Goal: Check status: Check status

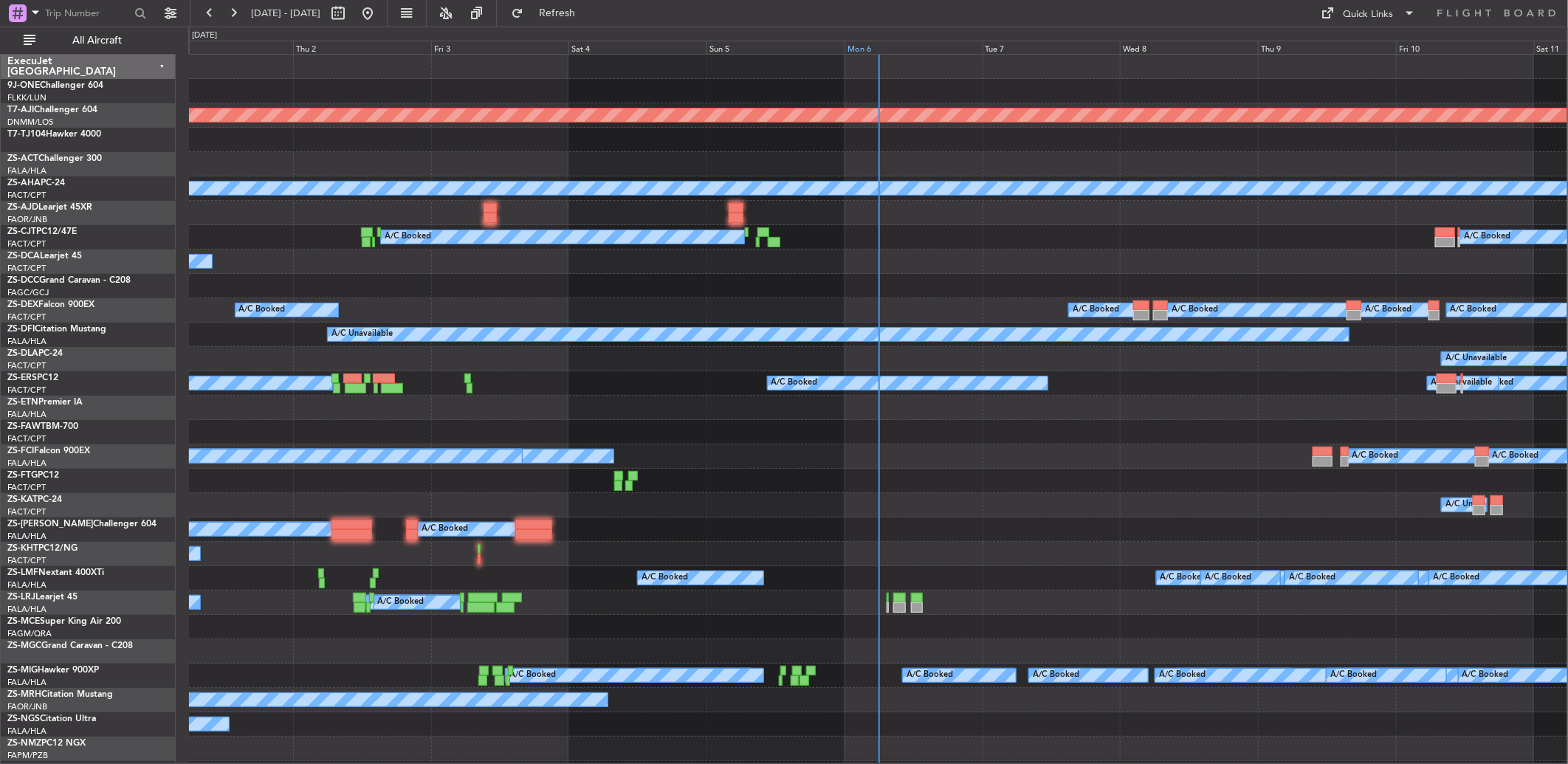
click at [864, 50] on div "Mon 6" at bounding box center [914, 47] width 138 height 13
click at [872, 49] on div "Mon 6" at bounding box center [914, 47] width 138 height 13
click at [845, 49] on div "Sun 5" at bounding box center [775, 47] width 138 height 13
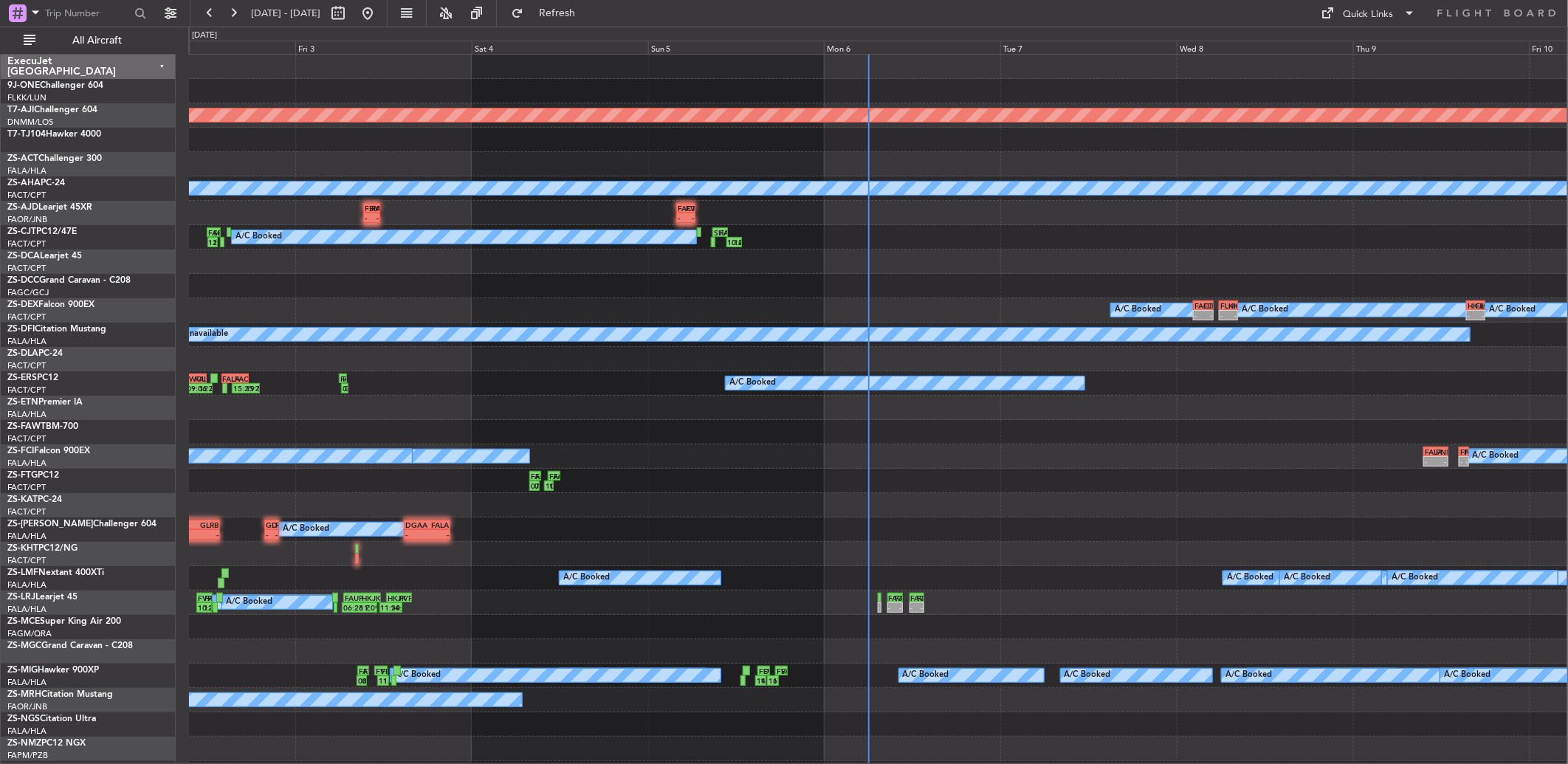
click at [863, 49] on div "Mon 6" at bounding box center [912, 47] width 177 height 13
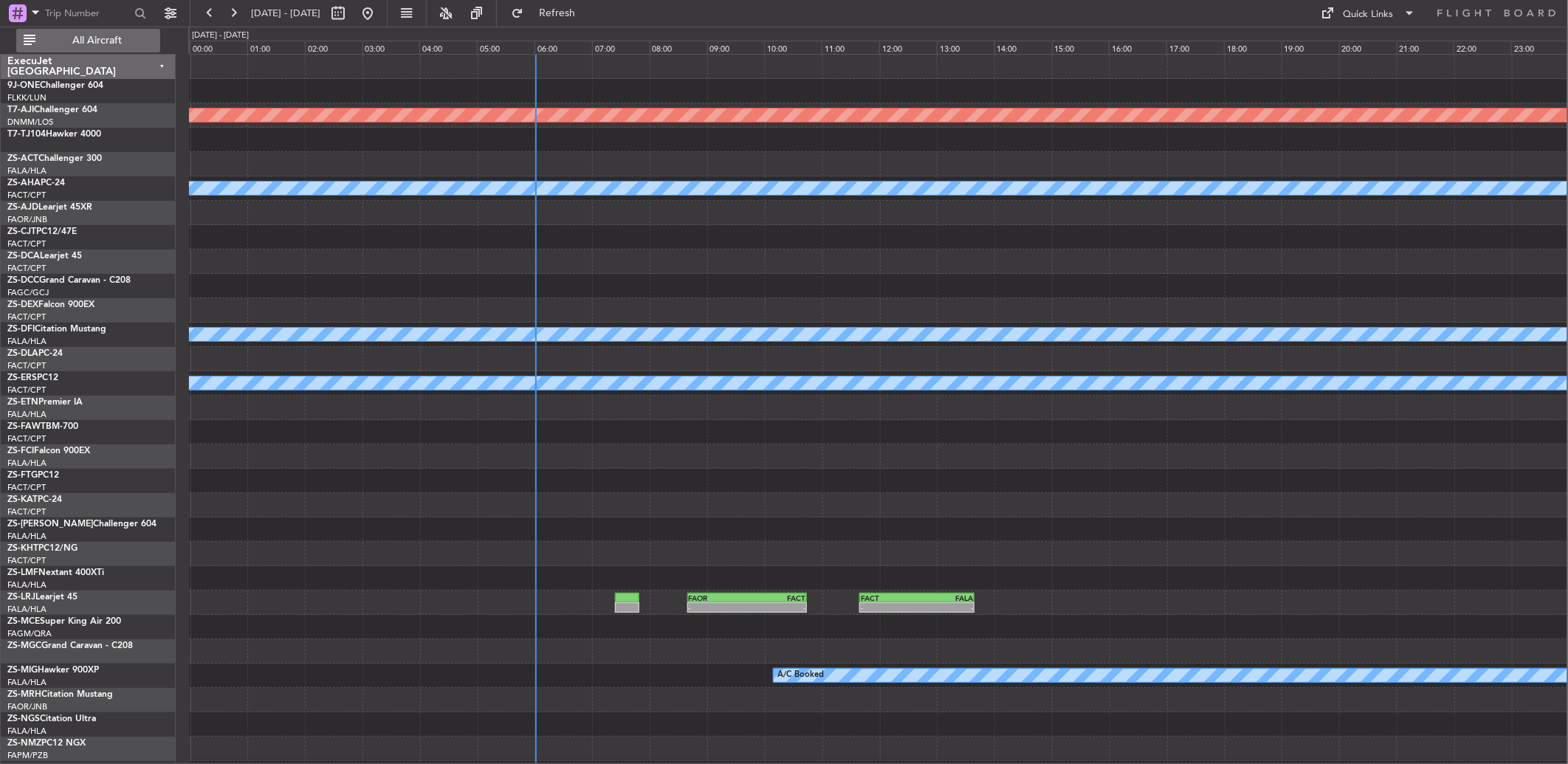
click at [72, 46] on span "All Aircraft" at bounding box center [97, 41] width 117 height 11
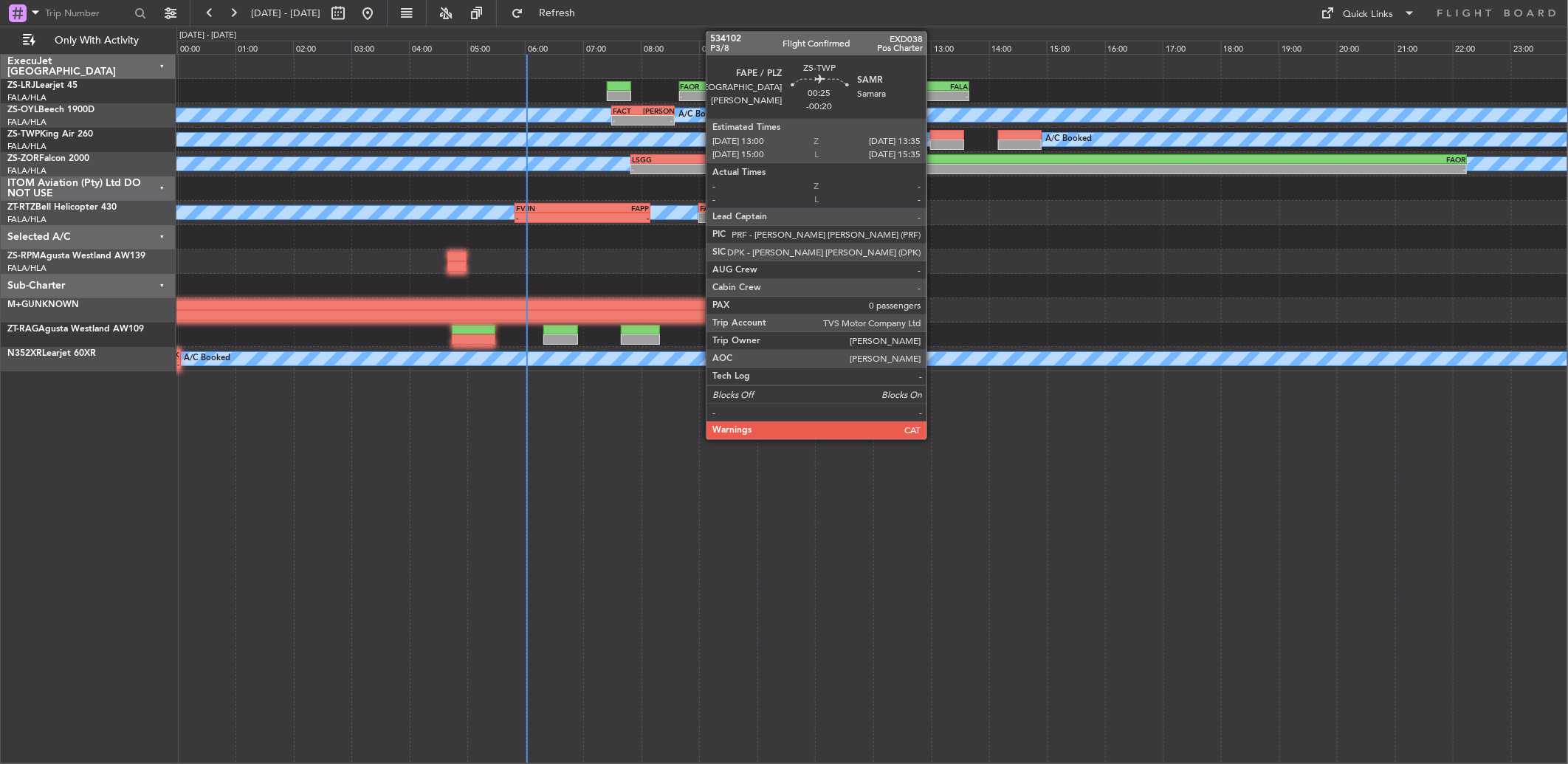
click at [934, 140] on div at bounding box center [948, 145] width 34 height 11
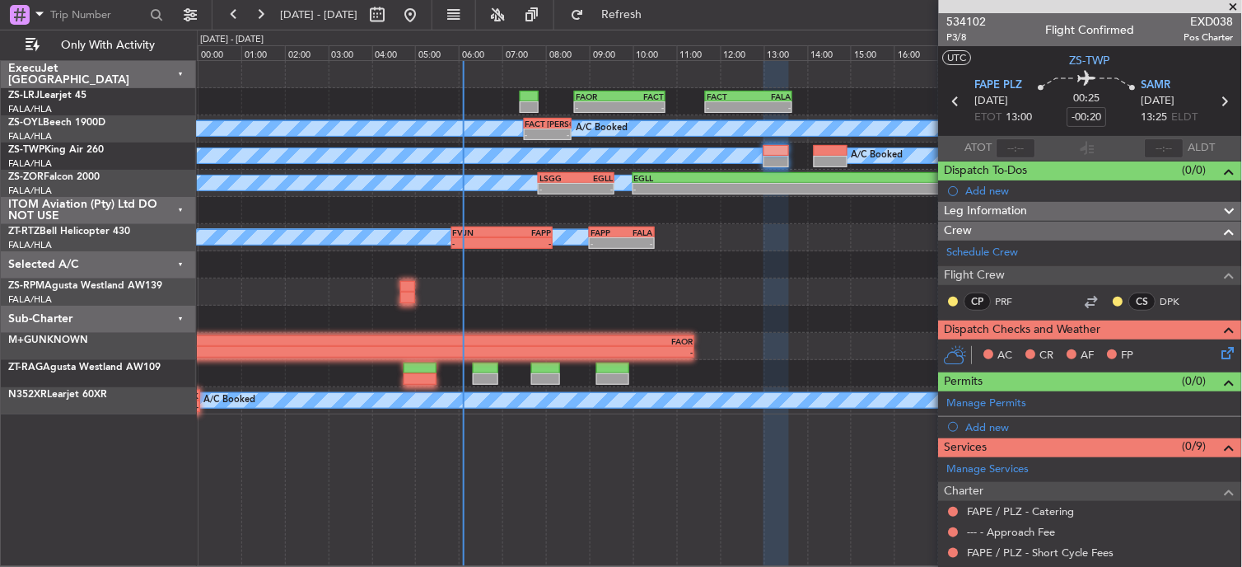
click at [1237, 6] on span at bounding box center [1233, 7] width 16 height 15
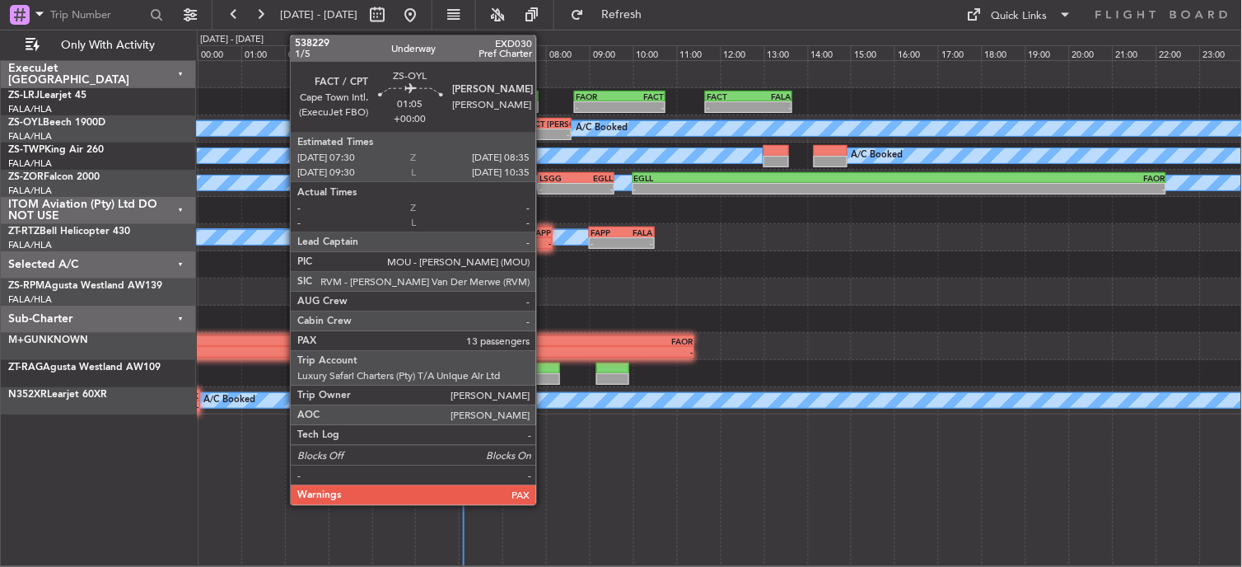
click at [549, 129] on div "-" at bounding box center [559, 134] width 22 height 10
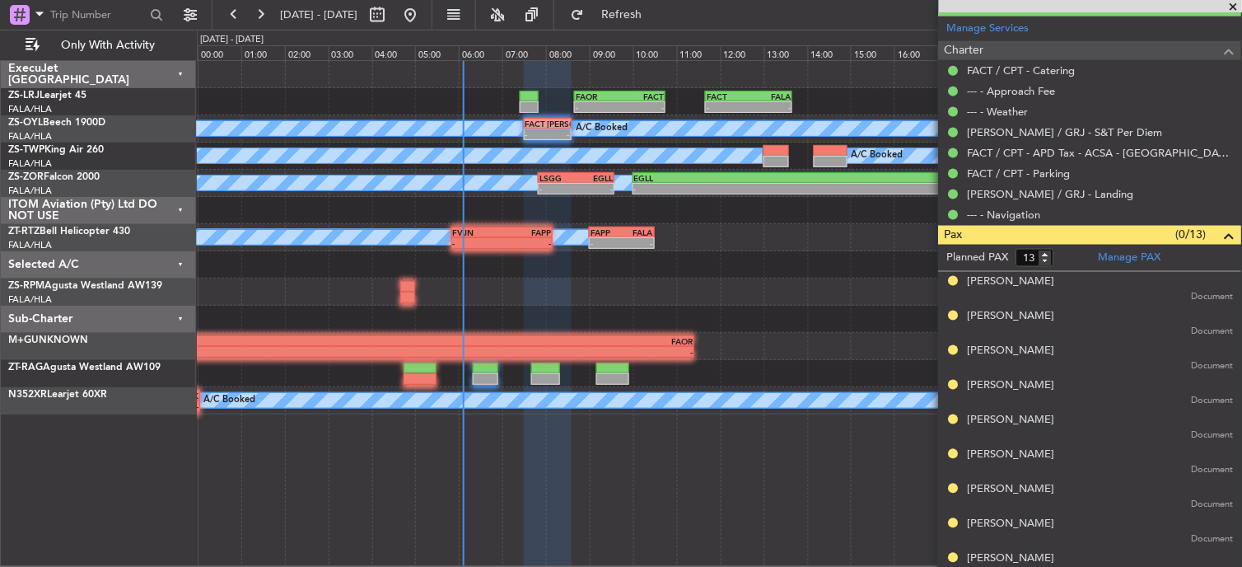
scroll to position [228, 0]
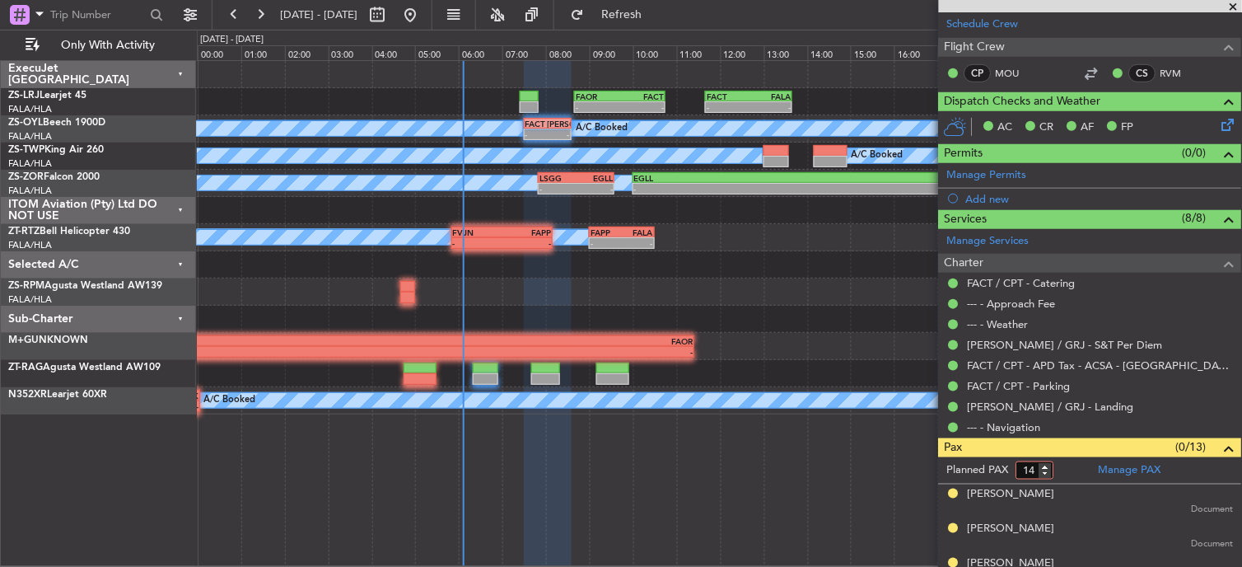
click at [1046, 464] on input "14" at bounding box center [1035, 470] width 38 height 18
click at [1048, 464] on input "15" at bounding box center [1035, 470] width 38 height 18
type input "14"
click at [1047, 473] on input "14" at bounding box center [1035, 470] width 38 height 18
click at [1056, 476] on form "Planned PAX 14" at bounding box center [1015, 470] width 152 height 26
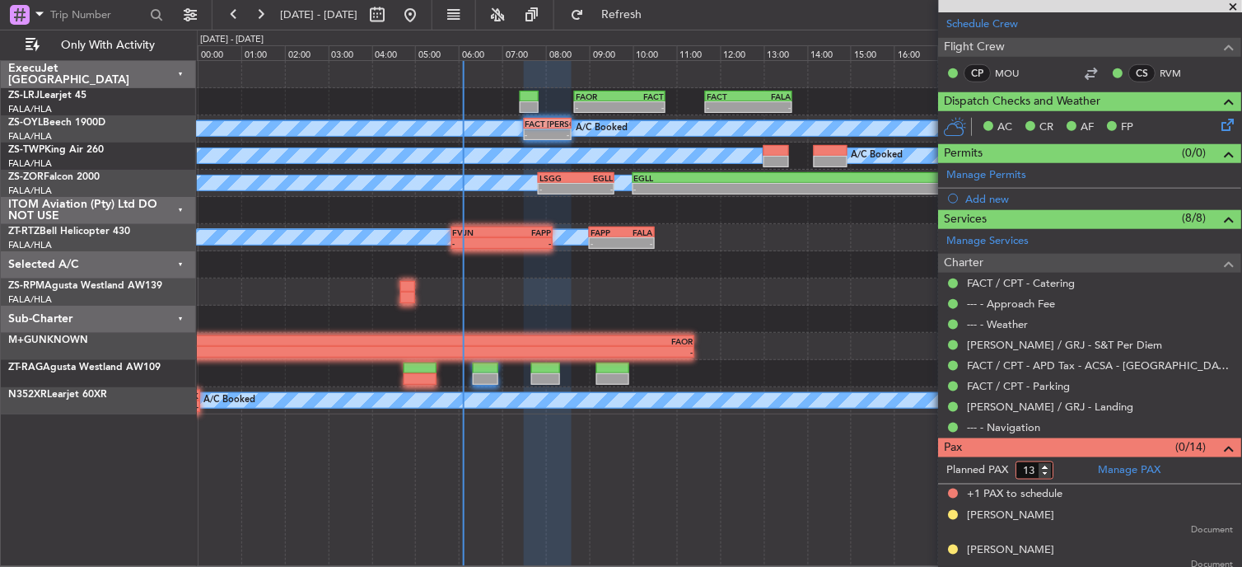
type input "13"
click at [1046, 473] on input "13" at bounding box center [1035, 470] width 38 height 18
click at [1066, 471] on form "Planned PAX" at bounding box center [1015, 470] width 152 height 26
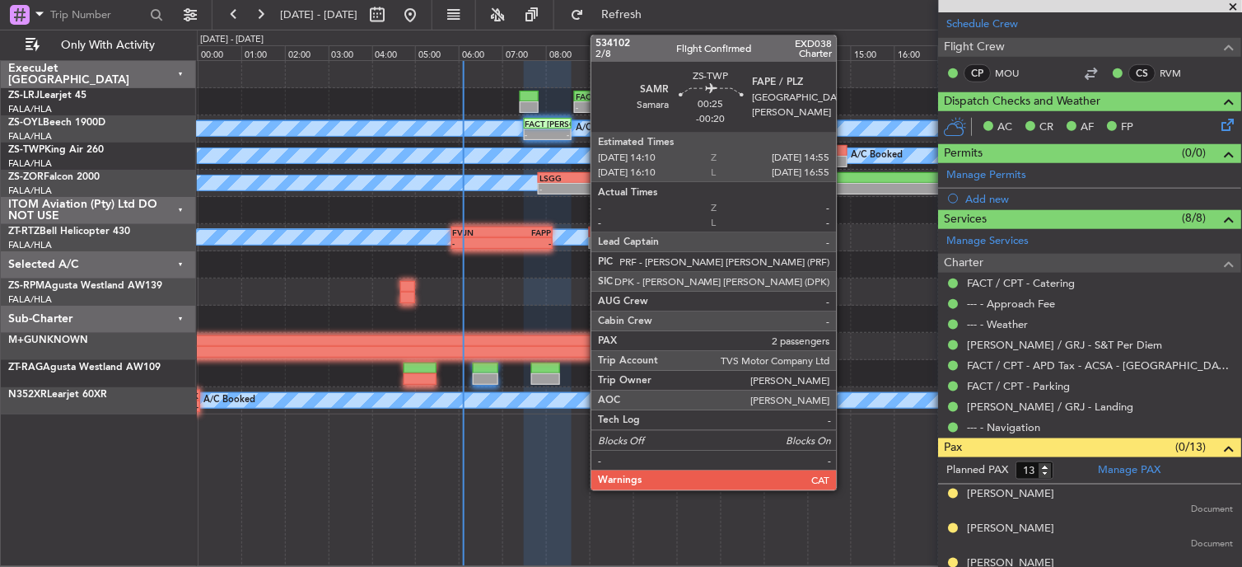
click at [838, 158] on div at bounding box center [830, 162] width 33 height 12
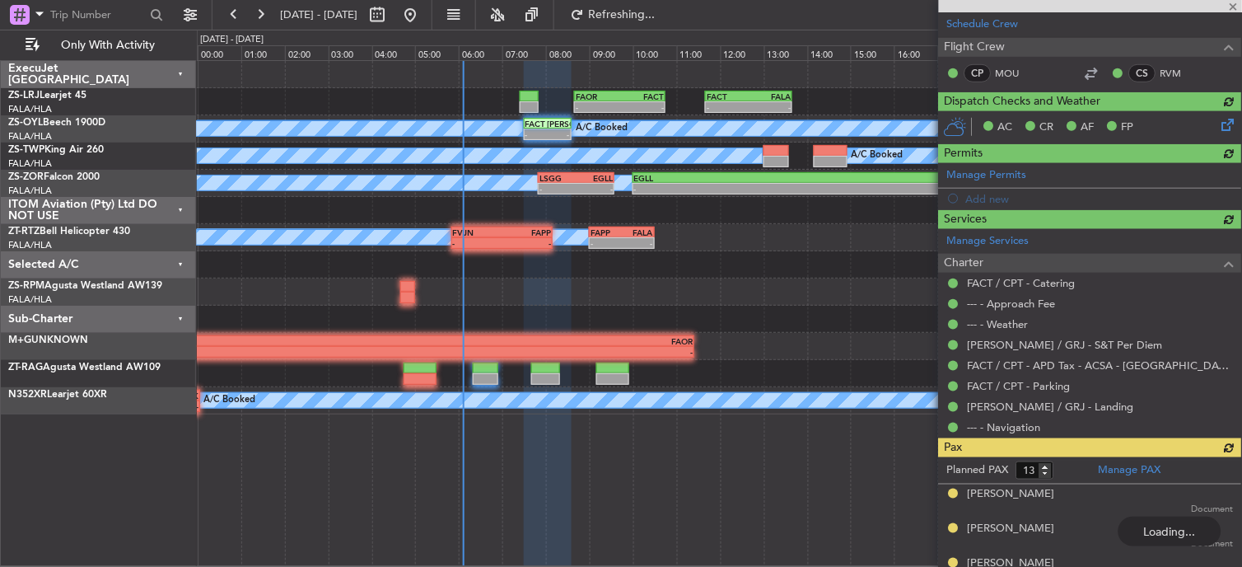
type input "-00:20"
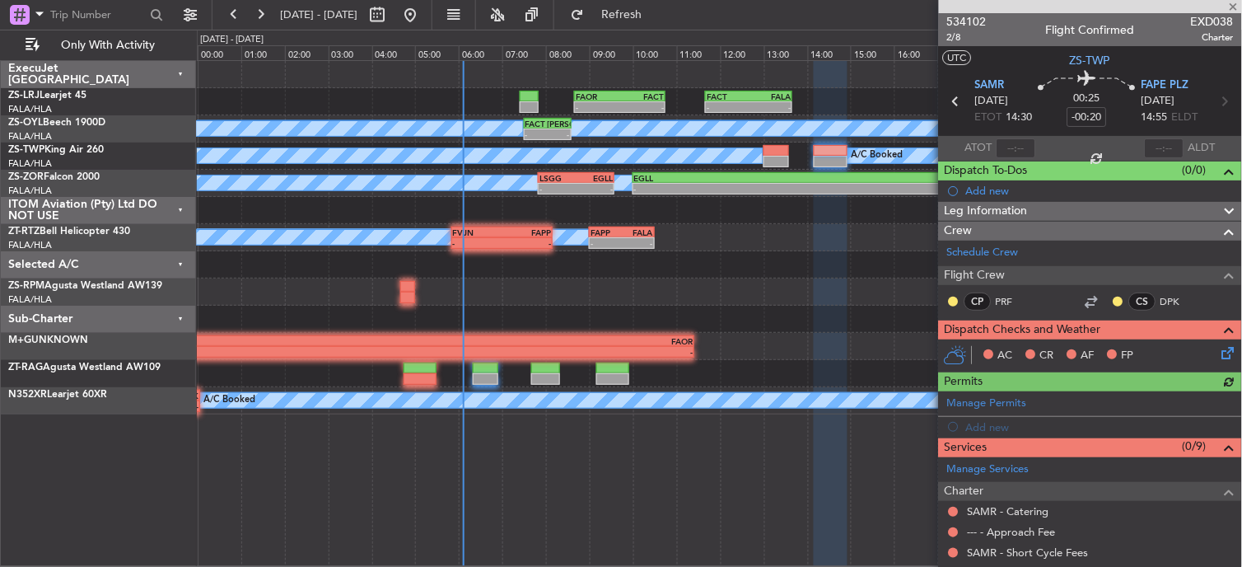
scroll to position [240, 0]
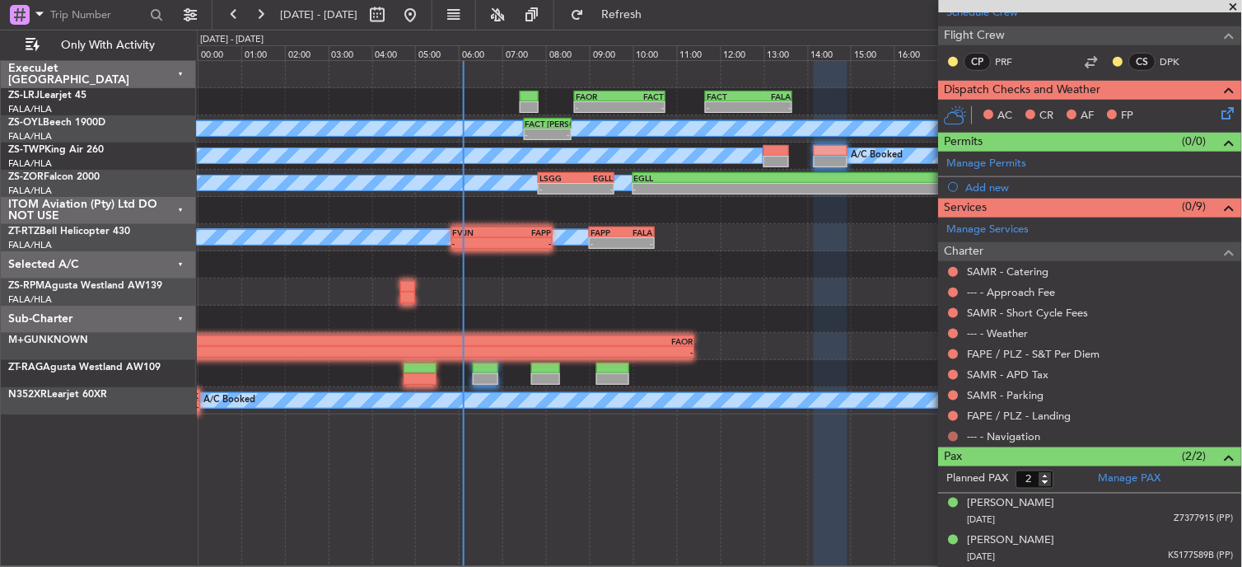
click at [954, 433] on button at bounding box center [954, 436] width 10 height 10
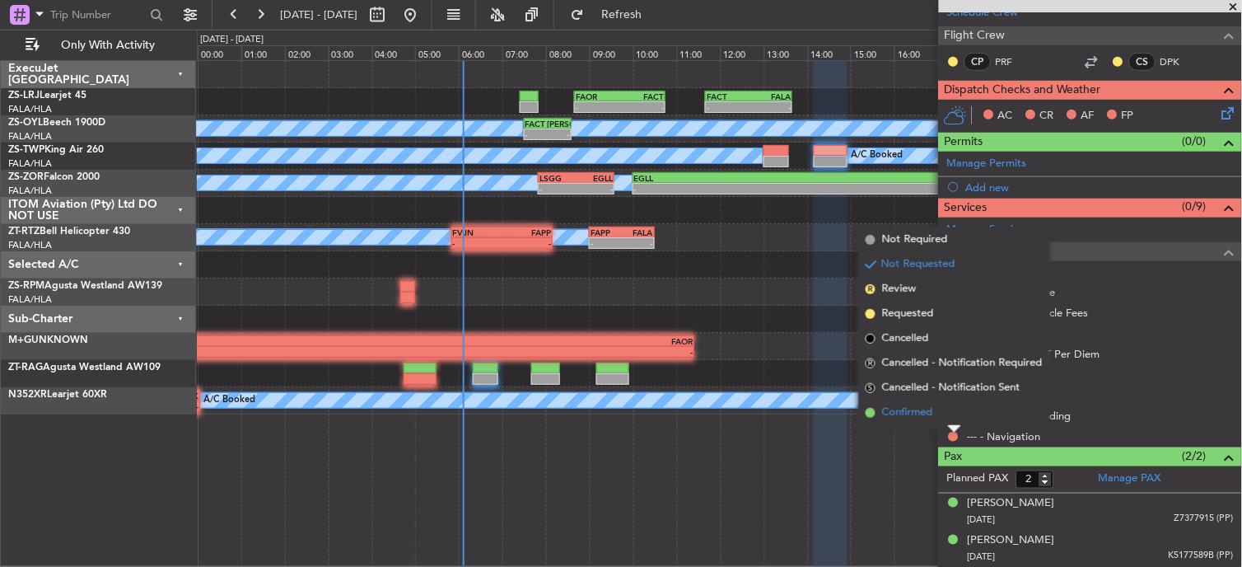
click at [949, 414] on li "Confirmed" at bounding box center [954, 412] width 190 height 25
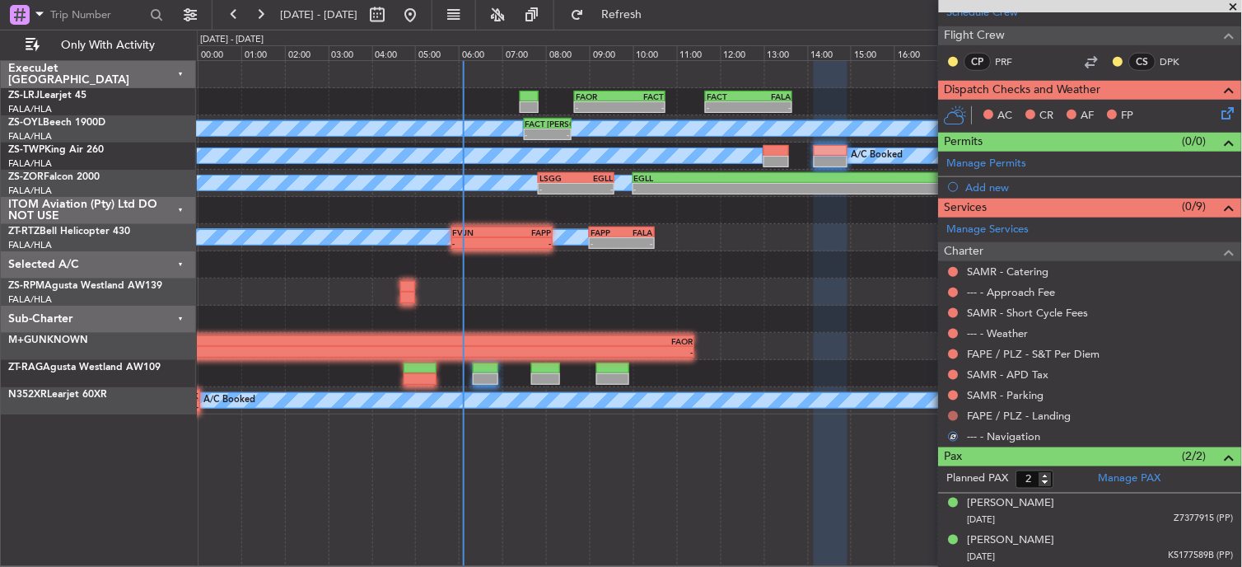
click at [955, 417] on button at bounding box center [954, 416] width 10 height 10
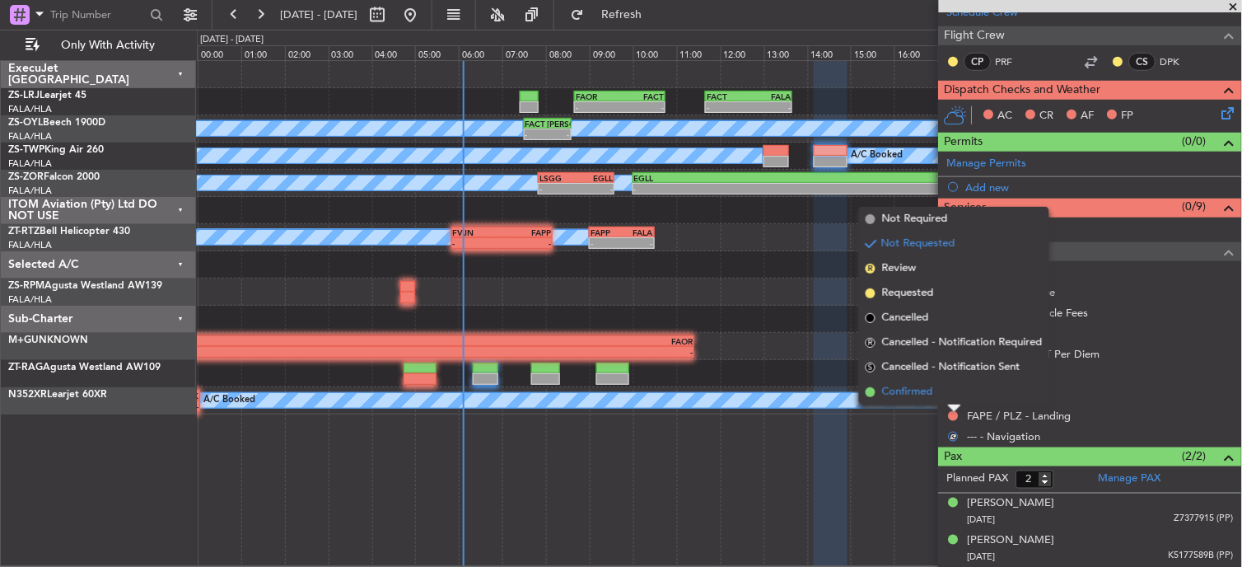
click at [958, 394] on li "Confirmed" at bounding box center [954, 392] width 190 height 25
click at [958, 394] on button at bounding box center [954, 395] width 10 height 10
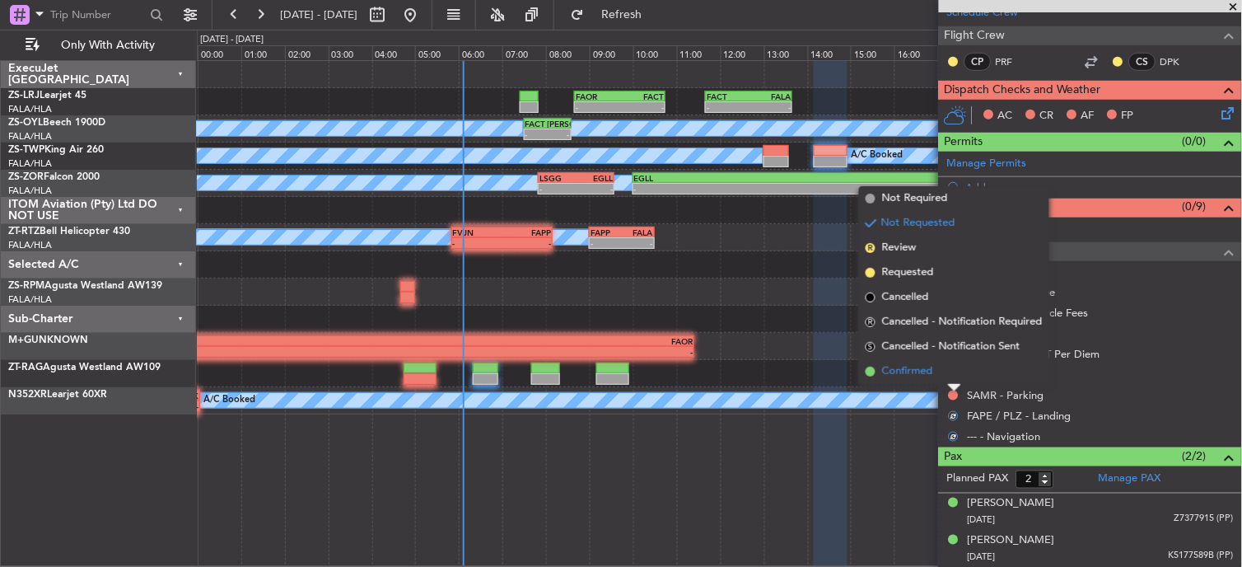
click at [958, 377] on li "Confirmed" at bounding box center [954, 371] width 190 height 25
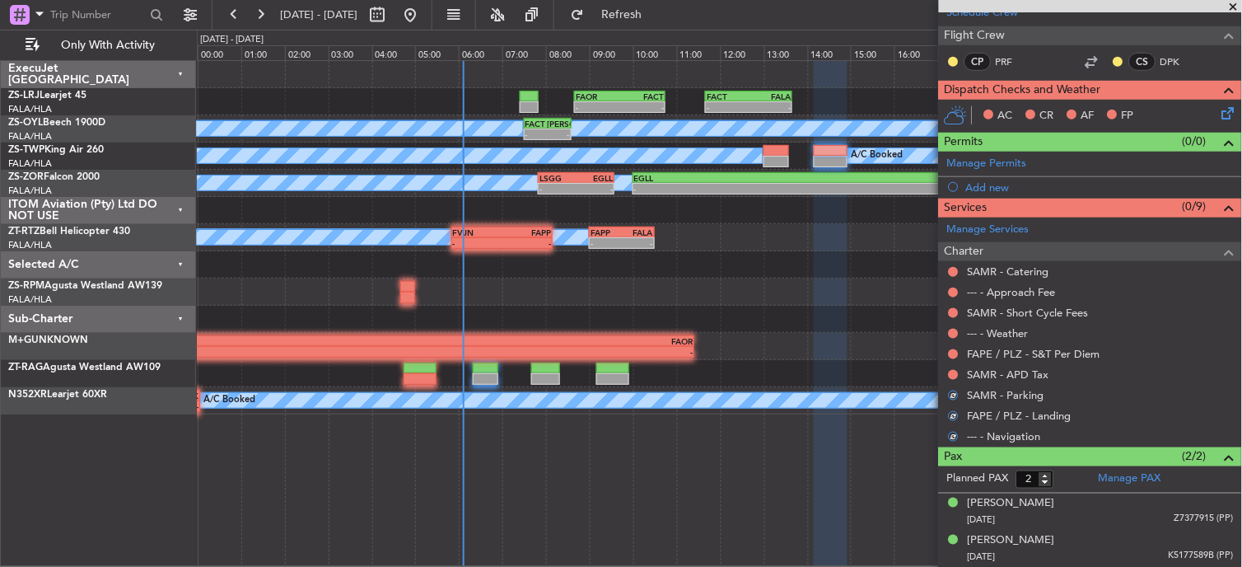
click at [957, 380] on mat-tooltip-component "Not Requested" at bounding box center [954, 402] width 93 height 44
drag, startPoint x: 957, startPoint y: 379, endPoint x: 957, endPoint y: 369, distance: 9.9
click at [957, 370] on button at bounding box center [954, 375] width 10 height 10
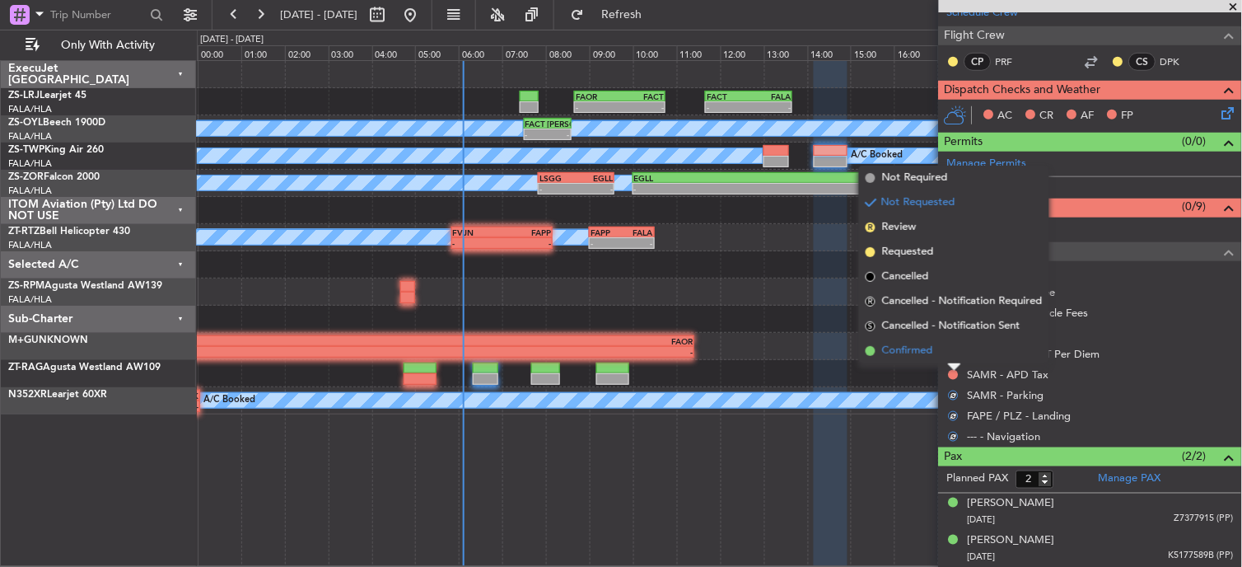
click at [947, 350] on li "Confirmed" at bounding box center [954, 350] width 190 height 25
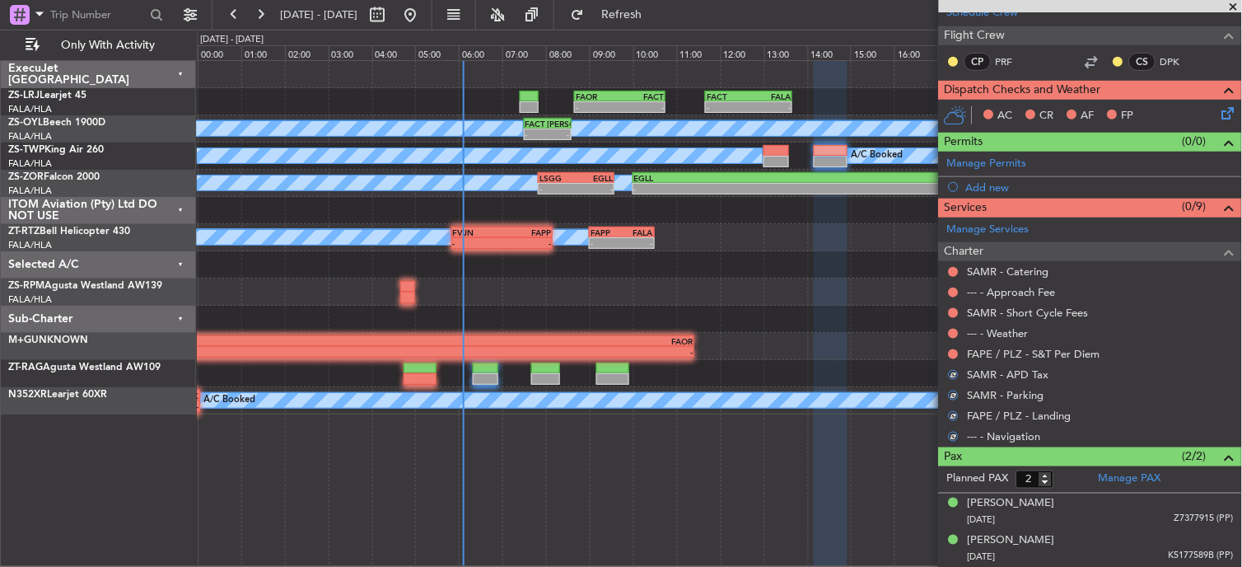
click at [947, 350] on nimbus-traffic-light at bounding box center [953, 353] width 13 height 13
click at [948, 350] on div at bounding box center [953, 353] width 13 height 13
click at [954, 352] on button at bounding box center [954, 354] width 10 height 10
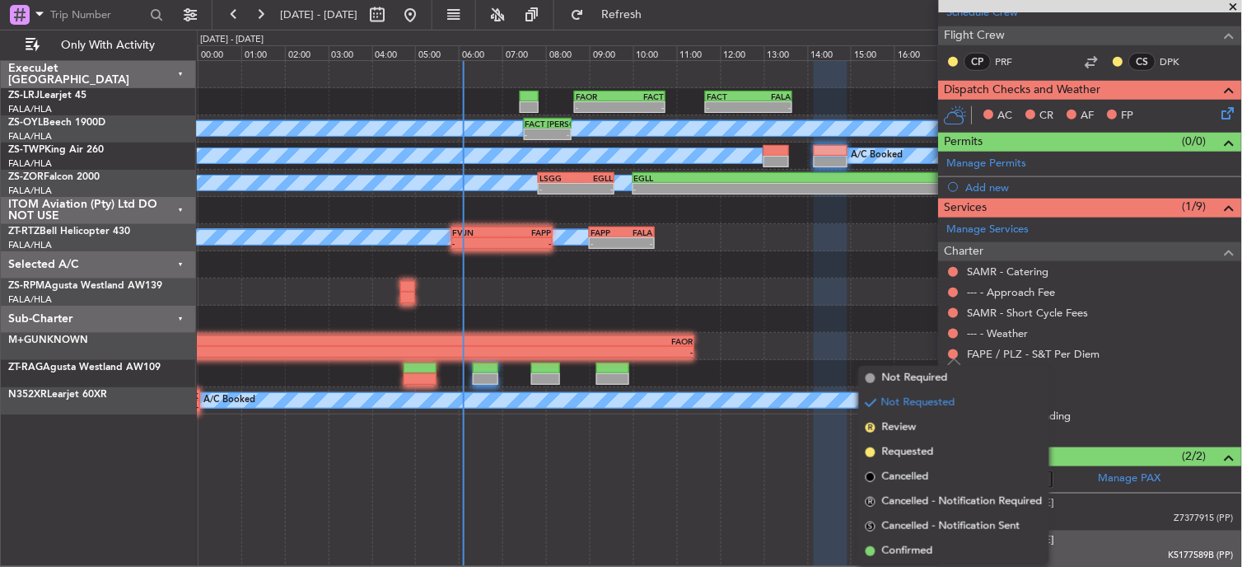
click at [935, 562] on li "Confirmed" at bounding box center [954, 551] width 190 height 25
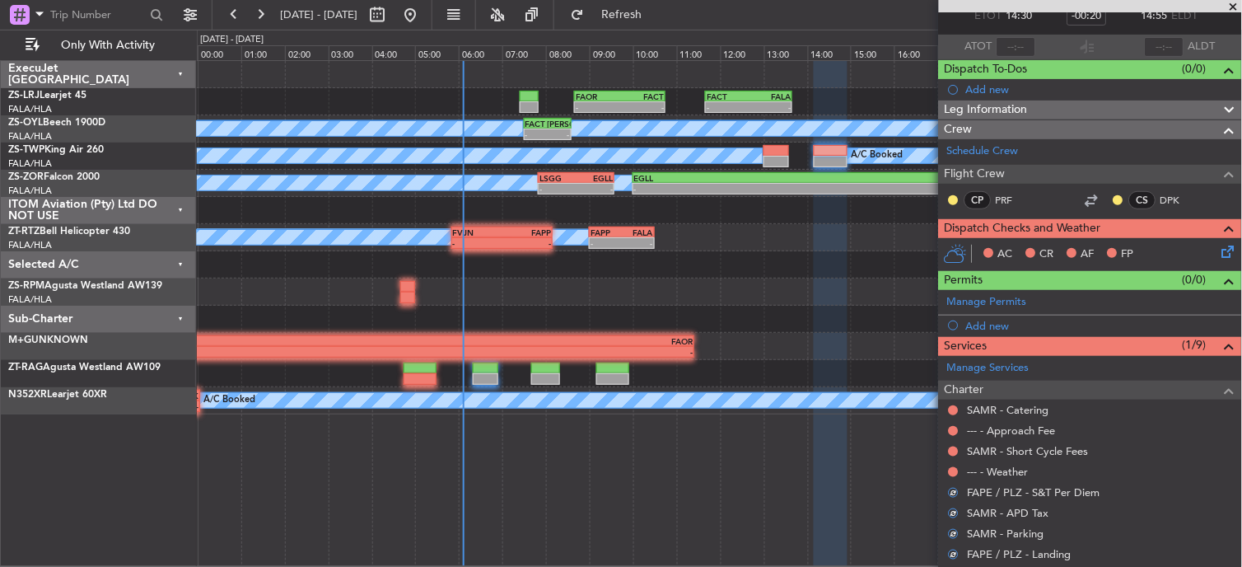
scroll to position [91, 0]
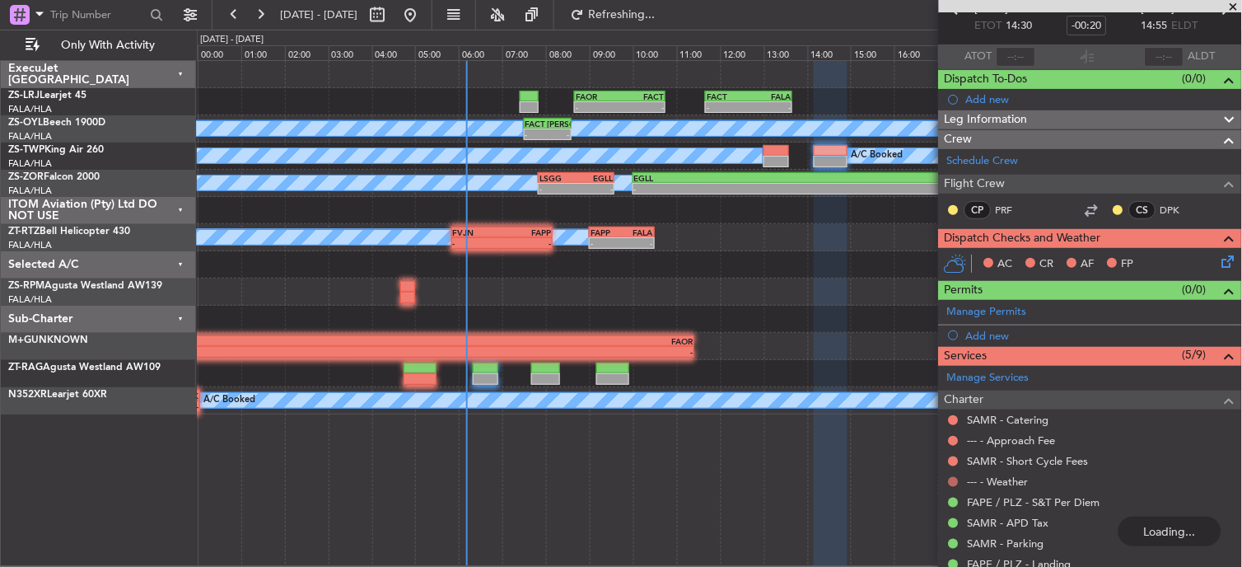
click at [957, 478] on button at bounding box center [954, 482] width 10 height 10
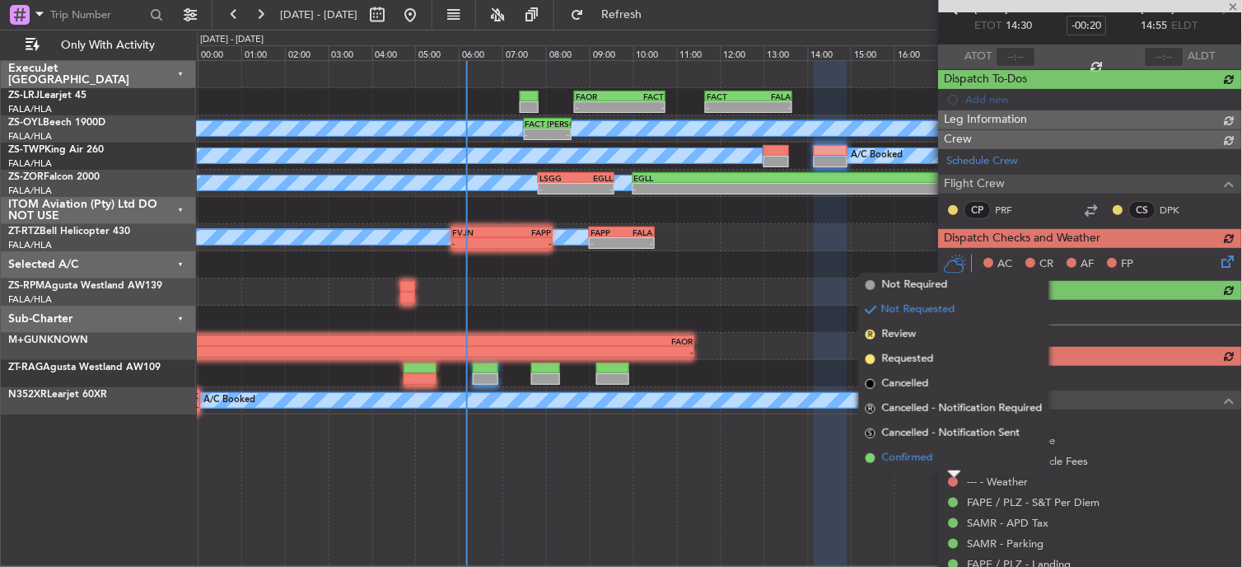
click at [948, 458] on li "Confirmed" at bounding box center [954, 457] width 190 height 25
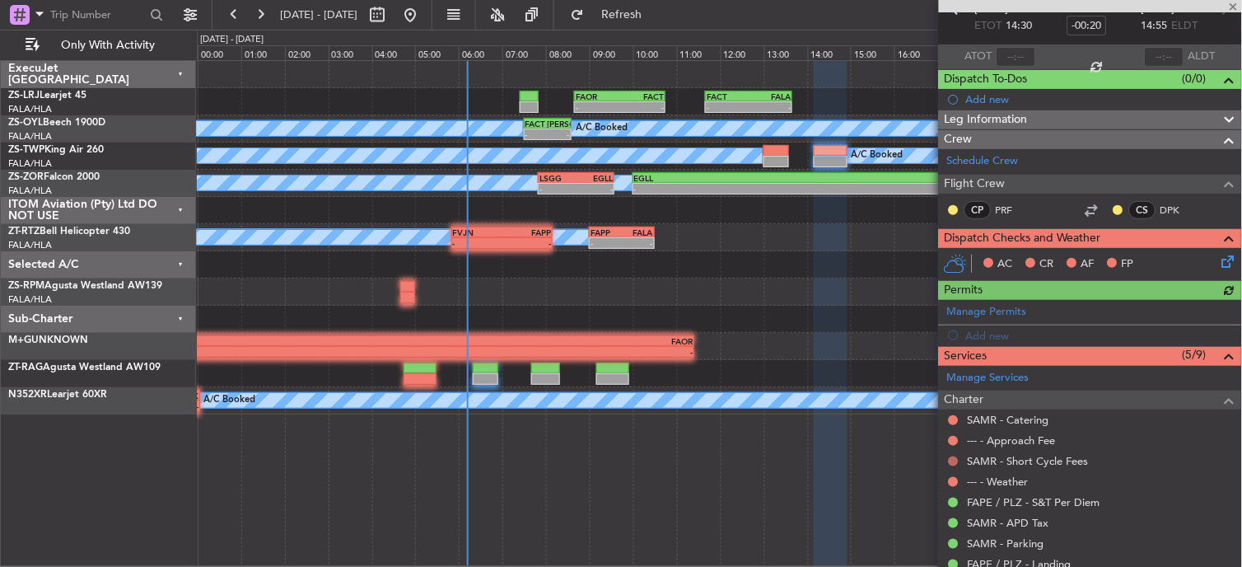
click at [957, 456] on button at bounding box center [954, 461] width 10 height 10
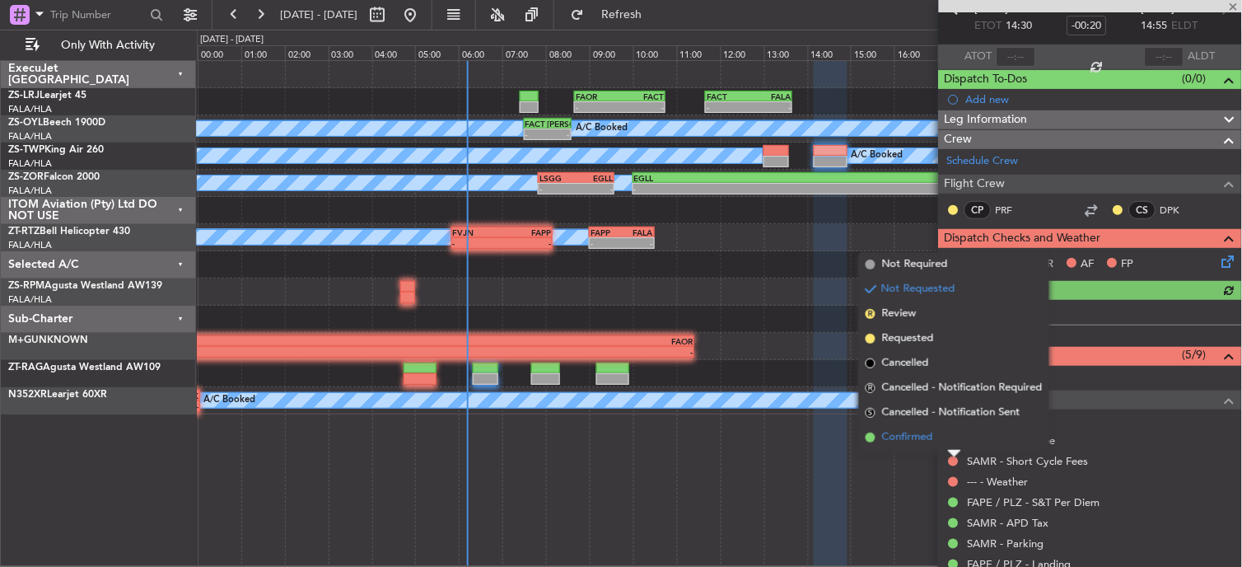
click at [949, 428] on li "Confirmed" at bounding box center [954, 437] width 190 height 25
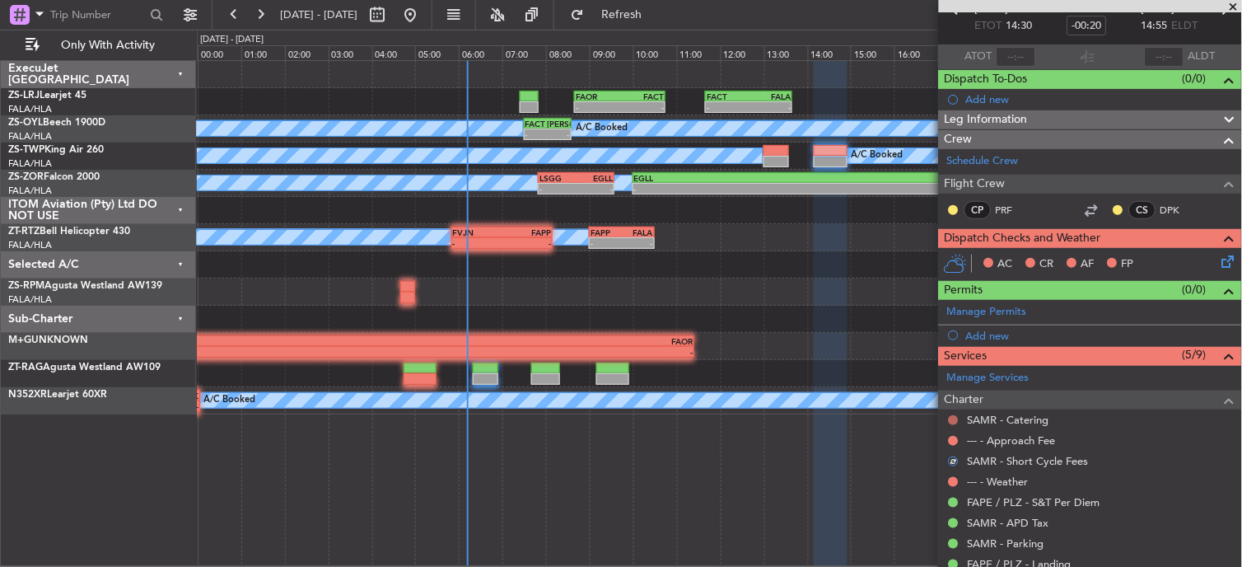
click at [952, 422] on button at bounding box center [954, 420] width 10 height 10
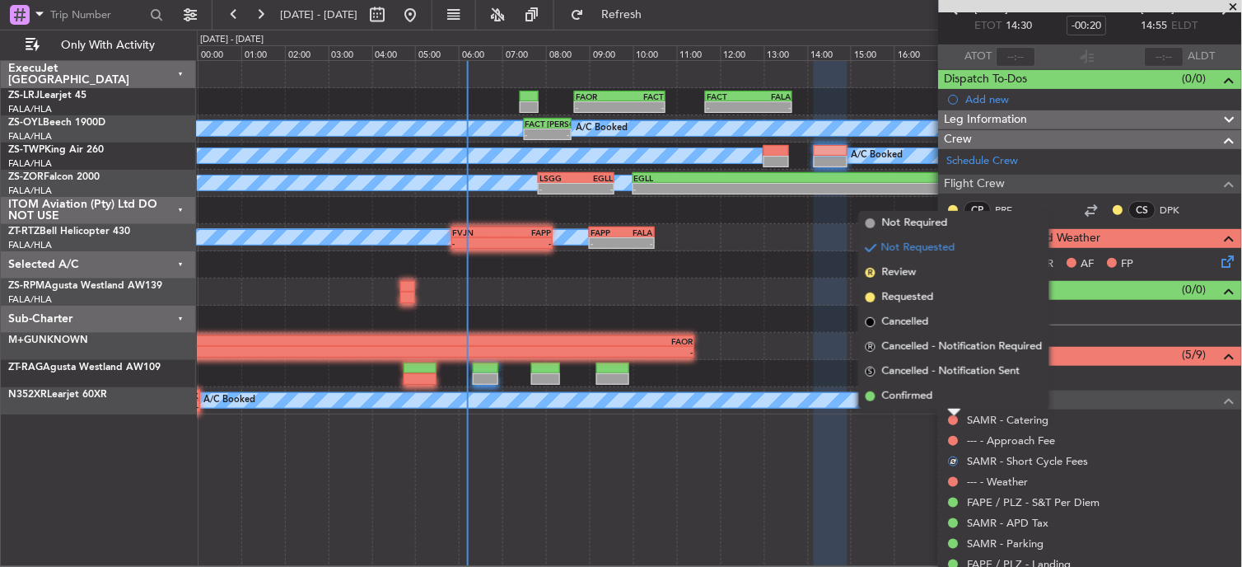
click at [948, 393] on li "Confirmed" at bounding box center [954, 396] width 190 height 25
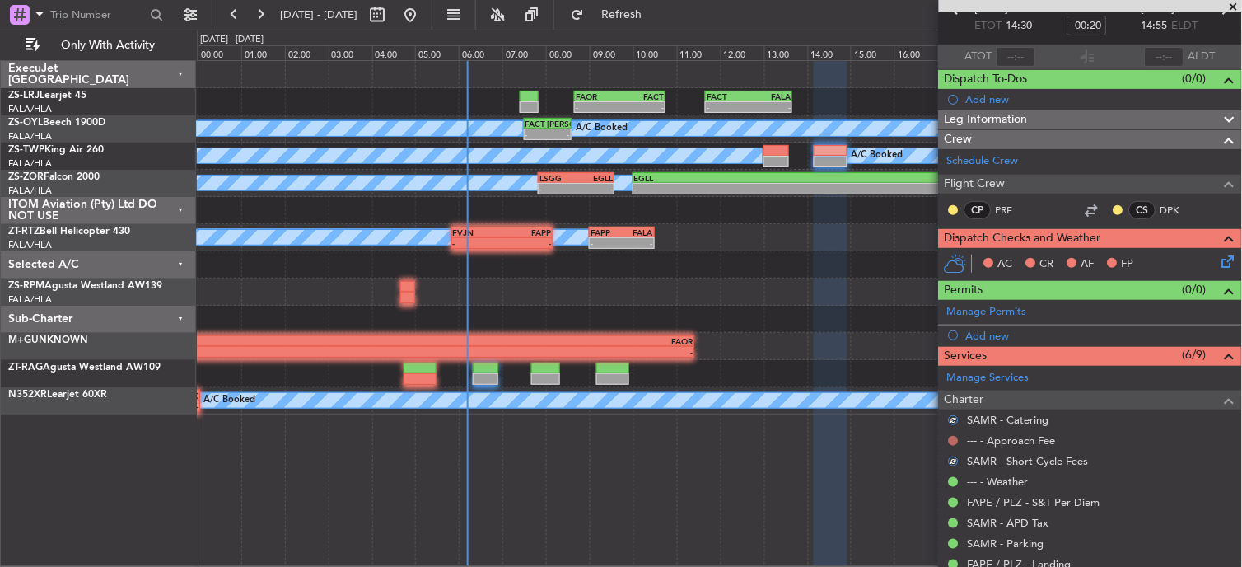
click at [955, 440] on button at bounding box center [954, 441] width 10 height 10
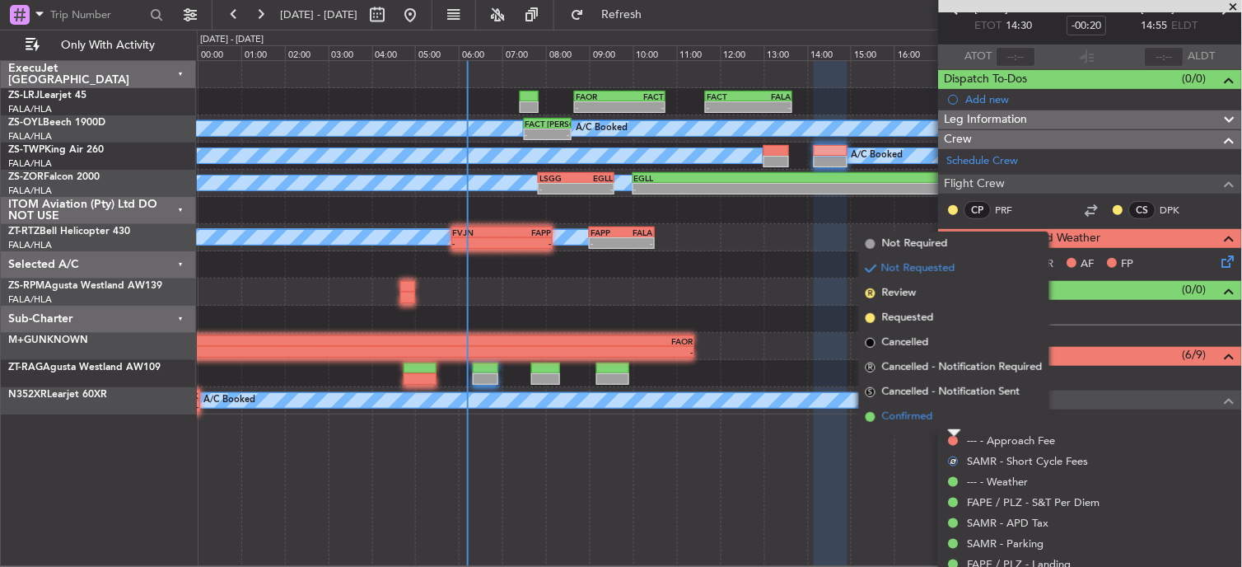
click at [952, 416] on li "Confirmed" at bounding box center [954, 416] width 190 height 25
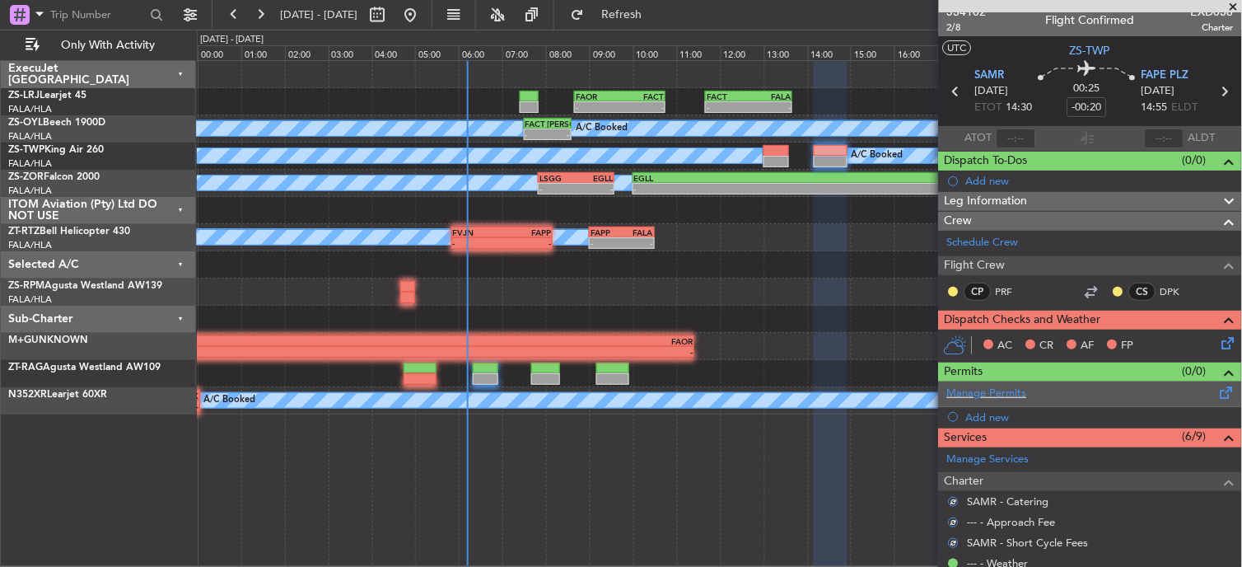
scroll to position [0, 0]
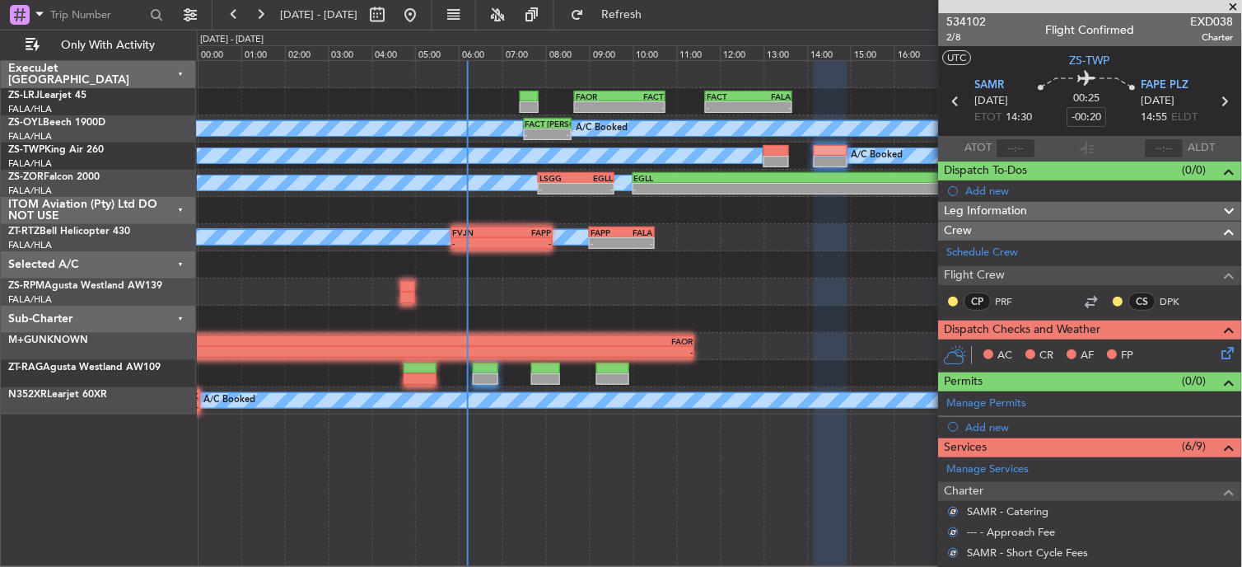
click at [1112, 297] on div at bounding box center [1118, 301] width 13 height 13
click at [1113, 301] on button at bounding box center [1118, 301] width 10 height 10
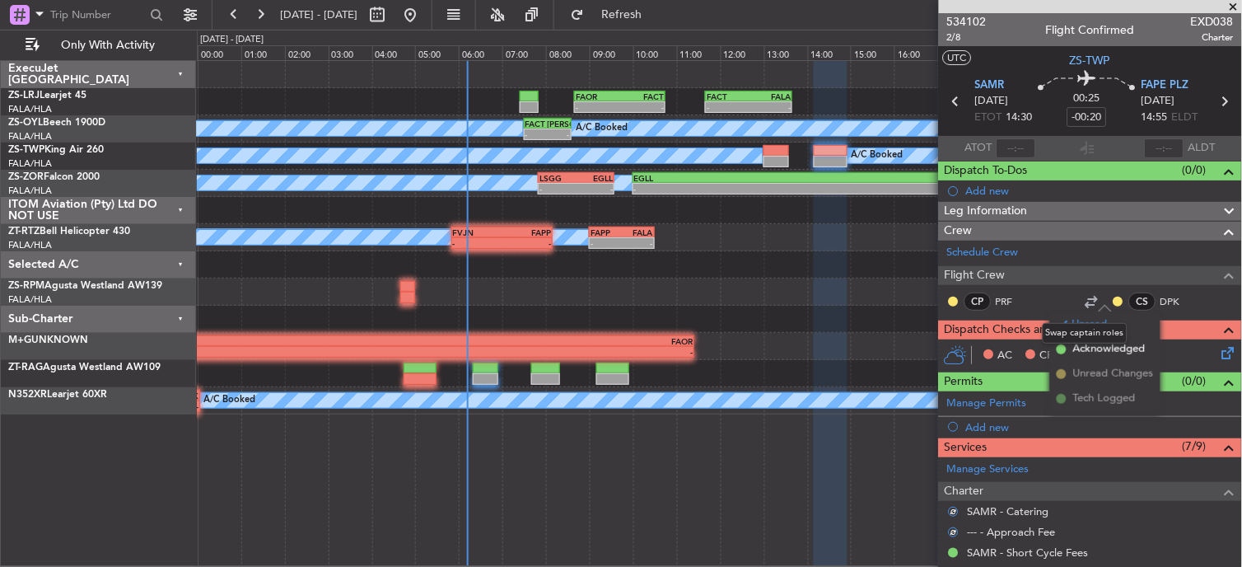
click at [1067, 344] on mat-tooltip-component "Swap captain roles" at bounding box center [1085, 333] width 108 height 44
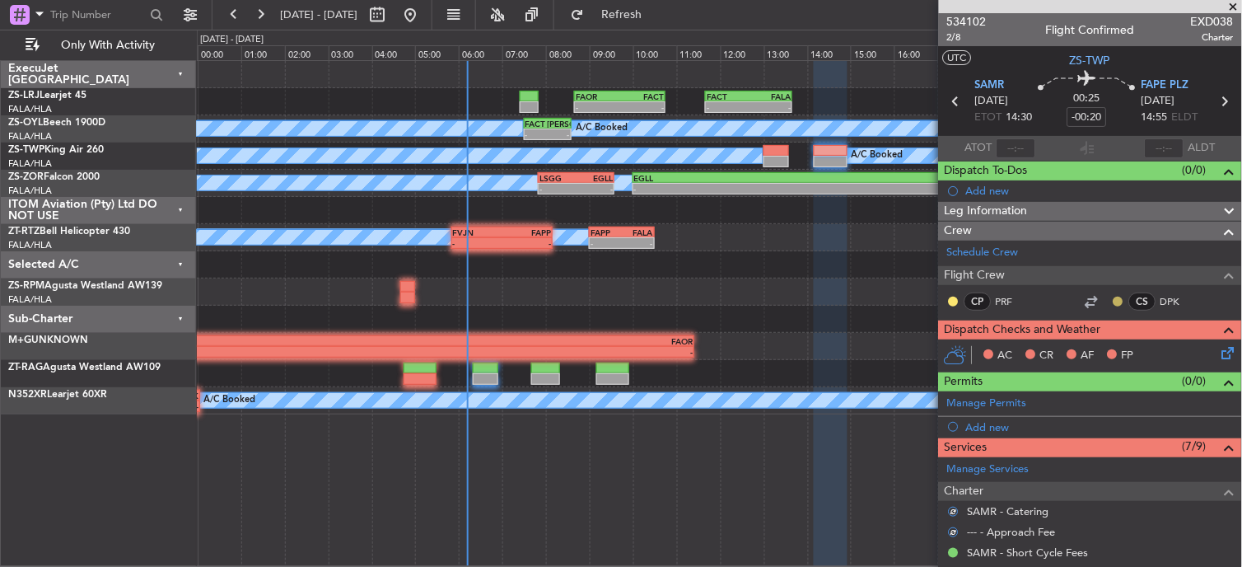
click at [1113, 302] on button at bounding box center [1118, 301] width 10 height 10
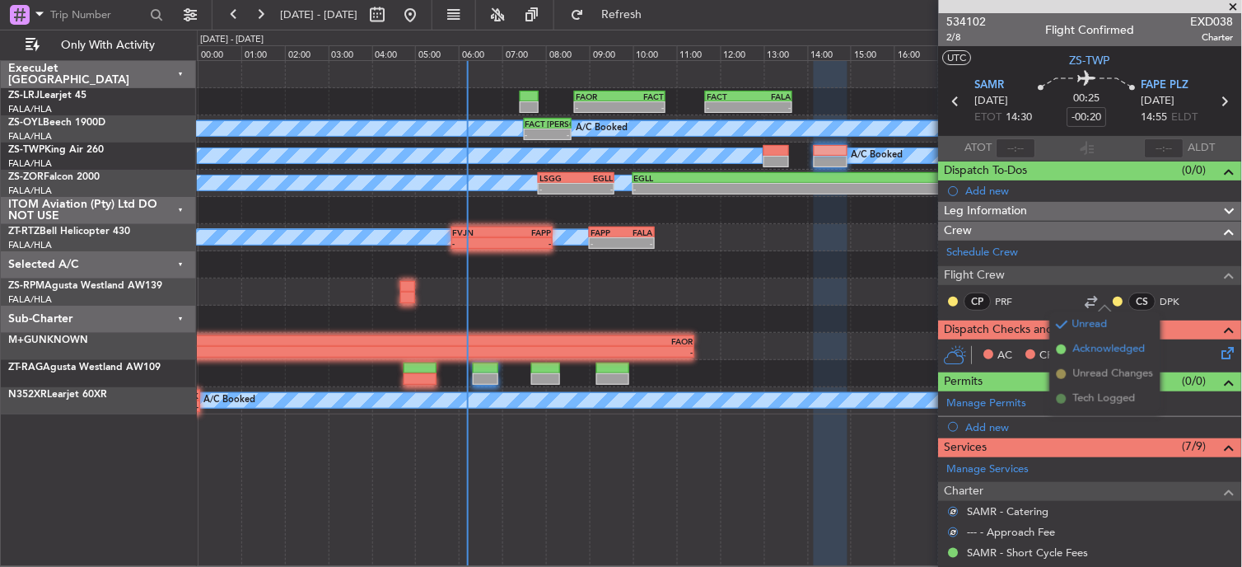
click at [1075, 352] on span "Acknowledged" at bounding box center [1109, 349] width 72 height 16
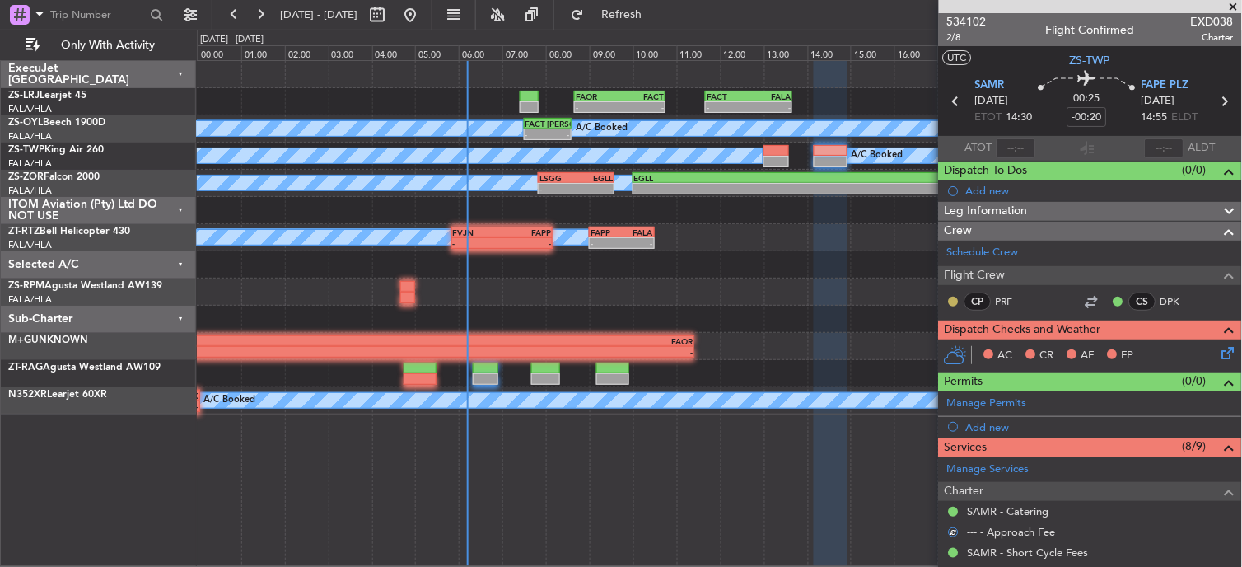
click at [954, 299] on button at bounding box center [954, 301] width 10 height 10
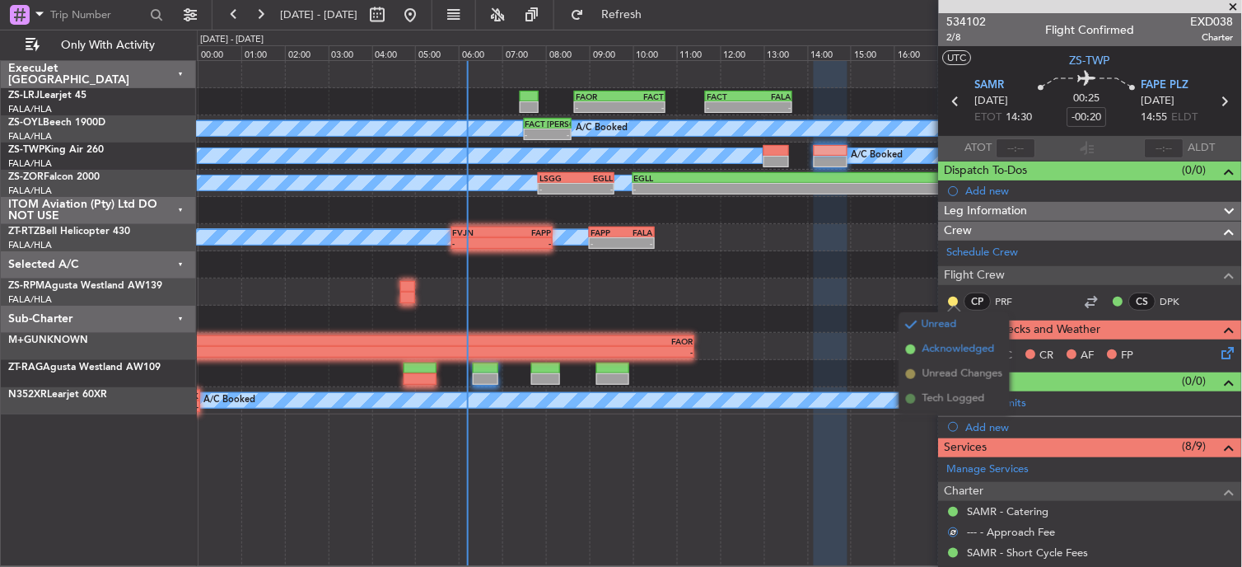
click at [944, 354] on span "Acknowledged" at bounding box center [958, 349] width 72 height 16
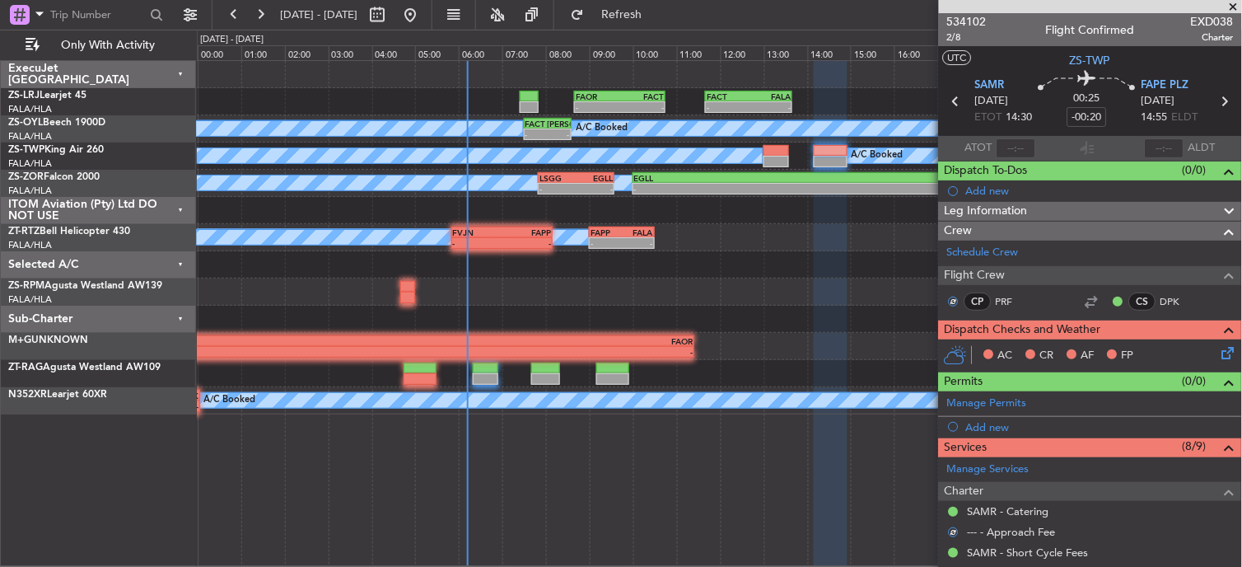
click at [1203, 350] on div "AC CR AF FP" at bounding box center [1098, 355] width 242 height 25
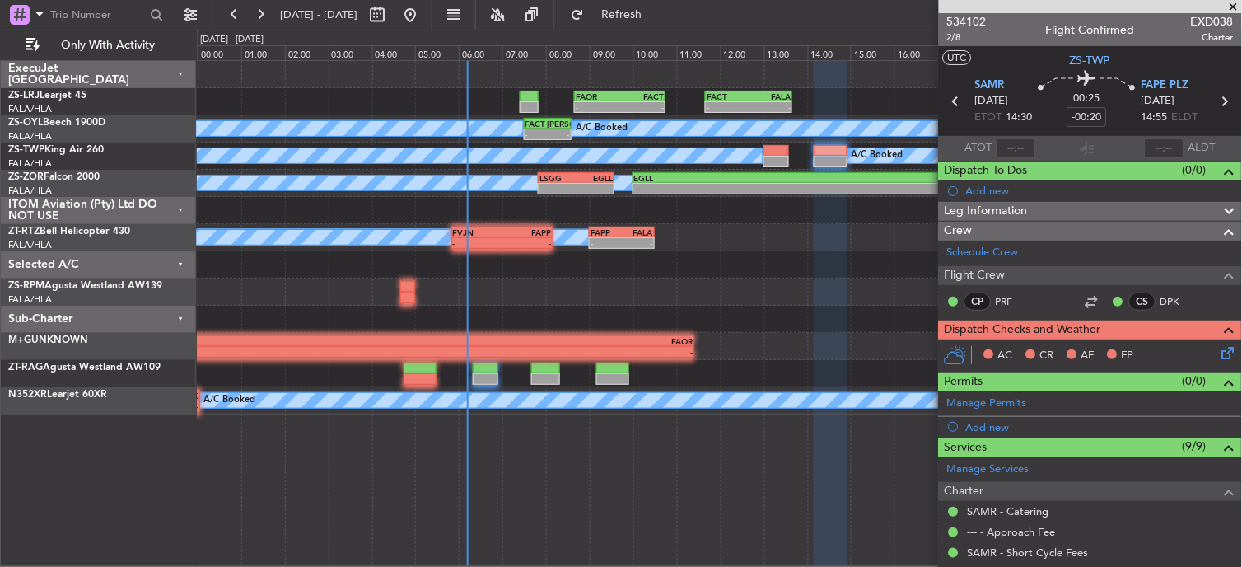
click at [1219, 354] on icon at bounding box center [1225, 349] width 13 height 13
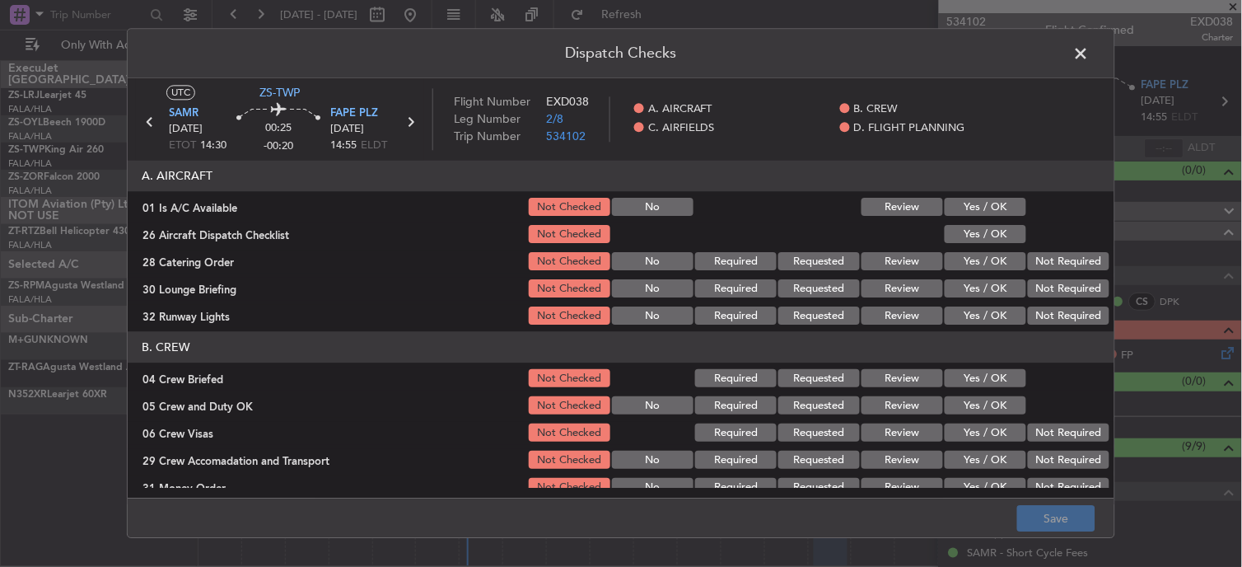
click at [965, 208] on button "Yes / OK" at bounding box center [985, 207] width 82 height 18
click at [970, 226] on button "Yes / OK" at bounding box center [985, 235] width 82 height 18
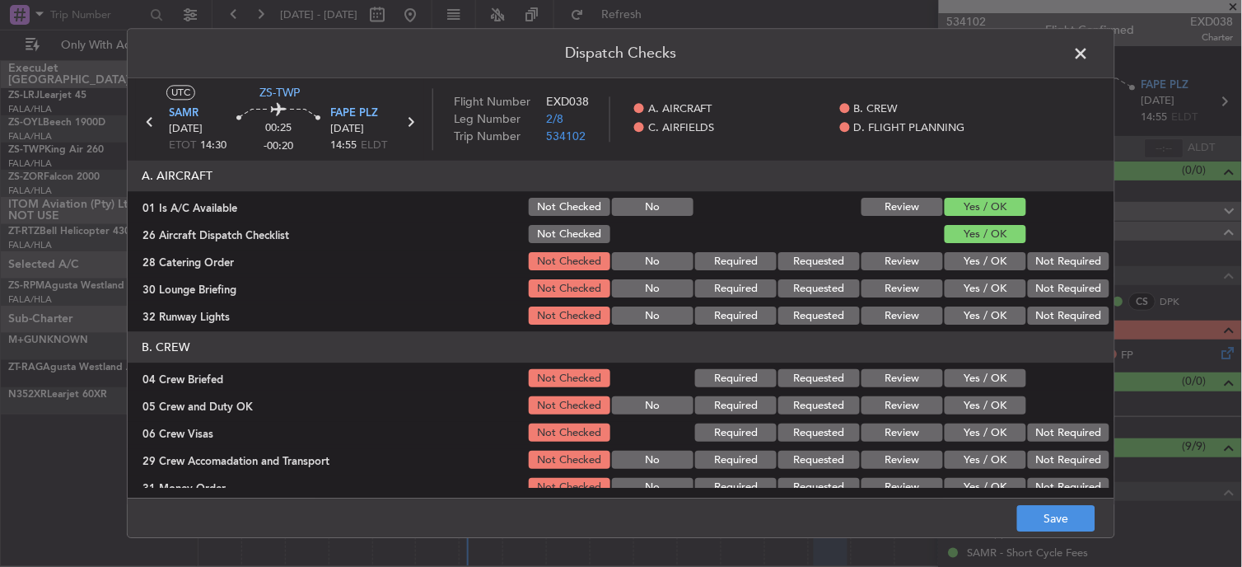
drag, startPoint x: 1018, startPoint y: 253, endPoint x: 1047, endPoint y: 268, distance: 32.4
click at [1038, 261] on button "Not Required" at bounding box center [1069, 262] width 82 height 18
click at [1046, 267] on button "Not Required" at bounding box center [1069, 262] width 82 height 18
drag, startPoint x: 1047, startPoint y: 268, endPoint x: 1042, endPoint y: 294, distance: 26.8
click at [1047, 270] on div "Not Required" at bounding box center [1066, 261] width 83 height 23
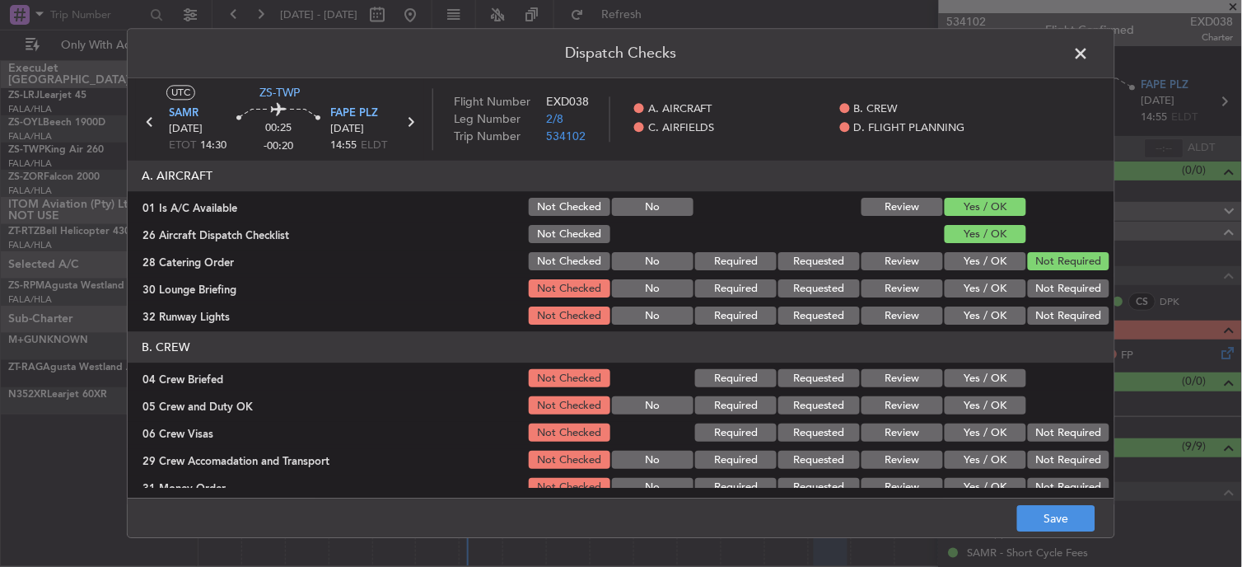
click at [1042, 294] on button "Not Required" at bounding box center [1069, 289] width 82 height 18
click at [1042, 300] on div "Not Required" at bounding box center [1066, 288] width 83 height 23
click at [1042, 319] on div "Not Required" at bounding box center [1066, 316] width 83 height 23
click at [1040, 329] on article "A. AIRCRAFT 01 Is A/C Available Not Checked No Review Yes / OK 26 Aircraft Disp…" at bounding box center [621, 324] width 986 height 327
click at [1030, 318] on button "Not Required" at bounding box center [1069, 316] width 82 height 18
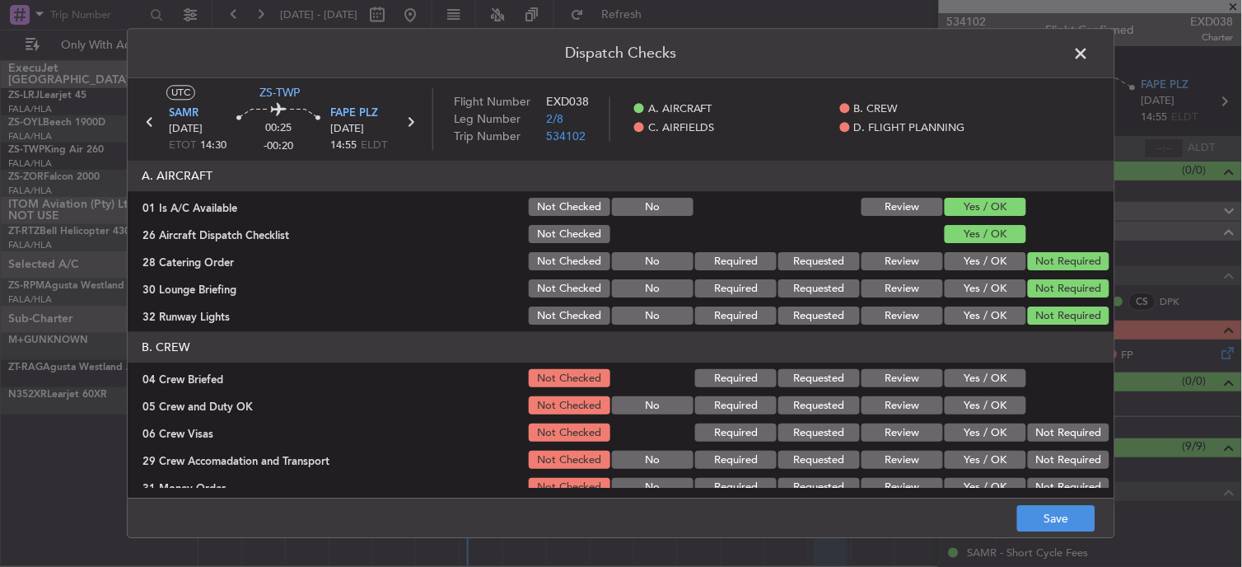
click at [988, 380] on button "Yes / OK" at bounding box center [985, 379] width 82 height 18
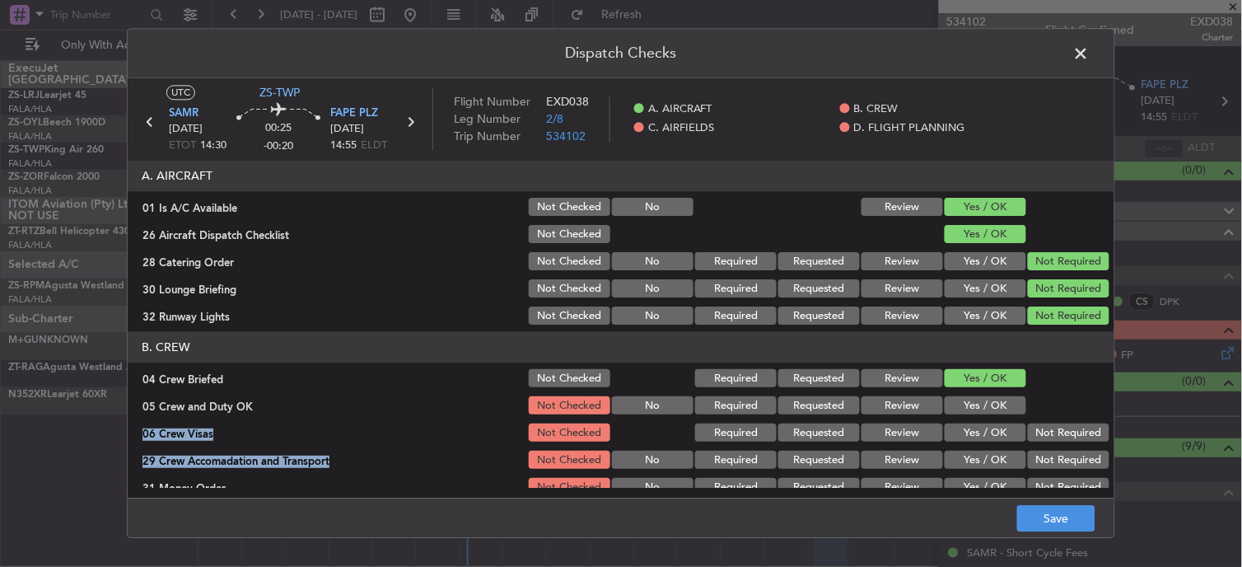
click at [984, 487] on section "B. CREW 04 Crew Briefed Not Checked Required Requested Review Yes / OK 05 Crew …" at bounding box center [621, 429] width 986 height 194
drag, startPoint x: 982, startPoint y: 492, endPoint x: 967, endPoint y: 417, distance: 77.4
click at [966, 414] on button "Yes / OK" at bounding box center [985, 406] width 82 height 18
click at [1076, 437] on button "Not Required" at bounding box center [1069, 433] width 82 height 18
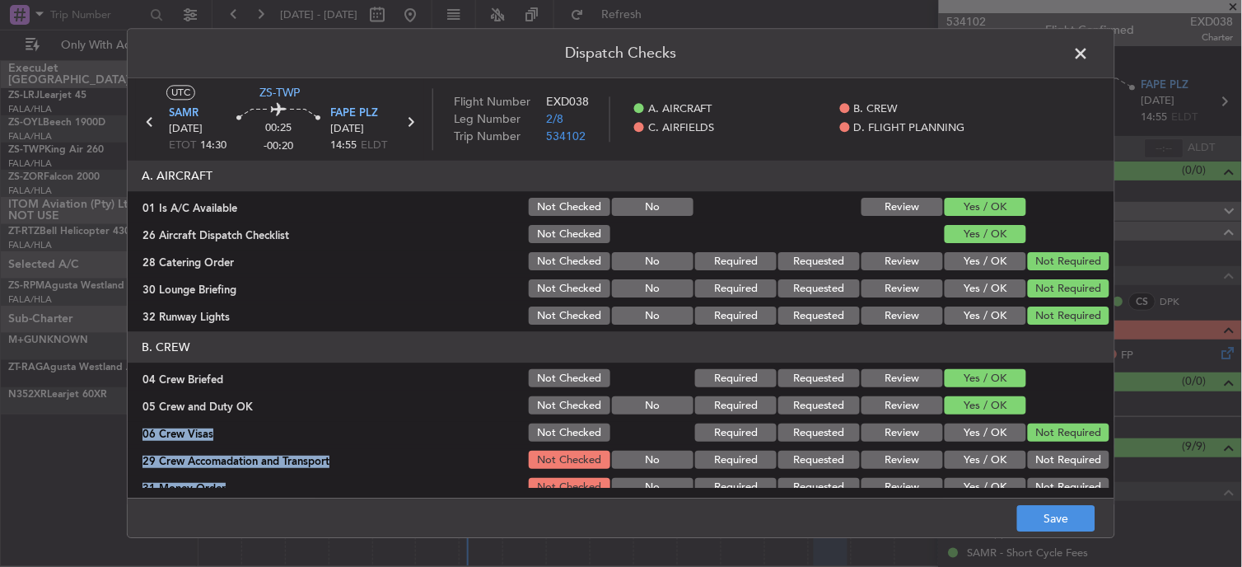
click at [1005, 449] on div "Yes / OK" at bounding box center [983, 460] width 83 height 23
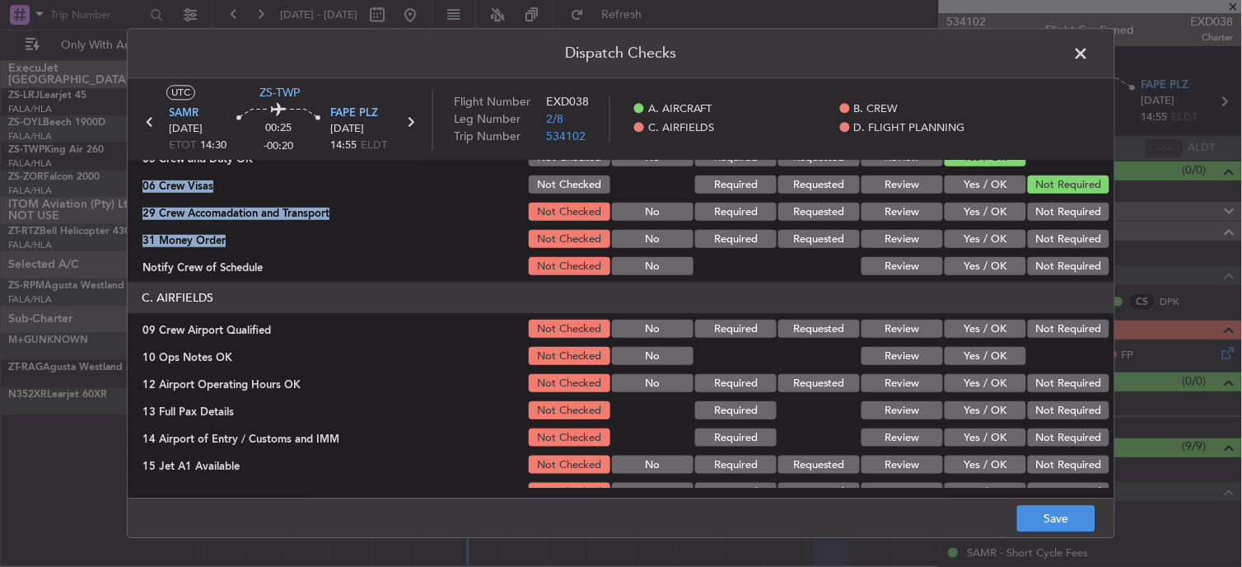
scroll to position [183, 0]
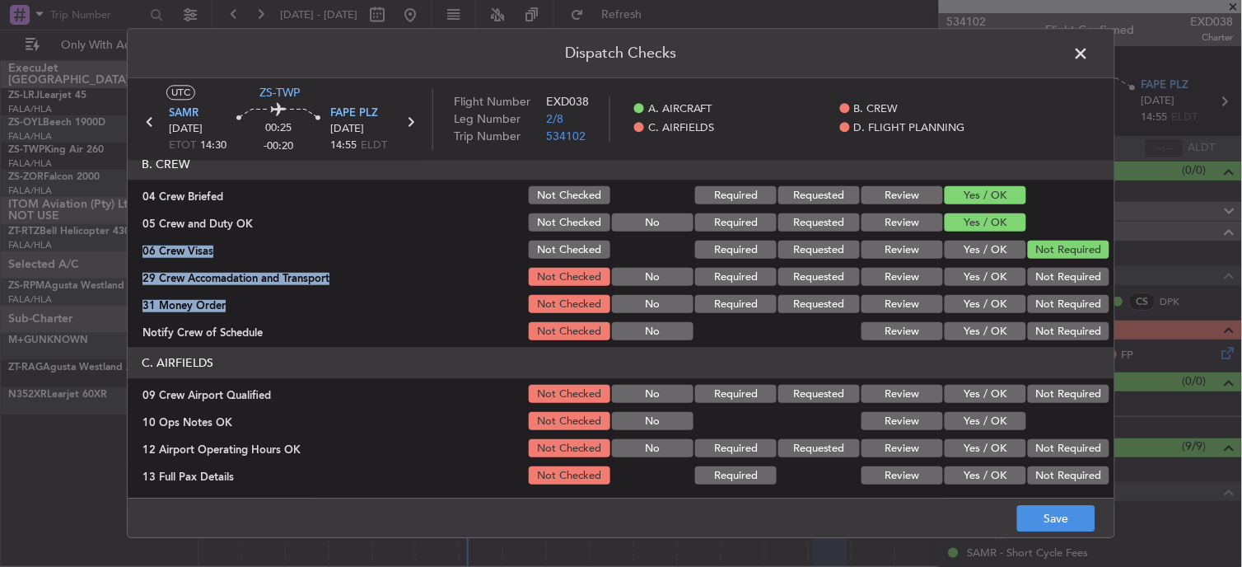
click at [1028, 280] on button "Not Required" at bounding box center [1069, 277] width 82 height 18
click at [1042, 305] on button "Not Required" at bounding box center [1069, 305] width 82 height 18
click at [1042, 309] on button "Not Required" at bounding box center [1069, 305] width 82 height 18
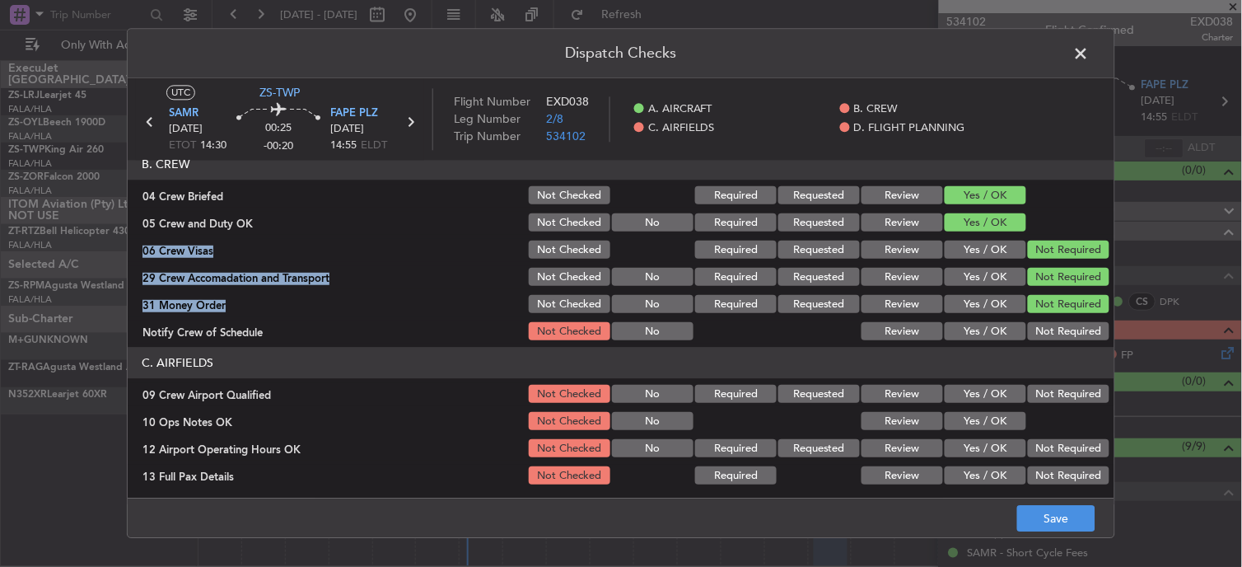
click at [1041, 326] on button "Not Required" at bounding box center [1069, 332] width 82 height 18
click at [1028, 399] on button "Not Required" at bounding box center [1069, 394] width 82 height 18
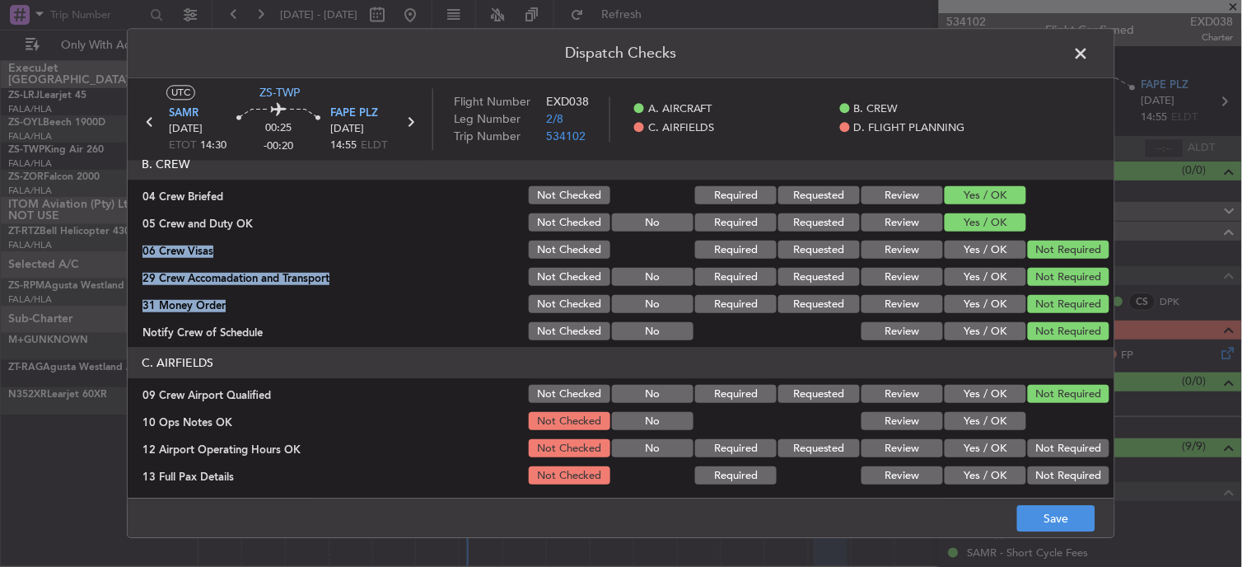
click at [994, 416] on button "Yes / OK" at bounding box center [985, 422] width 82 height 18
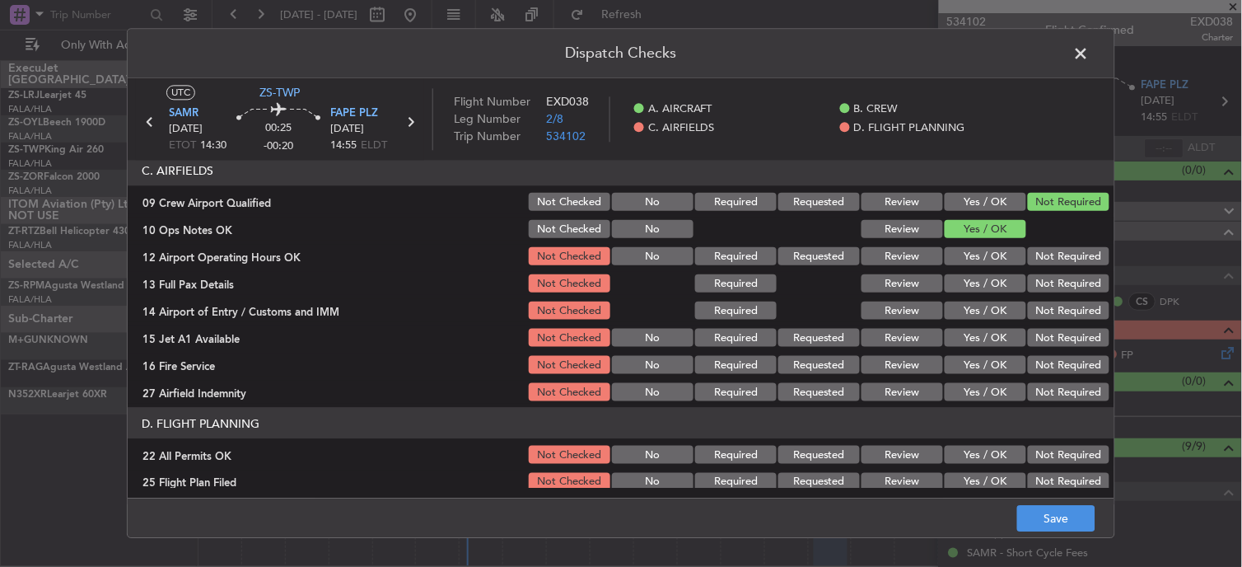
scroll to position [412, 0]
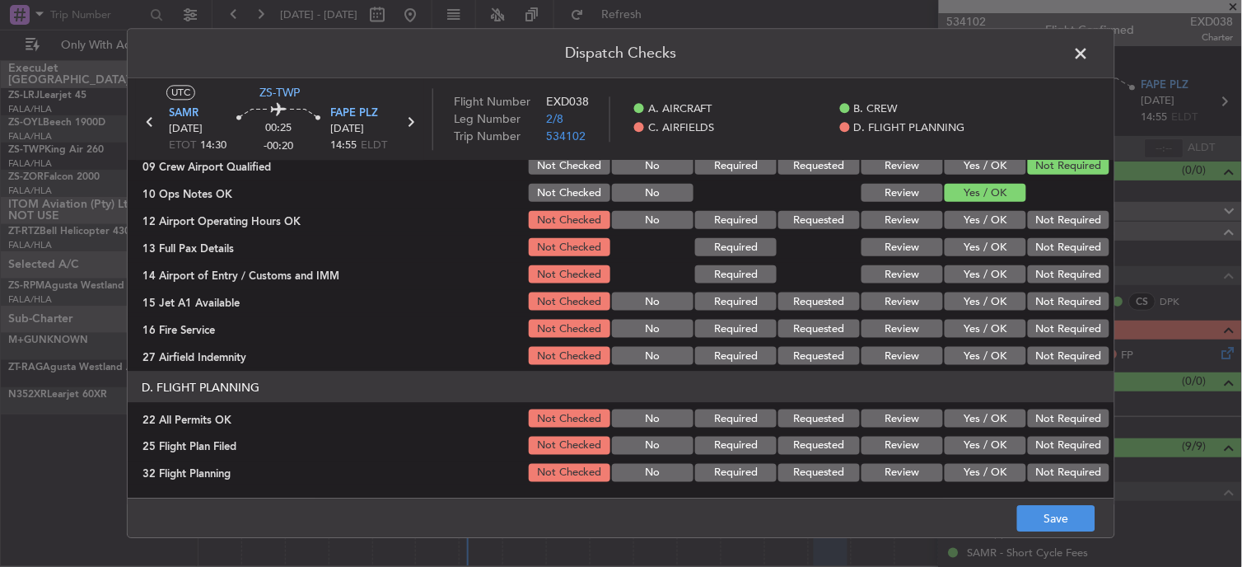
click at [1028, 224] on button "Not Required" at bounding box center [1069, 220] width 82 height 18
drag, startPoint x: 1032, startPoint y: 236, endPoint x: 1038, endPoint y: 262, distance: 26.2
click at [1035, 244] on section "C. AIRFIELDS 09 Crew Airport Qualified Not Checked No Required Requested Review…" at bounding box center [621, 243] width 986 height 249
click at [1039, 265] on button "Not Required" at bounding box center [1069, 274] width 82 height 18
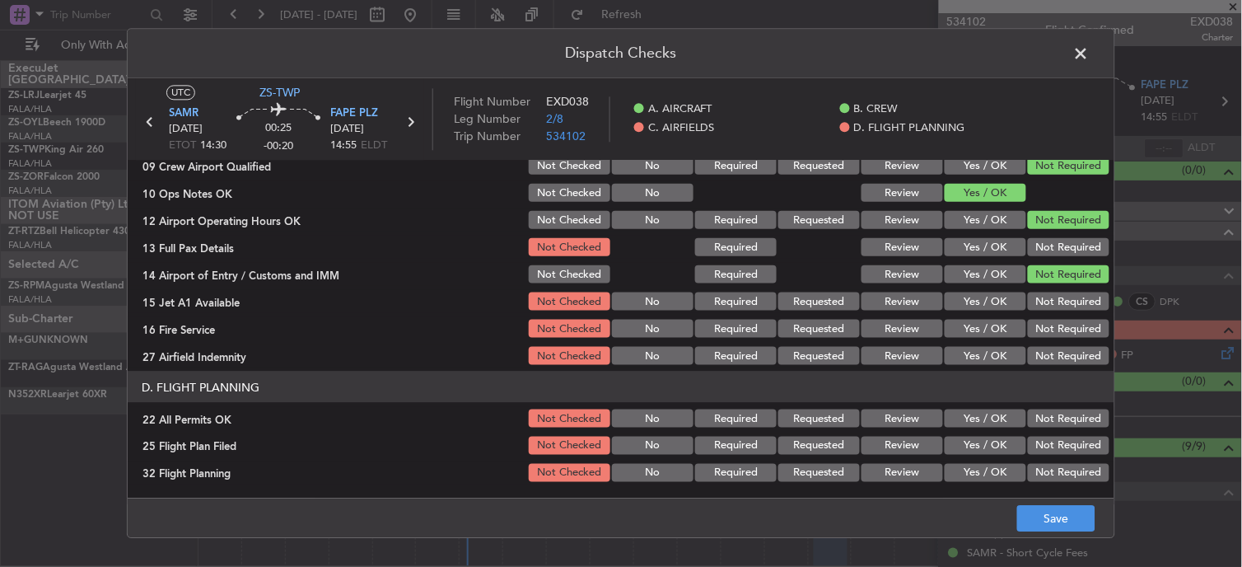
click at [1039, 265] on button "Not Required" at bounding box center [1069, 274] width 82 height 18
click at [1043, 248] on button "Not Required" at bounding box center [1069, 247] width 82 height 18
drag, startPoint x: 1049, startPoint y: 287, endPoint x: 1052, endPoint y: 298, distance: 12.0
click at [1051, 290] on section "C. AIRFIELDS 09 Crew Airport Qualified Not Checked No Required Requested Review…" at bounding box center [621, 243] width 986 height 249
drag, startPoint x: 1052, startPoint y: 298, endPoint x: 1054, endPoint y: 306, distance: 8.4
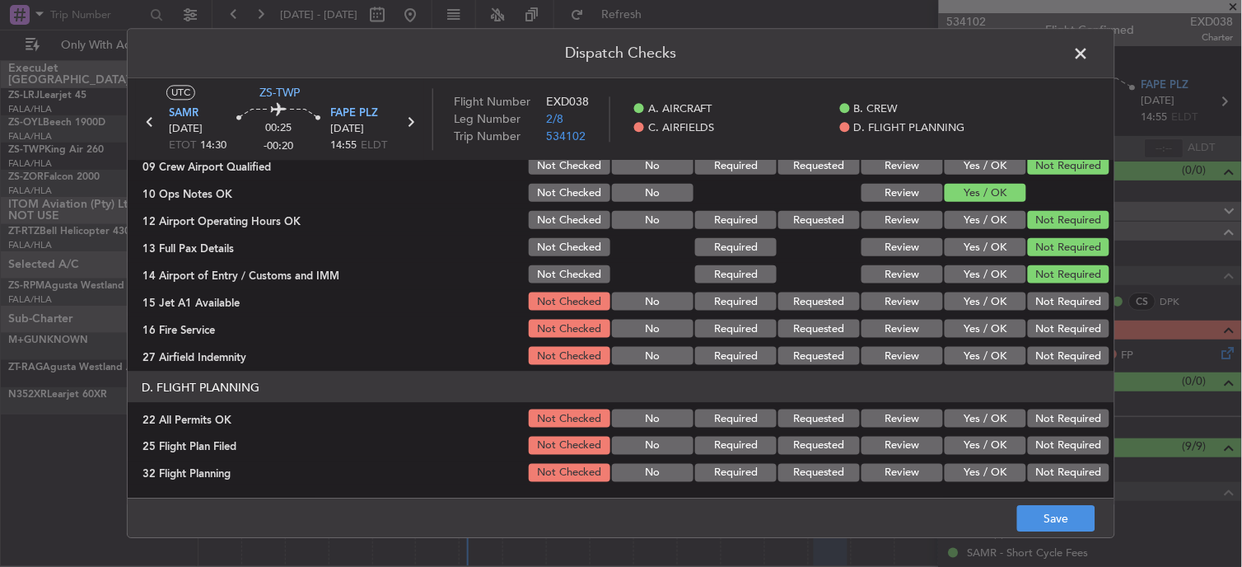
click at [1054, 301] on button "Not Required" at bounding box center [1069, 301] width 82 height 18
click at [1054, 308] on button "Not Required" at bounding box center [1069, 301] width 82 height 18
drag, startPoint x: 1054, startPoint y: 323, endPoint x: 1054, endPoint y: 332, distance: 9.1
click at [1054, 324] on section "C. AIRFIELDS 09 Crew Airport Qualified Not Checked No Required Requested Review…" at bounding box center [621, 243] width 986 height 249
drag, startPoint x: 1054, startPoint y: 332, endPoint x: 1055, endPoint y: 347, distance: 15.7
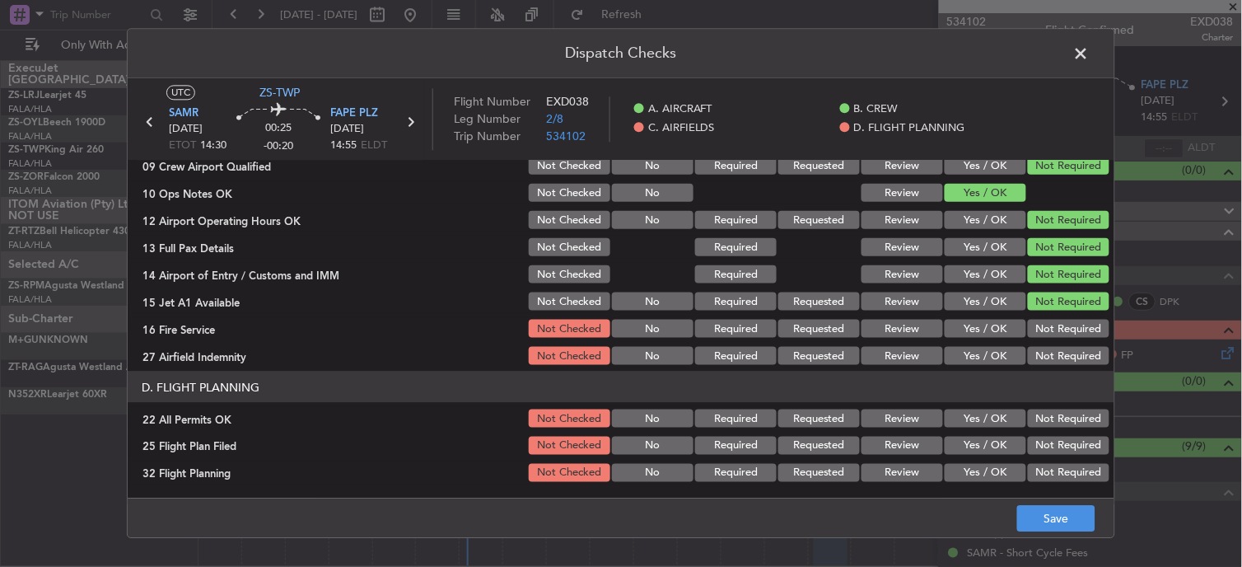
click at [1054, 333] on button "Not Required" at bounding box center [1069, 328] width 82 height 18
click at [1055, 347] on div "Not Required" at bounding box center [1066, 355] width 83 height 23
click at [1052, 352] on button "Not Required" at bounding box center [1069, 356] width 82 height 18
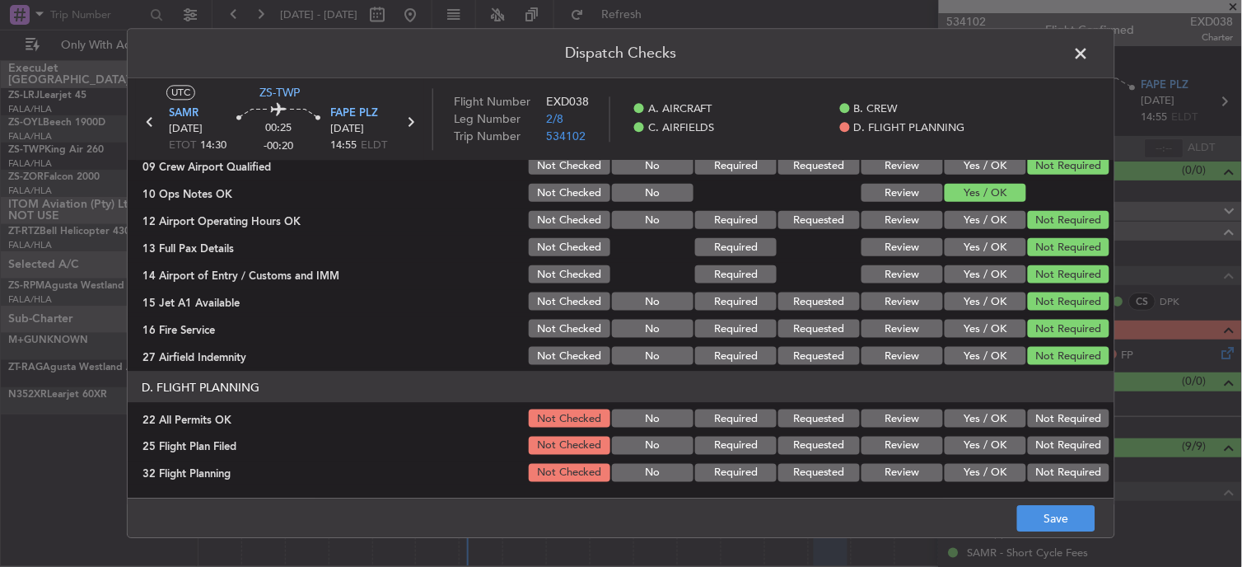
click at [1044, 415] on button "Not Required" at bounding box center [1069, 418] width 82 height 18
click at [885, 447] on button "Review" at bounding box center [902, 445] width 82 height 18
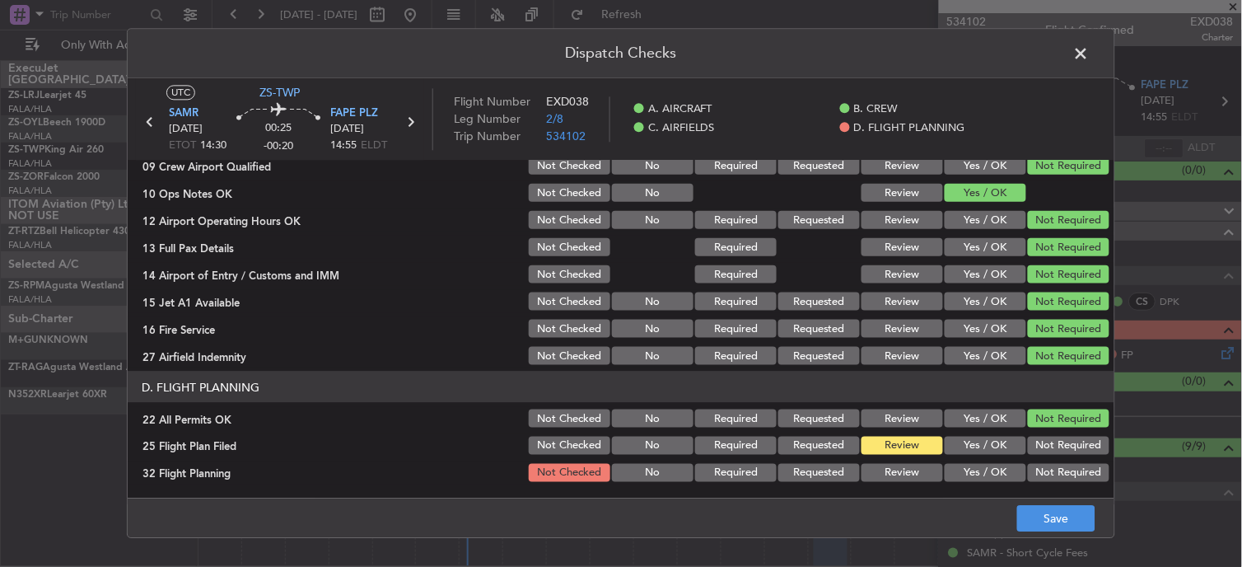
click at [892, 464] on button "Review" at bounding box center [902, 473] width 82 height 18
click at [899, 471] on button "Review" at bounding box center [902, 473] width 82 height 18
click at [1056, 512] on button "Save" at bounding box center [1056, 519] width 78 height 26
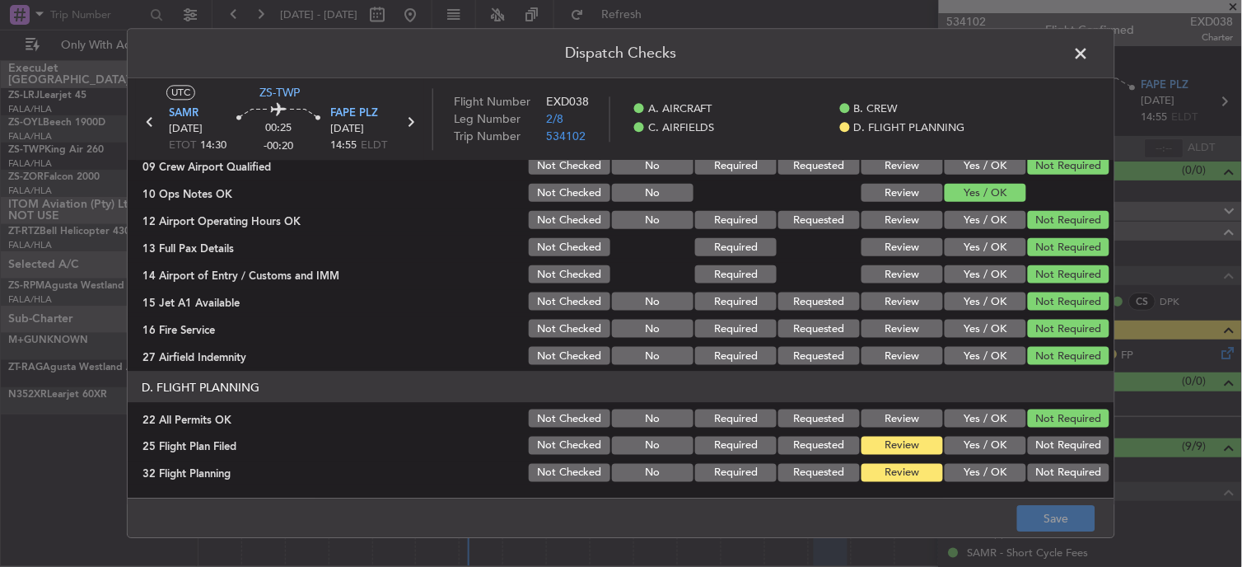
click at [1089, 61] on span at bounding box center [1089, 57] width 0 height 33
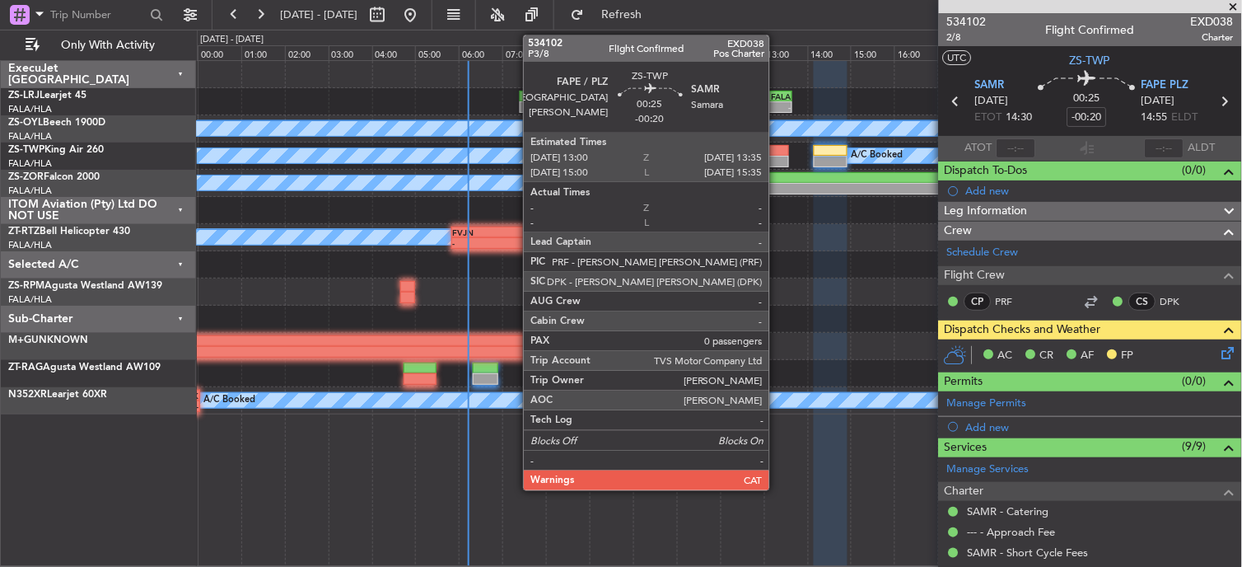
click at [777, 156] on div at bounding box center [776, 162] width 26 height 12
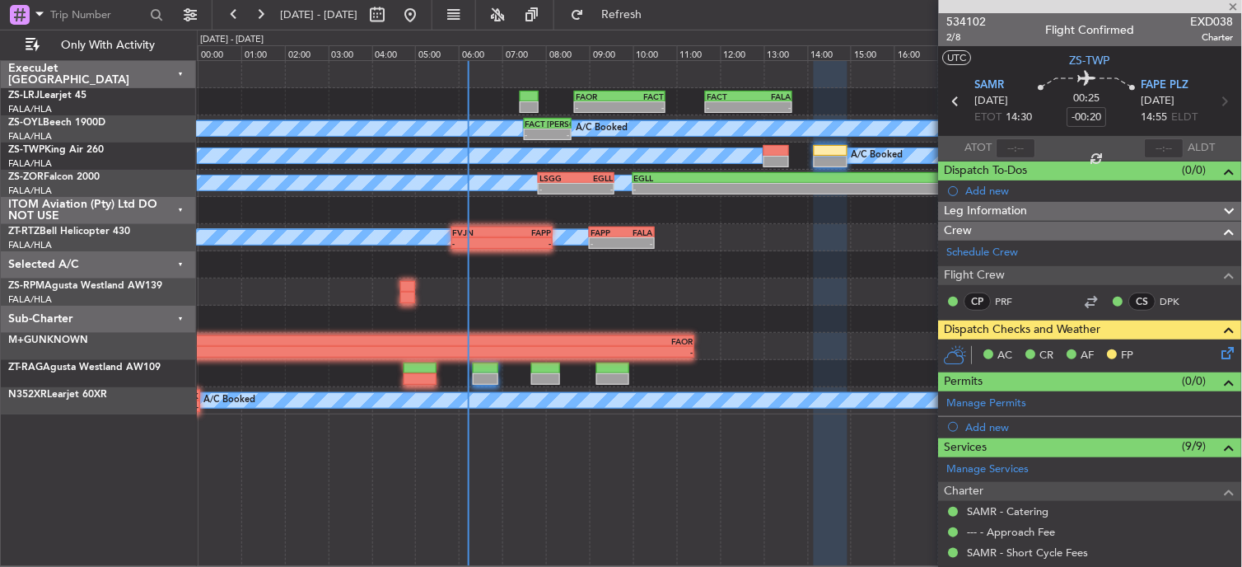
type input "0"
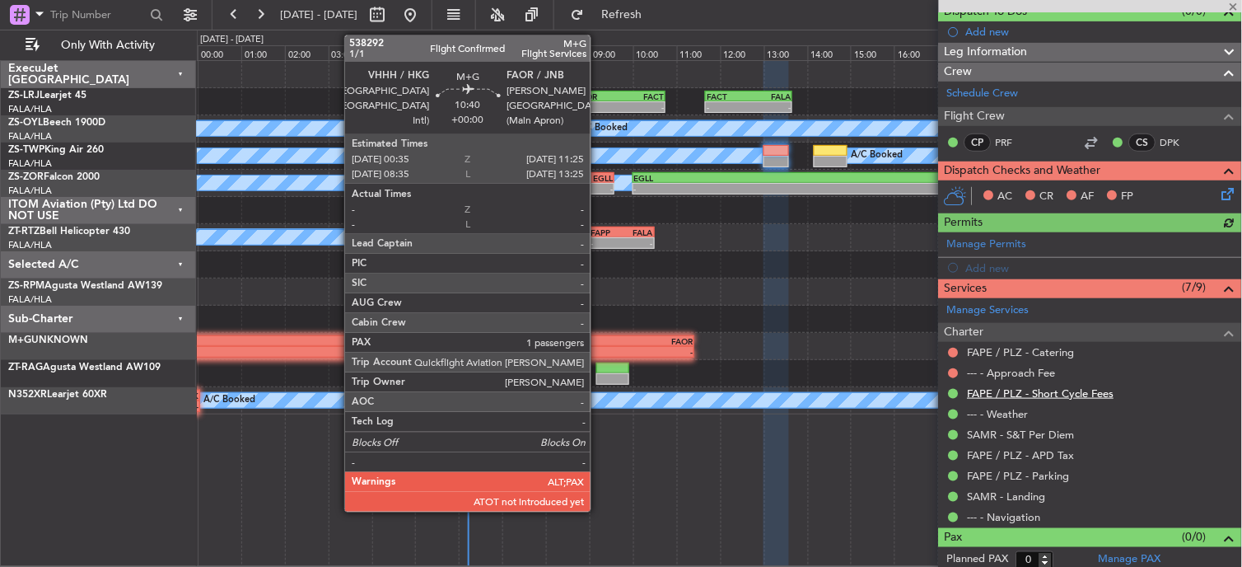
scroll to position [166, 0]
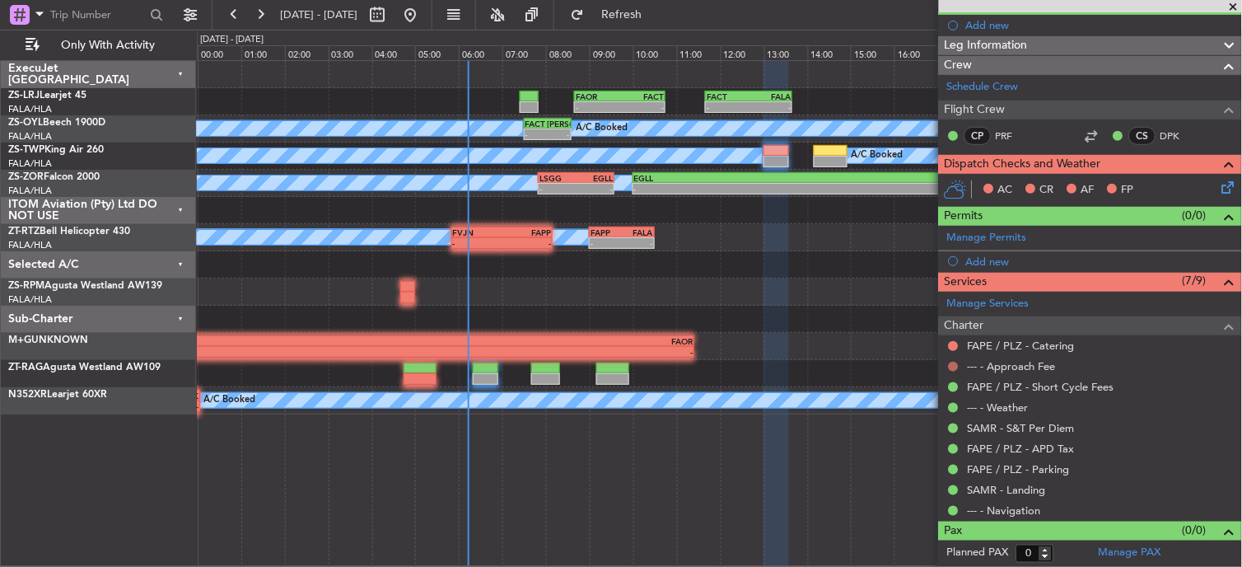
click at [954, 366] on button at bounding box center [954, 366] width 10 height 10
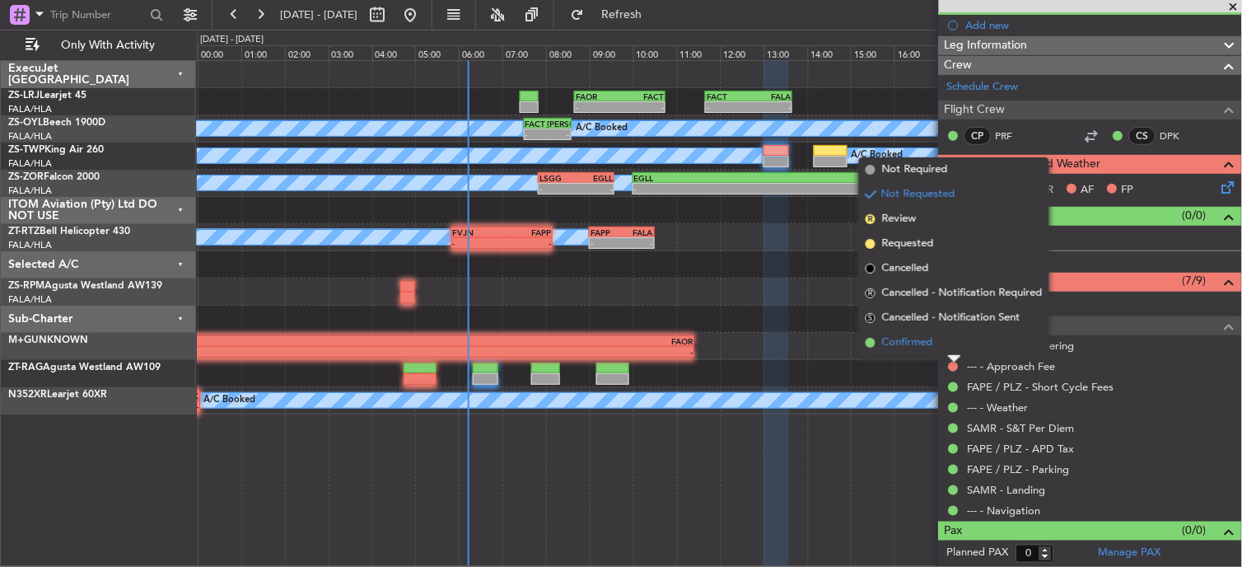
click at [945, 343] on li "Confirmed" at bounding box center [954, 342] width 190 height 25
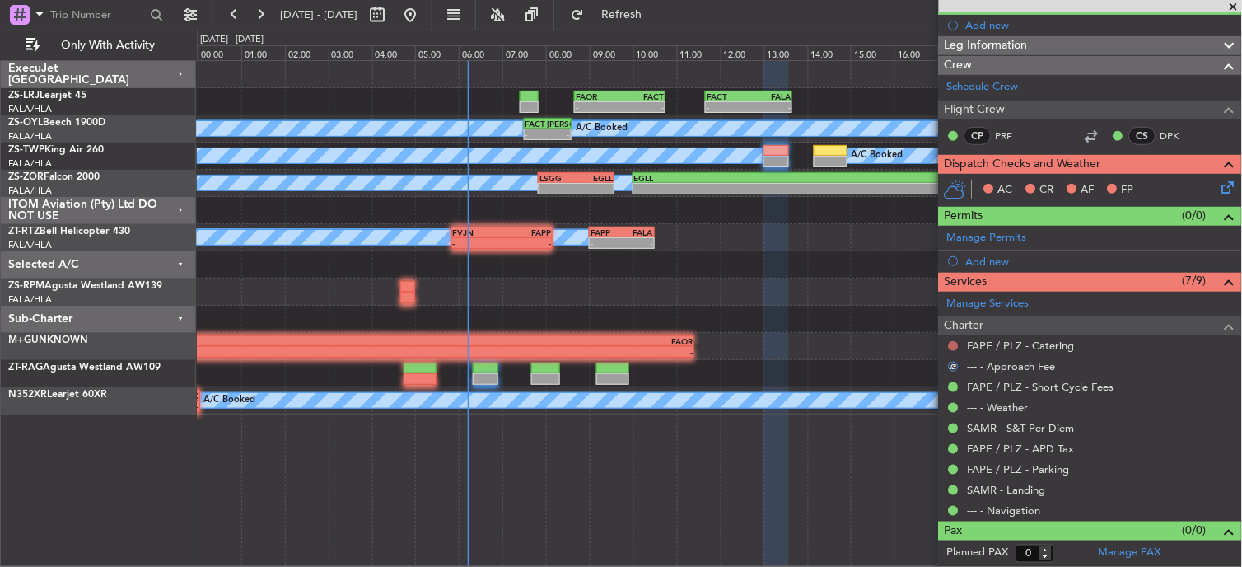
click at [954, 348] on button at bounding box center [954, 346] width 10 height 10
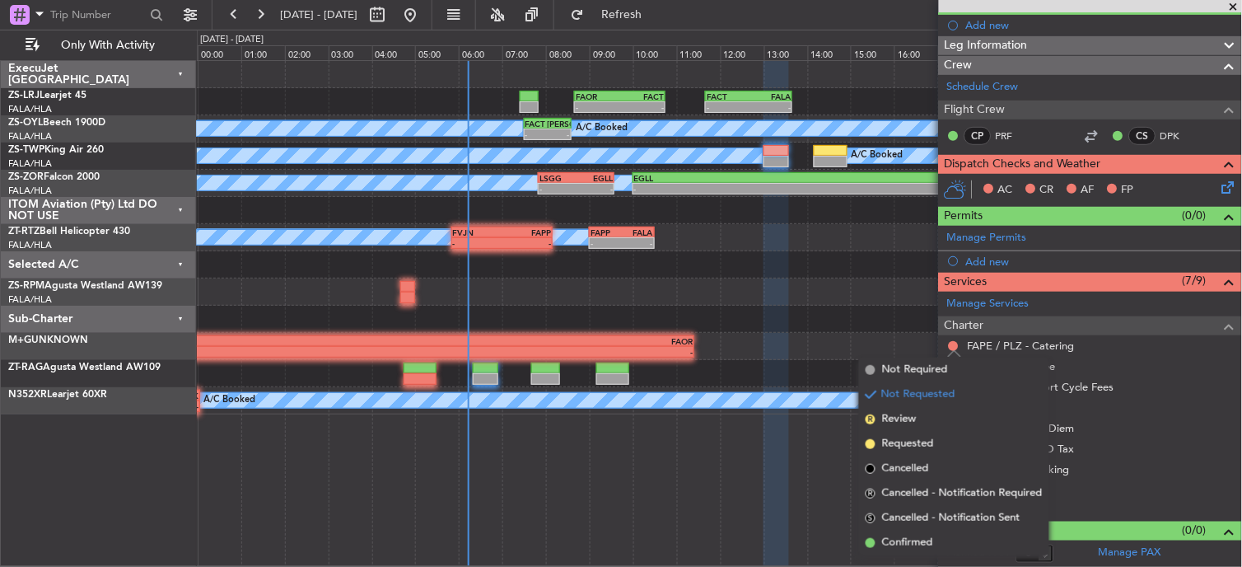
click at [901, 539] on span "Confirmed" at bounding box center [907, 542] width 51 height 16
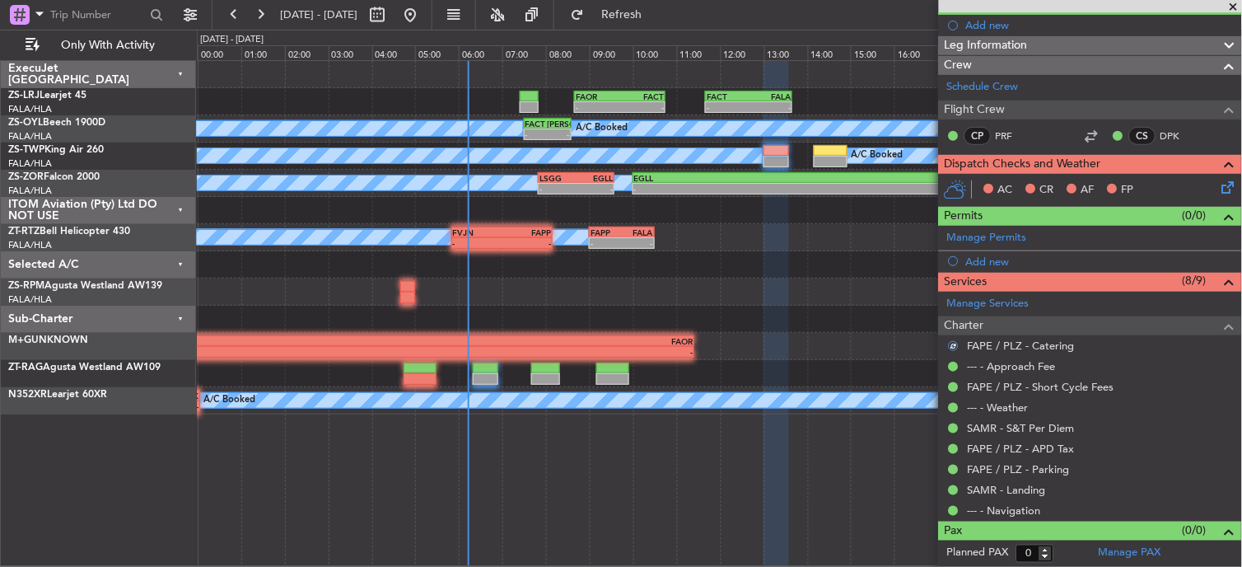
click at [1219, 183] on icon at bounding box center [1225, 184] width 13 height 13
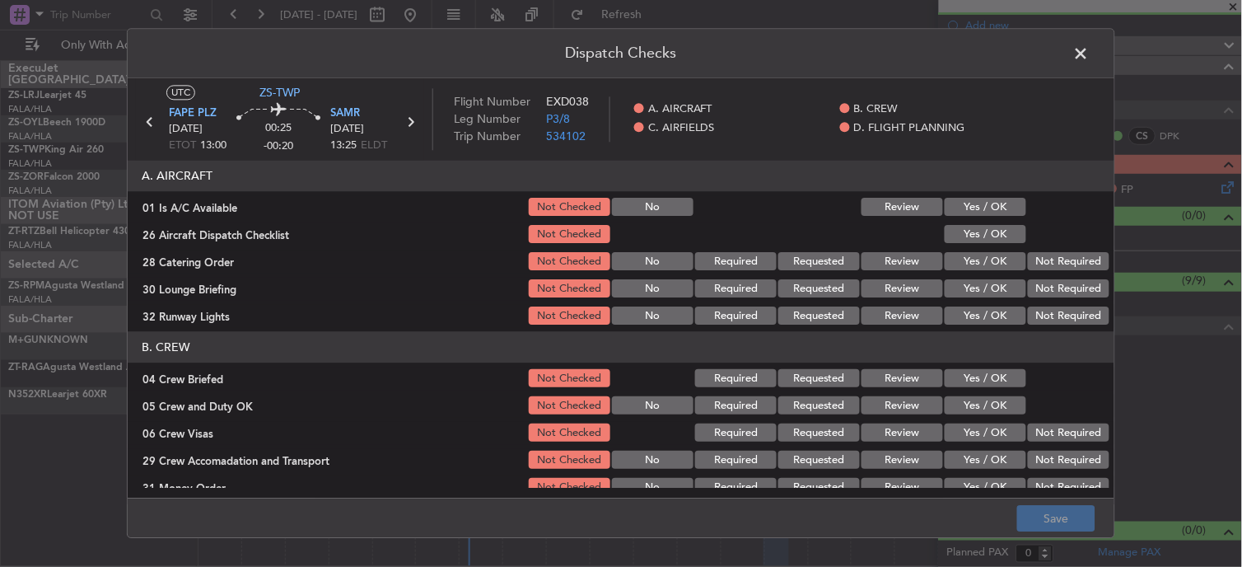
click at [944, 204] on button "Yes / OK" at bounding box center [985, 207] width 82 height 18
click at [948, 226] on button "Yes / OK" at bounding box center [985, 235] width 82 height 18
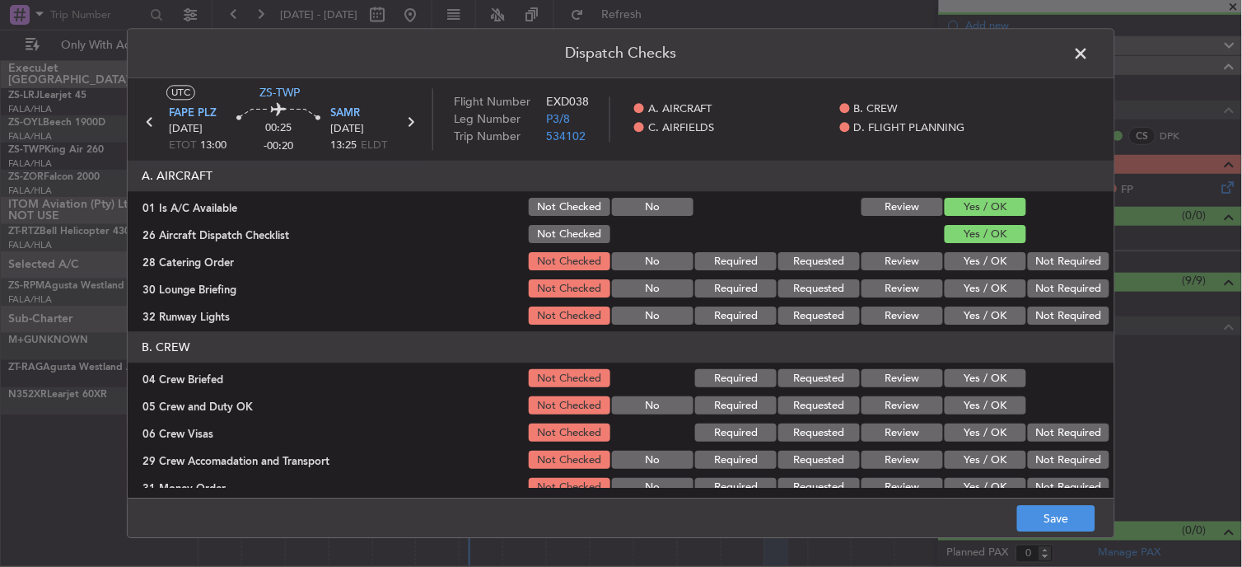
click at [948, 249] on section "A. AIRCRAFT 01 Is A/C Available Not Checked No Review Yes / OK 26 Aircraft Disp…" at bounding box center [621, 244] width 986 height 167
click at [1028, 262] on button "Not Required" at bounding box center [1069, 262] width 82 height 18
click at [1010, 275] on section "A. AIRCRAFT 01 Is A/C Available Not Checked No Review Yes / OK 26 Aircraft Disp…" at bounding box center [621, 244] width 986 height 167
click at [1094, 58] on div "Dispatch Checks UTC ZS-TWP FAPE PLZ 06/10/2025 ETOT 13:00 00:25 -00:20 SAMR 06/…" at bounding box center [621, 283] width 988 height 510
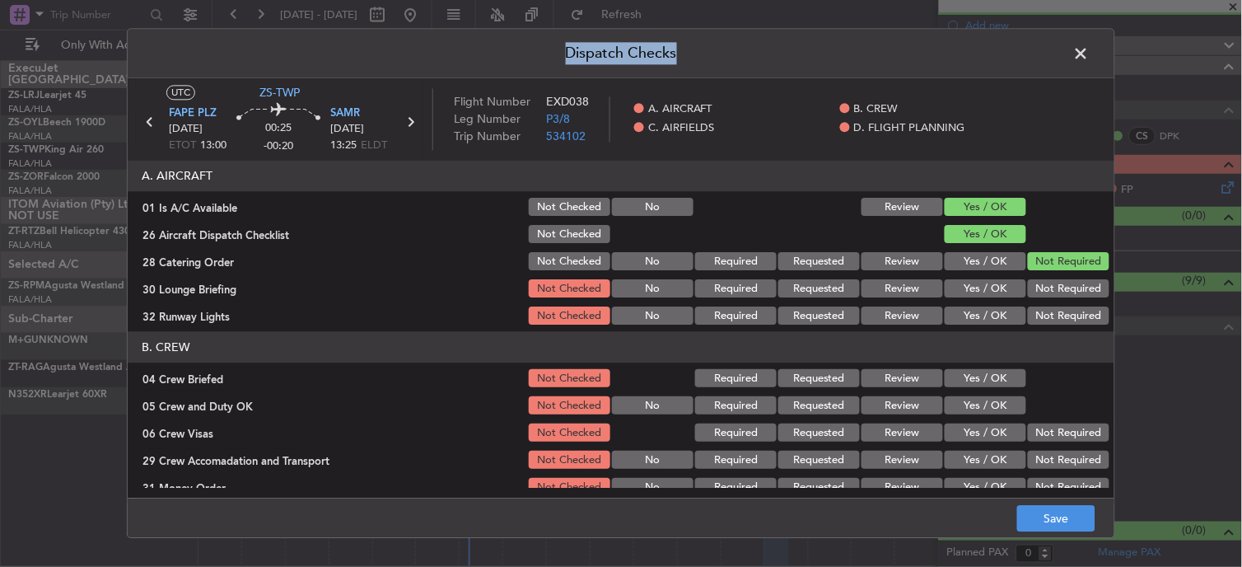
click at [1089, 49] on span at bounding box center [1089, 57] width 0 height 33
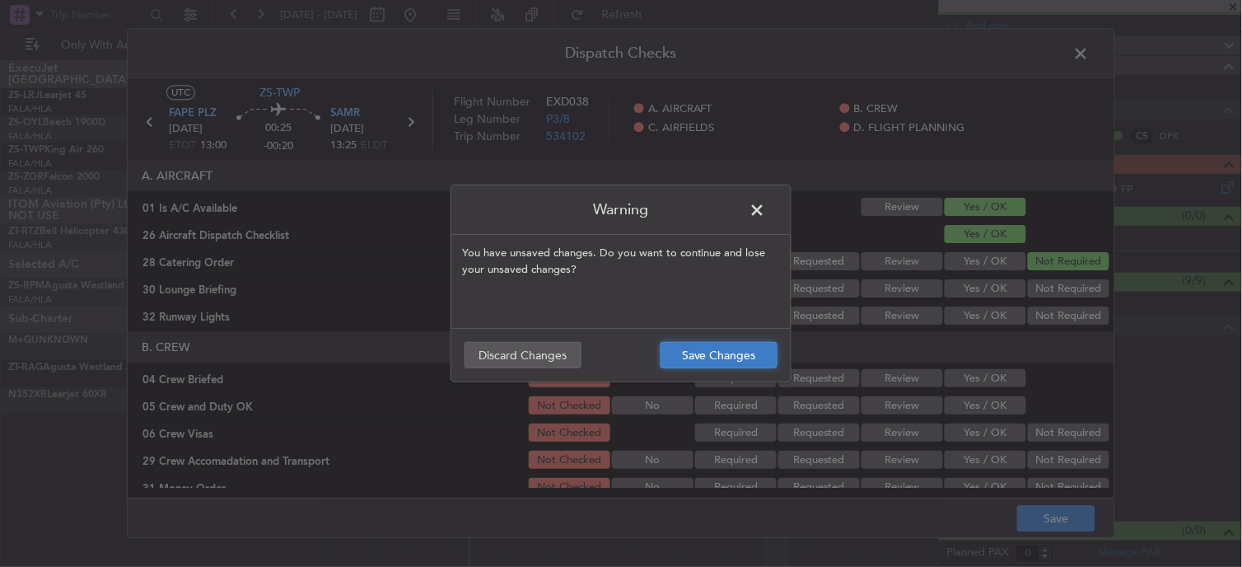
click at [675, 342] on button "Save Changes" at bounding box center [718, 355] width 117 height 26
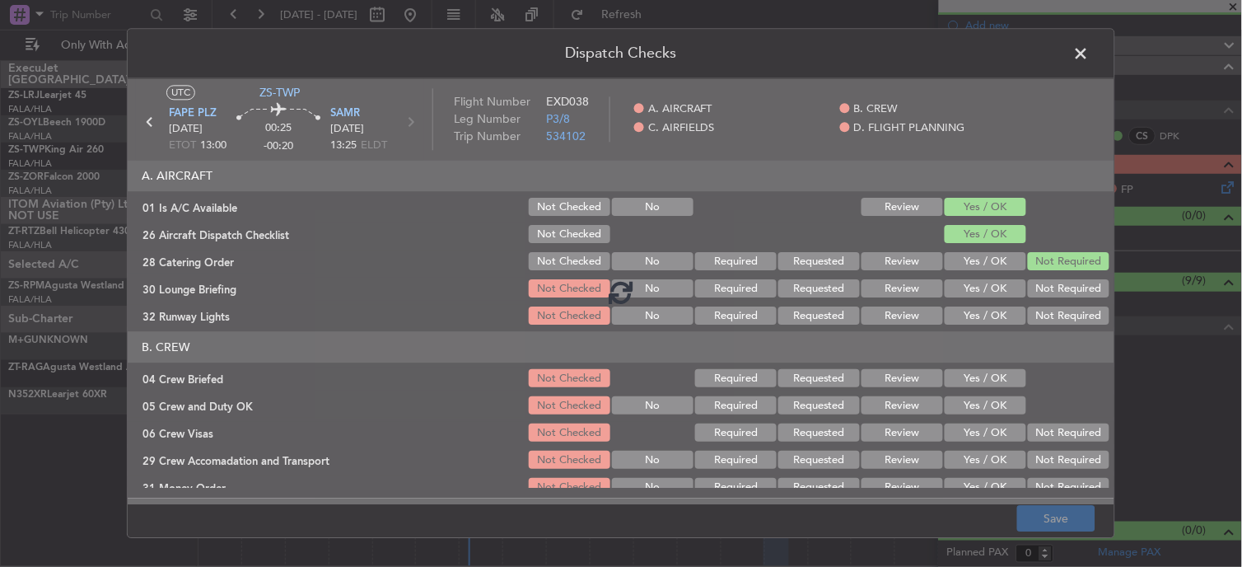
drag, startPoint x: 1066, startPoint y: 54, endPoint x: 1057, endPoint y: 36, distance: 20.3
click at [1066, 56] on header "Dispatch Checks" at bounding box center [621, 53] width 986 height 49
click at [1089, 62] on span at bounding box center [1089, 57] width 0 height 33
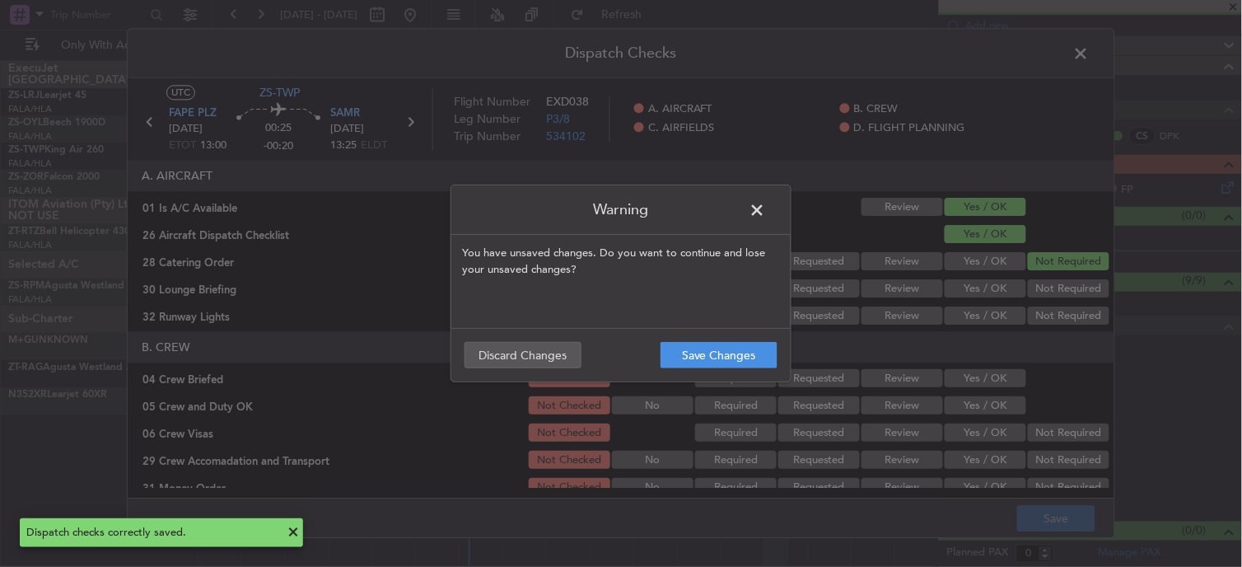
click at [766, 203] on span at bounding box center [766, 214] width 0 height 33
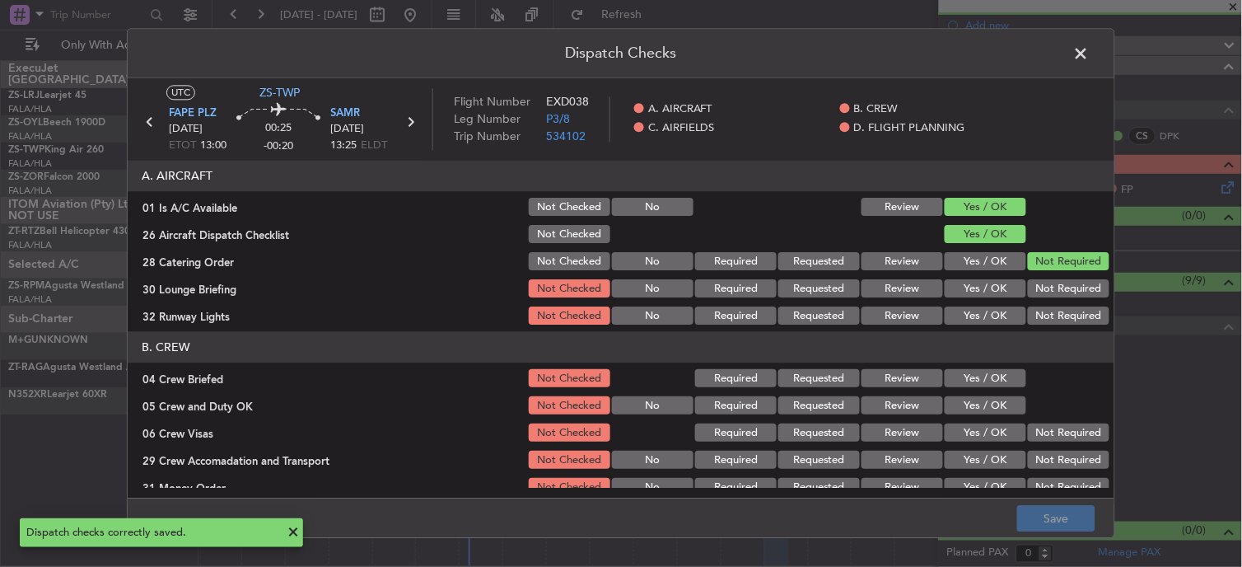
click at [1089, 49] on span at bounding box center [1089, 57] width 0 height 33
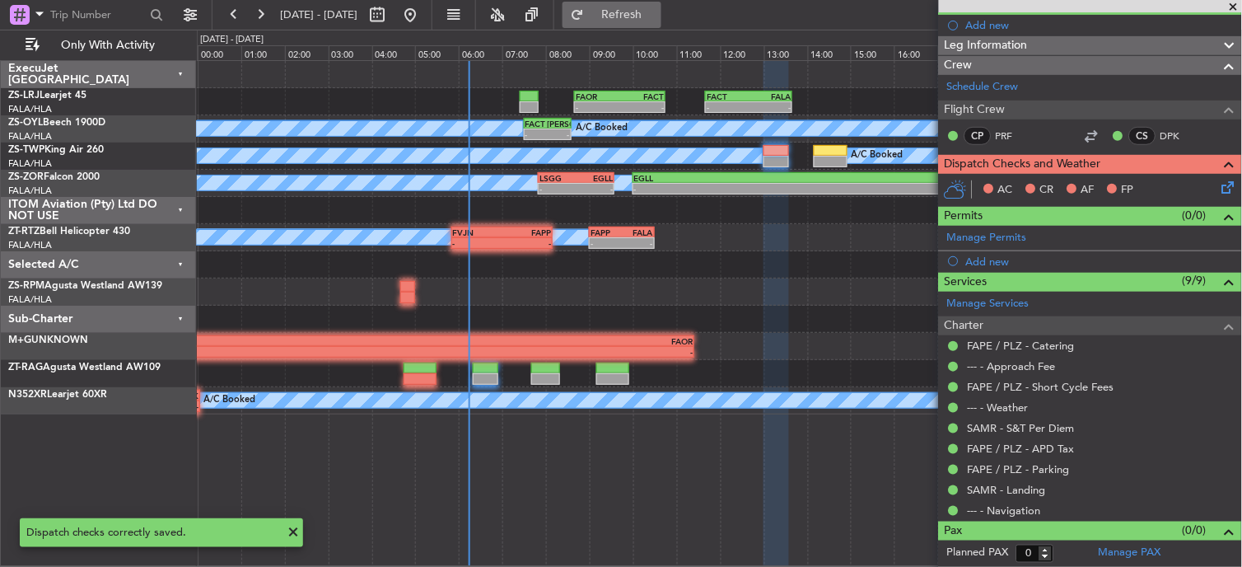
click at [656, 13] on span "Refresh" at bounding box center [621, 15] width 69 height 12
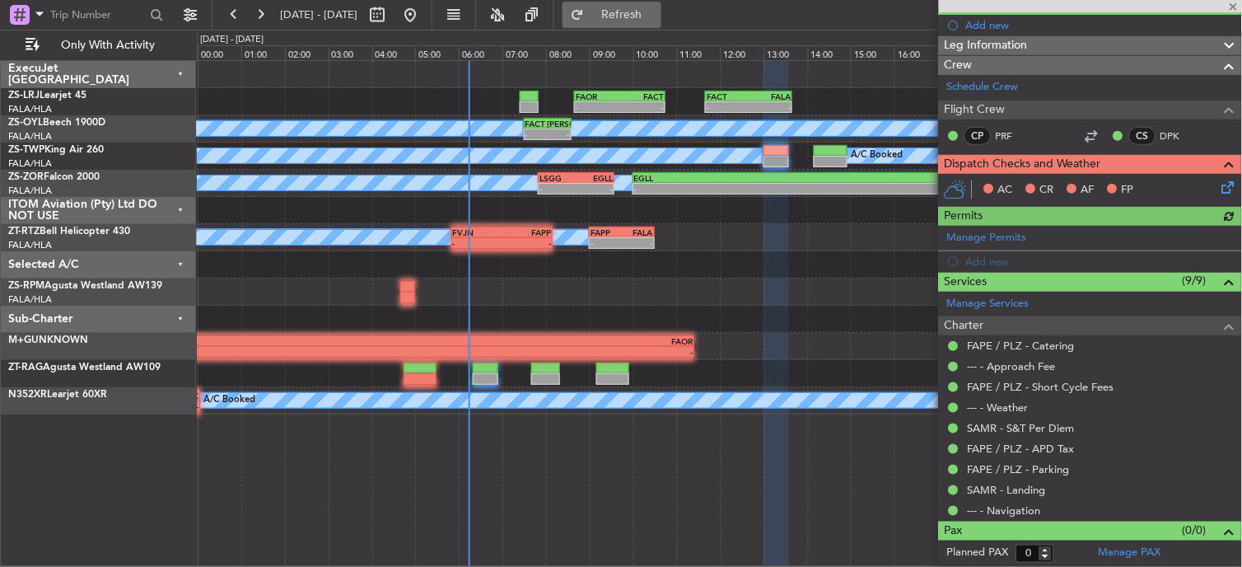
click at [656, 13] on span "Refresh" at bounding box center [621, 15] width 69 height 12
click at [1204, 189] on div "AC CR AF FP" at bounding box center [1098, 190] width 242 height 25
click at [1219, 189] on icon at bounding box center [1225, 184] width 13 height 13
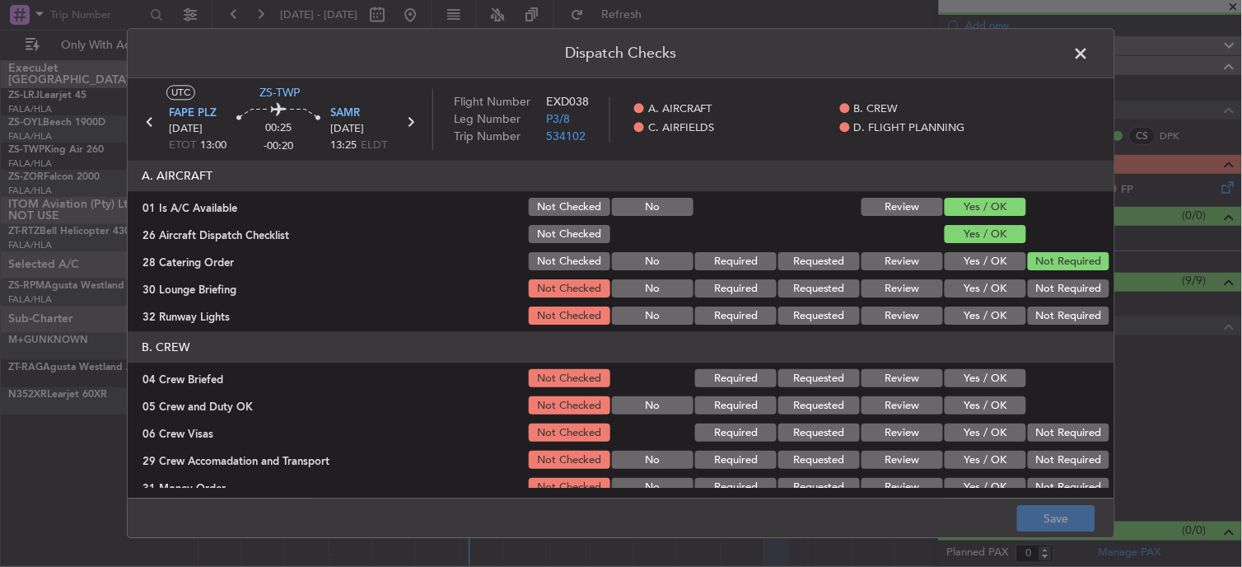
drag, startPoint x: 1038, startPoint y: 293, endPoint x: 1036, endPoint y: 314, distance: 20.7
click at [1038, 296] on button "Not Required" at bounding box center [1069, 289] width 82 height 18
click at [1036, 315] on button "Not Required" at bounding box center [1069, 316] width 82 height 18
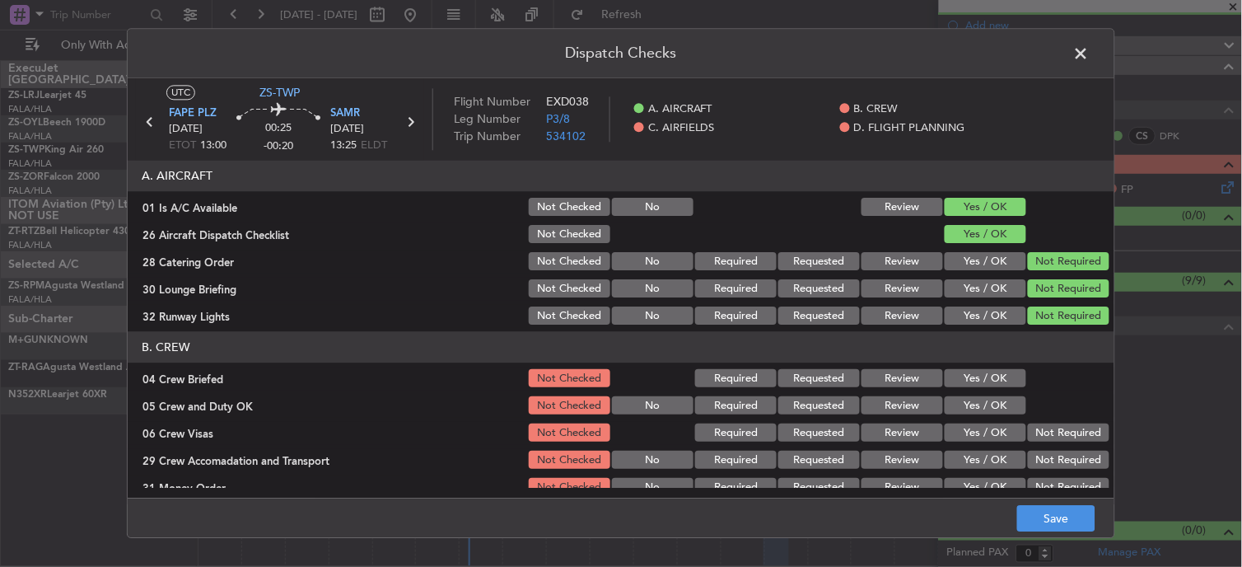
click at [978, 388] on div "Yes / OK" at bounding box center [983, 378] width 83 height 23
click at [976, 392] on section "B. CREW 04 Crew Briefed Not Checked Required Requested Review Yes / OK 05 Crew …" at bounding box center [621, 429] width 986 height 194
click at [990, 366] on section "B. CREW 04 Crew Briefed Not Checked Required Requested Review Yes / OK 05 Crew …" at bounding box center [621, 429] width 986 height 194
drag, startPoint x: 988, startPoint y: 368, endPoint x: 985, endPoint y: 389, distance: 21.7
click at [984, 380] on button "Yes / OK" at bounding box center [985, 379] width 82 height 18
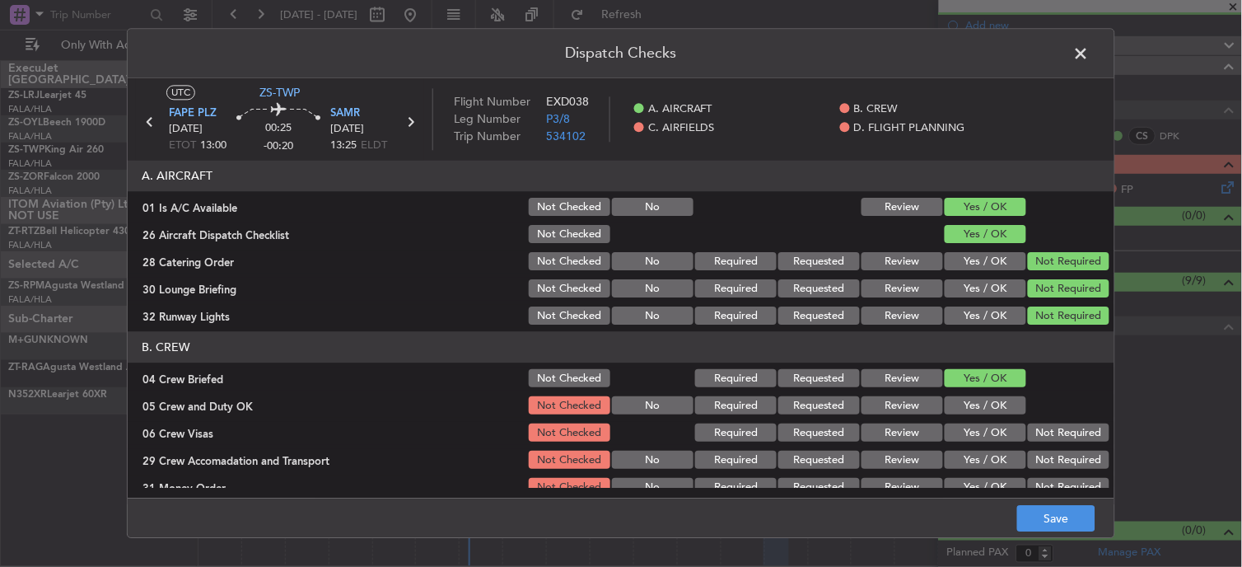
click at [986, 402] on div "Yes / OK" at bounding box center [983, 405] width 83 height 23
click at [992, 409] on button "Yes / OK" at bounding box center [985, 406] width 82 height 18
click at [1041, 442] on div "Not Required" at bounding box center [1066, 433] width 83 height 23
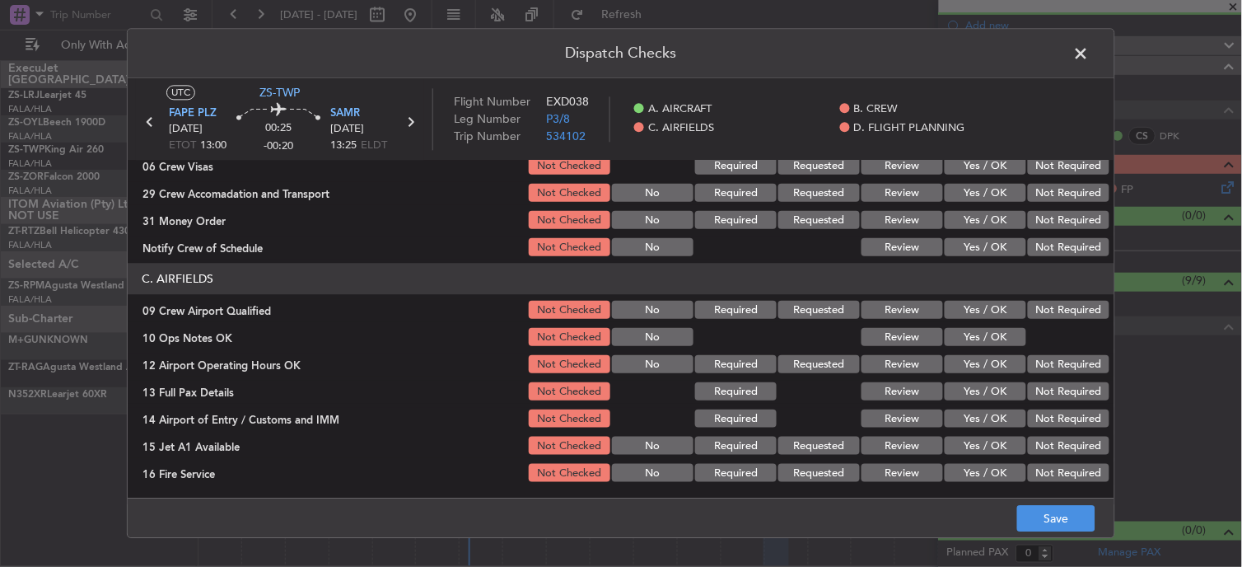
scroll to position [228, 0]
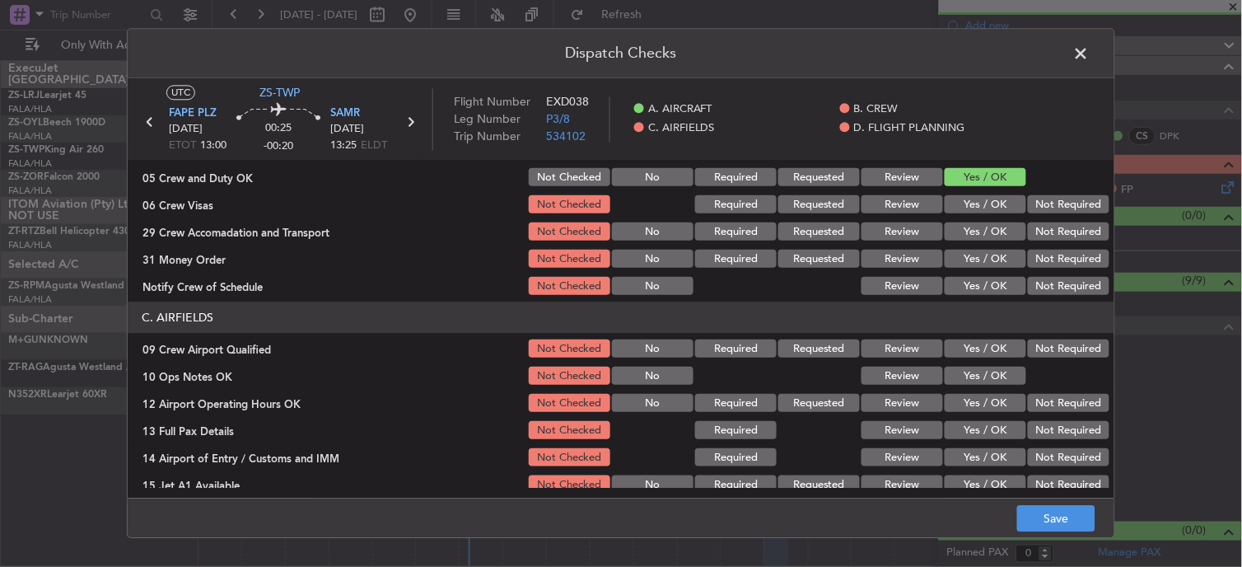
click at [1057, 204] on button "Not Required" at bounding box center [1069, 205] width 82 height 18
click at [1052, 217] on section "B. CREW 04 Crew Briefed Not Checked Required Requested Review Yes / OK 05 Crew …" at bounding box center [621, 201] width 986 height 194
click at [1052, 219] on section "B. CREW 04 Crew Briefed Not Checked Required Requested Review Yes / OK 05 Crew …" at bounding box center [621, 201] width 986 height 194
click at [1051, 233] on button "Not Required" at bounding box center [1069, 232] width 82 height 18
drag, startPoint x: 1050, startPoint y: 233, endPoint x: 1044, endPoint y: 257, distance: 24.6
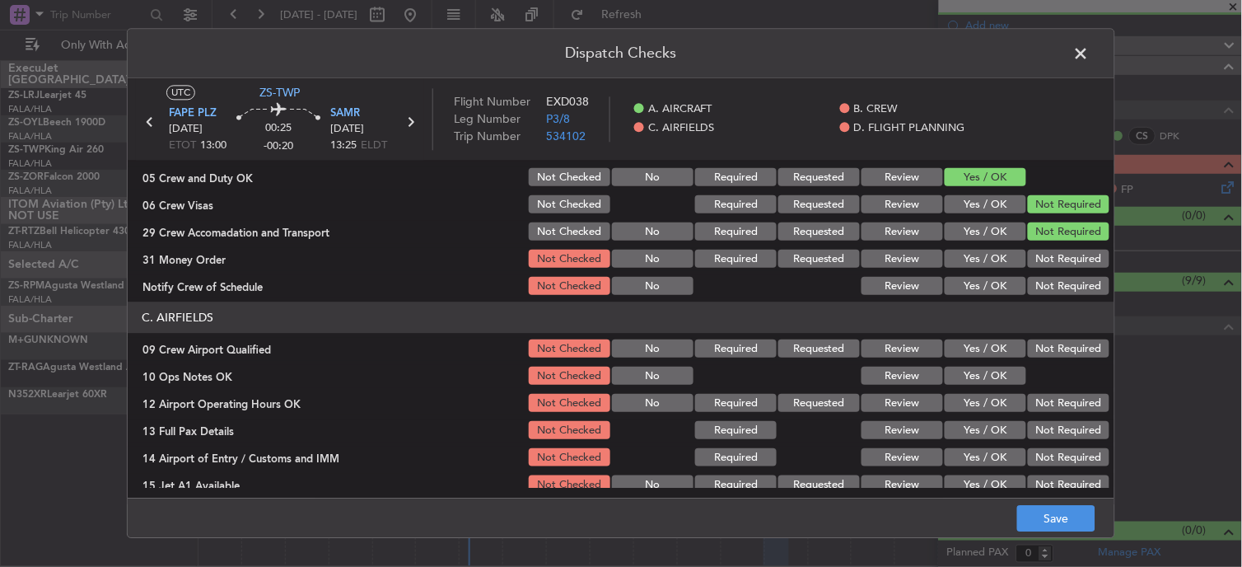
click at [1050, 235] on button "Not Required" at bounding box center [1069, 232] width 82 height 18
click at [1044, 257] on button "Not Required" at bounding box center [1069, 259] width 82 height 18
click at [1044, 263] on button "Not Required" at bounding box center [1069, 259] width 82 height 18
click at [1047, 286] on button "Not Required" at bounding box center [1069, 286] width 82 height 18
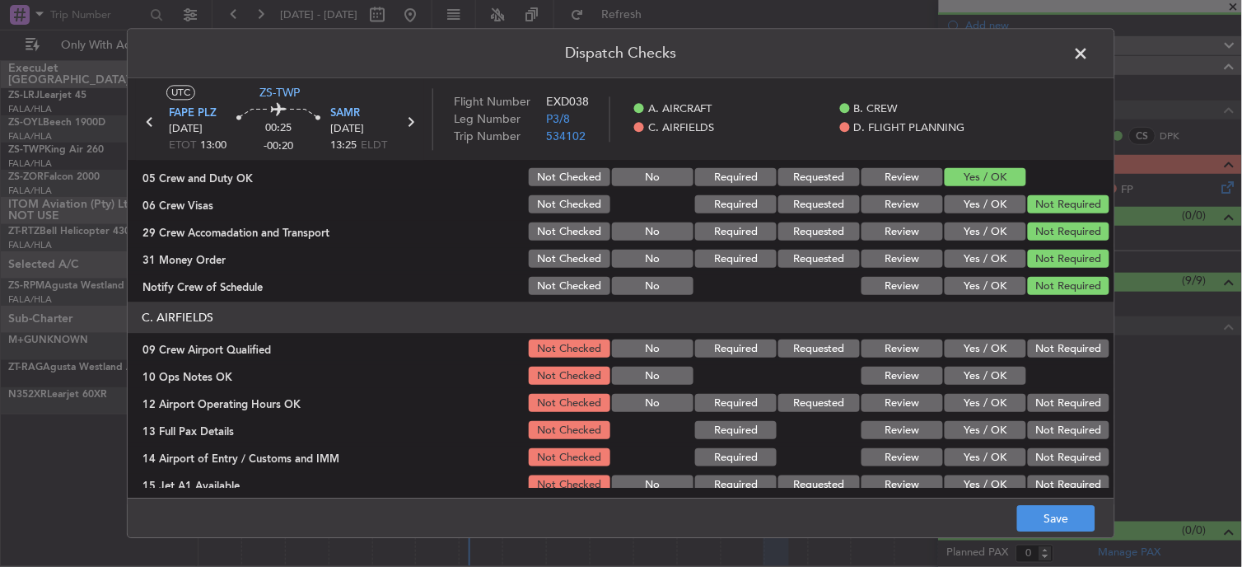
click at [1046, 290] on button "Not Required" at bounding box center [1069, 286] width 82 height 18
click at [1042, 346] on div "Not Required" at bounding box center [1066, 349] width 83 height 23
drag, startPoint x: 1033, startPoint y: 355, endPoint x: 1014, endPoint y: 362, distance: 20.3
click at [1015, 360] on section "C. AIRFIELDS 09 Crew Airport Qualified Not Checked No Required Requested Review…" at bounding box center [621, 426] width 986 height 249
click at [990, 377] on button "Yes / OK" at bounding box center [985, 376] width 82 height 18
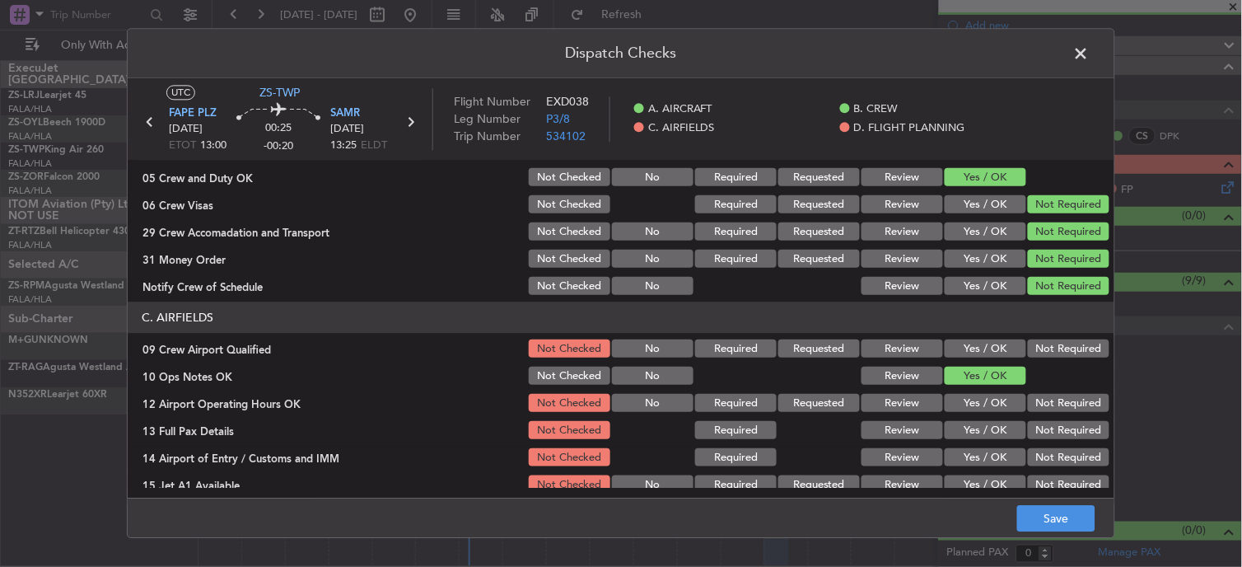
click at [1032, 348] on button "Not Required" at bounding box center [1069, 349] width 82 height 18
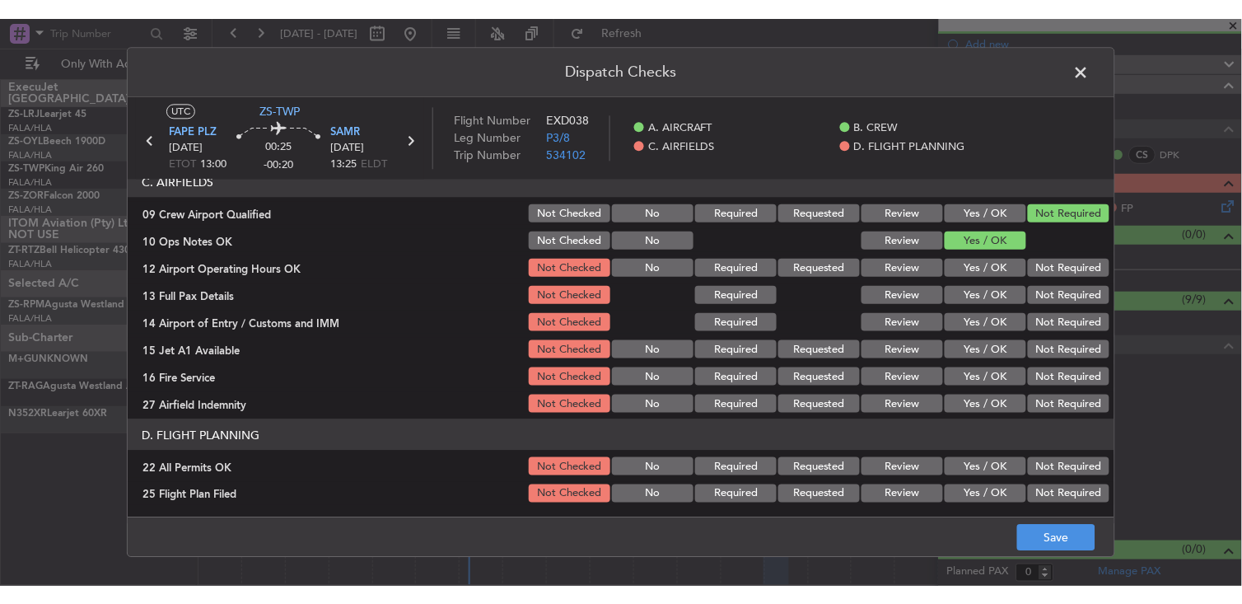
scroll to position [412, 0]
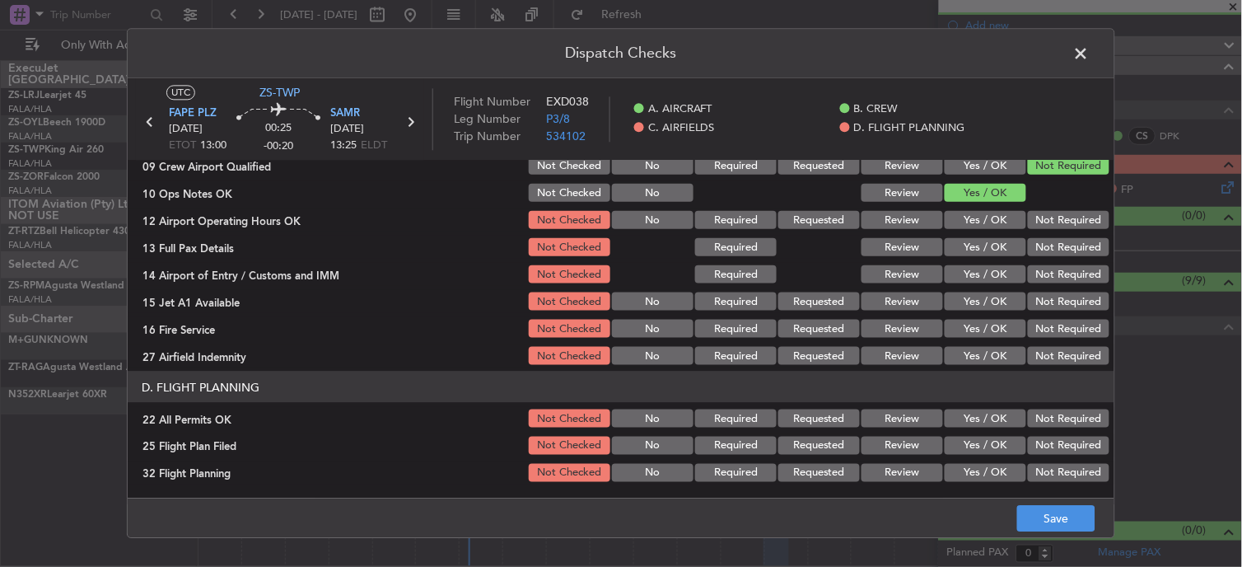
click at [1046, 217] on button "Not Required" at bounding box center [1069, 220] width 82 height 18
click at [1042, 239] on section "C. AIRFIELDS 09 Crew Airport Qualified Not Checked No Required Requested Review…" at bounding box center [621, 243] width 986 height 249
drag, startPoint x: 1042, startPoint y: 240, endPoint x: 1042, endPoint y: 254, distance: 13.2
click at [1042, 249] on button "Not Required" at bounding box center [1069, 247] width 82 height 18
drag, startPoint x: 1042, startPoint y: 254, endPoint x: 1040, endPoint y: 269, distance: 15.8
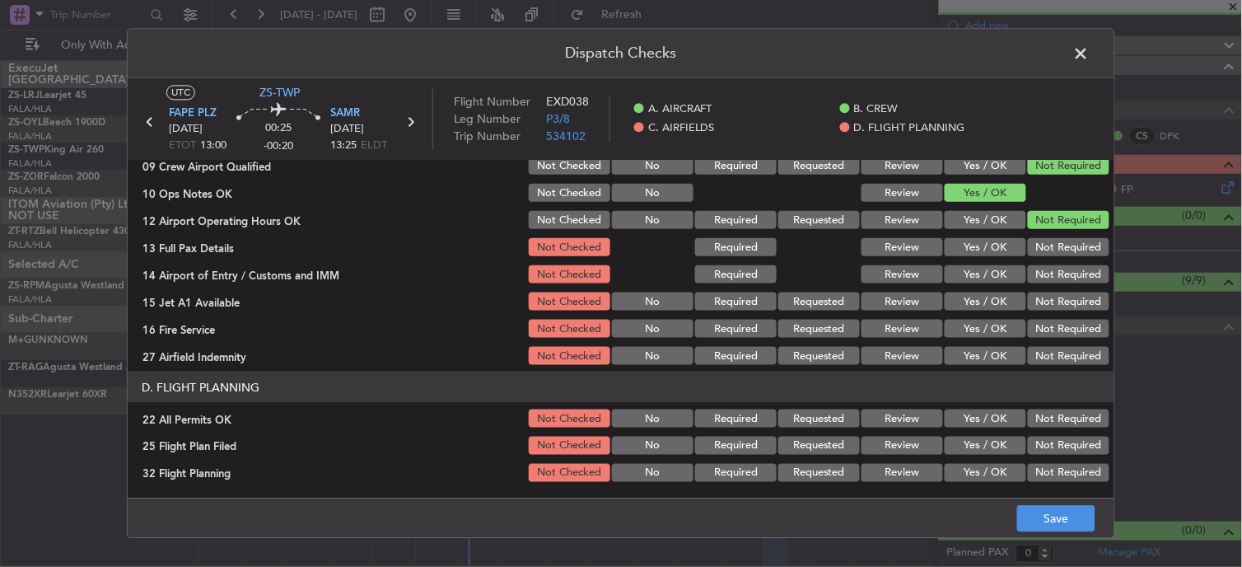
click at [1042, 260] on section "C. AIRFIELDS 09 Crew Airport Qualified Not Checked No Required Requested Review…" at bounding box center [621, 243] width 986 height 249
click at [1039, 276] on button "Not Required" at bounding box center [1069, 274] width 82 height 18
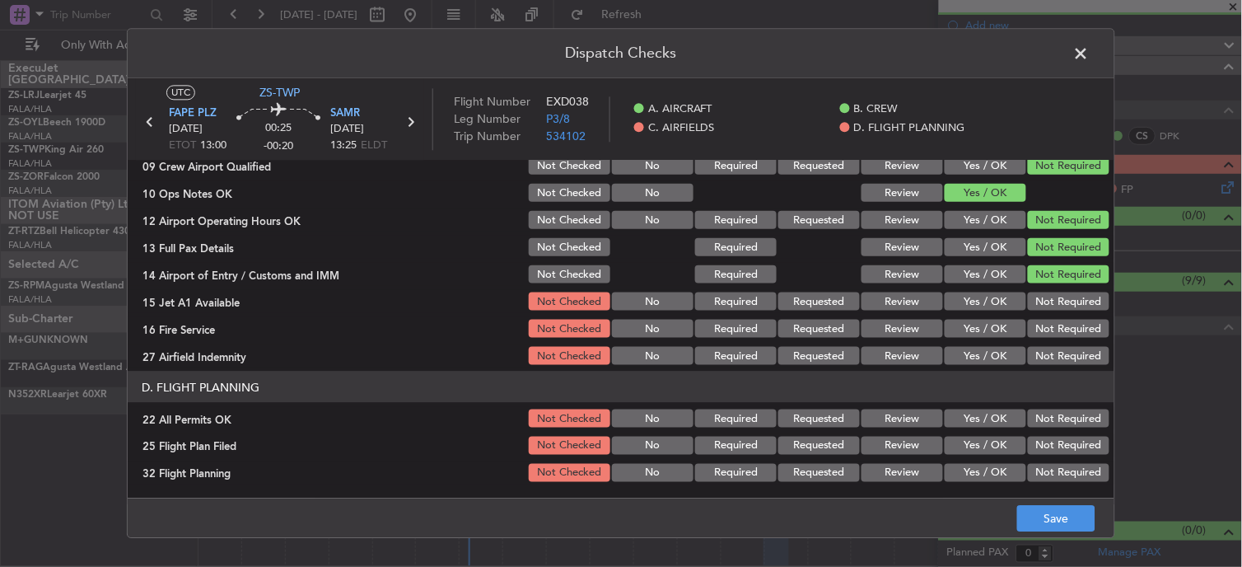
drag, startPoint x: 1039, startPoint y: 277, endPoint x: 1038, endPoint y: 291, distance: 14.0
click at [1038, 289] on section "C. AIRFIELDS 09 Crew Airport Qualified Not Checked No Required Requested Review…" at bounding box center [621, 243] width 986 height 249
drag, startPoint x: 1038, startPoint y: 291, endPoint x: 1035, endPoint y: 305, distance: 13.6
click at [1035, 303] on button "Not Required" at bounding box center [1069, 301] width 82 height 18
click at [1032, 324] on section "C. AIRFIELDS 09 Crew Airport Qualified Not Checked No Required Requested Review…" at bounding box center [621, 243] width 986 height 249
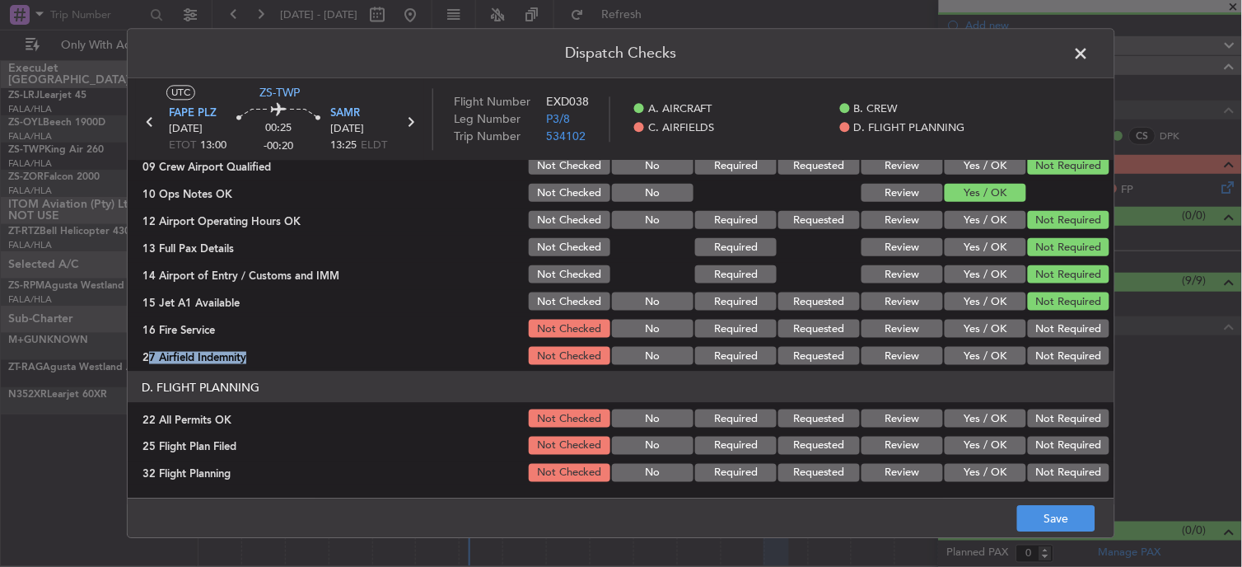
click at [1028, 346] on section "C. AIRFIELDS 09 Crew Airport Qualified Not Checked No Required Requested Review…" at bounding box center [621, 243] width 986 height 249
drag, startPoint x: 1028, startPoint y: 347, endPoint x: 1030, endPoint y: 339, distance: 8.6
click at [1030, 327] on button "Not Required" at bounding box center [1069, 328] width 82 height 18
click at [1033, 357] on button "Not Required" at bounding box center [1069, 356] width 82 height 18
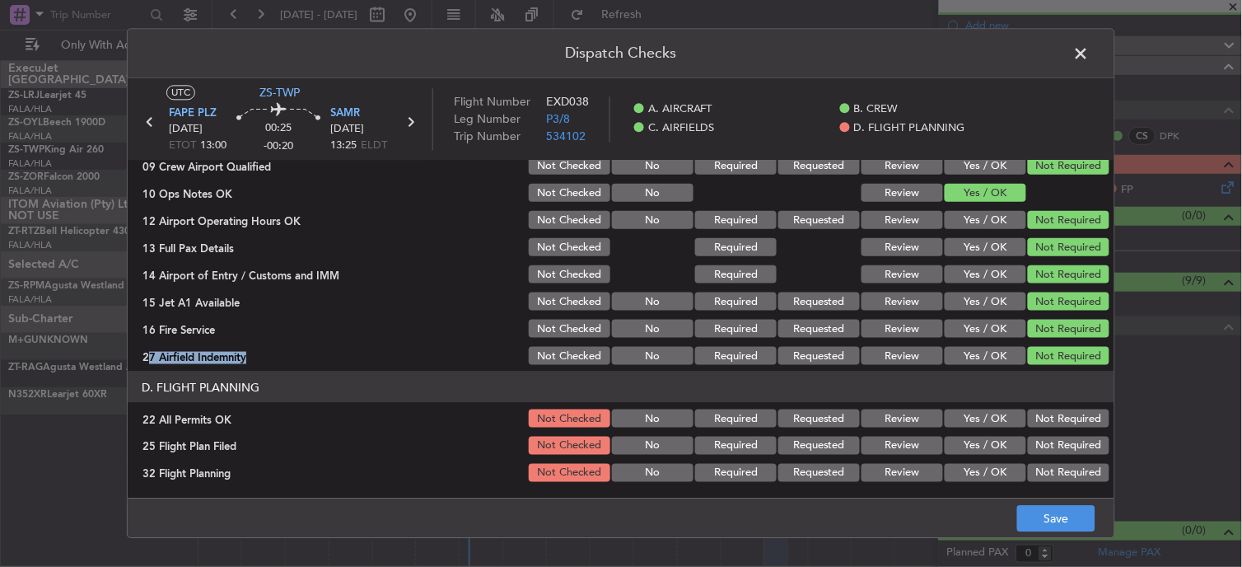
click at [1038, 417] on button "Not Required" at bounding box center [1069, 418] width 82 height 18
click at [976, 455] on div "Yes / OK" at bounding box center [983, 445] width 83 height 23
drag, startPoint x: 983, startPoint y: 437, endPoint x: 972, endPoint y: 455, distance: 21.0
click at [982, 441] on div "Yes / OK" at bounding box center [983, 445] width 83 height 23
click at [972, 445] on button "Yes / OK" at bounding box center [985, 445] width 82 height 18
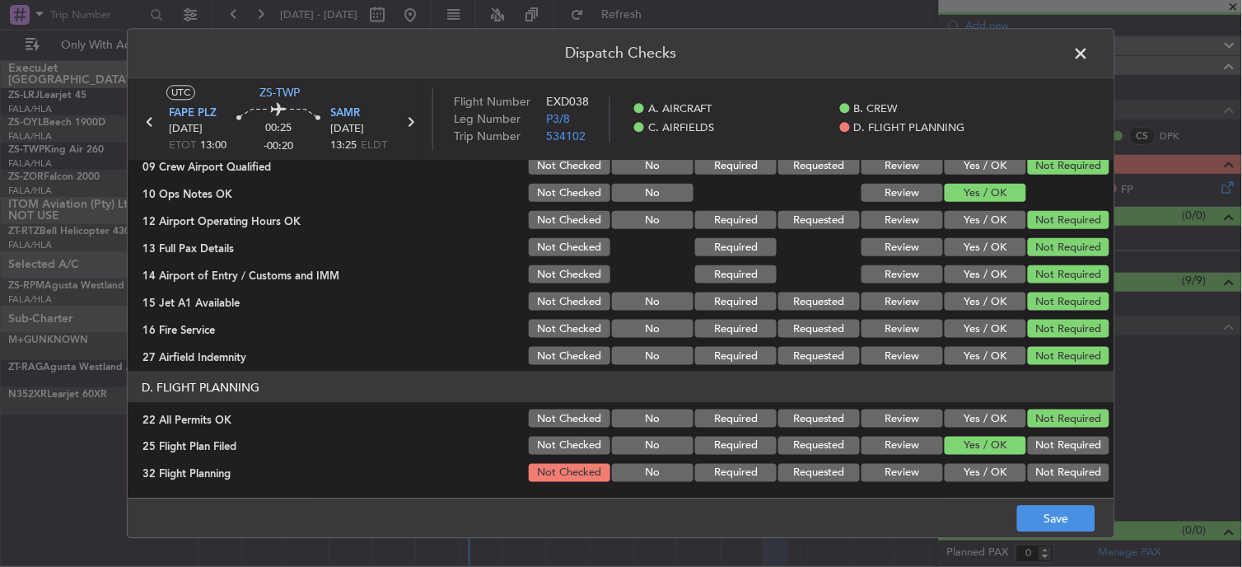
click at [973, 468] on button "Yes / OK" at bounding box center [985, 473] width 82 height 18
drag, startPoint x: 1014, startPoint y: 508, endPoint x: 1022, endPoint y: 516, distance: 11.1
click at [1016, 514] on footer "Save" at bounding box center [621, 518] width 986 height 40
click at [1029, 519] on button "Save" at bounding box center [1056, 519] width 78 height 26
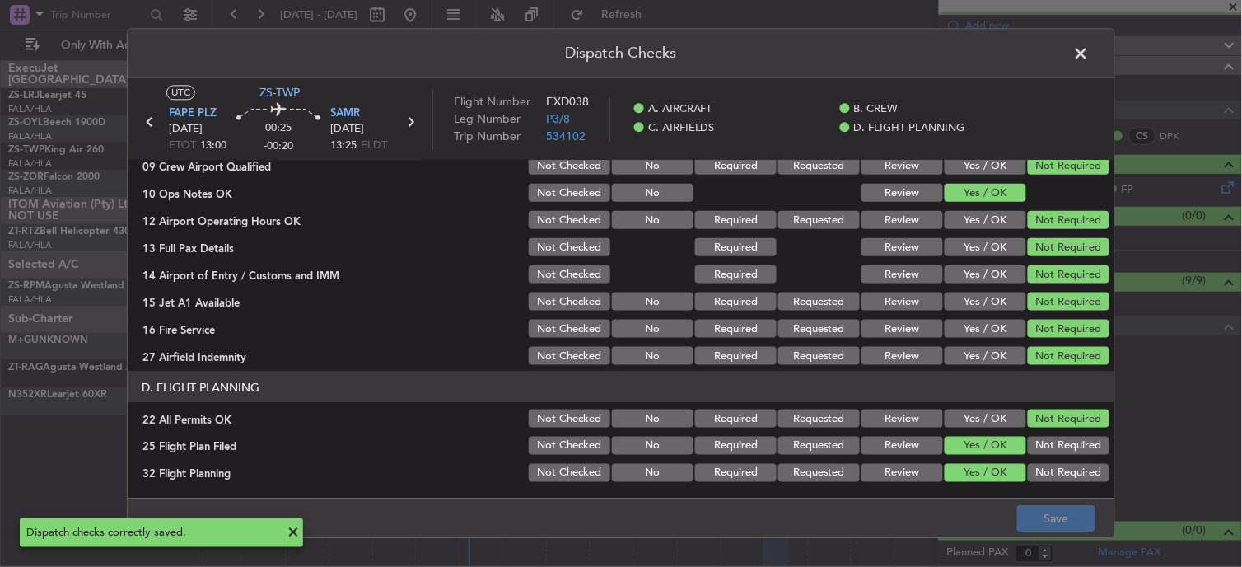
click at [1089, 41] on span at bounding box center [1089, 57] width 0 height 33
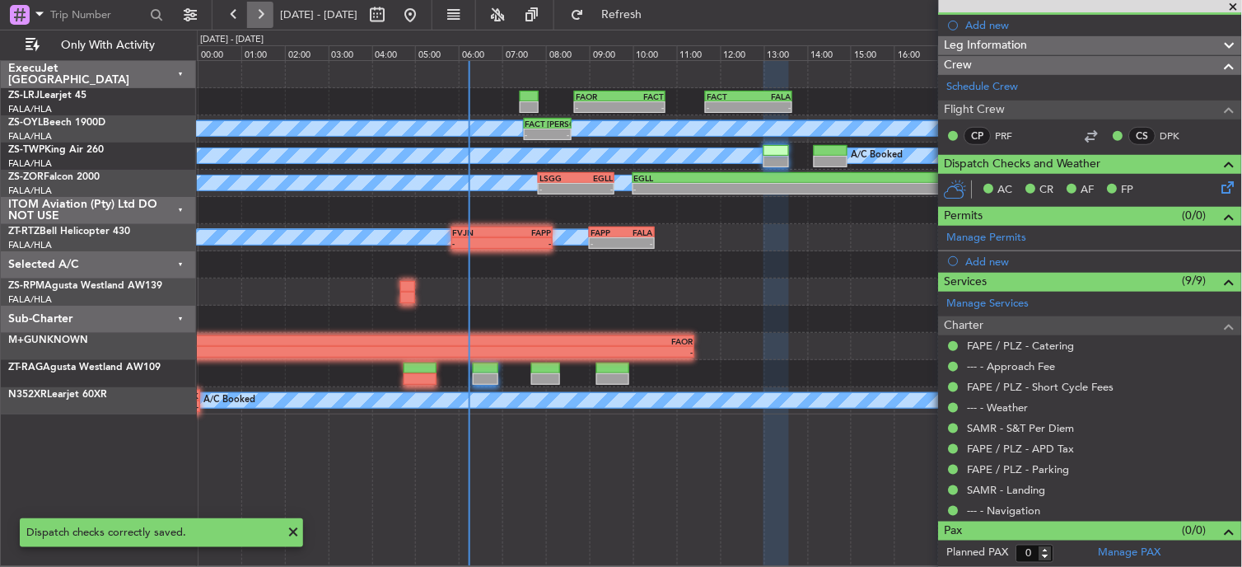
click at [258, 15] on button at bounding box center [260, 15] width 26 height 26
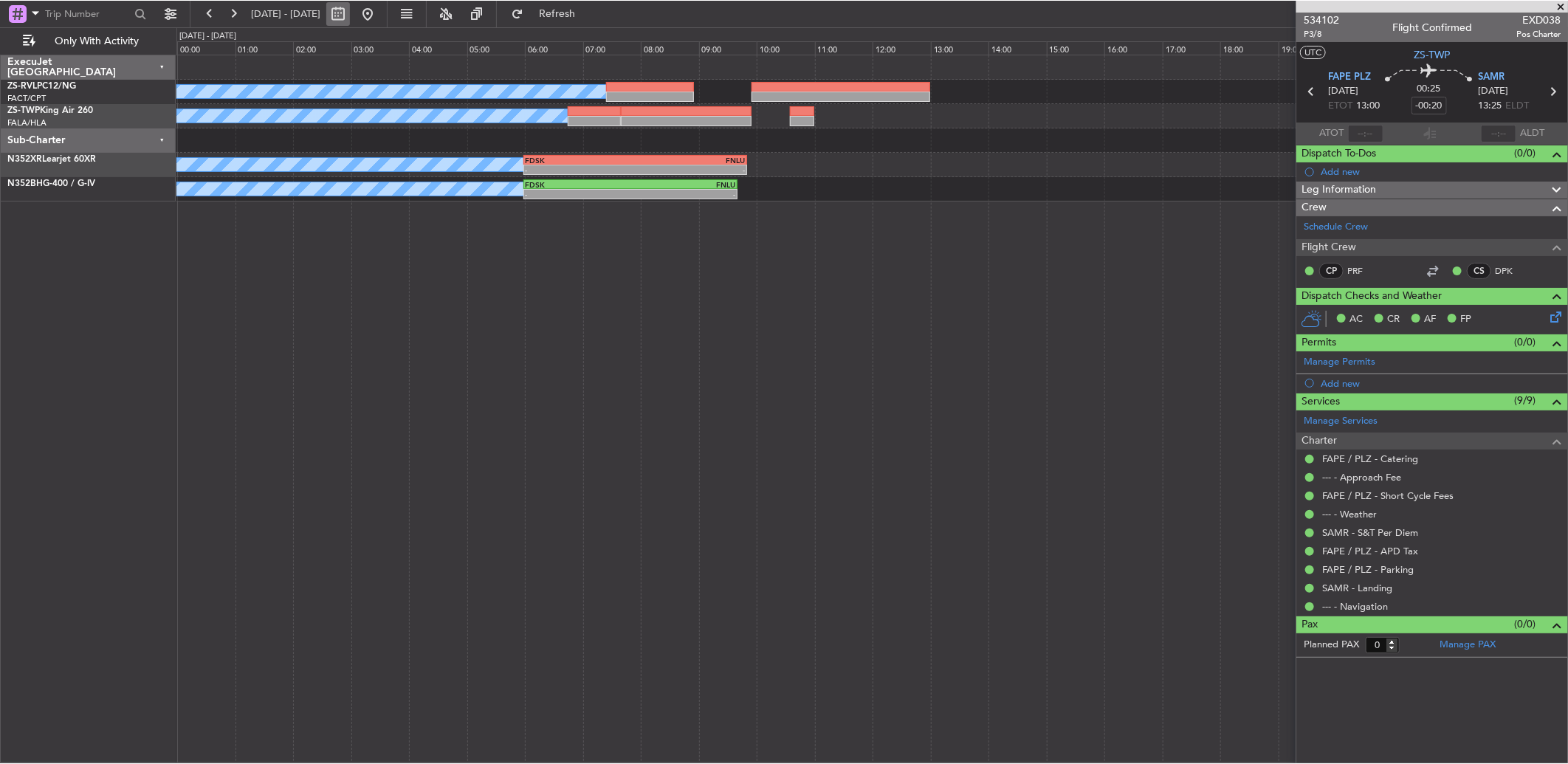
scroll to position [0, 0]
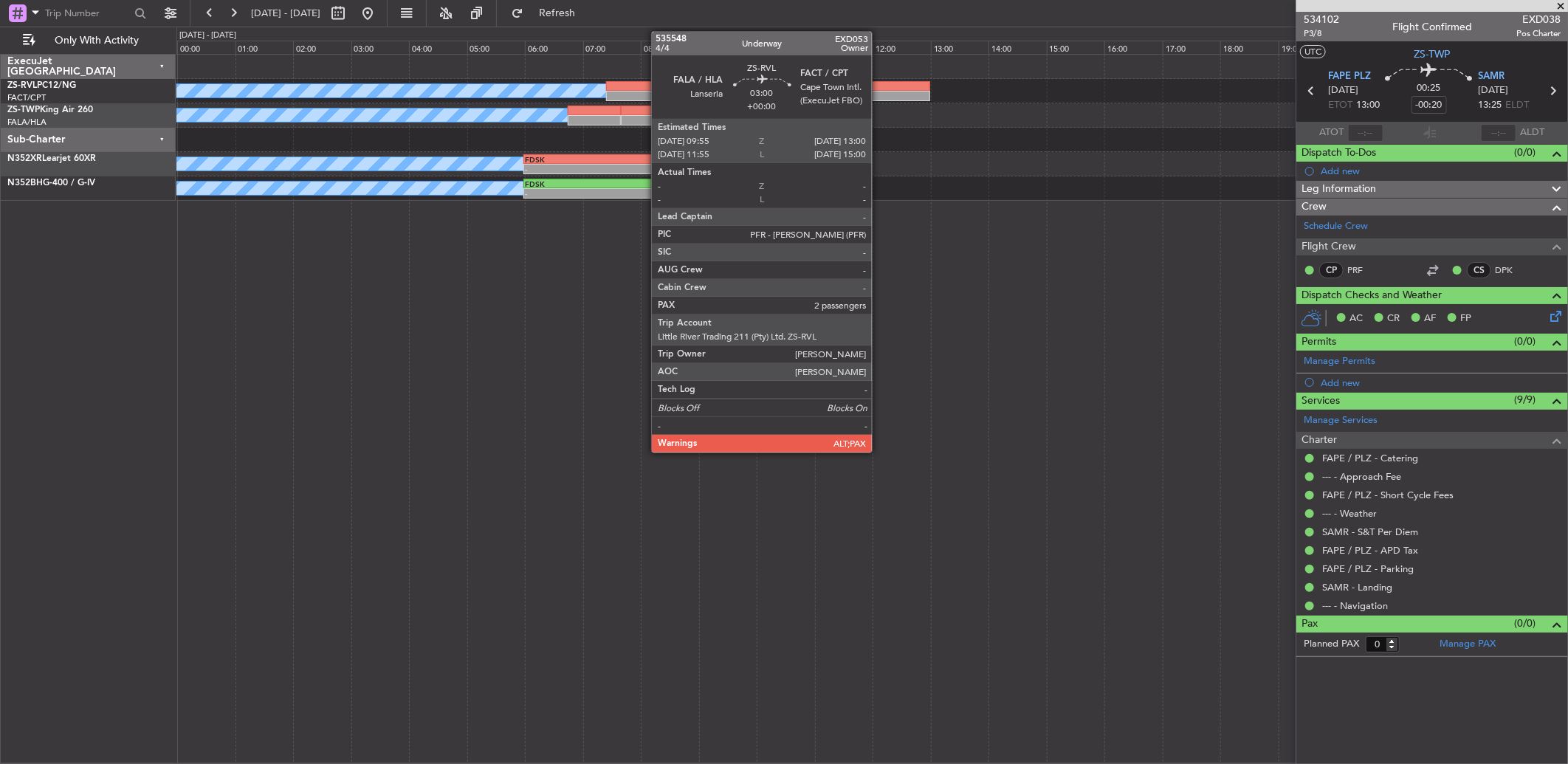
click at [879, 85] on div at bounding box center [841, 87] width 179 height 11
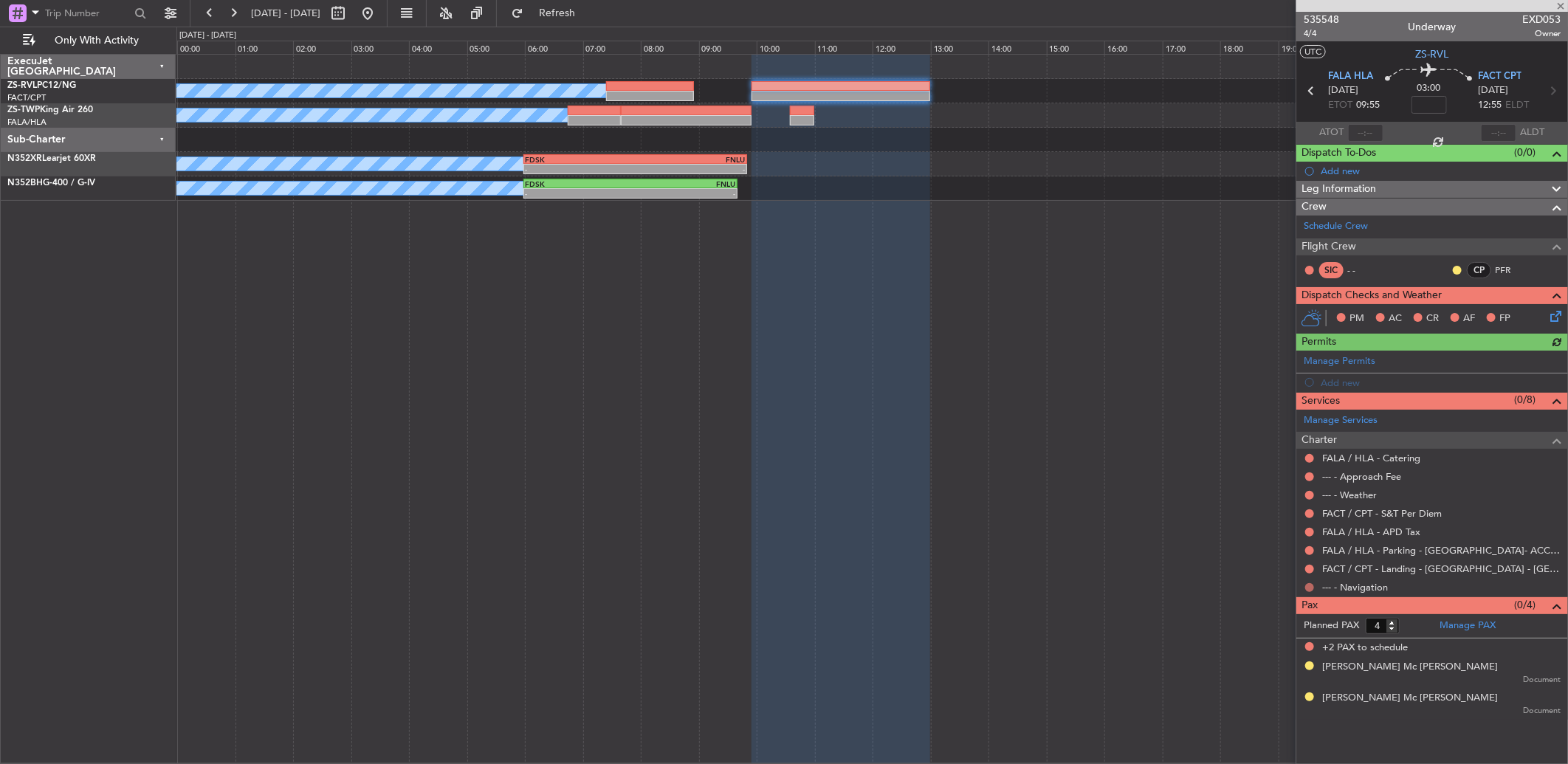
click at [1113, 508] on button at bounding box center [1310, 588] width 9 height 9
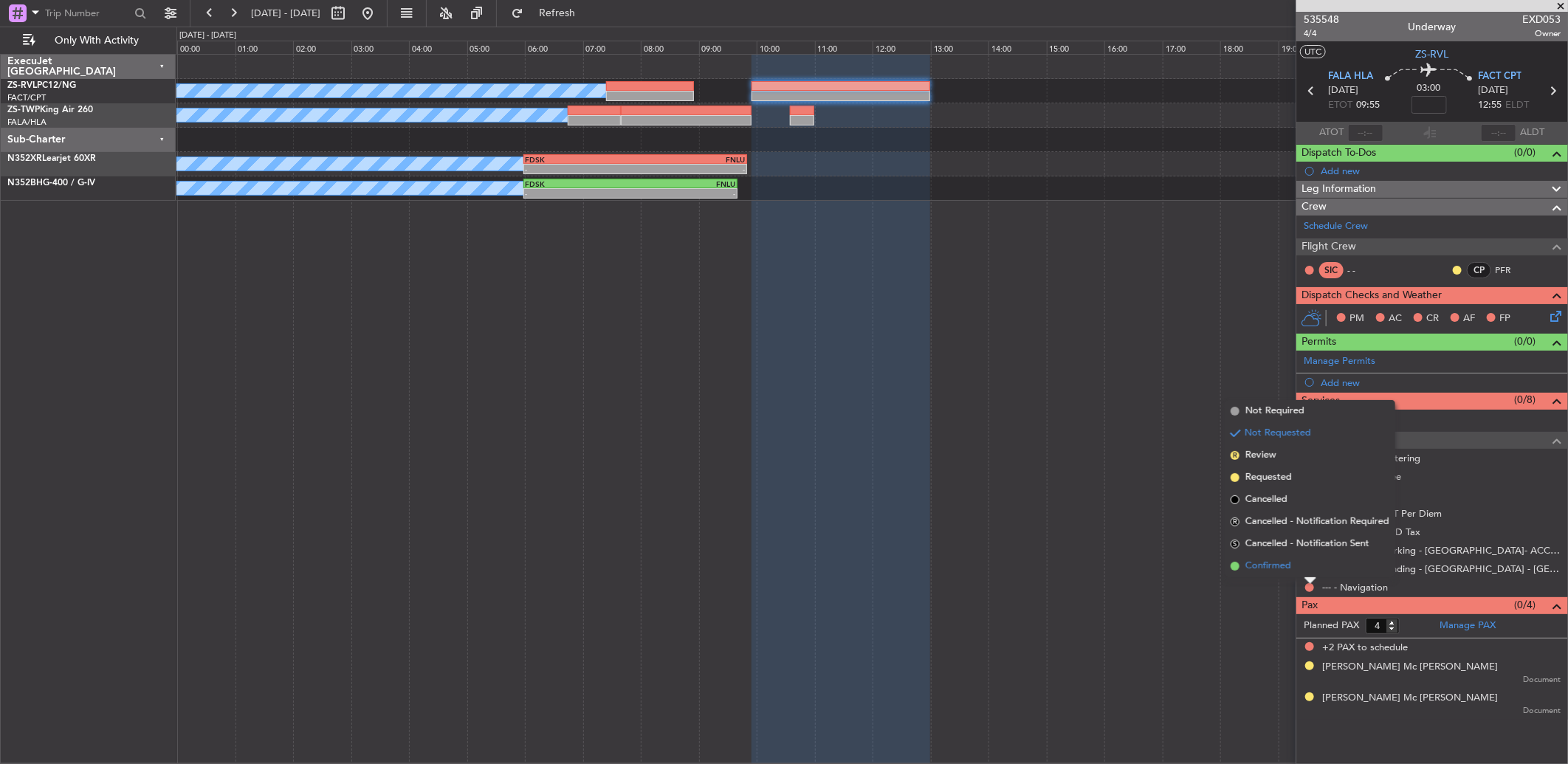
click at [1113, 508] on li "Confirmed" at bounding box center [1310, 566] width 170 height 22
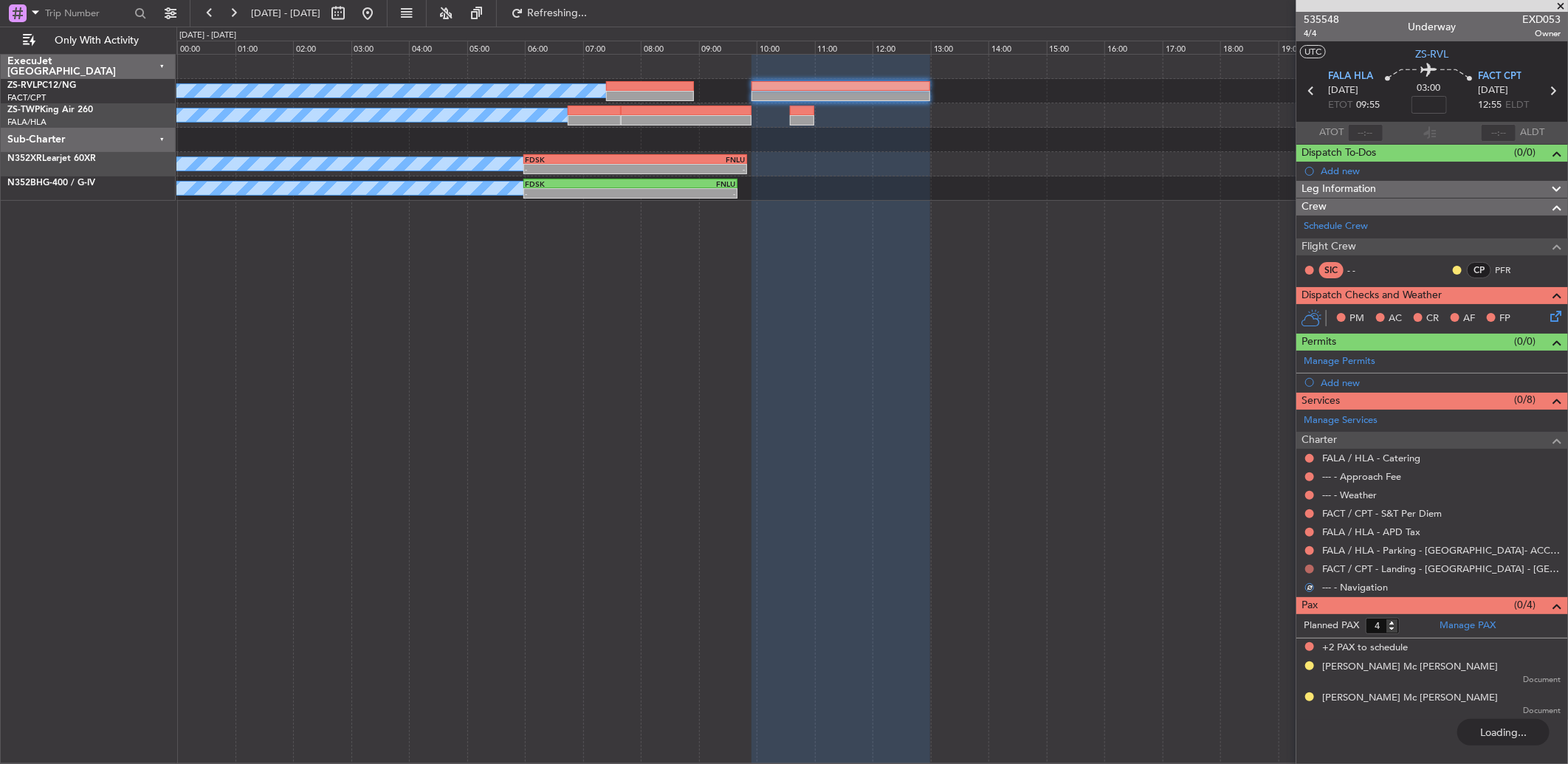
click at [1113, 508] on button at bounding box center [1310, 569] width 9 height 9
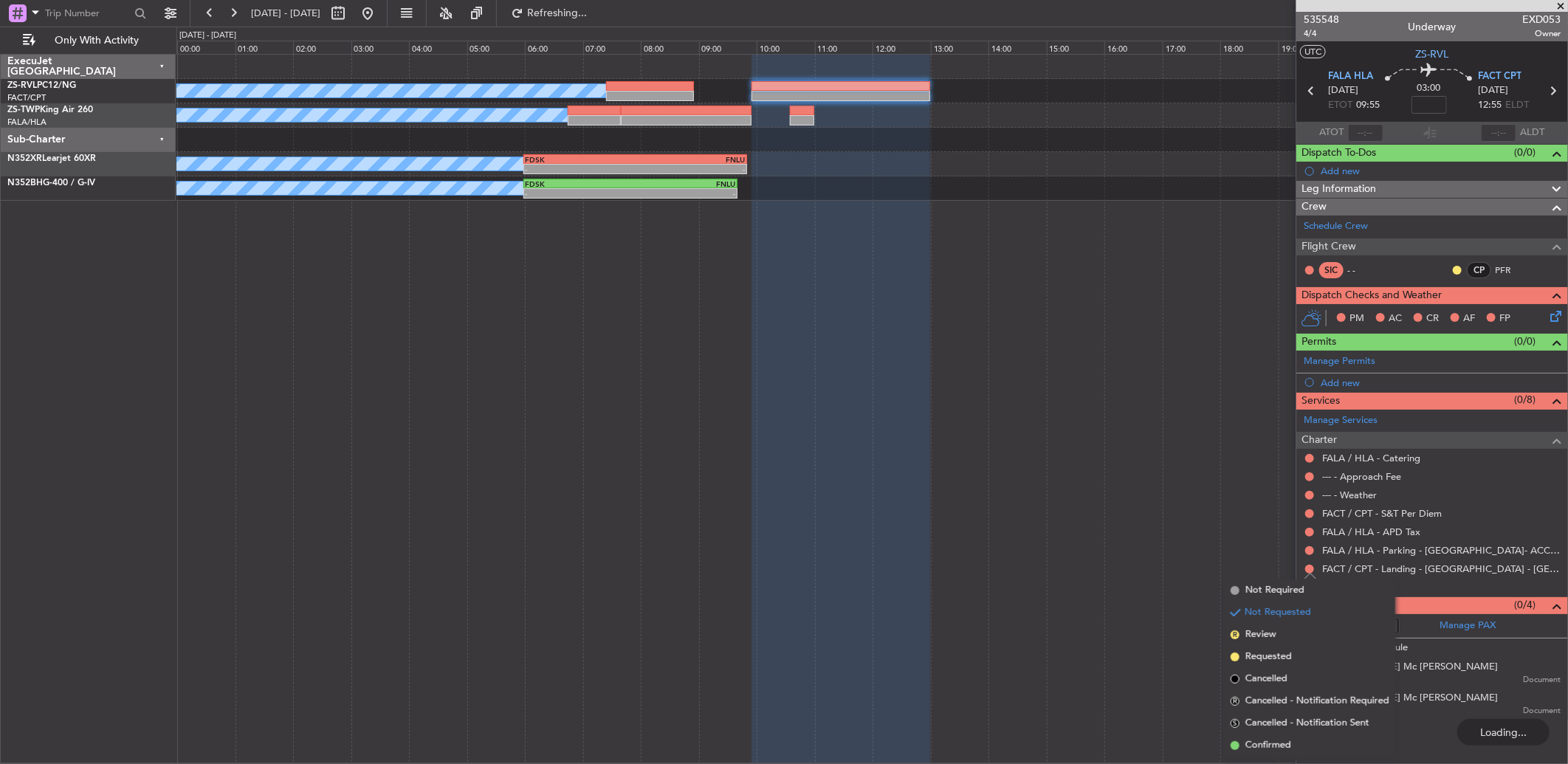
click at [1113, 508] on li "Confirmed" at bounding box center [1310, 745] width 170 height 22
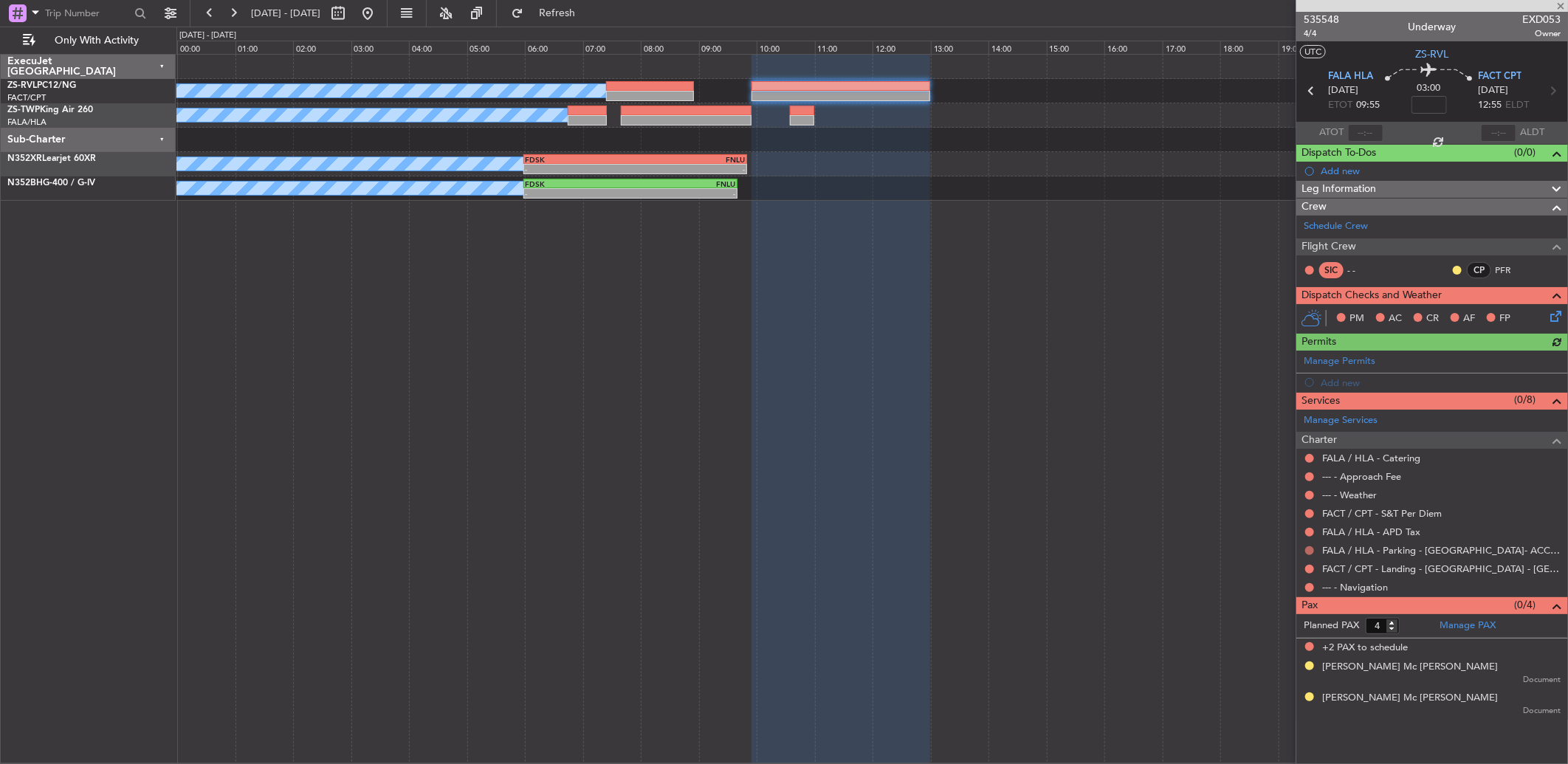
click at [1113, 508] on button at bounding box center [1310, 551] width 9 height 9
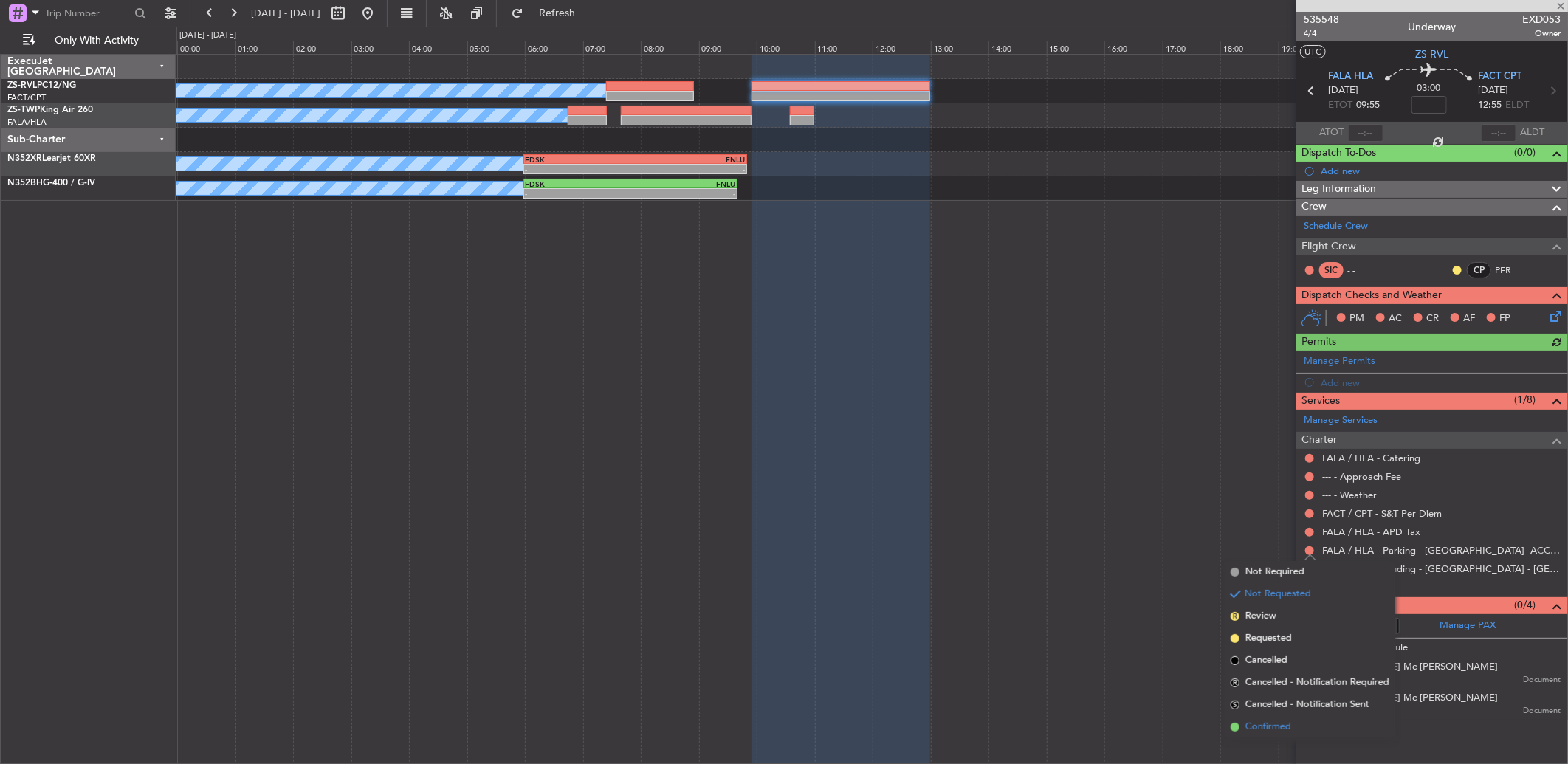
click at [1113, 508] on span "Confirmed" at bounding box center [1268, 727] width 46 height 14
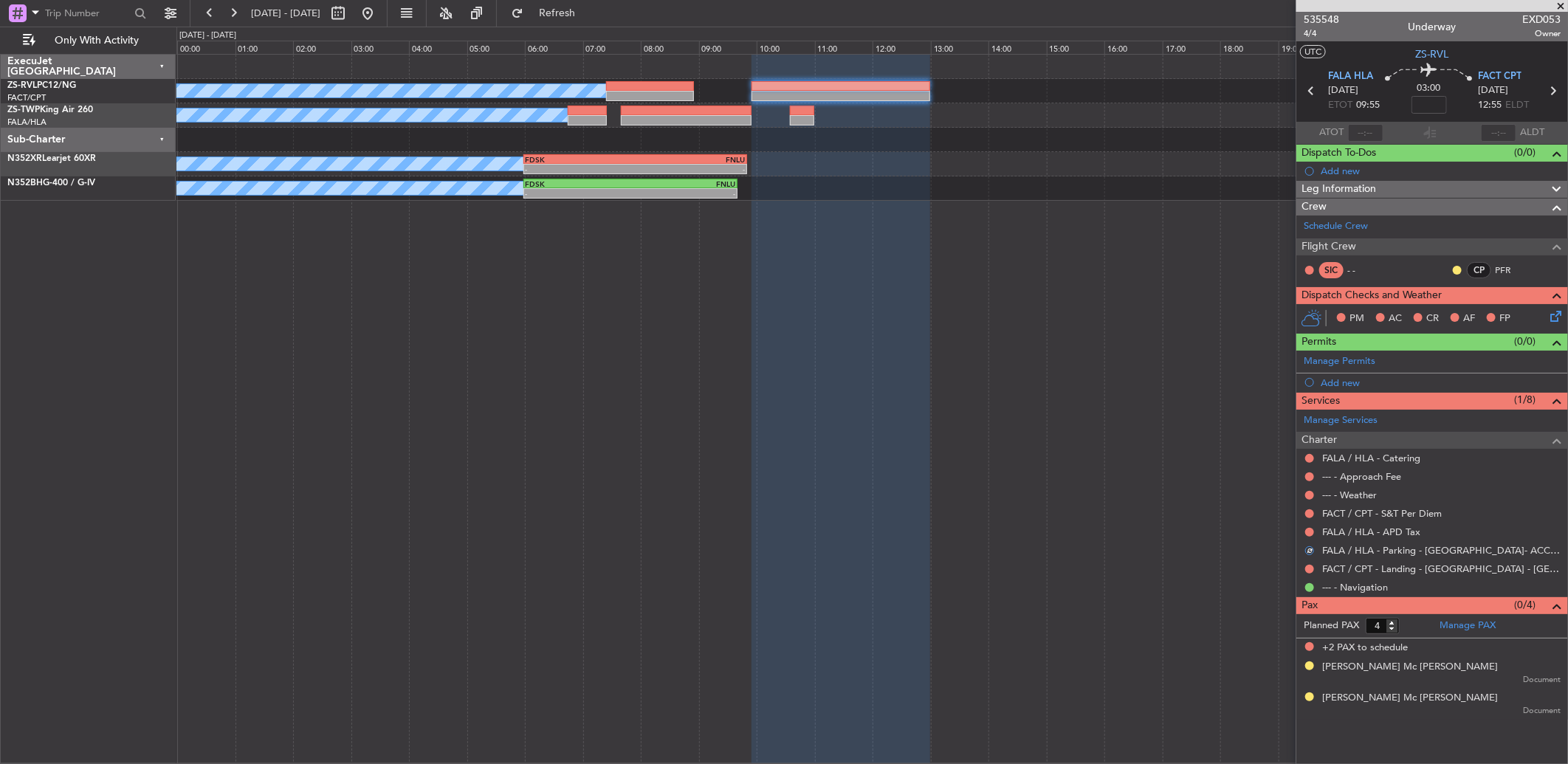
click at [1113, 508] on div at bounding box center [1309, 532] width 12 height 12
click at [1113, 508] on button at bounding box center [1310, 533] width 9 height 9
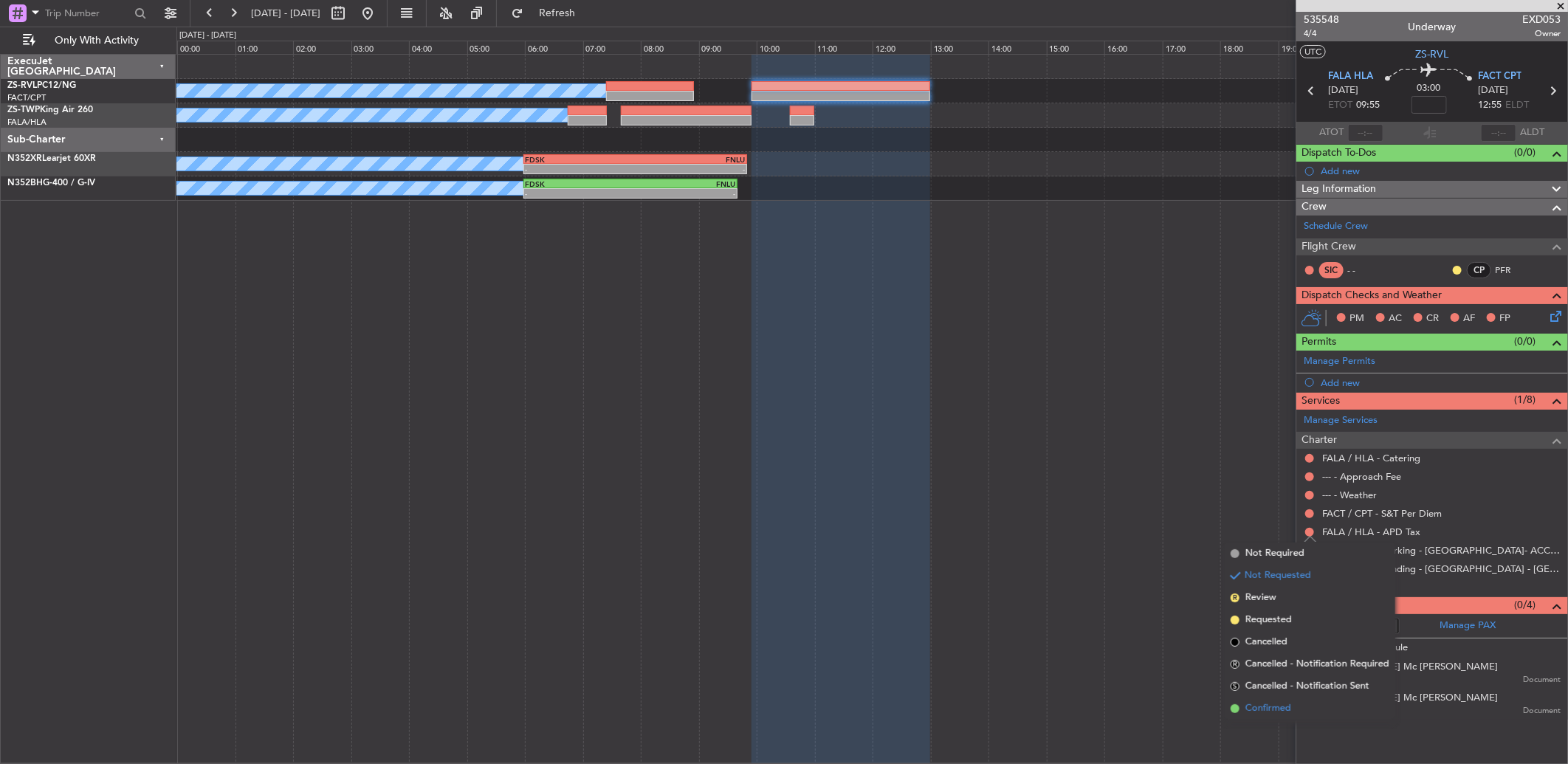
click at [1113, 508] on li "Confirmed" at bounding box center [1310, 708] width 170 height 22
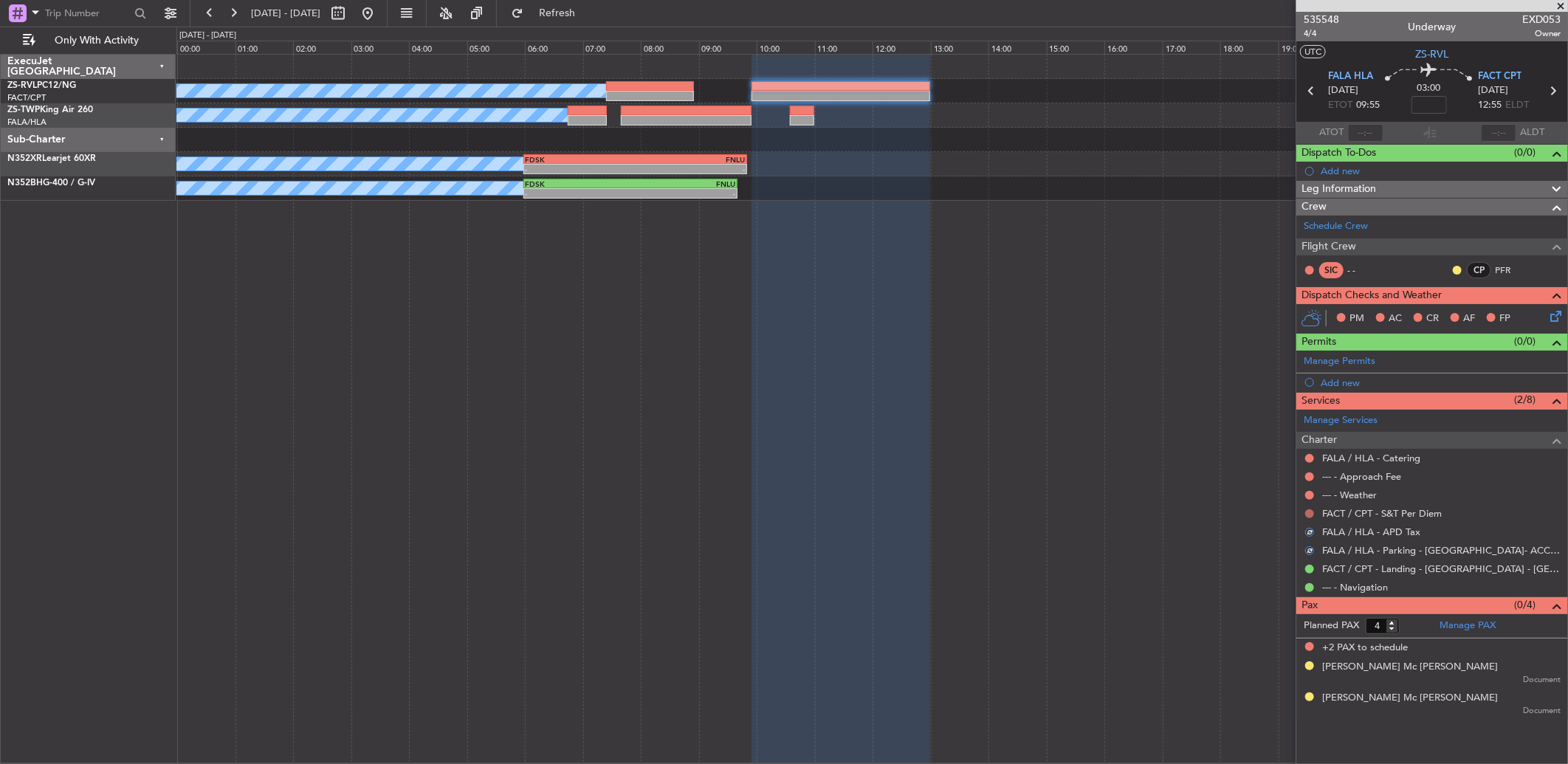
click at [1113, 508] on button at bounding box center [1310, 514] width 9 height 9
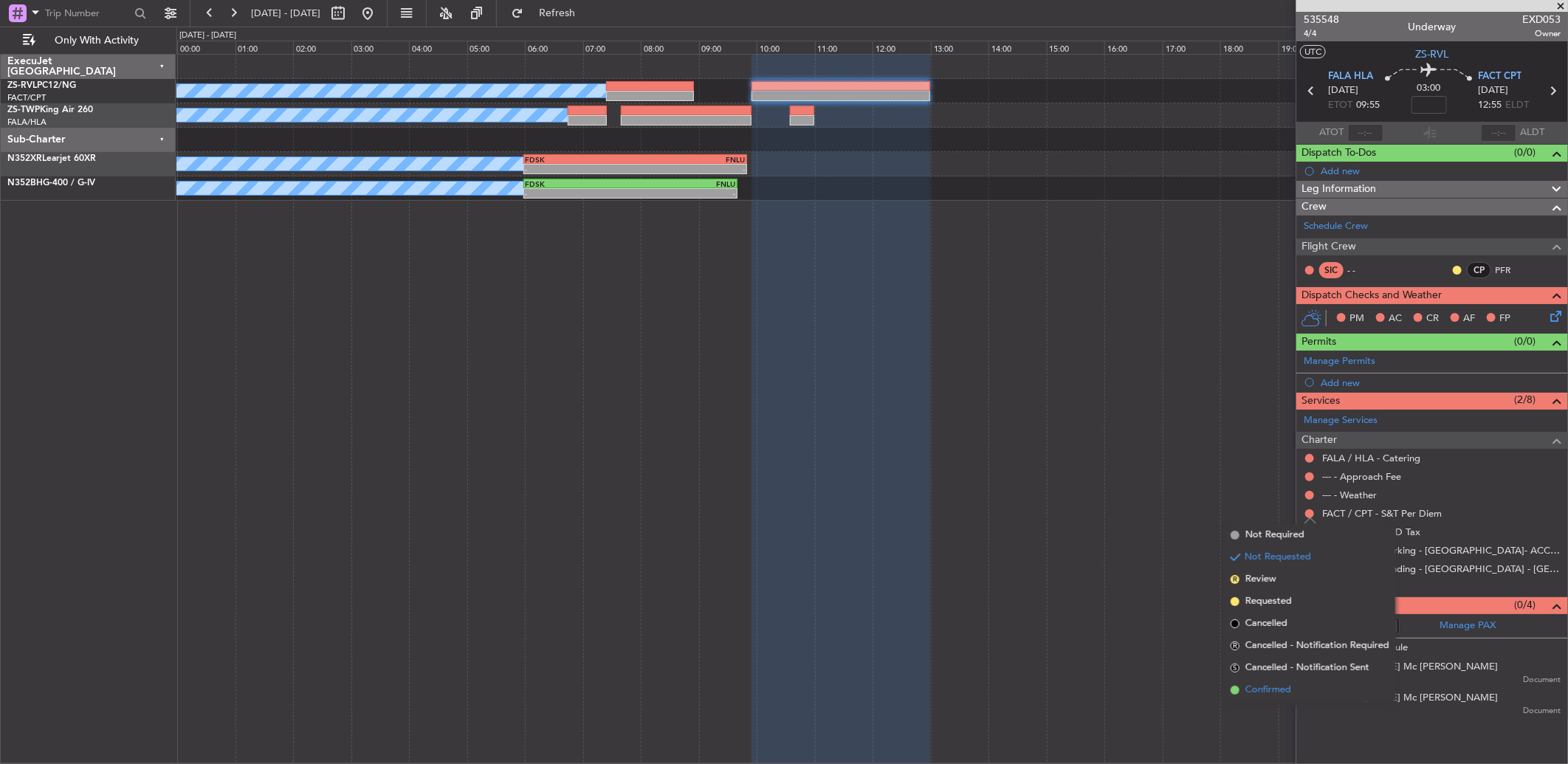
click at [1113, 508] on span "Confirmed" at bounding box center [1268, 690] width 46 height 14
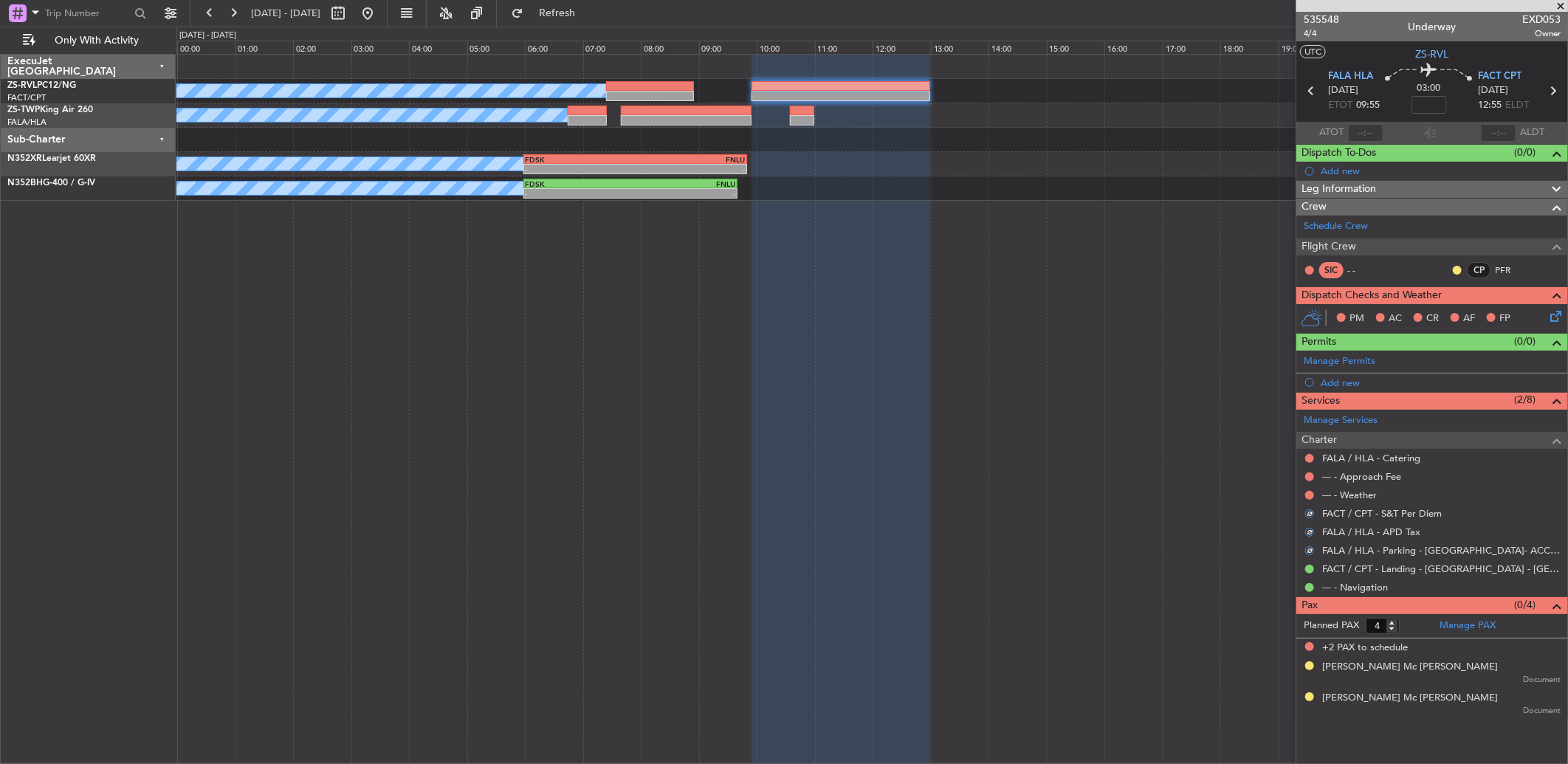
click at [1113, 495] on div "--- - Weather" at bounding box center [1432, 495] width 272 height 19
click at [1113, 496] on button at bounding box center [1310, 496] width 9 height 9
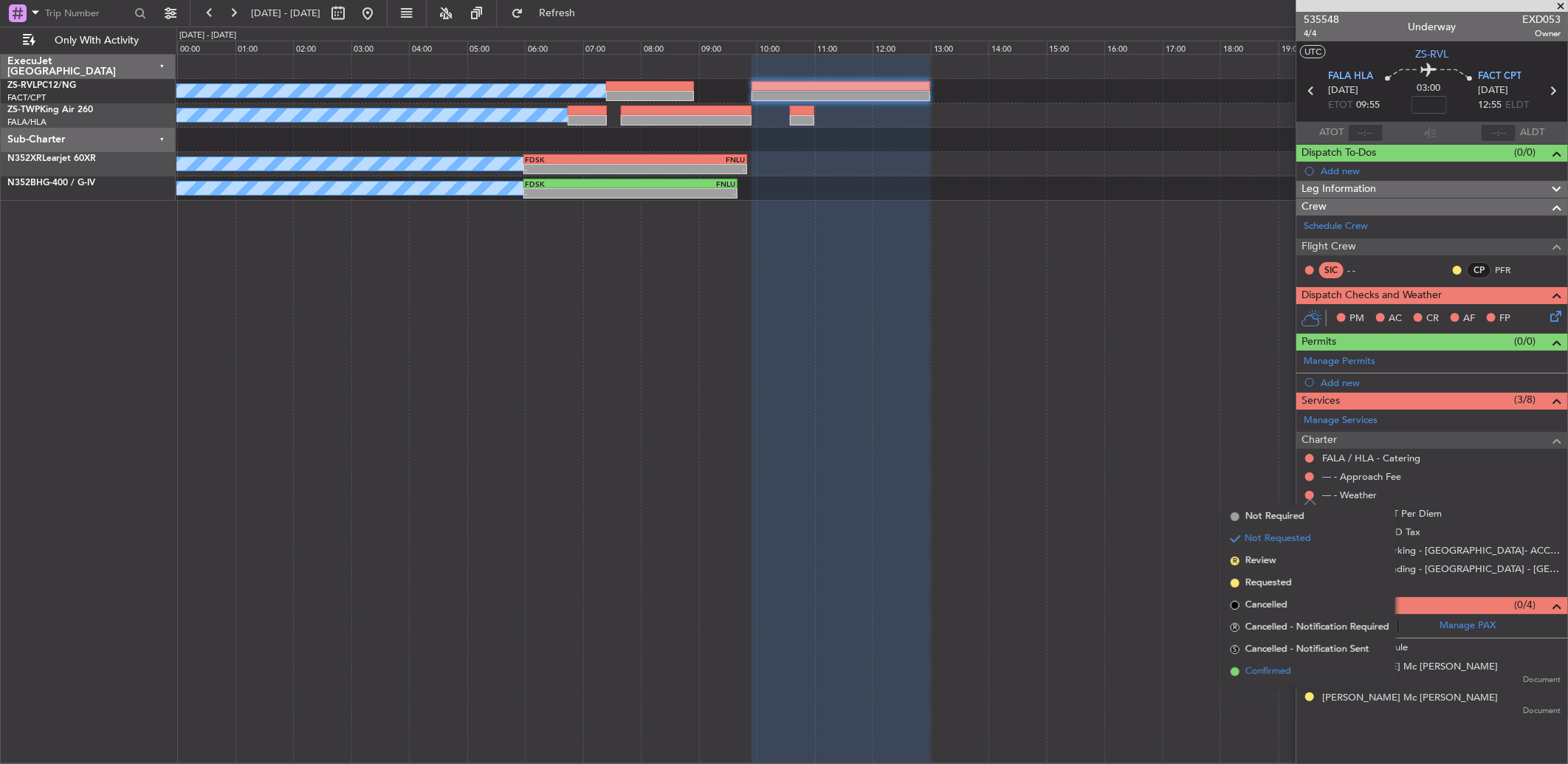
click at [1113, 508] on li "Confirmed" at bounding box center [1310, 672] width 170 height 22
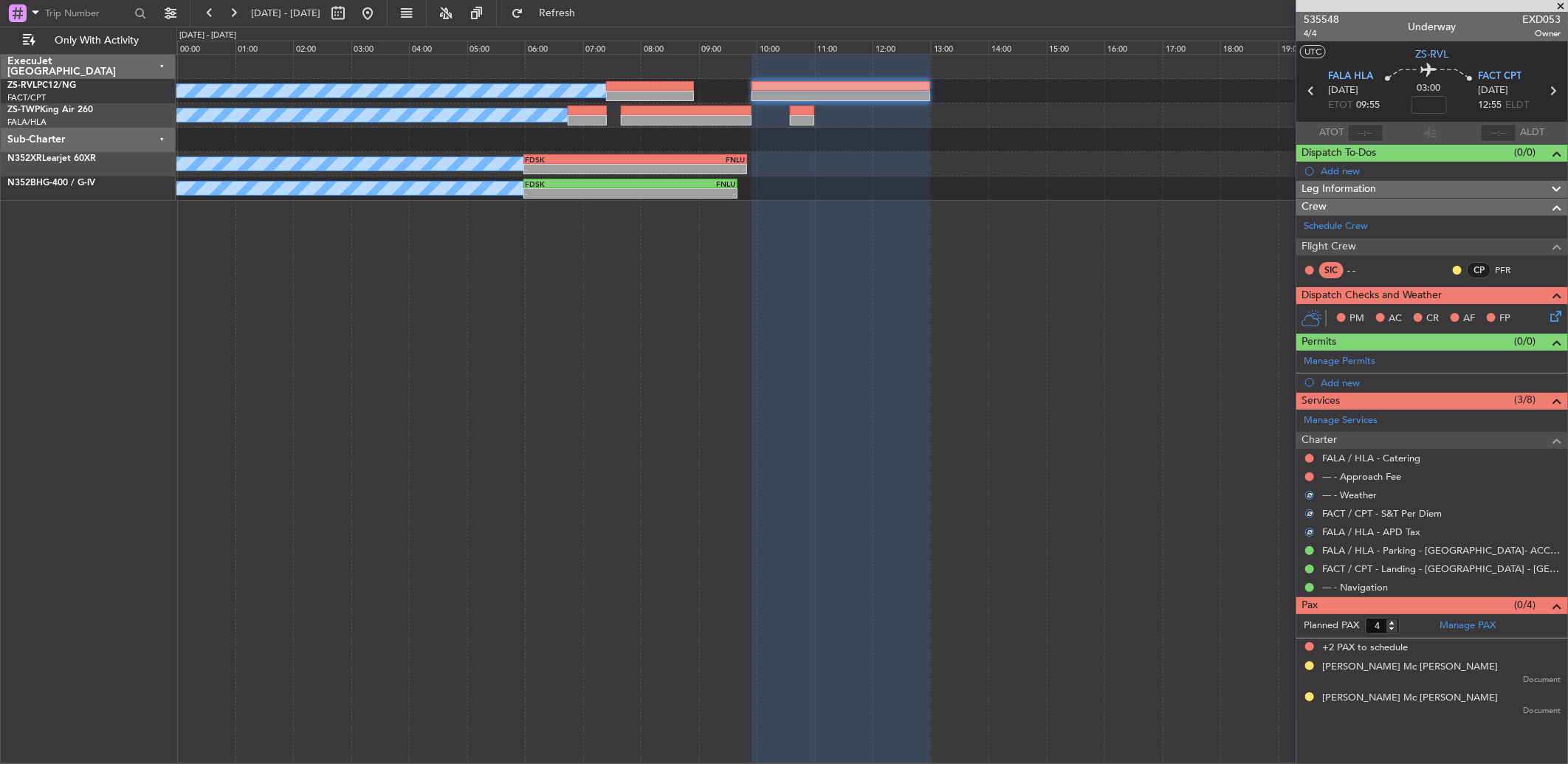
click at [1113, 468] on div "--- - Approach Fee" at bounding box center [1432, 476] width 272 height 19
click at [1113, 474] on button at bounding box center [1310, 477] width 9 height 9
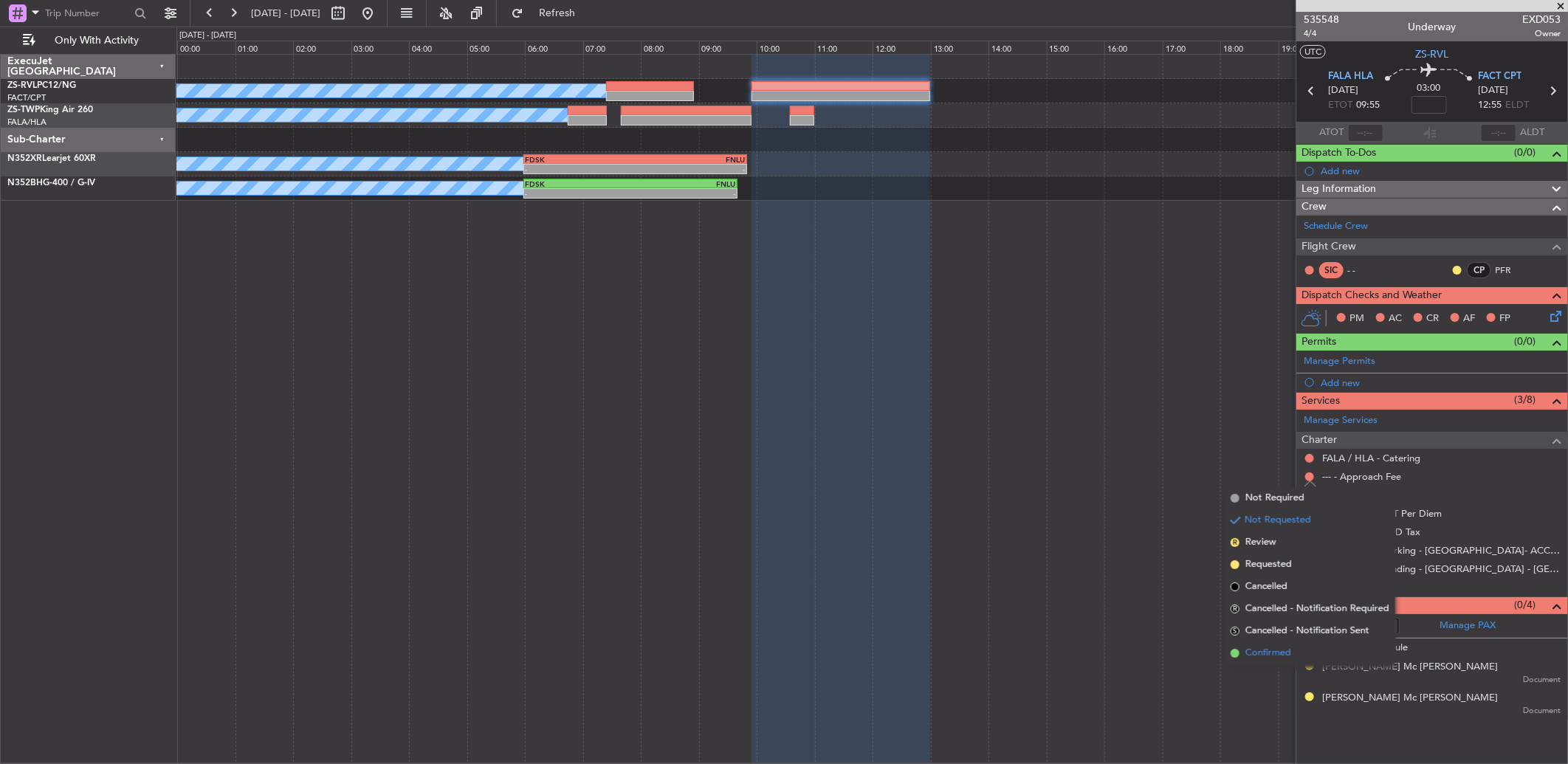
click at [1113, 508] on li "Confirmed" at bounding box center [1310, 653] width 170 height 22
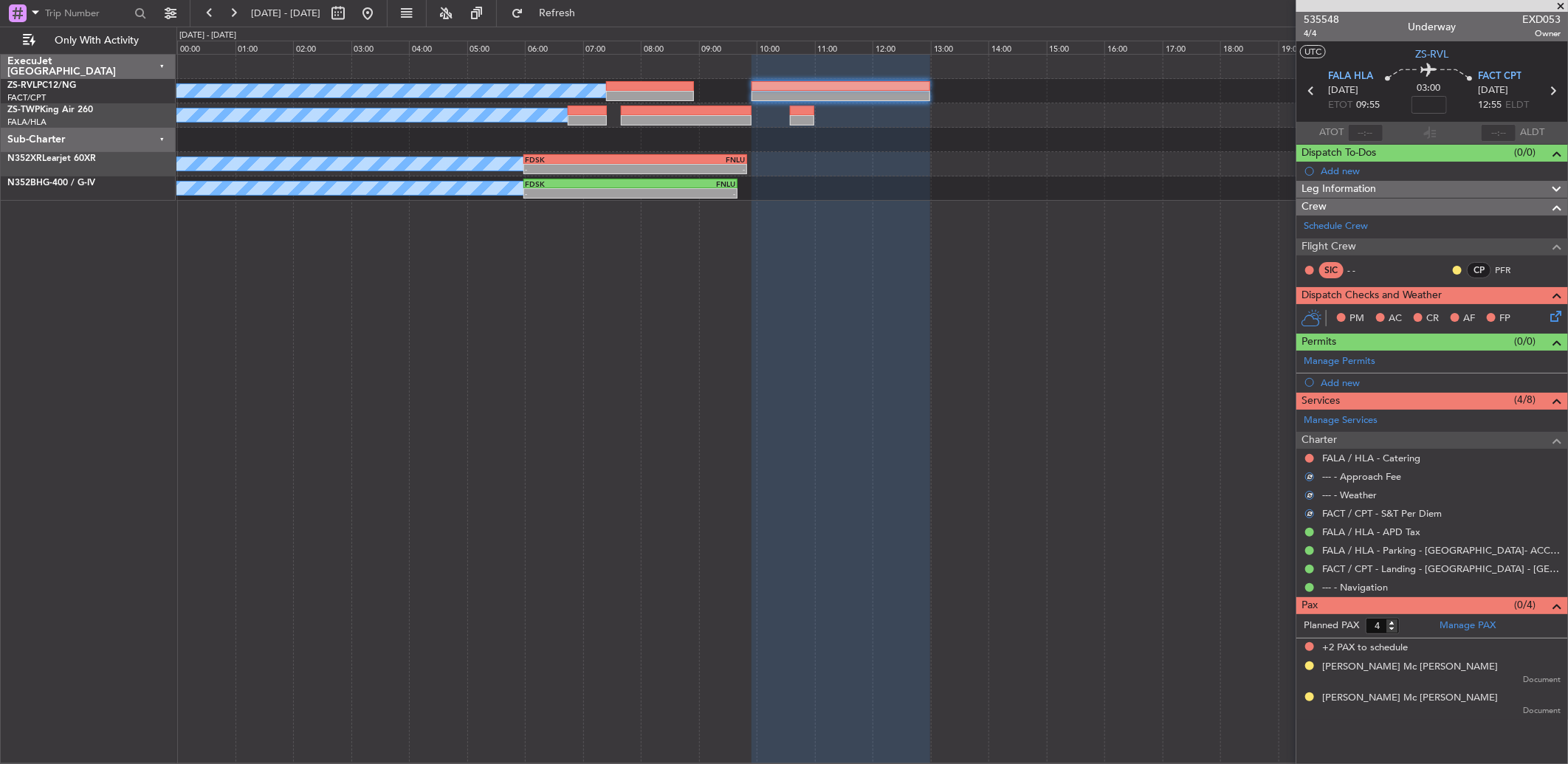
click at [1113, 458] on div at bounding box center [1309, 458] width 12 height 12
click at [1113, 461] on button at bounding box center [1310, 458] width 9 height 9
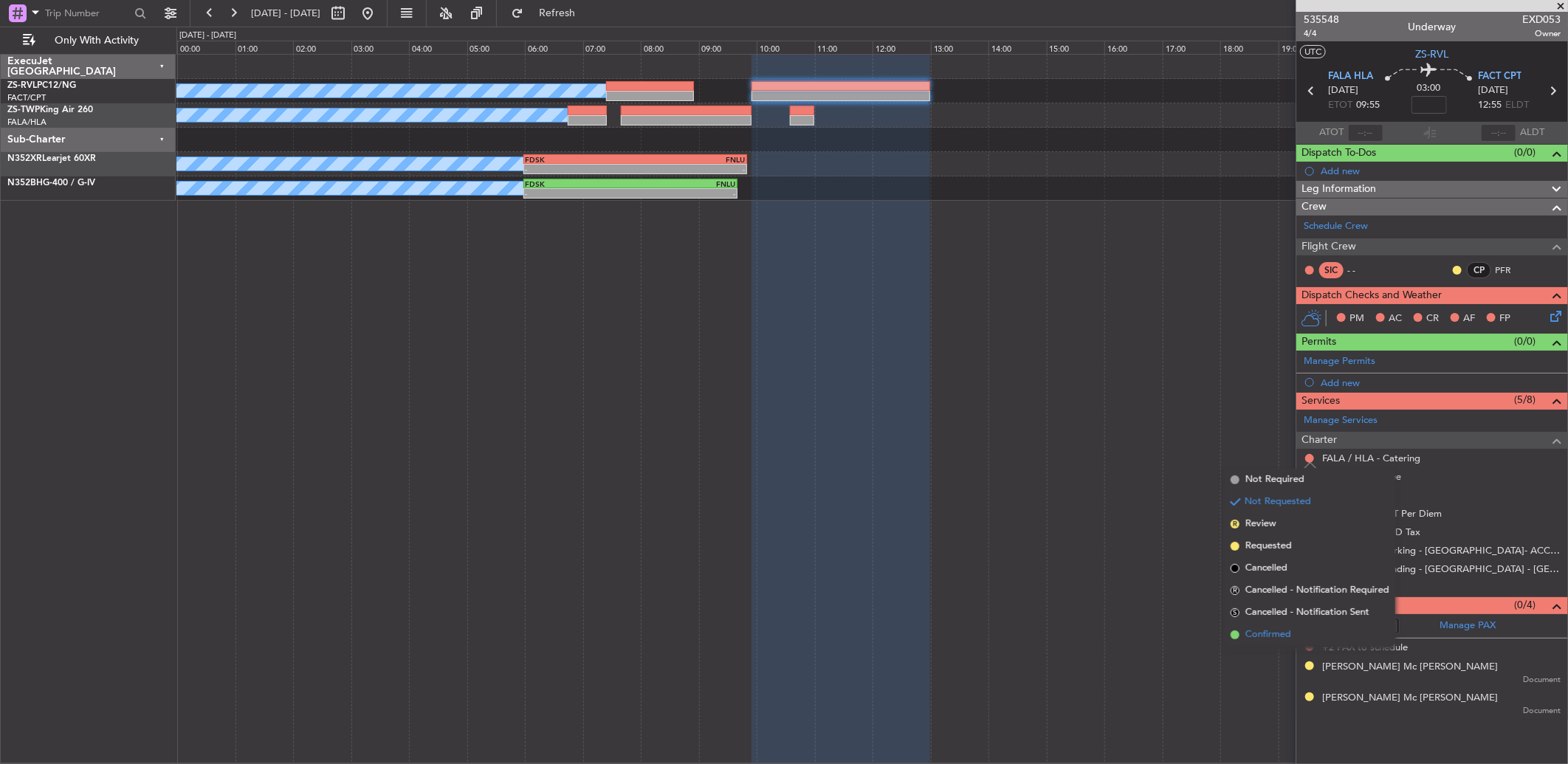
click at [1113, 508] on span "Confirmed" at bounding box center [1268, 635] width 46 height 14
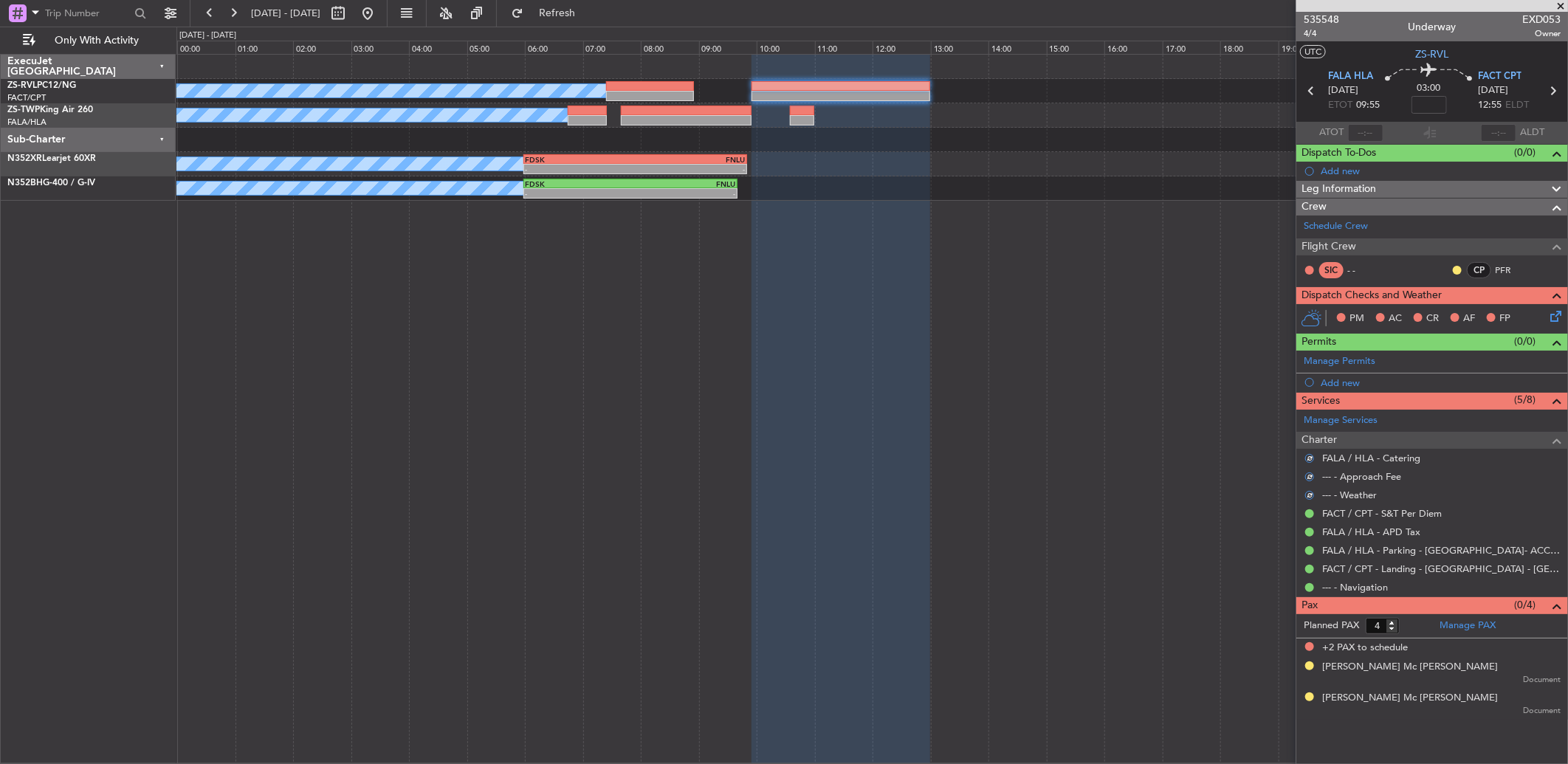
drag, startPoint x: 1457, startPoint y: 269, endPoint x: 1458, endPoint y: 281, distance: 12.0
click at [1113, 269] on button at bounding box center [1457, 270] width 9 height 9
click at [1113, 311] on span "Acknowledged" at bounding box center [1460, 313] width 65 height 14
click at [1113, 316] on icon at bounding box center [1553, 313] width 12 height 12
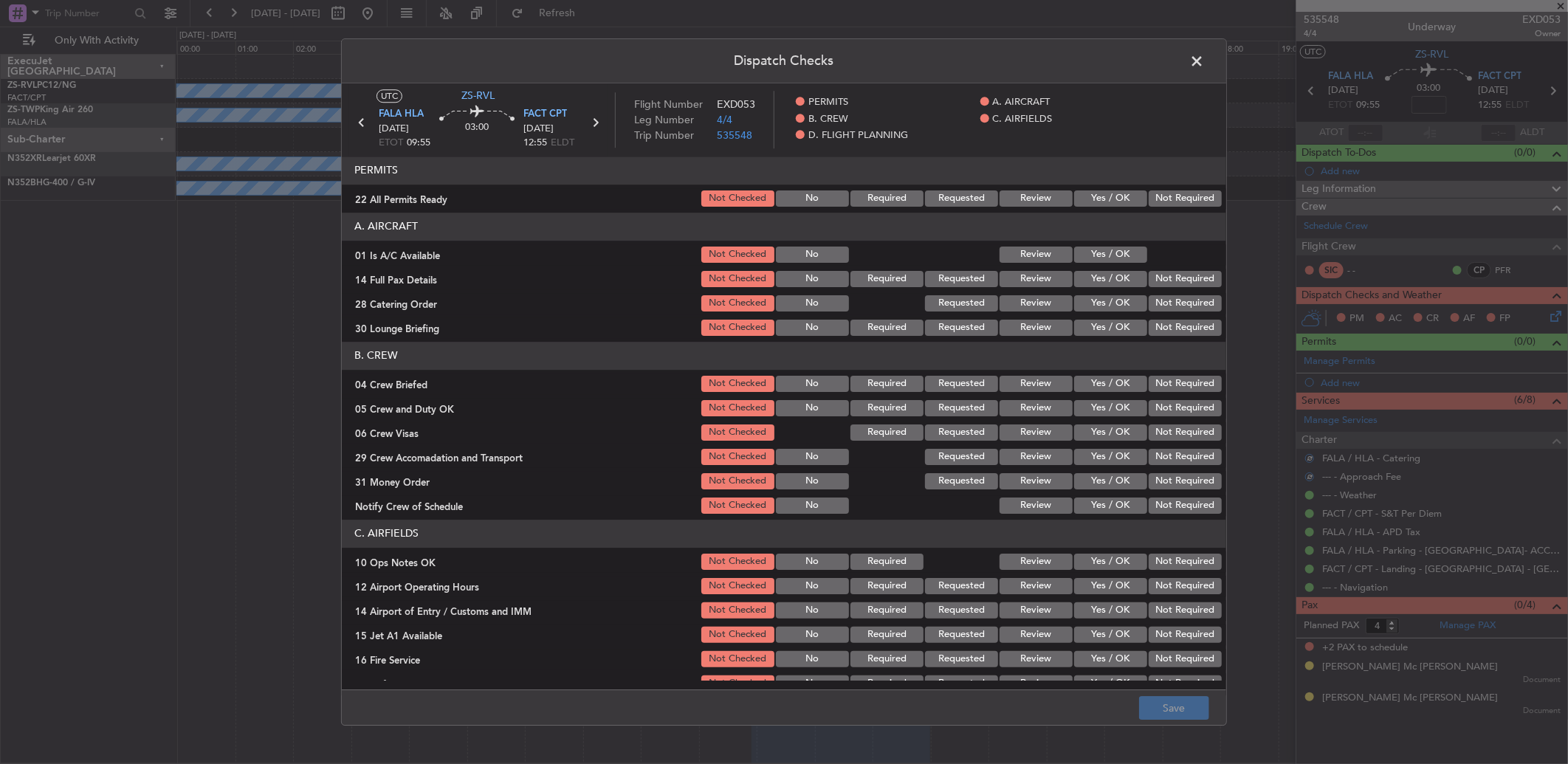
click at [1113, 197] on button "Not Required" at bounding box center [1185, 198] width 74 height 16
drag, startPoint x: 1124, startPoint y: 229, endPoint x: 1124, endPoint y: 240, distance: 11.0
click at [1113, 232] on header "A. AIRCRAFT" at bounding box center [784, 226] width 884 height 28
click at [1113, 245] on section "A. AIRCRAFT 01 Is A/C Available Not Checked No Review Yes / OK 14 Full Pax Deta…" at bounding box center [784, 275] width 884 height 126
drag, startPoint x: 1124, startPoint y: 245, endPoint x: 1127, endPoint y: 256, distance: 11.4
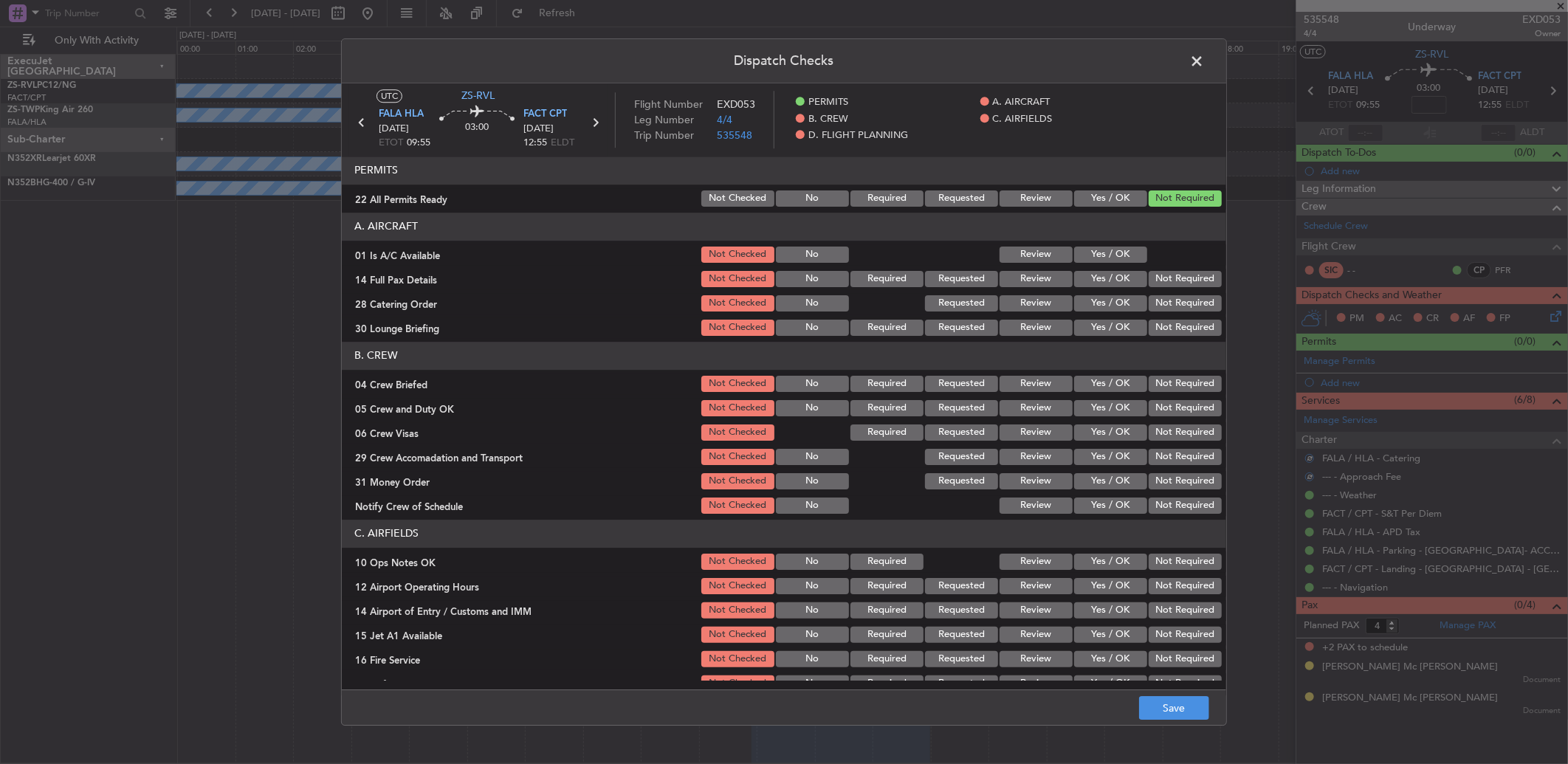
click at [1113, 255] on button "Yes / OK" at bounding box center [1111, 255] width 74 height 16
drag, startPoint x: 1139, startPoint y: 261, endPoint x: 1149, endPoint y: 269, distance: 12.8
click at [1113, 261] on div at bounding box center [1183, 255] width 74 height 21
drag, startPoint x: 1149, startPoint y: 269, endPoint x: 1154, endPoint y: 279, distance: 11.2
click at [1113, 270] on div "Not Required" at bounding box center [1183, 279] width 74 height 21
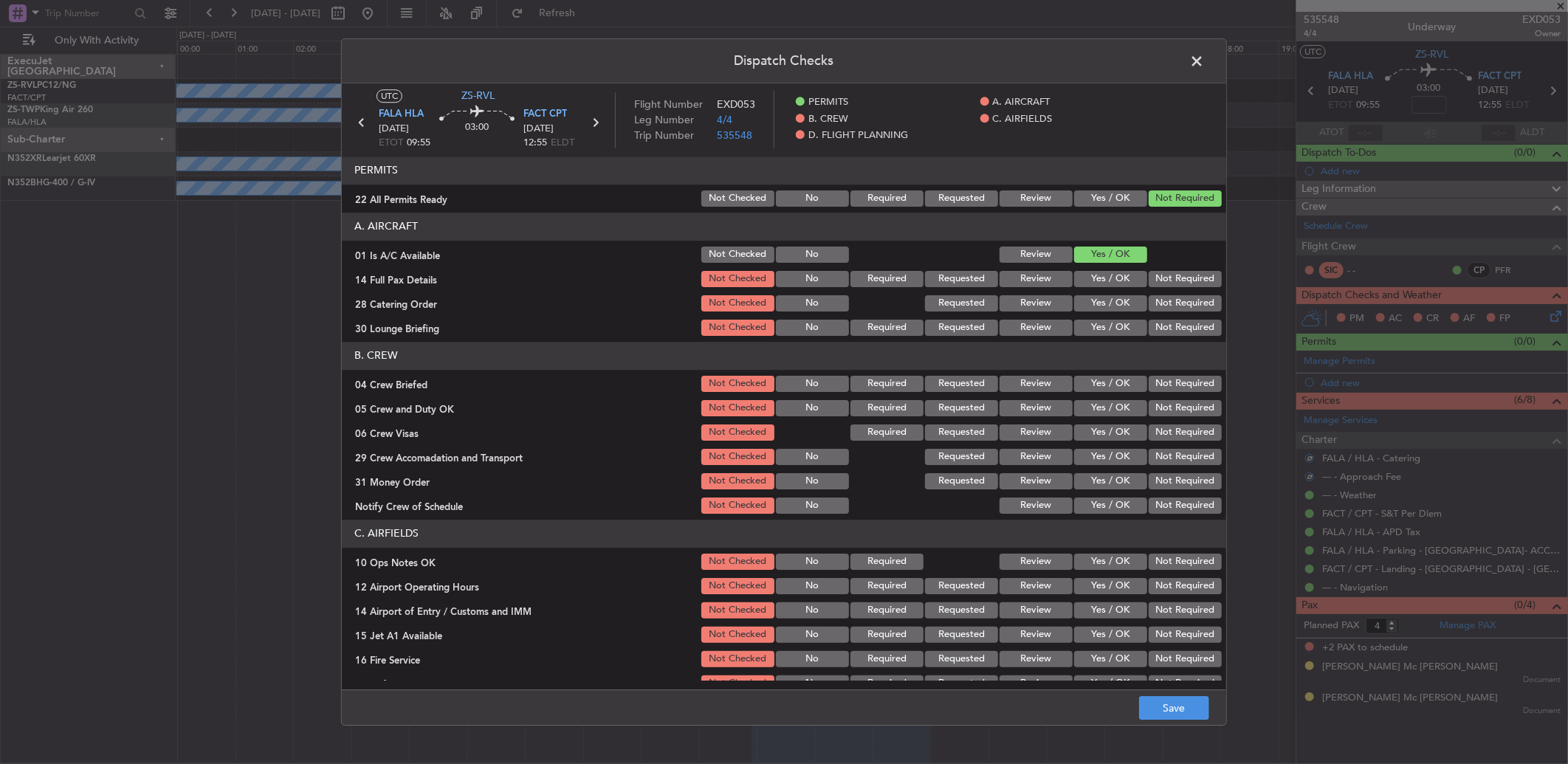
click at [1113, 282] on button "Not Required" at bounding box center [1185, 279] width 74 height 16
click at [1113, 299] on section "A. AIRCRAFT 01 Is A/C Available Not Checked No Review Yes / OK 14 Full Pax Deta…" at bounding box center [784, 275] width 884 height 126
click at [1113, 305] on button "Not Required" at bounding box center [1185, 303] width 74 height 16
click at [1113, 310] on button "Not Required" at bounding box center [1185, 303] width 74 height 16
click at [1113, 328] on button "Not Required" at bounding box center [1185, 328] width 74 height 16
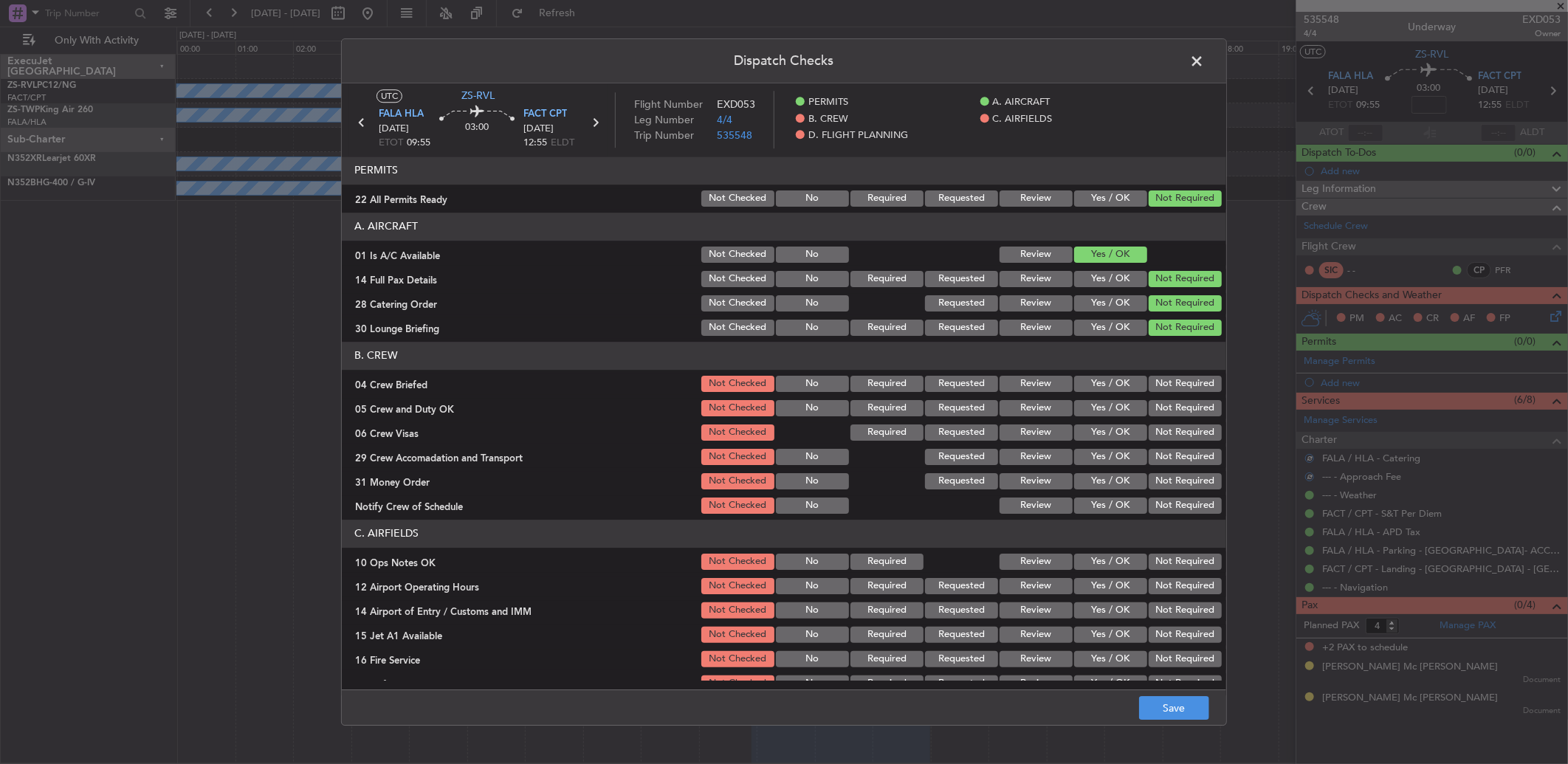
drag, startPoint x: 1163, startPoint y: 333, endPoint x: 1165, endPoint y: 343, distance: 10.2
click at [1113, 334] on button "Not Required" at bounding box center [1185, 328] width 74 height 16
click at [1113, 347] on header "B. CREW" at bounding box center [784, 355] width 884 height 28
click at [1113, 378] on section "B. CREW 04 Crew Briefed Not Checked No Required Requested Review Yes / OK Not R…" at bounding box center [784, 429] width 884 height 174
click at [1113, 378] on button "Not Required" at bounding box center [1185, 384] width 74 height 16
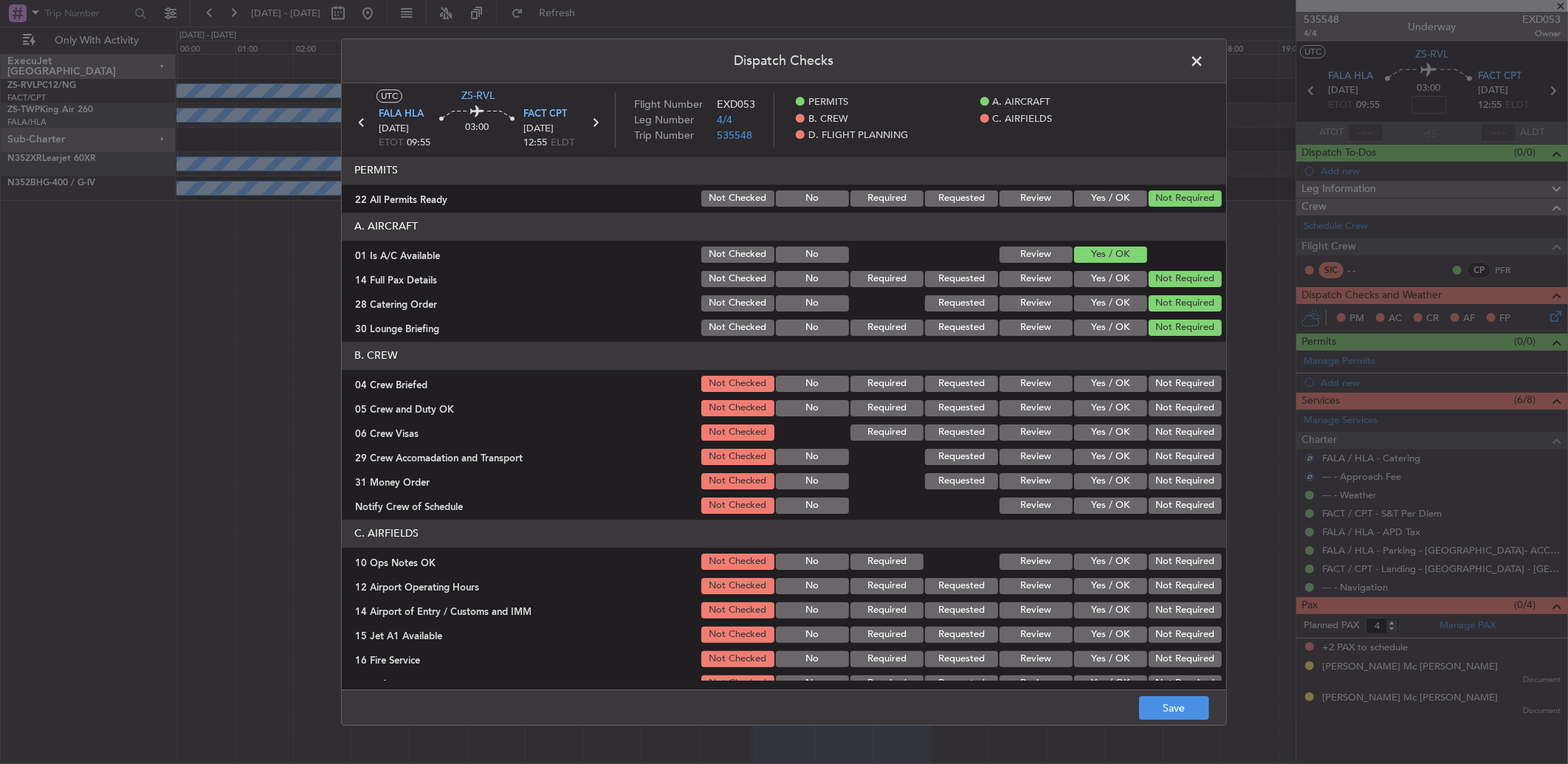
click at [1113, 393] on div "Not Required" at bounding box center [1183, 384] width 74 height 21
drag, startPoint x: 1166, startPoint y: 396, endPoint x: 1168, endPoint y: 412, distance: 16.1
click at [1113, 403] on div "Not Required" at bounding box center [1183, 408] width 74 height 21
drag, startPoint x: 1168, startPoint y: 416, endPoint x: 1167, endPoint y: 430, distance: 14.0
click at [1113, 430] on section "B. CREW 04 Crew Briefed Not Checked No Required Requested Review Yes / OK Not R…" at bounding box center [784, 429] width 884 height 174
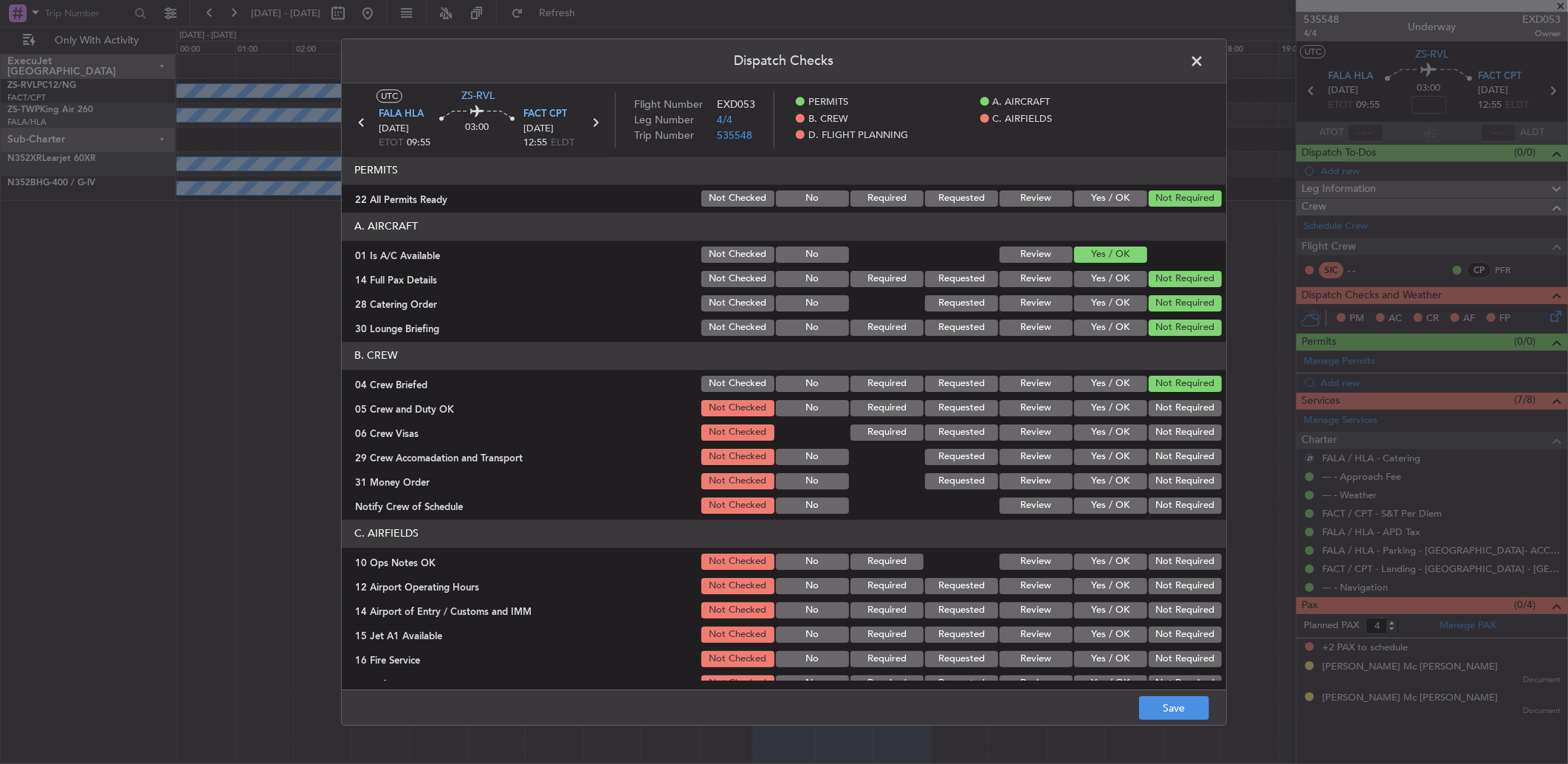
drag, startPoint x: 1166, startPoint y: 408, endPoint x: 1168, endPoint y: 427, distance: 19.1
click at [1113, 409] on button "Not Required" at bounding box center [1185, 408] width 74 height 16
drag, startPoint x: 1168, startPoint y: 427, endPoint x: 1168, endPoint y: 438, distance: 11.0
click at [1113, 430] on button "Not Required" at bounding box center [1185, 432] width 74 height 16
drag, startPoint x: 1168, startPoint y: 438, endPoint x: 1174, endPoint y: 473, distance: 35.5
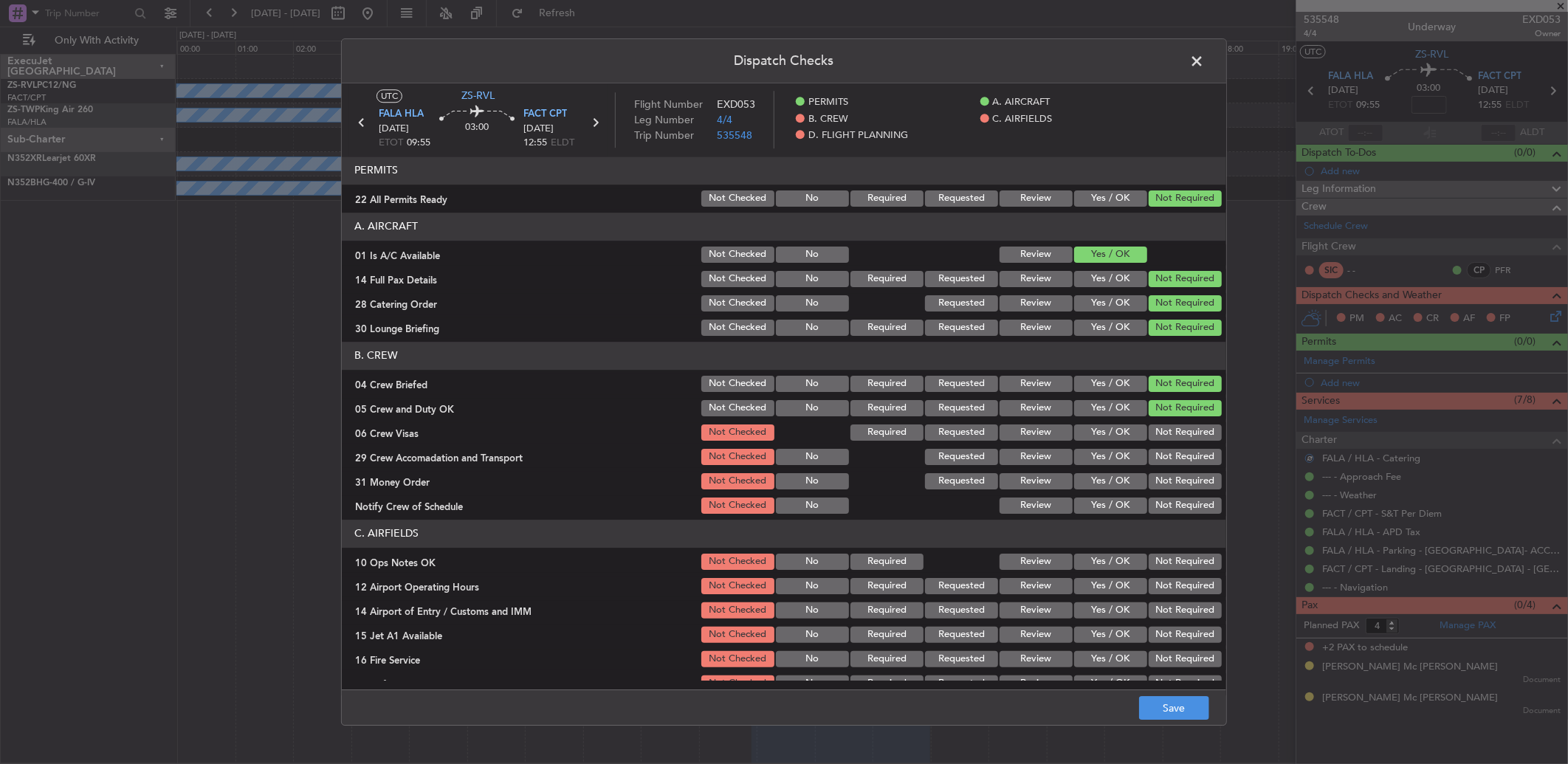
click at [1113, 440] on button "Not Required" at bounding box center [1185, 432] width 74 height 16
drag, startPoint x: 1174, startPoint y: 473, endPoint x: 1174, endPoint y: 504, distance: 31.0
click at [1113, 502] on section "B. CREW 04 Crew Briefed Not Checked No Required Requested Review Yes / OK Not R…" at bounding box center [784, 429] width 884 height 174
click at [1113, 504] on button "Not Required" at bounding box center [1185, 506] width 74 height 16
click at [1113, 458] on button "Not Required" at bounding box center [1185, 457] width 74 height 16
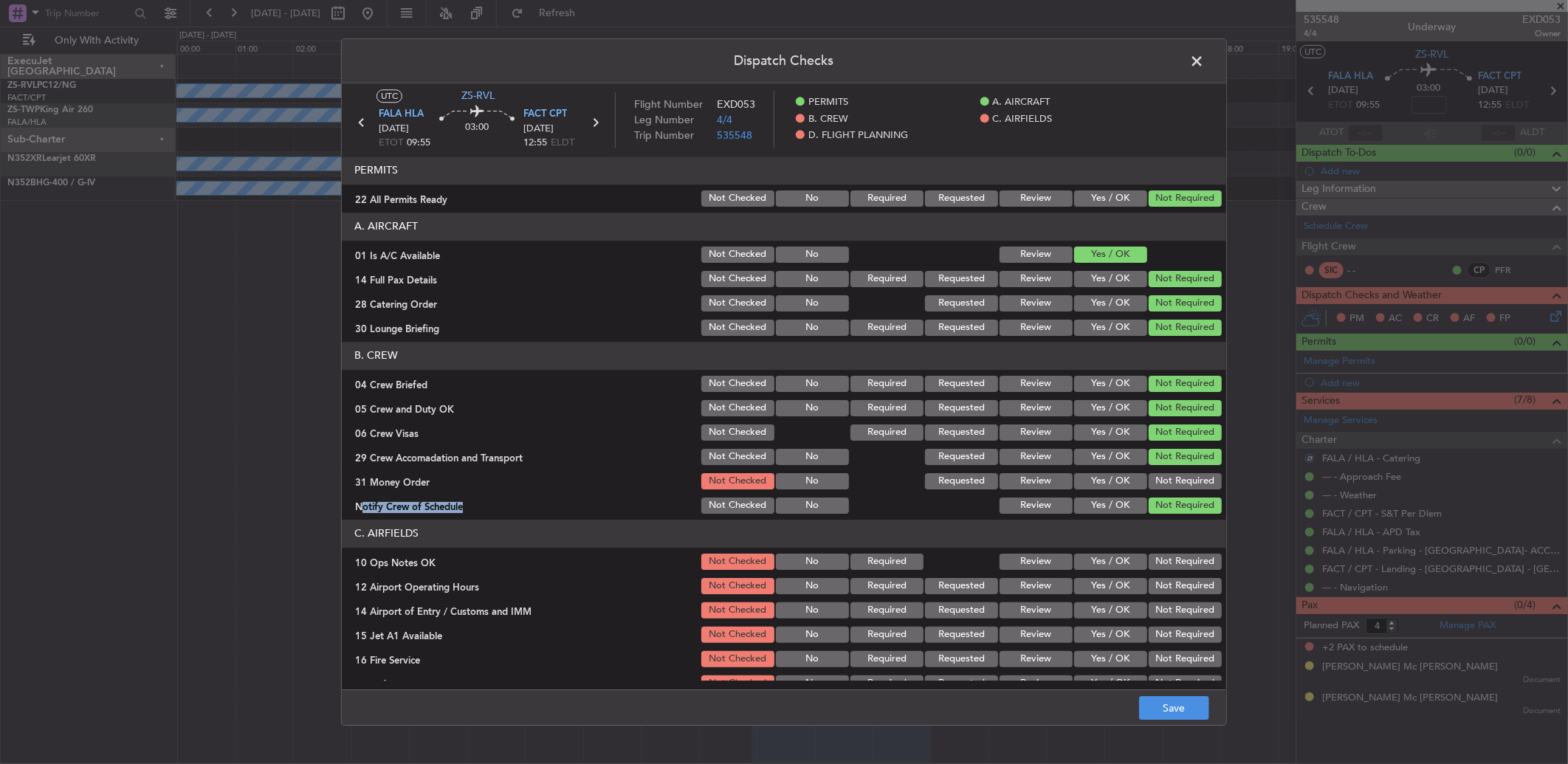
click at [1113, 481] on button "Not Required" at bounding box center [1185, 482] width 74 height 16
click at [1113, 508] on button "Not Required" at bounding box center [1185, 562] width 74 height 16
click at [1113, 508] on section "C. AIRFIELDS 10 Ops Notes OK Not Checked No Required Review Yes / OK Not Requir…" at bounding box center [784, 620] width 884 height 199
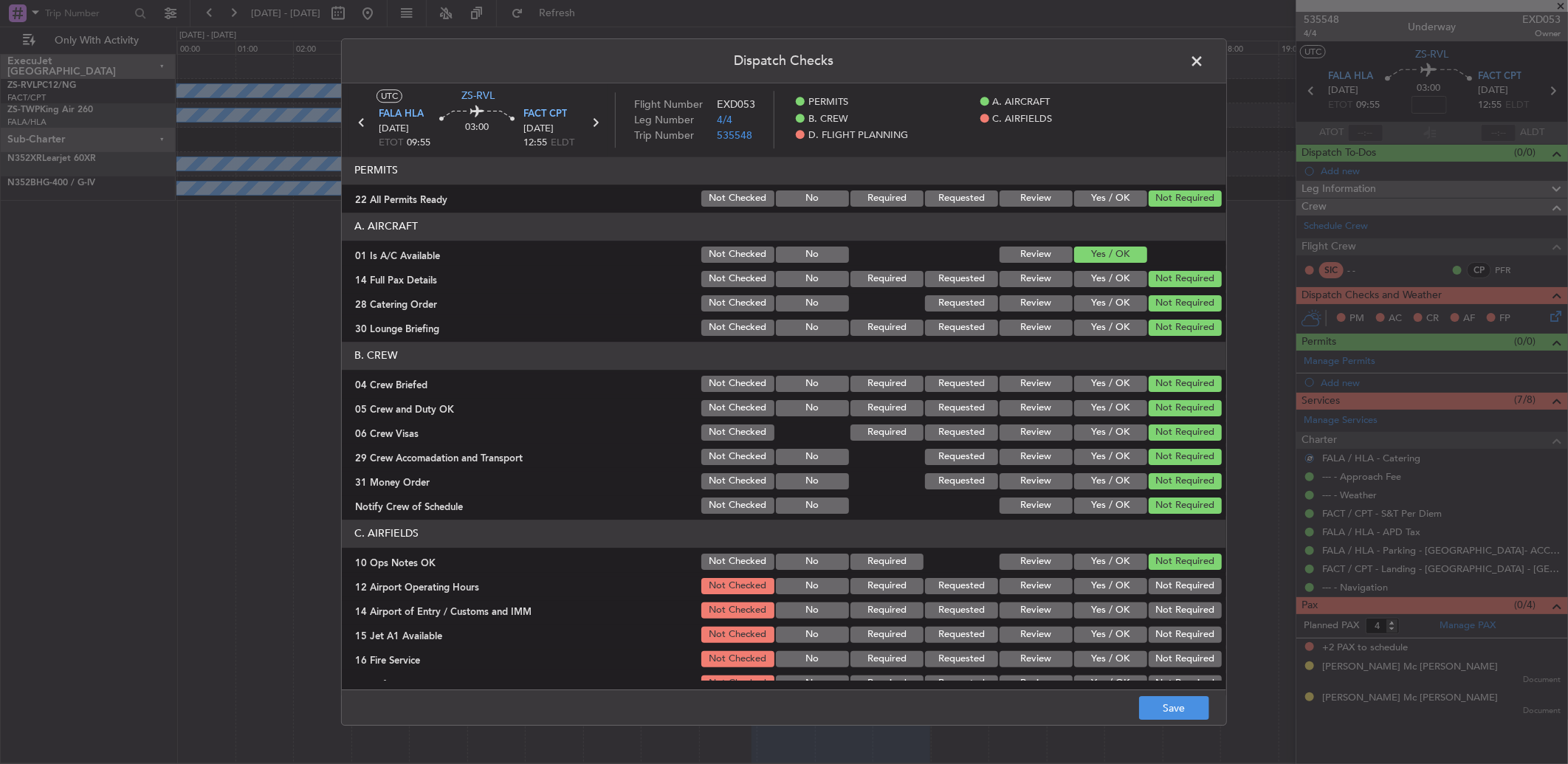
click at [1113, 508] on div "Not Required" at bounding box center [1183, 586] width 74 height 21
click at [1113, 508] on div "Not Required" at bounding box center [1183, 610] width 74 height 21
click at [1113, 508] on button "Not Required" at bounding box center [1185, 611] width 74 height 16
click at [1113, 508] on div "Not Required" at bounding box center [1183, 586] width 74 height 21
click at [1113, 508] on div "Not Required" at bounding box center [1183, 561] width 74 height 21
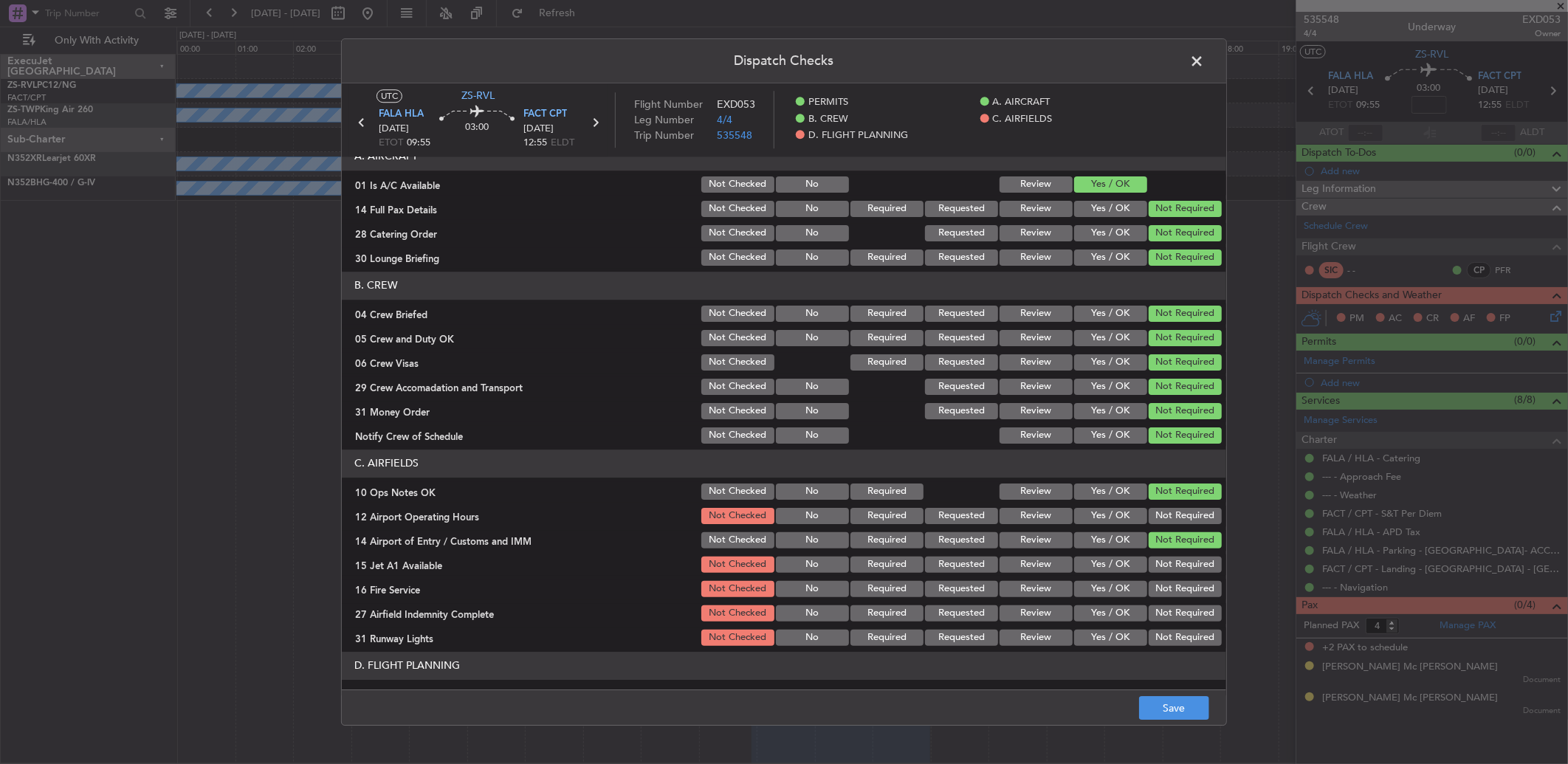
scroll to position [121, 0]
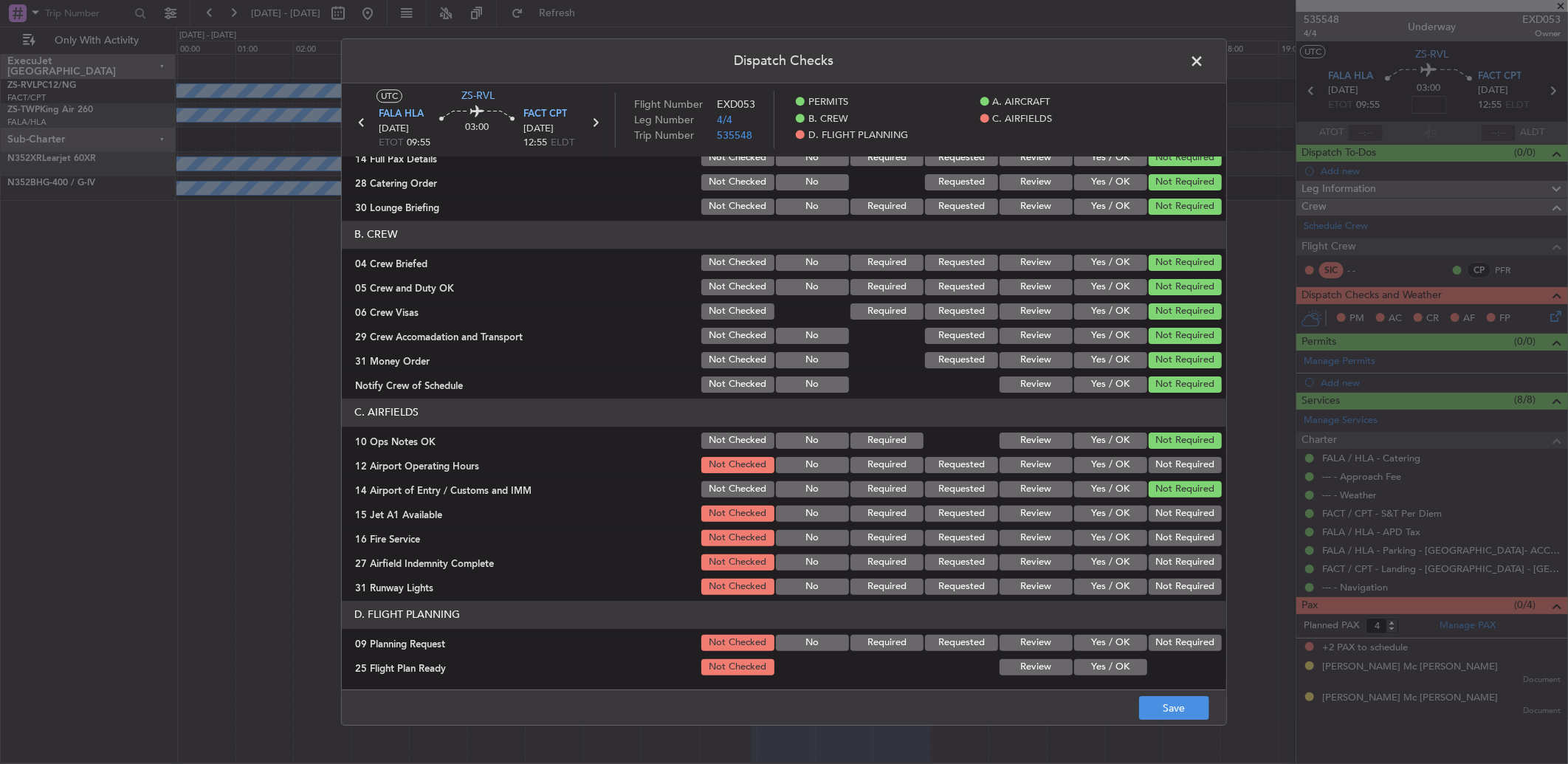
click at [1113, 461] on button "Not Required" at bounding box center [1185, 465] width 74 height 16
click at [1113, 508] on button "Not Required" at bounding box center [1185, 514] width 74 height 16
click at [1113, 508] on section "C. AIRFIELDS 10 Ops Notes OK Not Checked No Required Review Yes / OK Not Requir…" at bounding box center [784, 499] width 884 height 199
click at [1113, 508] on button "Not Required" at bounding box center [1185, 538] width 74 height 16
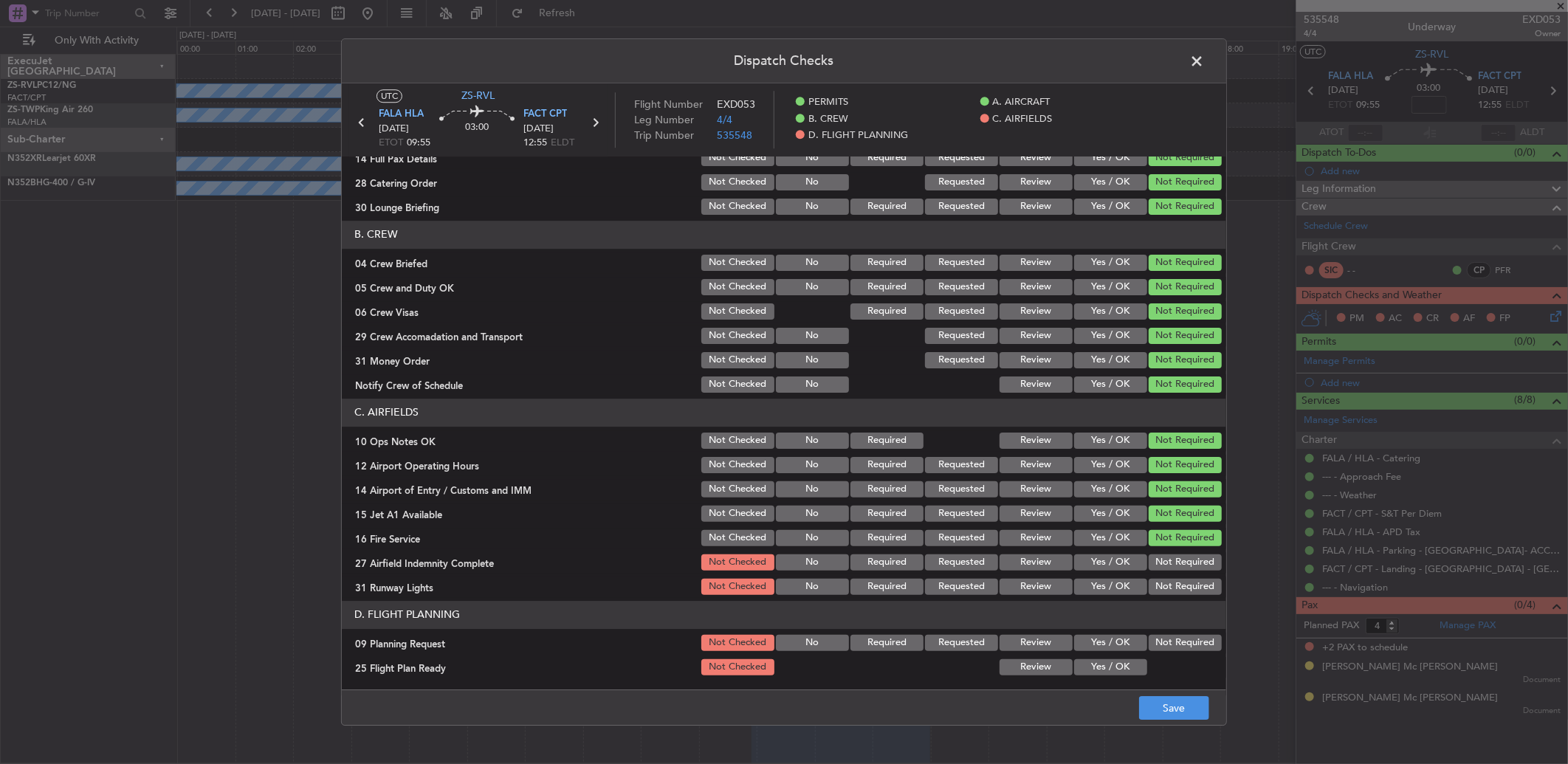
click at [1113, 508] on button "Not Required" at bounding box center [1185, 562] width 74 height 16
click at [1113, 508] on section "C. AIRFIELDS 10 Ops Notes OK Not Checked No Required Review Yes / OK Not Requir…" at bounding box center [784, 499] width 884 height 199
drag, startPoint x: 1169, startPoint y: 584, endPoint x: 1168, endPoint y: 594, distance: 10.0
click at [1113, 508] on button "Not Required" at bounding box center [1185, 587] width 74 height 16
click at [1113, 508] on button "Not Required" at bounding box center [1185, 643] width 74 height 16
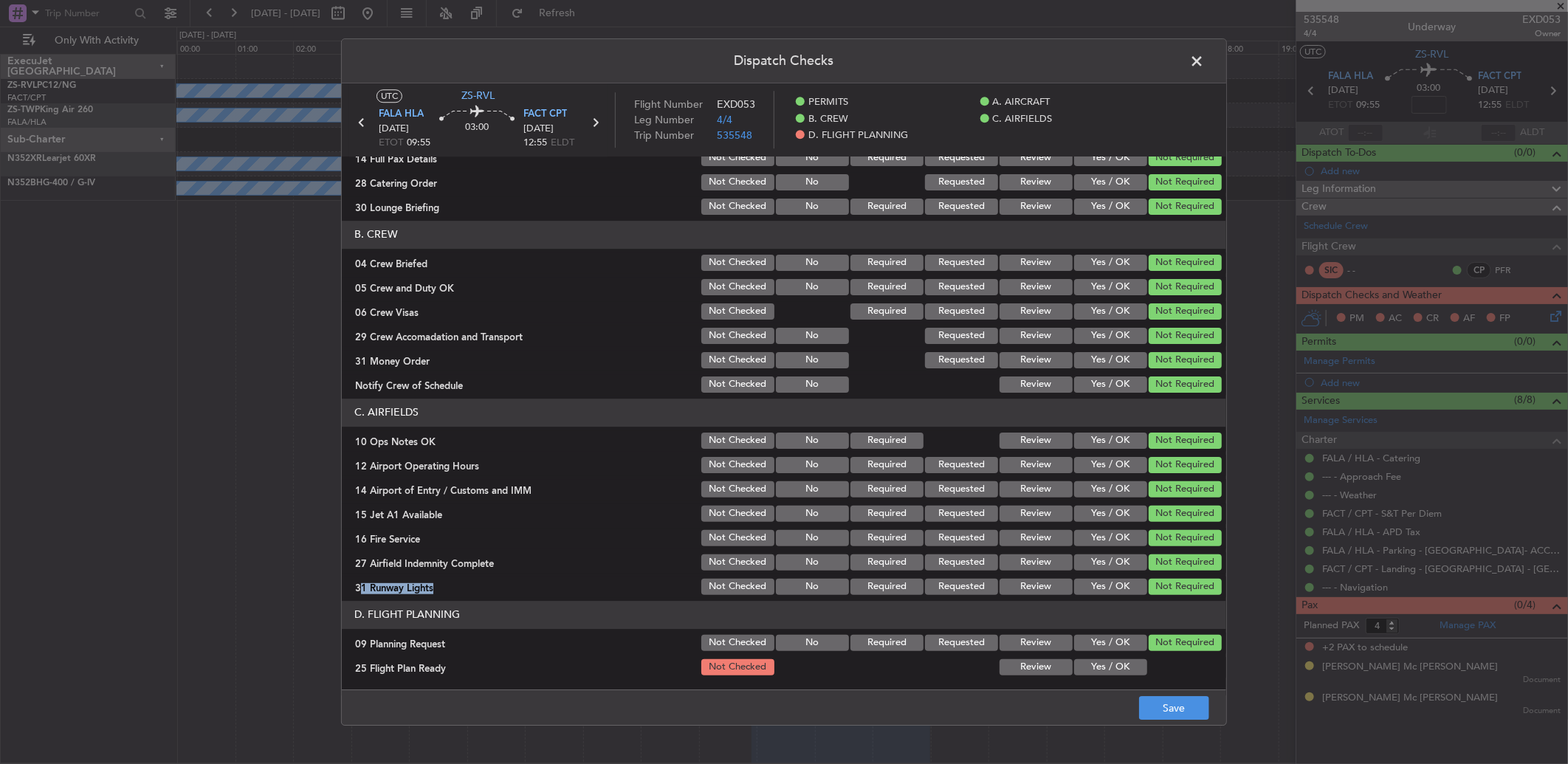
click at [1074, 508] on button "Yes / OK" at bounding box center [1111, 667] width 74 height 16
click at [1113, 508] on button "Save" at bounding box center [1174, 708] width 70 height 23
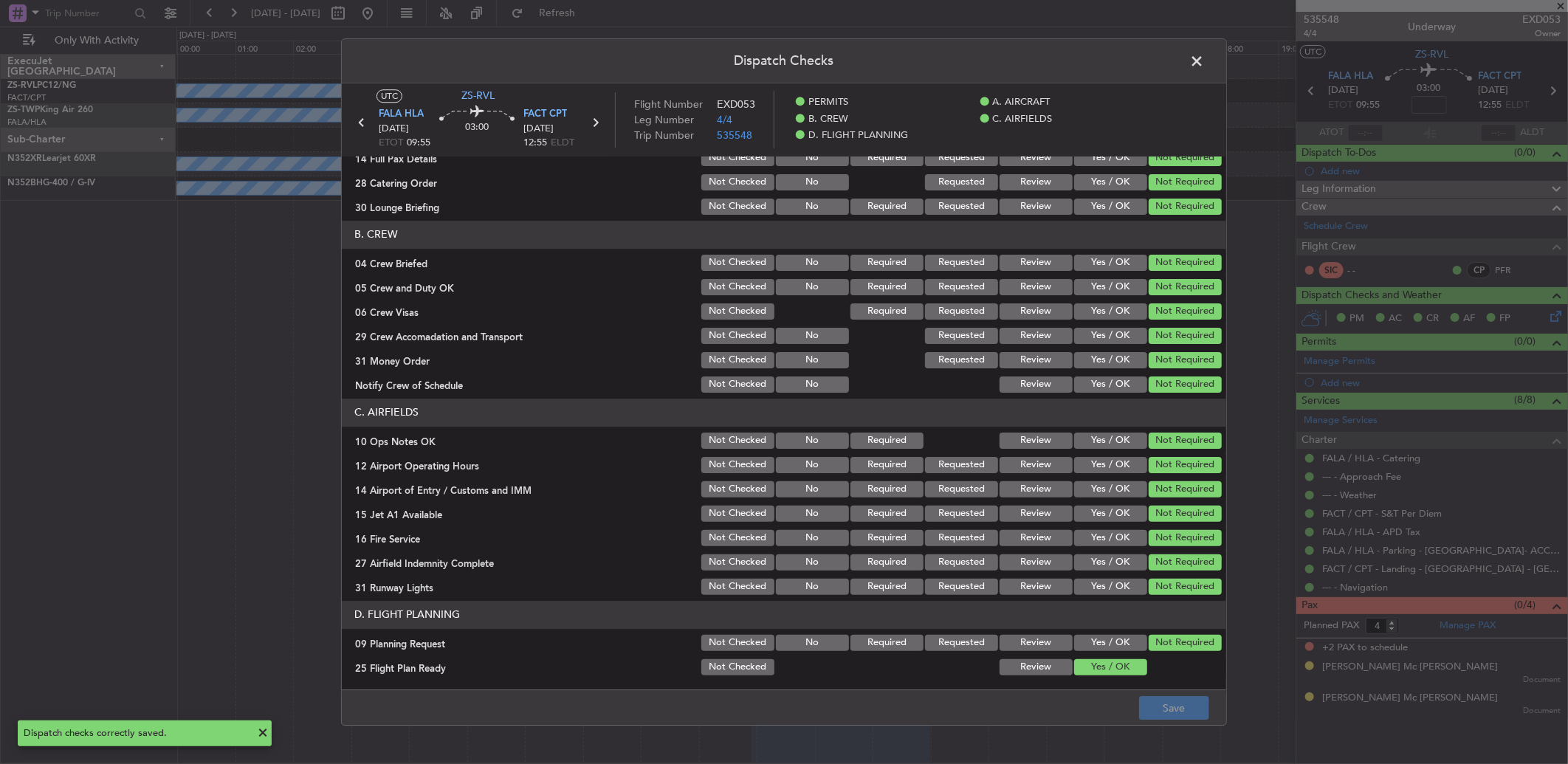
click at [1113, 59] on span at bounding box center [1204, 65] width 0 height 30
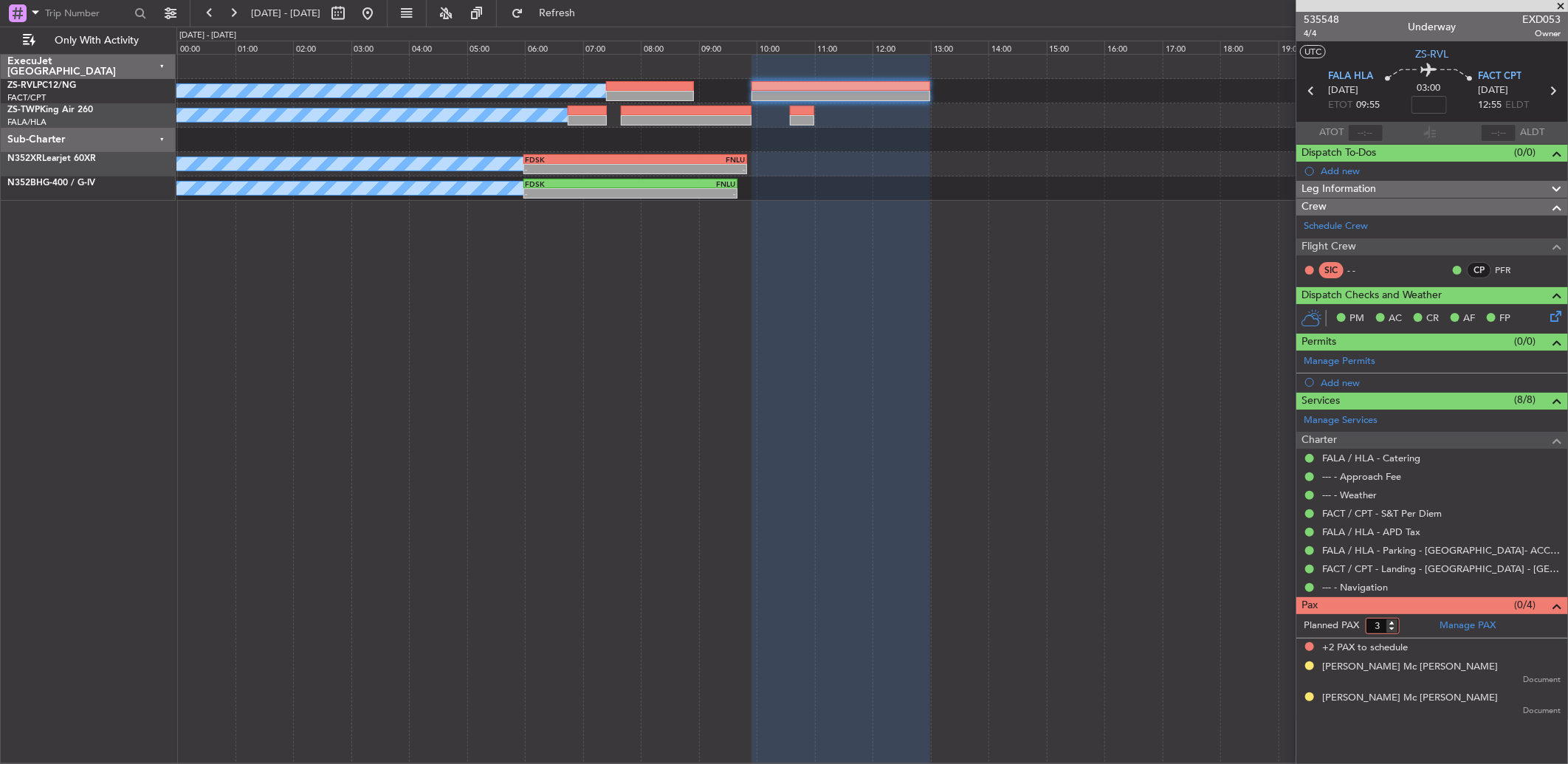
click at [1113, 508] on input "3" at bounding box center [1382, 626] width 34 height 16
type input "2"
click at [1113, 508] on input "2" at bounding box center [1382, 626] width 34 height 16
click at [1113, 508] on form "Planned PAX 2" at bounding box center [1364, 626] width 136 height 23
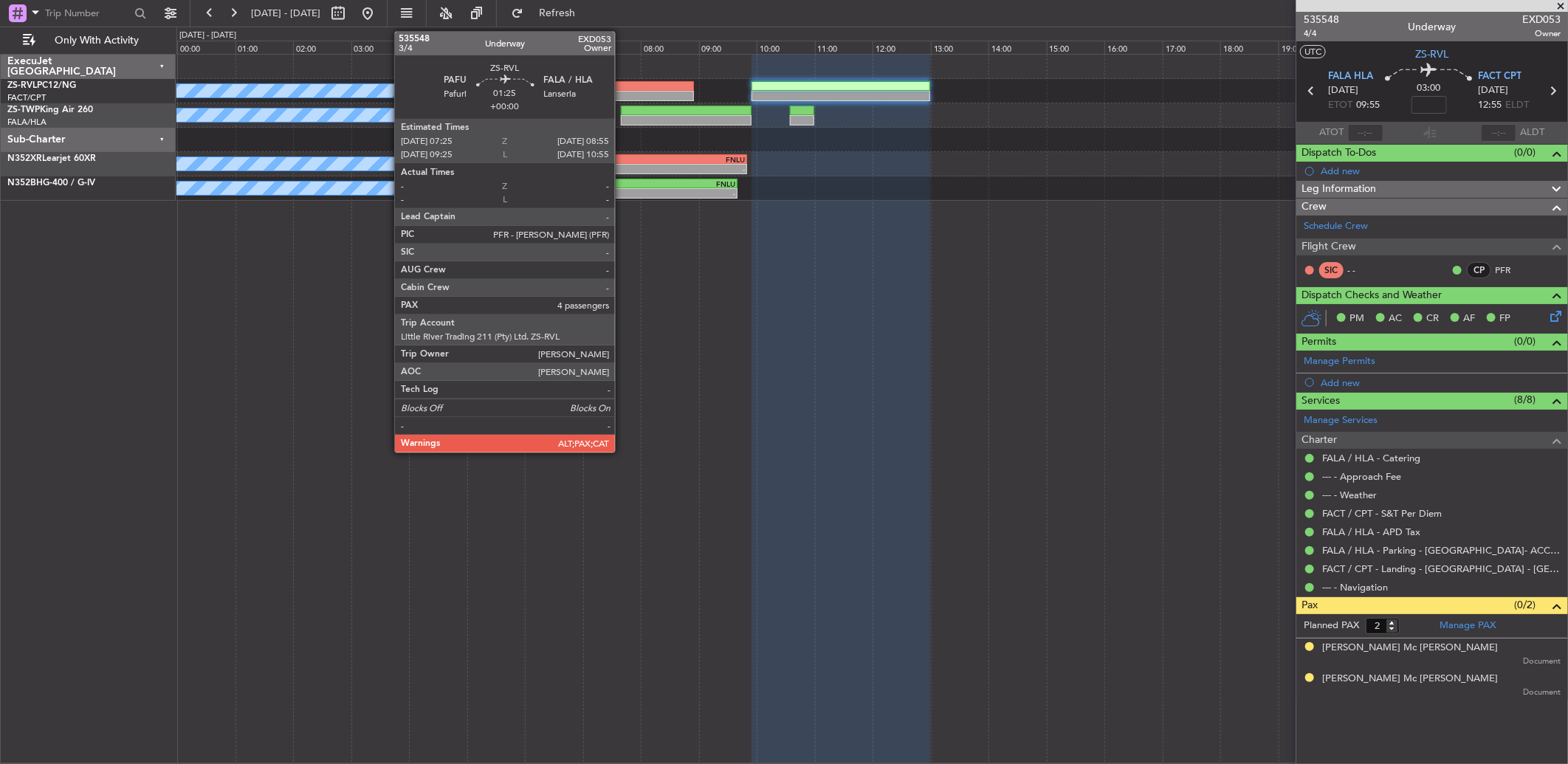
click at [622, 82] on div at bounding box center [649, 87] width 87 height 11
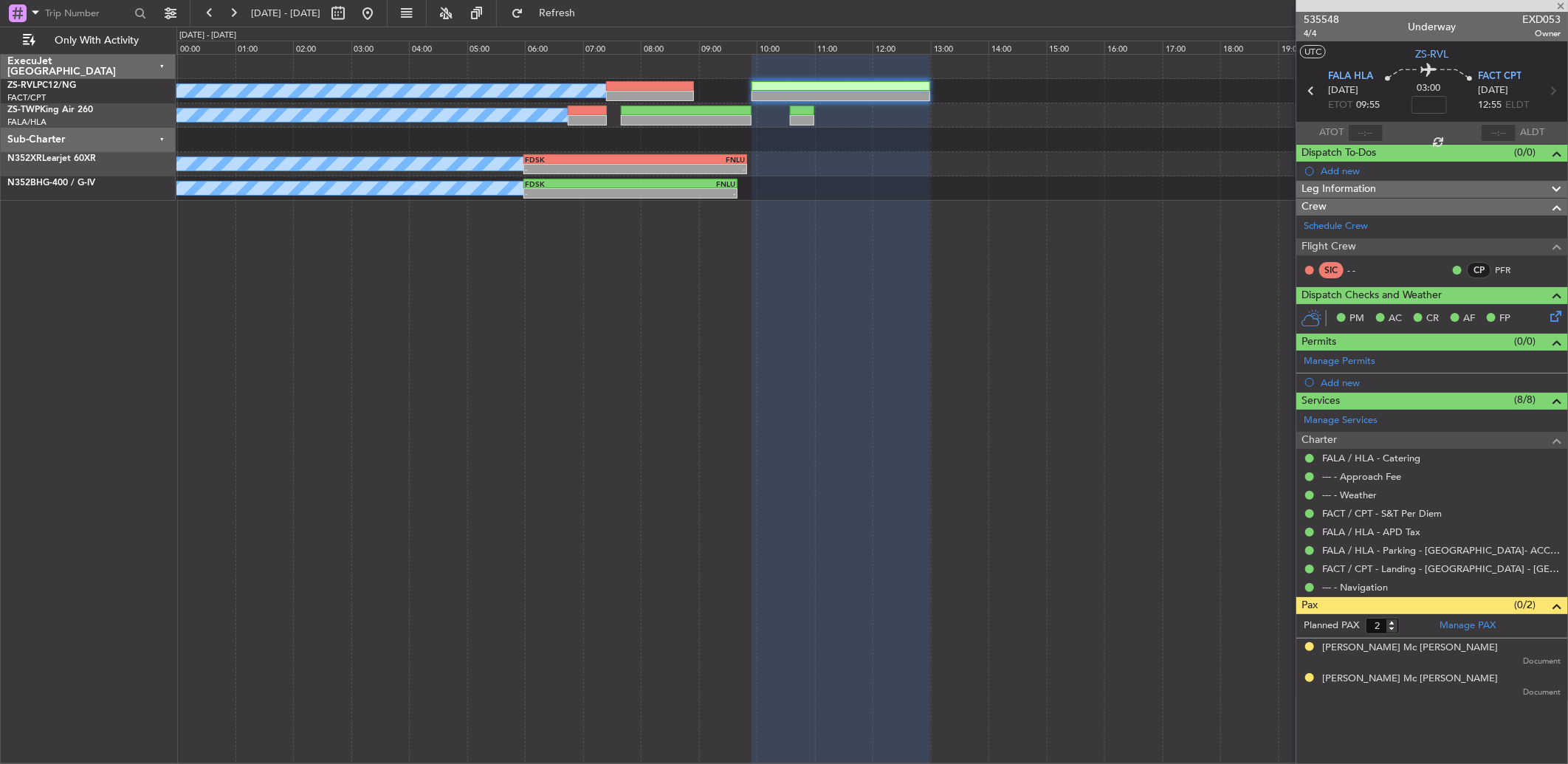
type input "4"
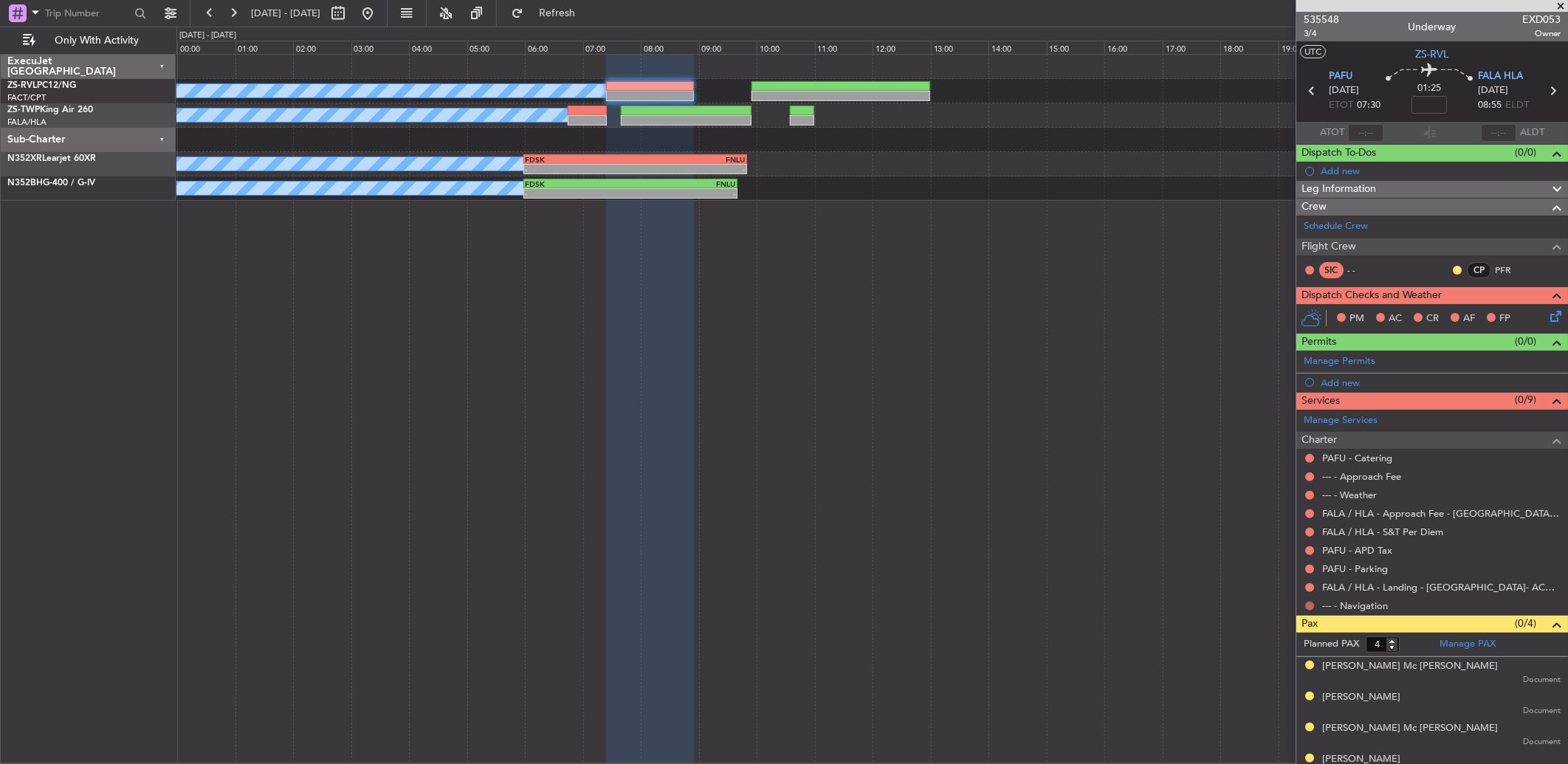
click at [1113, 508] on button at bounding box center [1310, 606] width 9 height 9
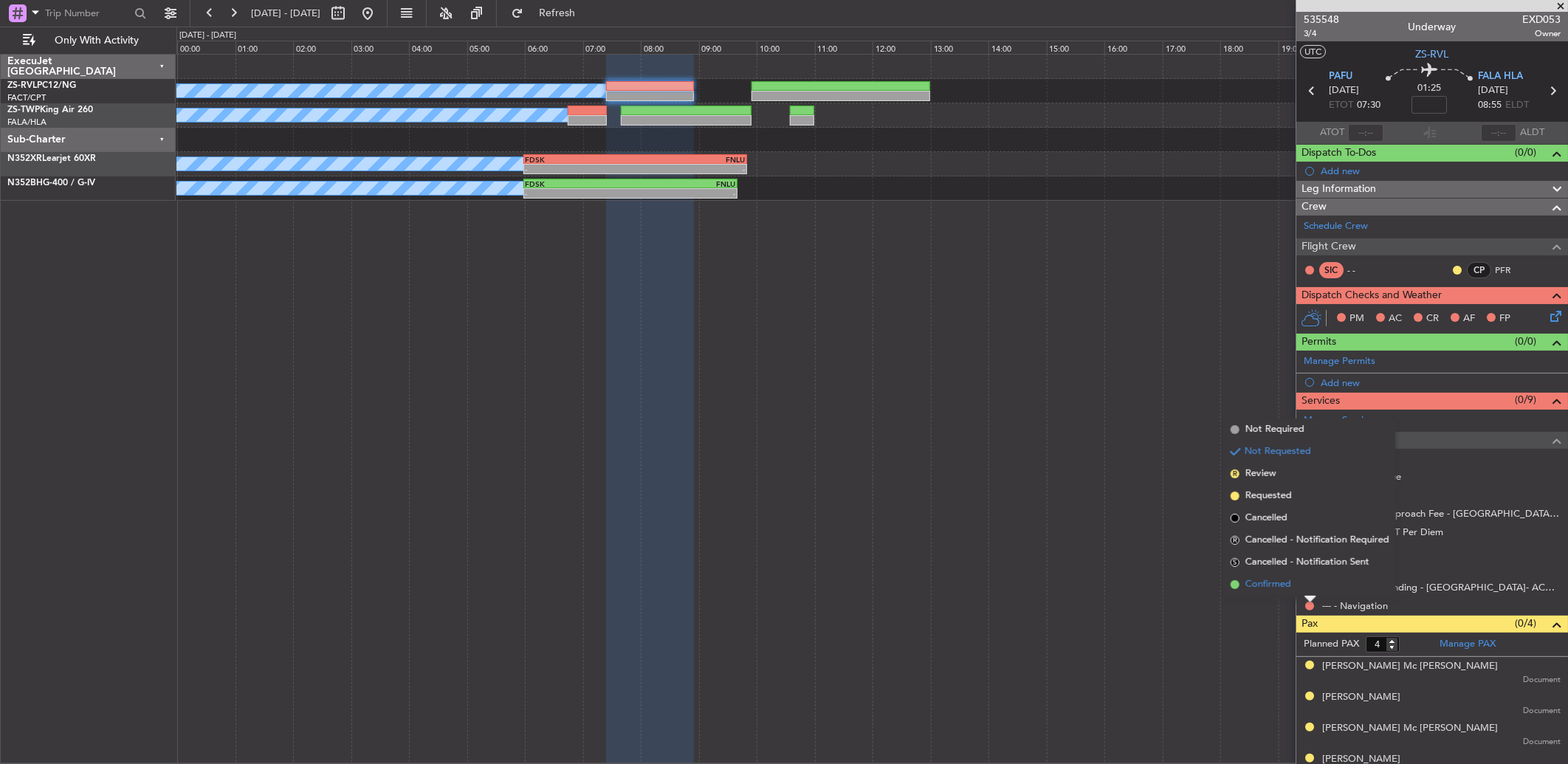
click at [1113, 508] on li "Confirmed" at bounding box center [1310, 585] width 170 height 22
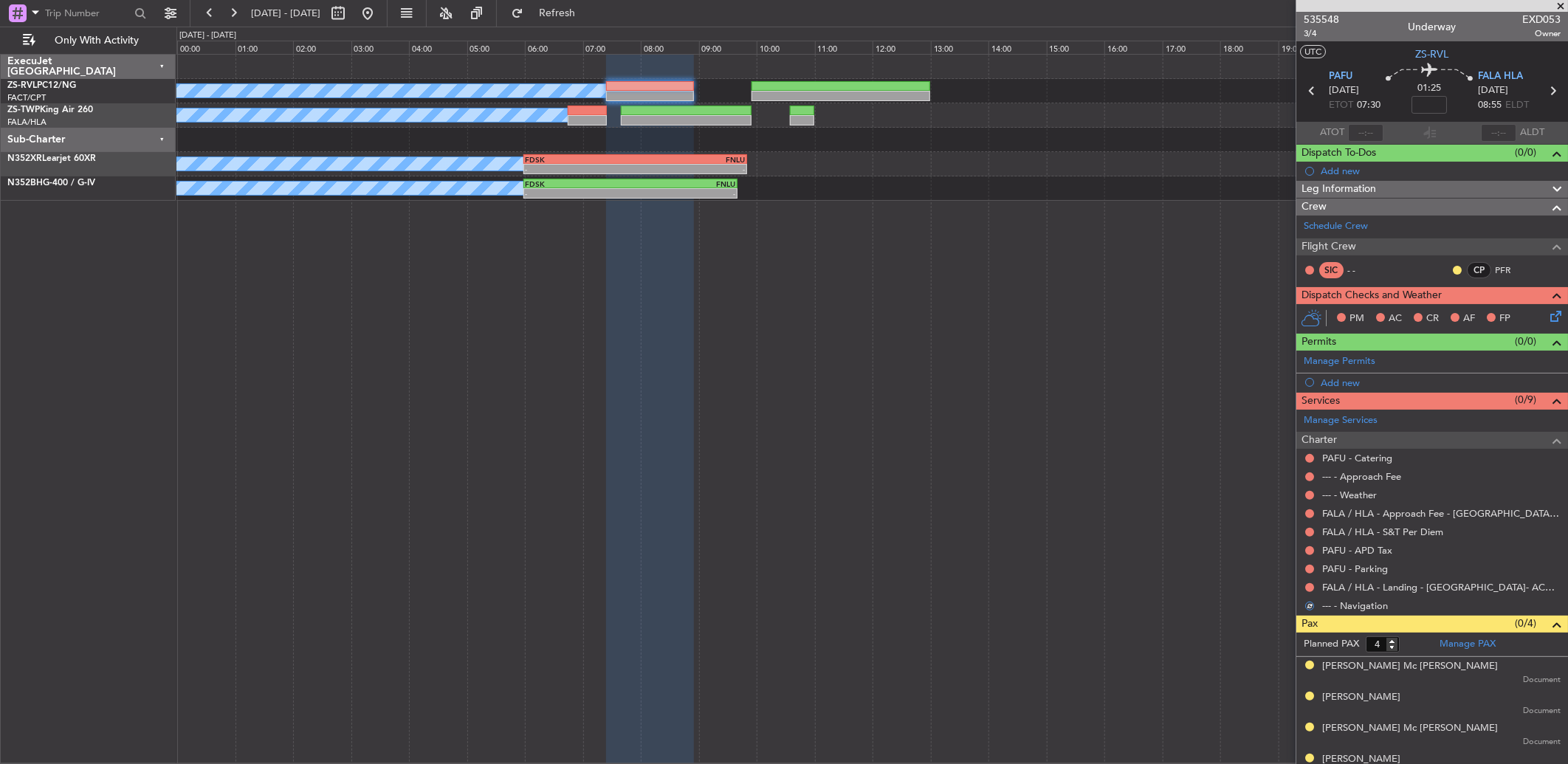
click at [1113, 508] on button at bounding box center [1310, 588] width 9 height 9
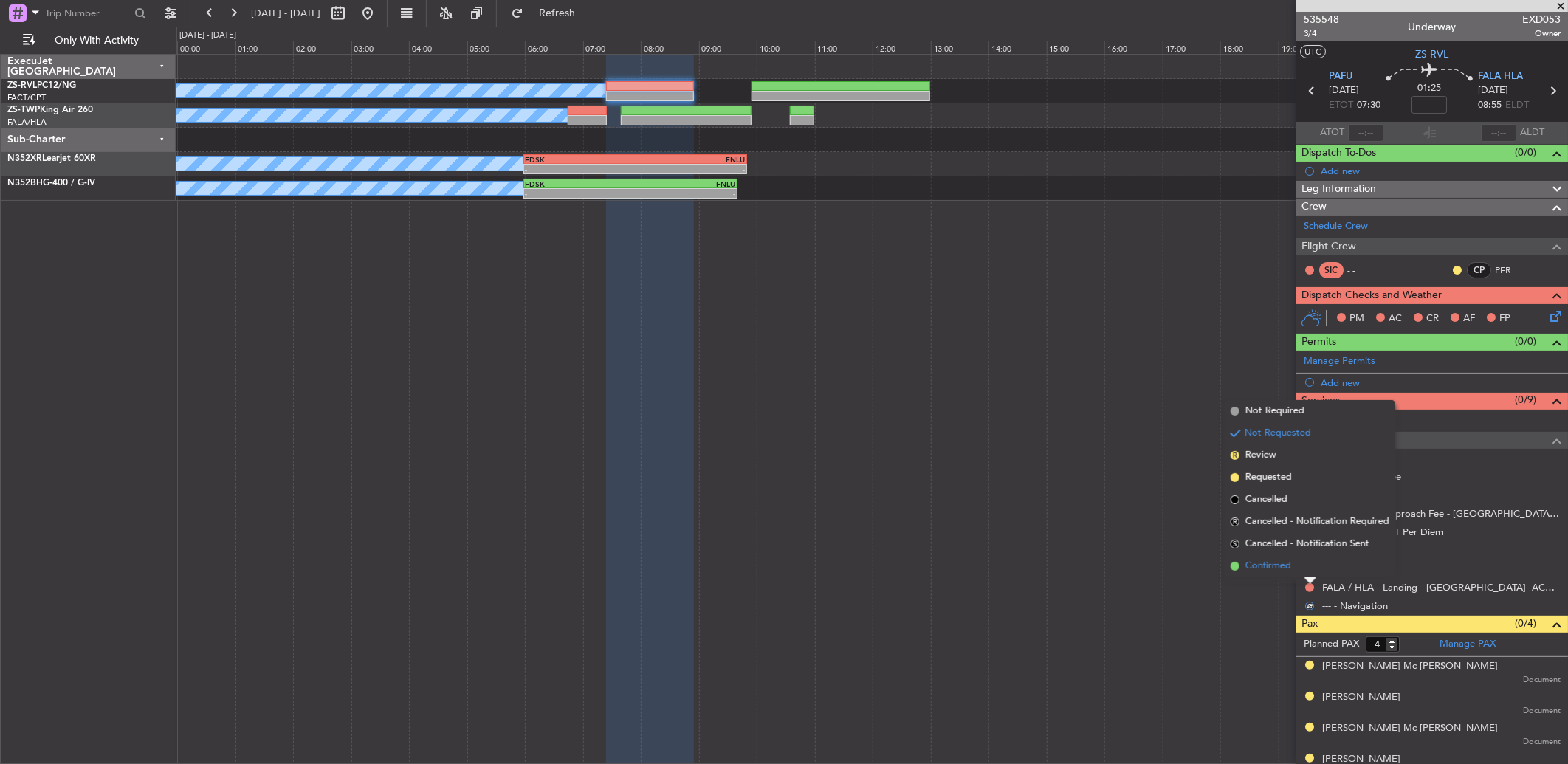
click at [1113, 508] on li "Confirmed" at bounding box center [1310, 566] width 170 height 22
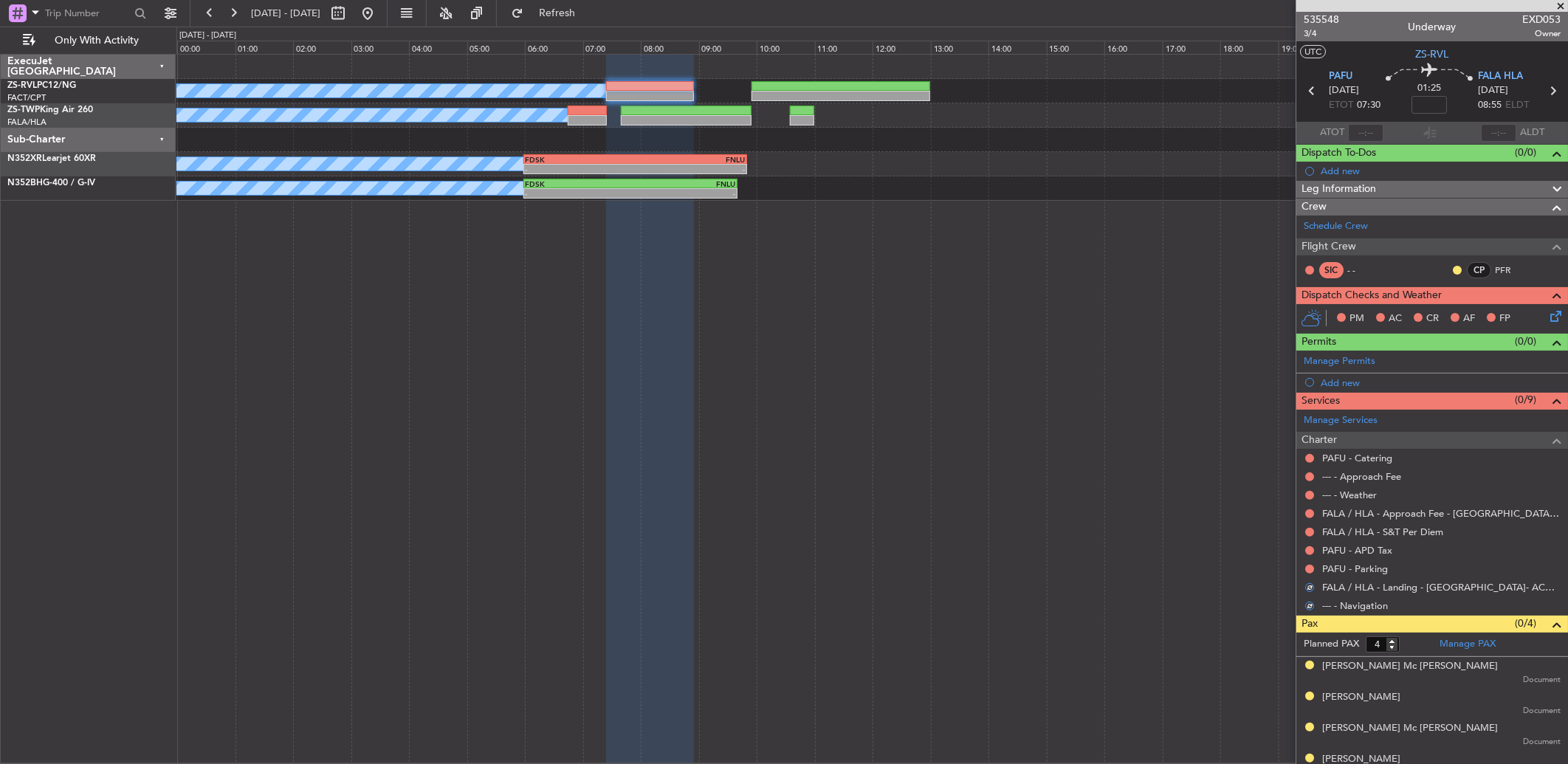
click at [1113, 508] on div at bounding box center [1309, 569] width 12 height 12
click at [1113, 508] on button at bounding box center [1310, 569] width 9 height 9
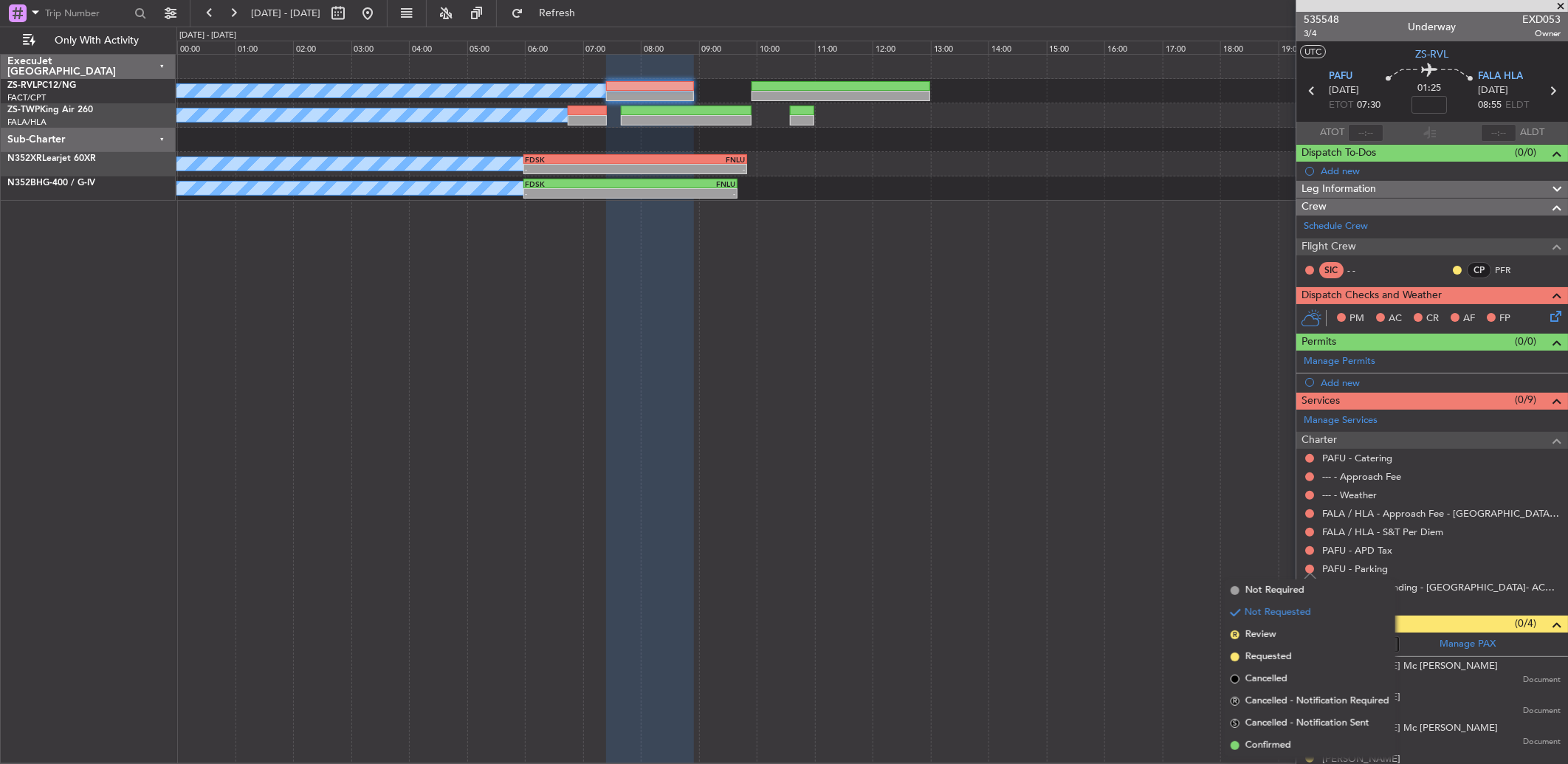
drag, startPoint x: 1286, startPoint y: 746, endPoint x: 1286, endPoint y: 718, distance: 28.0
click at [1113, 508] on span "Confirmed" at bounding box center [1268, 745] width 46 height 14
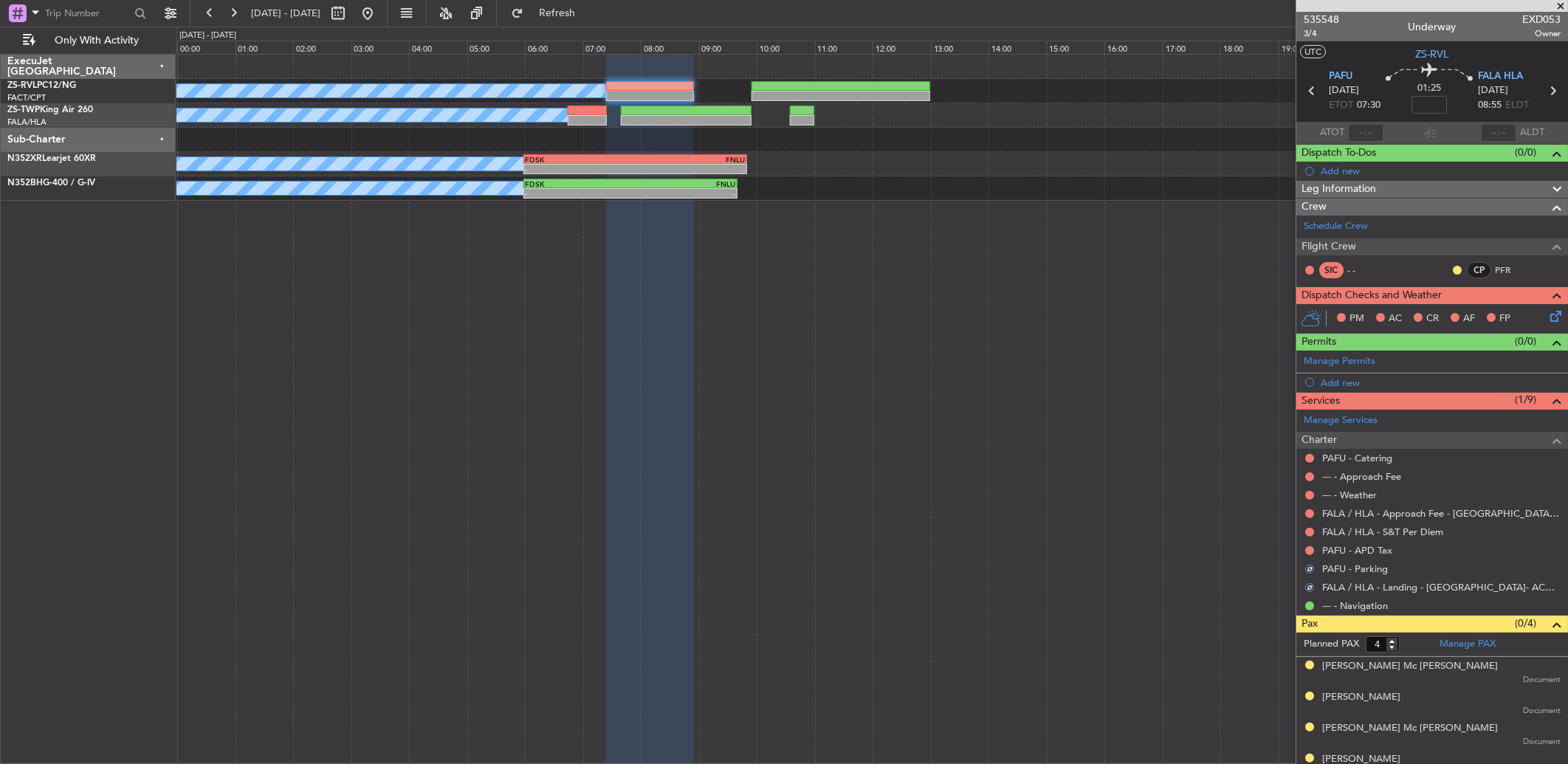
click at [1113, 508] on nimbus-traffic-light at bounding box center [1309, 551] width 12 height 12
click at [1113, 508] on button at bounding box center [1310, 551] width 9 height 9
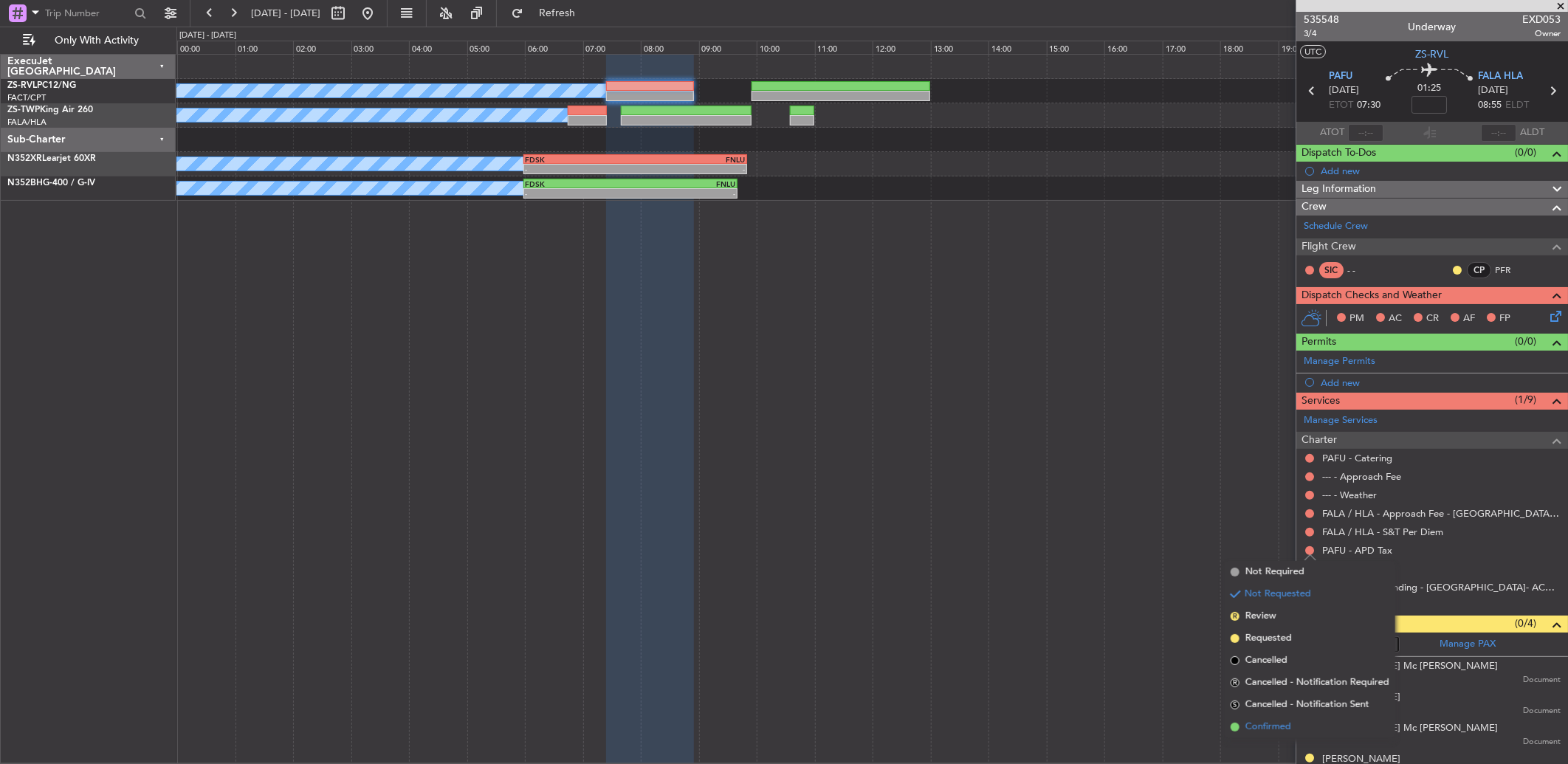
click at [1113, 508] on li "Confirmed" at bounding box center [1310, 727] width 170 height 22
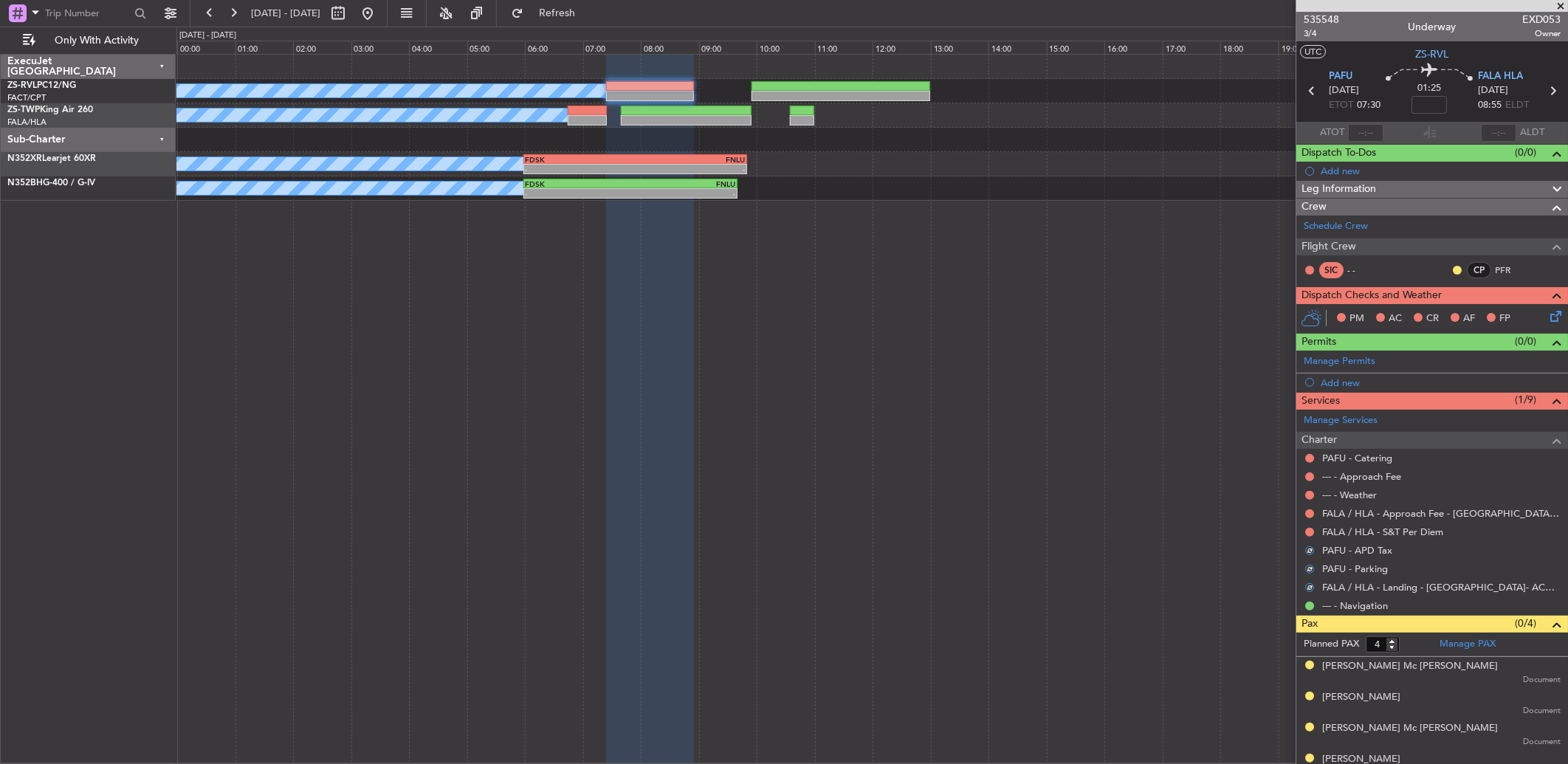
click at [1113, 508] on mat-tooltip-component "Not Requested" at bounding box center [1310, 538] width 83 height 39
click at [1113, 273] on div at bounding box center [1457, 270] width 12 height 12
click at [1113, 271] on button at bounding box center [1457, 270] width 9 height 9
click at [1113, 314] on span "Acknowledged" at bounding box center [1449, 313] width 65 height 14
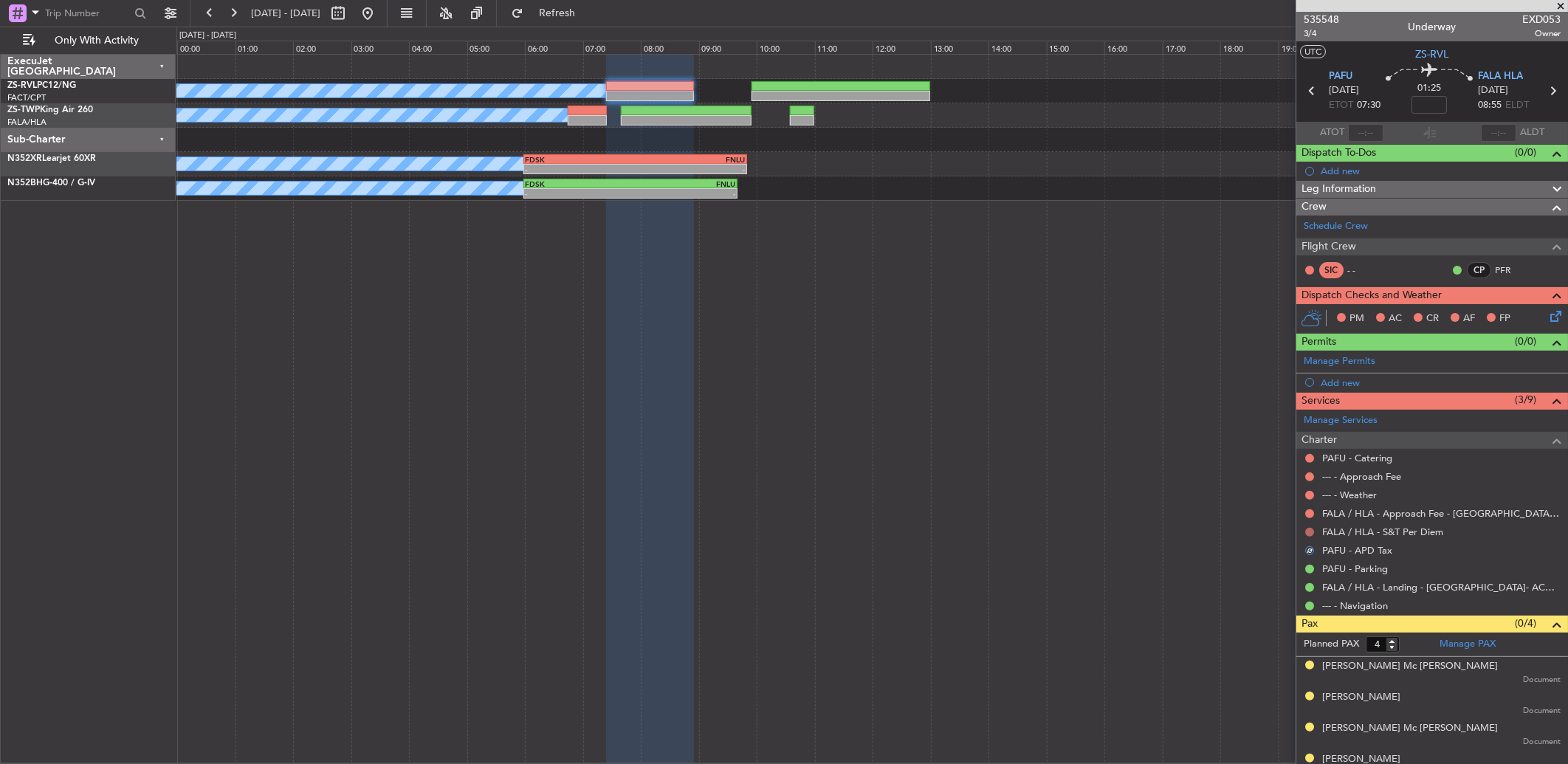
click at [1113, 508] on button at bounding box center [1310, 533] width 9 height 9
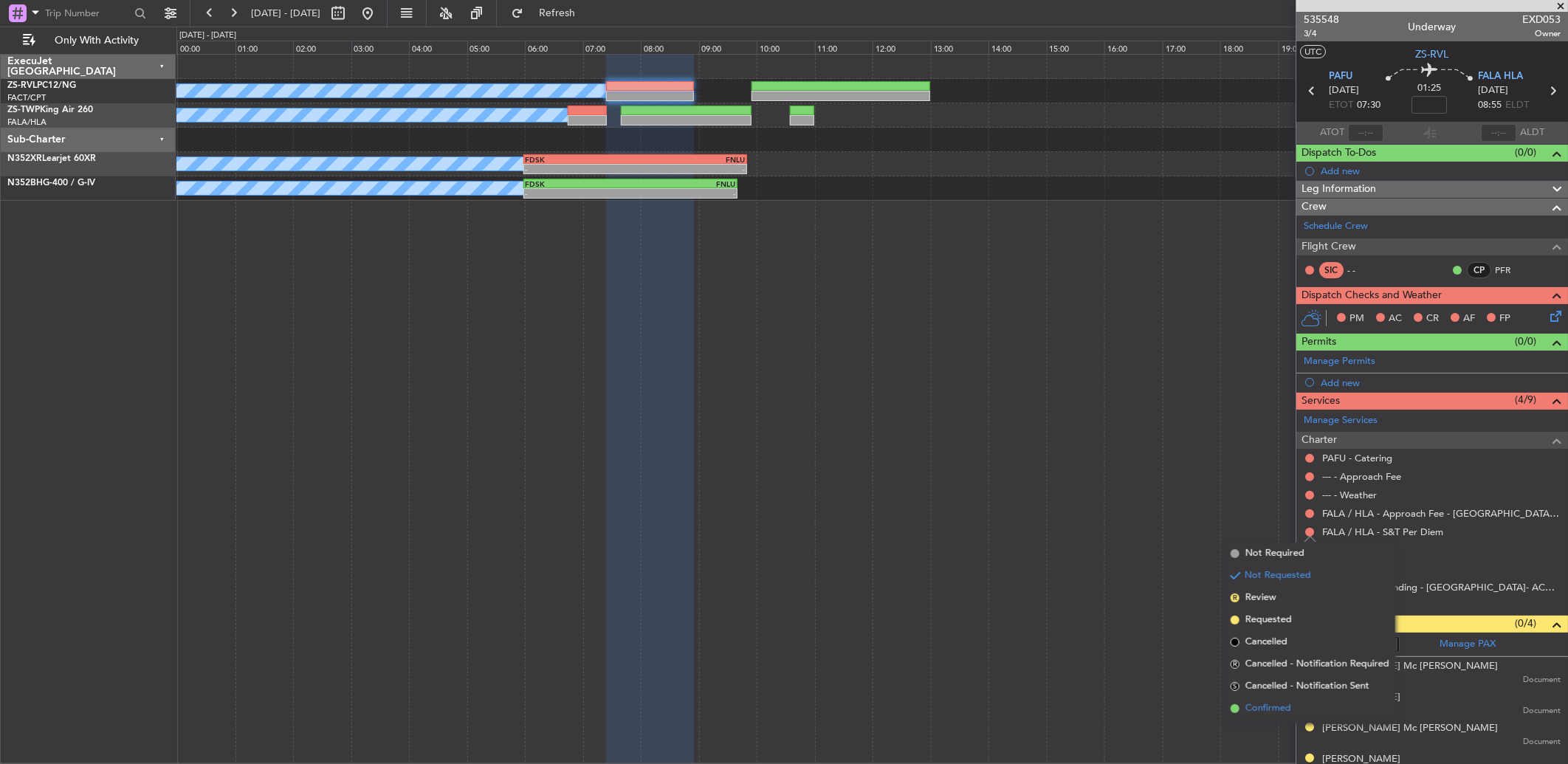
click at [1113, 508] on li "Confirmed" at bounding box center [1310, 708] width 170 height 22
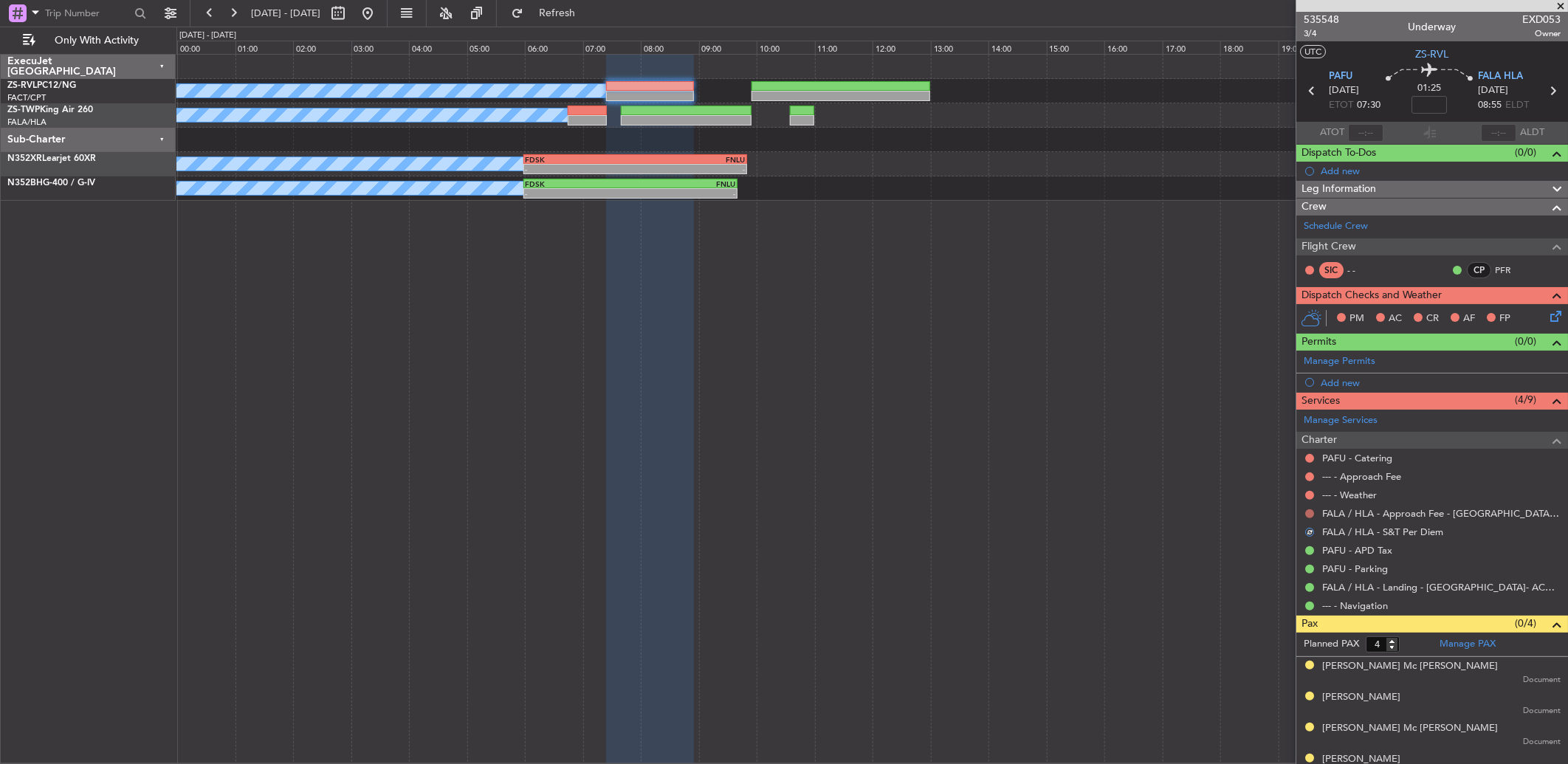
click at [1113, 508] on button at bounding box center [1310, 514] width 9 height 9
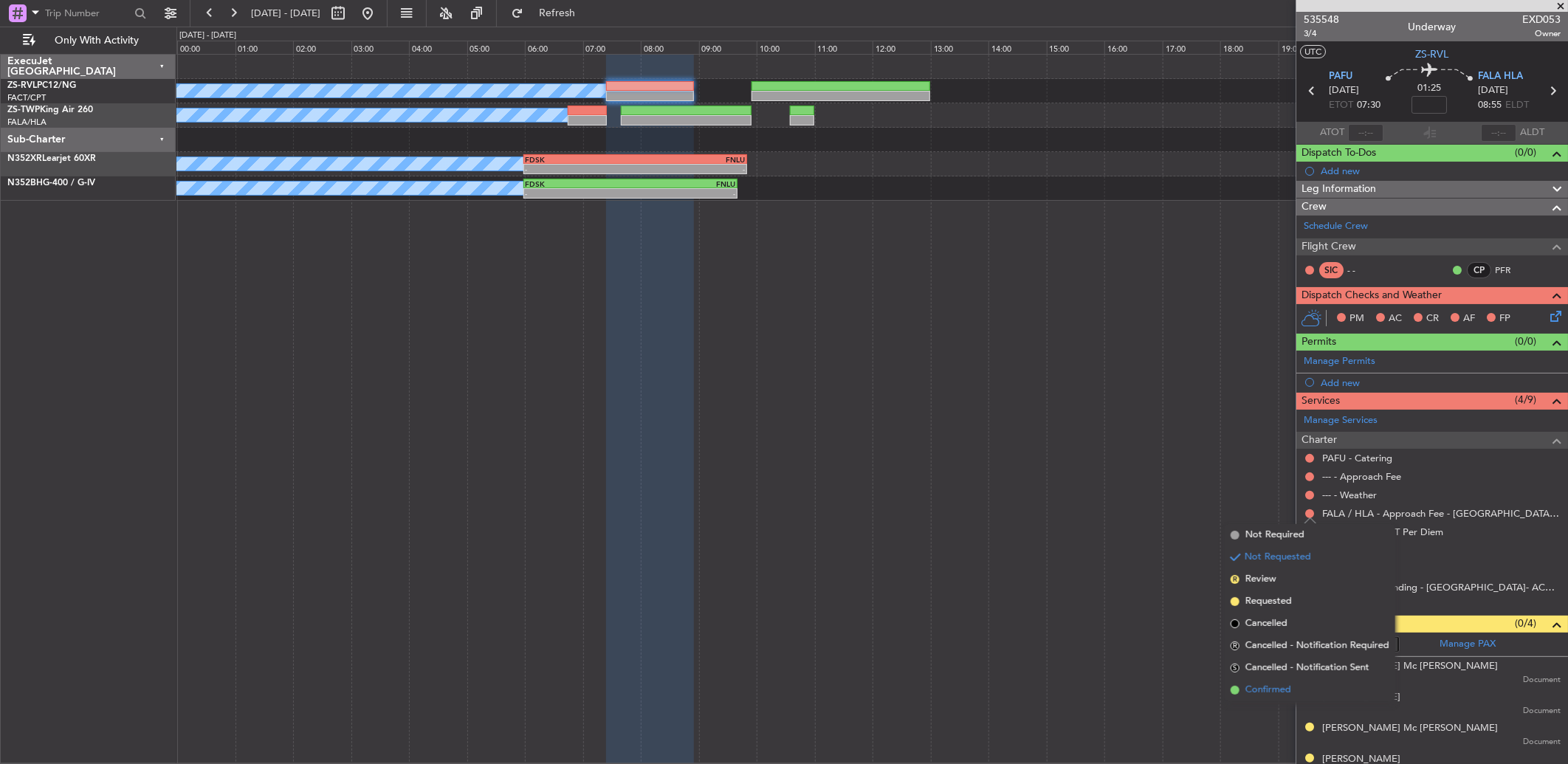
click at [1113, 508] on span "Confirmed" at bounding box center [1268, 690] width 46 height 14
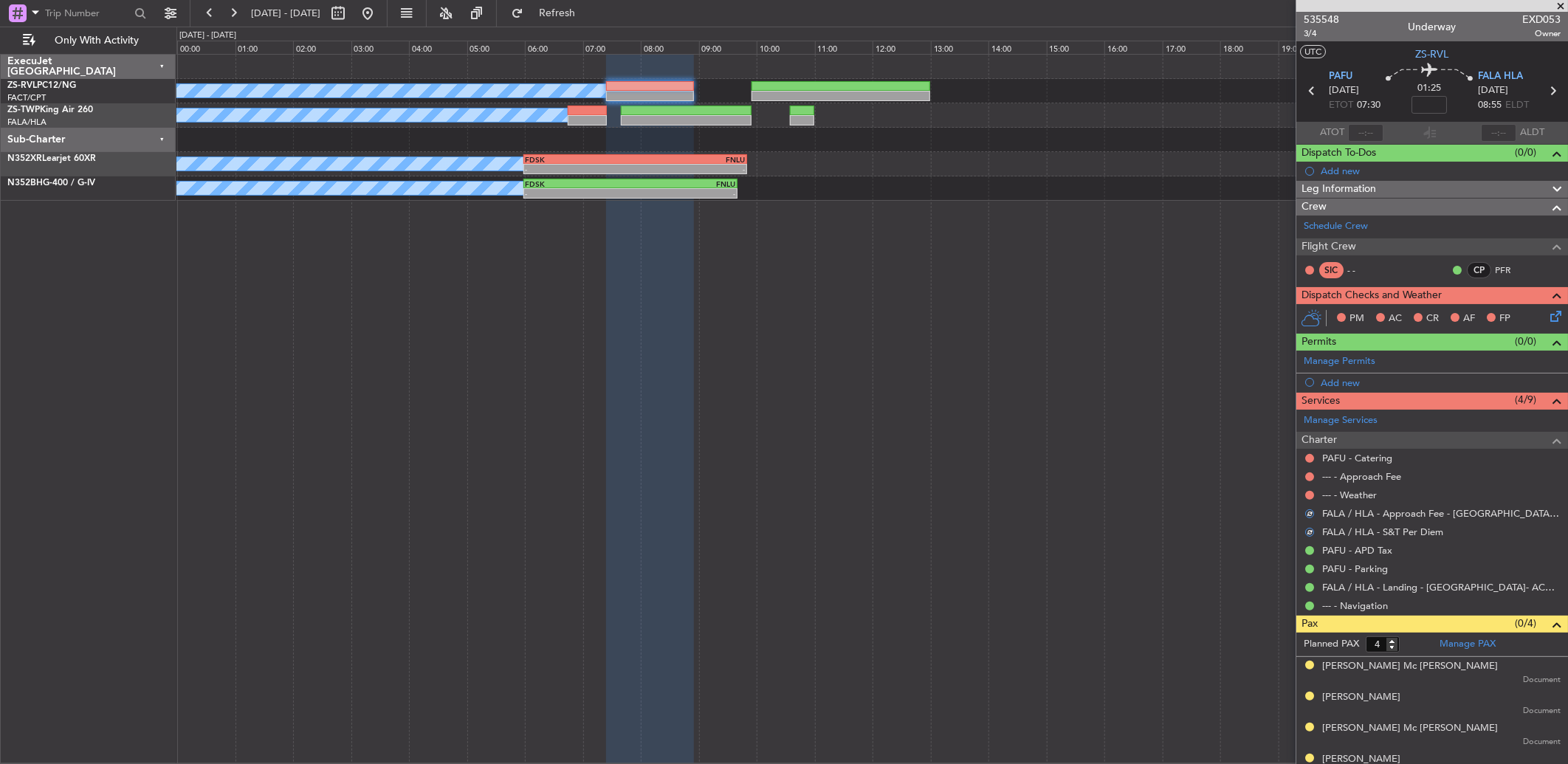
click at [1113, 491] on div at bounding box center [1309, 495] width 12 height 12
click at [1113, 499] on link "--- - Weather" at bounding box center [1349, 495] width 55 height 13
click at [1113, 493] on button at bounding box center [1310, 496] width 9 height 9
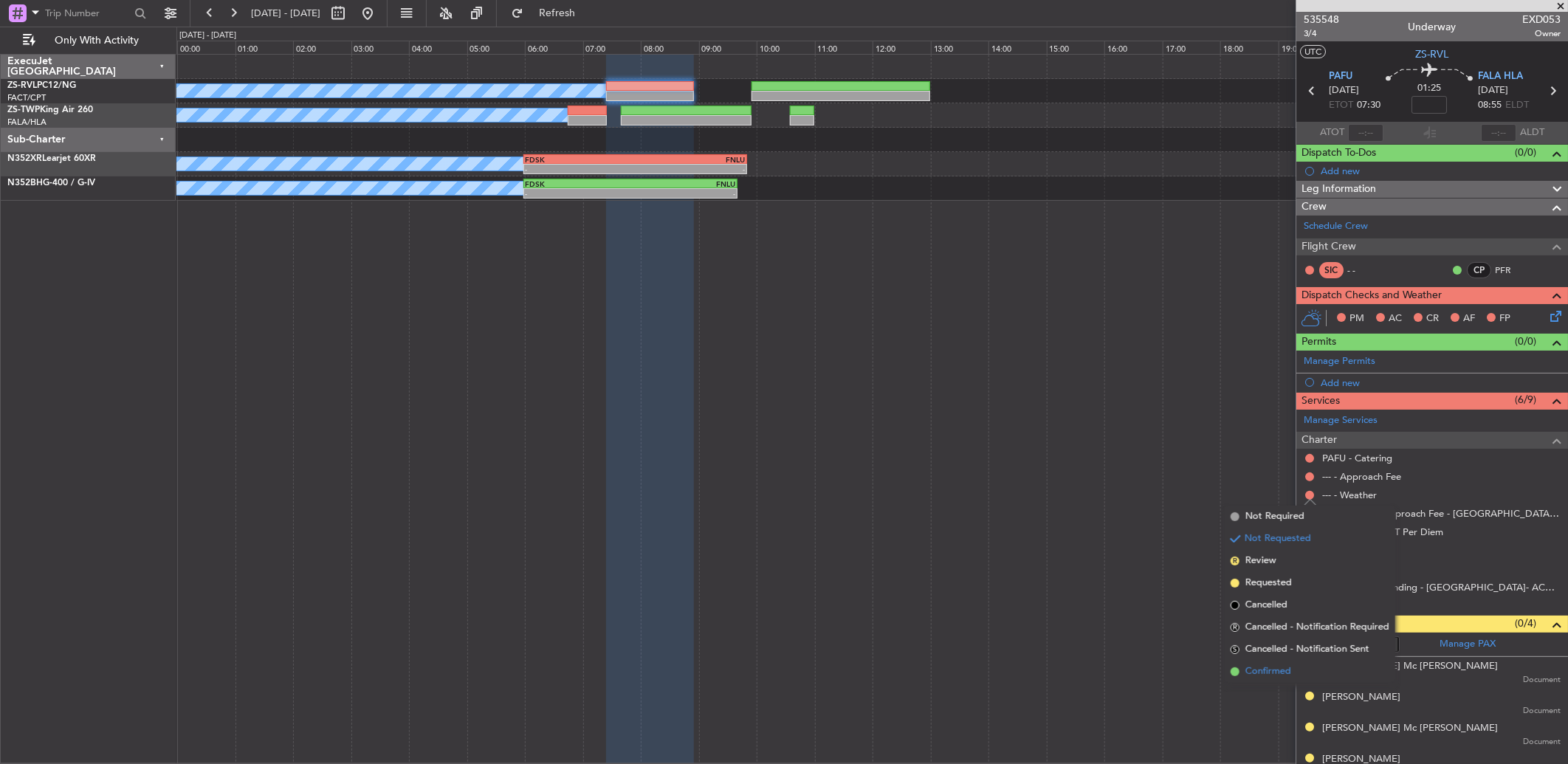
click at [1113, 508] on li "Confirmed" at bounding box center [1310, 672] width 170 height 22
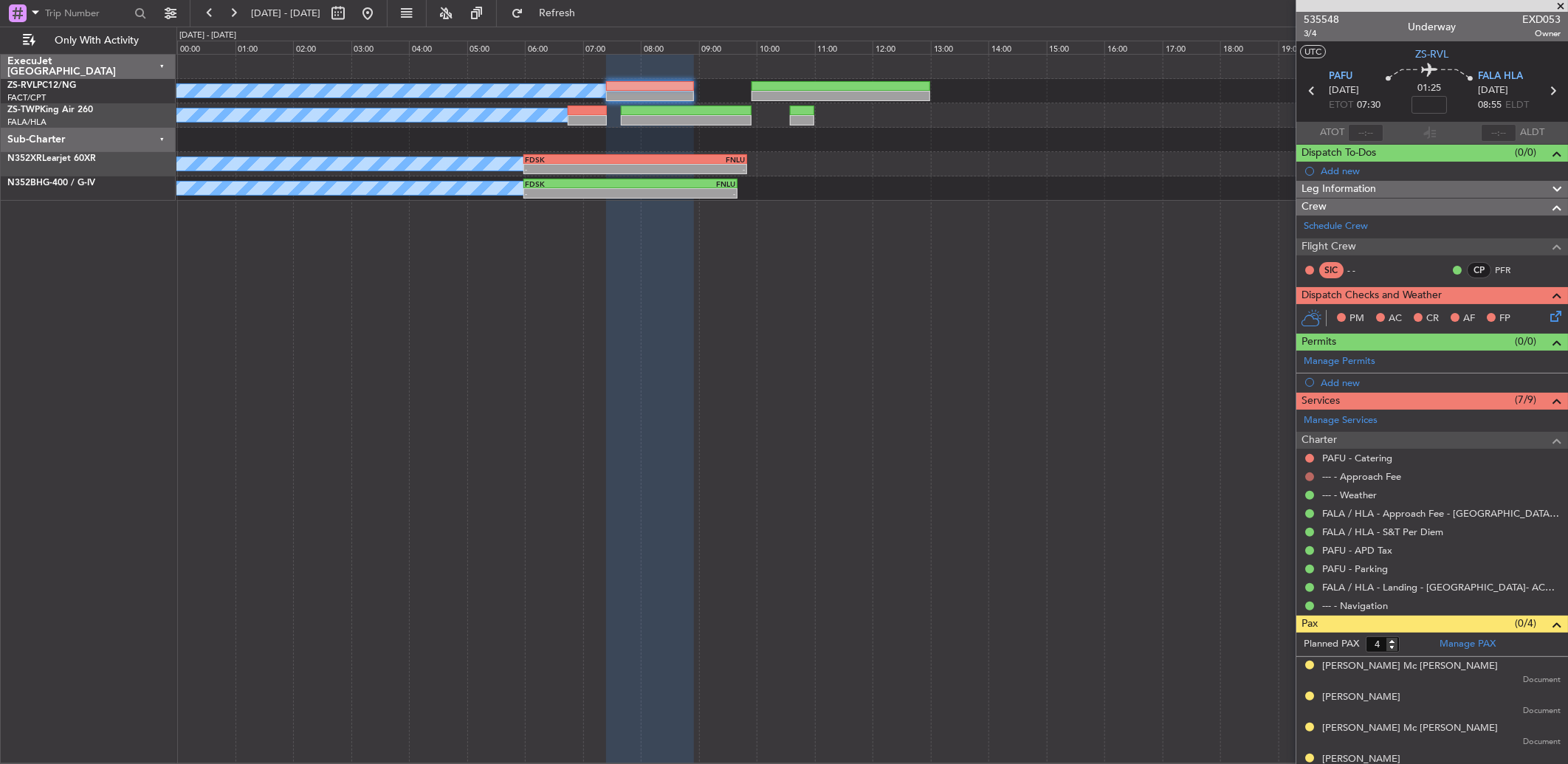
click at [1113, 473] on button at bounding box center [1310, 477] width 9 height 9
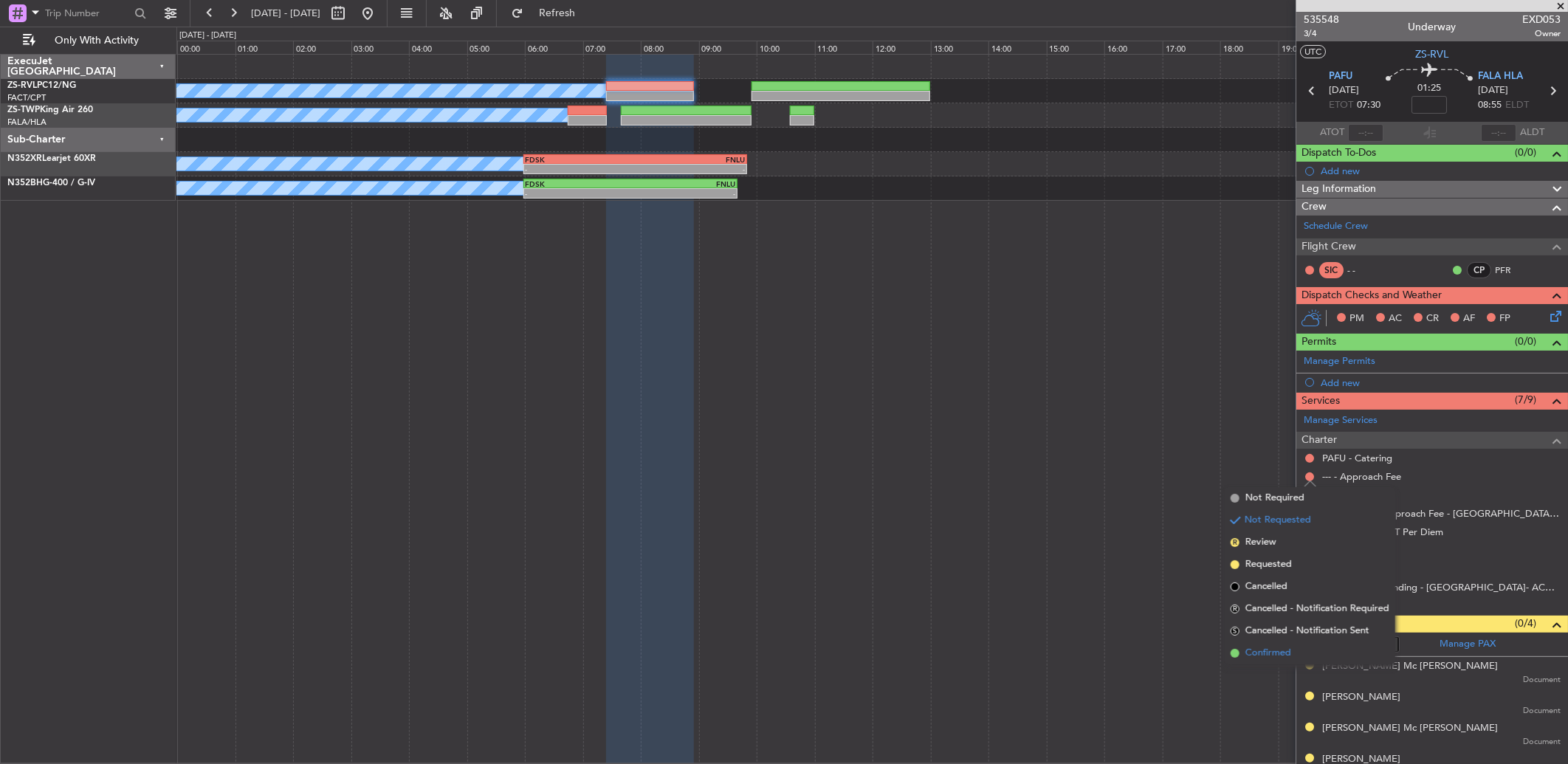
click at [1113, 508] on li "Confirmed" at bounding box center [1310, 653] width 170 height 22
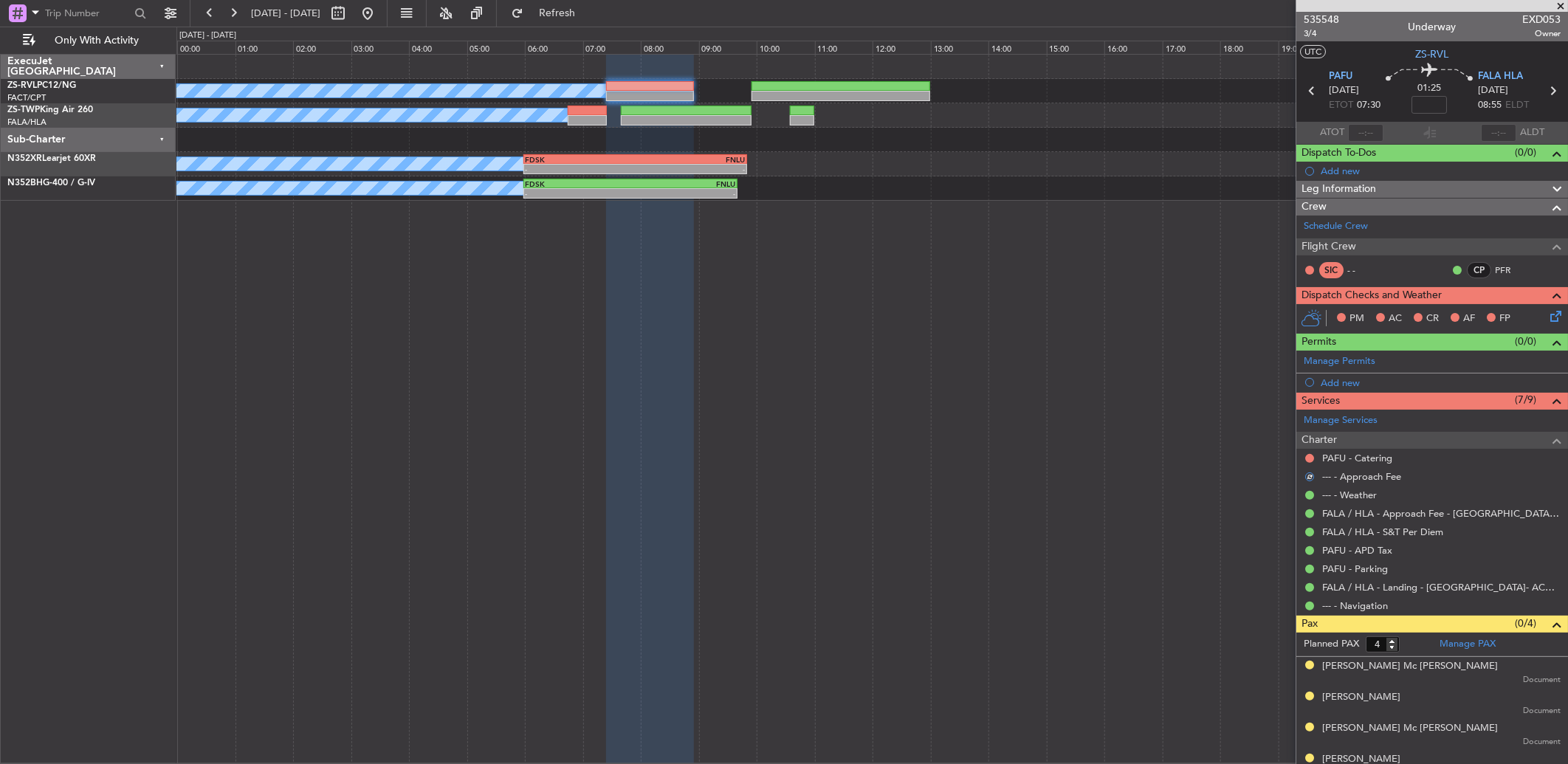
click at [1113, 450] on div "PAFU - Catering" at bounding box center [1432, 458] width 272 height 19
click at [1113, 453] on div at bounding box center [1309, 458] width 12 height 12
click at [1113, 456] on button at bounding box center [1310, 458] width 9 height 9
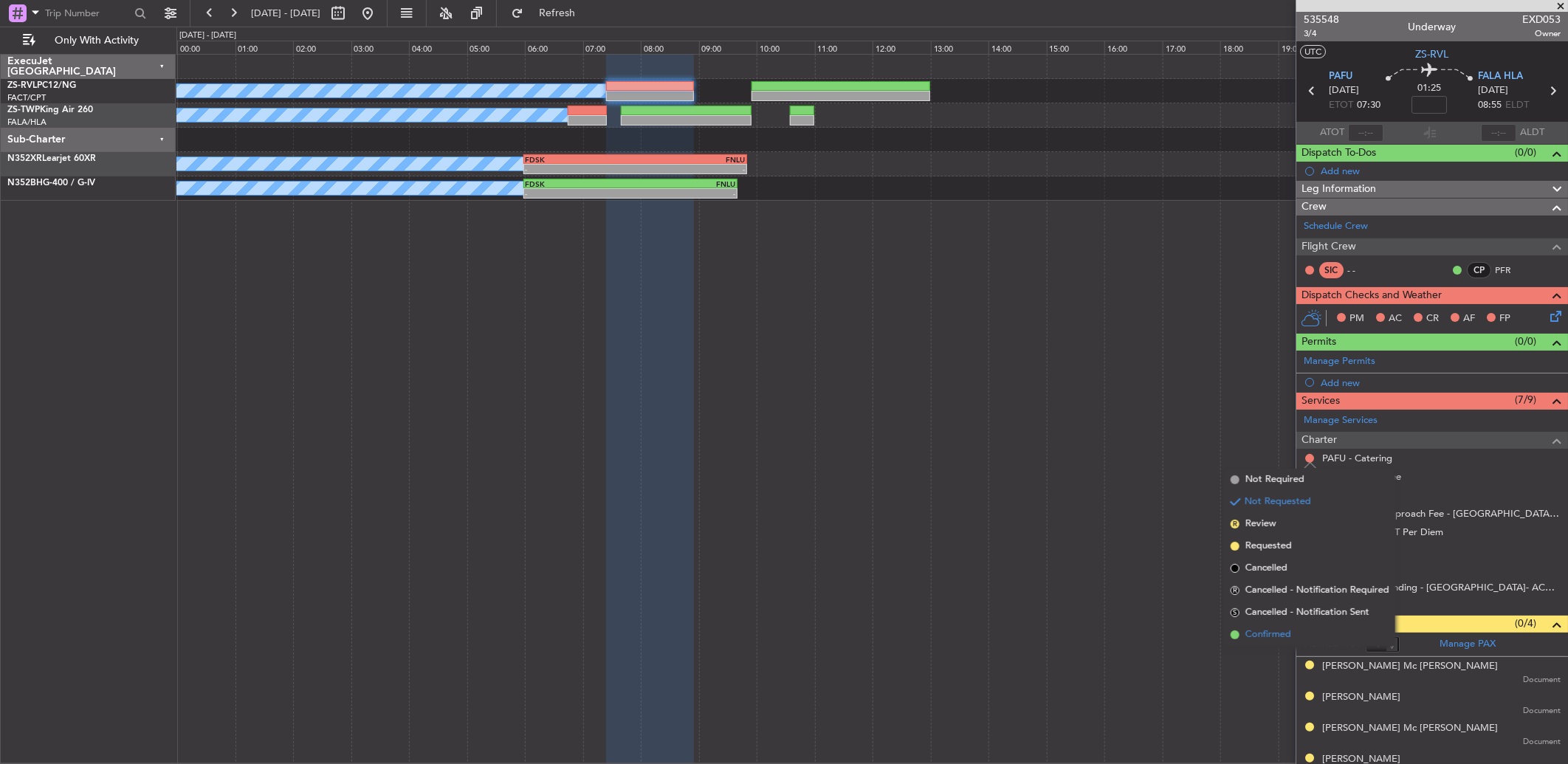
click at [1113, 508] on span "Confirmed" at bounding box center [1268, 635] width 46 height 14
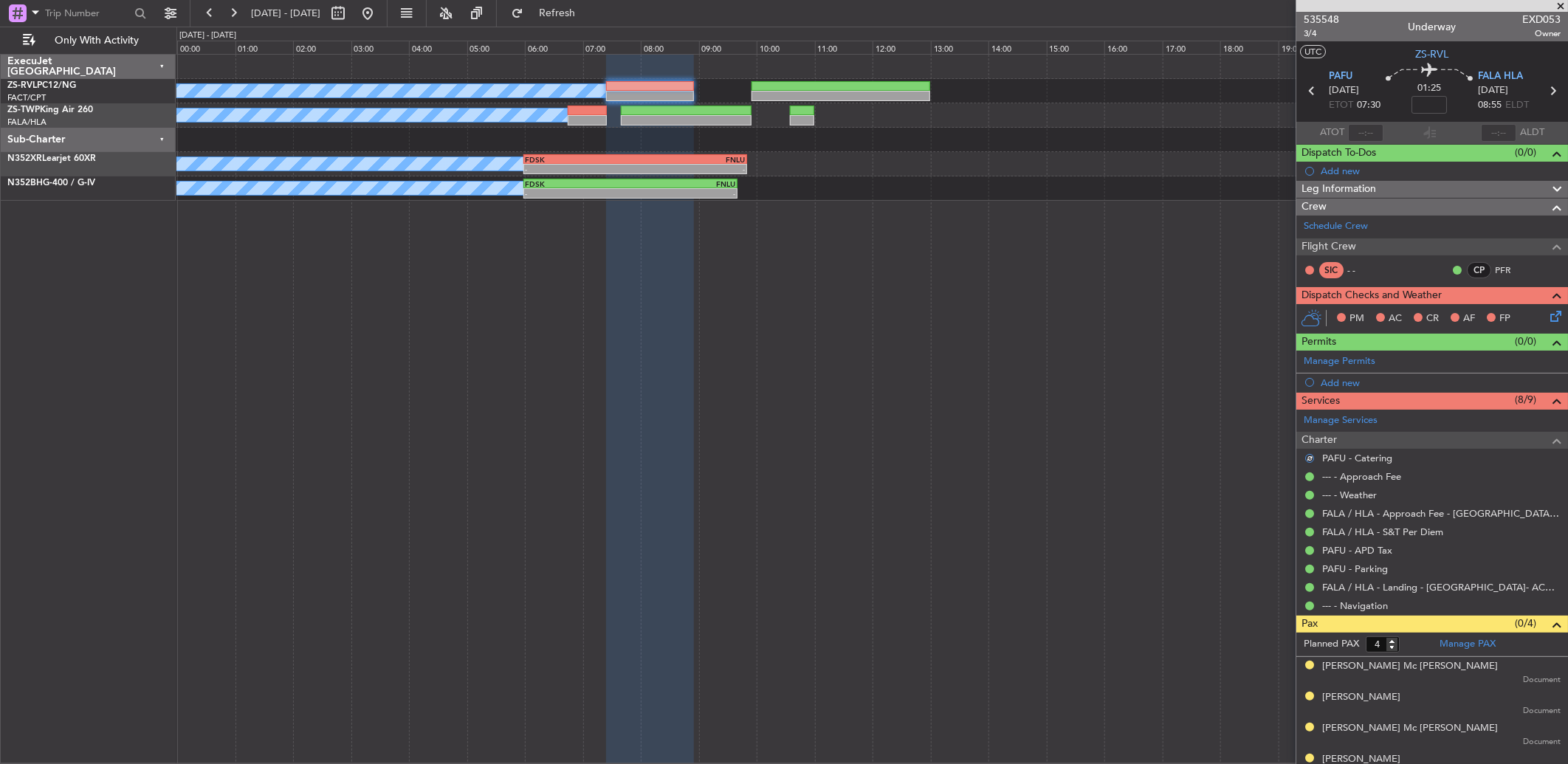
click at [1113, 317] on icon at bounding box center [1553, 313] width 12 height 12
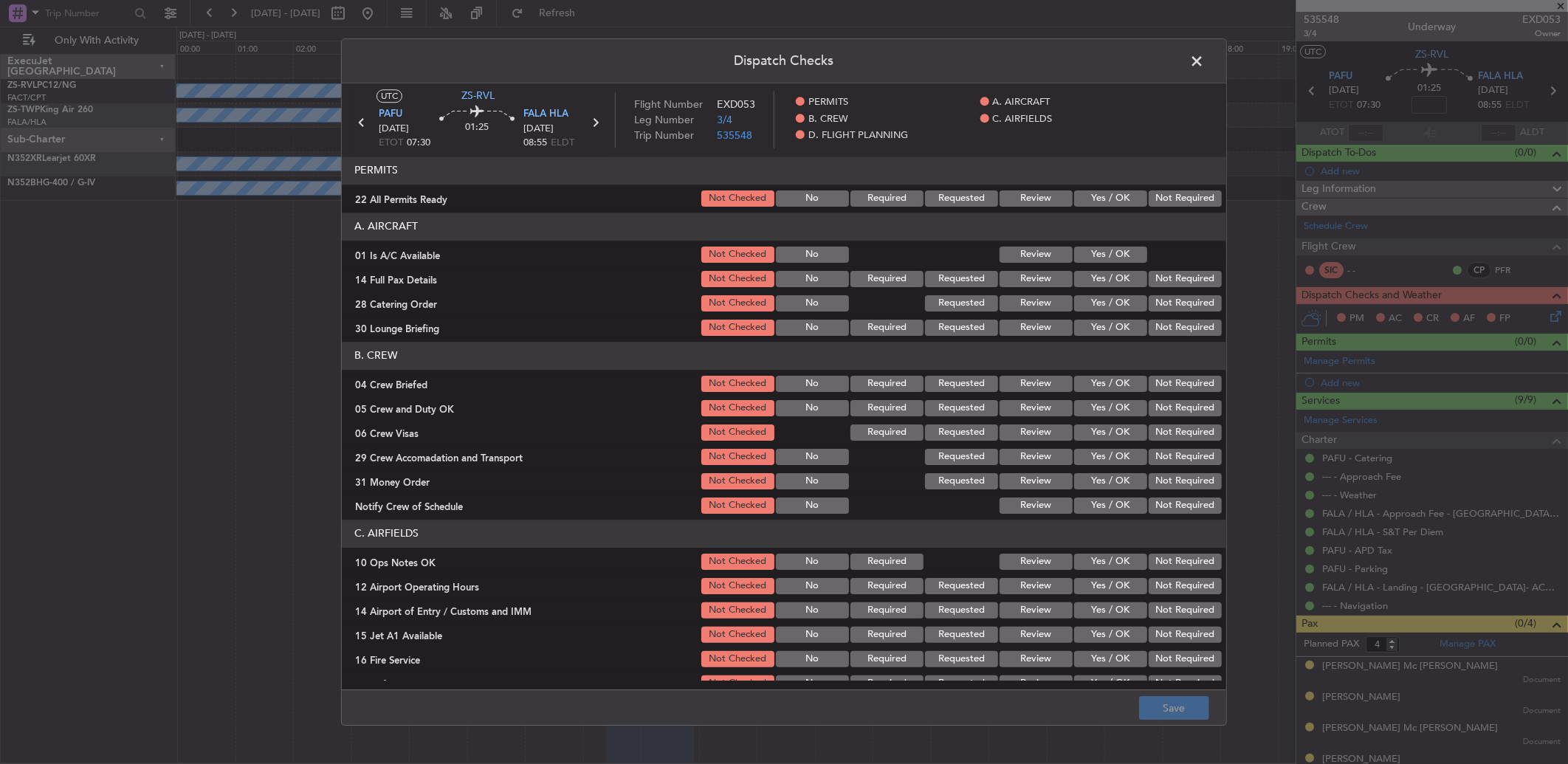
click at [1113, 197] on button "Not Required" at bounding box center [1185, 198] width 74 height 16
click at [1105, 241] on section "A. AIRCRAFT 01 Is A/C Available Not Checked No Review Yes / OK 14 Full Pax Deta…" at bounding box center [784, 275] width 884 height 126
click at [1102, 253] on button "Yes / OK" at bounding box center [1111, 255] width 74 height 16
click at [1113, 270] on section "A. AIRCRAFT 01 Is A/C Available Not Checked No Review Yes / OK 14 Full Pax Deta…" at bounding box center [784, 275] width 884 height 126
click at [1113, 283] on button "Not Required" at bounding box center [1185, 279] width 74 height 16
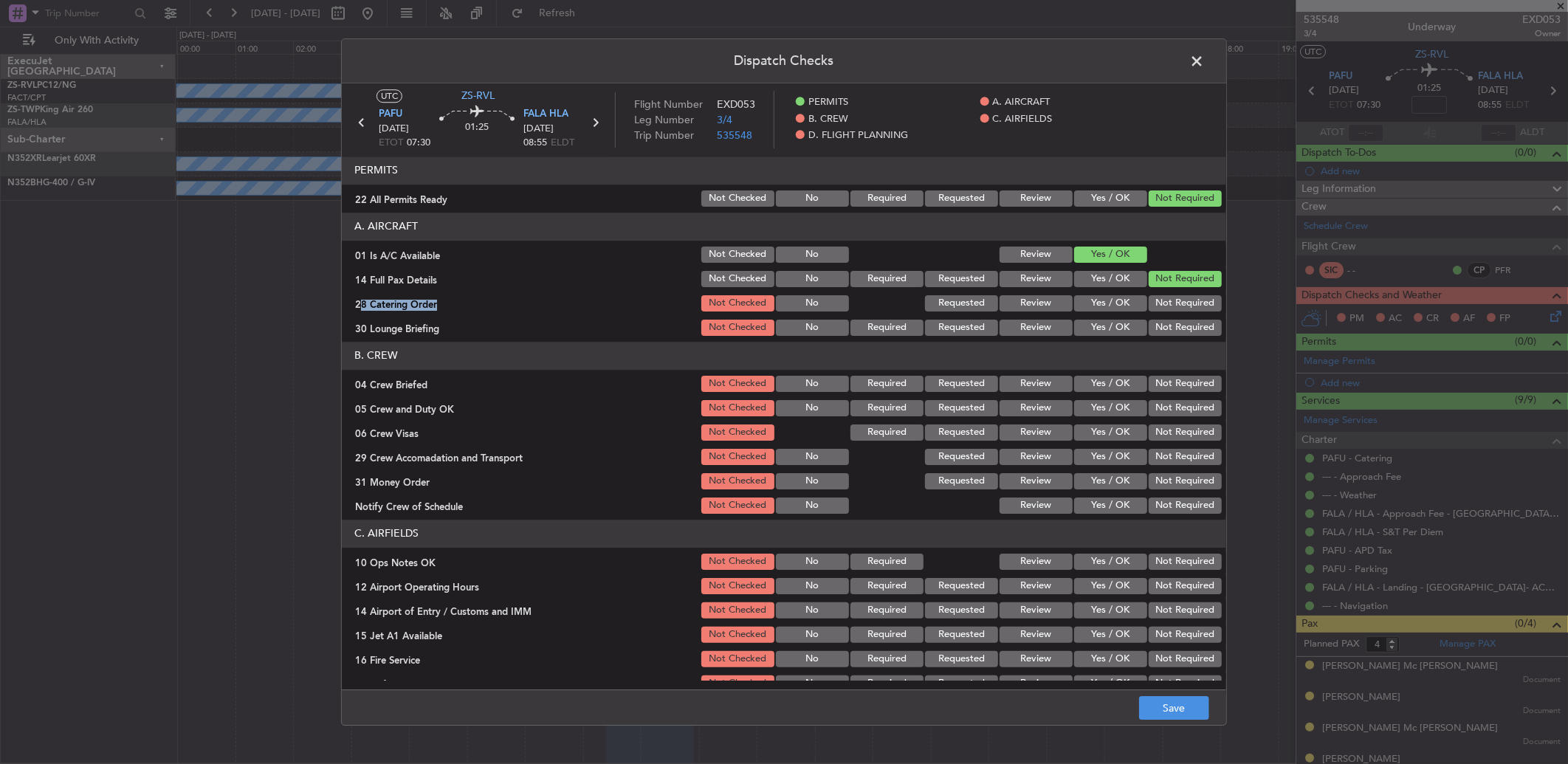
click at [1113, 290] on section "A. AIRCRAFT 01 Is A/C Available Not Checked No Review Yes / OK 14 Full Pax Deta…" at bounding box center [784, 275] width 884 height 126
drag, startPoint x: 1164, startPoint y: 290, endPoint x: 1169, endPoint y: 343, distance: 53.2
click at [1113, 342] on article "PERMITS 22 All Permits Ready Not Checked No Required Requested Review Yes / OK …" at bounding box center [784, 419] width 884 height 525
click at [1113, 344] on header "B. CREW" at bounding box center [784, 355] width 884 height 28
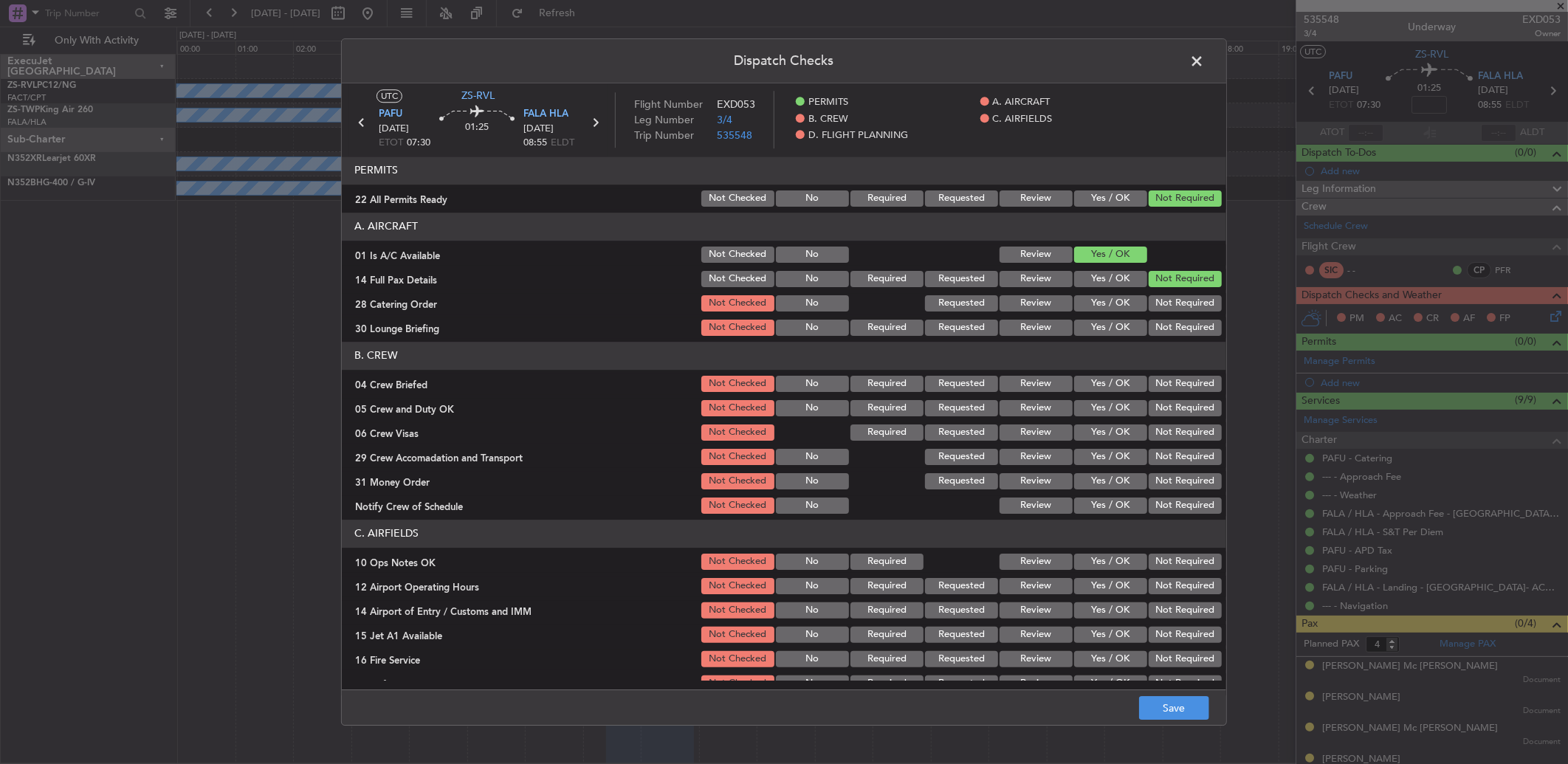
click at [1113, 301] on button "Not Required" at bounding box center [1185, 303] width 74 height 16
click at [1113, 315] on section "A. AIRCRAFT 01 Is A/C Available Not Checked No Review Yes / OK 14 Full Pax Deta…" at bounding box center [784, 275] width 884 height 126
click at [1113, 331] on button "Not Required" at bounding box center [1185, 328] width 74 height 16
click at [1113, 336] on div "Not Required" at bounding box center [1183, 327] width 74 height 21
click at [1113, 397] on section "B. CREW 04 Crew Briefed Not Checked No Required Requested Review Yes / OK Not R…" at bounding box center [784, 429] width 884 height 174
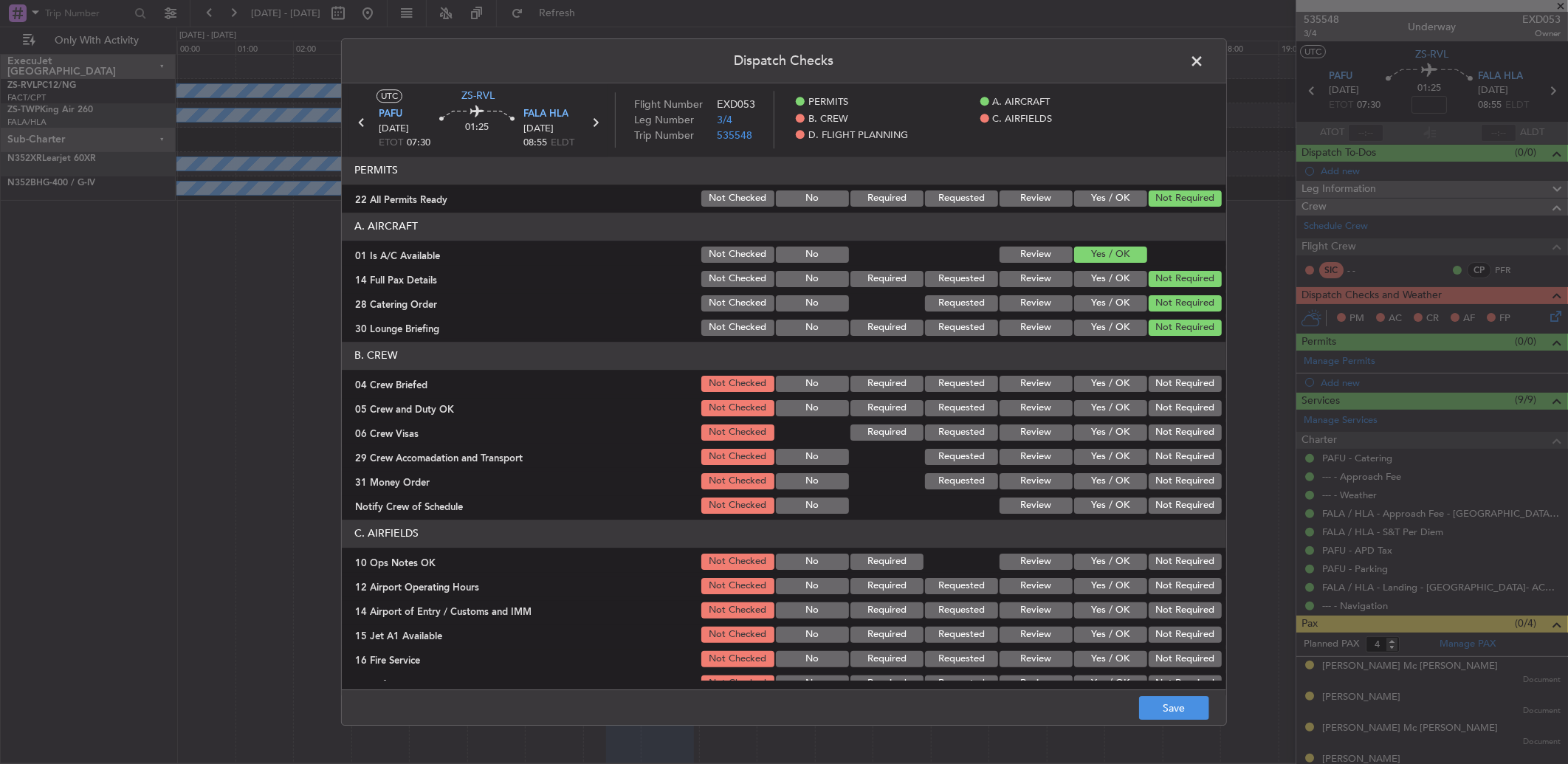
click at [1113, 389] on button "Not Required" at bounding box center [1185, 384] width 74 height 16
click at [1113, 399] on div "Not Required" at bounding box center [1183, 408] width 74 height 21
click at [1113, 406] on button "Not Required" at bounding box center [1185, 408] width 74 height 16
click at [1113, 419] on section "B. CREW 04 Crew Briefed Not Checked No Required Requested Review Yes / OK Not R…" at bounding box center [784, 429] width 884 height 174
click at [1113, 458] on button "Not Required" at bounding box center [1185, 457] width 74 height 16
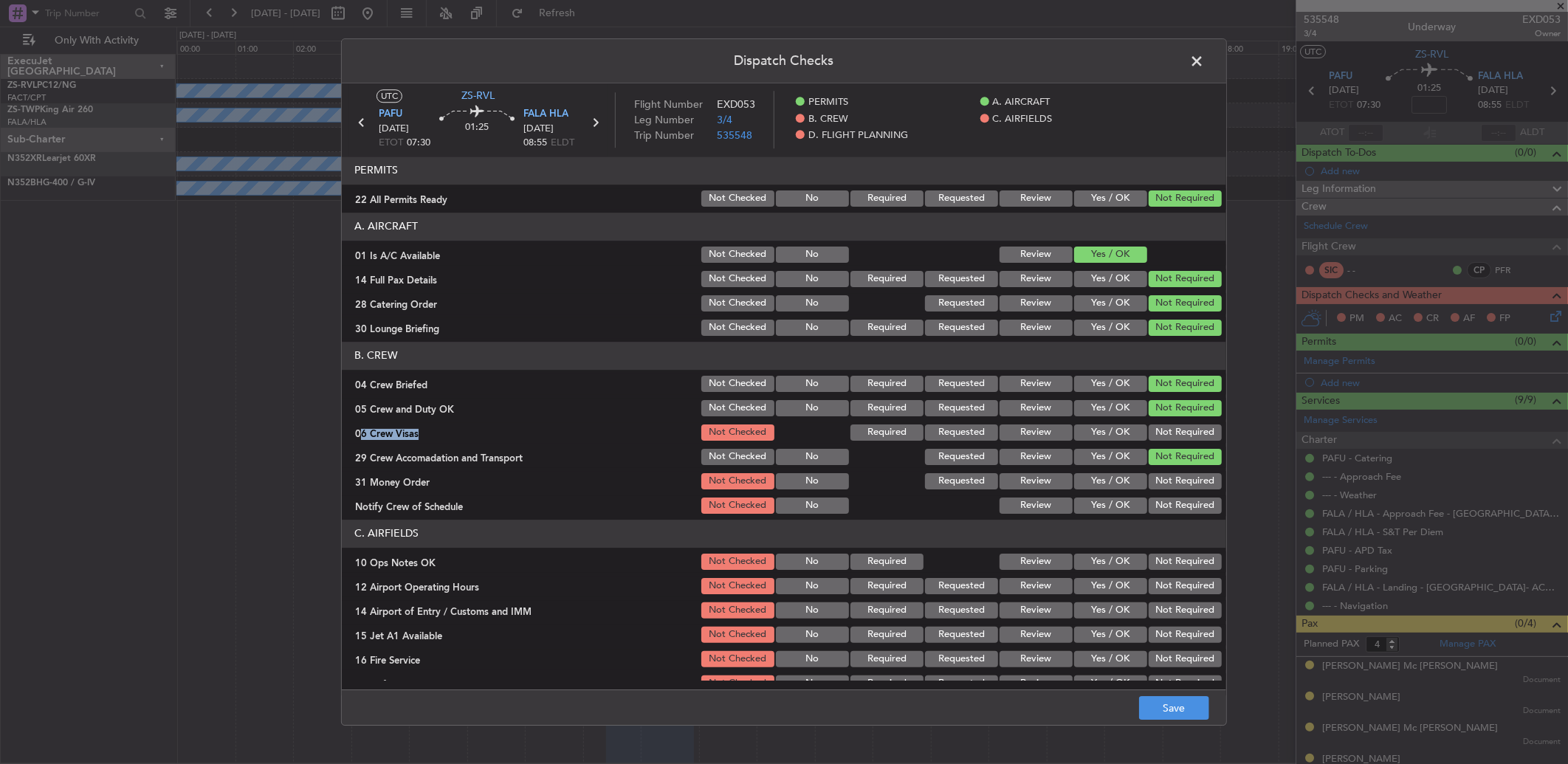
click at [1113, 430] on button "Not Required" at bounding box center [1185, 432] width 74 height 16
click at [1113, 434] on button "Not Required" at bounding box center [1185, 432] width 74 height 16
drag, startPoint x: 1160, startPoint y: 437, endPoint x: 1160, endPoint y: 489, distance: 52.0
click at [1113, 489] on section "B. CREW 04 Crew Briefed Not Checked No Required Requested Review Yes / OK Not R…" at bounding box center [784, 429] width 884 height 174
click at [1113, 488] on button "Not Required" at bounding box center [1185, 482] width 74 height 16
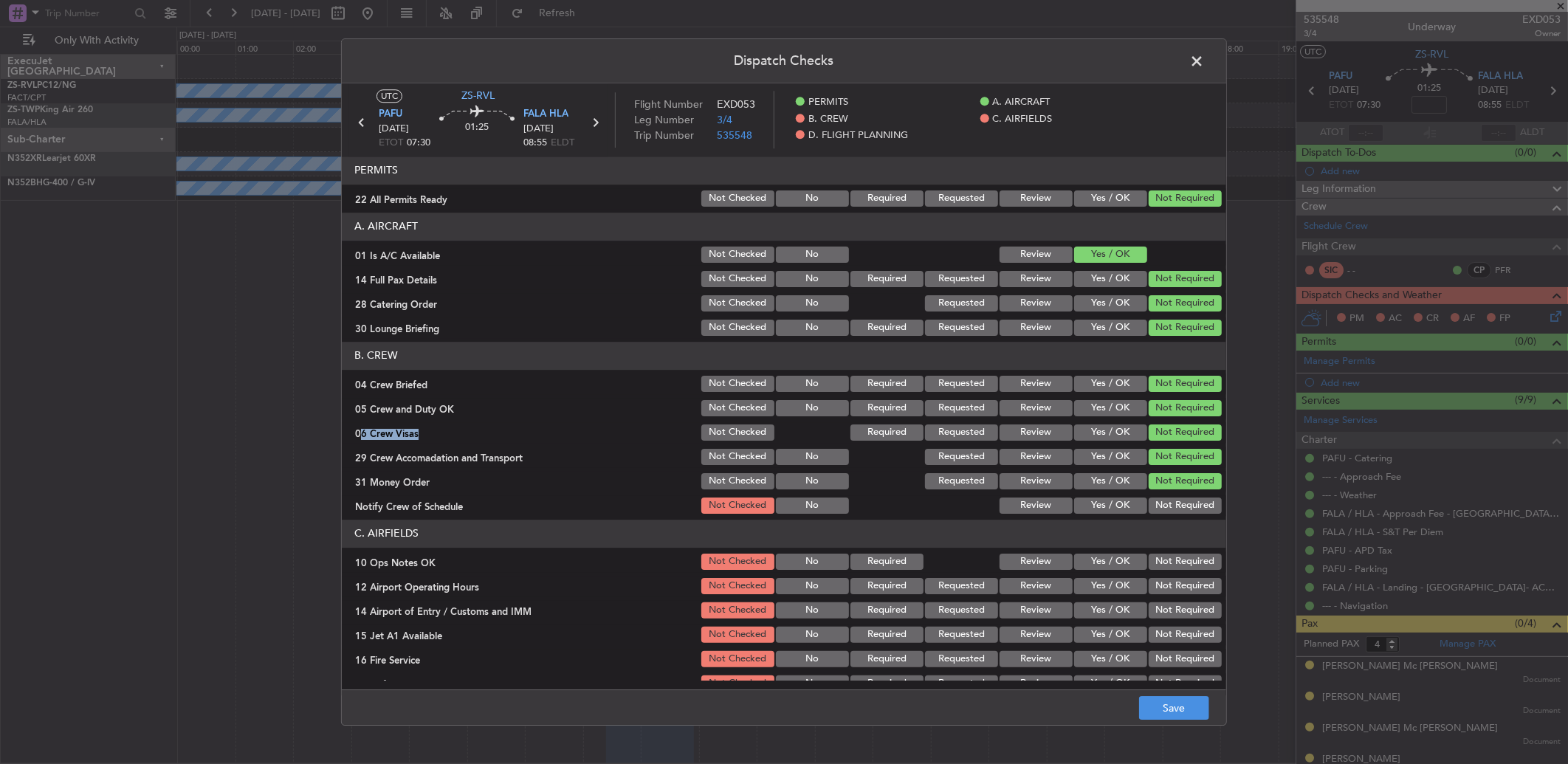
drag, startPoint x: 1156, startPoint y: 482, endPoint x: 1162, endPoint y: 491, distance: 10.8
click at [1113, 487] on button "Not Required" at bounding box center [1185, 482] width 74 height 16
click at [1113, 496] on section "B. CREW 04 Crew Briefed Not Checked No Required Requested Review Yes / OK Not R…" at bounding box center [784, 429] width 884 height 174
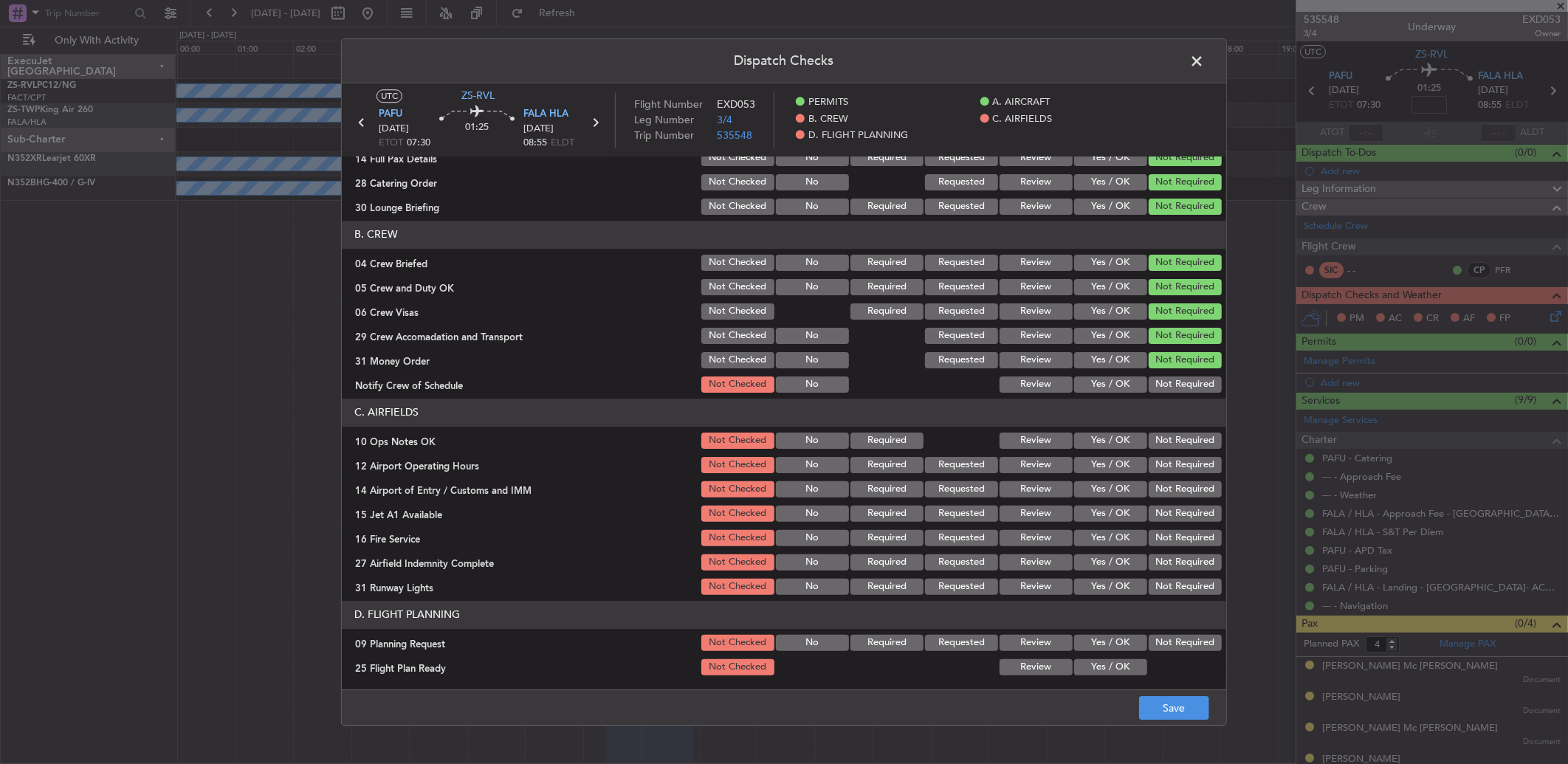
click at [1113, 439] on section "C. AIRFIELDS 10 Ops Notes OK Not Checked No Required Review Yes / OK Not Requir…" at bounding box center [784, 499] width 884 height 199
click at [1113, 443] on button "Not Required" at bounding box center [1185, 441] width 74 height 16
click at [1113, 389] on button "Not Required" at bounding box center [1185, 385] width 74 height 16
drag, startPoint x: 1172, startPoint y: 459, endPoint x: 1172, endPoint y: 467, distance: 8.0
click at [1113, 466] on section "C. AIRFIELDS 10 Ops Notes OK Not Checked No Required Review Yes / OK Not Requir…" at bounding box center [784, 499] width 884 height 199
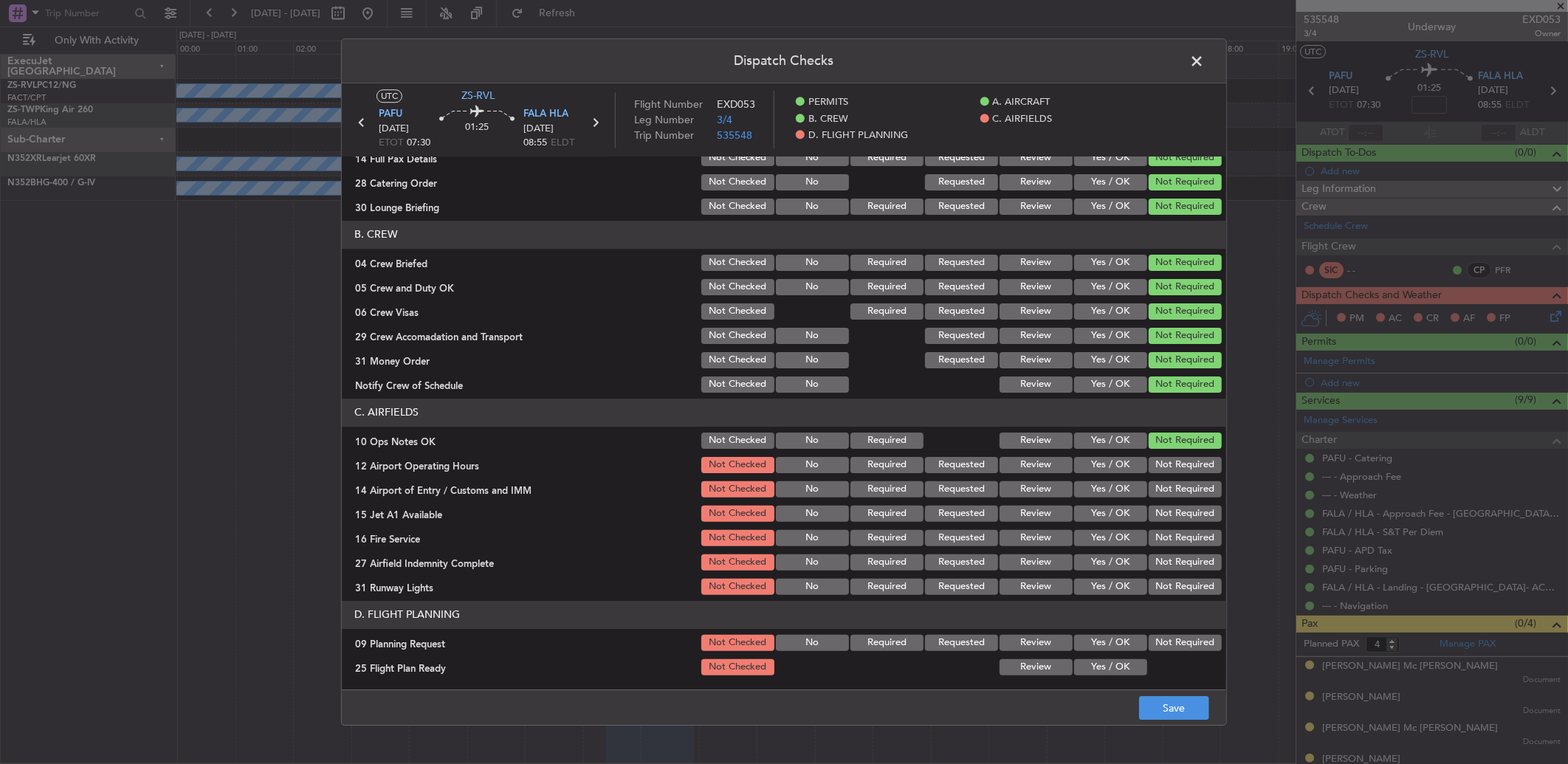
click at [1113, 474] on div "Not Required" at bounding box center [1183, 464] width 74 height 21
drag, startPoint x: 1170, startPoint y: 480, endPoint x: 1169, endPoint y: 497, distance: 17.0
click at [1113, 487] on section "C. AIRFIELDS 10 Ops Notes OK Not Checked No Required Review Yes / OK Not Requir…" at bounding box center [784, 499] width 884 height 199
click at [1113, 499] on section "C. AIRFIELDS 10 Ops Notes OK Not Checked No Required Review Yes / OK Not Requir…" at bounding box center [784, 499] width 884 height 199
drag, startPoint x: 1170, startPoint y: 503, endPoint x: 1164, endPoint y: 458, distance: 45.4
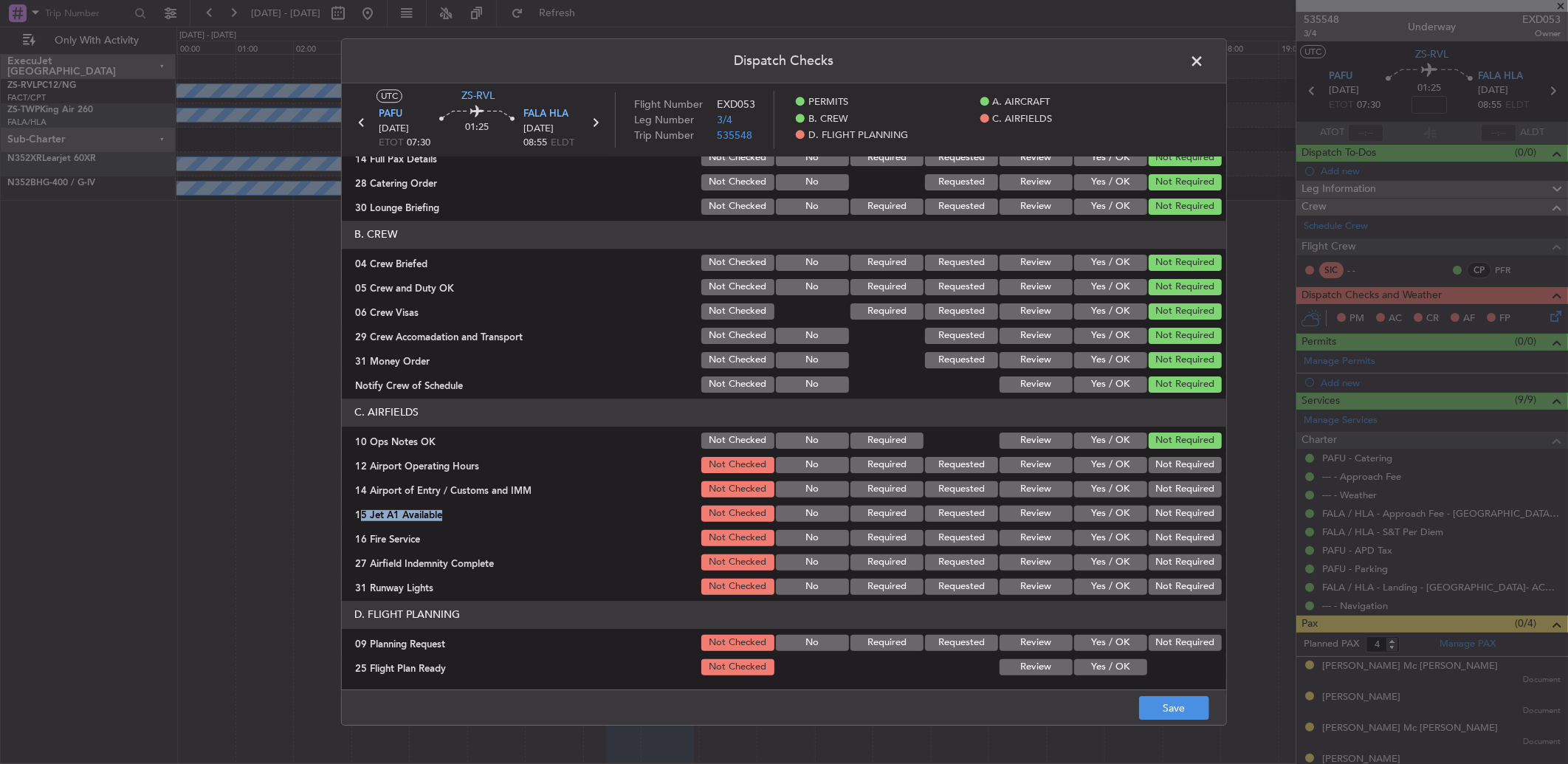
click at [1113, 458] on button "Not Required" at bounding box center [1185, 465] width 74 height 16
click at [1113, 476] on section "C. AIRFIELDS 10 Ops Notes OK Not Checked No Required Review Yes / OK Not Requir…" at bounding box center [784, 499] width 884 height 199
click at [1113, 491] on button "Not Required" at bounding box center [1185, 490] width 74 height 16
click at [1113, 506] on button "Not Required" at bounding box center [1185, 514] width 74 height 16
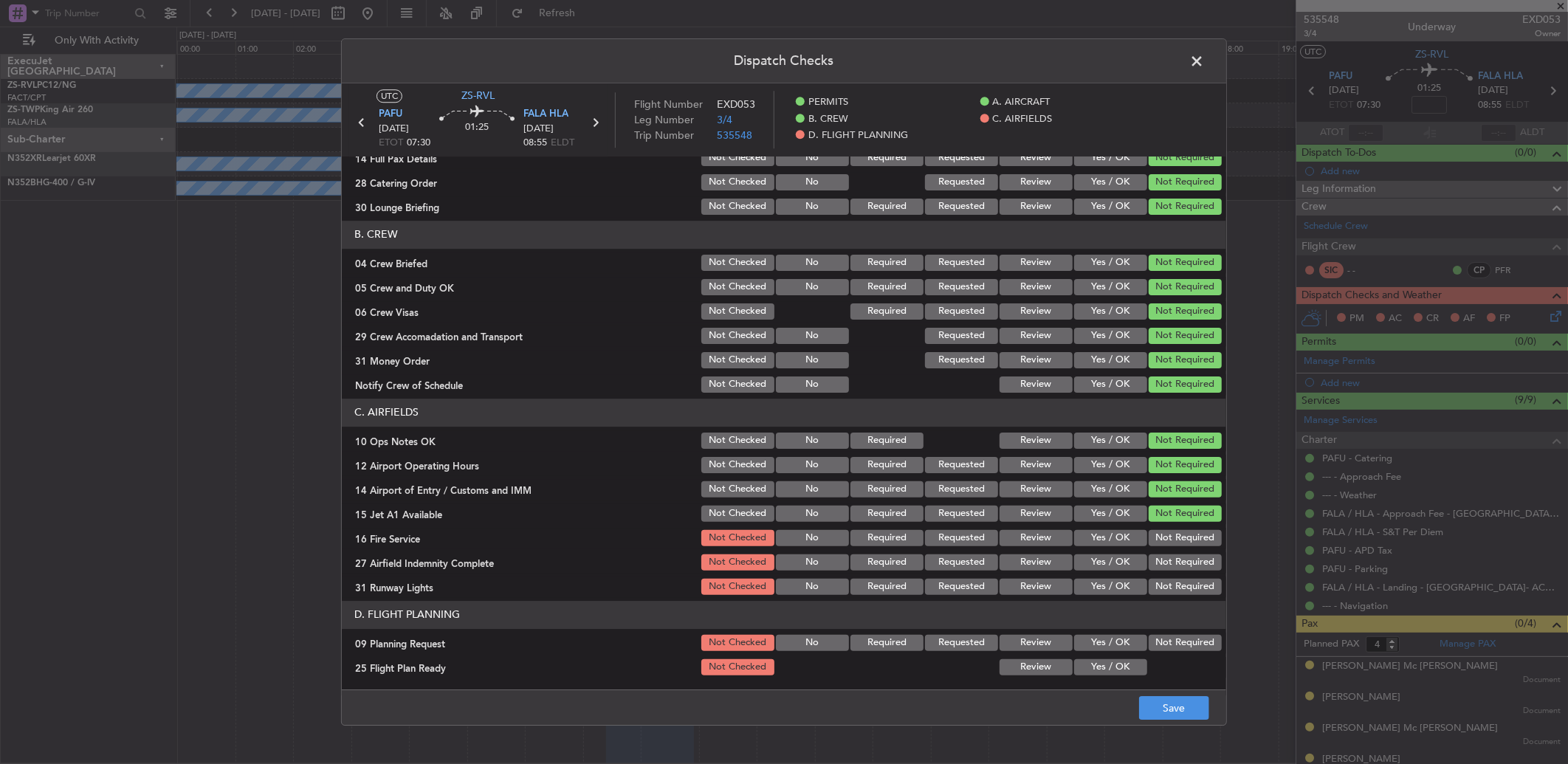
click at [1113, 508] on section "C. AIRFIELDS 10 Ops Notes OK Not Checked No Required Review Yes / OK Not Requir…" at bounding box center [784, 499] width 884 height 199
click at [1113, 508] on button "Not Required" at bounding box center [1185, 538] width 74 height 16
click at [1113, 508] on button "Not Required" at bounding box center [1185, 587] width 74 height 16
click at [1113, 508] on button "Not Required" at bounding box center [1185, 562] width 74 height 16
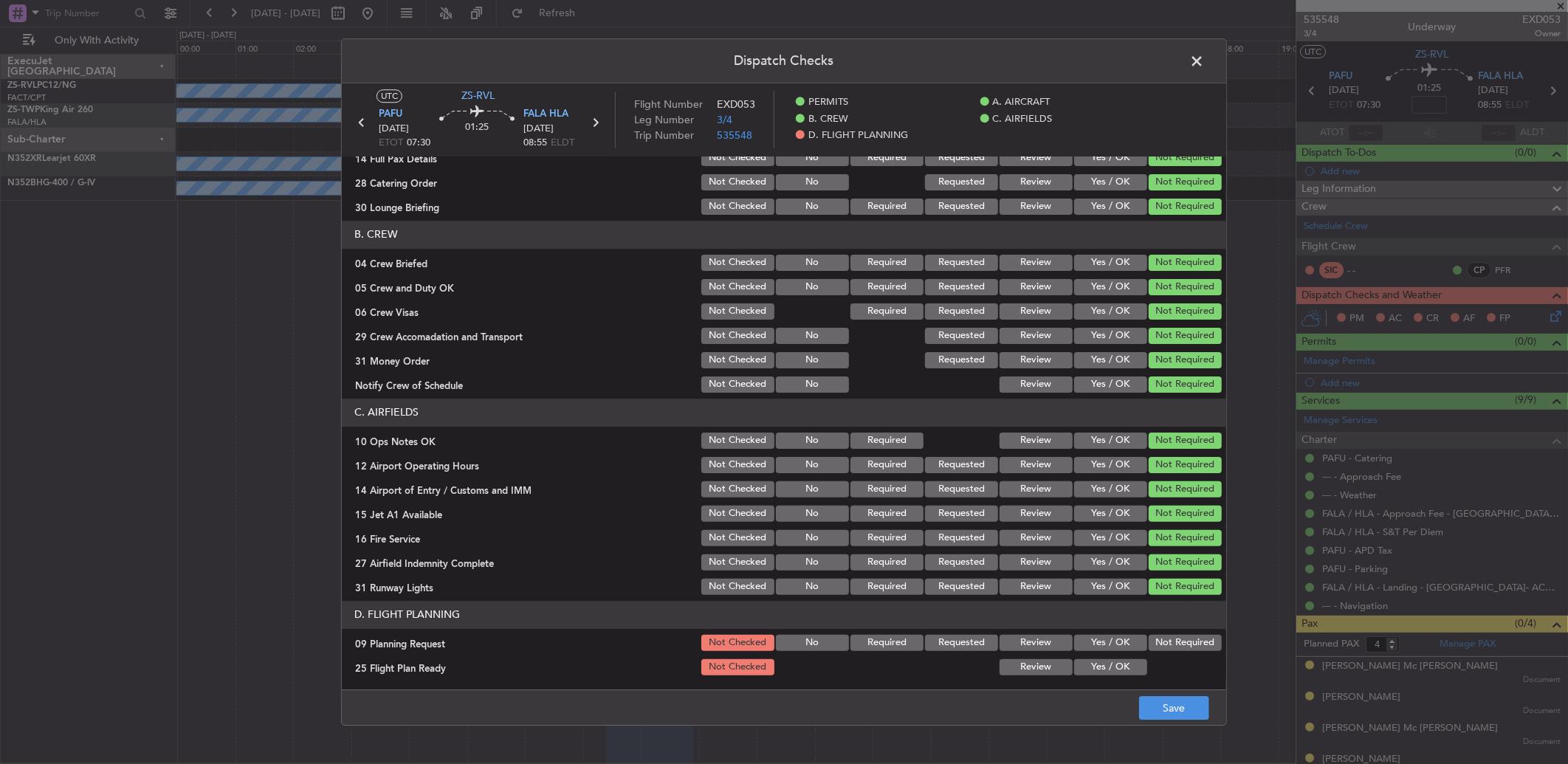
click at [1113, 508] on button "Not Required" at bounding box center [1185, 643] width 74 height 16
click at [1113, 508] on div "Yes / OK" at bounding box center [1109, 667] width 74 height 21
click at [1113, 508] on button "Yes / OK" at bounding box center [1111, 667] width 74 height 16
click at [1113, 508] on button "Save" at bounding box center [1174, 708] width 70 height 23
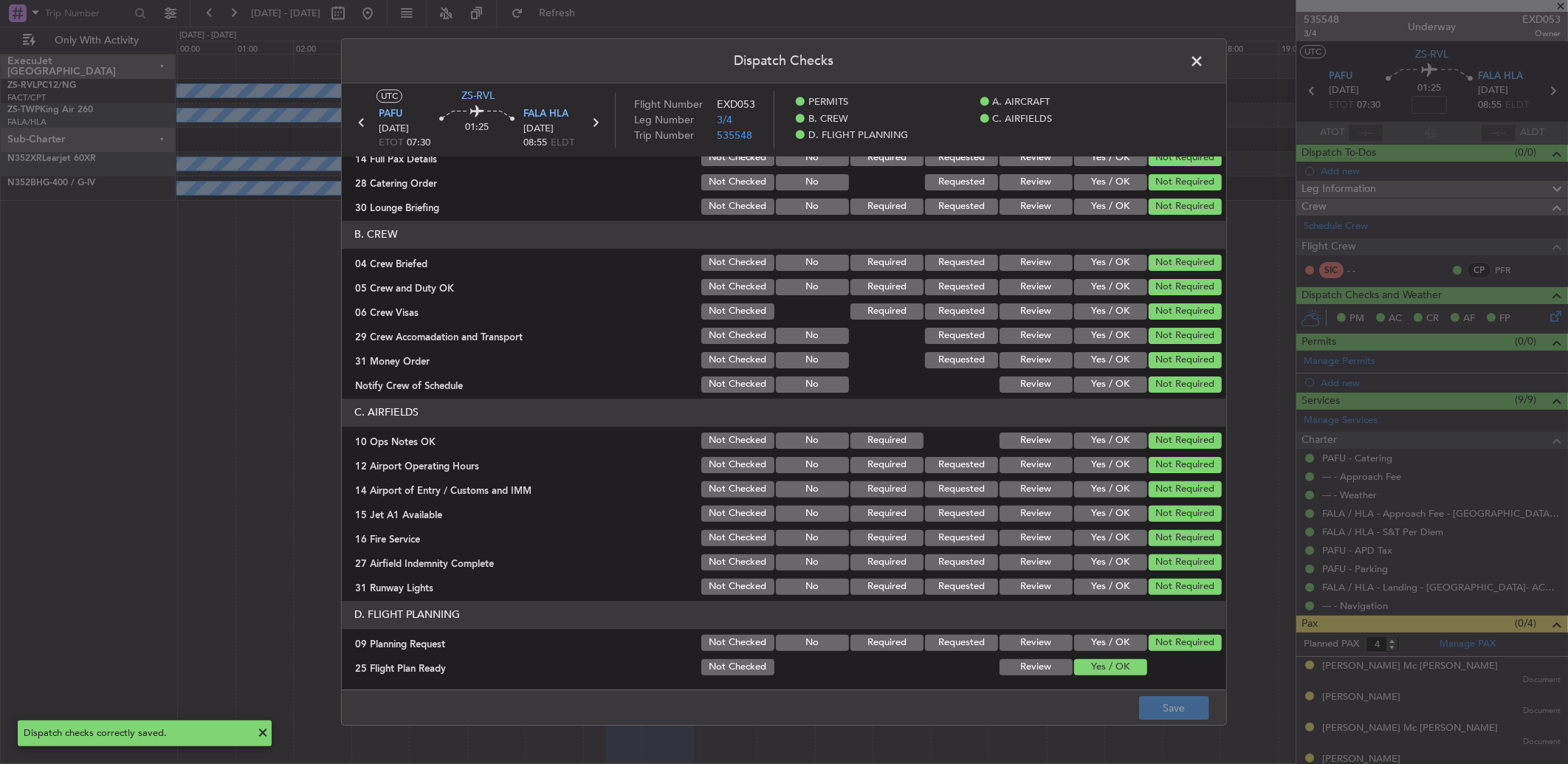
click at [1113, 64] on span at bounding box center [1204, 65] width 0 height 30
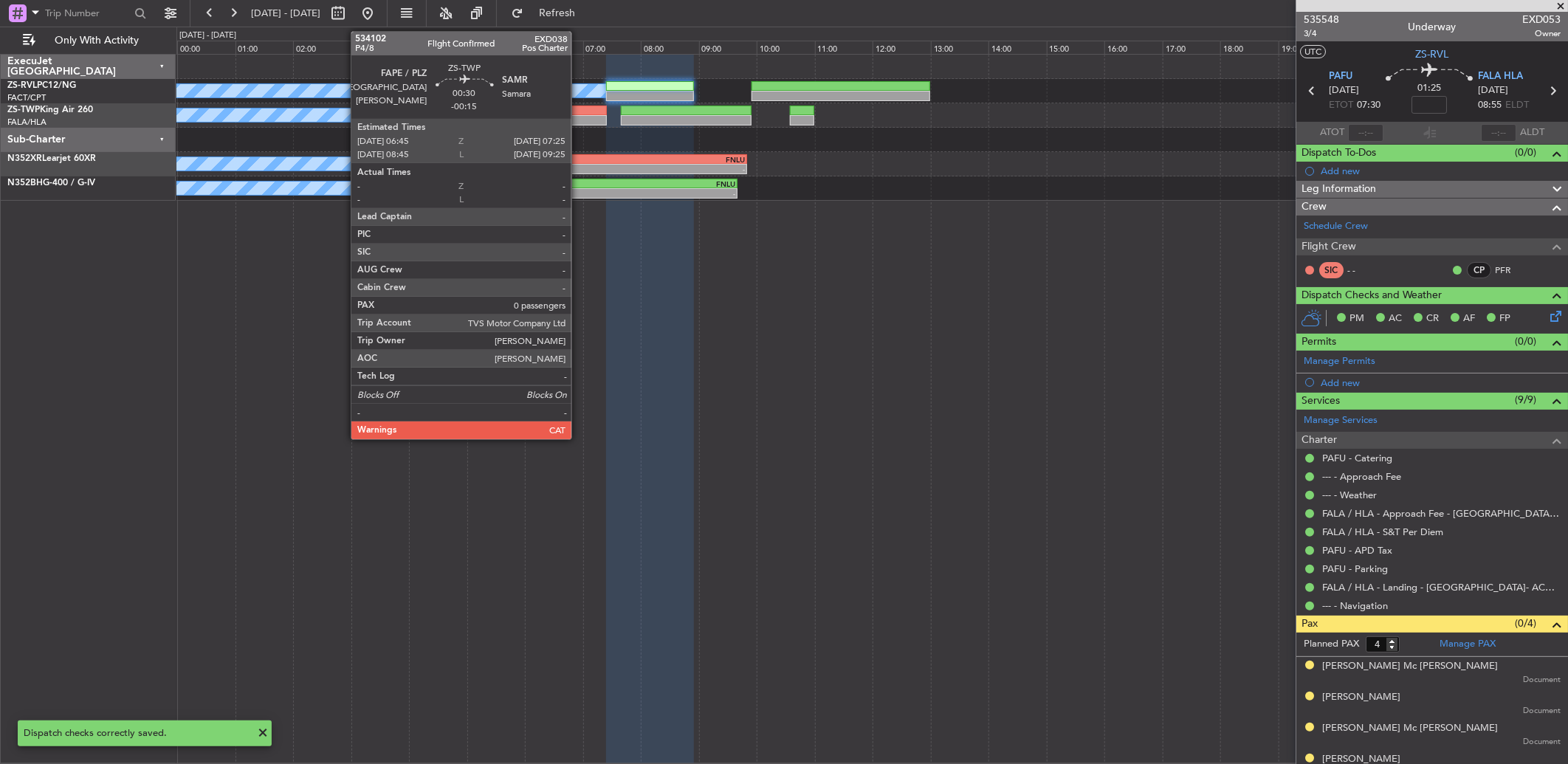
click at [579, 113] on div at bounding box center [587, 111] width 39 height 11
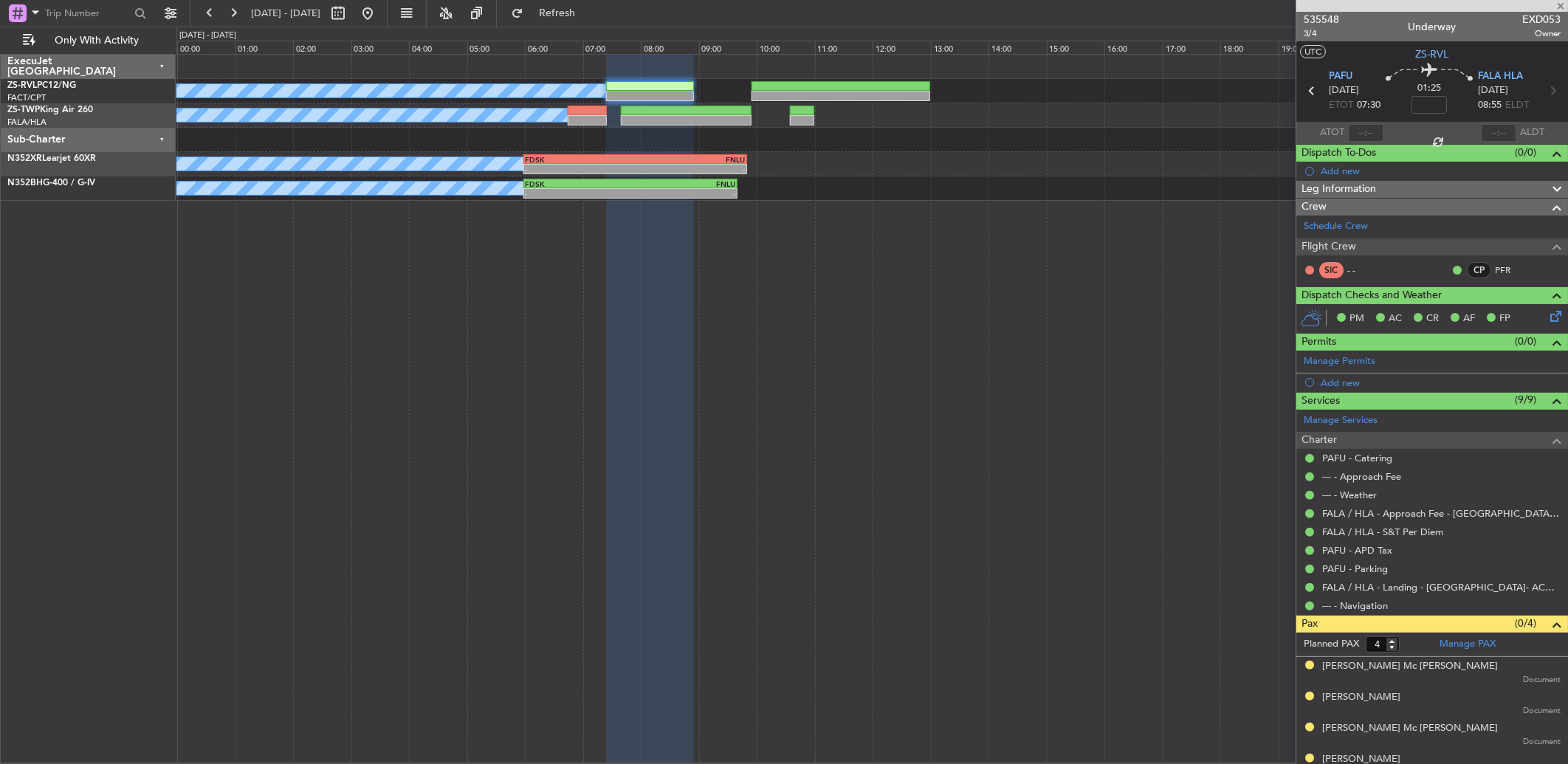
type input "-00:15"
type input "0"
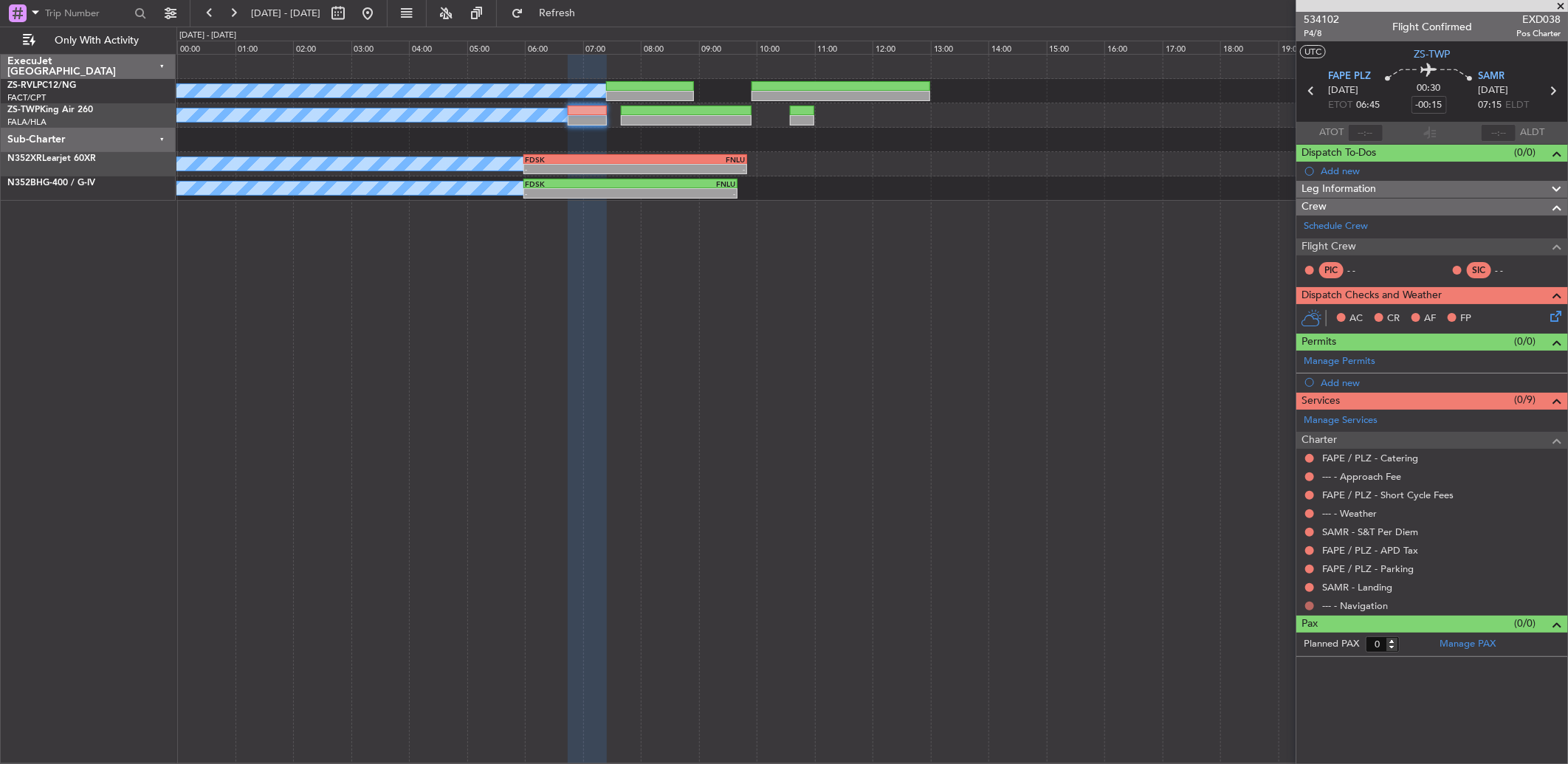
click at [1113, 508] on button at bounding box center [1310, 606] width 9 height 9
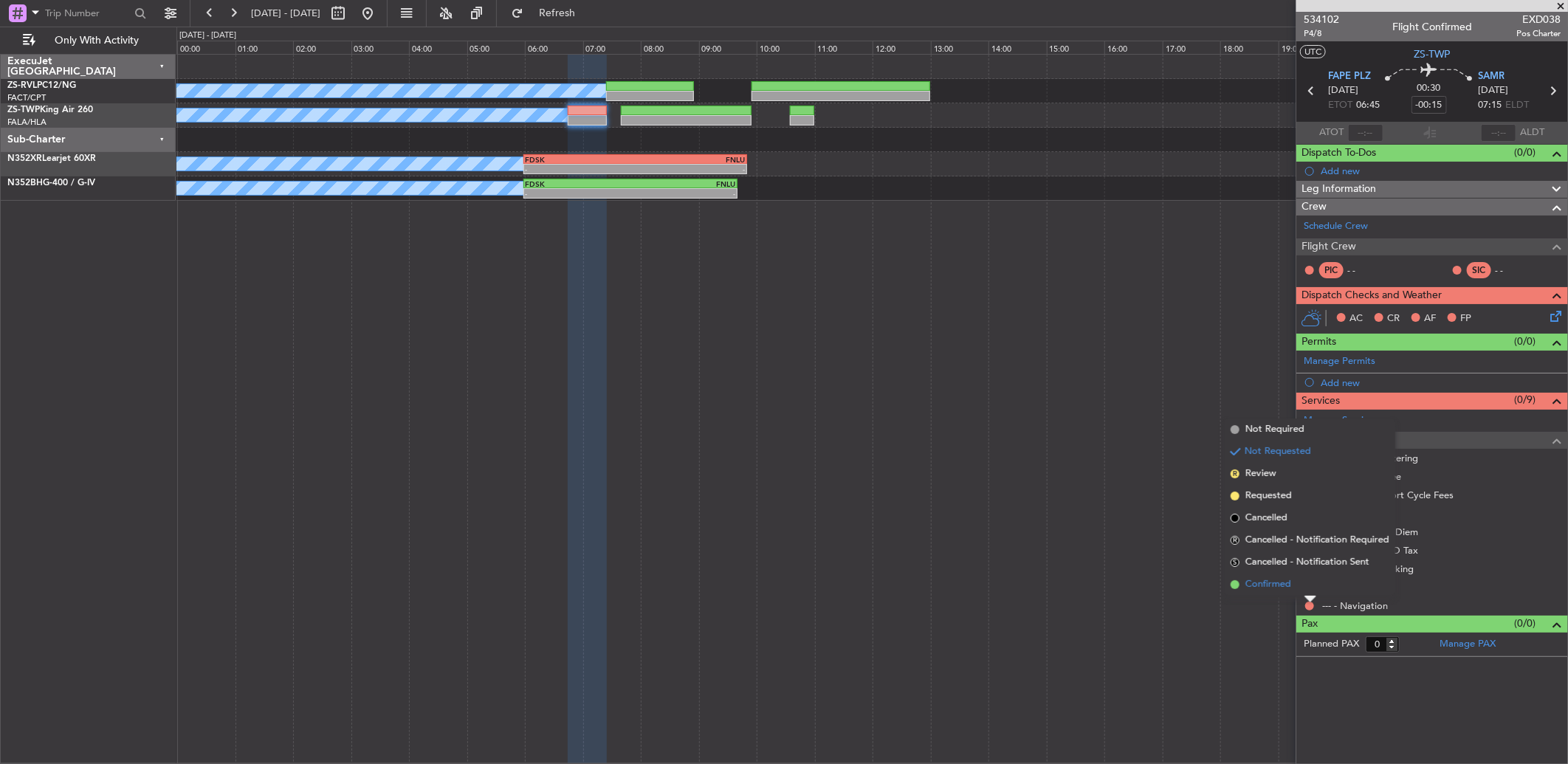
click at [1113, 508] on li "Confirmed" at bounding box center [1310, 585] width 170 height 22
click at [1113, 508] on button at bounding box center [1310, 588] width 9 height 9
click at [1113, 508] on li "Confirmed" at bounding box center [1310, 566] width 170 height 22
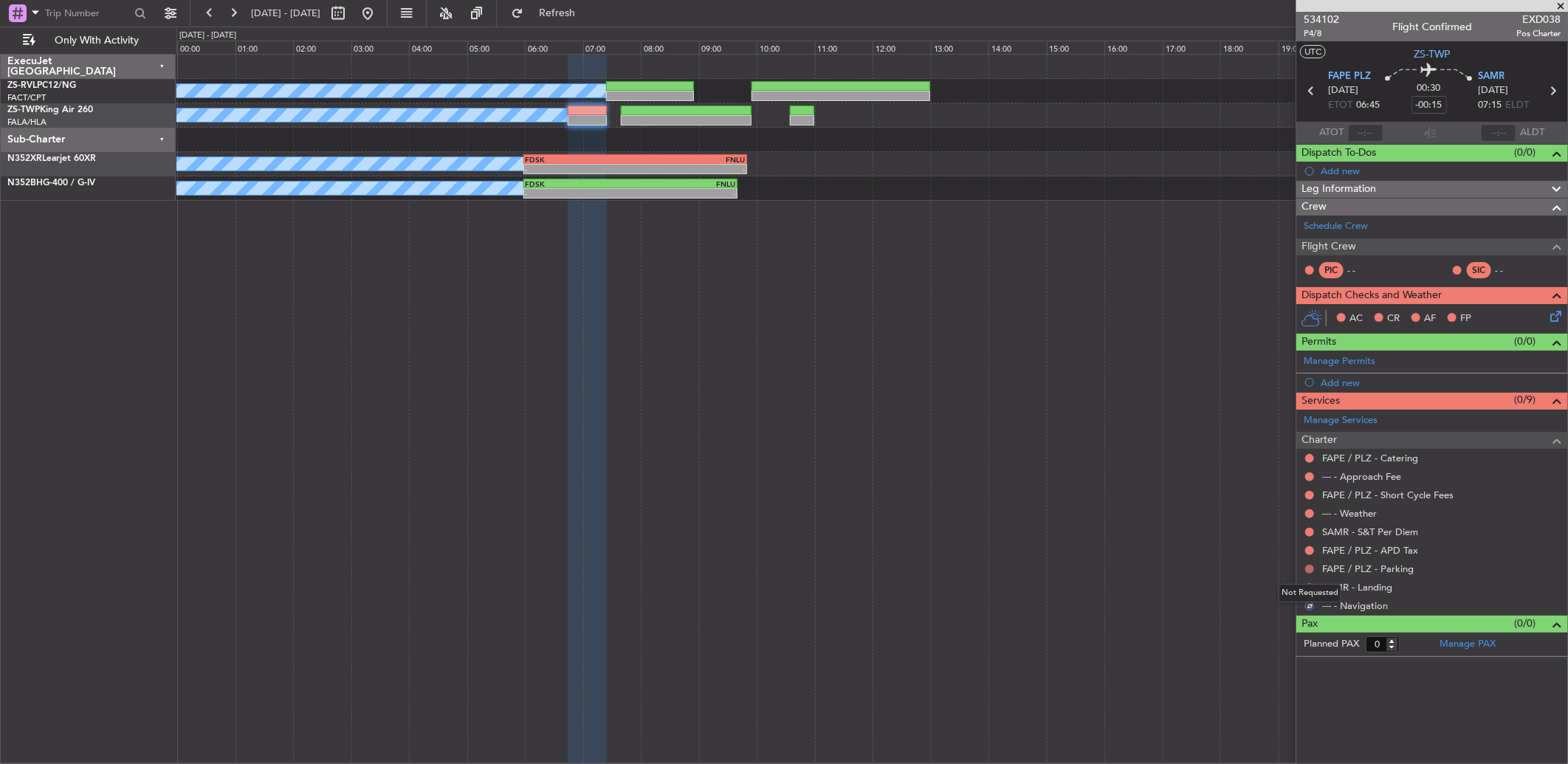
click at [1113, 508] on button at bounding box center [1310, 569] width 9 height 9
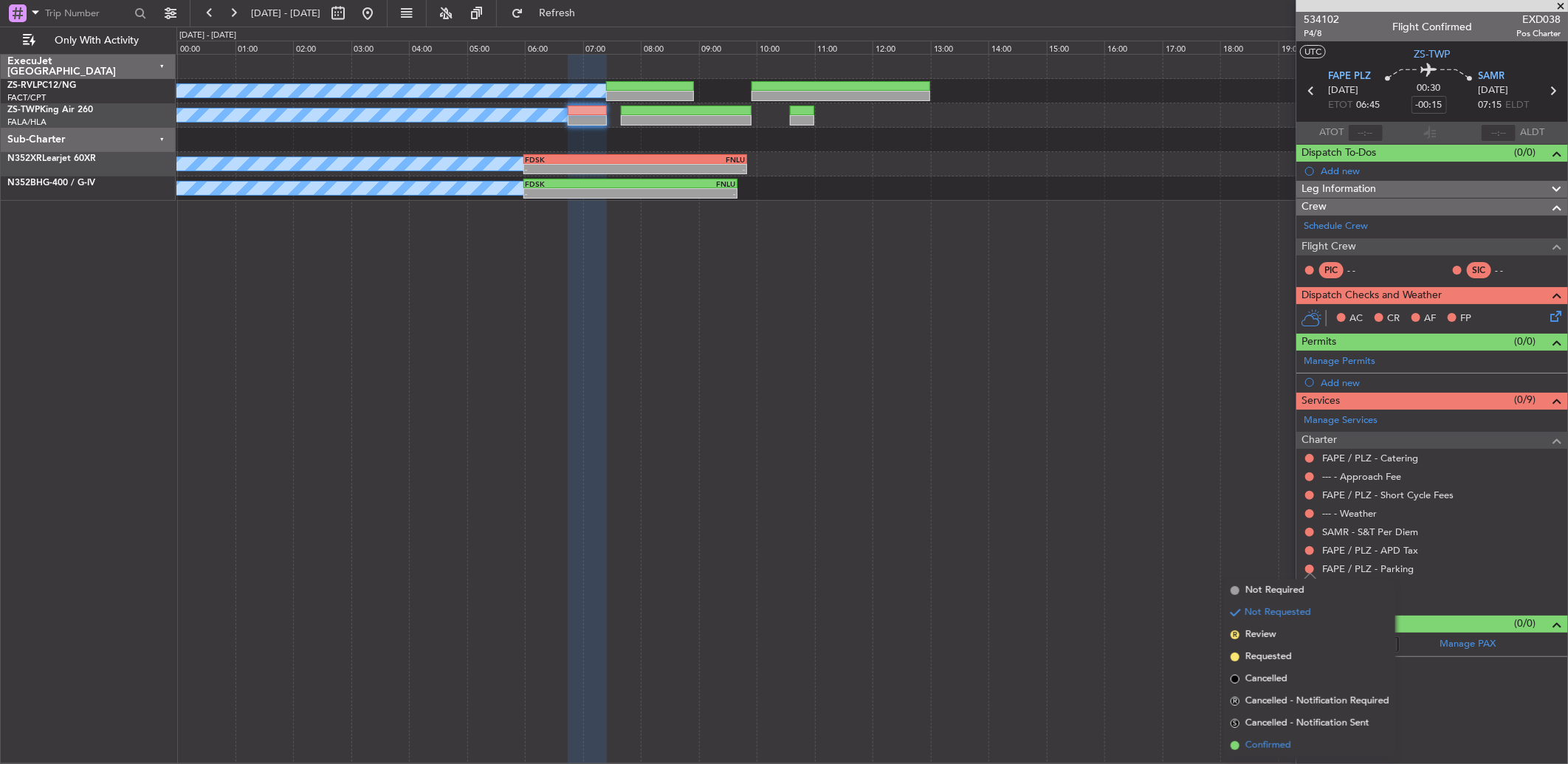
click at [1113, 508] on span "Confirmed" at bounding box center [1268, 745] width 46 height 14
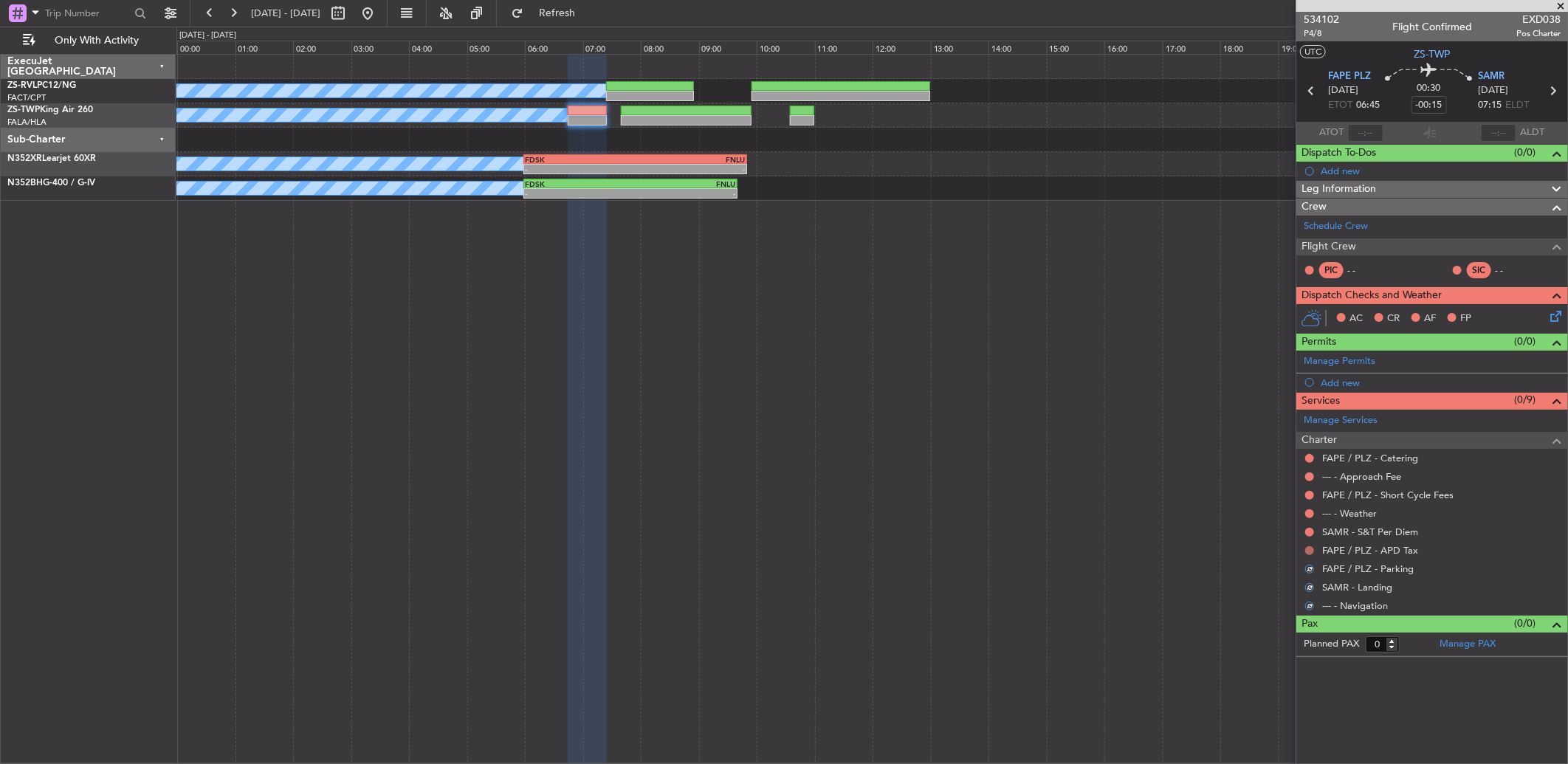
click at [1113, 508] on button at bounding box center [1310, 551] width 9 height 9
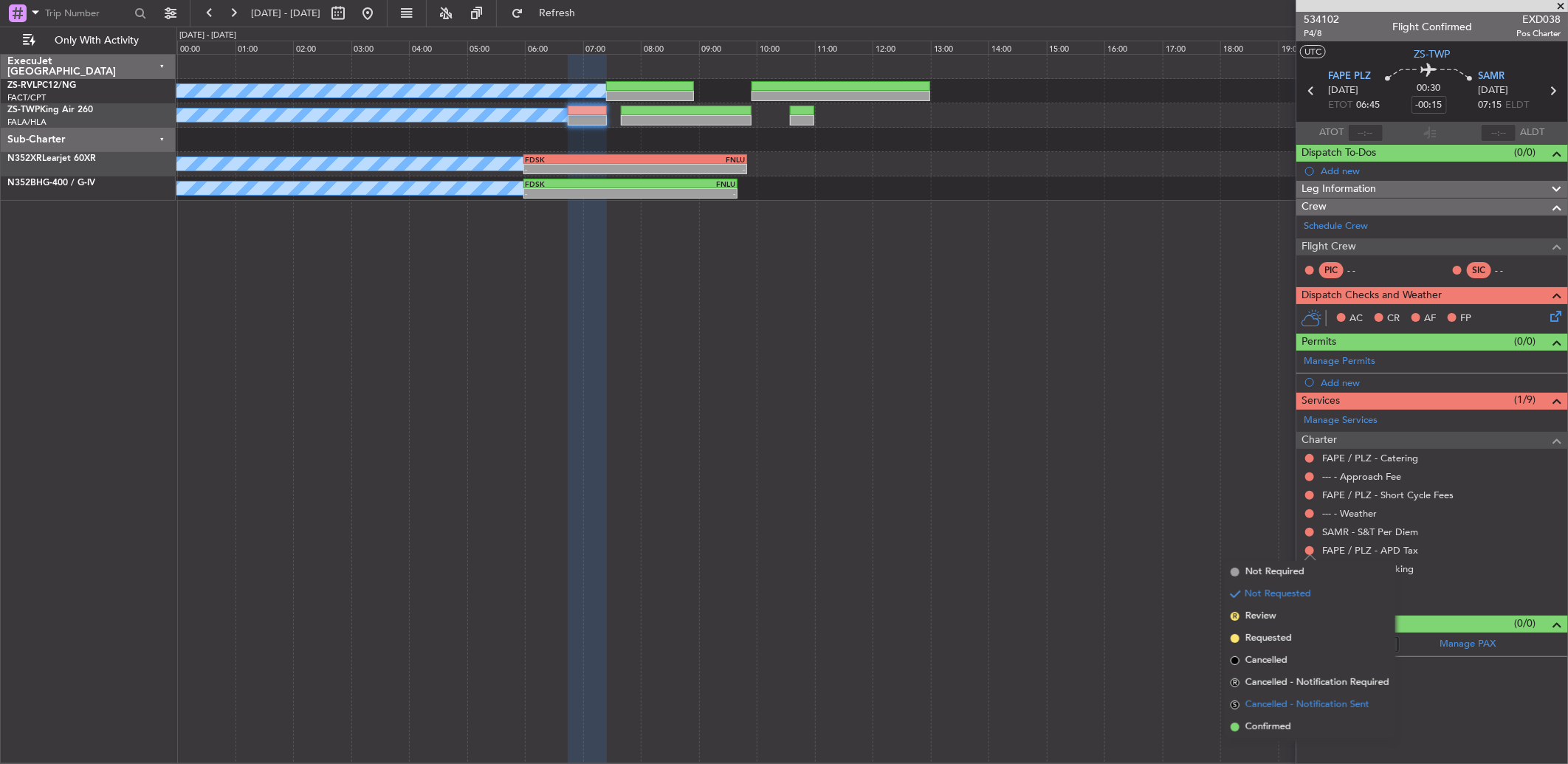
click at [1113, 508] on li "S Cancelled - Notification Sent" at bounding box center [1310, 705] width 170 height 22
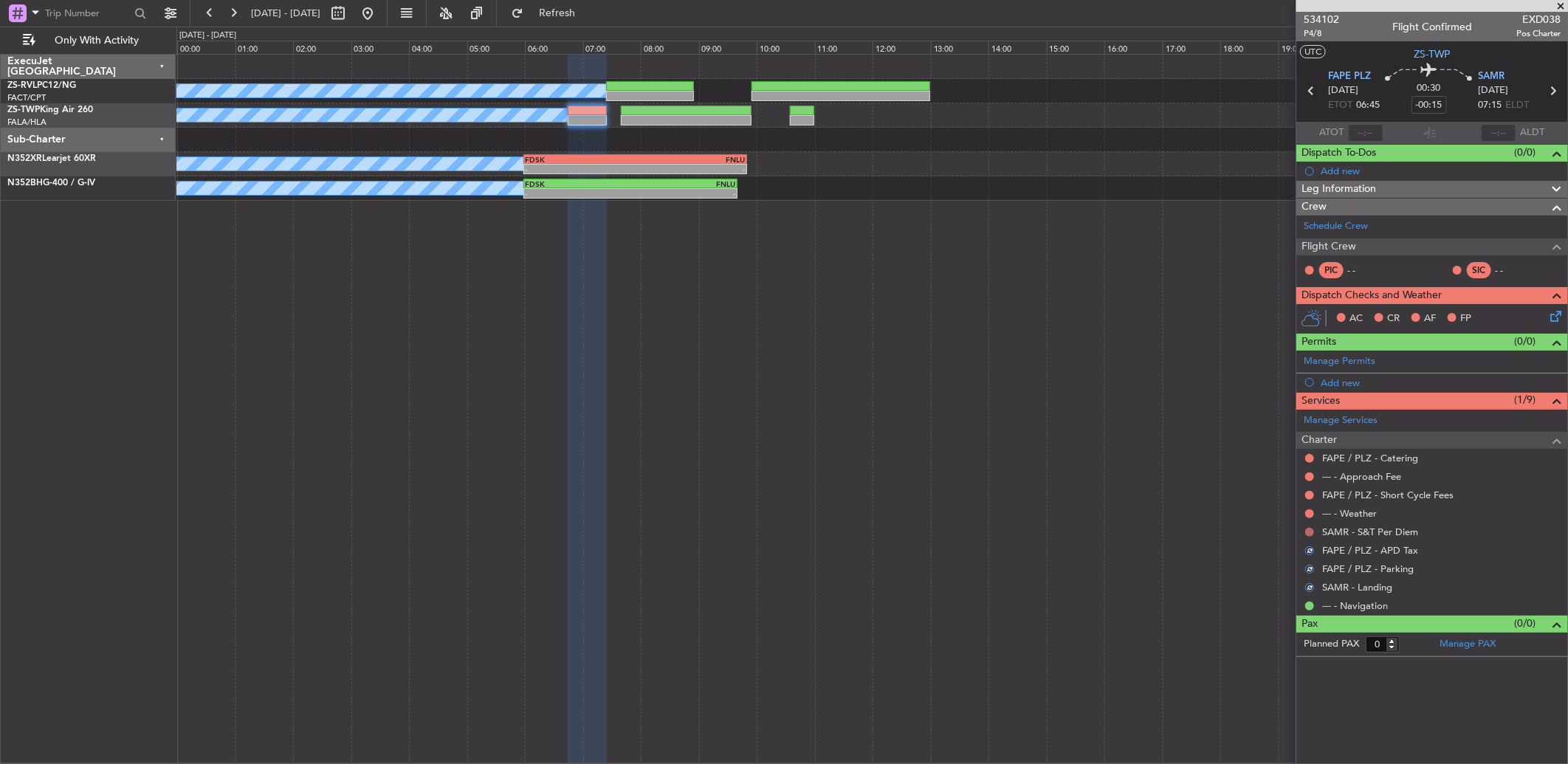
click at [1113, 508] on button at bounding box center [1310, 533] width 9 height 9
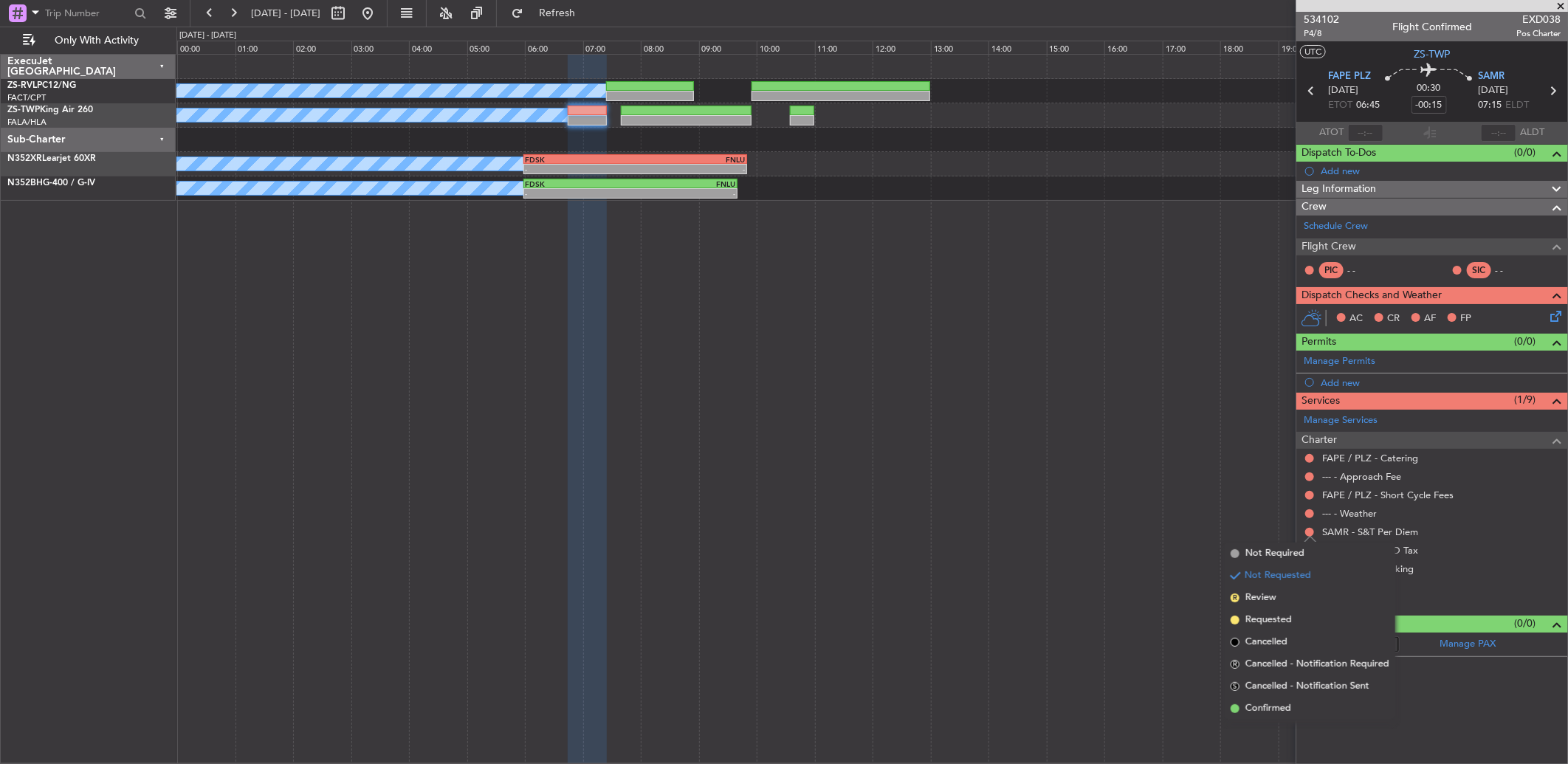
drag, startPoint x: 1278, startPoint y: 708, endPoint x: 1295, endPoint y: 621, distance: 88.6
click at [1113, 508] on span "Confirmed" at bounding box center [1268, 708] width 46 height 14
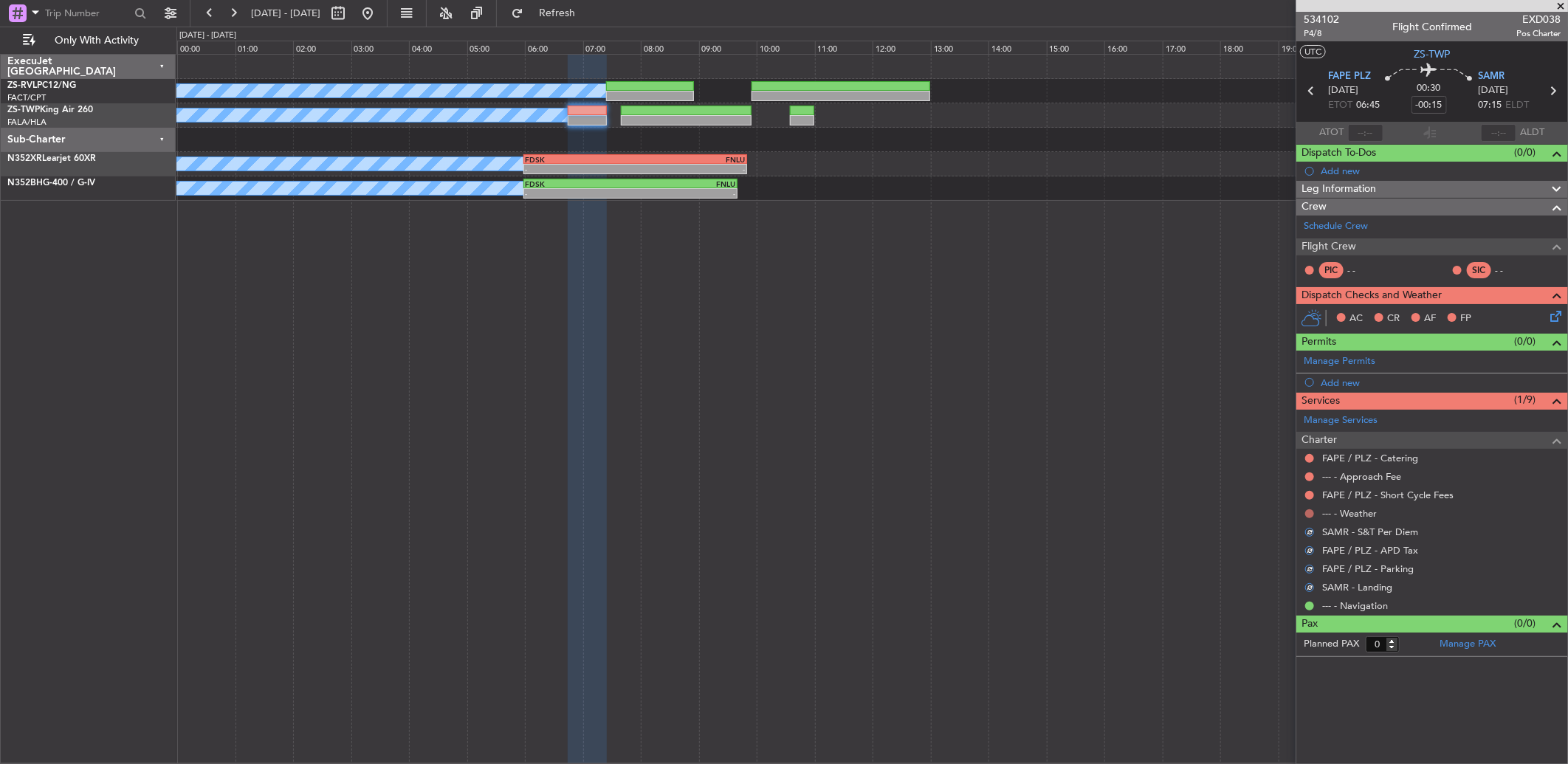
click at [1113, 508] on button at bounding box center [1310, 514] width 9 height 9
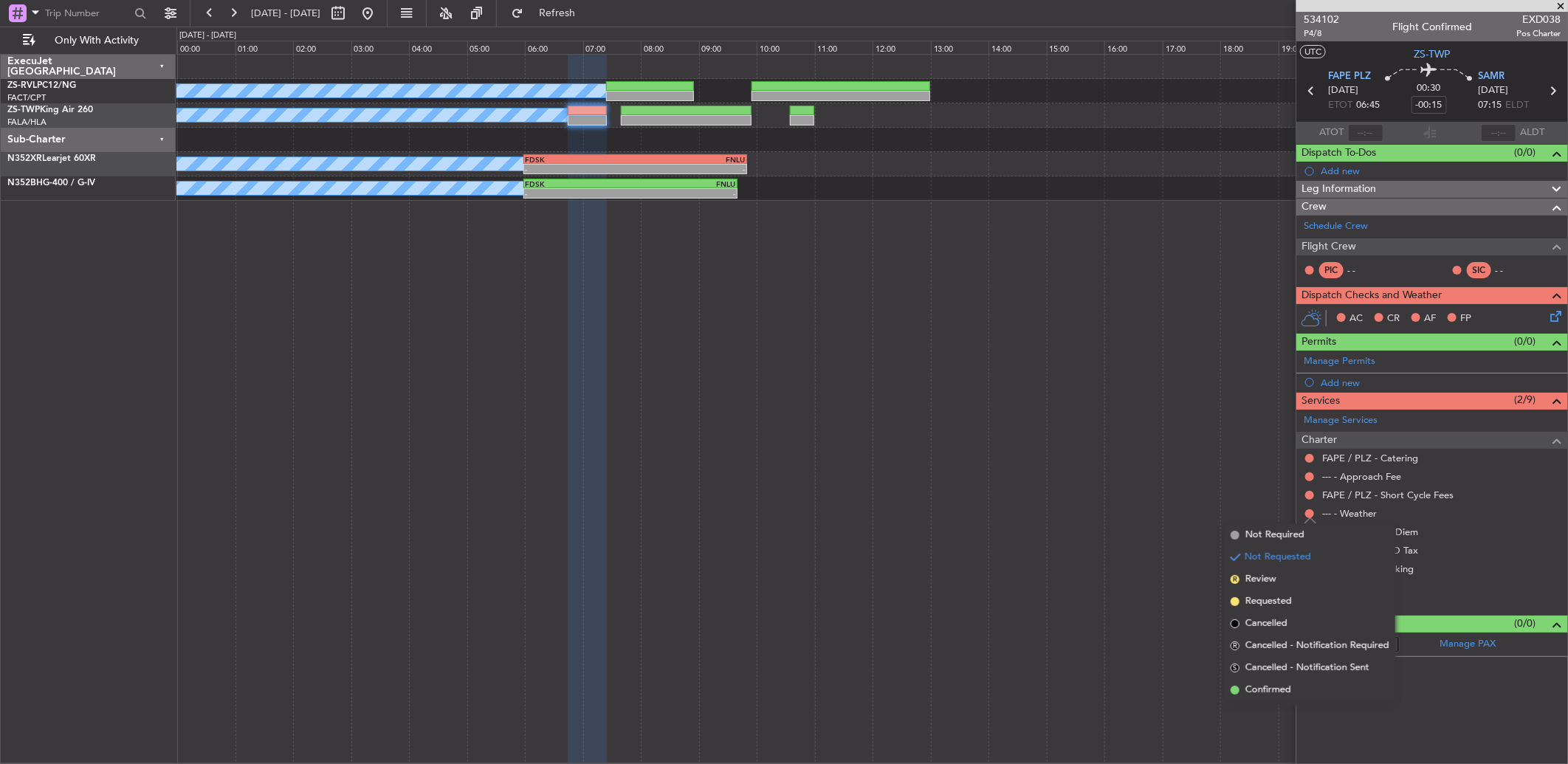
drag, startPoint x: 1262, startPoint y: 689, endPoint x: 1308, endPoint y: 572, distance: 125.7
click at [1113, 508] on span "Confirmed" at bounding box center [1268, 690] width 46 height 14
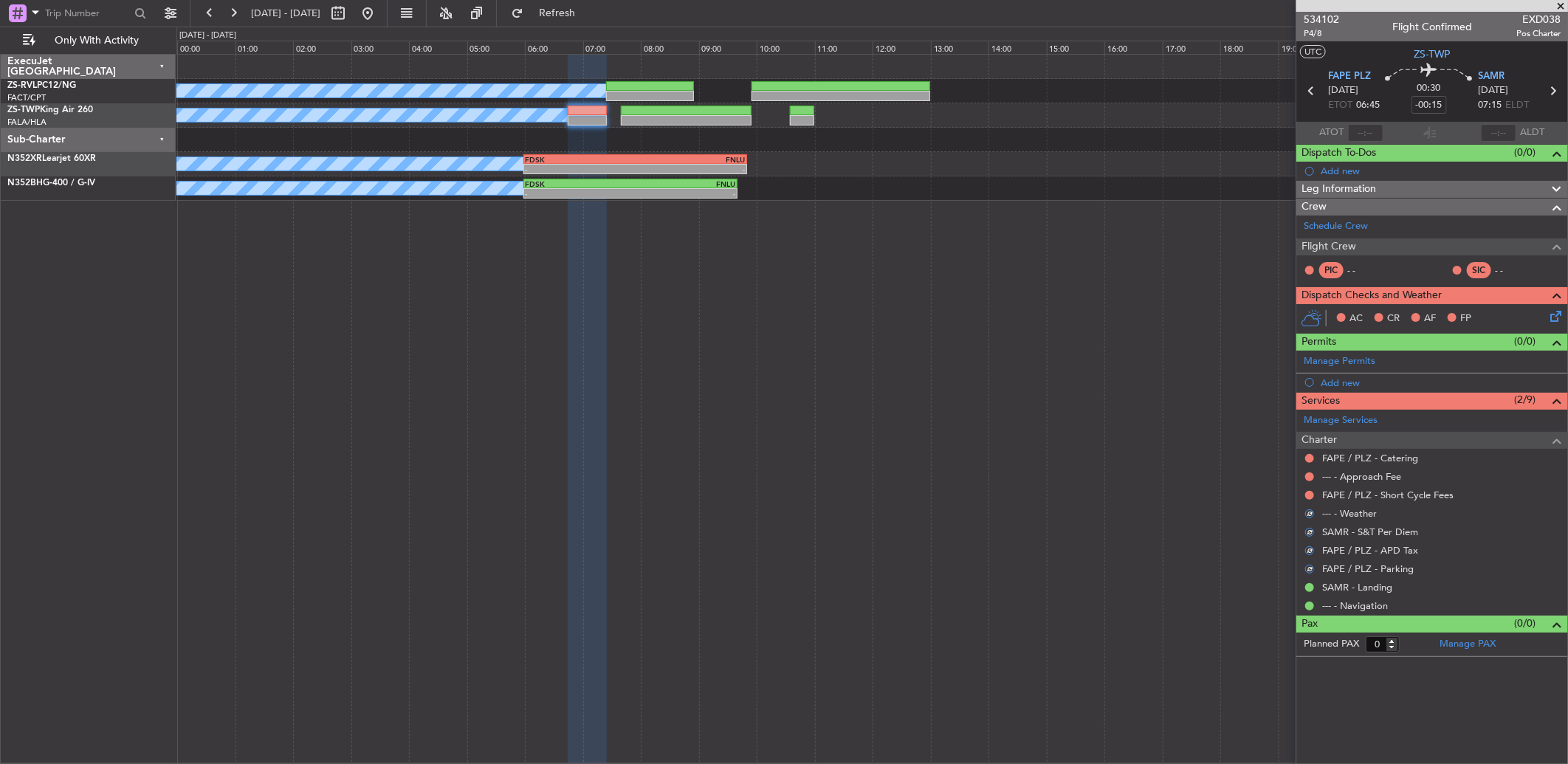
drag, startPoint x: 1311, startPoint y: 497, endPoint x: 1311, endPoint y: 529, distance: 32.0
click at [1113, 499] on button at bounding box center [1310, 496] width 9 height 9
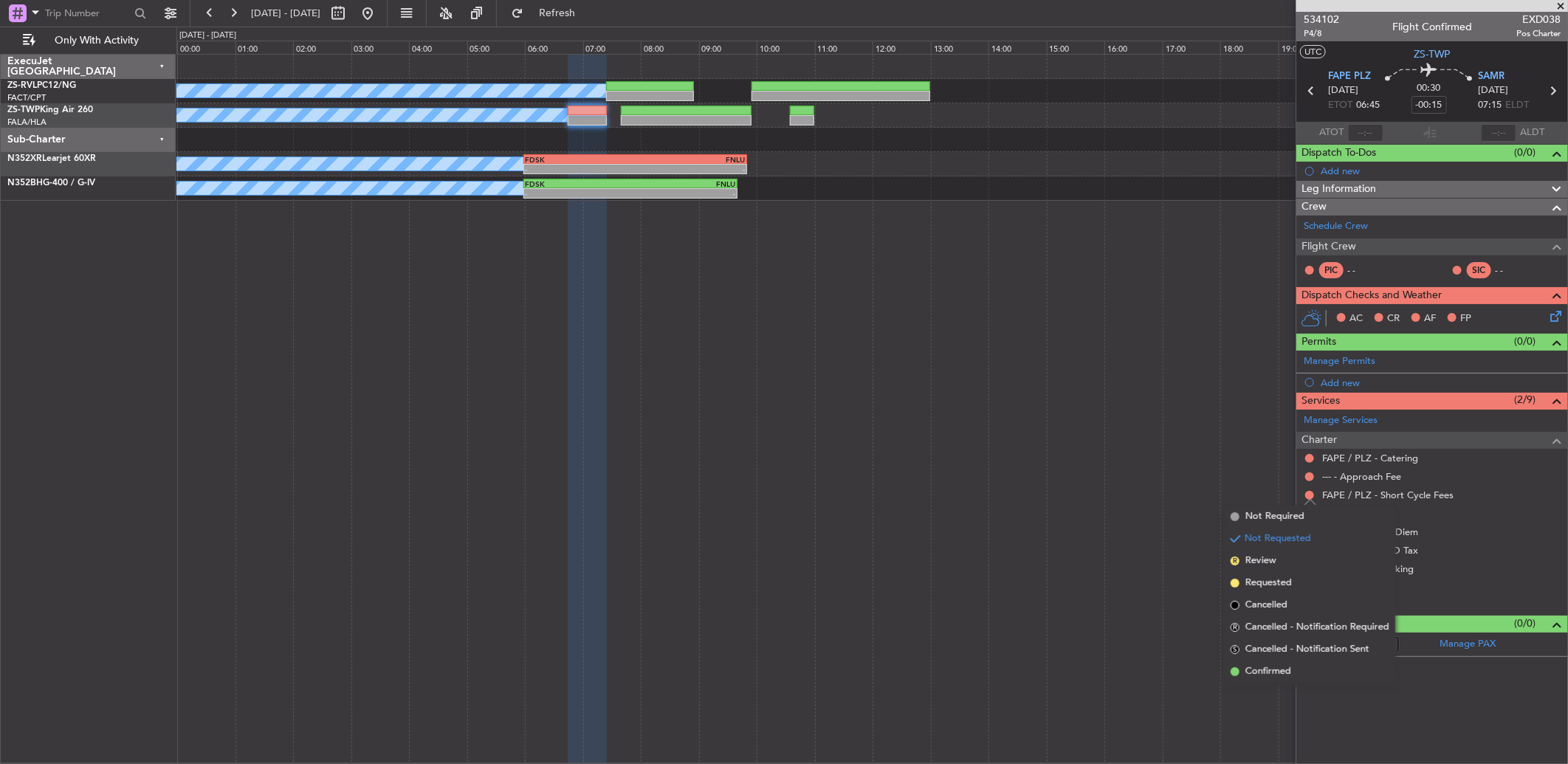
click at [1113, 508] on li "Confirmed" at bounding box center [1310, 672] width 170 height 22
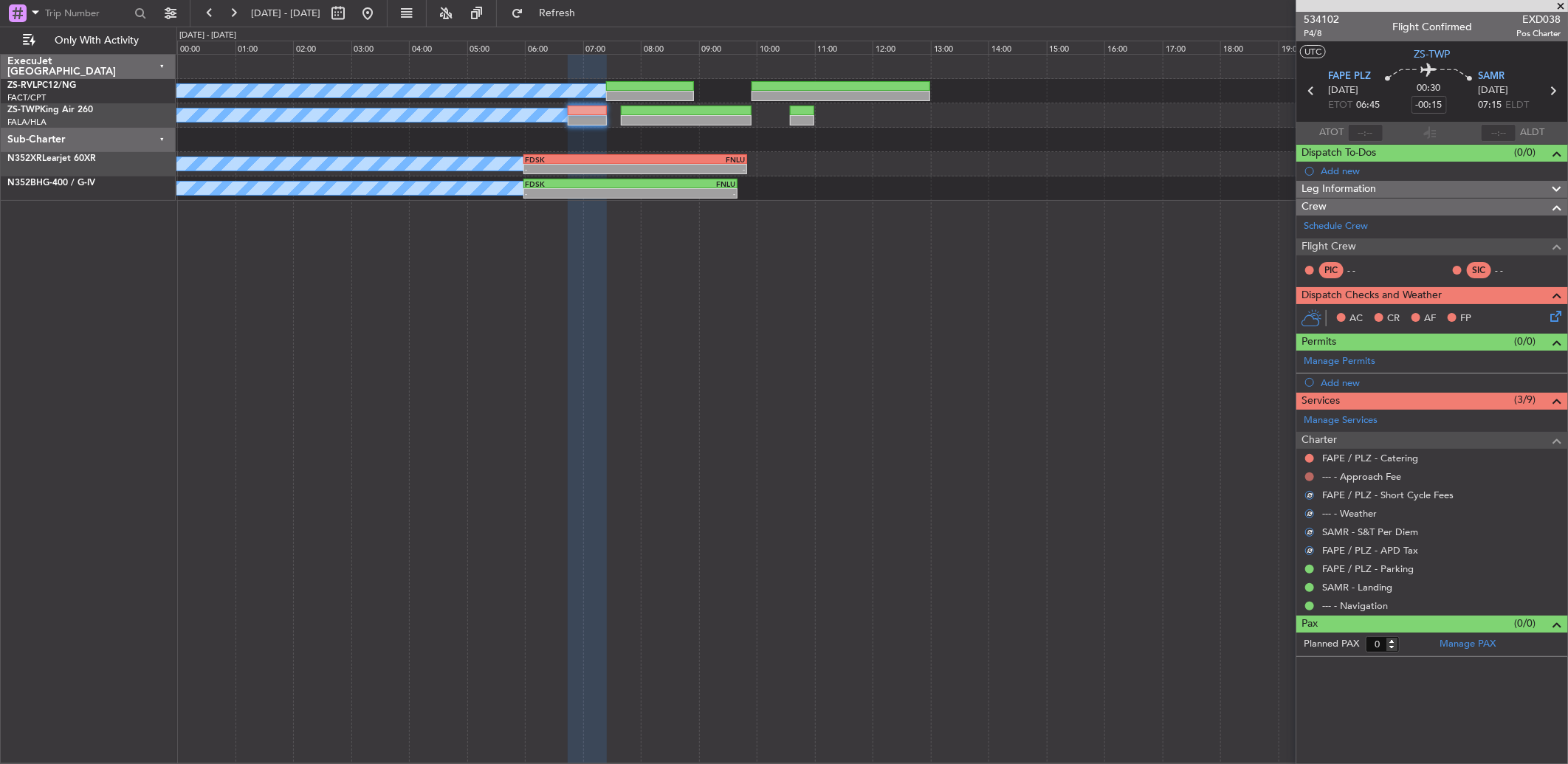
click at [1113, 480] on button at bounding box center [1310, 477] width 9 height 9
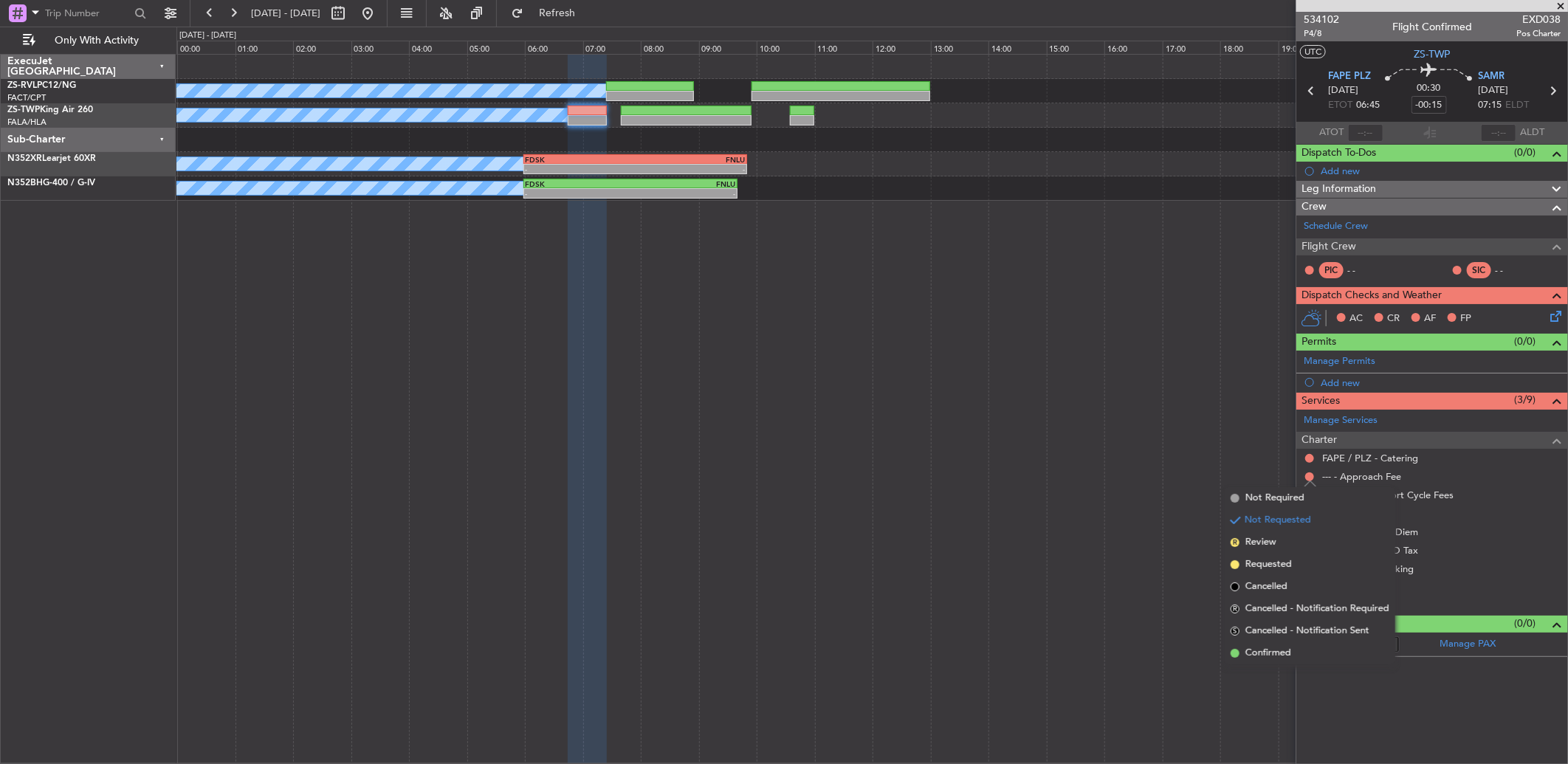
drag, startPoint x: 1260, startPoint y: 655, endPoint x: 1269, endPoint y: 648, distance: 11.4
click at [1113, 508] on span "Confirmed" at bounding box center [1268, 653] width 46 height 14
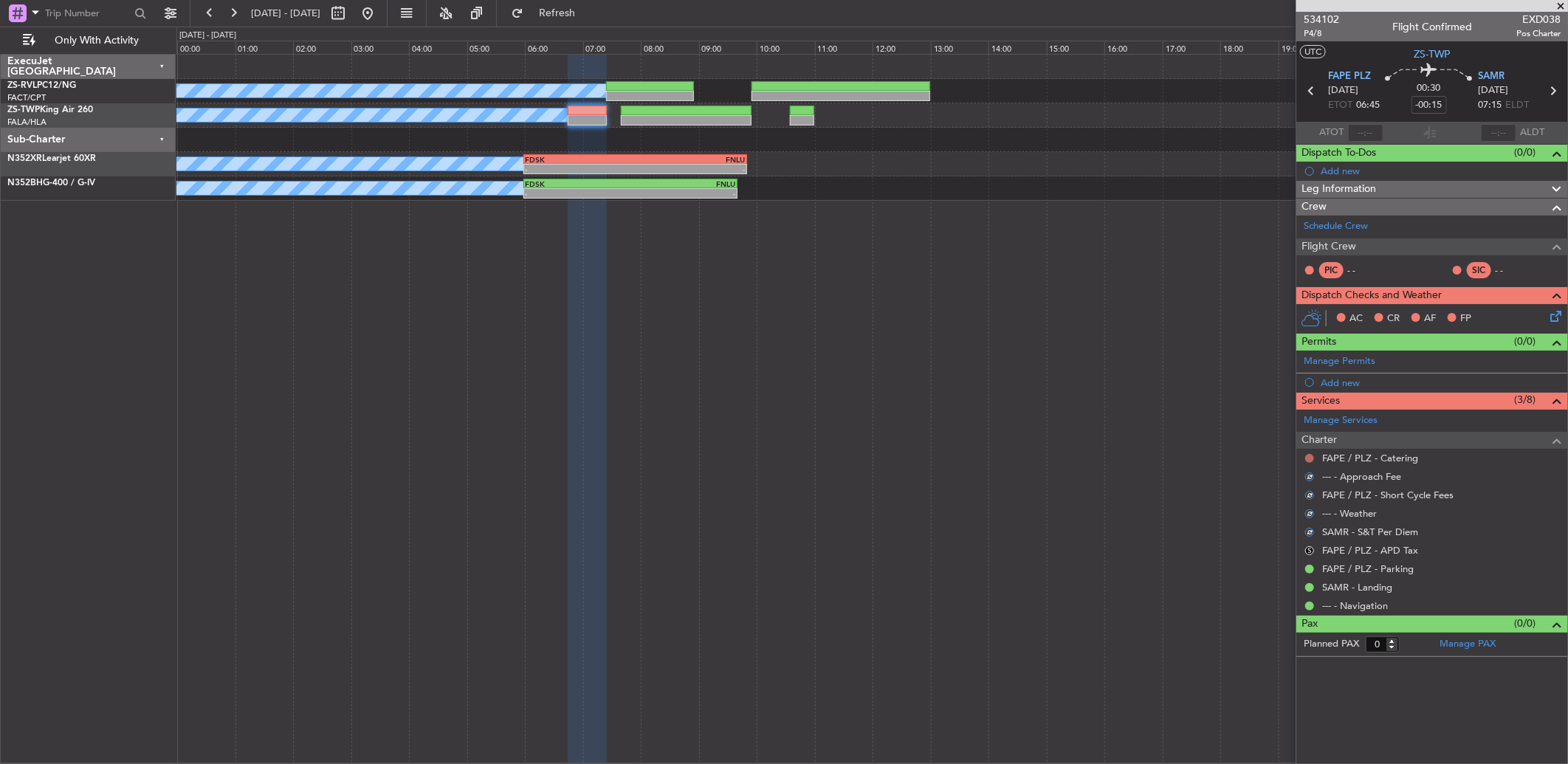
click at [1113, 455] on button at bounding box center [1310, 458] width 9 height 9
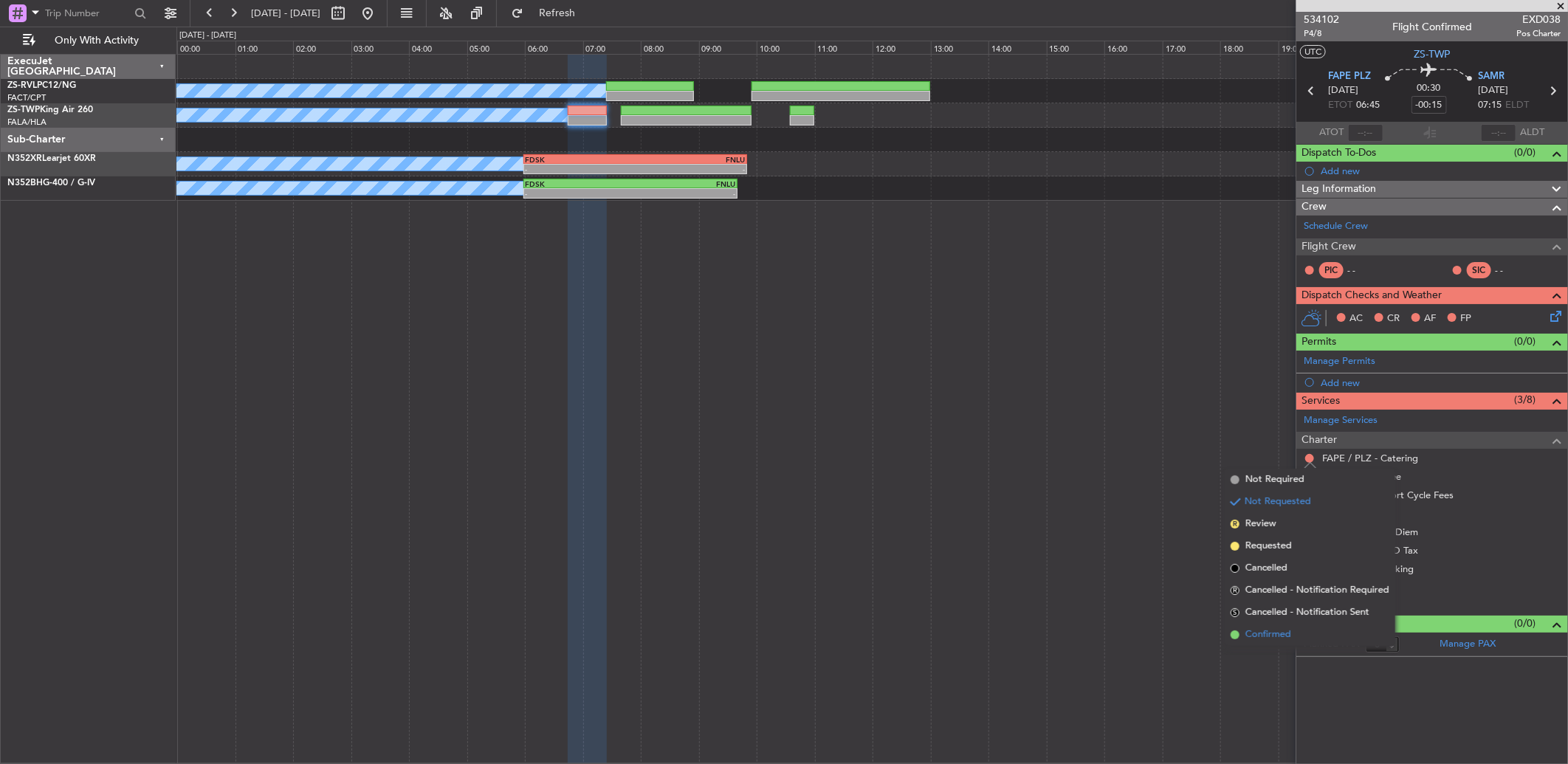
click at [1113, 508] on span "Confirmed" at bounding box center [1268, 635] width 46 height 14
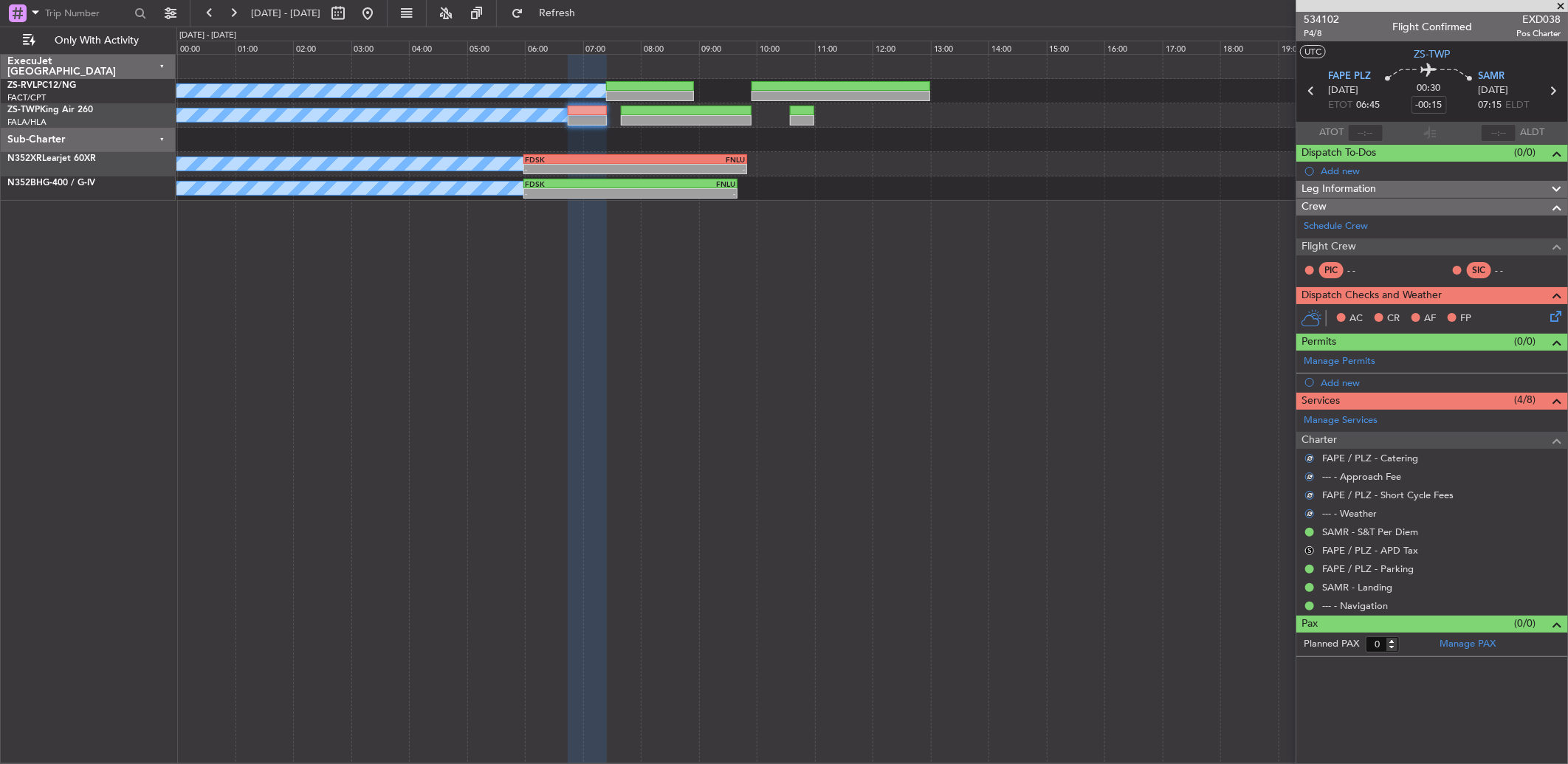
click at [1113, 508] on div "S" at bounding box center [1309, 551] width 12 height 12
click at [1113, 508] on button "S" at bounding box center [1310, 551] width 9 height 9
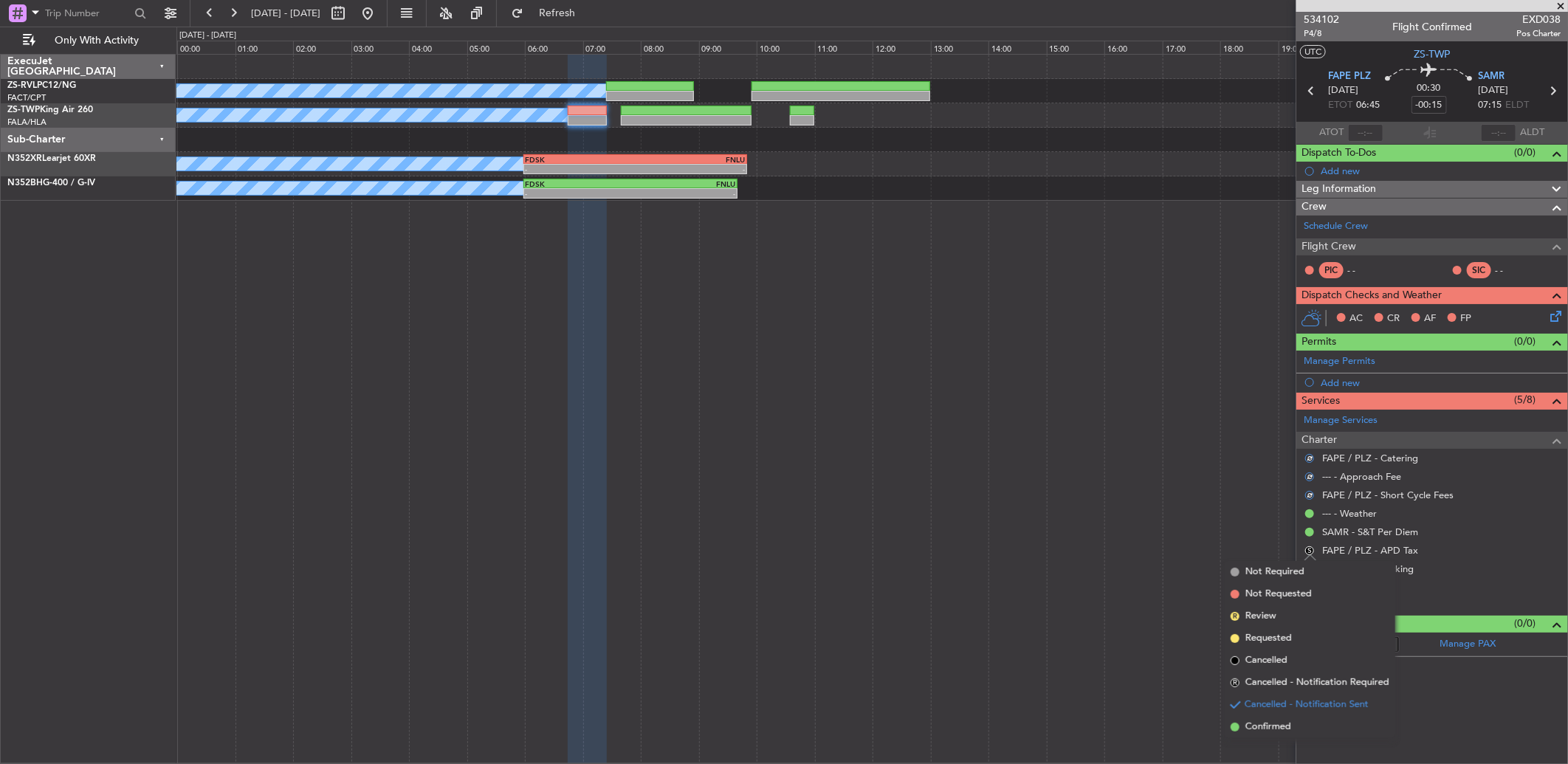
drag, startPoint x: 1273, startPoint y: 725, endPoint x: 1274, endPoint y: 717, distance: 8.1
click at [1113, 508] on span "Confirmed" at bounding box center [1268, 727] width 46 height 14
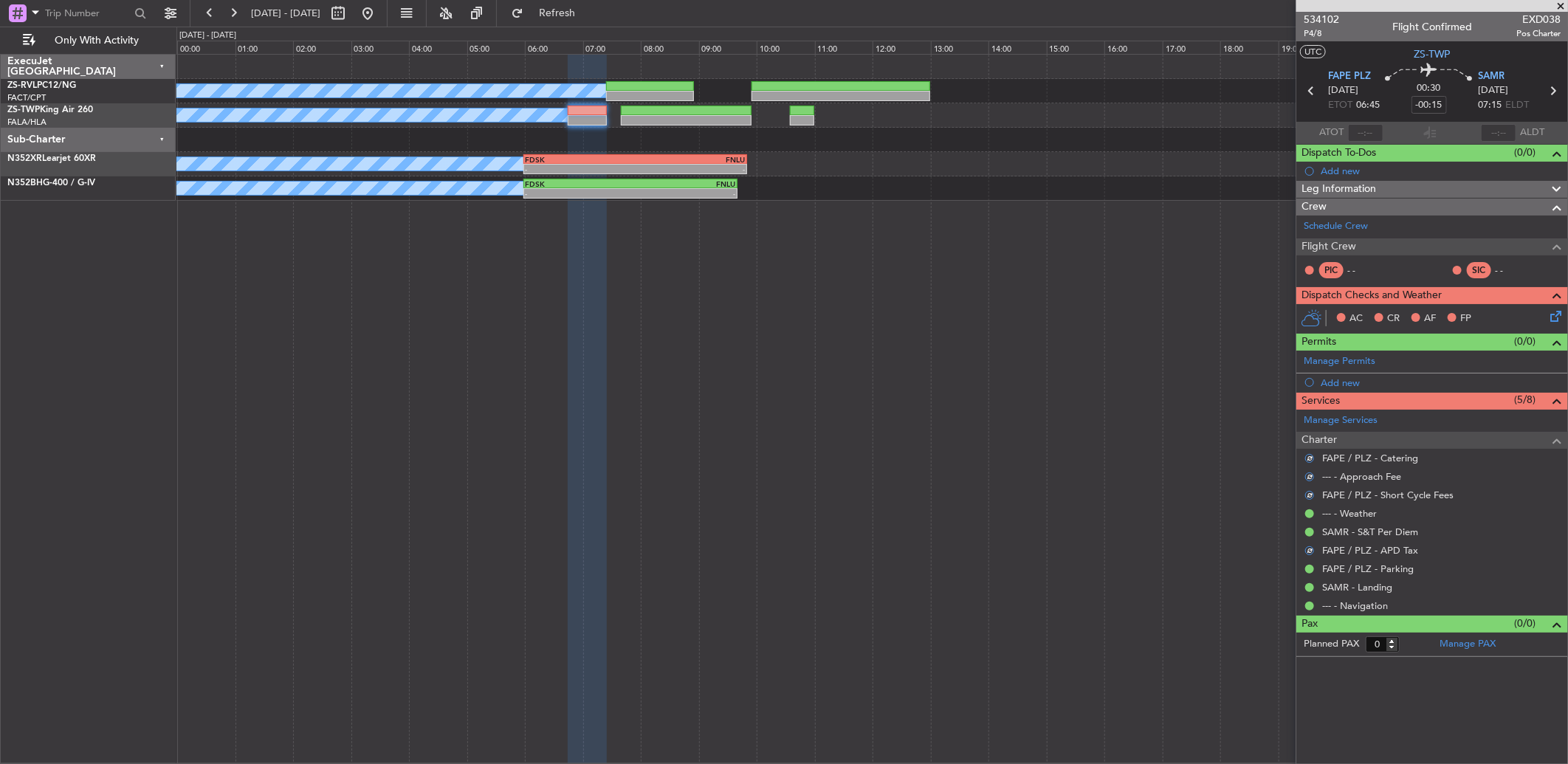
click at [1113, 308] on icon at bounding box center [1553, 313] width 12 height 12
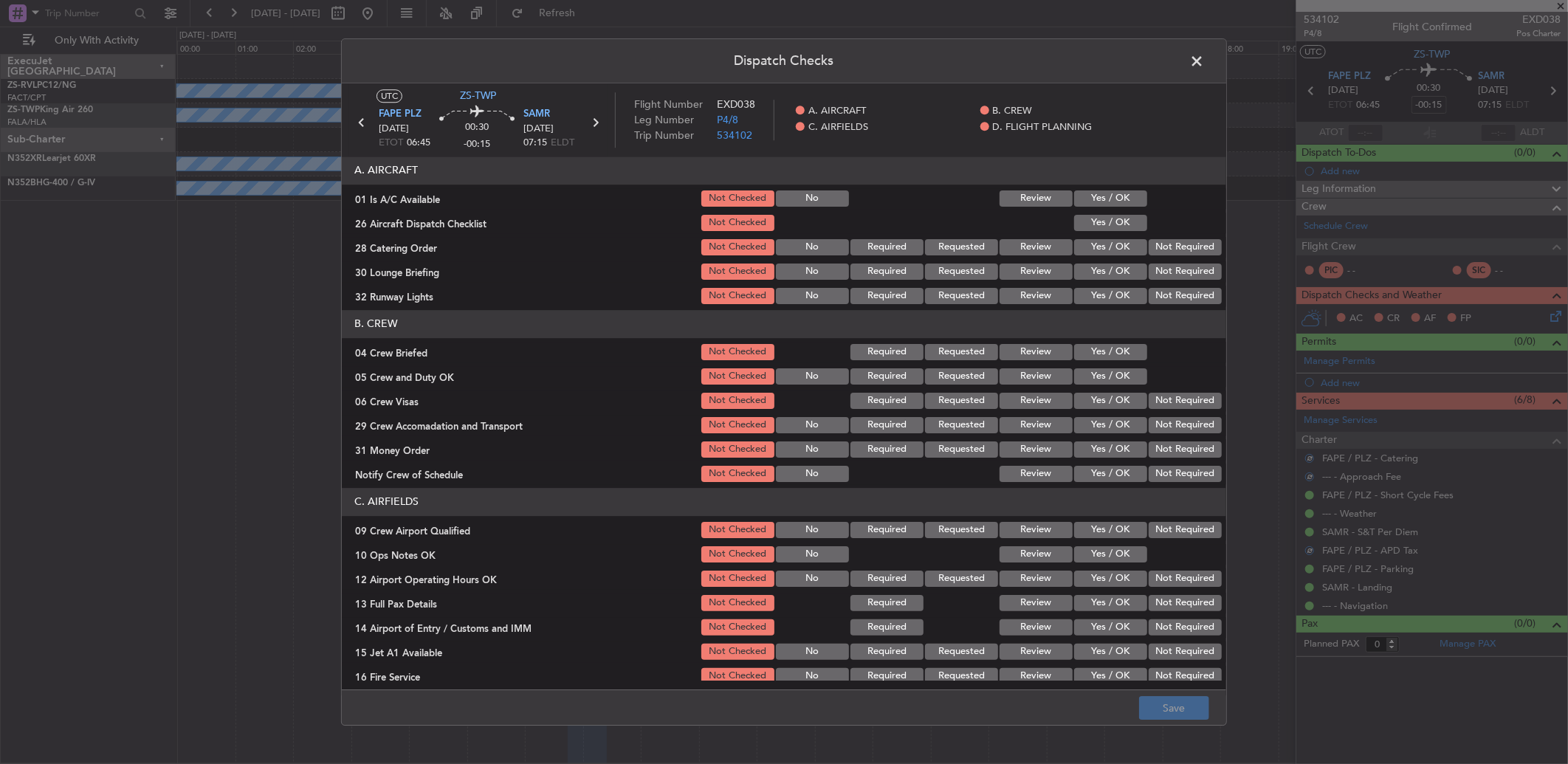
drag, startPoint x: 1089, startPoint y: 203, endPoint x: 1093, endPoint y: 211, distance: 8.9
click at [1089, 203] on button "Yes / OK" at bounding box center [1111, 198] width 74 height 16
drag, startPoint x: 1095, startPoint y: 211, endPoint x: 1101, endPoint y: 233, distance: 22.8
click at [1102, 218] on section "A. AIRCRAFT 01 Is A/C Available Not Checked No Review Yes / OK 26 Aircraft Disp…" at bounding box center [784, 231] width 884 height 150
click at [1113, 231] on div "Yes / OK" at bounding box center [1109, 222] width 74 height 21
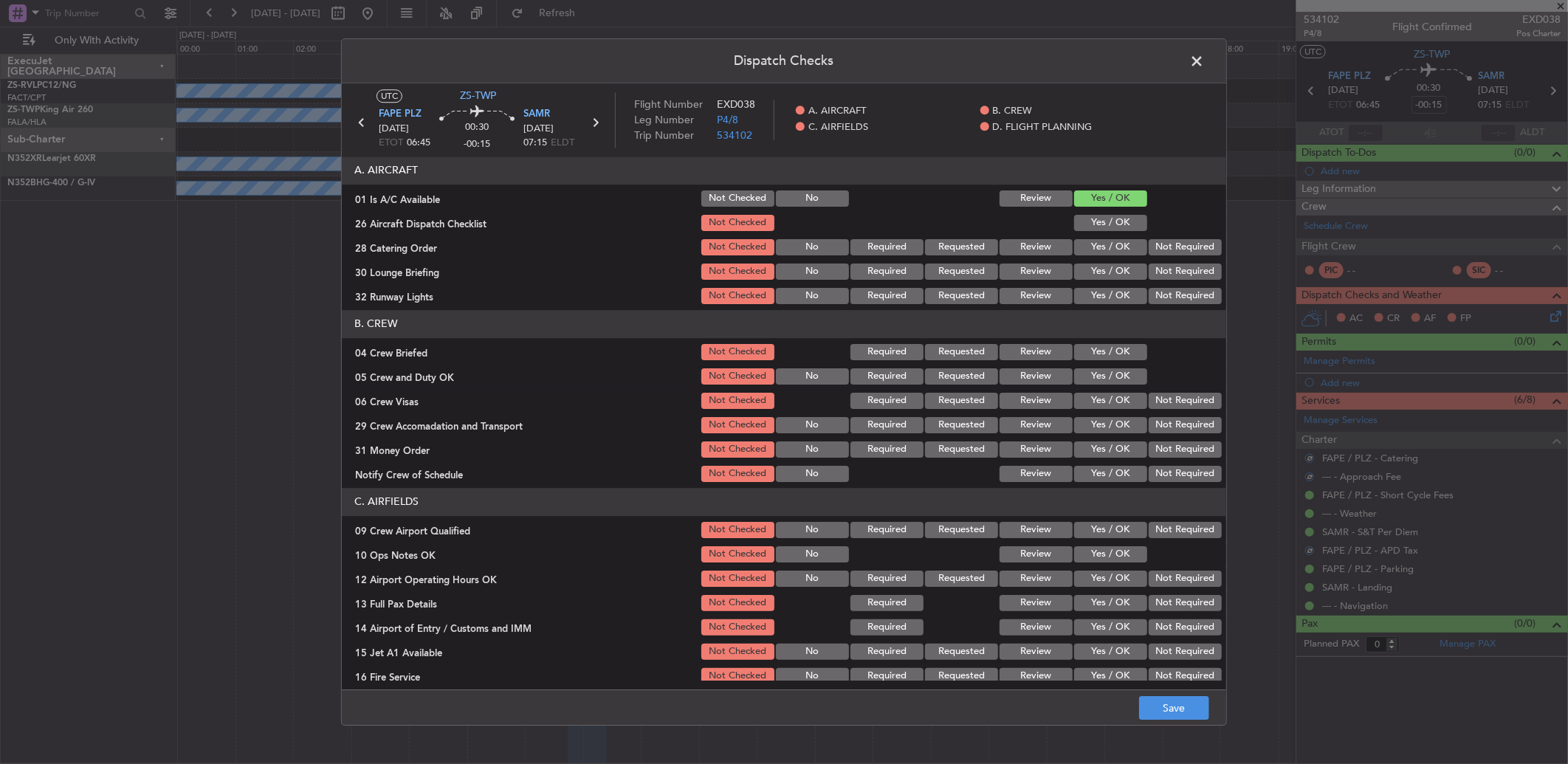
click at [1113, 248] on button "Not Required" at bounding box center [1185, 247] width 74 height 16
drag, startPoint x: 1105, startPoint y: 228, endPoint x: 1123, endPoint y: 251, distance: 29.2
click at [1107, 229] on button "Yes / OK" at bounding box center [1111, 223] width 74 height 16
click at [1113, 278] on button "Not Required" at bounding box center [1185, 272] width 74 height 16
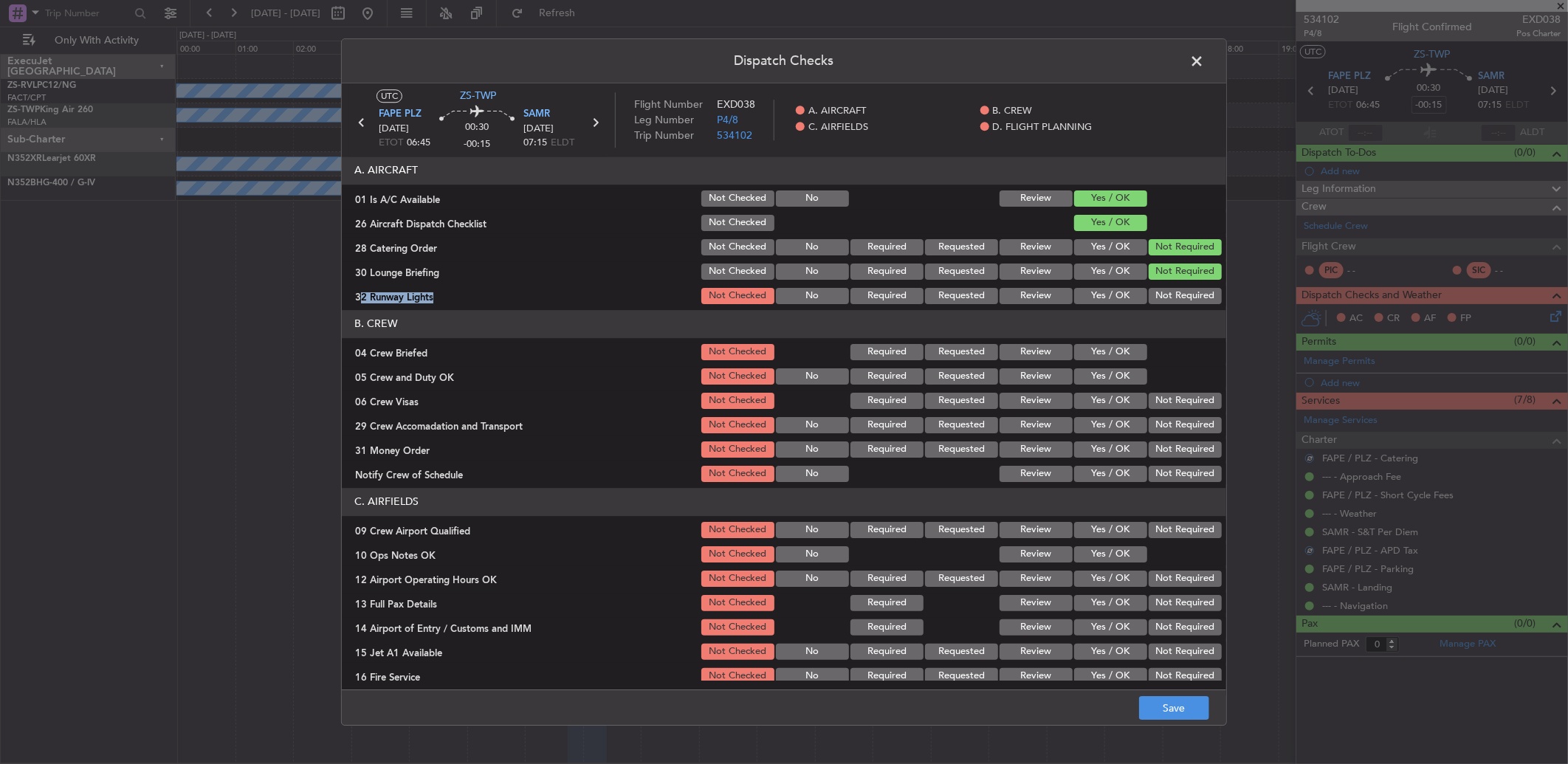
click at [1113, 285] on section "A. AIRCRAFT 01 Is A/C Available Not Checked No Review Yes / OK 26 Aircraft Disp…" at bounding box center [784, 231] width 884 height 150
click at [1113, 303] on button "Not Required" at bounding box center [1185, 296] width 74 height 16
click at [1097, 362] on section "B. CREW 04 Crew Briefed Not Checked Required Requested Review Yes / OK 05 Crew …" at bounding box center [784, 397] width 884 height 174
click at [1102, 360] on div "Yes / OK" at bounding box center [1109, 352] width 74 height 21
drag, startPoint x: 1102, startPoint y: 364, endPoint x: 1109, endPoint y: 369, distance: 8.6
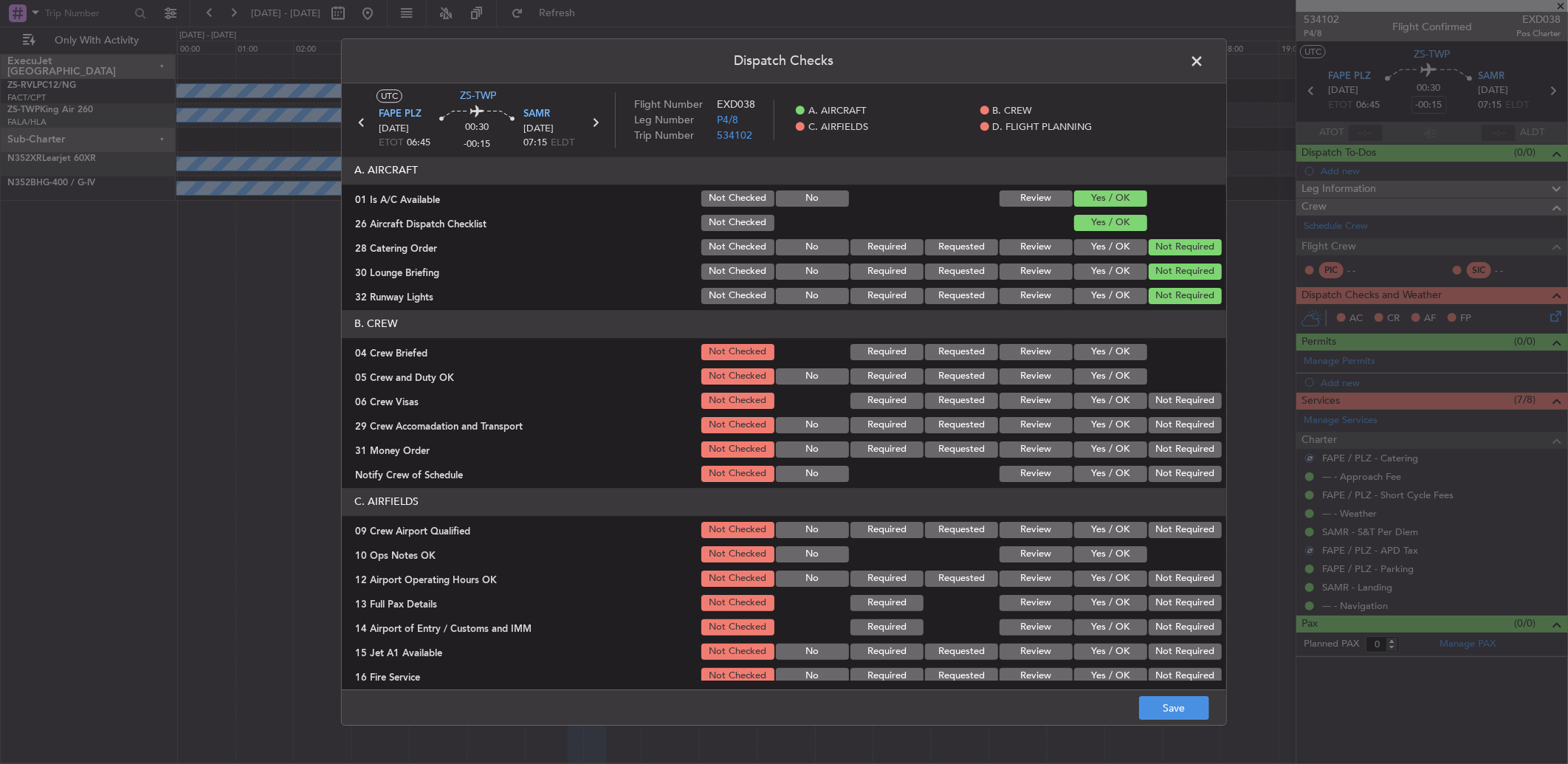
click at [1105, 364] on section "B. CREW 04 Crew Briefed Not Checked Required Requested Review Yes / OK 05 Crew …" at bounding box center [784, 397] width 884 height 174
click at [1109, 369] on button "Yes / OK" at bounding box center [1111, 377] width 74 height 16
click at [1110, 370] on button "Yes / OK" at bounding box center [1111, 377] width 74 height 16
click at [1102, 352] on button "Yes / OK" at bounding box center [1111, 352] width 74 height 16
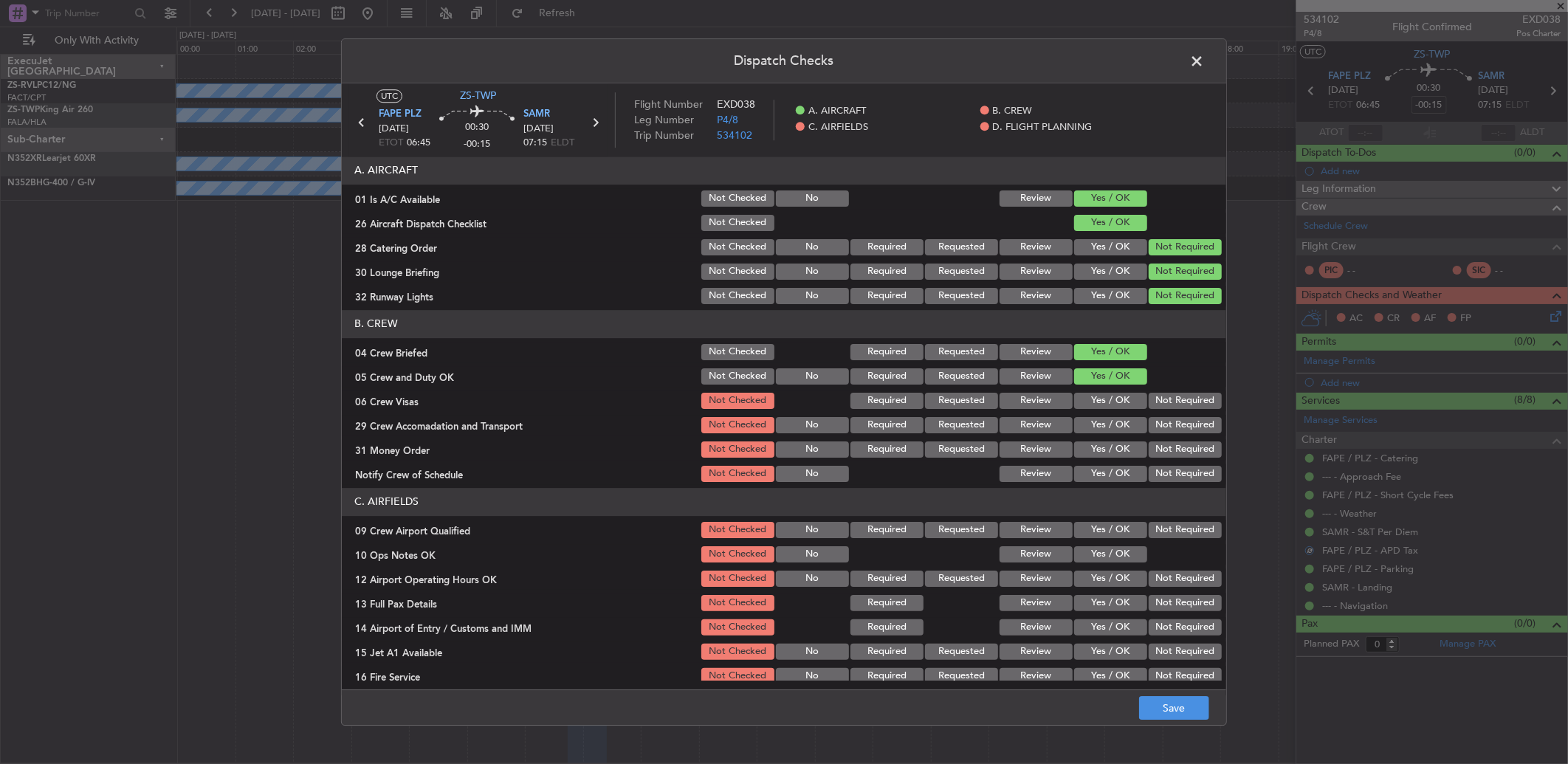
click at [1005, 245] on button "Review" at bounding box center [1036, 247] width 74 height 16
click at [1113, 248] on button "Not Required" at bounding box center [1185, 247] width 74 height 16
click at [1113, 403] on button "Not Required" at bounding box center [1185, 401] width 74 height 16
click at [1113, 424] on div "Not Required" at bounding box center [1183, 425] width 74 height 21
click at [1113, 432] on button "Not Required" at bounding box center [1185, 425] width 74 height 16
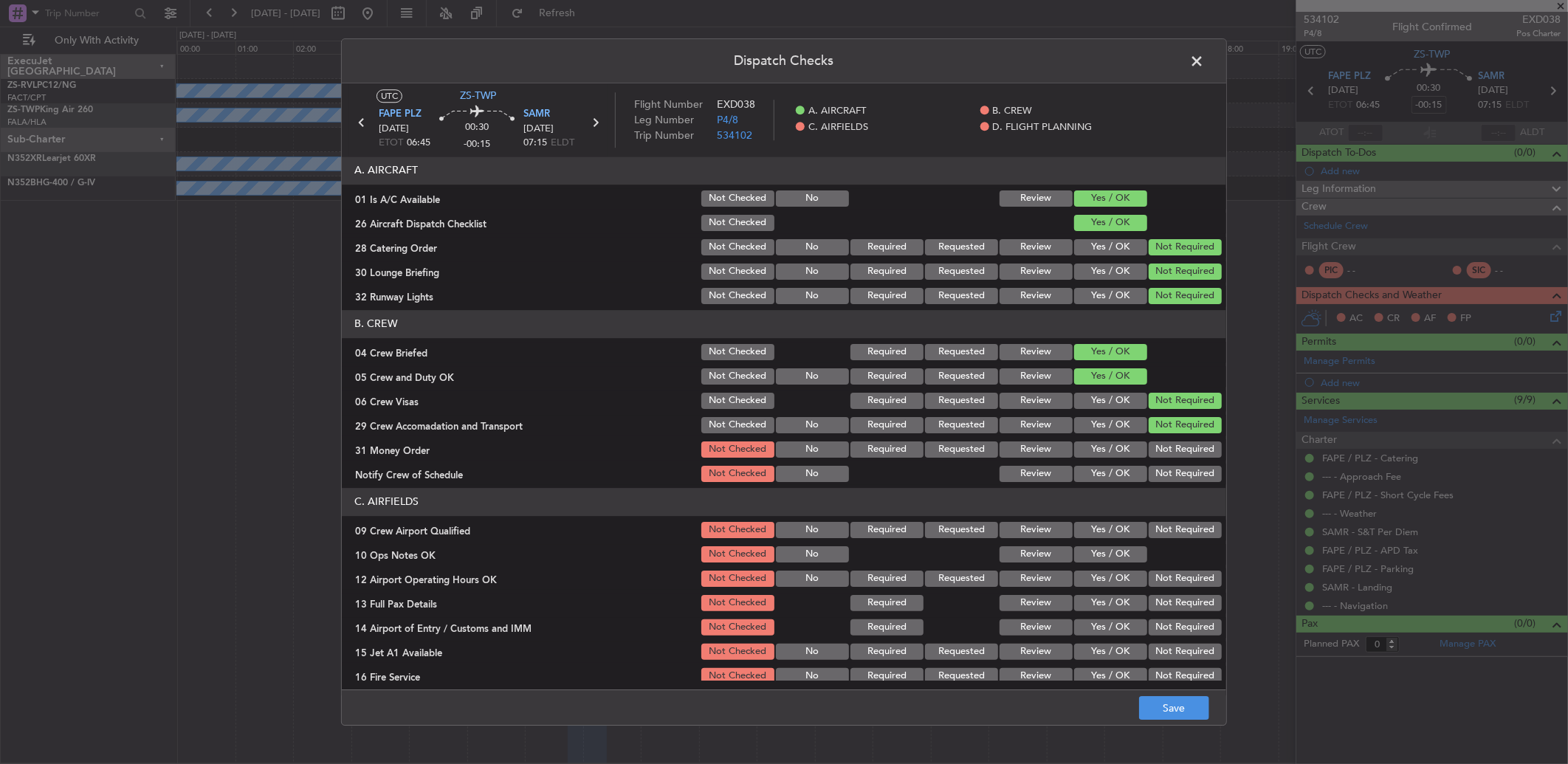
click at [1113, 432] on button "Not Required" at bounding box center [1185, 425] width 74 height 16
drag, startPoint x: 1165, startPoint y: 434, endPoint x: 1170, endPoint y: 445, distance: 12.1
click at [1113, 445] on section "B. CREW 04 Crew Briefed Not Checked Required Requested Review Yes / OK 05 Crew …" at bounding box center [784, 397] width 884 height 174
click at [1113, 445] on button "Not Required" at bounding box center [1185, 449] width 74 height 16
drag, startPoint x: 1170, startPoint y: 456, endPoint x: 1167, endPoint y: 474, distance: 18.2
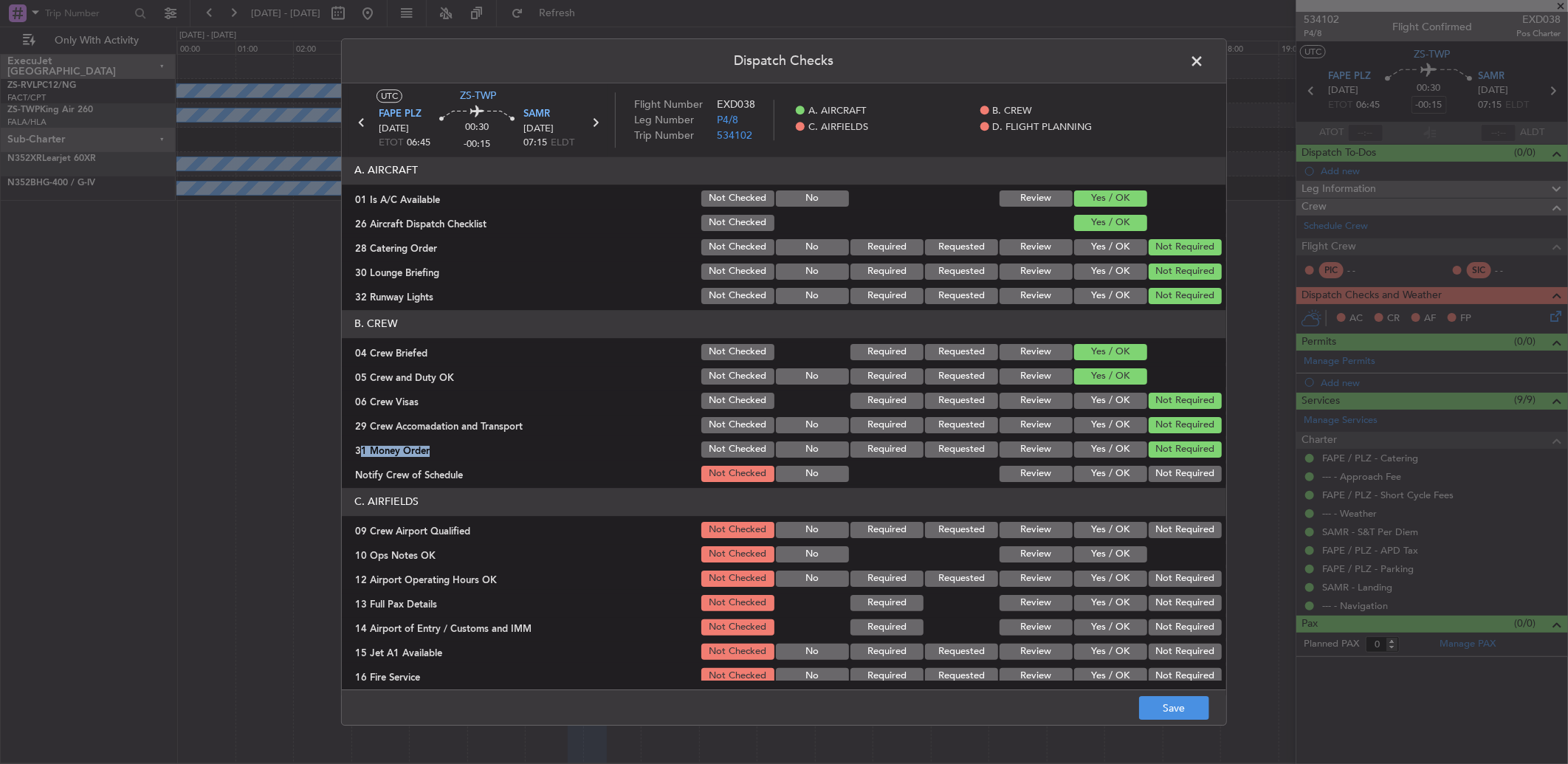
click at [1113, 461] on section "B. CREW 04 Crew Briefed Not Checked Required Requested Review Yes / OK 05 Crew …" at bounding box center [784, 397] width 884 height 174
click at [1113, 474] on button "Not Required" at bounding box center [1185, 474] width 74 height 16
click at [1113, 508] on button "Not Required" at bounding box center [1185, 530] width 74 height 16
click at [1111, 508] on div "Yes / OK" at bounding box center [1109, 554] width 74 height 21
click at [1113, 508] on div "Yes / OK" at bounding box center [1109, 554] width 74 height 21
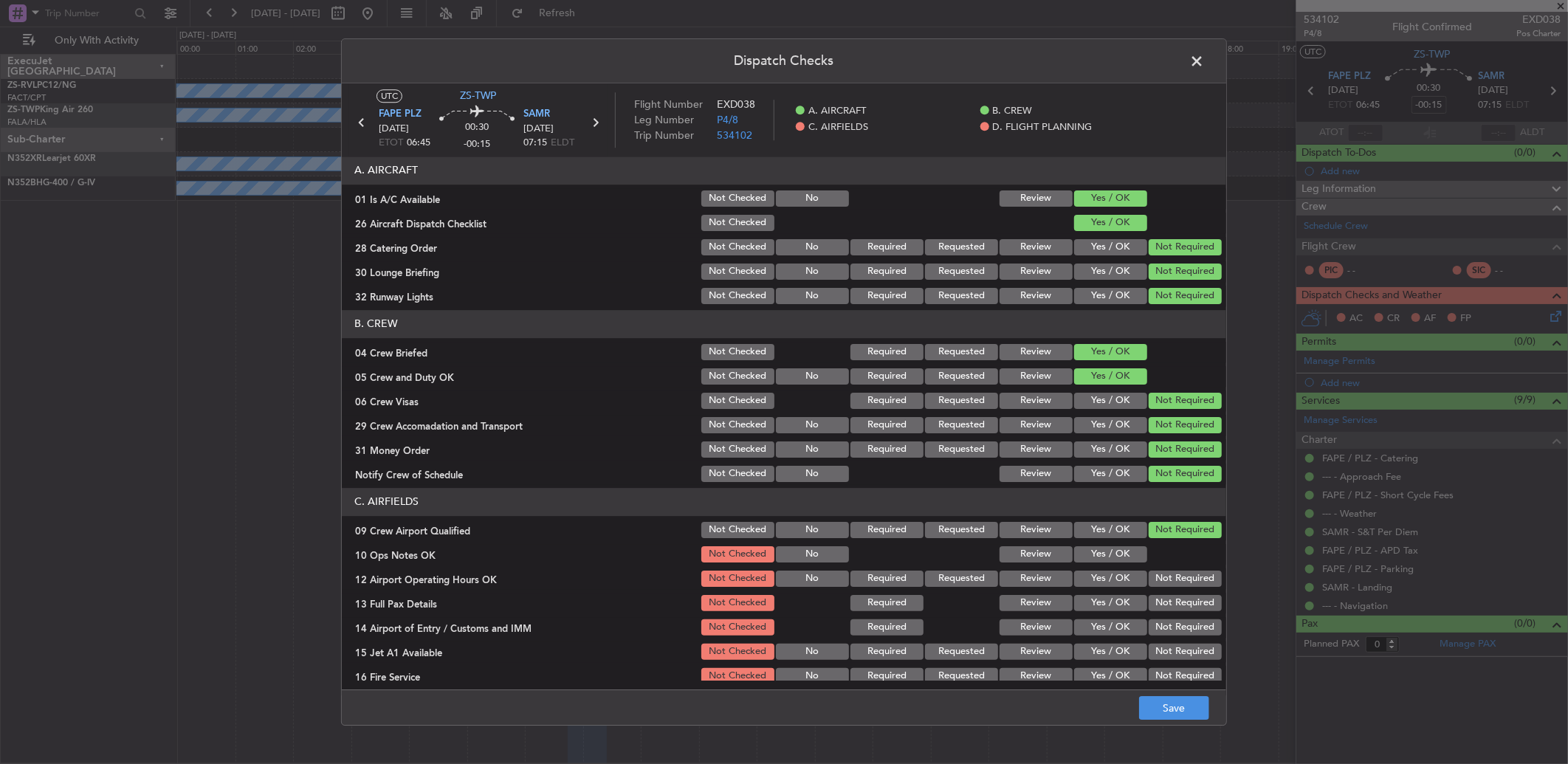
click at [1113, 508] on button "Yes / OK" at bounding box center [1111, 554] width 74 height 16
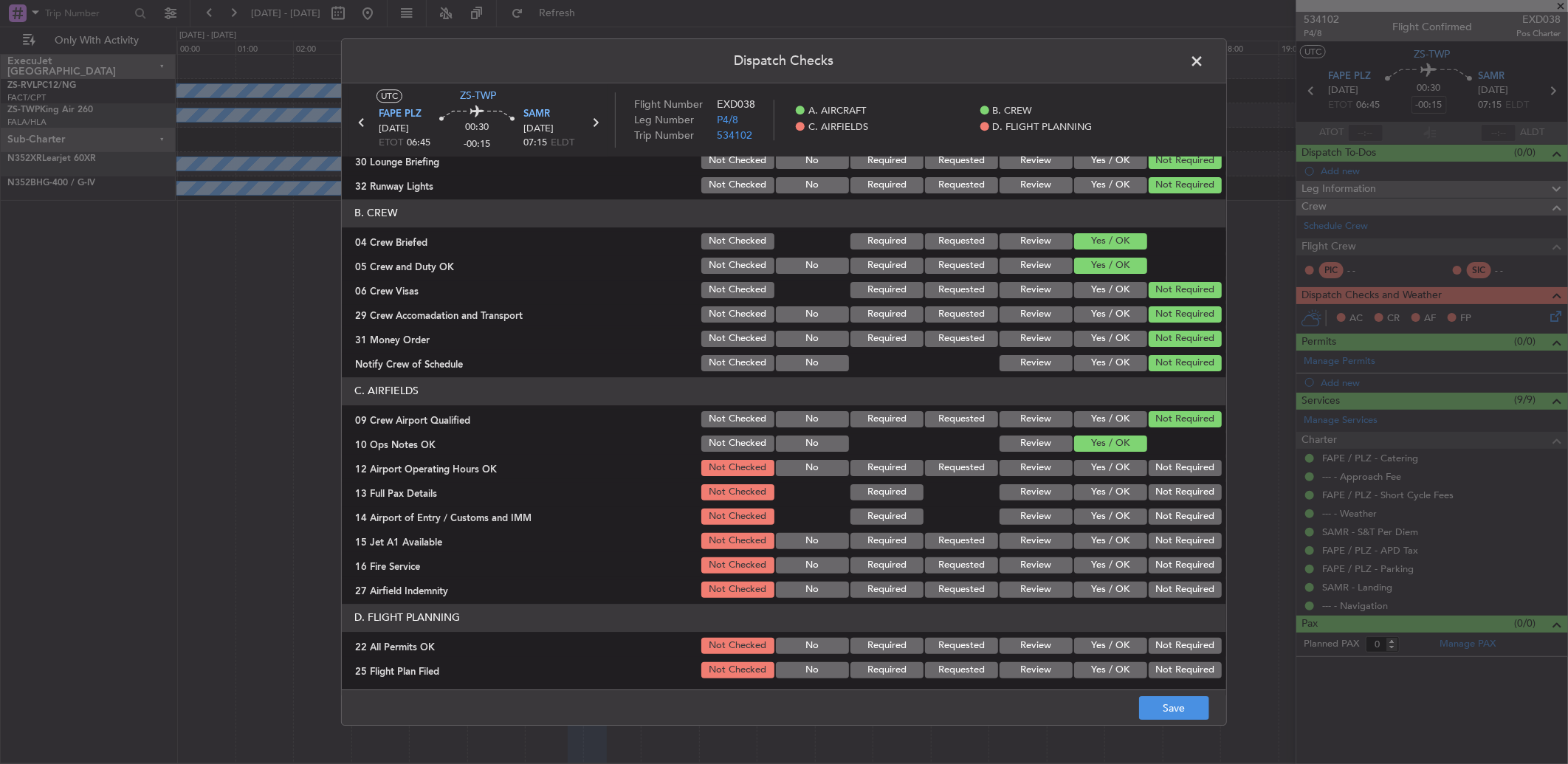
scroll to position [138, 0]
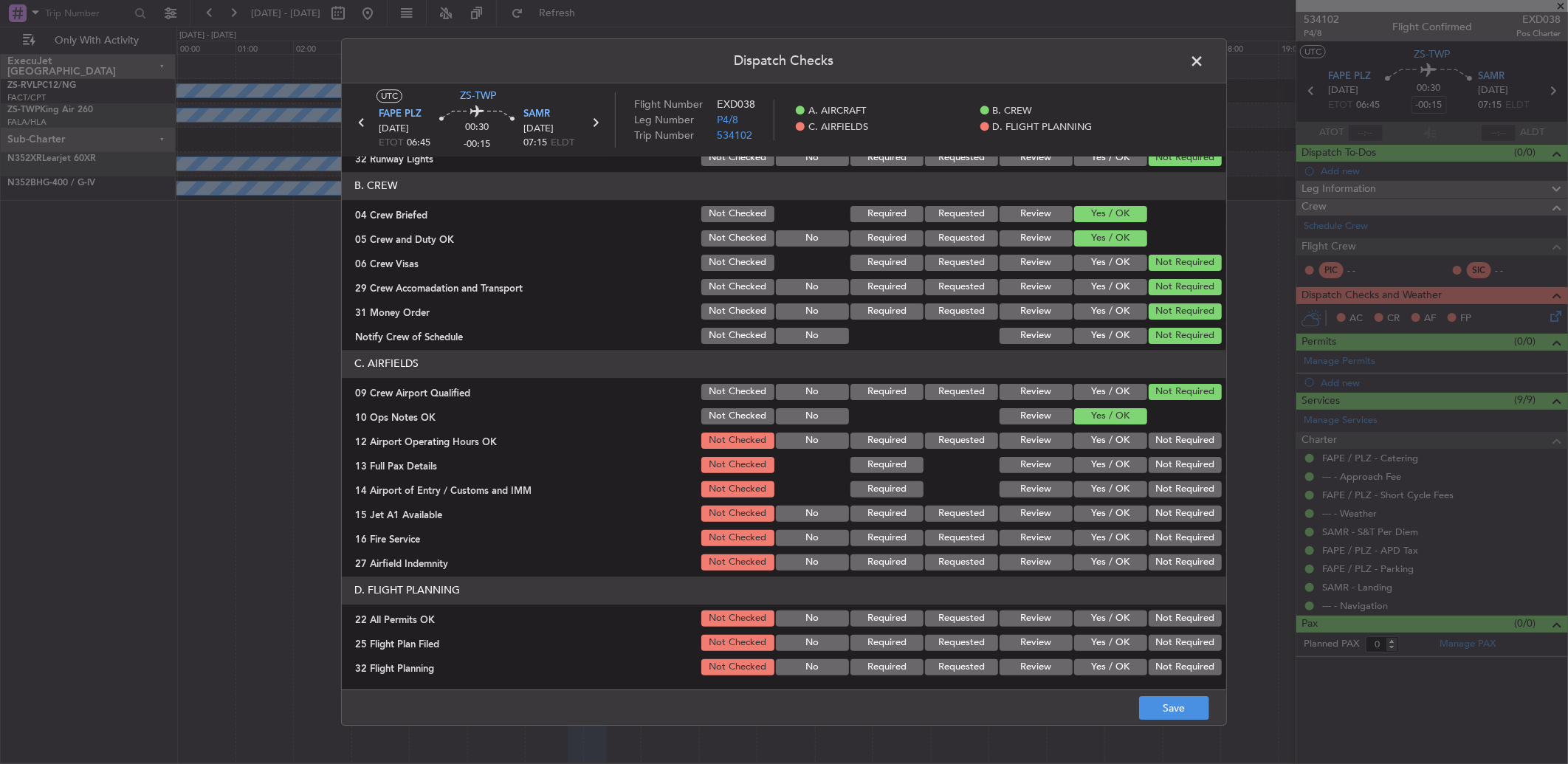
click at [1113, 446] on button "Not Required" at bounding box center [1185, 441] width 74 height 16
click at [1113, 467] on button "Not Required" at bounding box center [1185, 465] width 74 height 16
click at [1113, 477] on section "C. AIRFIELDS 09 Crew Airport Qualified Not Checked No Required Requested Review…" at bounding box center [784, 461] width 884 height 223
click at [1113, 508] on section "C. AIRFIELDS 09 Crew Airport Qualified Not Checked No Required Requested Review…" at bounding box center [784, 461] width 884 height 223
click at [1113, 508] on button "Not Required" at bounding box center [1185, 514] width 74 height 16
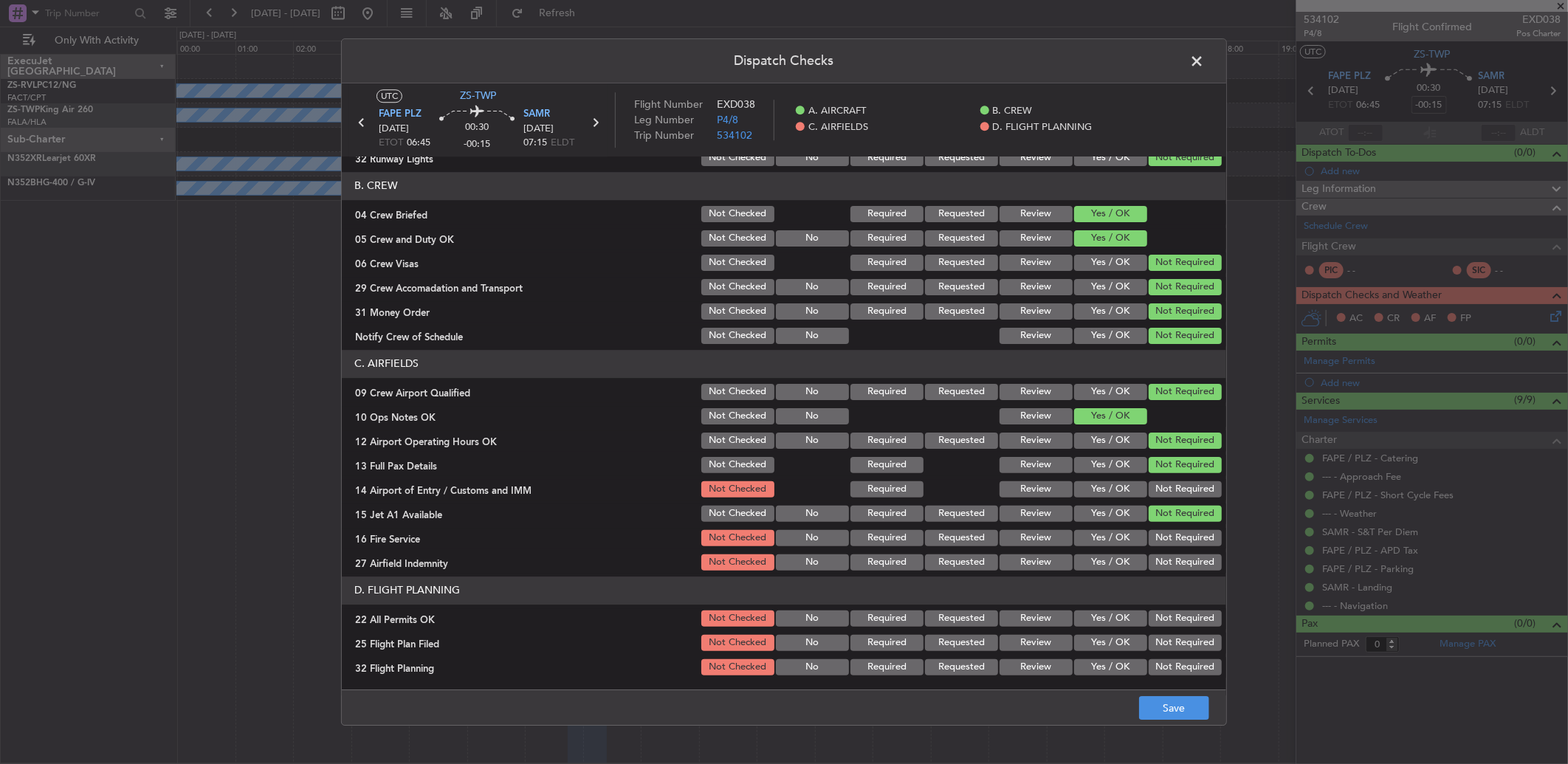
click at [1113, 491] on button "Not Required" at bounding box center [1185, 490] width 74 height 16
drag, startPoint x: 1152, startPoint y: 525, endPoint x: 1152, endPoint y: 532, distance: 7.0
click at [1113, 508] on section "C. AIRFIELDS 09 Crew Airport Qualified Not Checked No Required Requested Review…" at bounding box center [784, 461] width 884 height 223
click at [1113, 508] on button "Not Required" at bounding box center [1185, 538] width 74 height 16
drag, startPoint x: 1152, startPoint y: 544, endPoint x: 1152, endPoint y: 562, distance: 18.0
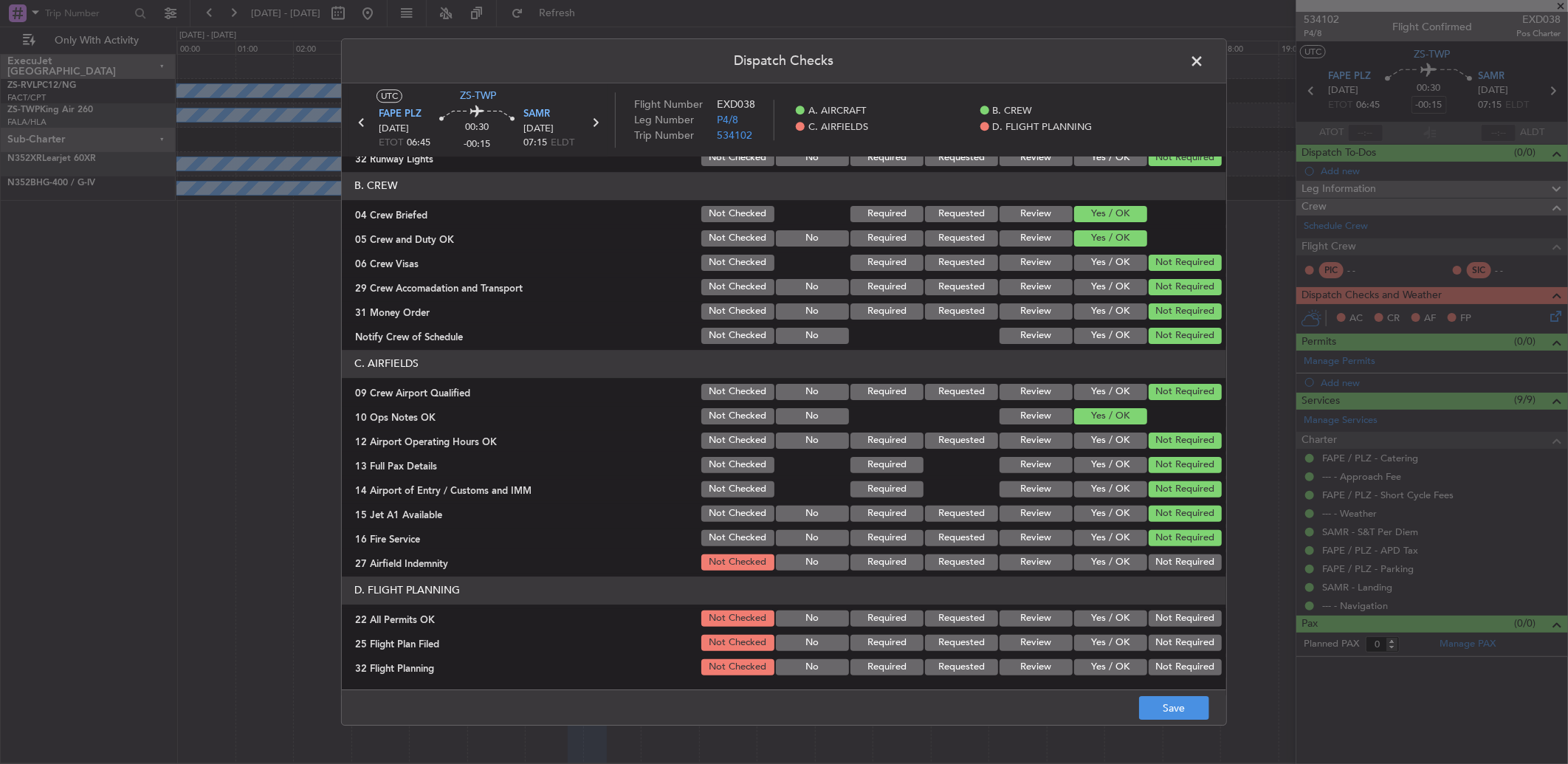
click at [1113, 508] on section "C. AIRFIELDS 09 Crew Airport Qualified Not Checked No Required Requested Review…" at bounding box center [784, 461] width 884 height 223
click at [1113, 508] on button "Not Required" at bounding box center [1185, 562] width 74 height 16
click at [1113, 508] on button "Not Required" at bounding box center [1185, 619] width 74 height 16
click at [1017, 508] on button "Review" at bounding box center [1036, 643] width 74 height 16
click at [1027, 508] on button "Review" at bounding box center [1036, 667] width 74 height 16
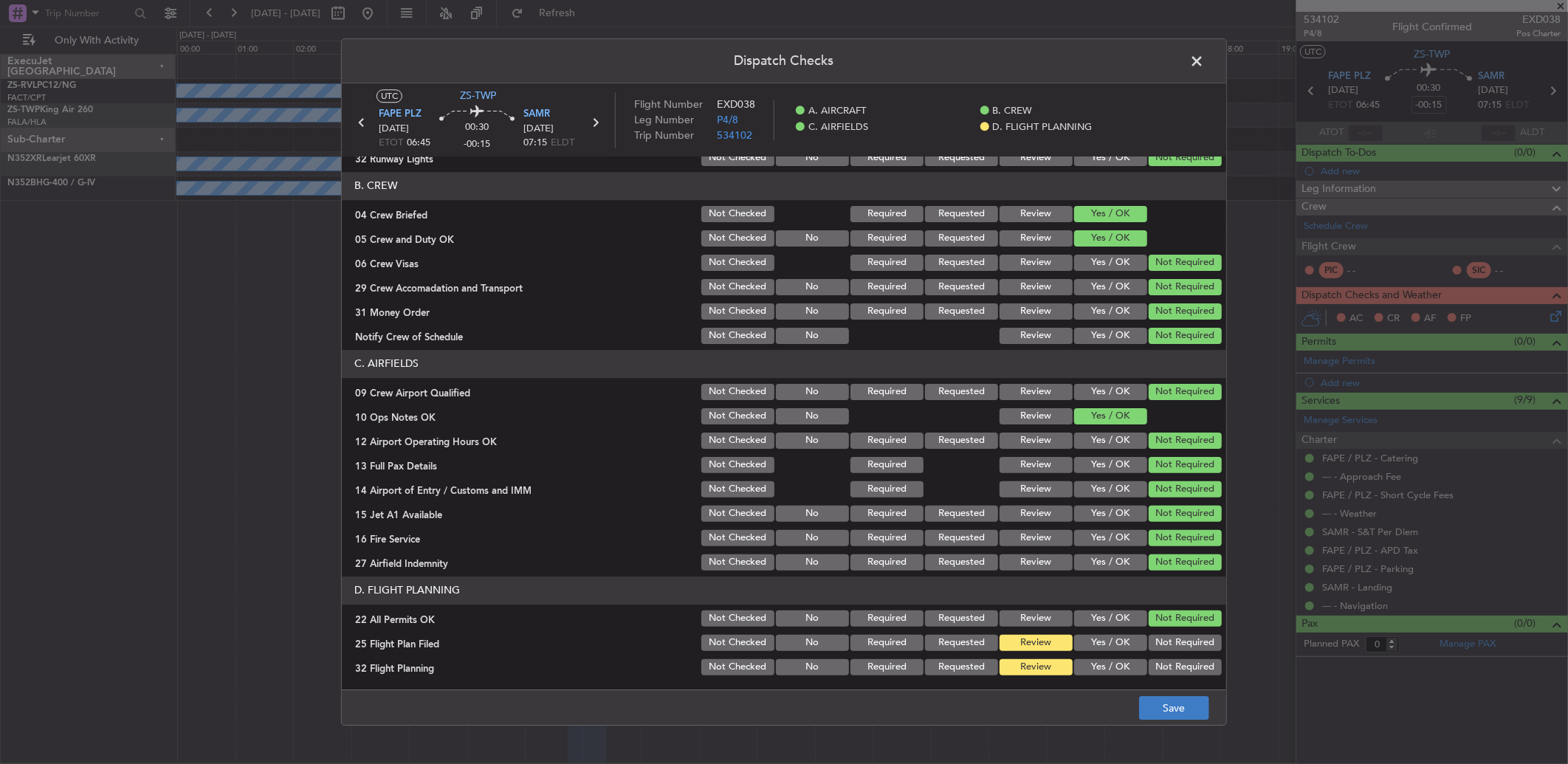
drag, startPoint x: 1027, startPoint y: 669, endPoint x: 1160, endPoint y: 699, distance: 136.3
click at [1035, 508] on button "Review" at bounding box center [1036, 667] width 74 height 16
click at [1113, 508] on button "Save" at bounding box center [1174, 708] width 70 height 23
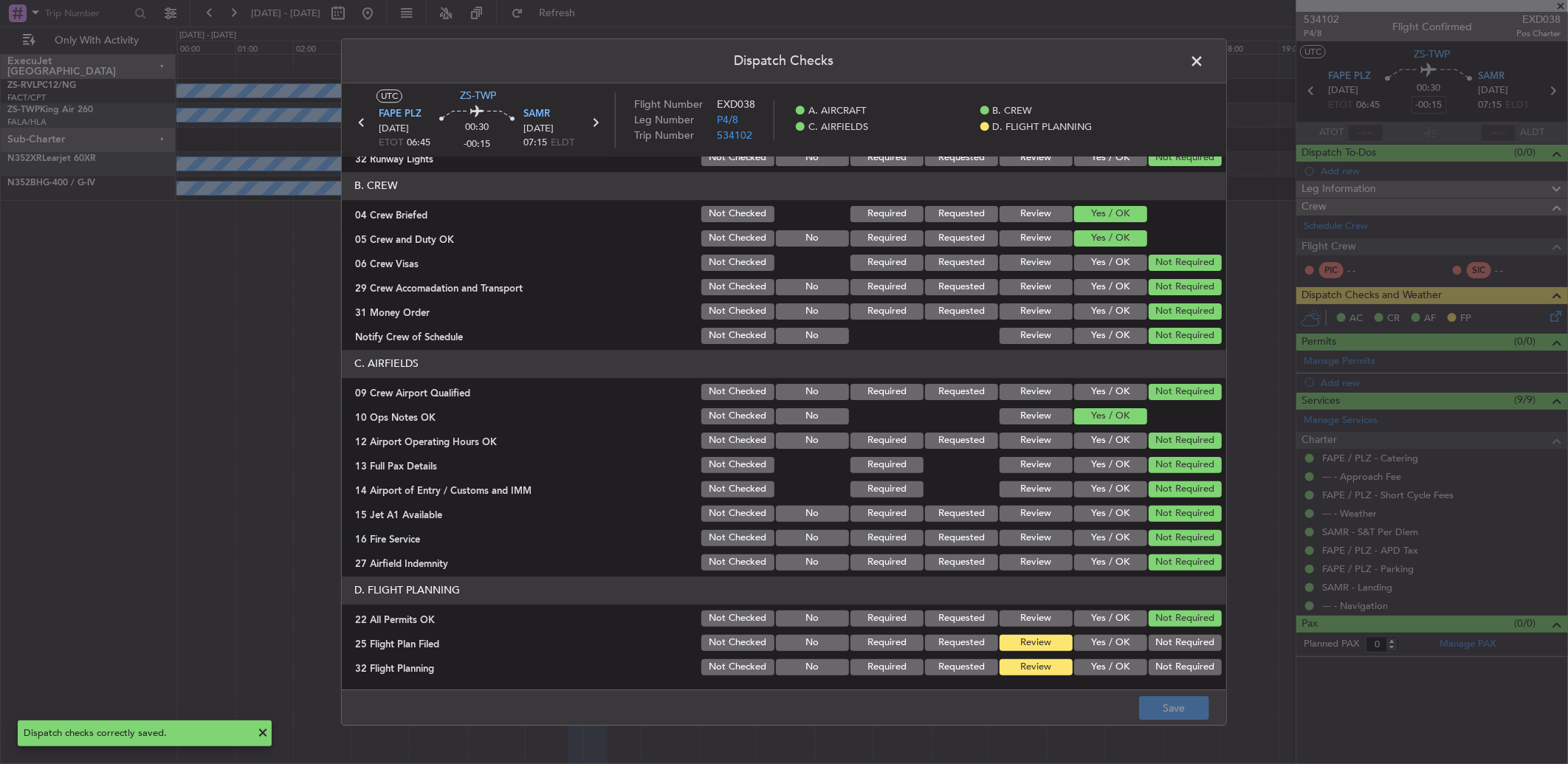
drag, startPoint x: 1075, startPoint y: 645, endPoint x: 1078, endPoint y: 655, distance: 10.4
click at [1078, 508] on button "Yes / OK" at bounding box center [1111, 643] width 74 height 16
click at [1079, 508] on button "Yes / OK" at bounding box center [1111, 667] width 74 height 16
drag, startPoint x: 1138, startPoint y: 699, endPoint x: 1144, endPoint y: 703, distance: 7.2
click at [1113, 508] on footer "Save" at bounding box center [784, 708] width 884 height 36
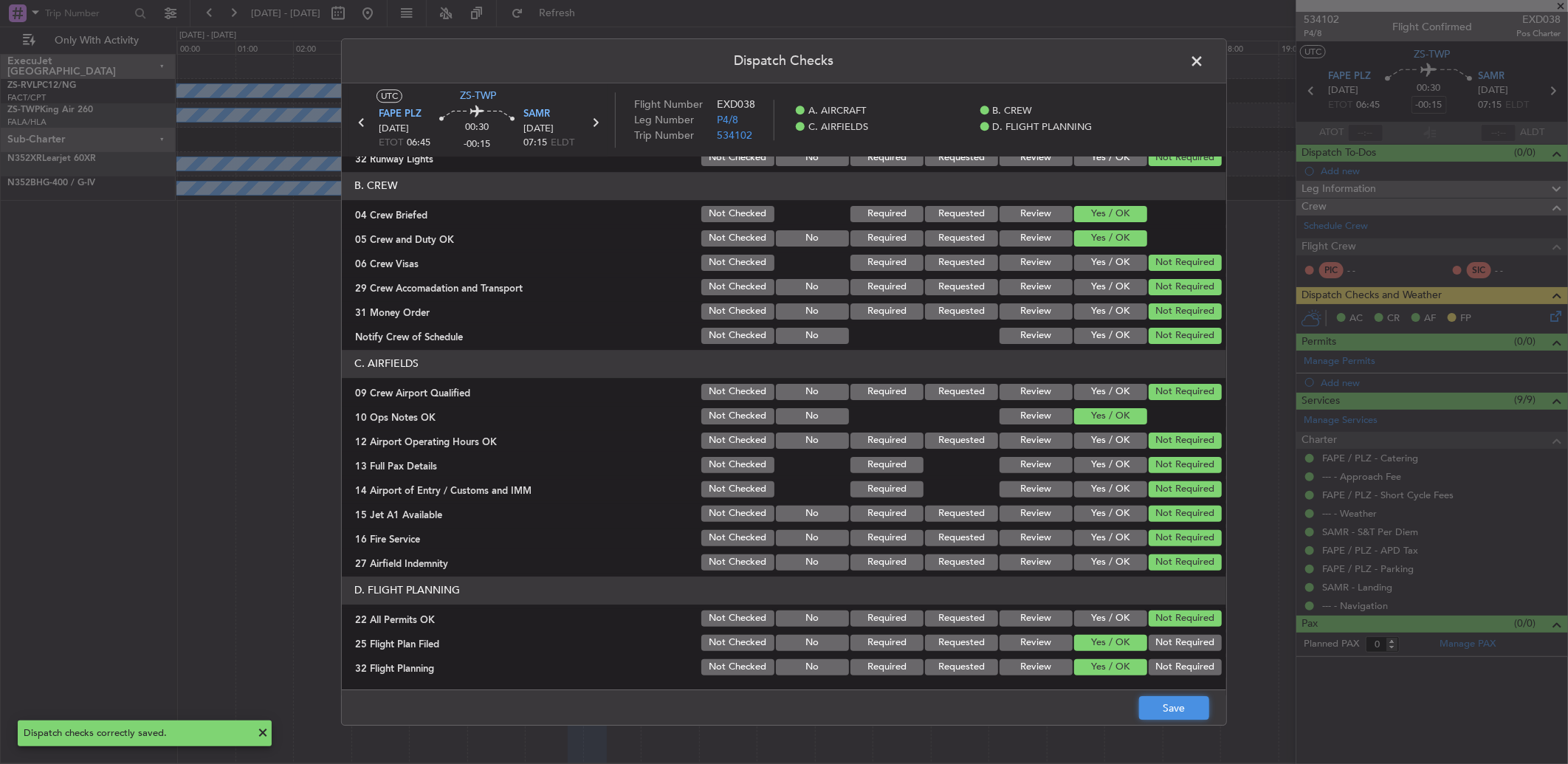
drag, startPoint x: 1149, startPoint y: 706, endPoint x: 1157, endPoint y: 696, distance: 12.8
click at [1113, 508] on button "Save" at bounding box center [1174, 708] width 70 height 23
click at [1113, 72] on span at bounding box center [1204, 65] width 0 height 30
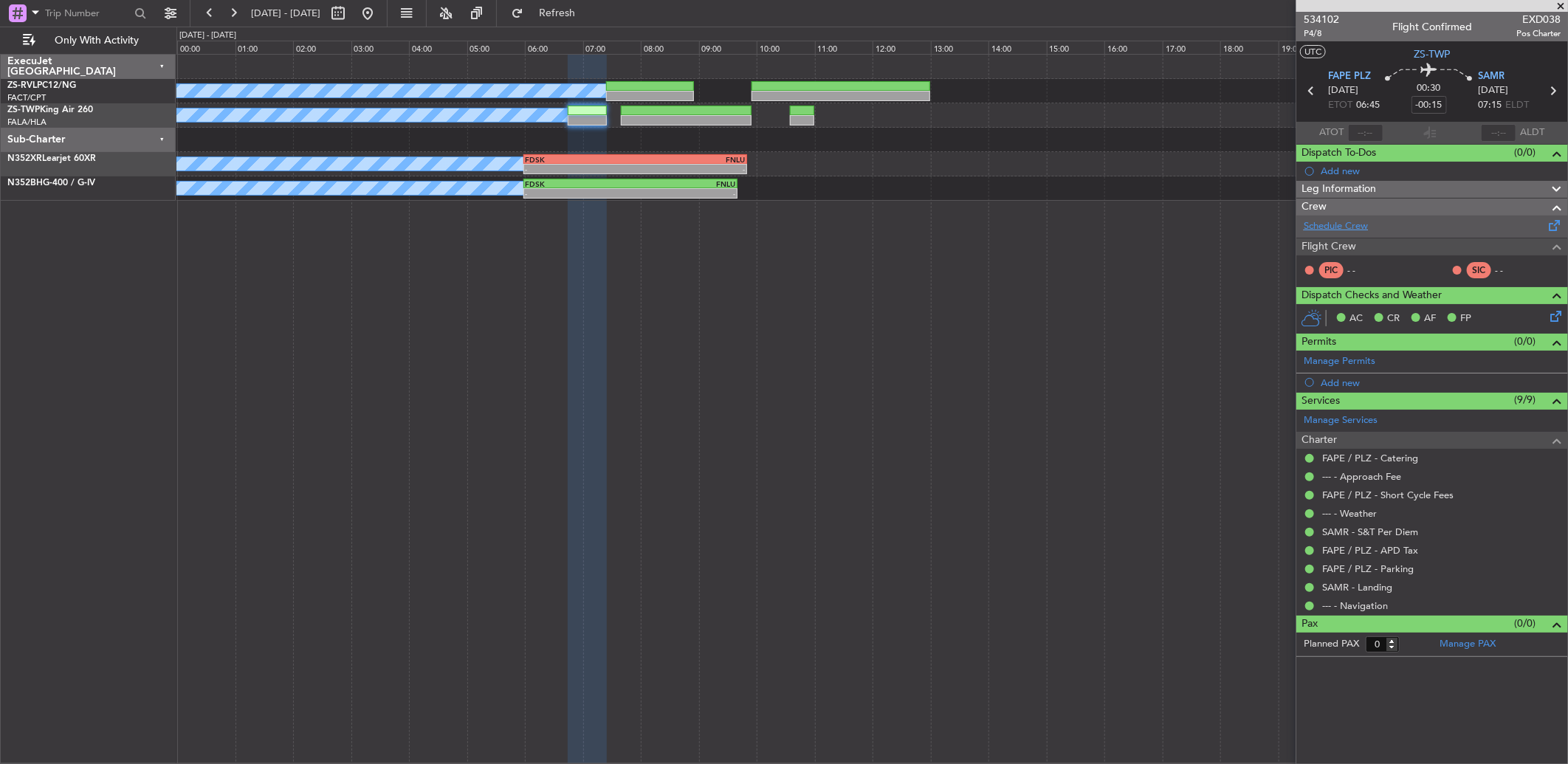
click at [1113, 220] on link "Schedule Crew" at bounding box center [1336, 227] width 65 height 14
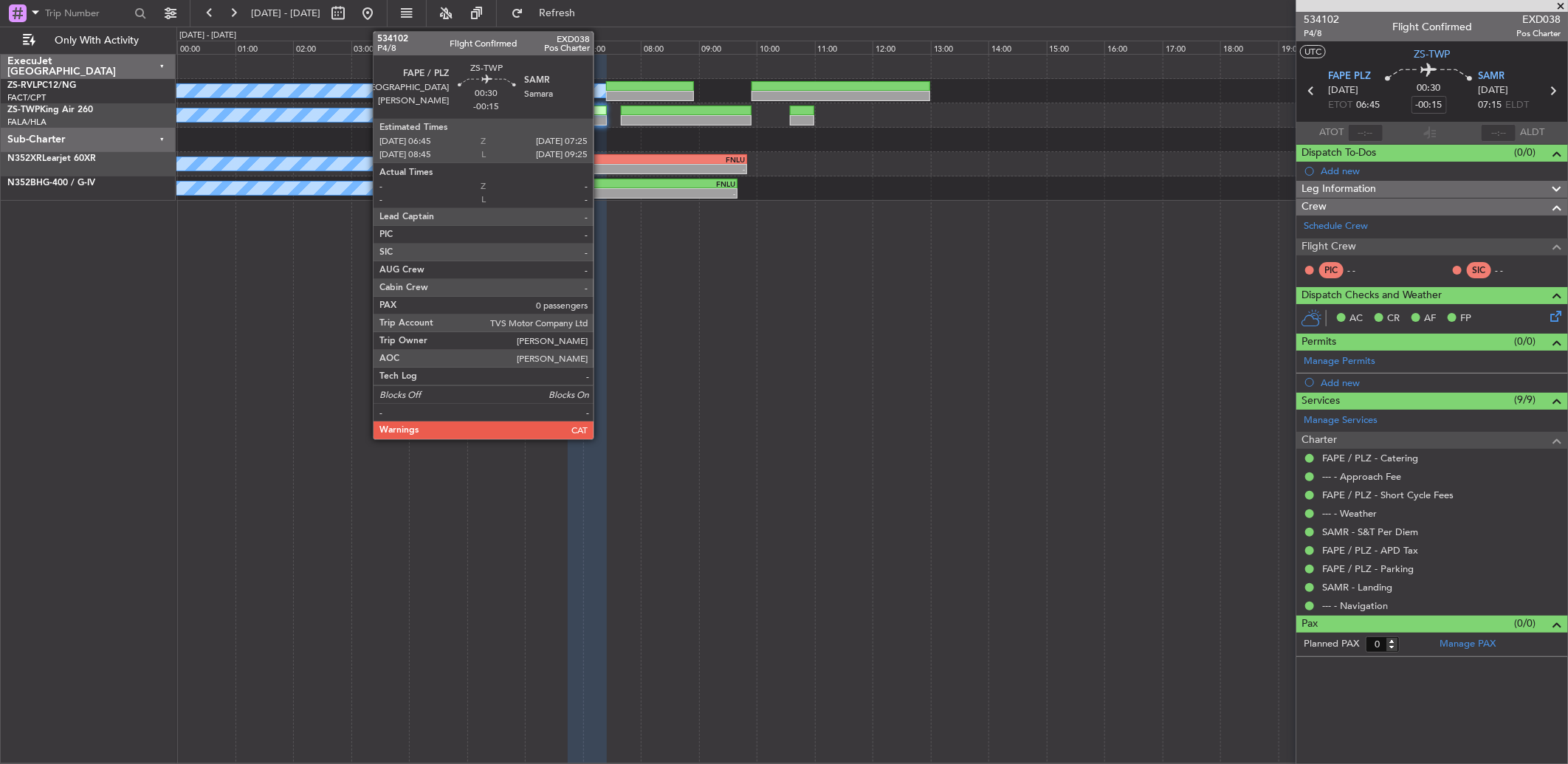
click at [596, 119] on div at bounding box center [587, 120] width 39 height 11
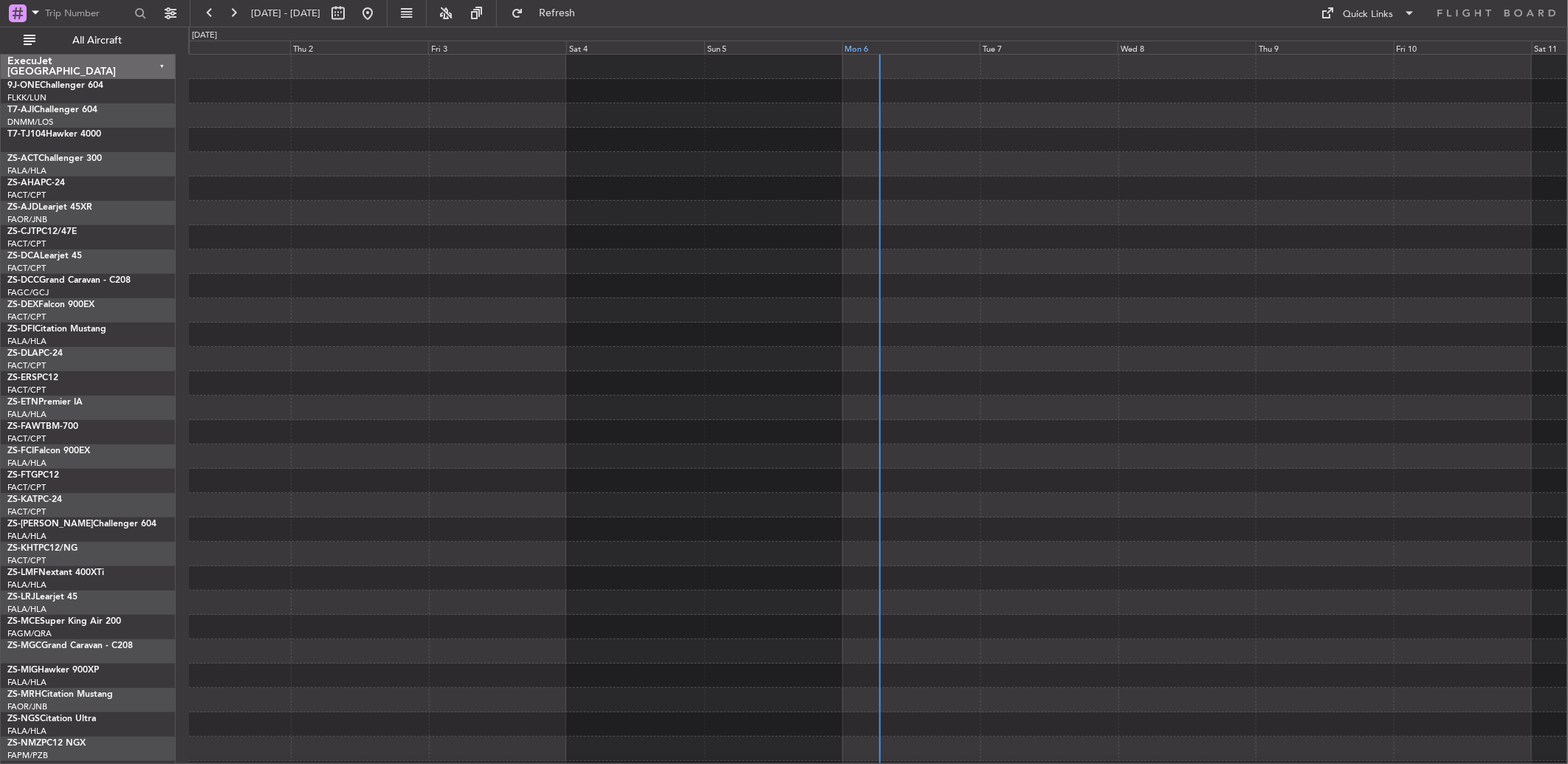
click at [860, 49] on div "Mon 6" at bounding box center [912, 47] width 138 height 13
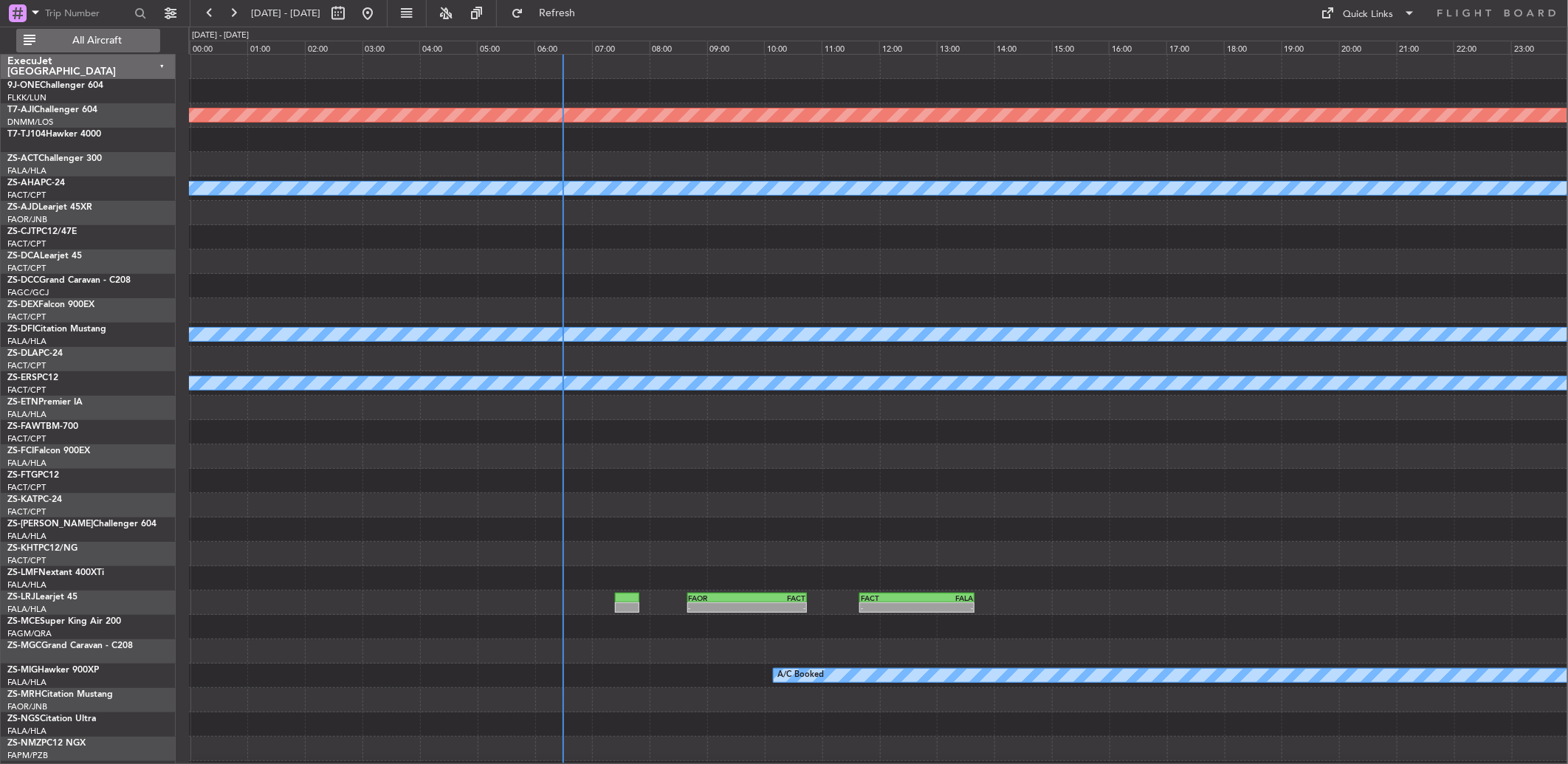
click at [91, 44] on span "All Aircraft" at bounding box center [97, 41] width 117 height 11
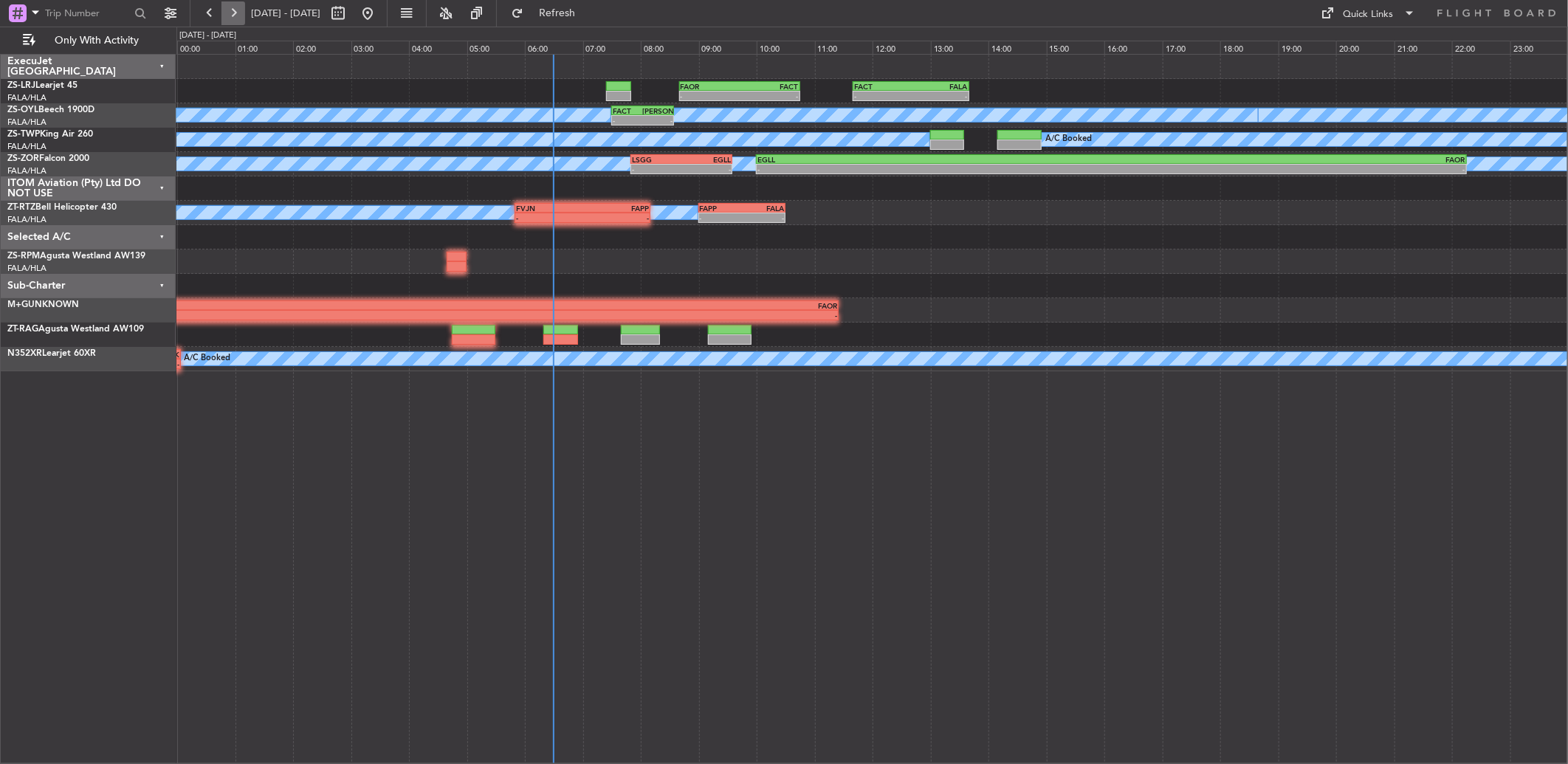
click at [237, 6] on button at bounding box center [233, 13] width 23 height 23
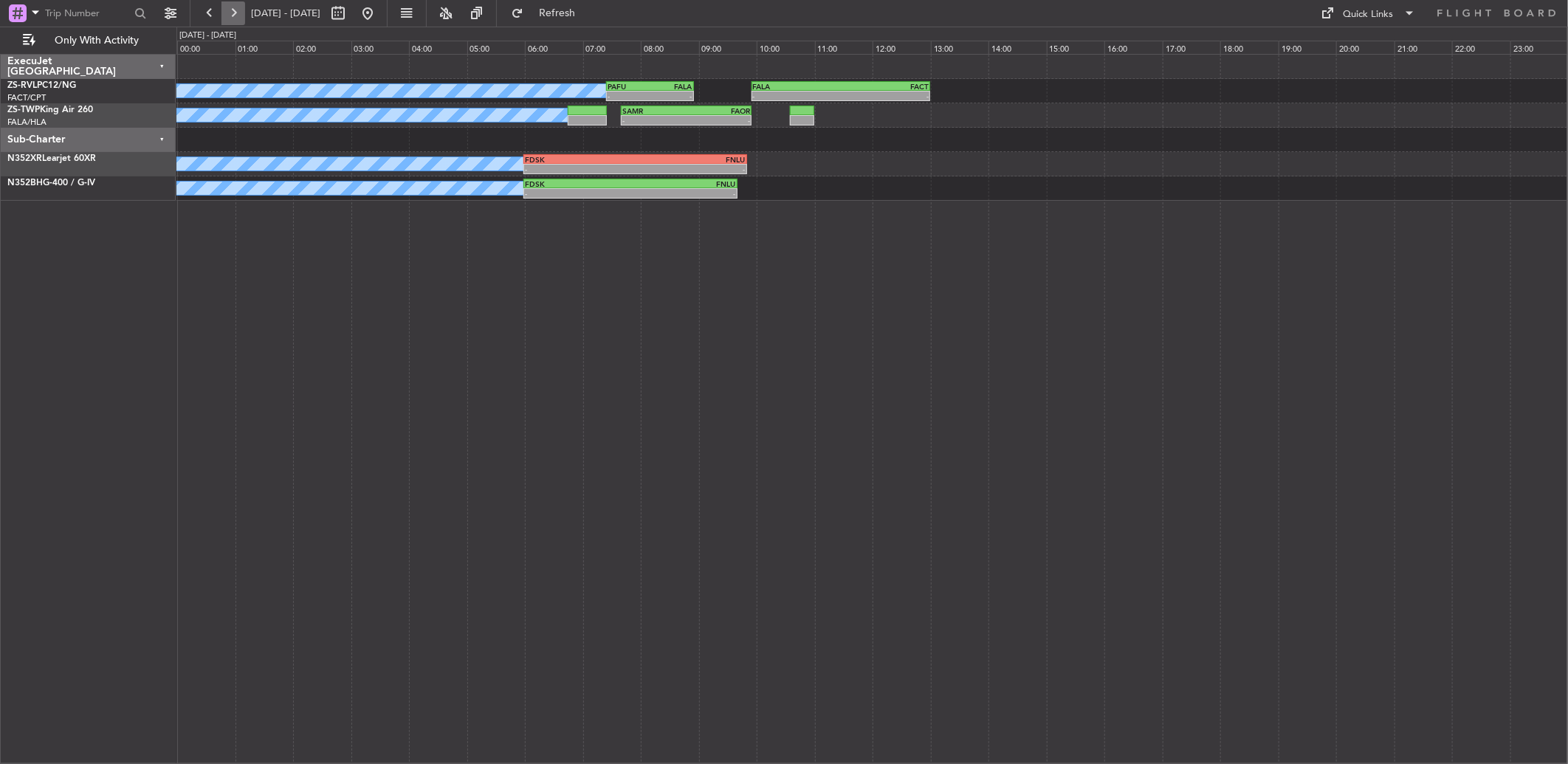
click at [237, 6] on button at bounding box center [233, 13] width 23 height 23
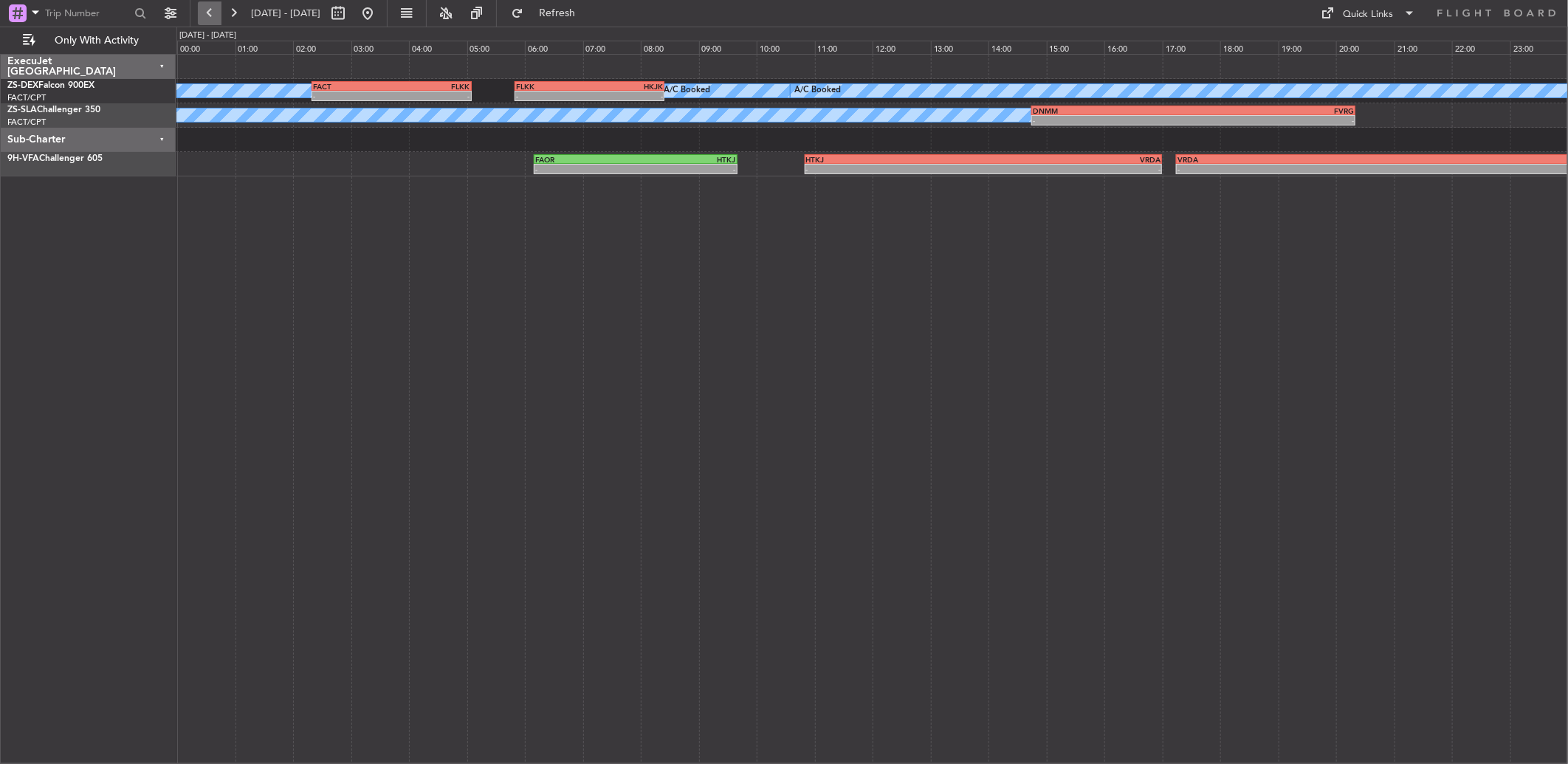
click at [214, 18] on button at bounding box center [210, 13] width 23 height 23
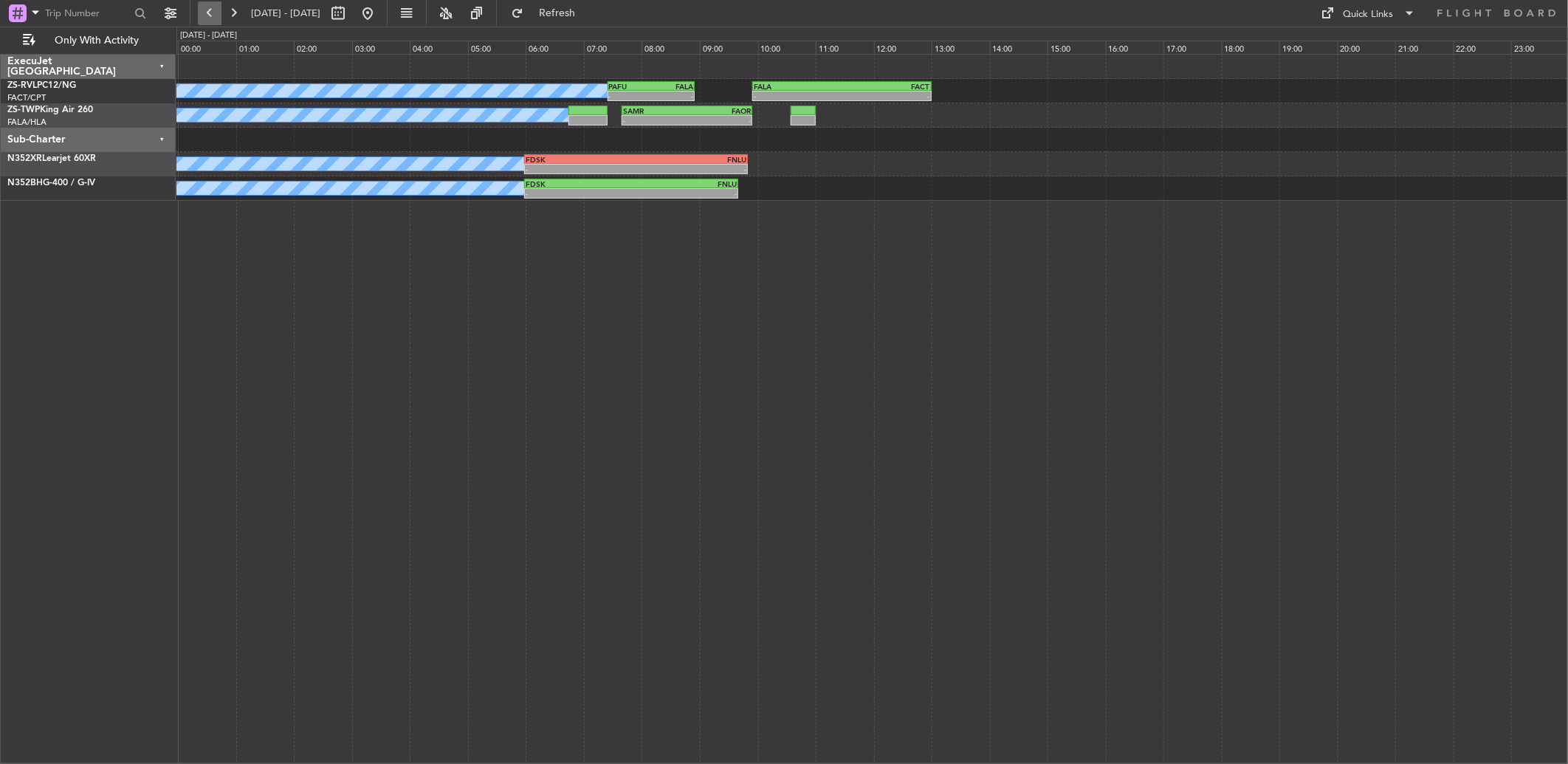
click at [204, 7] on button at bounding box center [210, 13] width 23 height 23
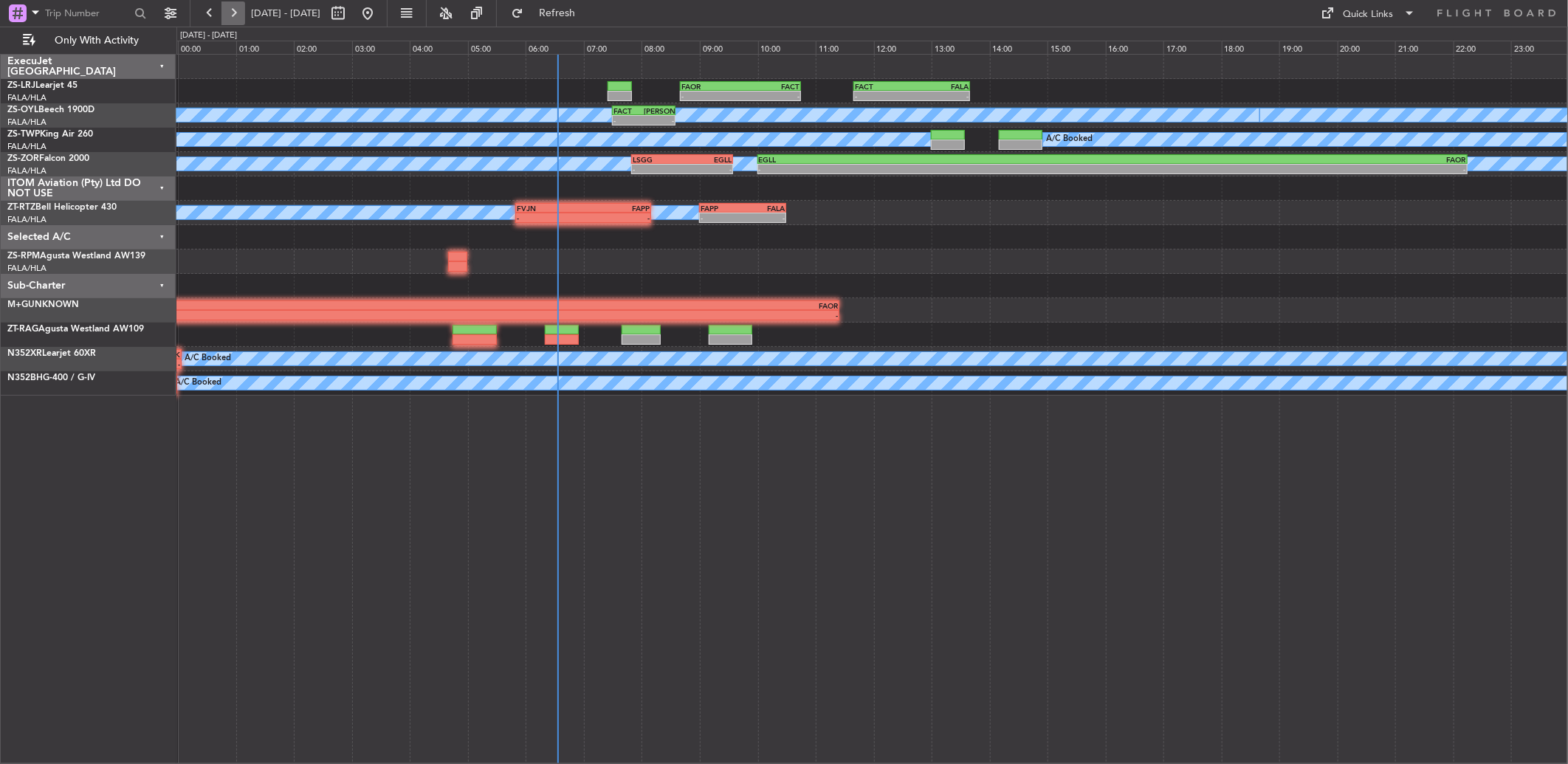
click at [232, 11] on button at bounding box center [233, 13] width 23 height 23
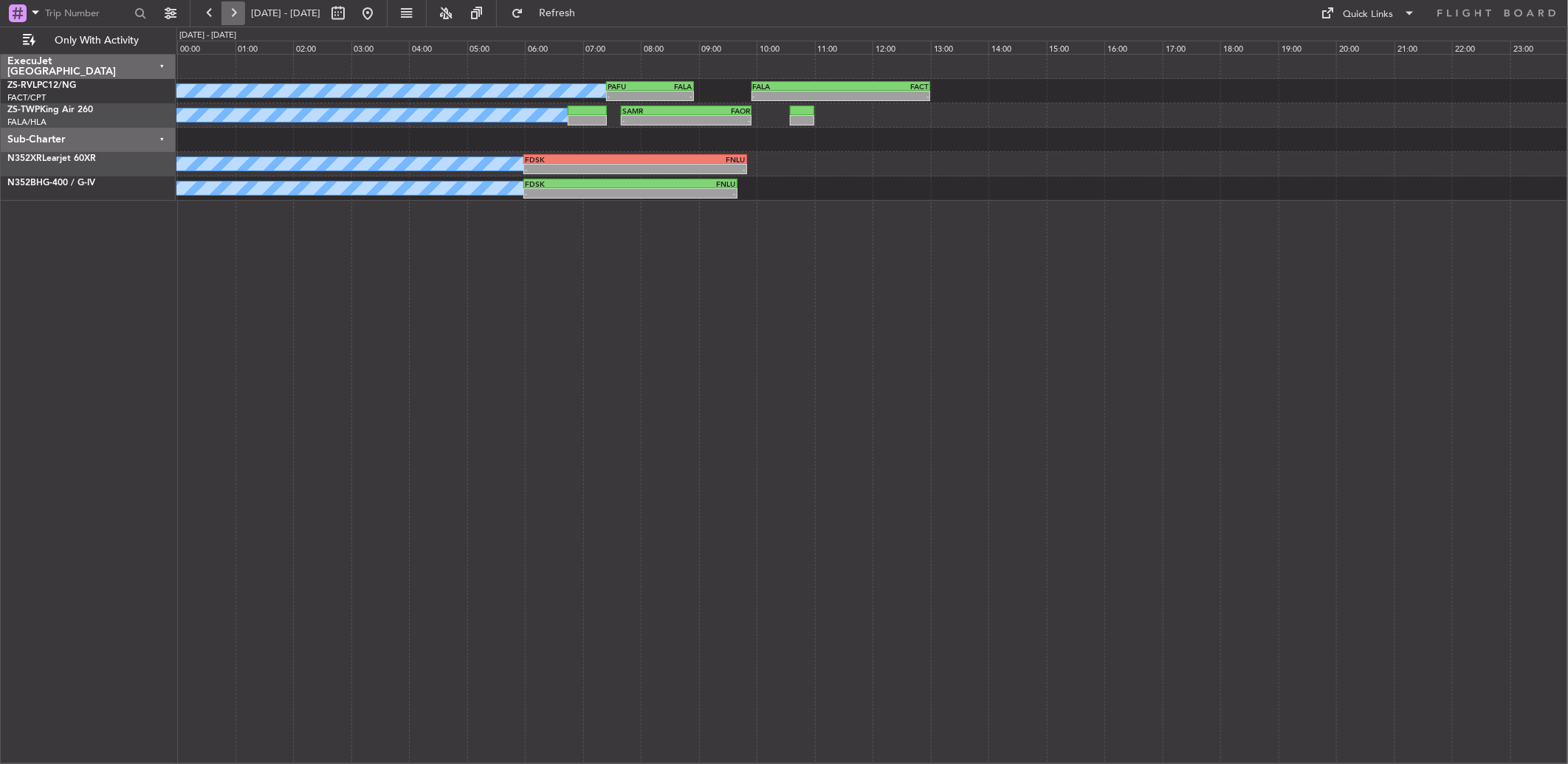
click at [237, 23] on button at bounding box center [233, 13] width 23 height 23
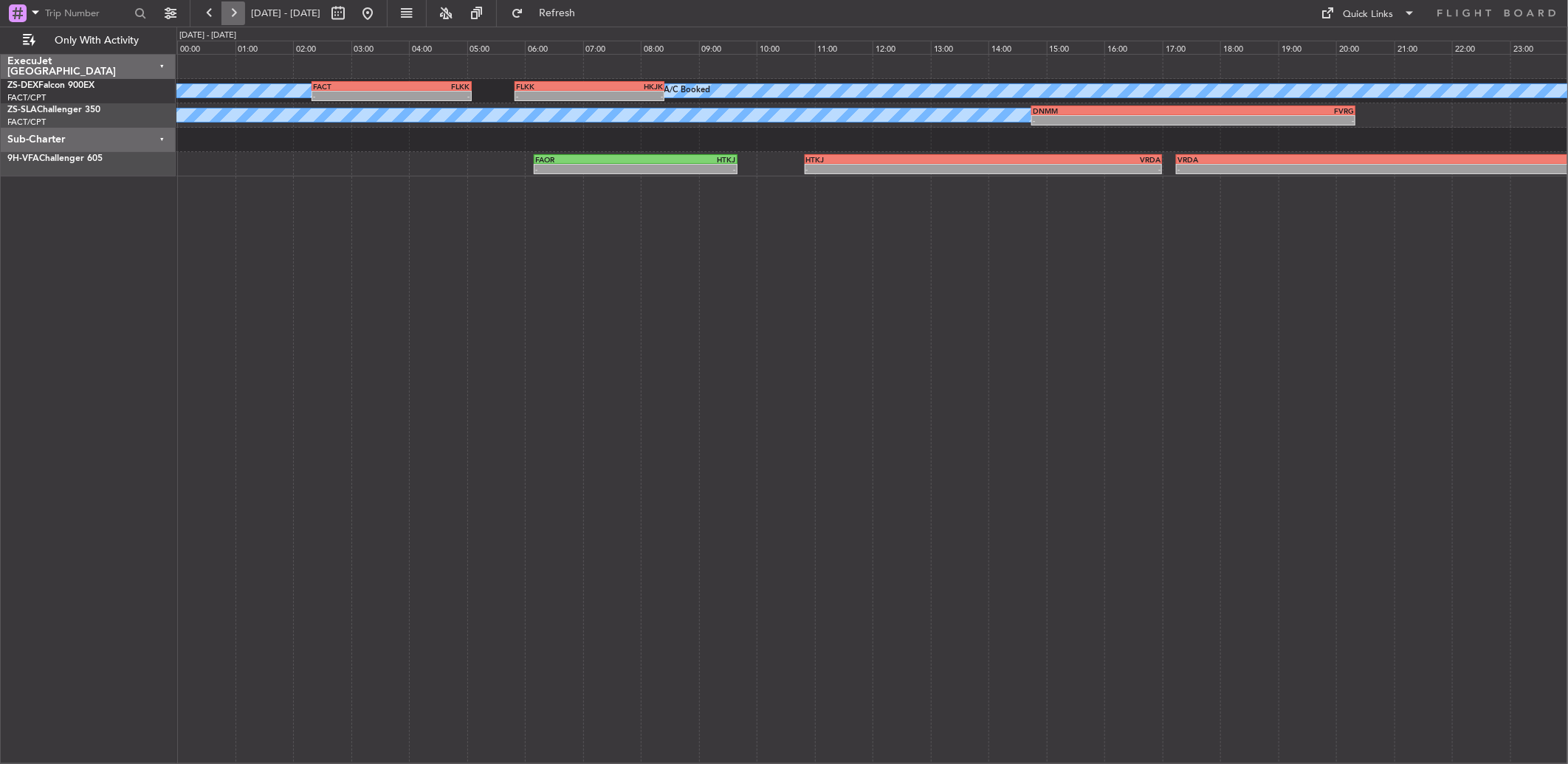
click at [226, 16] on button at bounding box center [233, 13] width 23 height 23
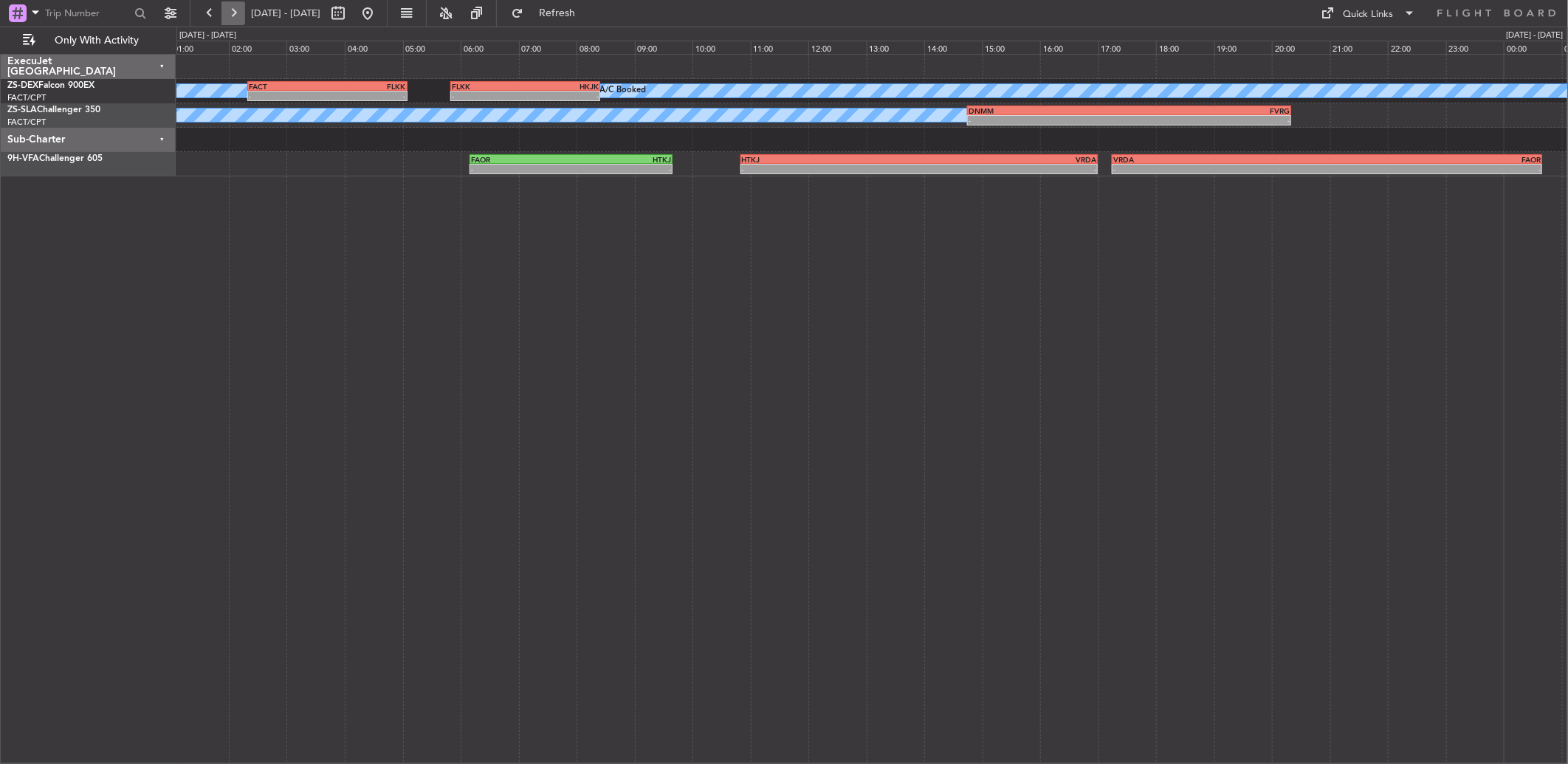
click at [226, 21] on button at bounding box center [233, 13] width 23 height 23
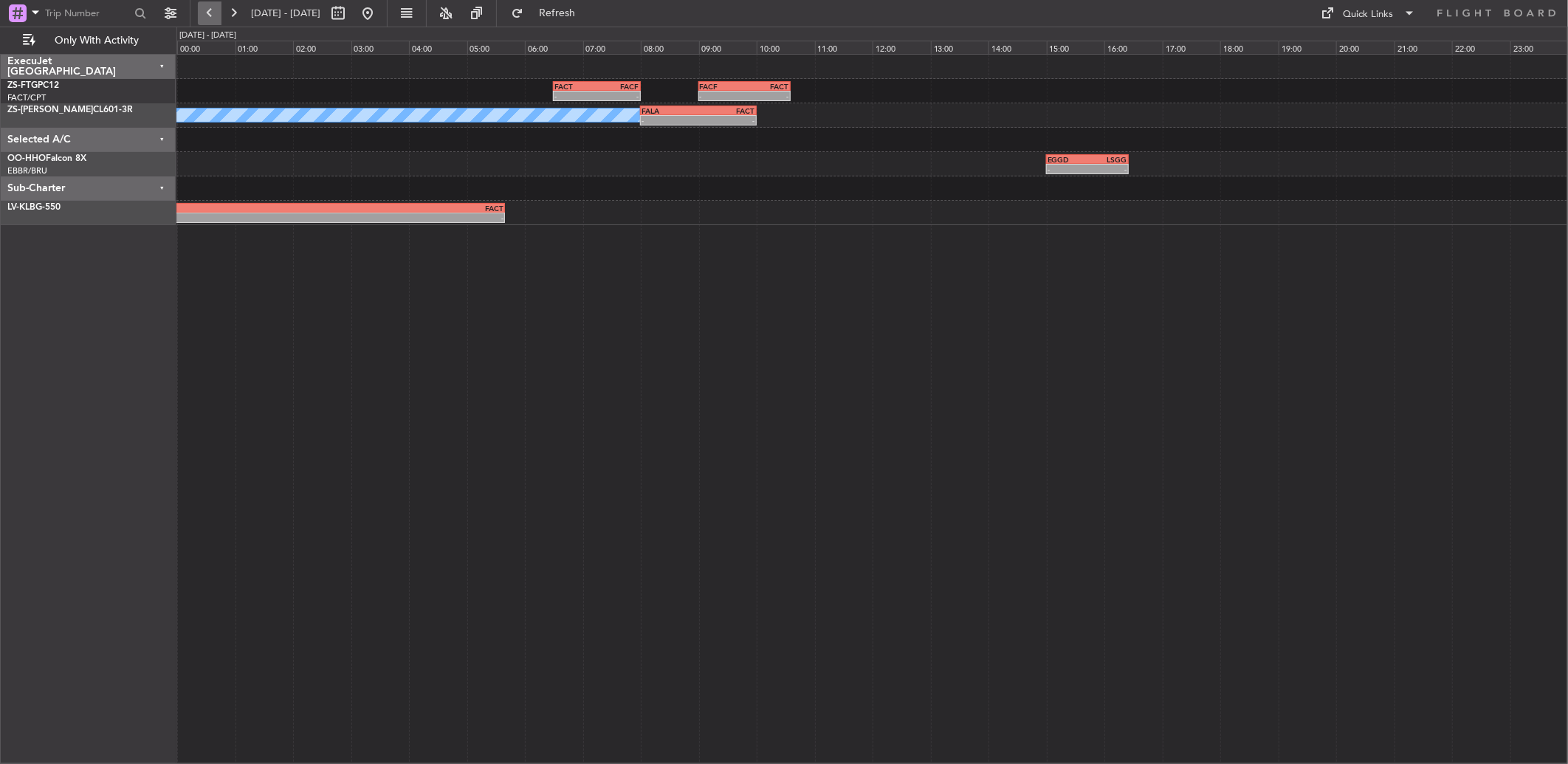
click at [218, 17] on button at bounding box center [210, 13] width 23 height 23
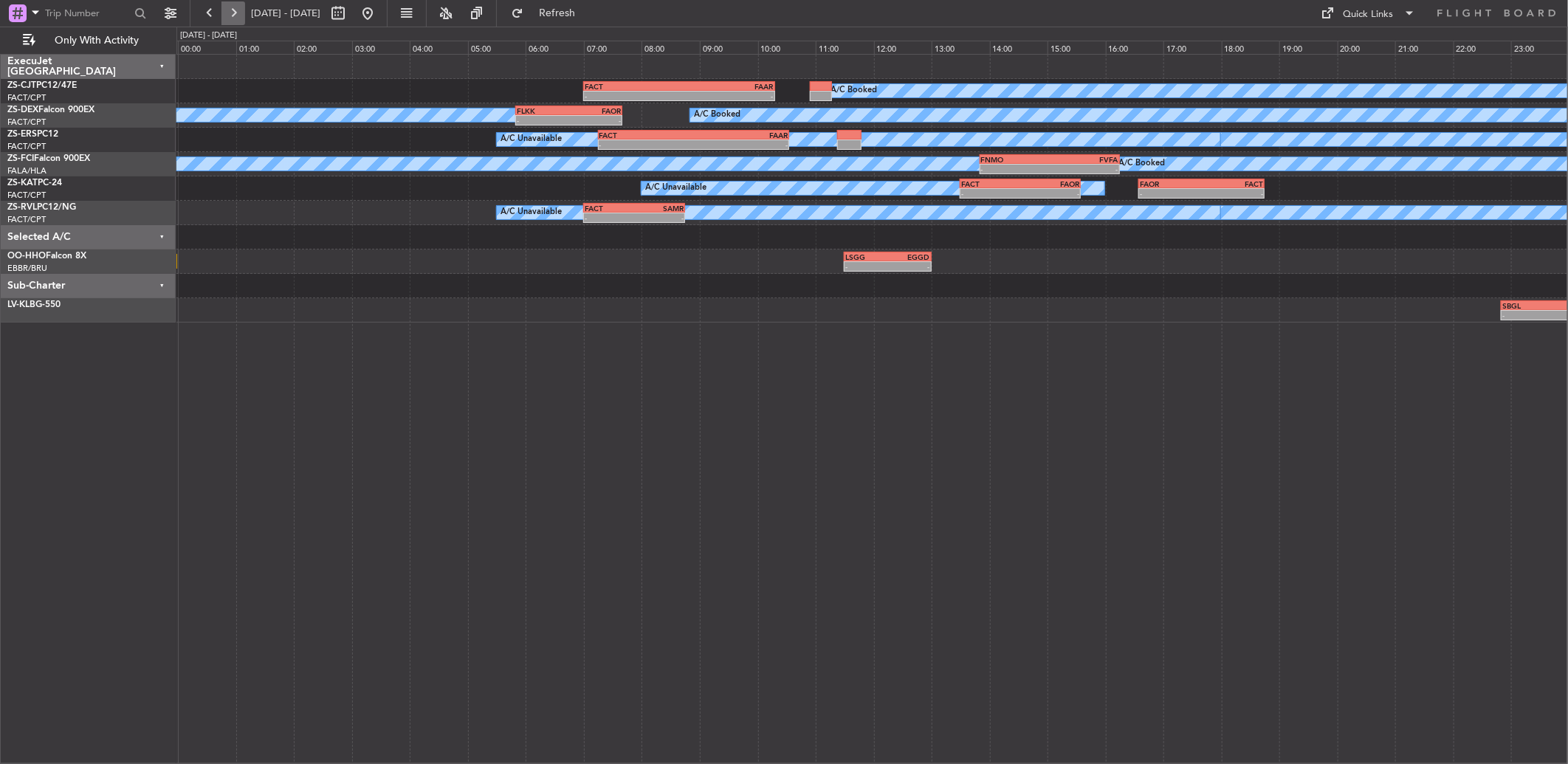
click at [231, 20] on button at bounding box center [233, 13] width 23 height 23
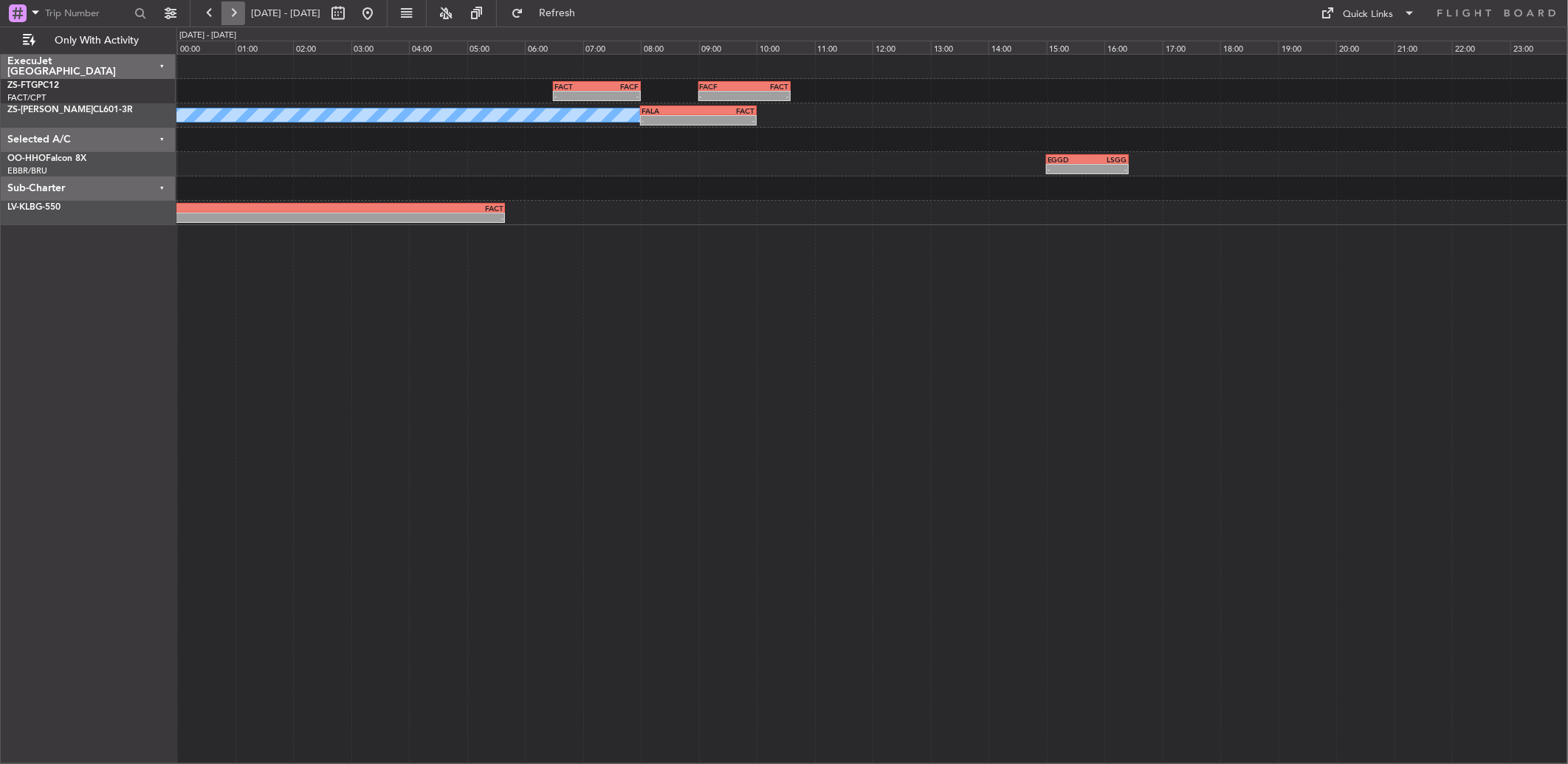
click at [224, 13] on button at bounding box center [233, 13] width 23 height 23
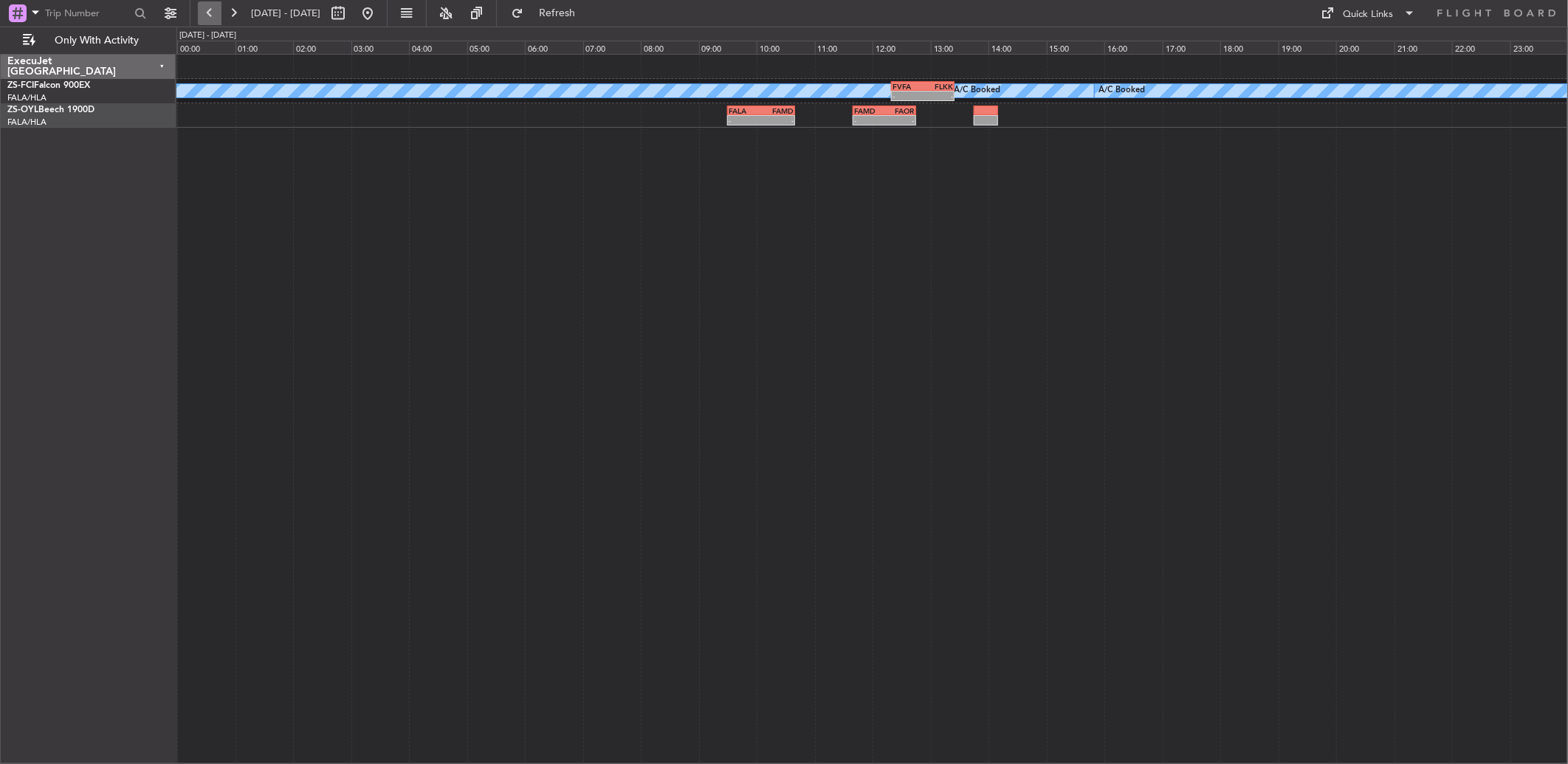
click at [218, 7] on button at bounding box center [210, 13] width 23 height 23
click at [216, 7] on button at bounding box center [210, 13] width 23 height 23
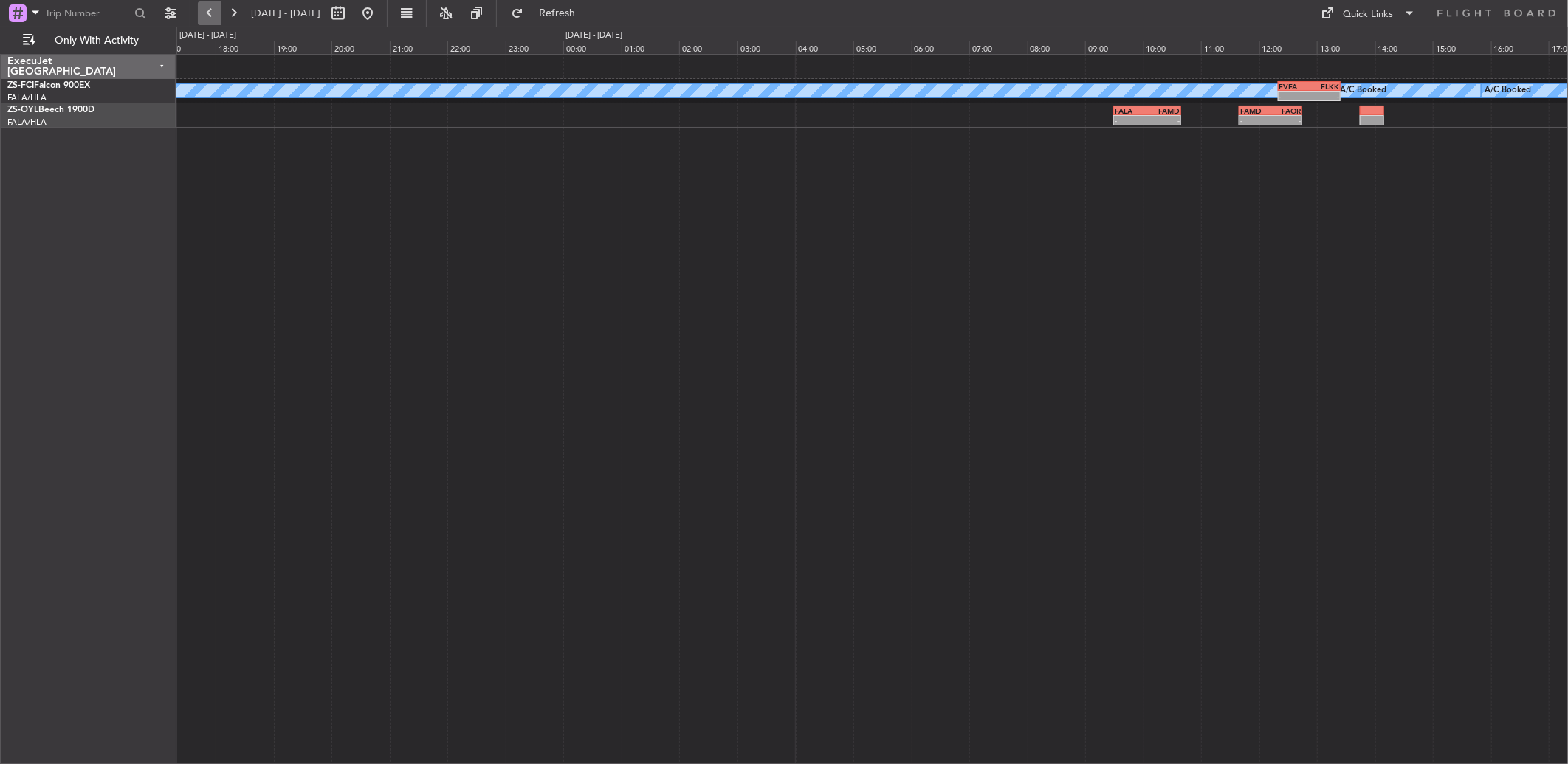
click at [216, 7] on button at bounding box center [210, 13] width 23 height 23
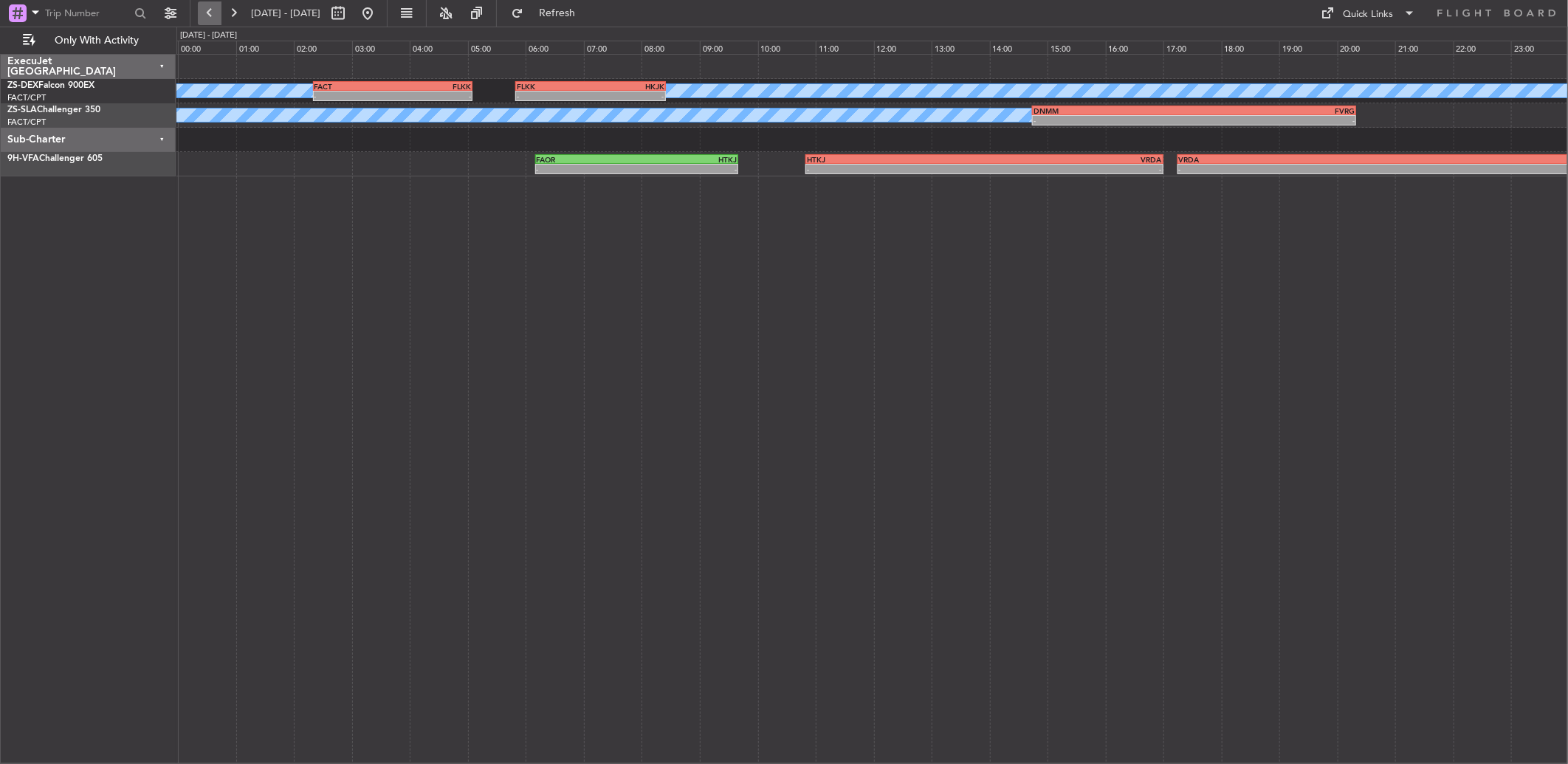
click at [215, 7] on button at bounding box center [210, 13] width 23 height 23
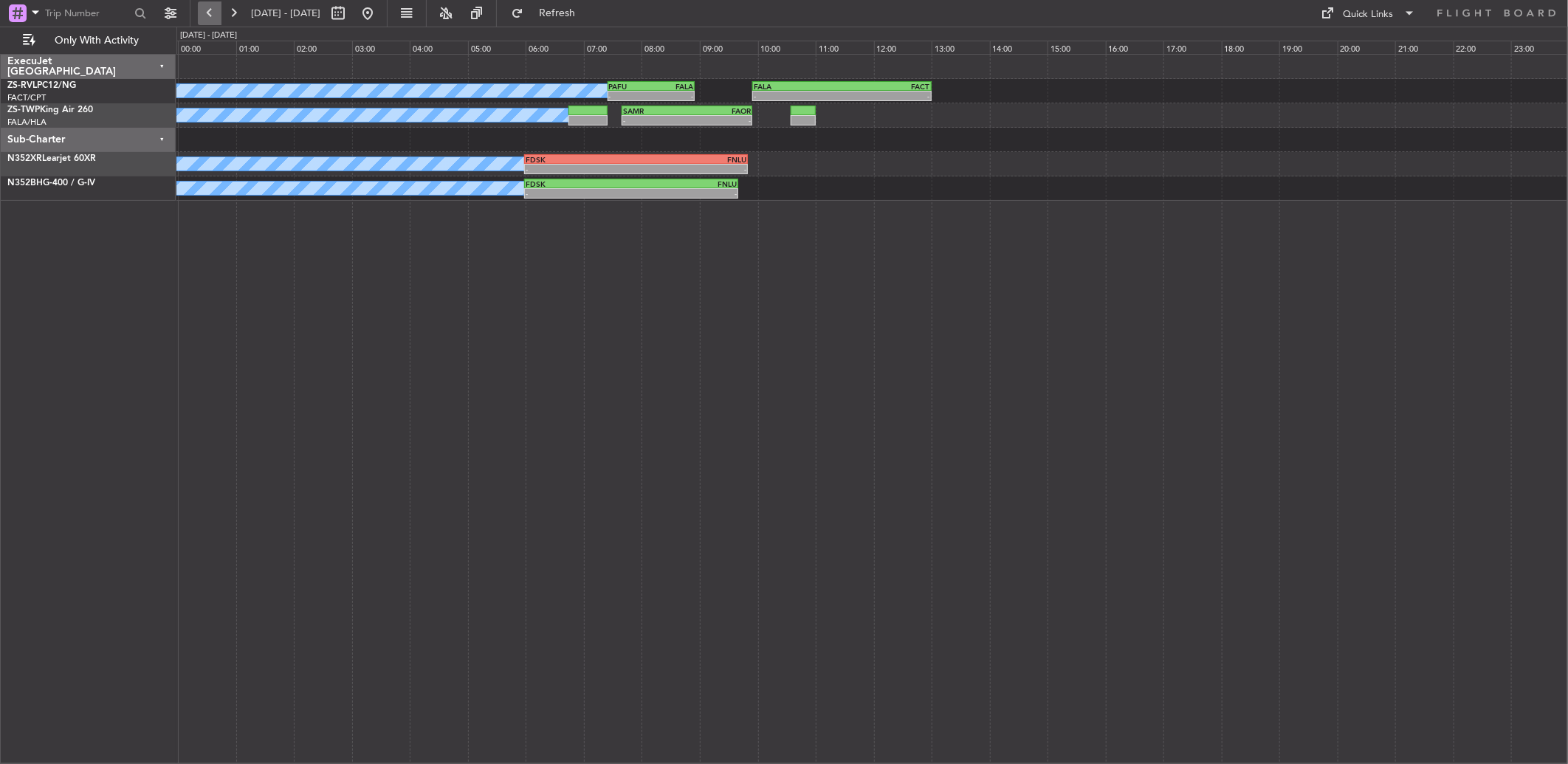
click at [215, 7] on button at bounding box center [210, 13] width 23 height 23
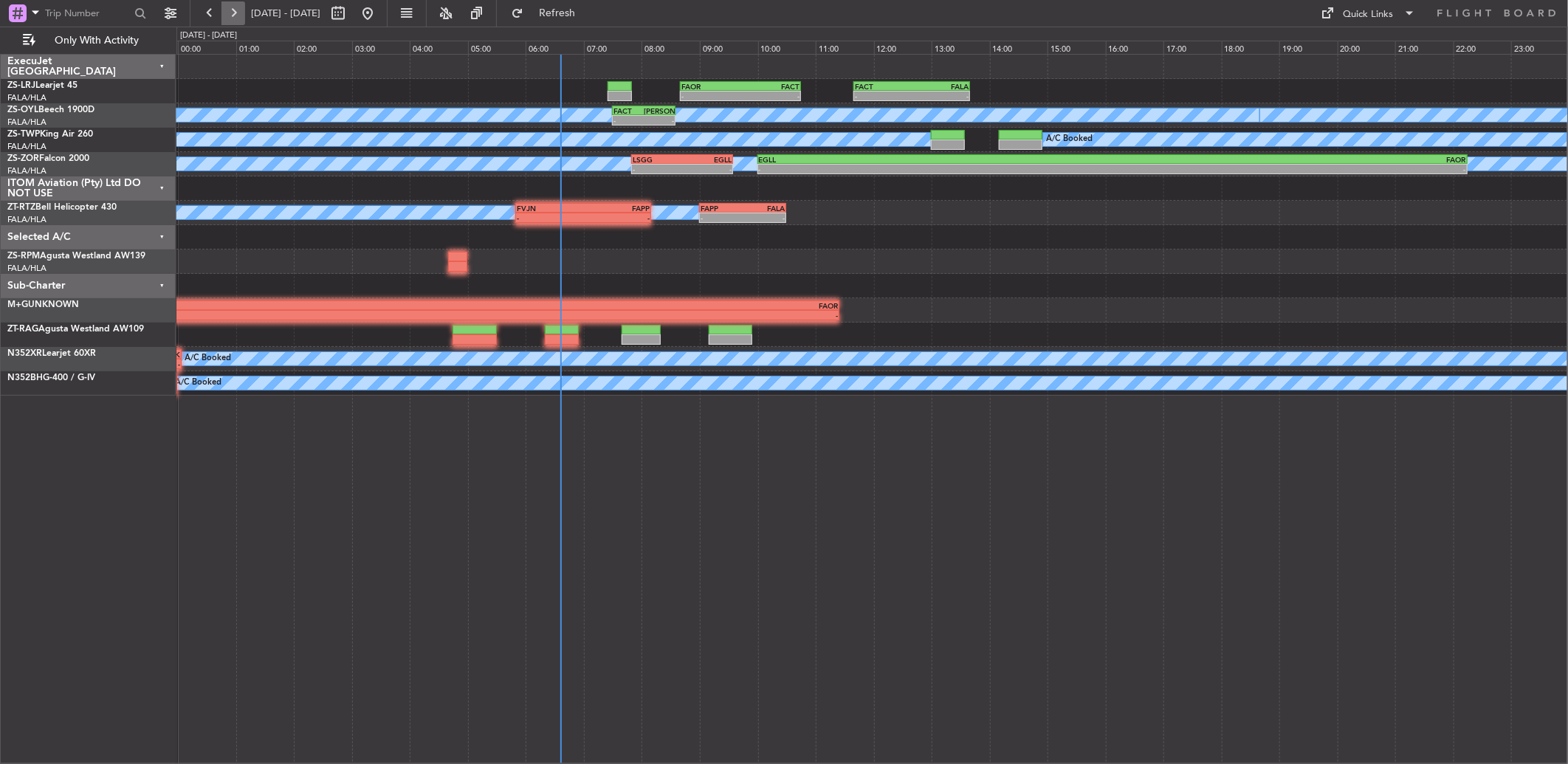
click at [230, 11] on button at bounding box center [233, 13] width 23 height 23
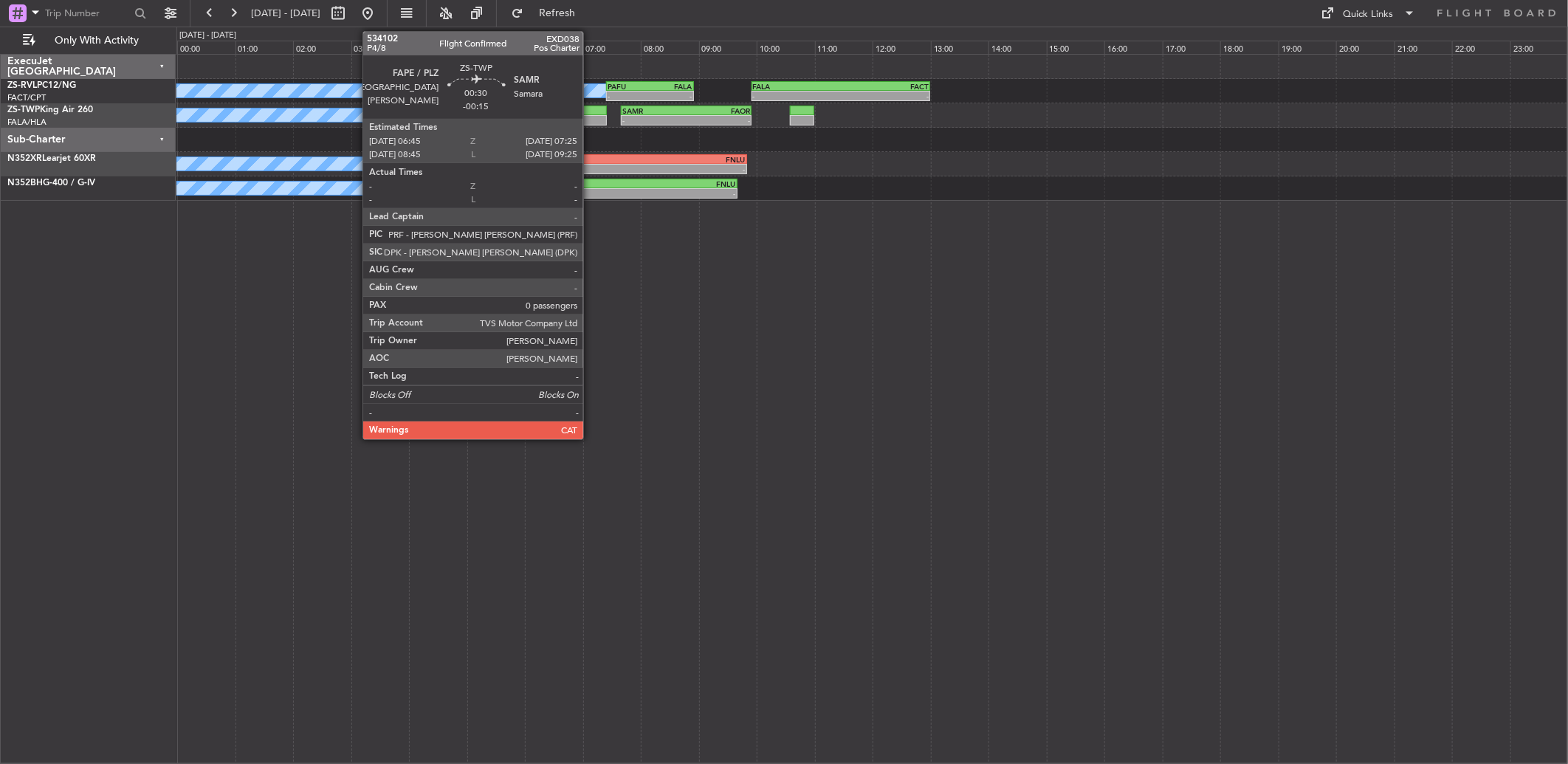
click at [588, 109] on div at bounding box center [587, 111] width 39 height 11
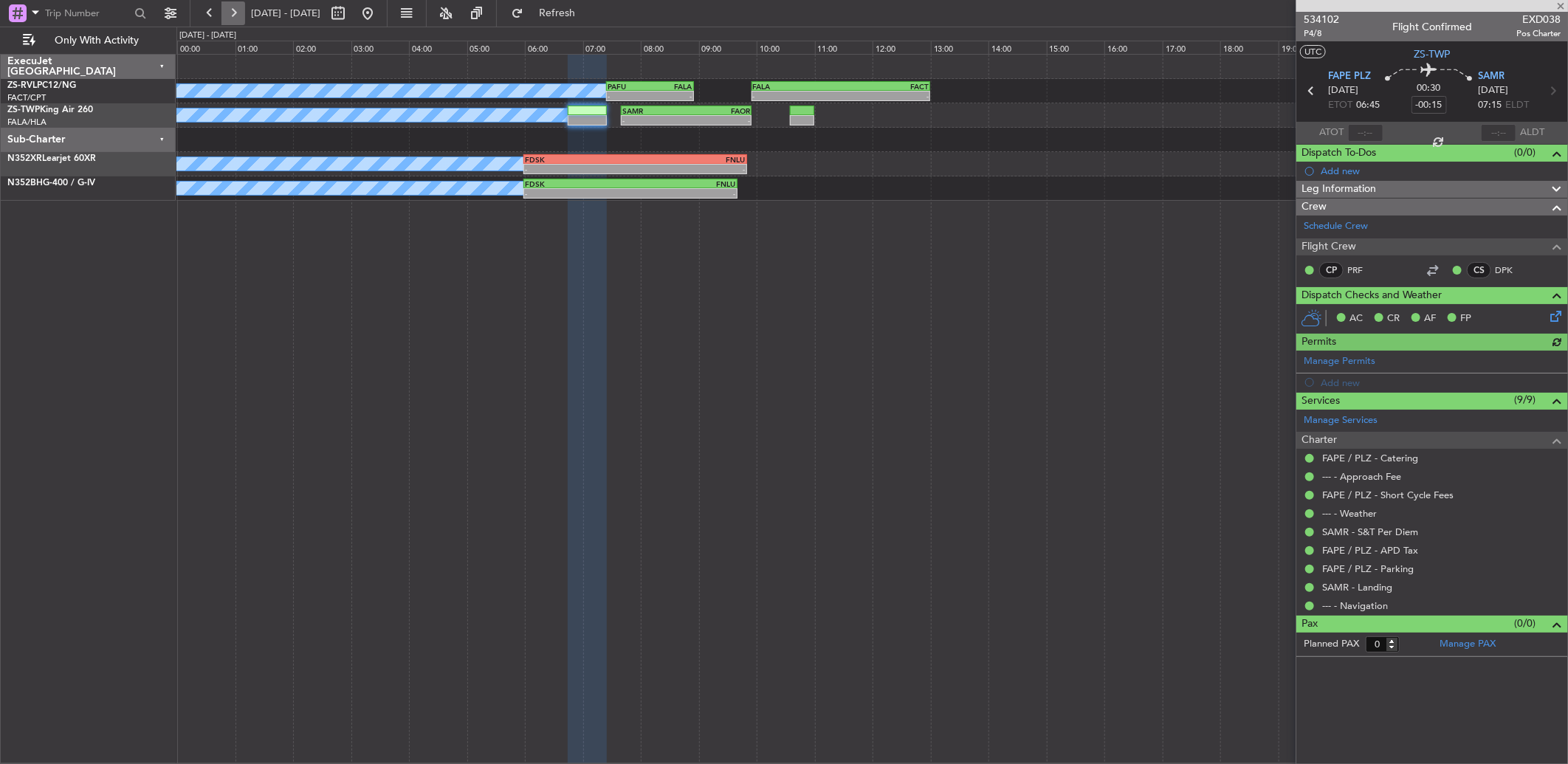
click at [232, 19] on button at bounding box center [233, 13] width 23 height 23
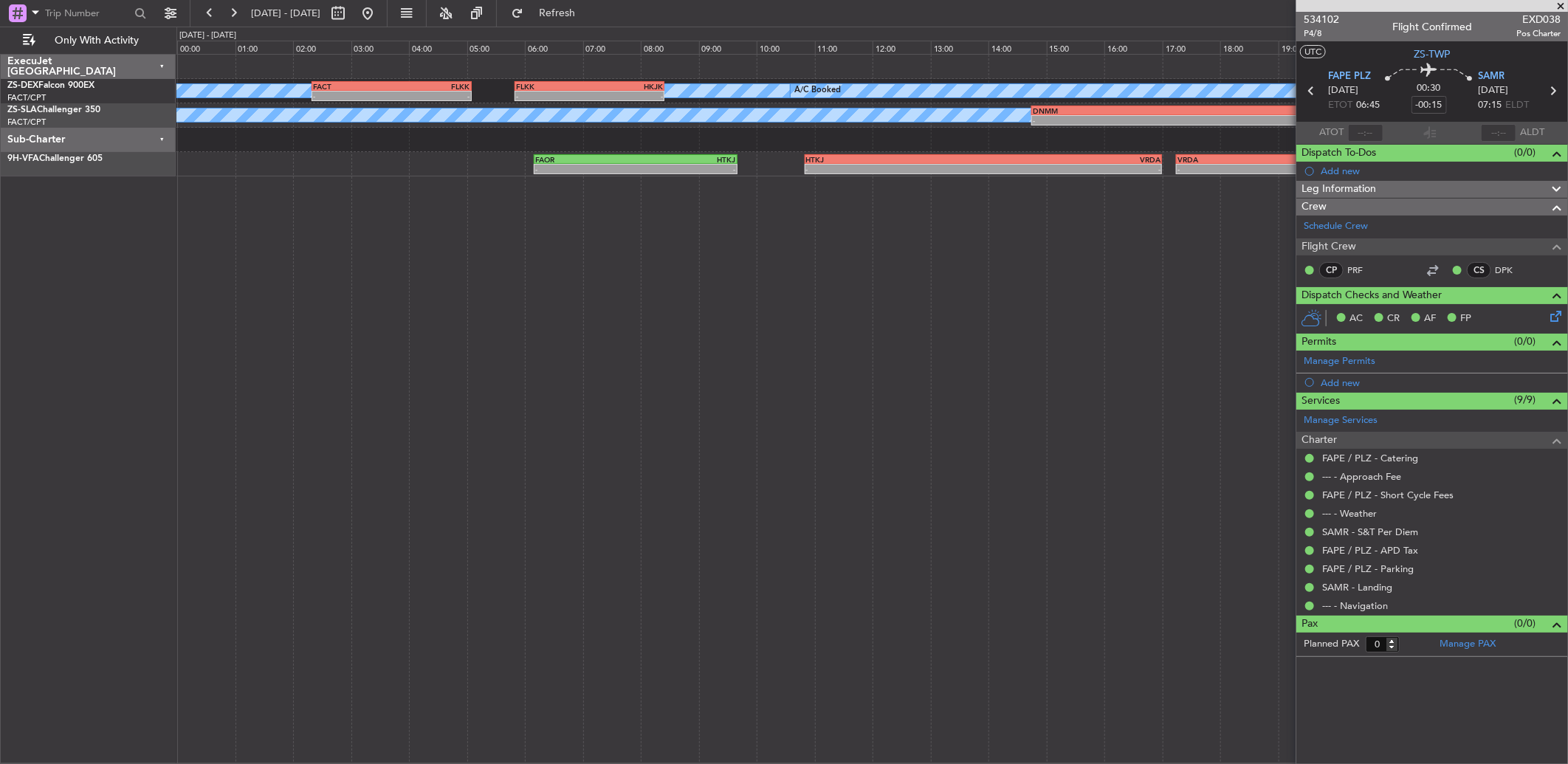
click at [1565, 4] on span at bounding box center [1560, 6] width 14 height 13
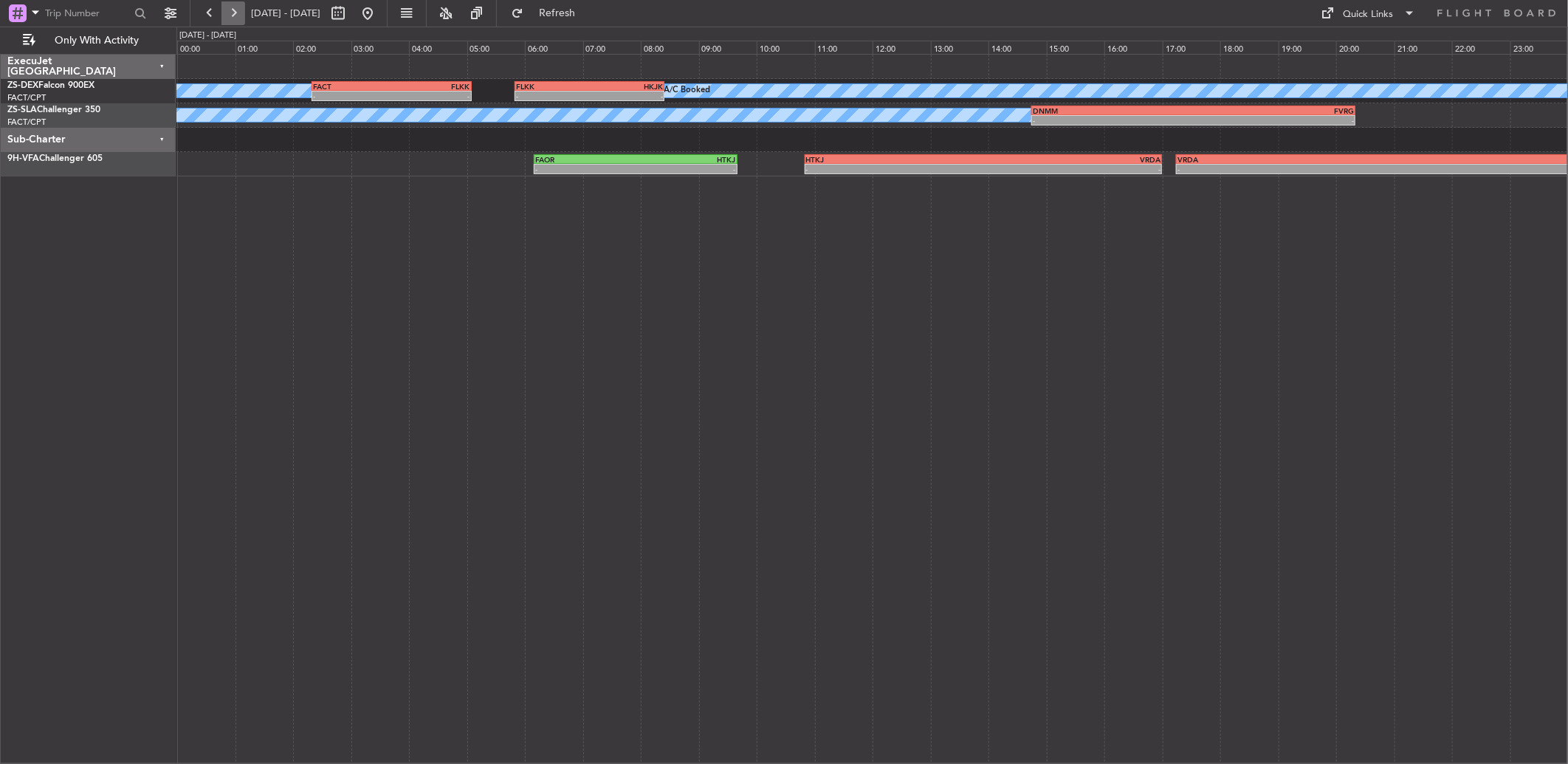
click at [228, 8] on button at bounding box center [233, 13] width 23 height 23
click at [229, 8] on button at bounding box center [233, 13] width 23 height 23
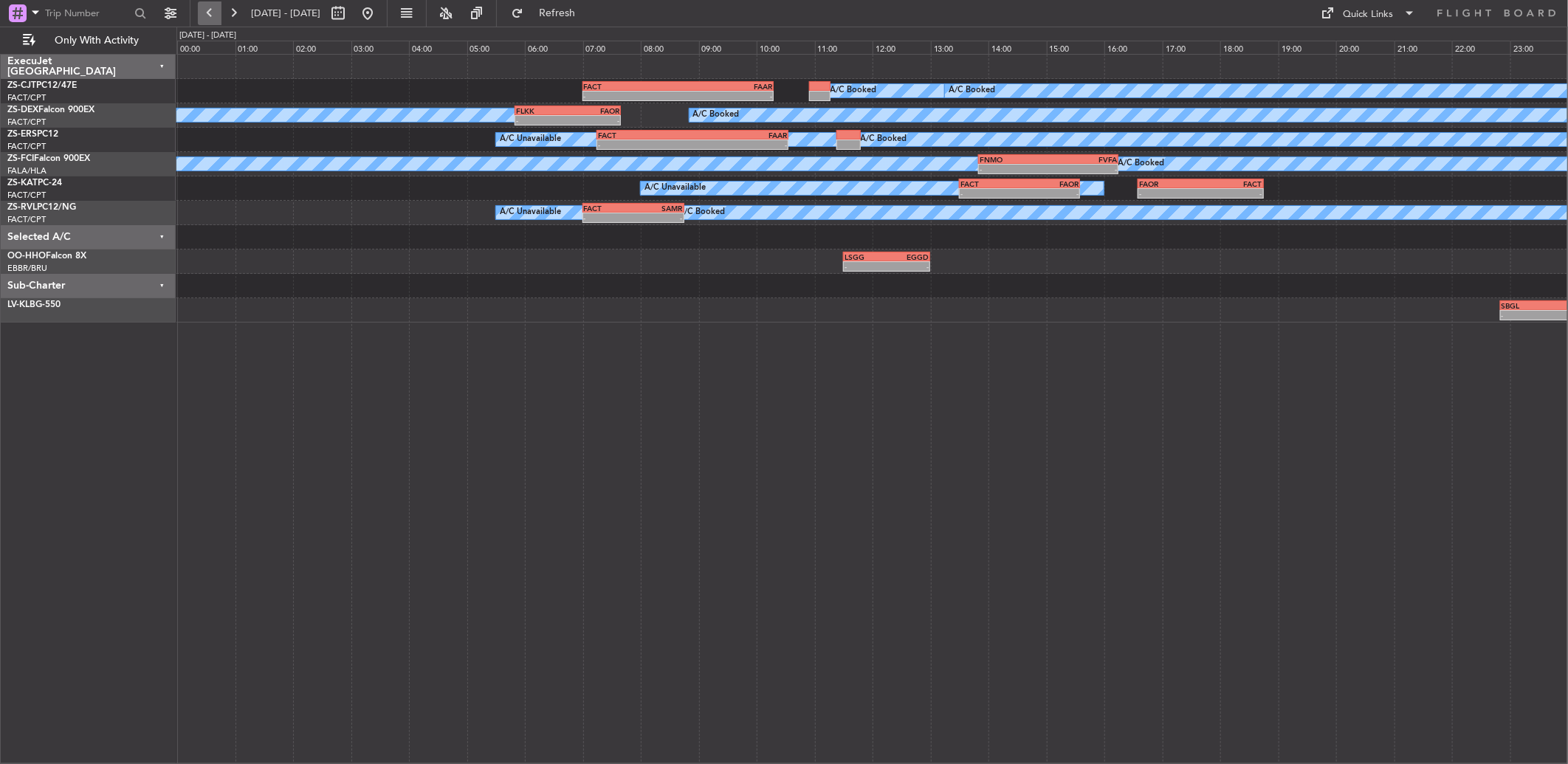
click at [212, 8] on button at bounding box center [210, 13] width 23 height 23
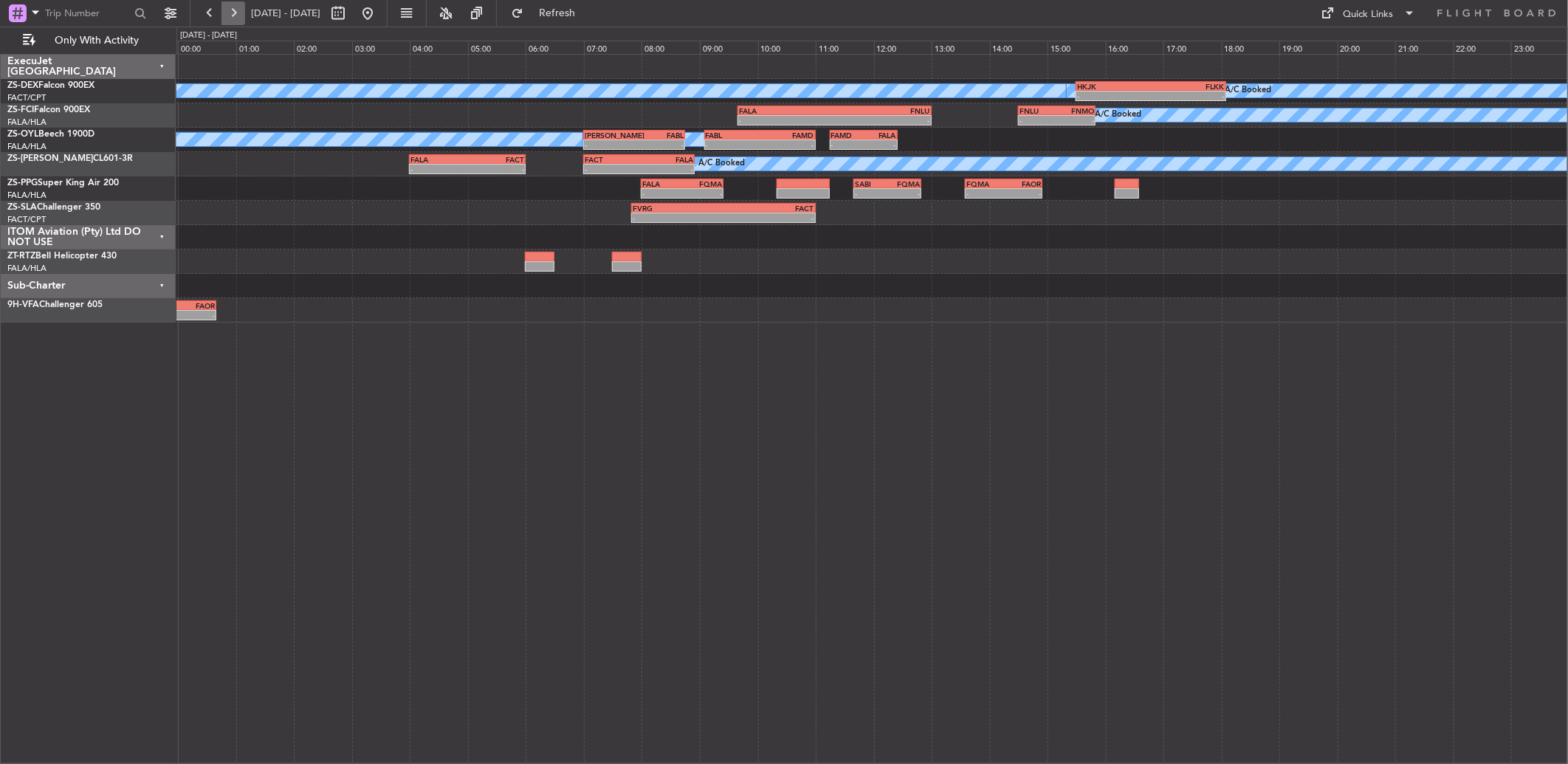
click at [240, 19] on button at bounding box center [233, 13] width 23 height 23
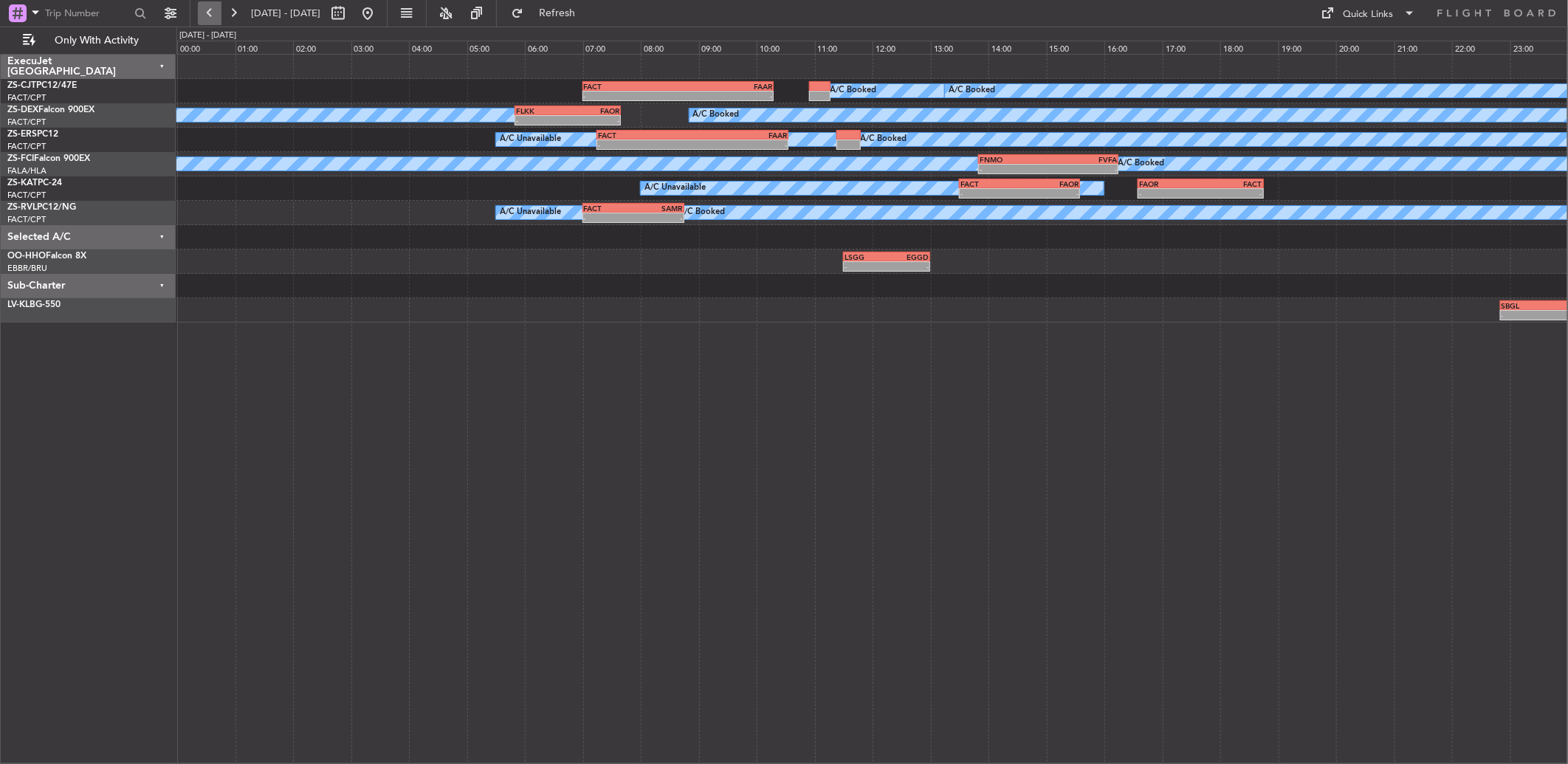
click at [211, 10] on button at bounding box center [210, 13] width 23 height 23
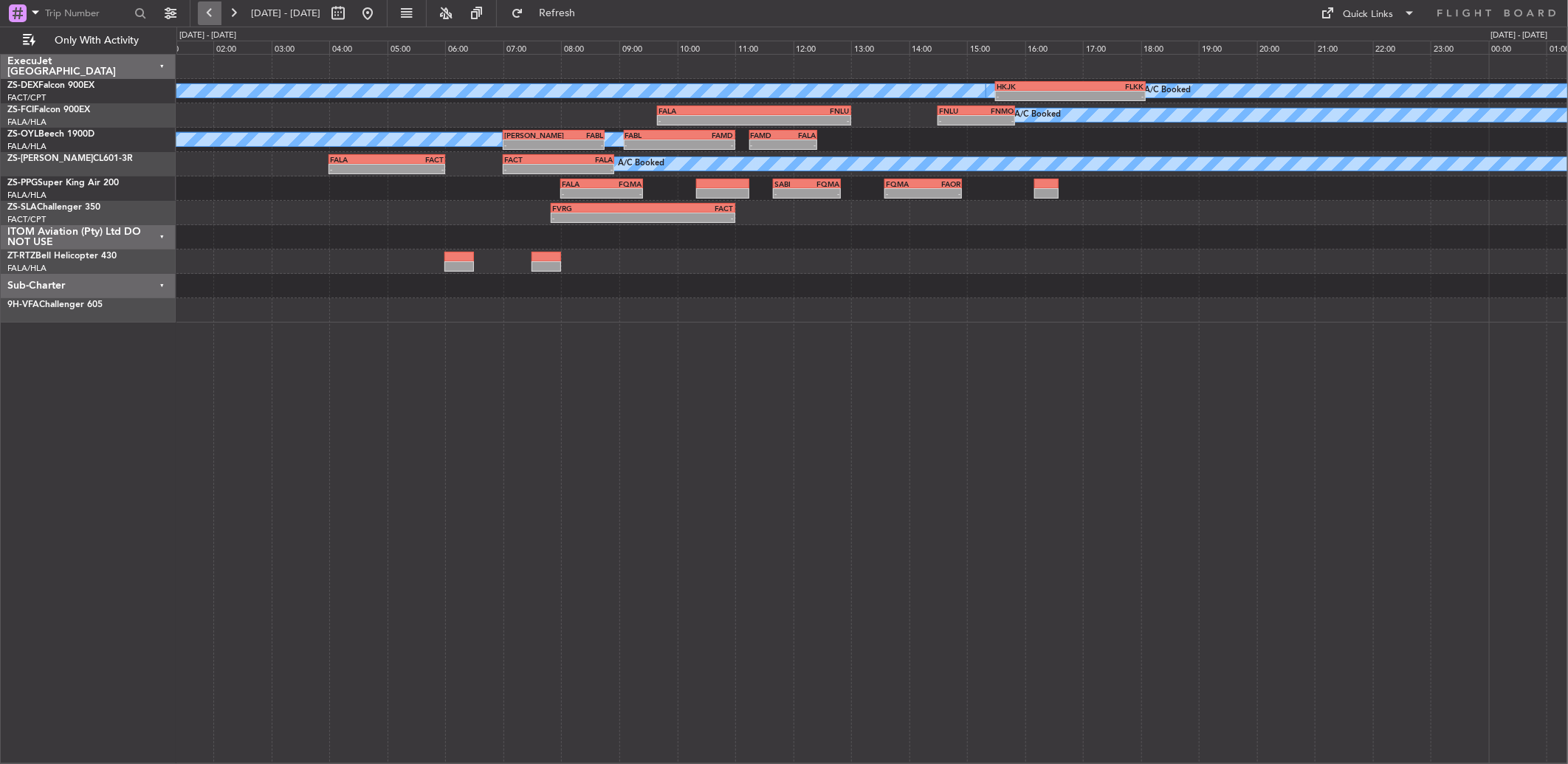
click at [211, 10] on button at bounding box center [210, 13] width 23 height 23
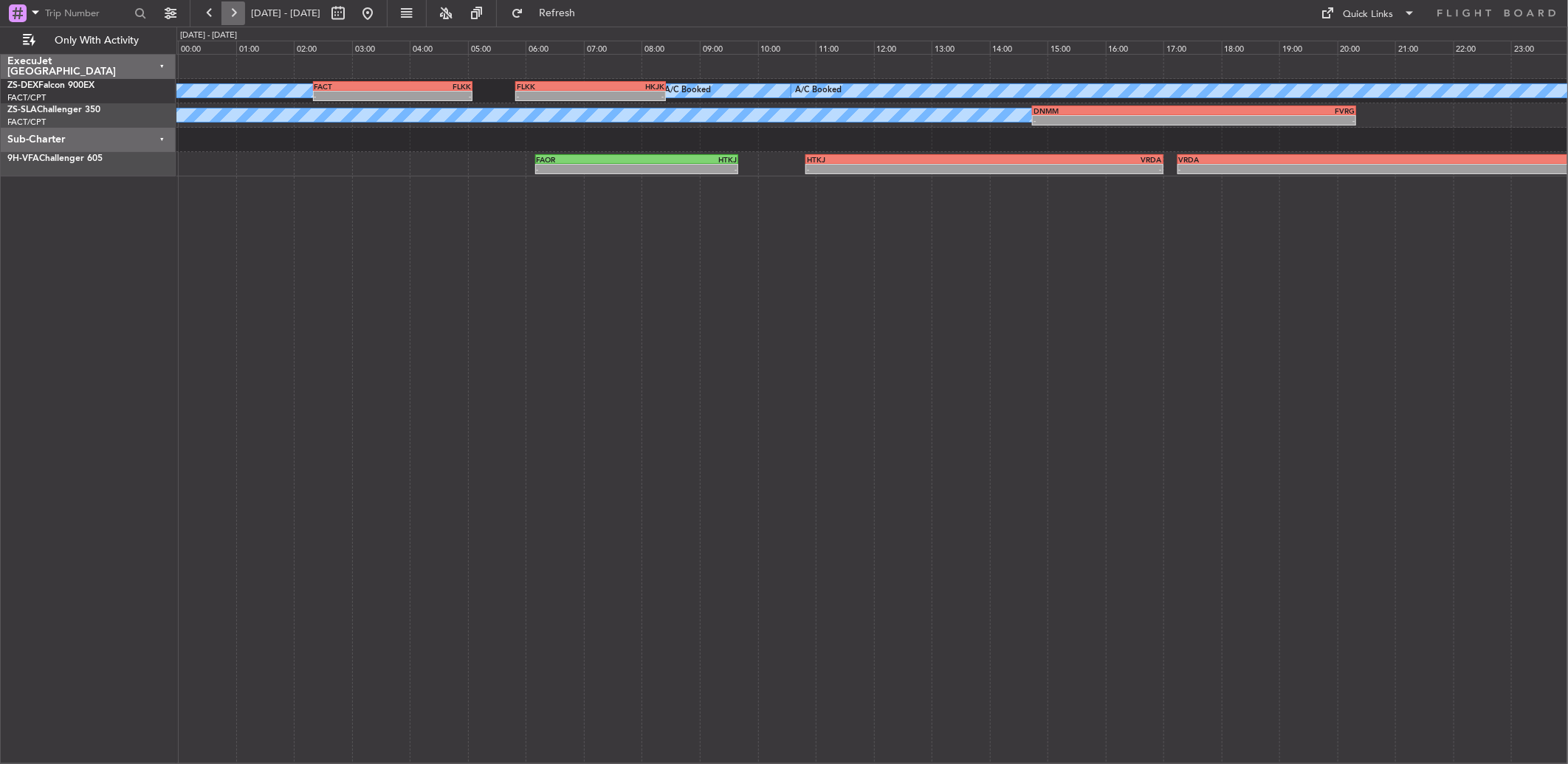
click at [242, 13] on button at bounding box center [233, 13] width 23 height 23
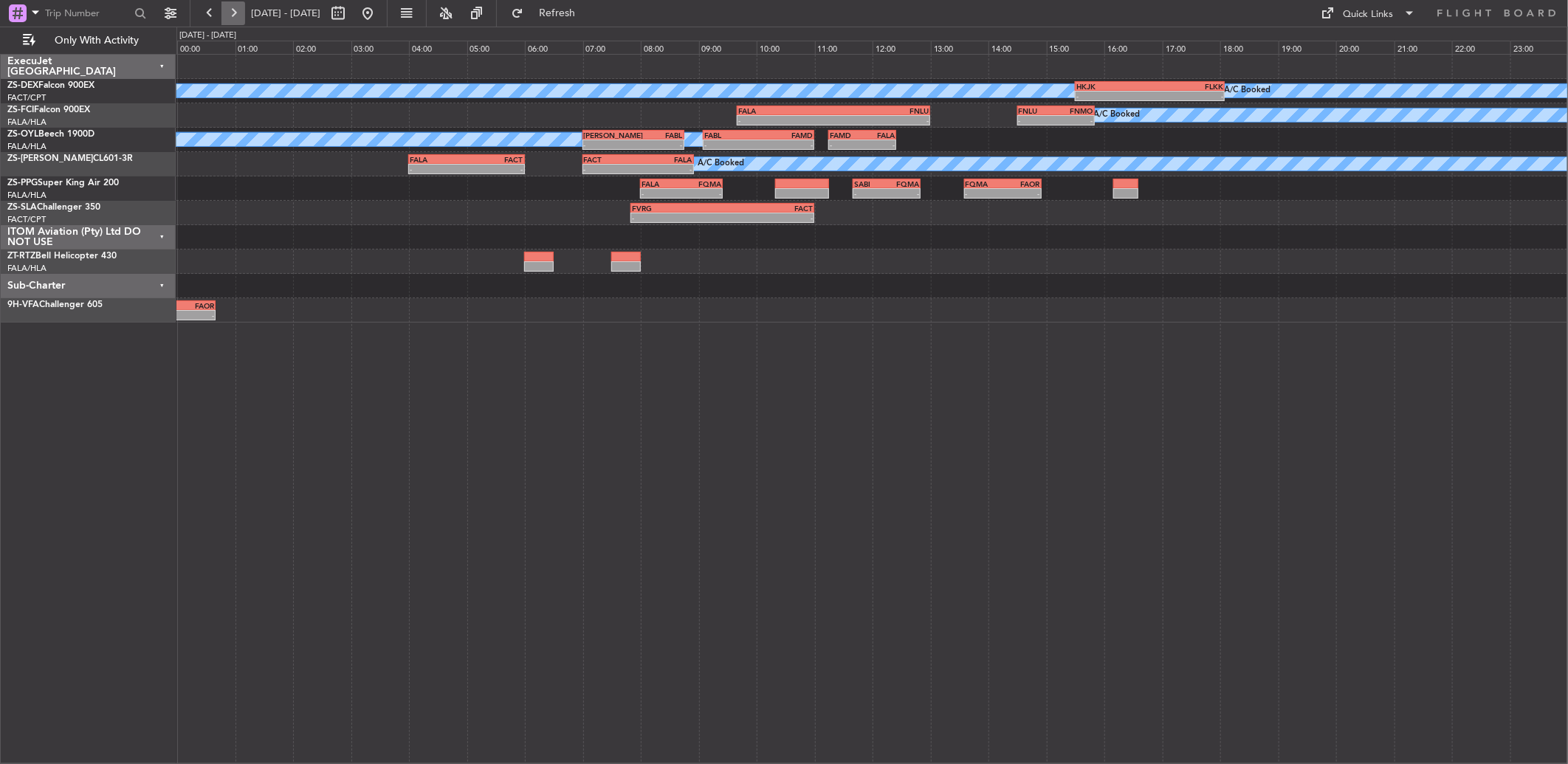
click at [223, 18] on button at bounding box center [233, 13] width 23 height 23
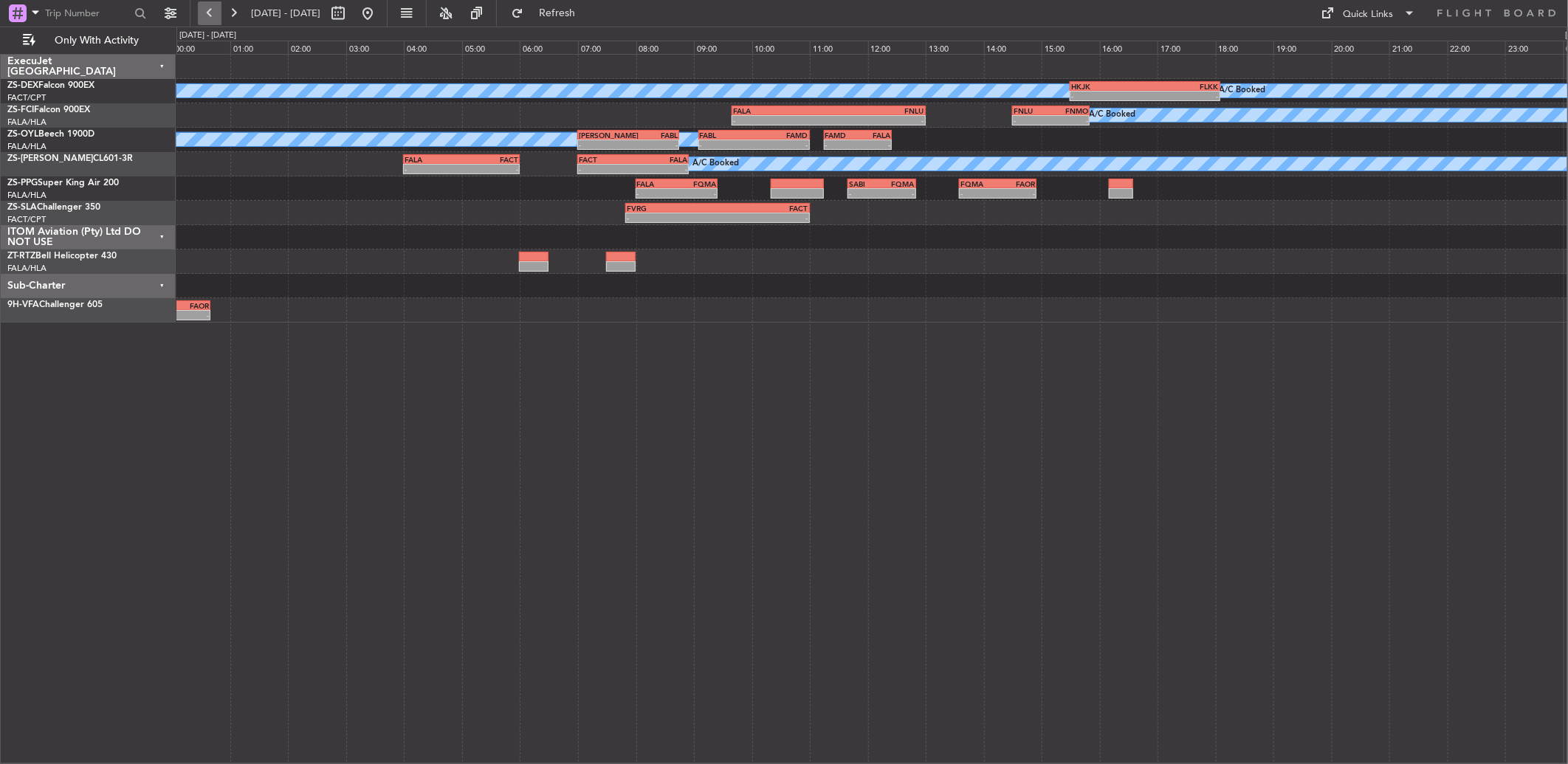
click at [212, 16] on button at bounding box center [210, 13] width 23 height 23
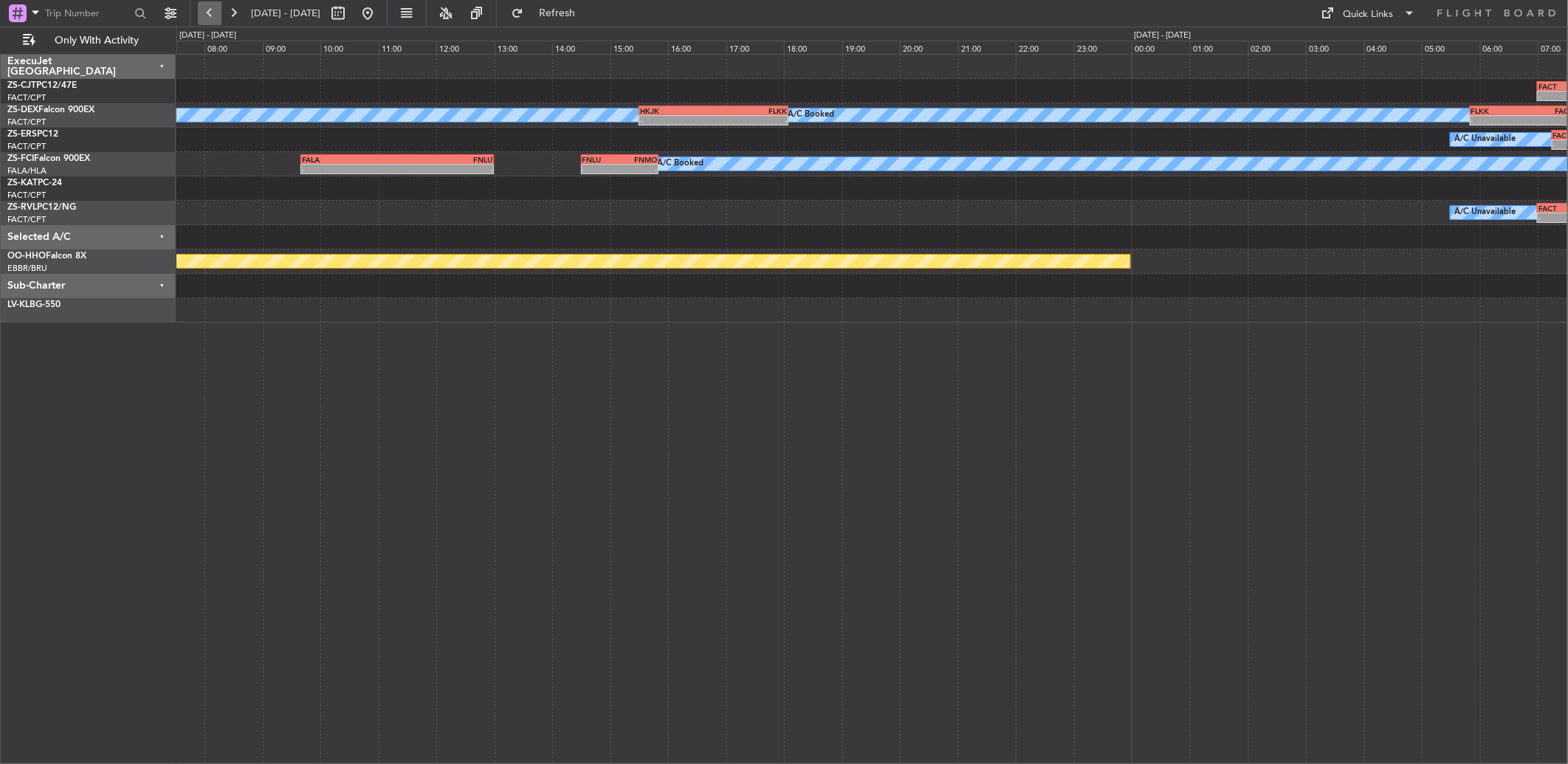
click at [212, 16] on button at bounding box center [210, 13] width 23 height 23
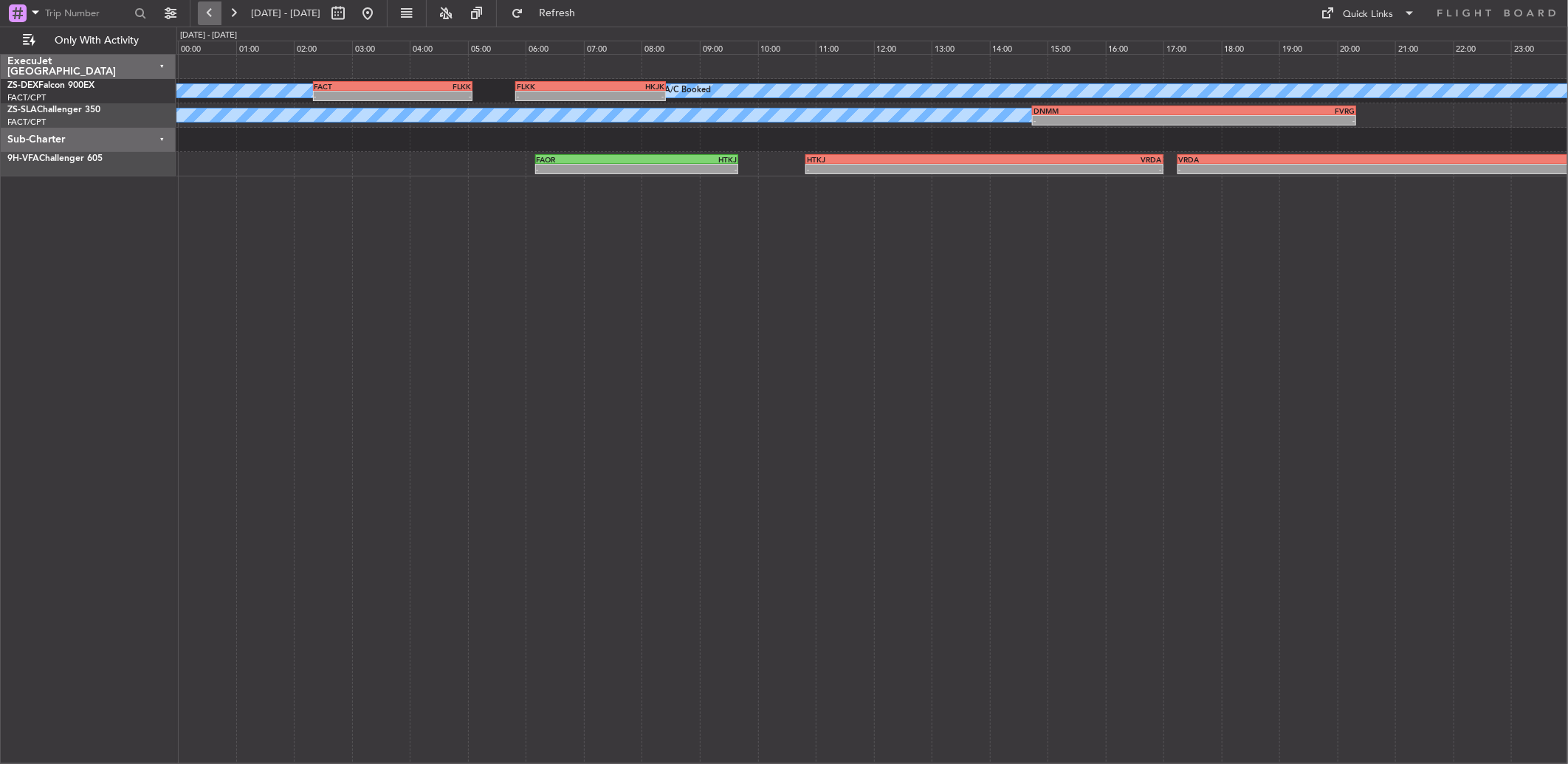
click at [212, 16] on button at bounding box center [210, 13] width 23 height 23
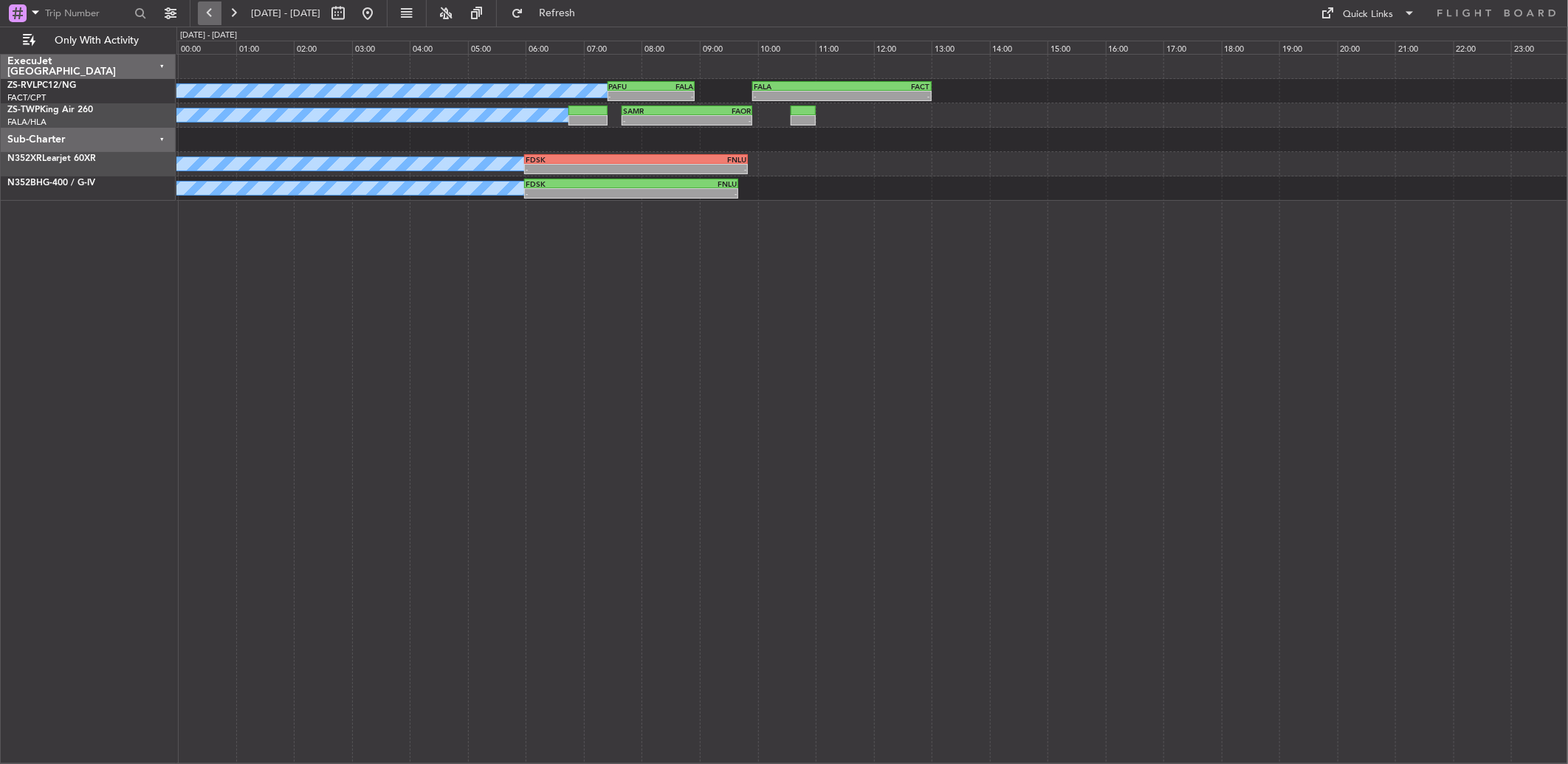
click at [205, 13] on button at bounding box center [210, 13] width 23 height 23
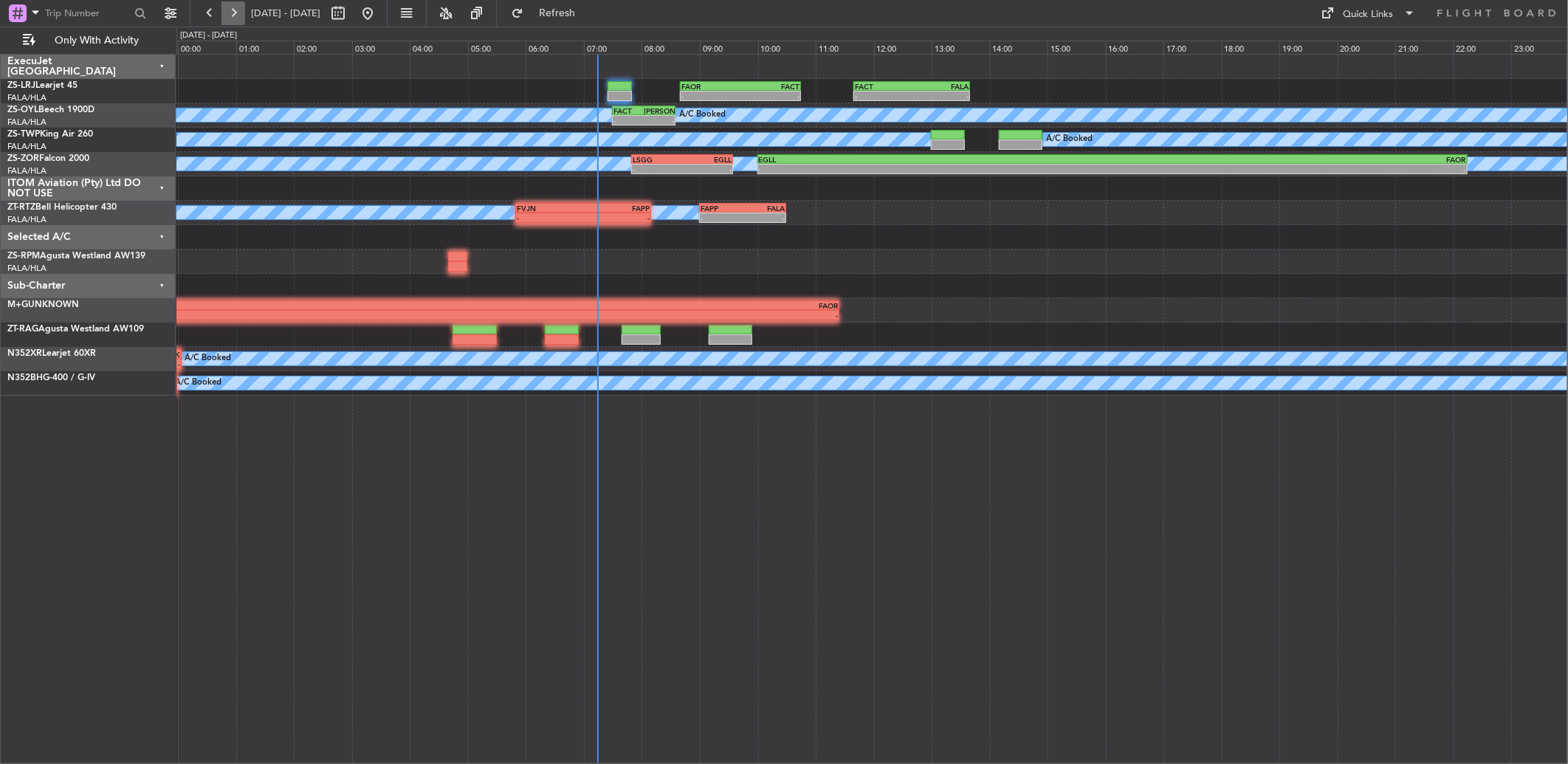
click at [233, 11] on button at bounding box center [233, 13] width 23 height 23
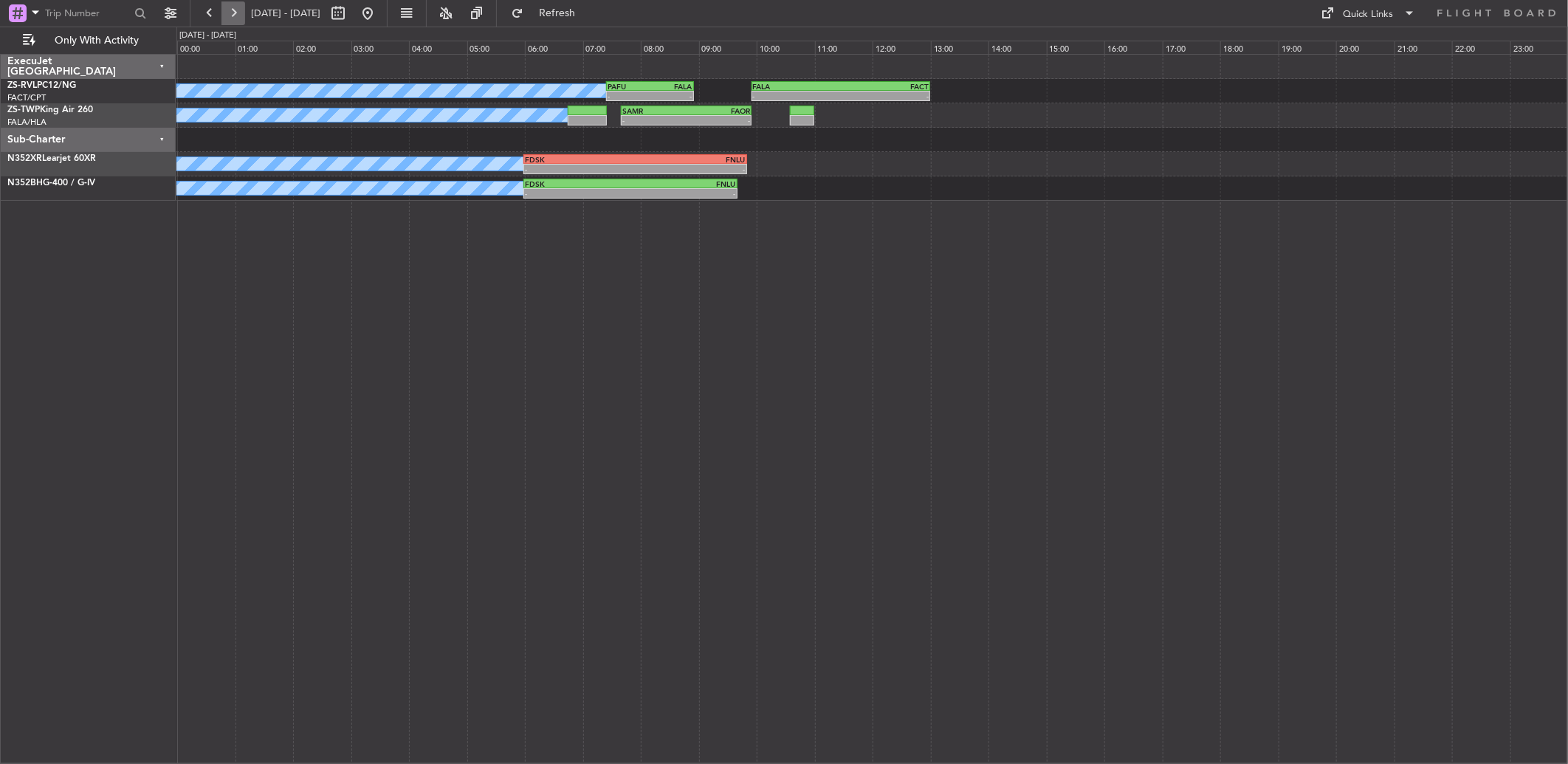
click at [233, 11] on button at bounding box center [233, 13] width 23 height 23
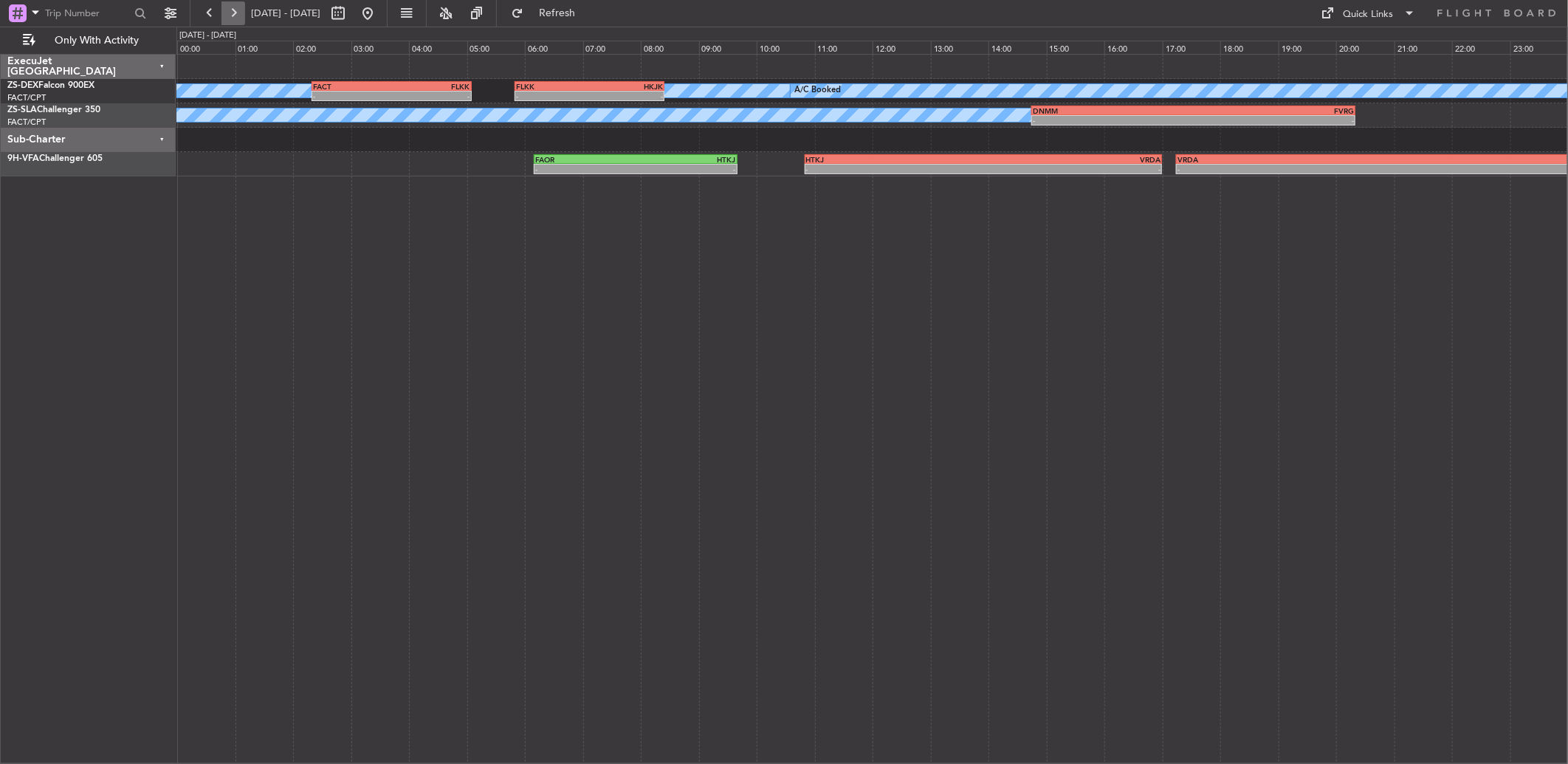
click at [233, 11] on button at bounding box center [233, 13] width 23 height 23
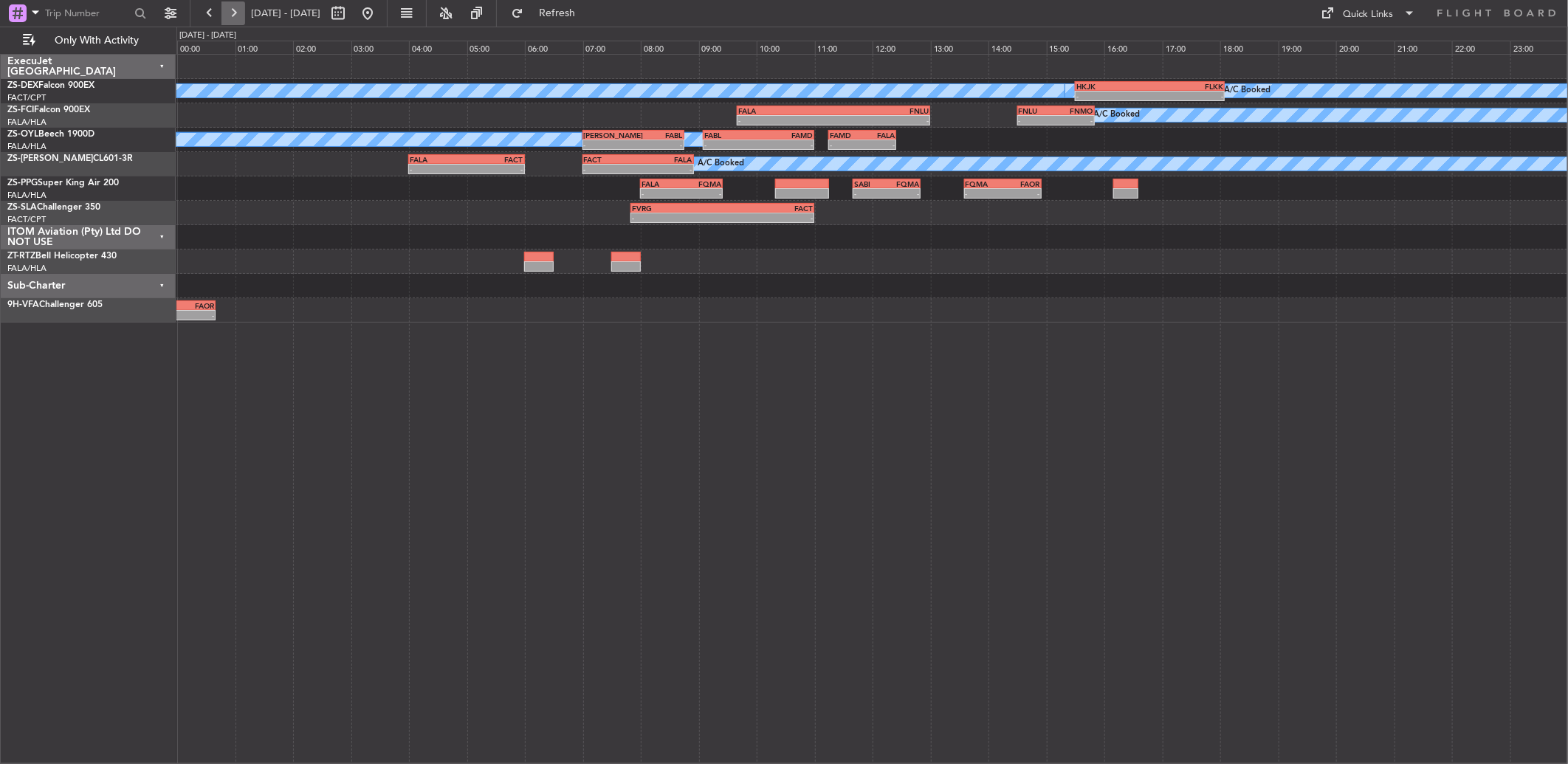
click at [230, 14] on button at bounding box center [233, 13] width 23 height 23
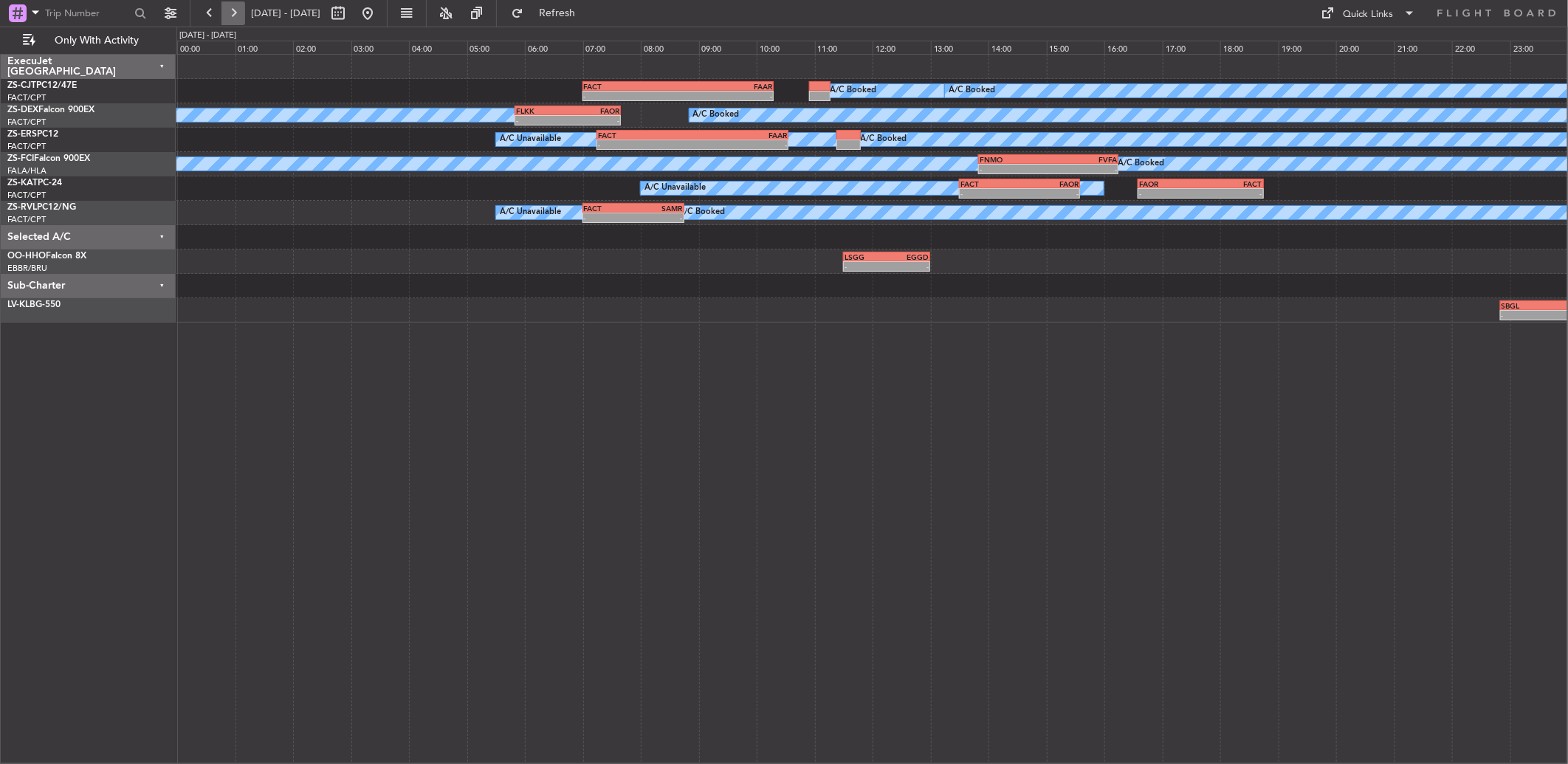
click at [227, 14] on button at bounding box center [233, 13] width 23 height 23
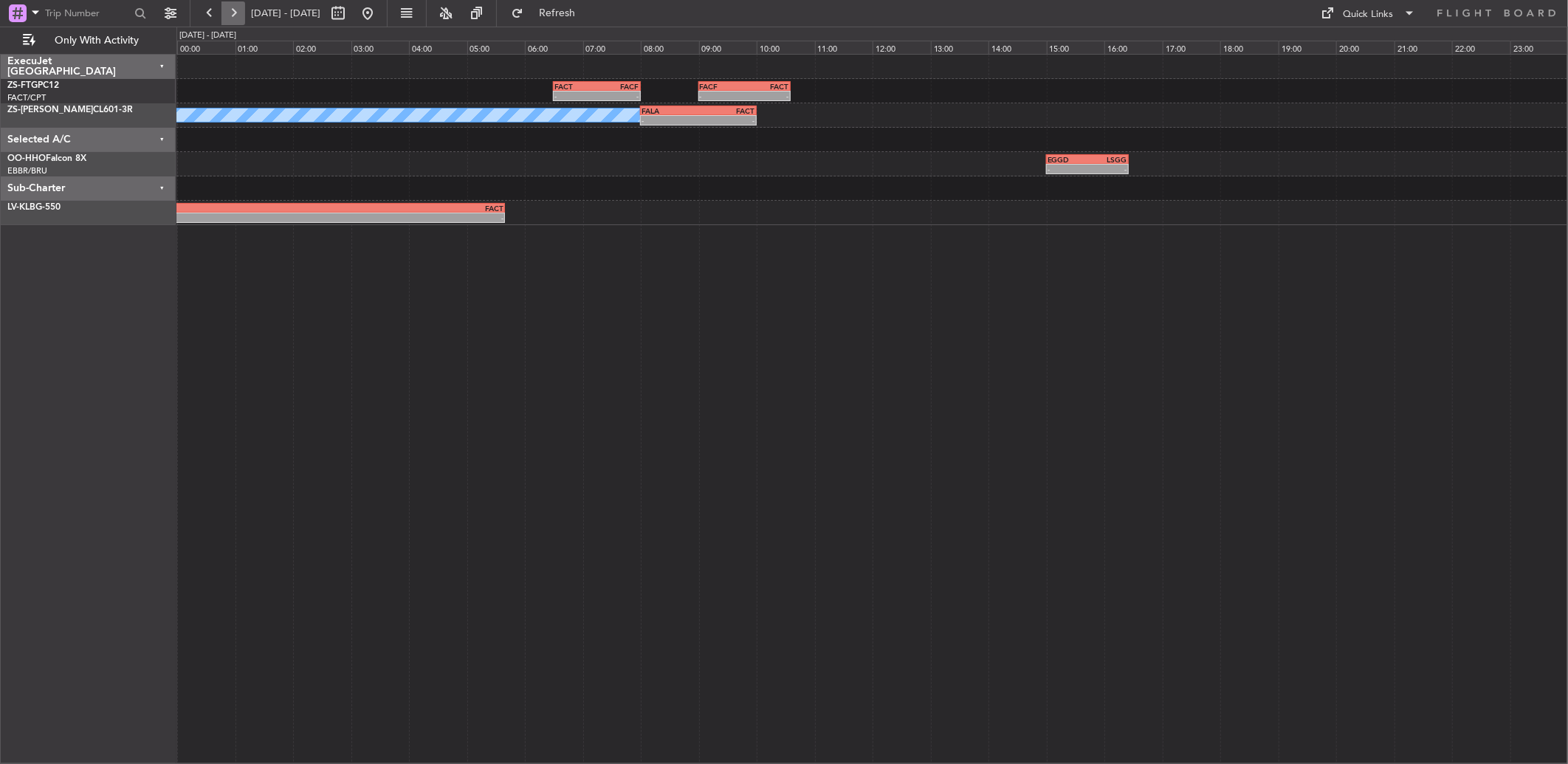
click at [238, 15] on button at bounding box center [233, 13] width 23 height 23
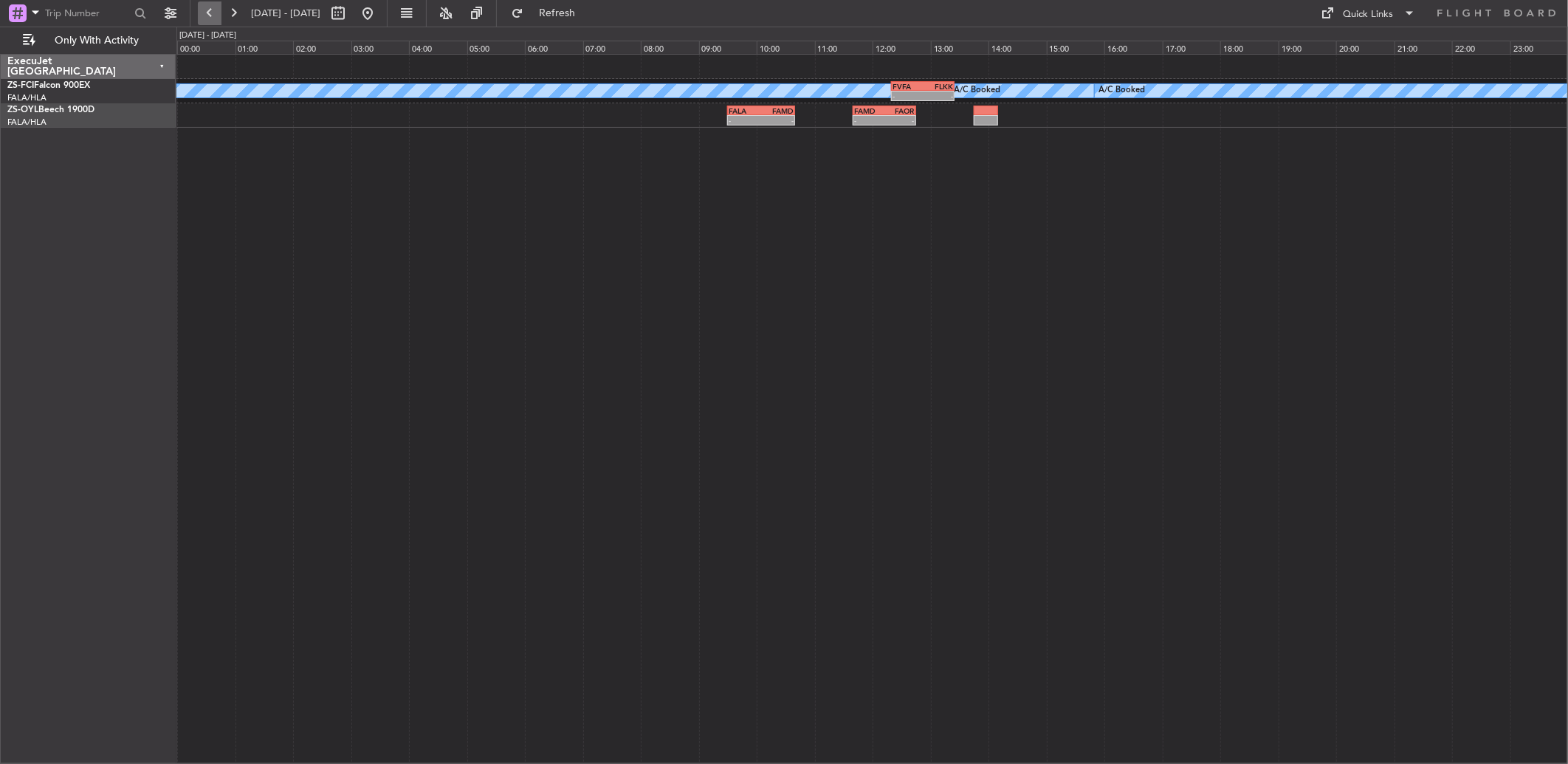
click at [211, 18] on button at bounding box center [210, 13] width 23 height 23
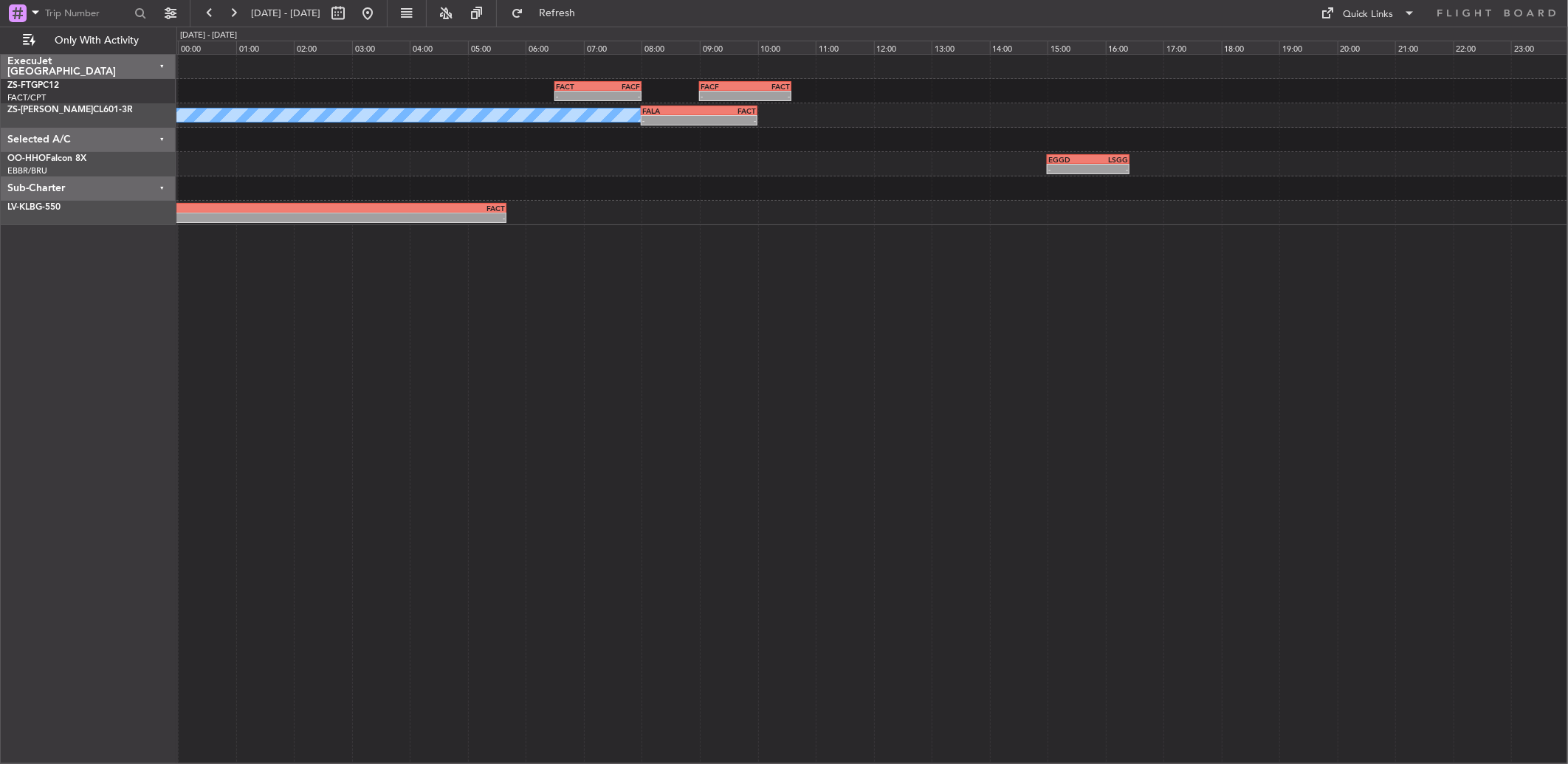
click at [544, 13] on fb-refresh-button "Refresh" at bounding box center [548, 13] width 103 height 27
click at [552, 10] on button "Refresh" at bounding box center [548, 13] width 89 height 23
click at [555, 17] on button "Refresh" at bounding box center [548, 13] width 89 height 23
click at [203, 19] on button at bounding box center [210, 13] width 23 height 23
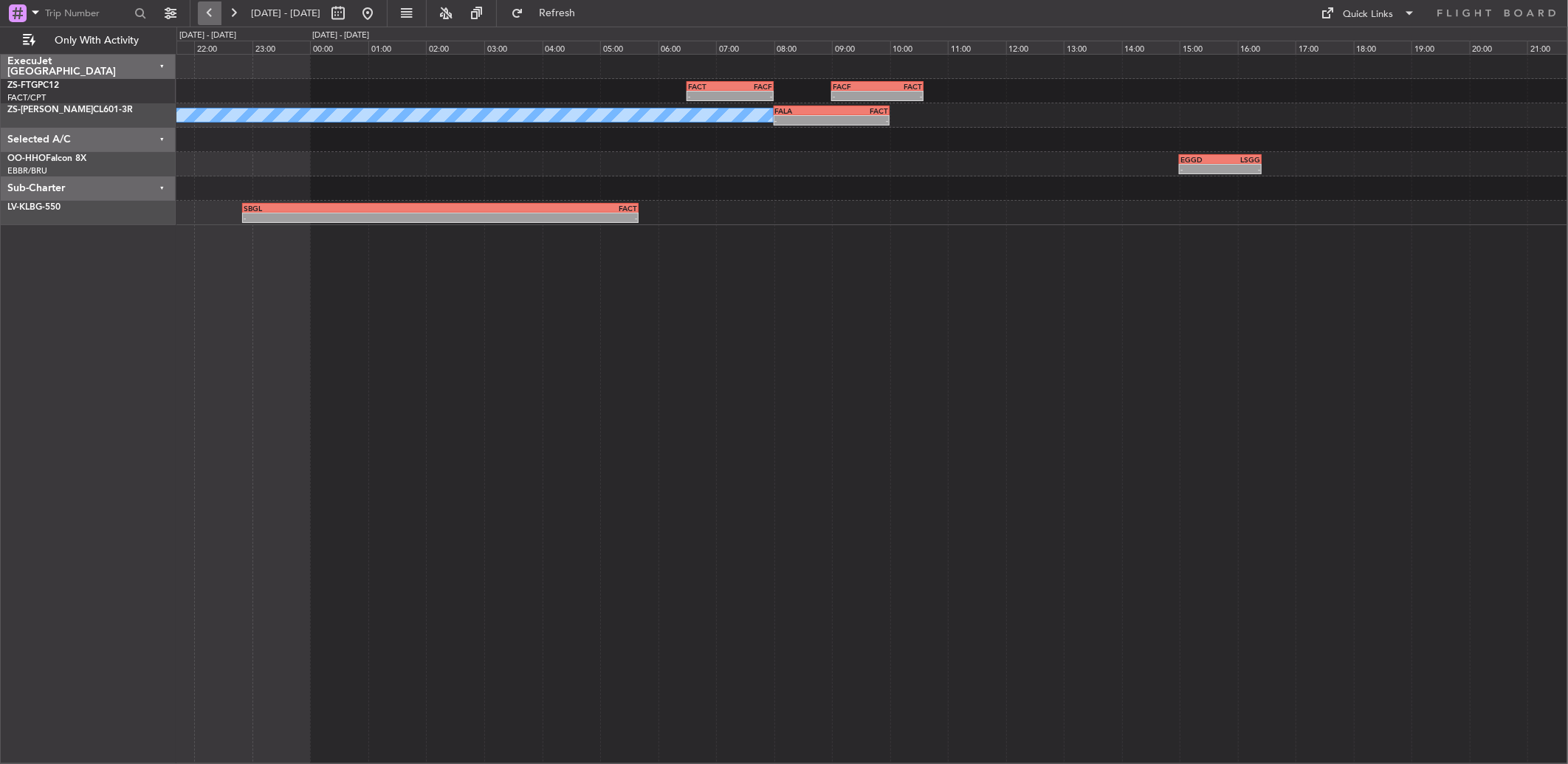
click at [203, 19] on button at bounding box center [210, 13] width 23 height 23
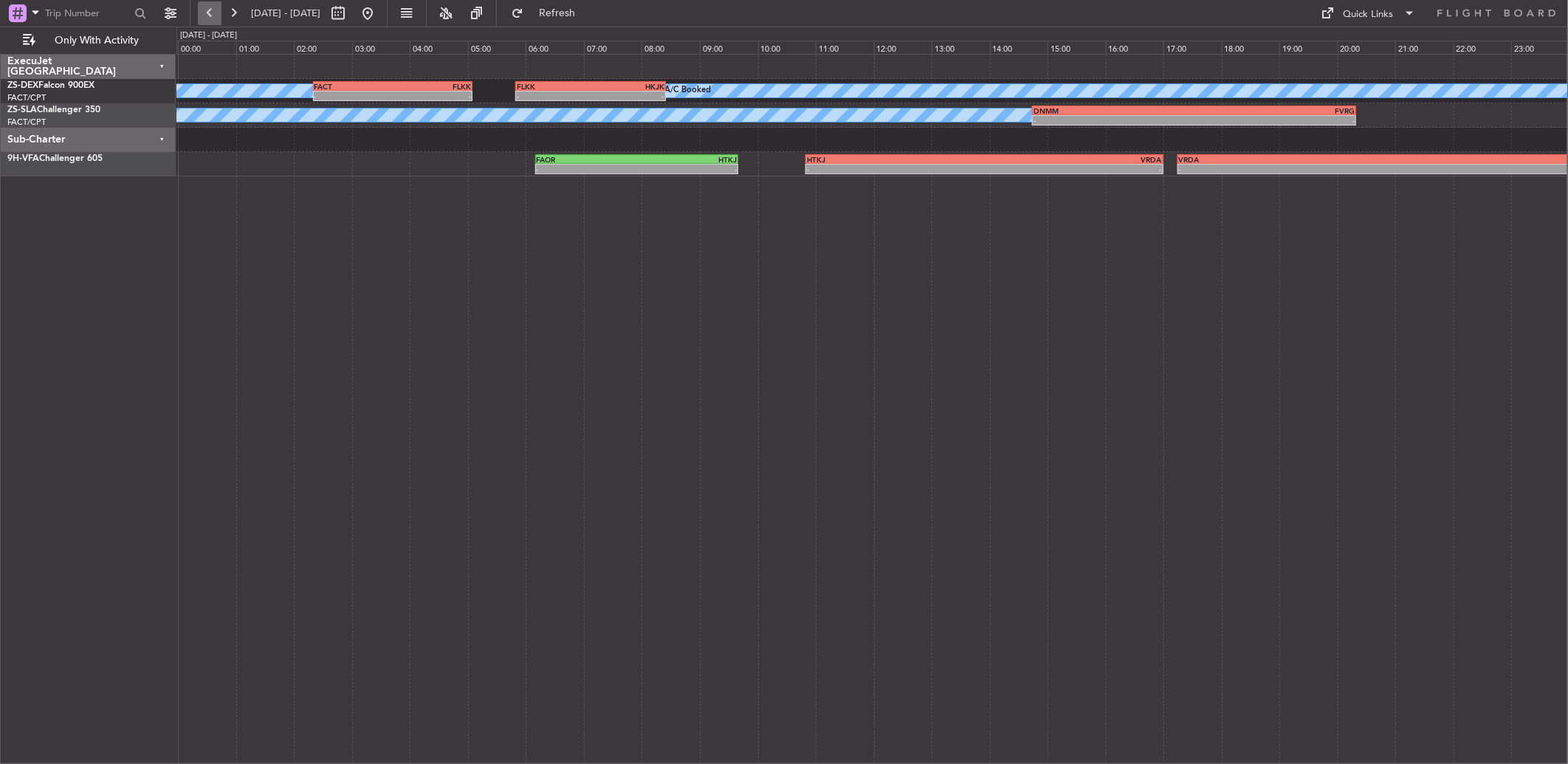
click at [203, 19] on button at bounding box center [210, 13] width 23 height 23
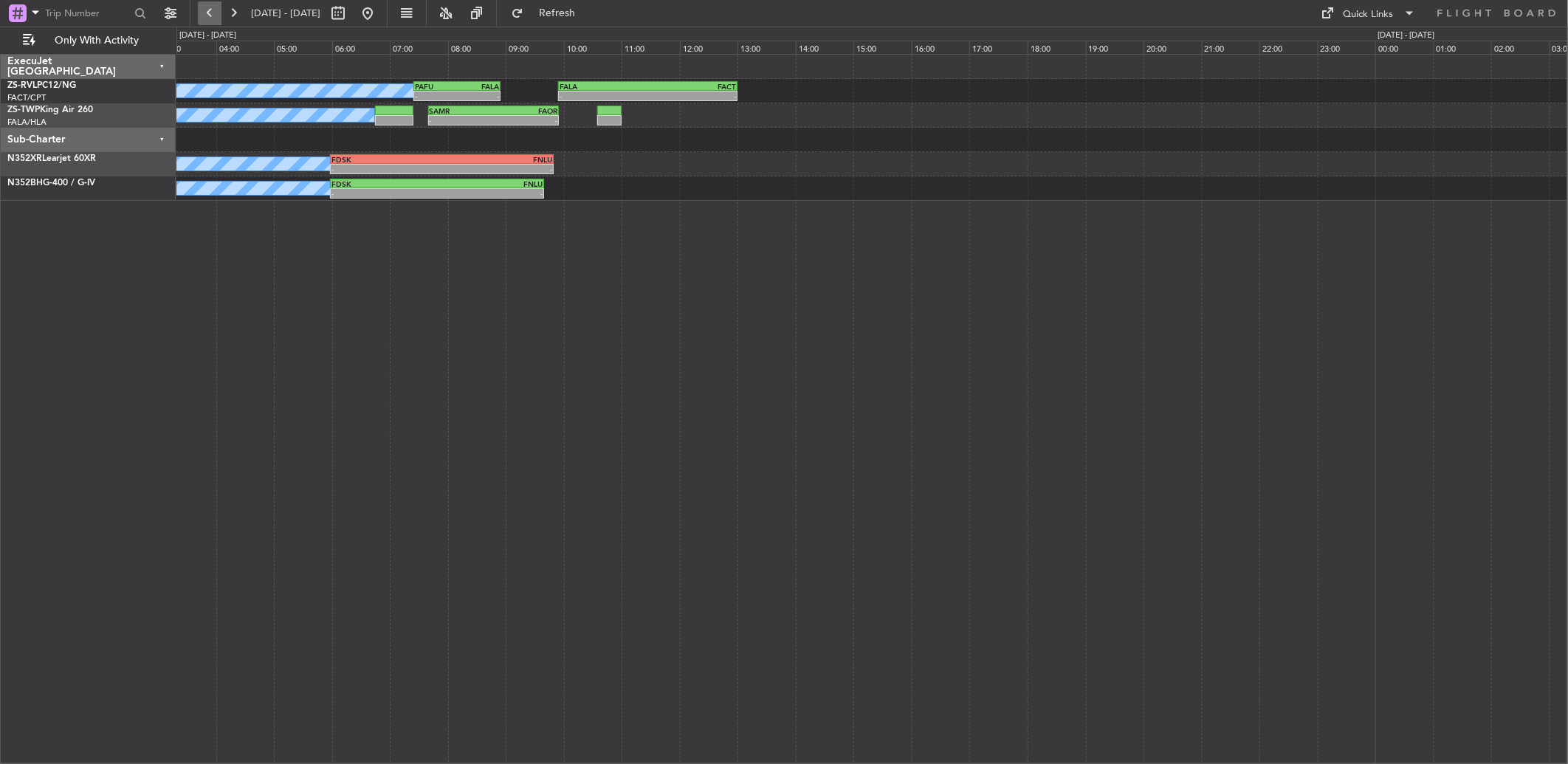
click at [203, 19] on button at bounding box center [210, 13] width 23 height 23
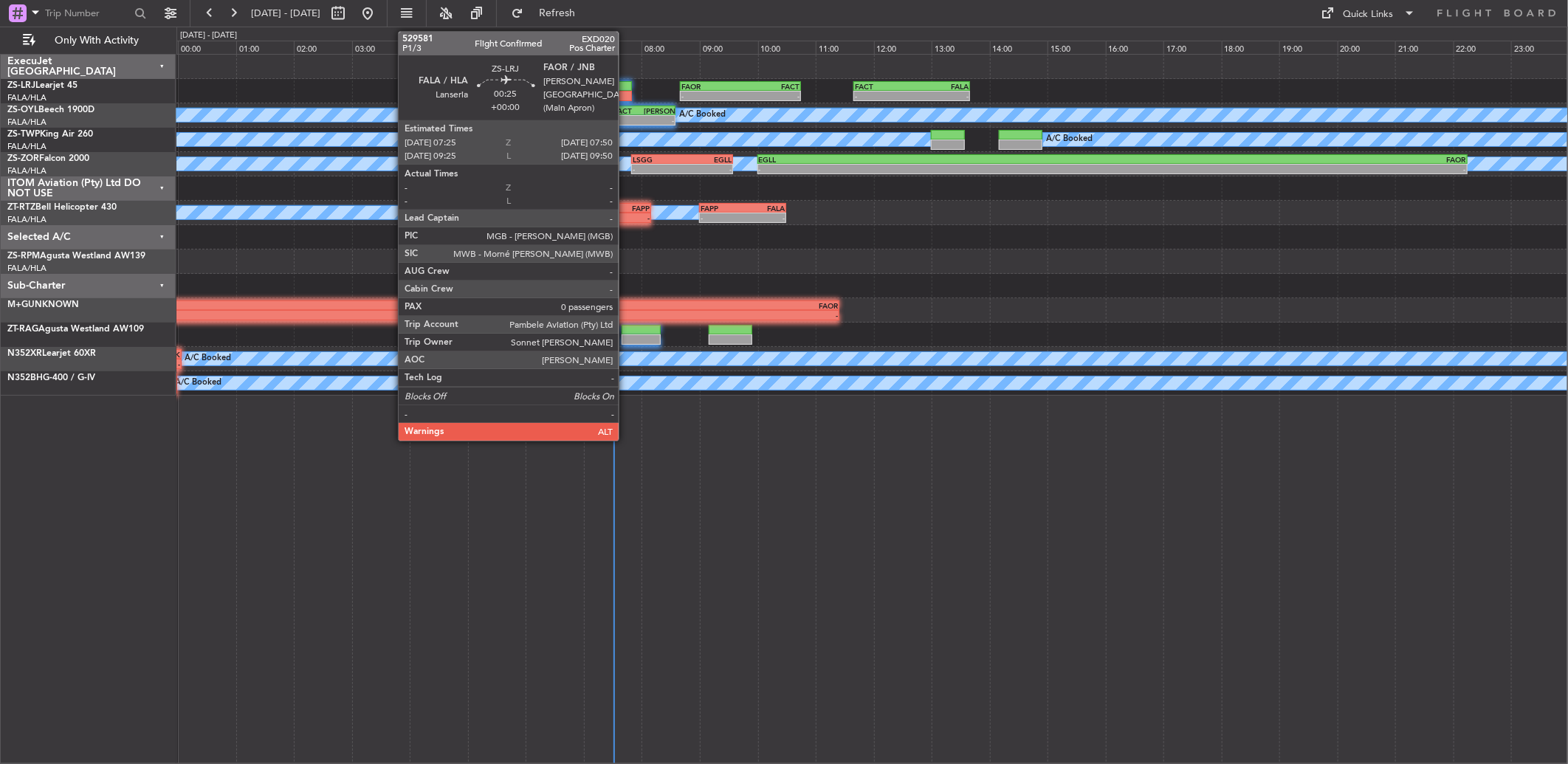
click at [626, 90] on div at bounding box center [619, 87] width 24 height 11
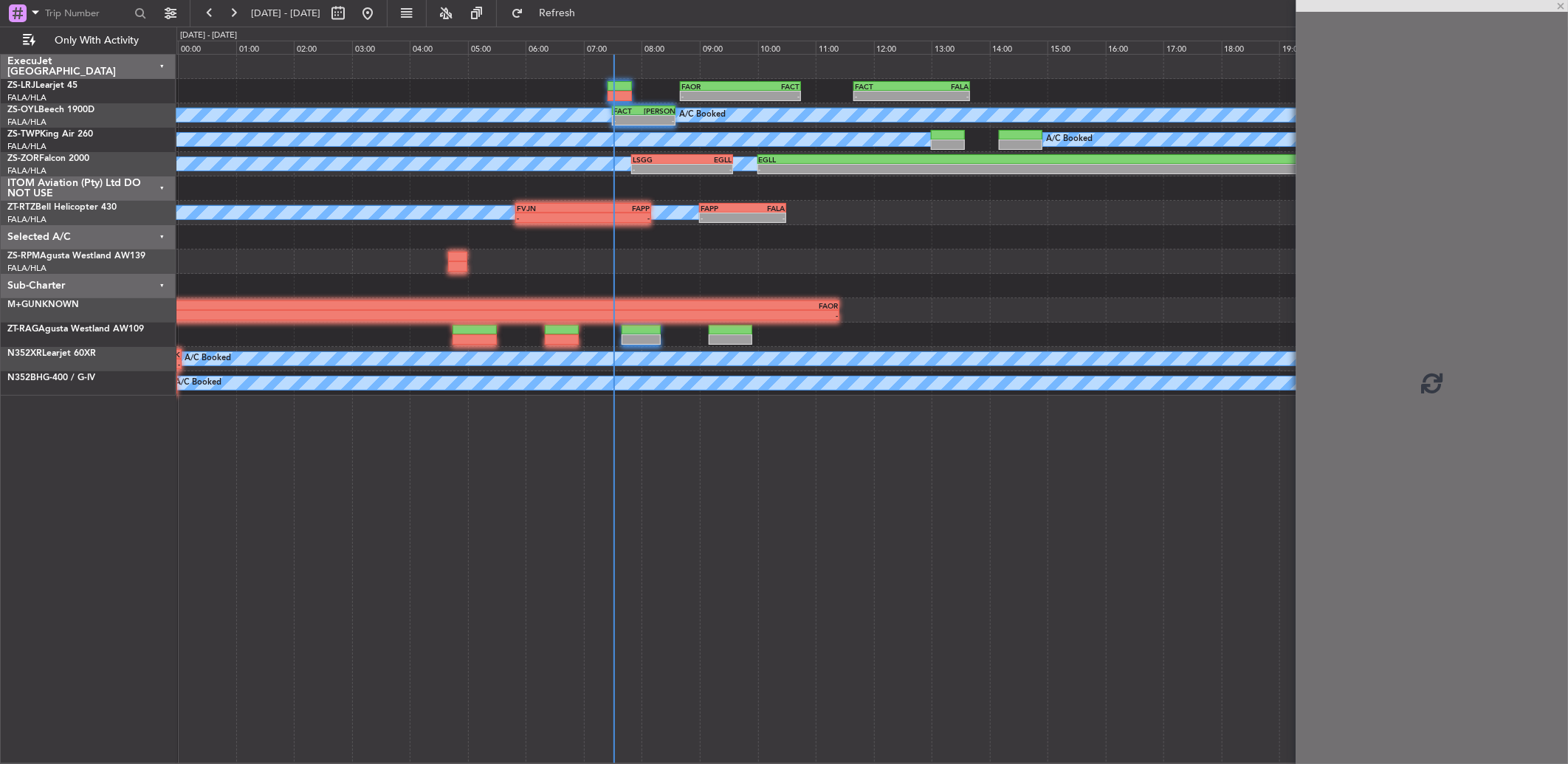
click span "529581"
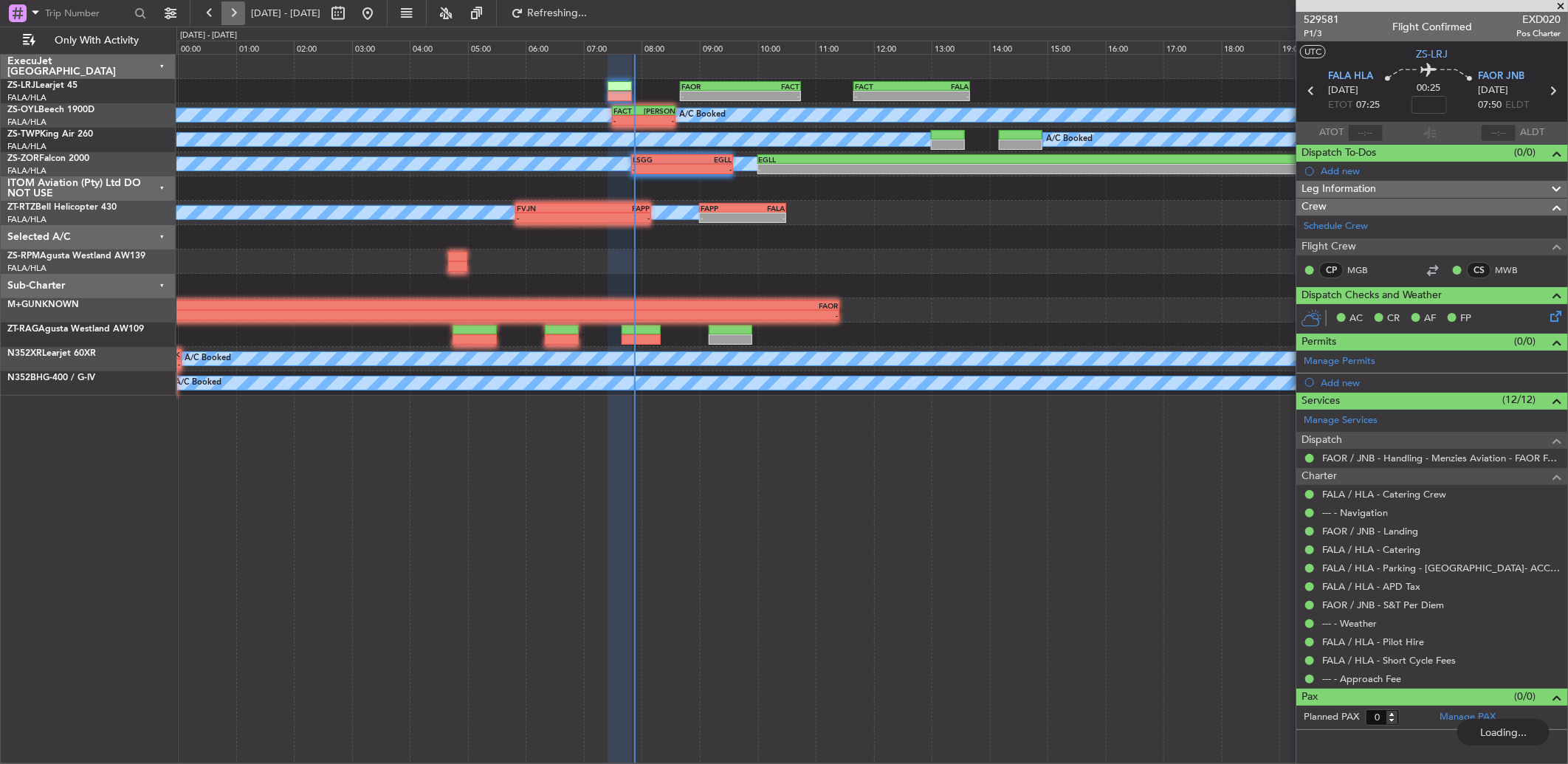
click at [229, 11] on button at bounding box center [233, 13] width 23 height 23
click at [230, 11] on button at bounding box center [233, 13] width 23 height 23
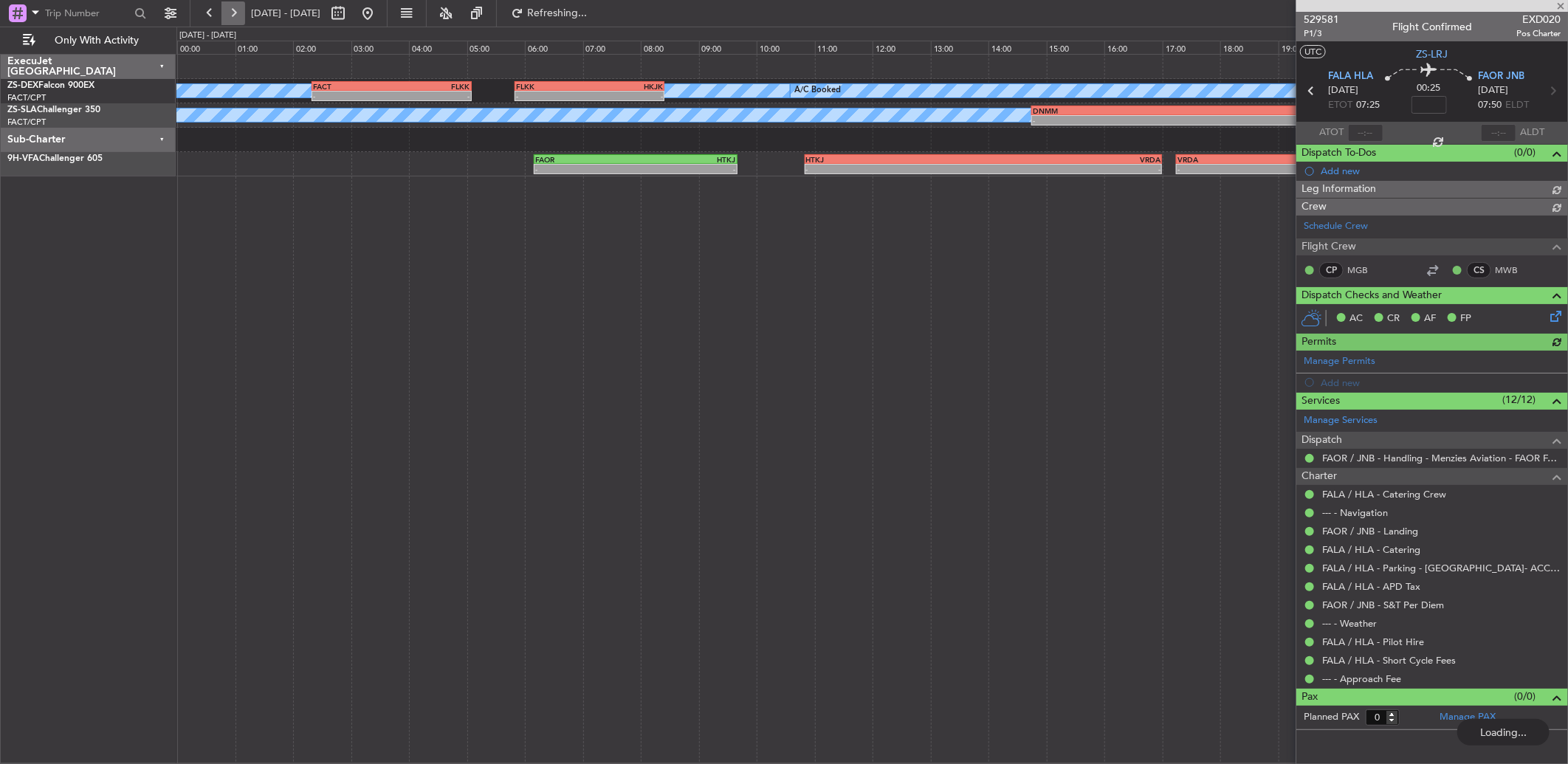
type input "07:33"
type input "07:47"
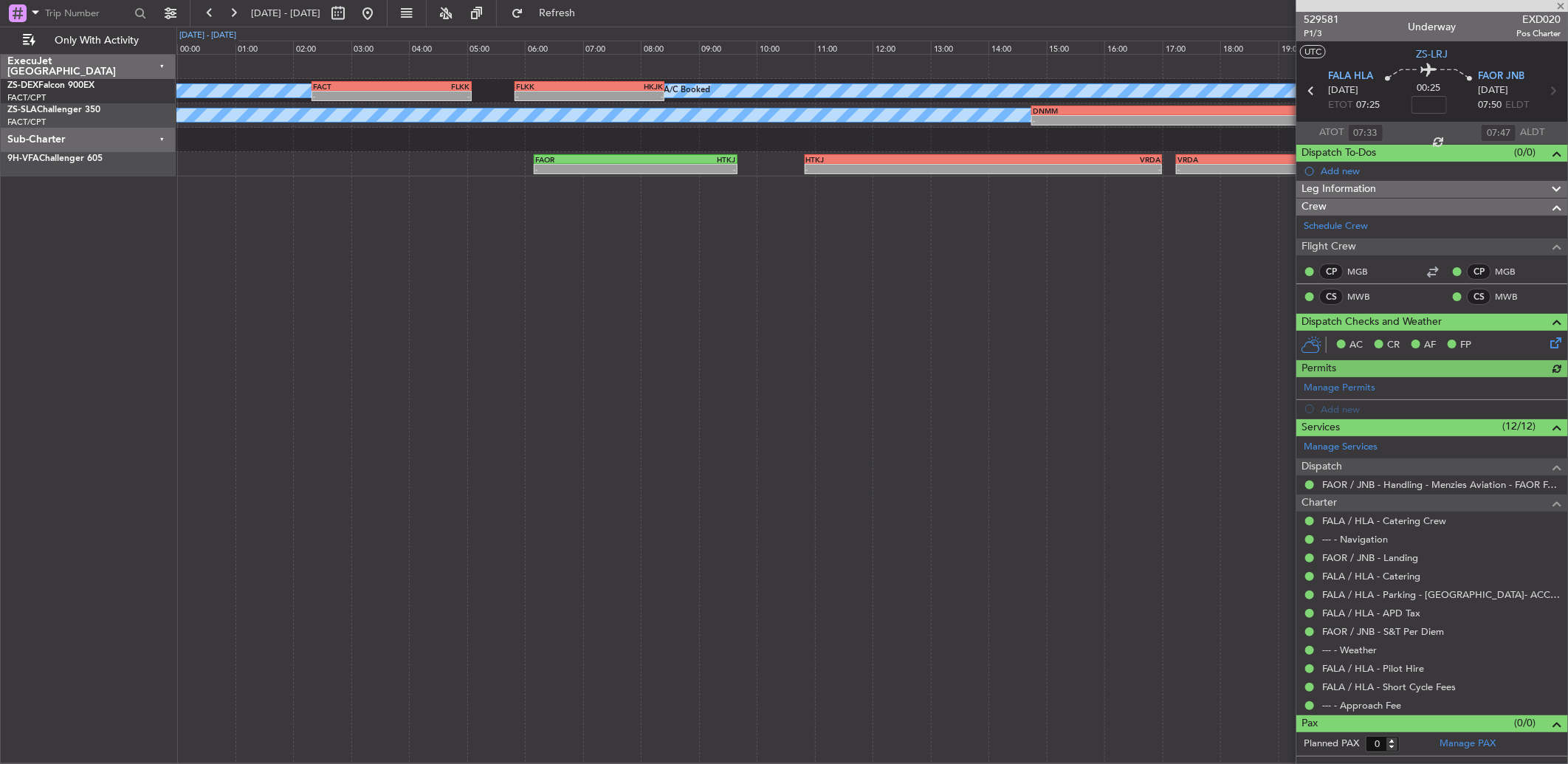
drag, startPoint x: 230, startPoint y: 11, endPoint x: 232, endPoint y: 35, distance: 24.1
click at [225, 28] on fb-flight-board "08 Oct 2025 - 09 Oct 2025 Refresh Quick Links Only With Activity A/C Booked A/C…" at bounding box center [784, 387] width 1568 height 753
click at [230, 9] on button at bounding box center [233, 13] width 23 height 23
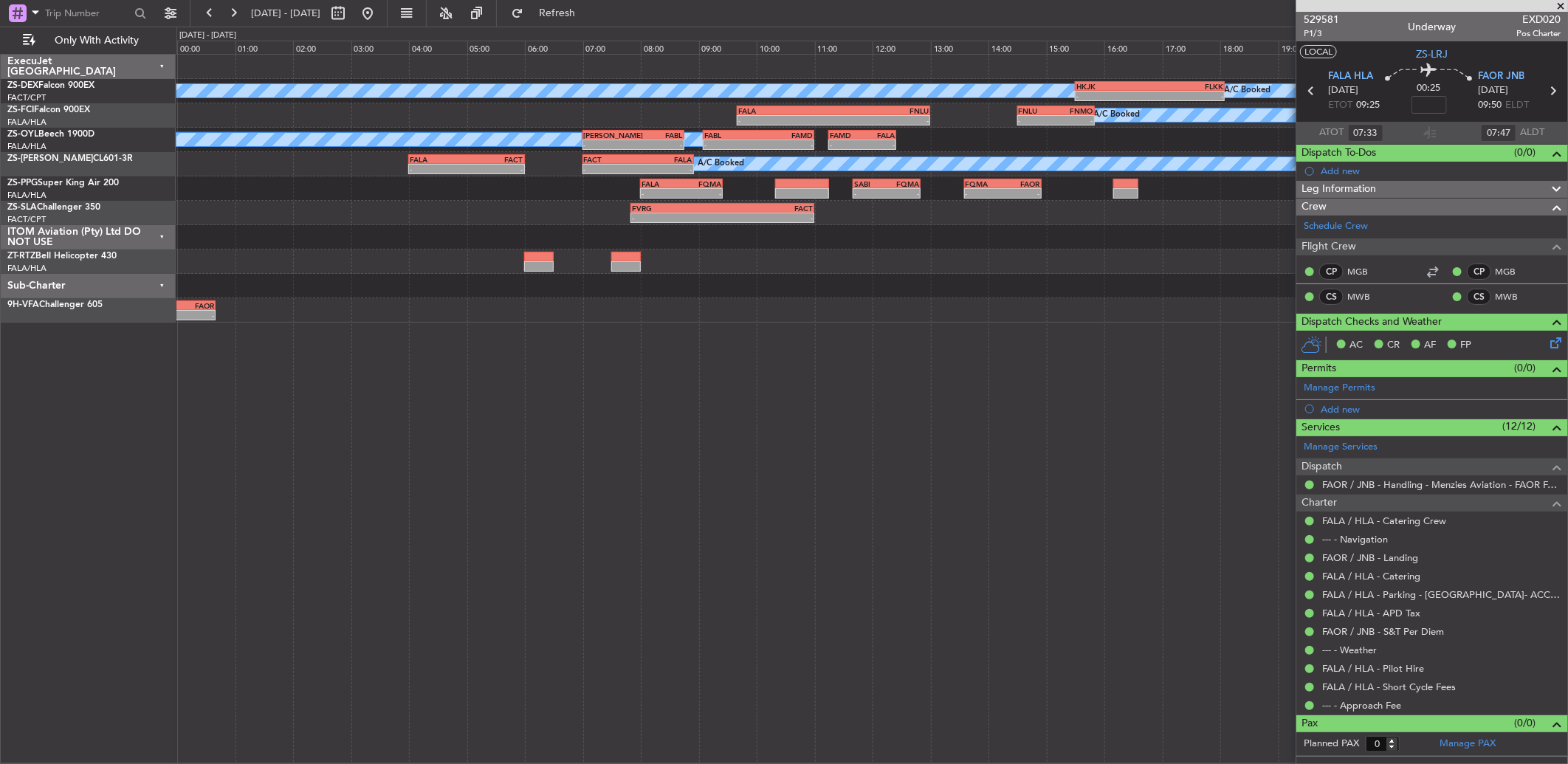
type input "09:33"
type input "09:47"
type input "07:33"
type input "07:47"
click at [205, 9] on button at bounding box center [210, 13] width 23 height 23
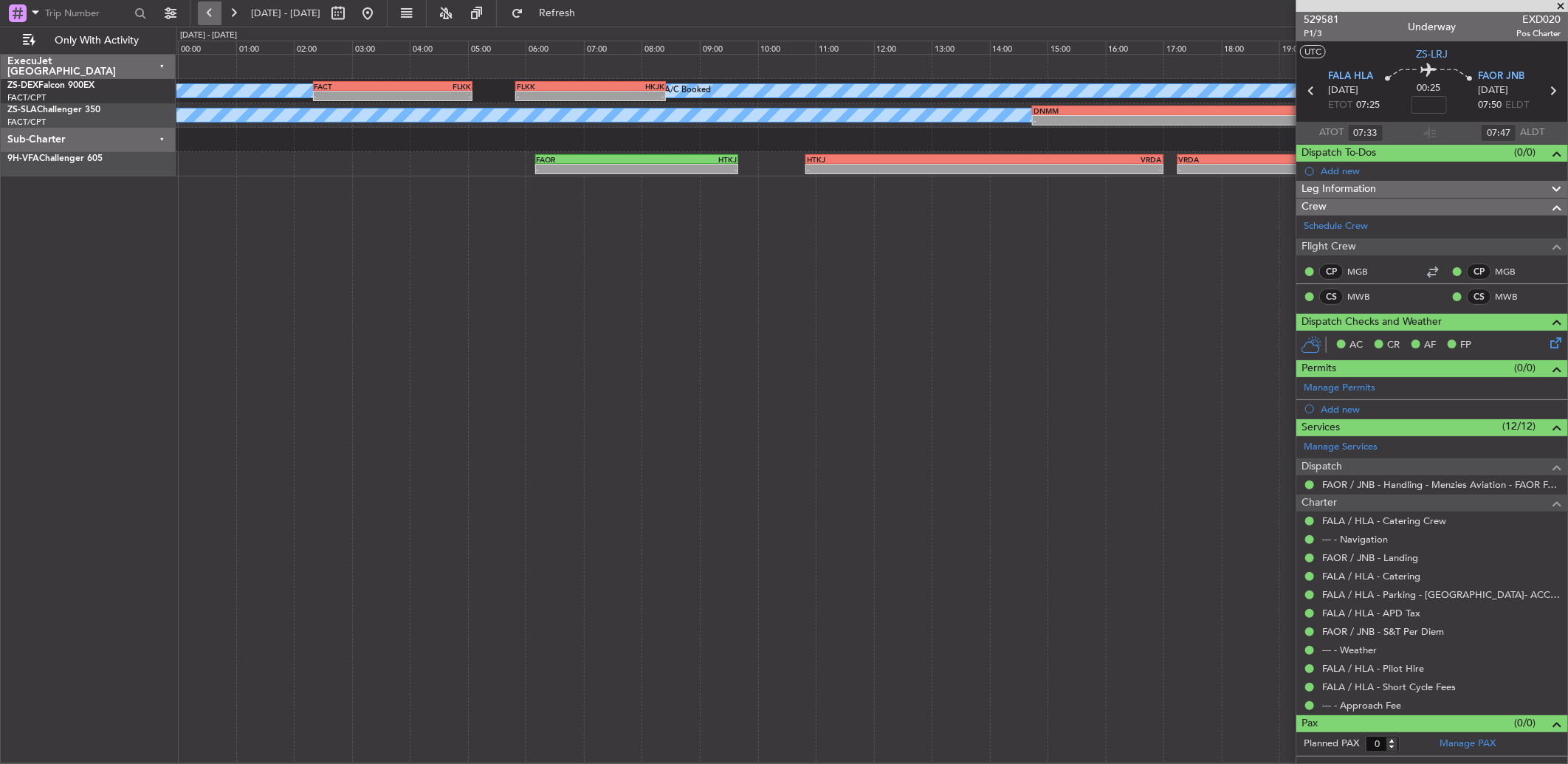
click at [205, 9] on button at bounding box center [210, 13] width 23 height 23
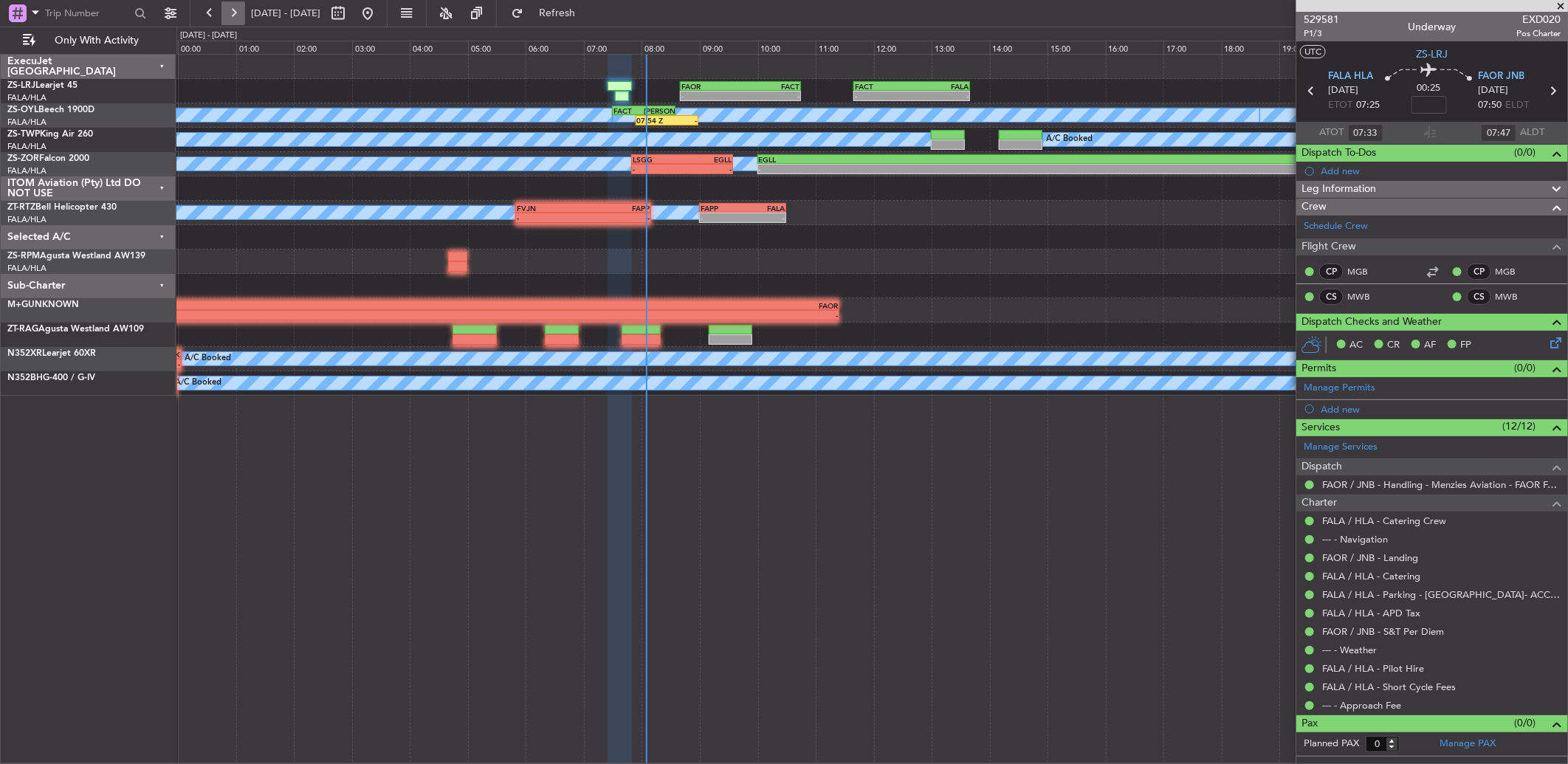
click at [240, 11] on button at bounding box center [233, 13] width 23 height 23
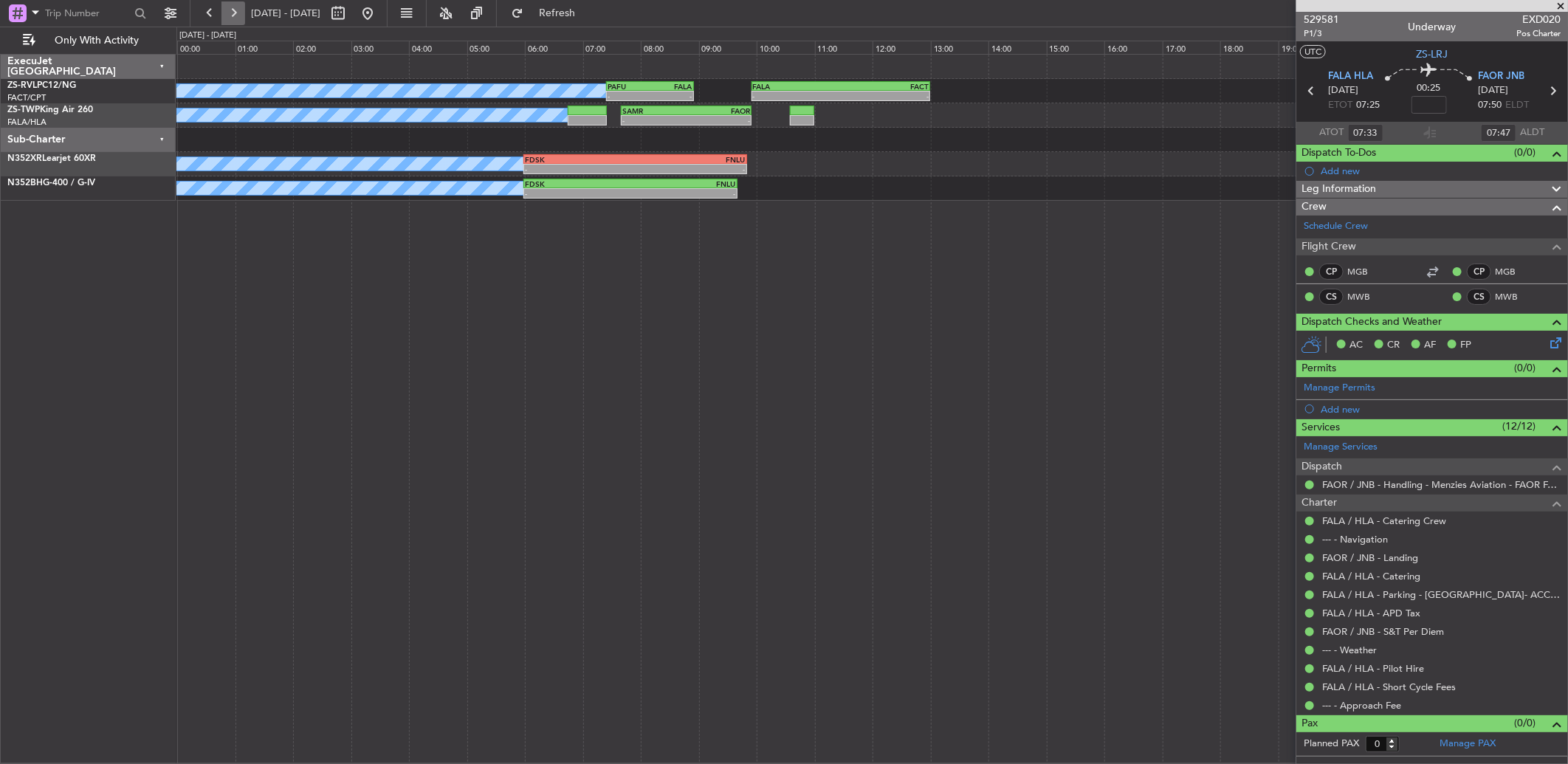
click at [242, 19] on button at bounding box center [233, 13] width 23 height 23
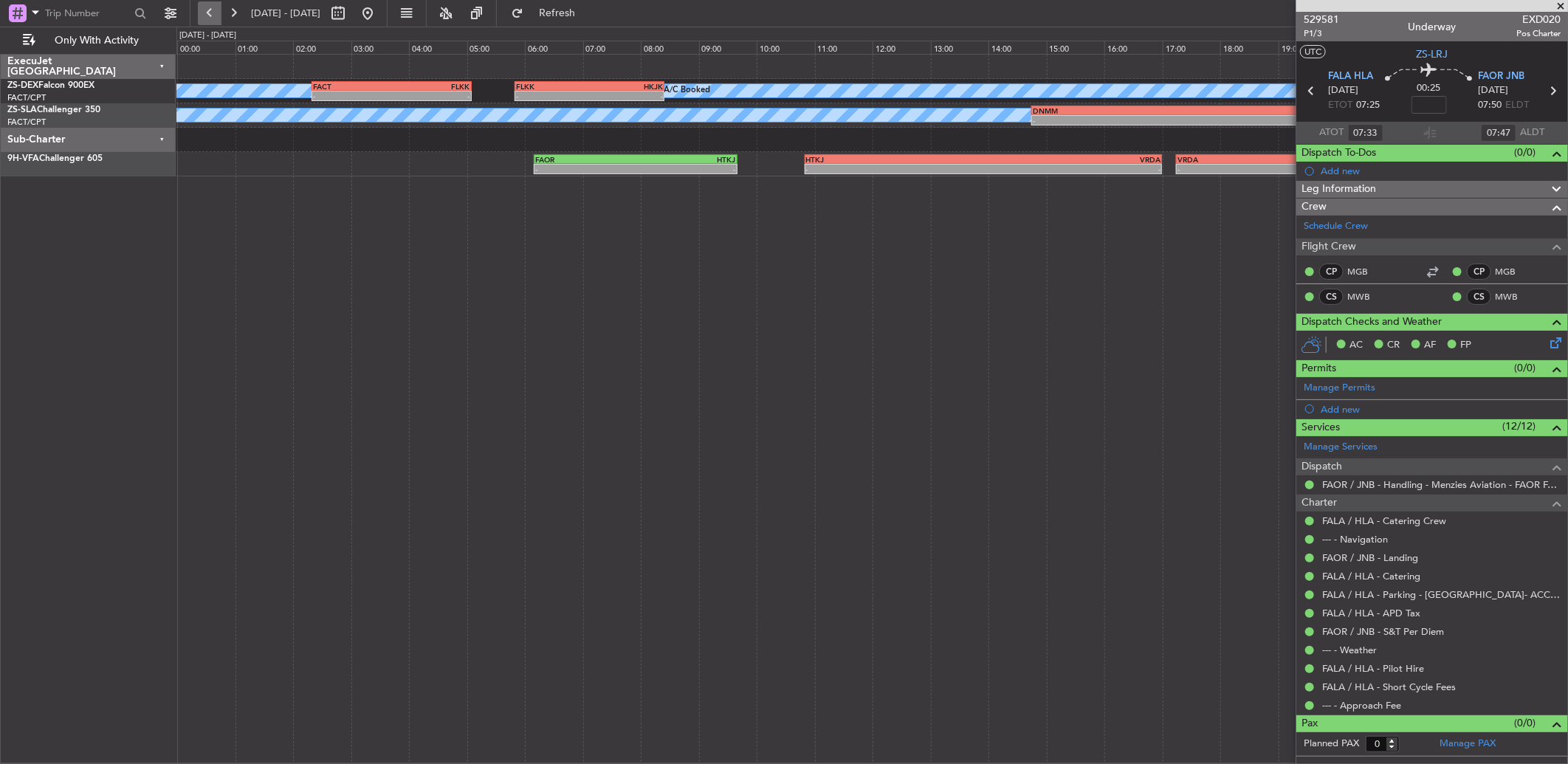
click at [207, 2] on button at bounding box center [210, 13] width 23 height 23
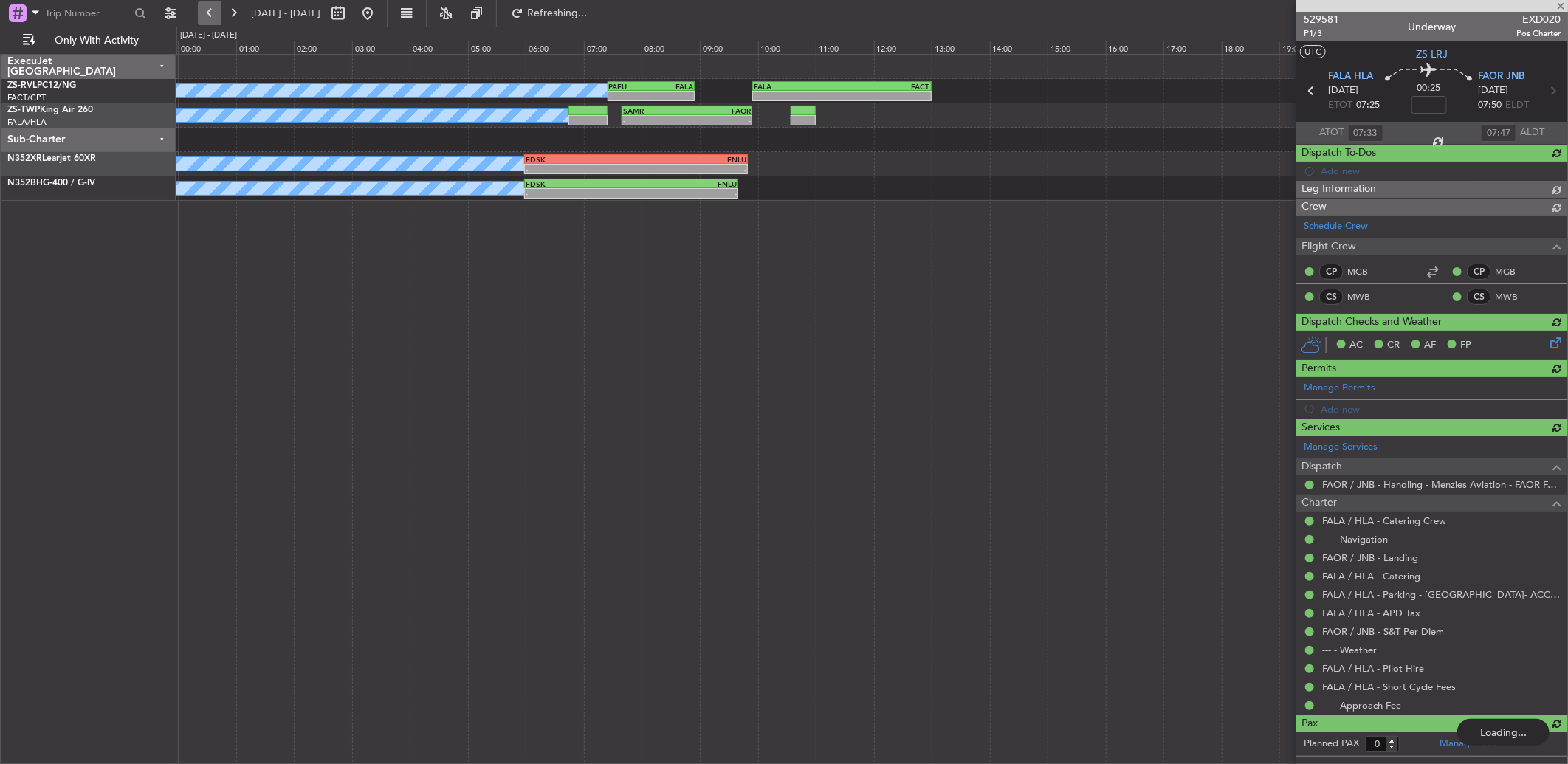
click at [210, 7] on button at bounding box center [210, 13] width 23 height 23
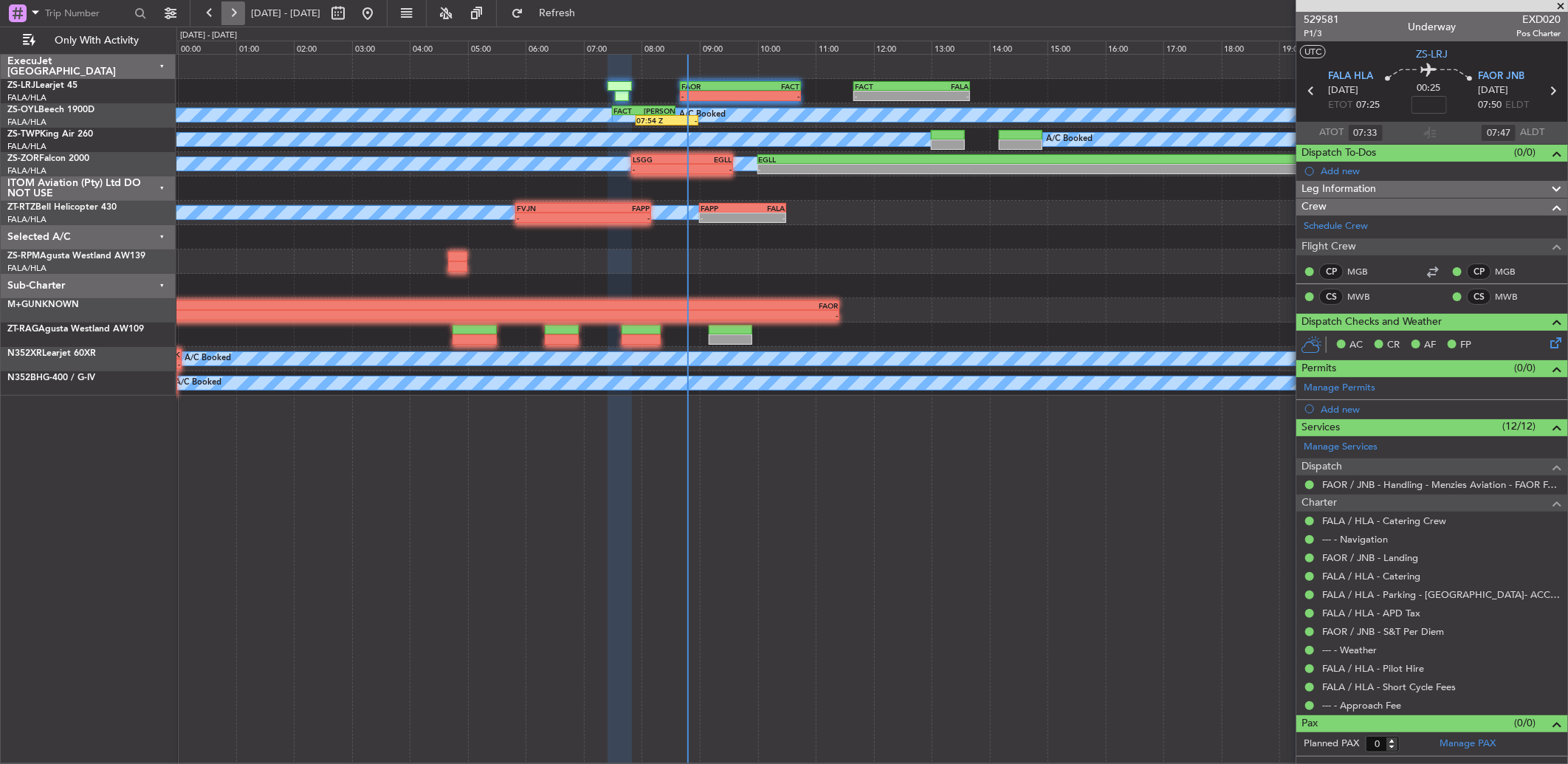
click at [236, 11] on button at bounding box center [233, 13] width 23 height 23
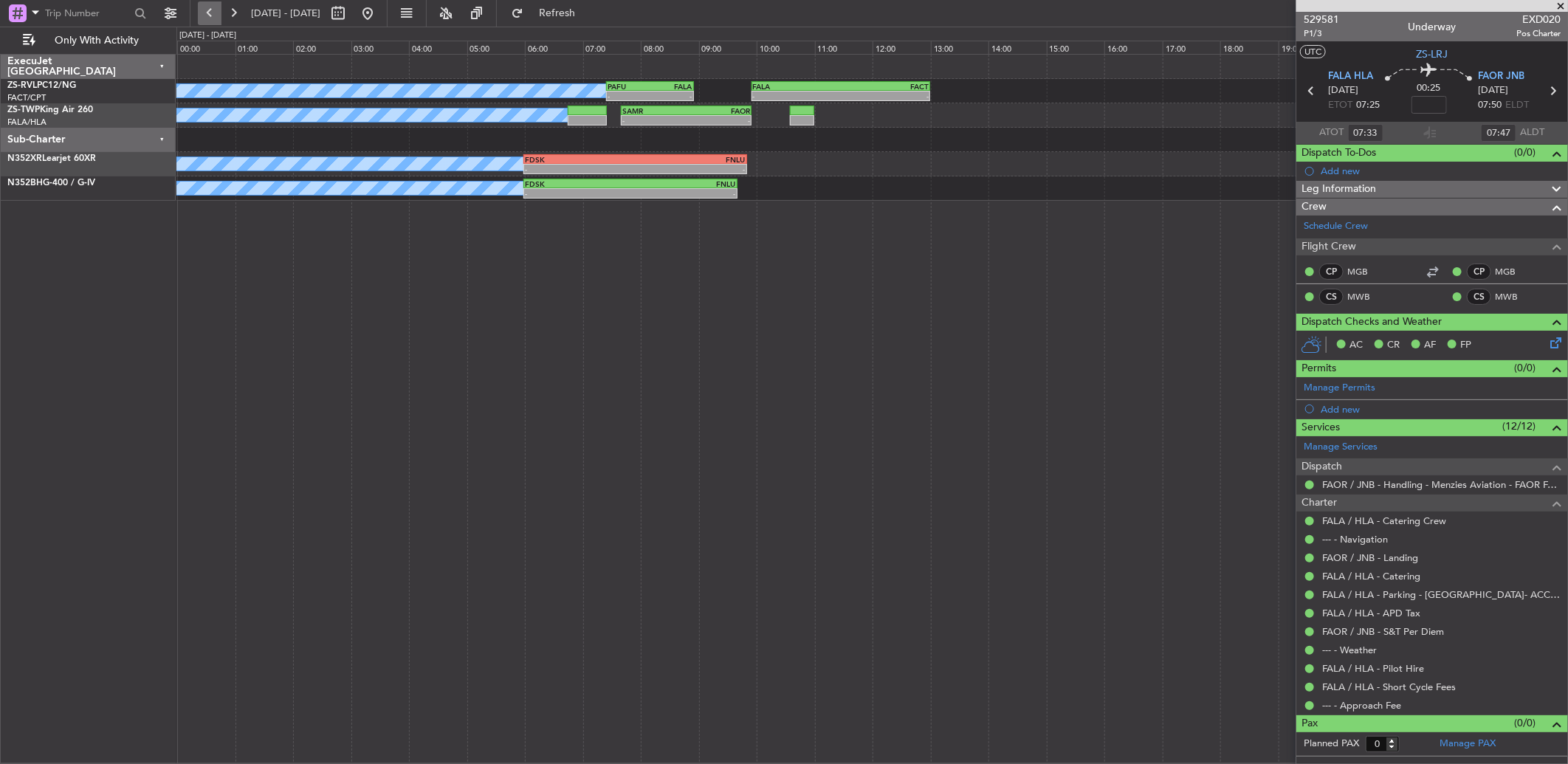
click at [200, 9] on button at bounding box center [210, 13] width 23 height 23
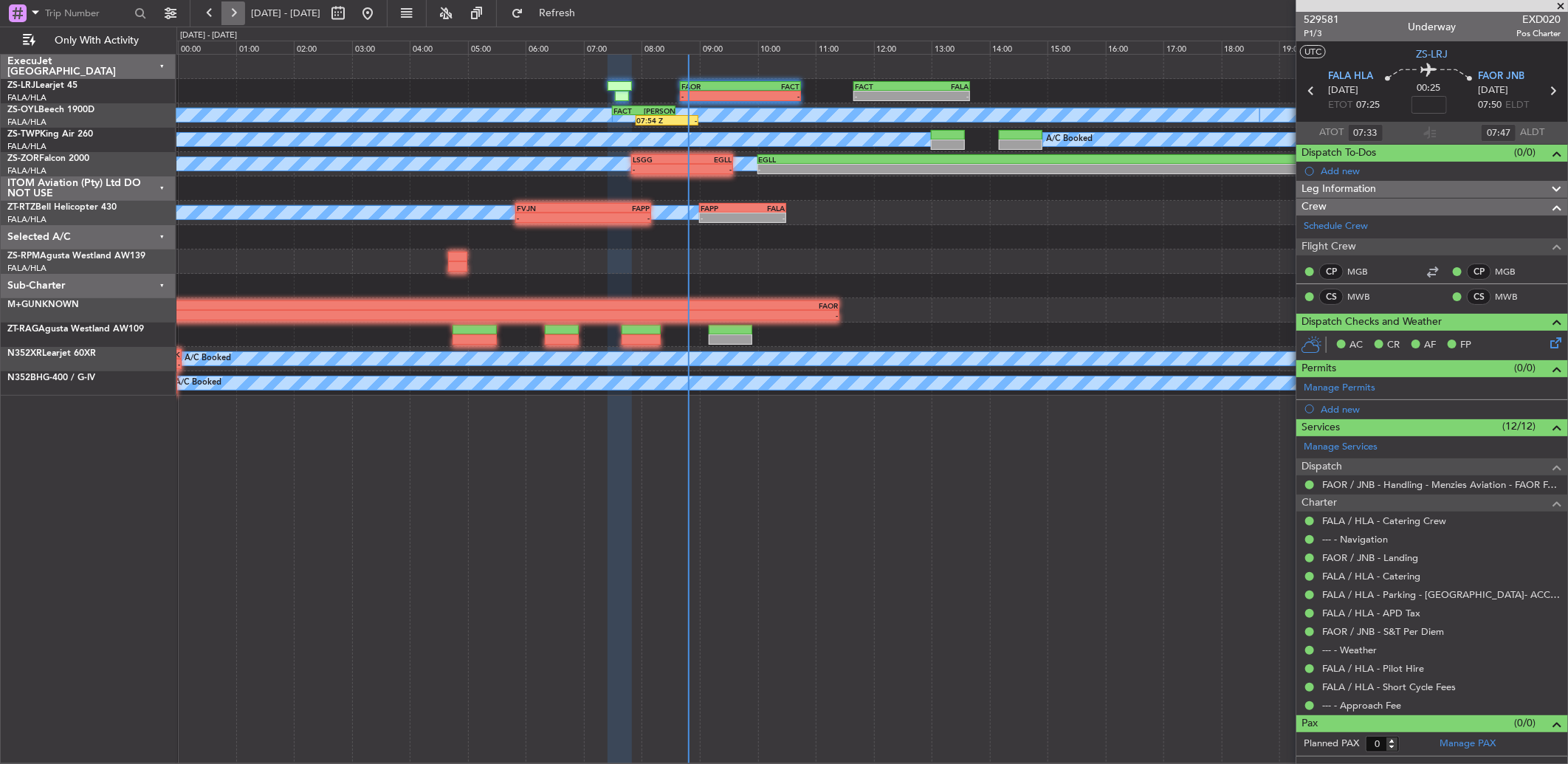
click at [238, 19] on button at bounding box center [233, 13] width 23 height 23
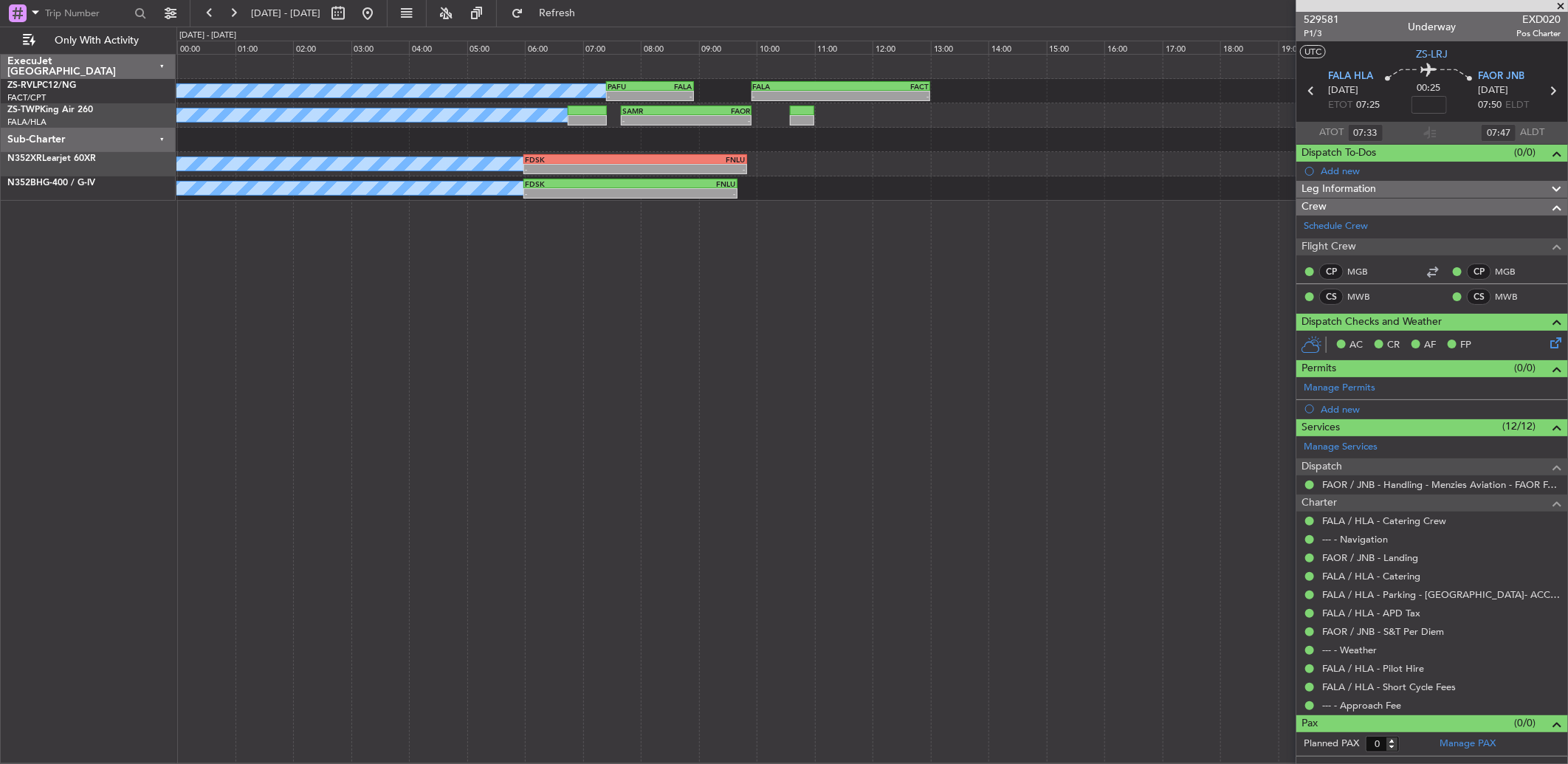
type input "09:33"
type input "09:47"
type input "07:33"
type input "07:47"
click at [240, 19] on button at bounding box center [233, 13] width 23 height 23
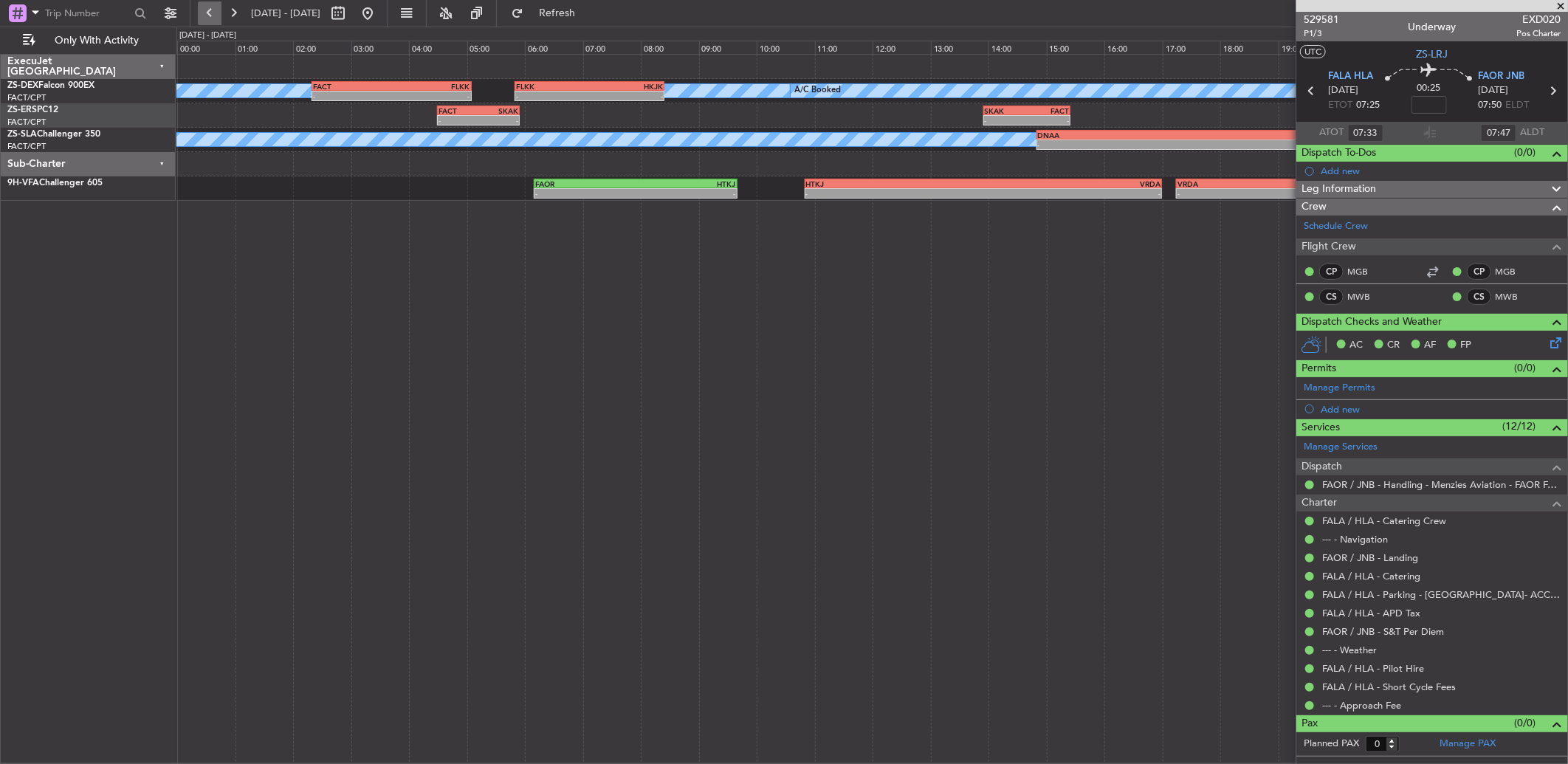
click at [215, 11] on button at bounding box center [210, 13] width 23 height 23
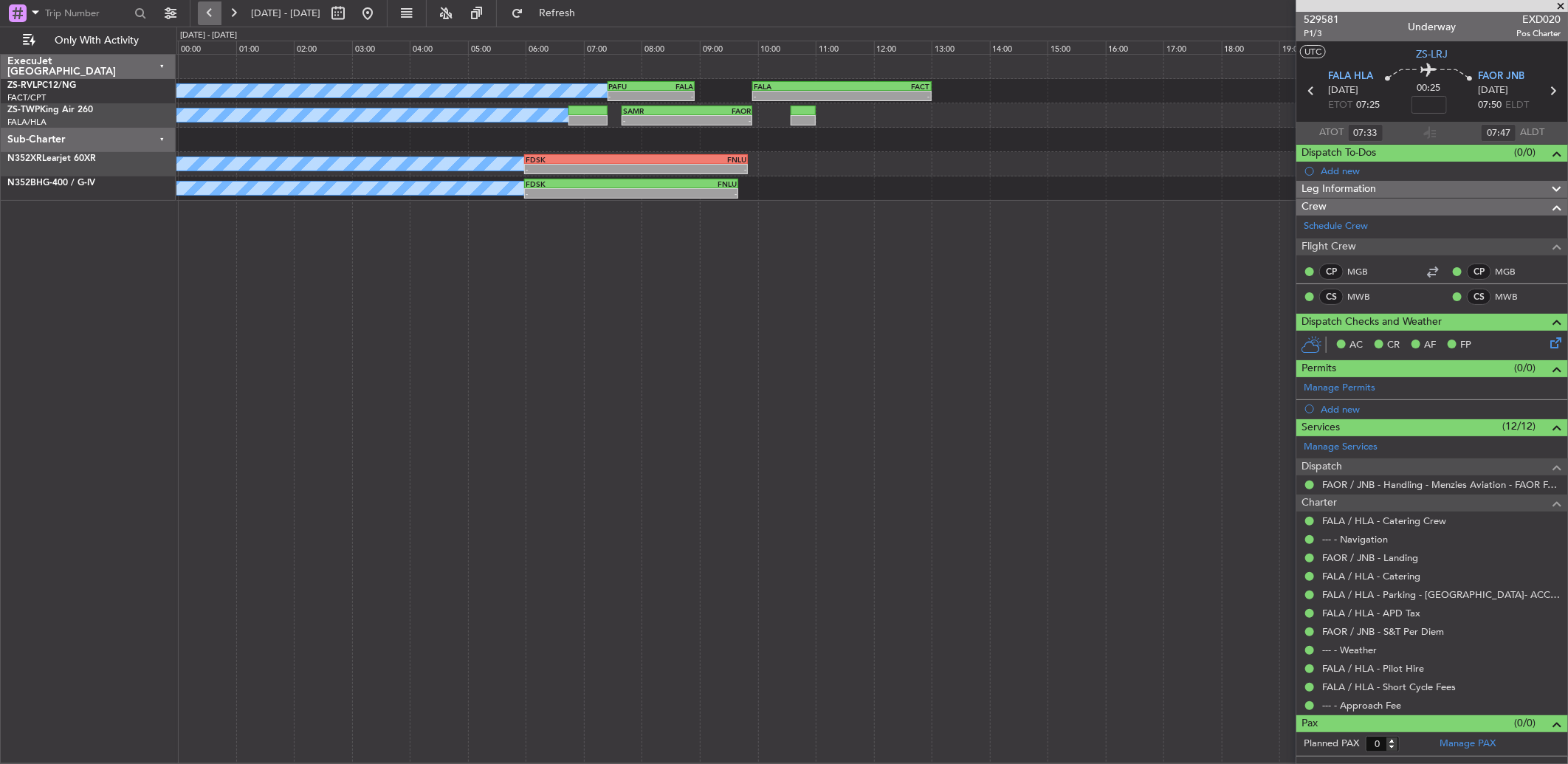
click at [211, 17] on button at bounding box center [210, 13] width 23 height 23
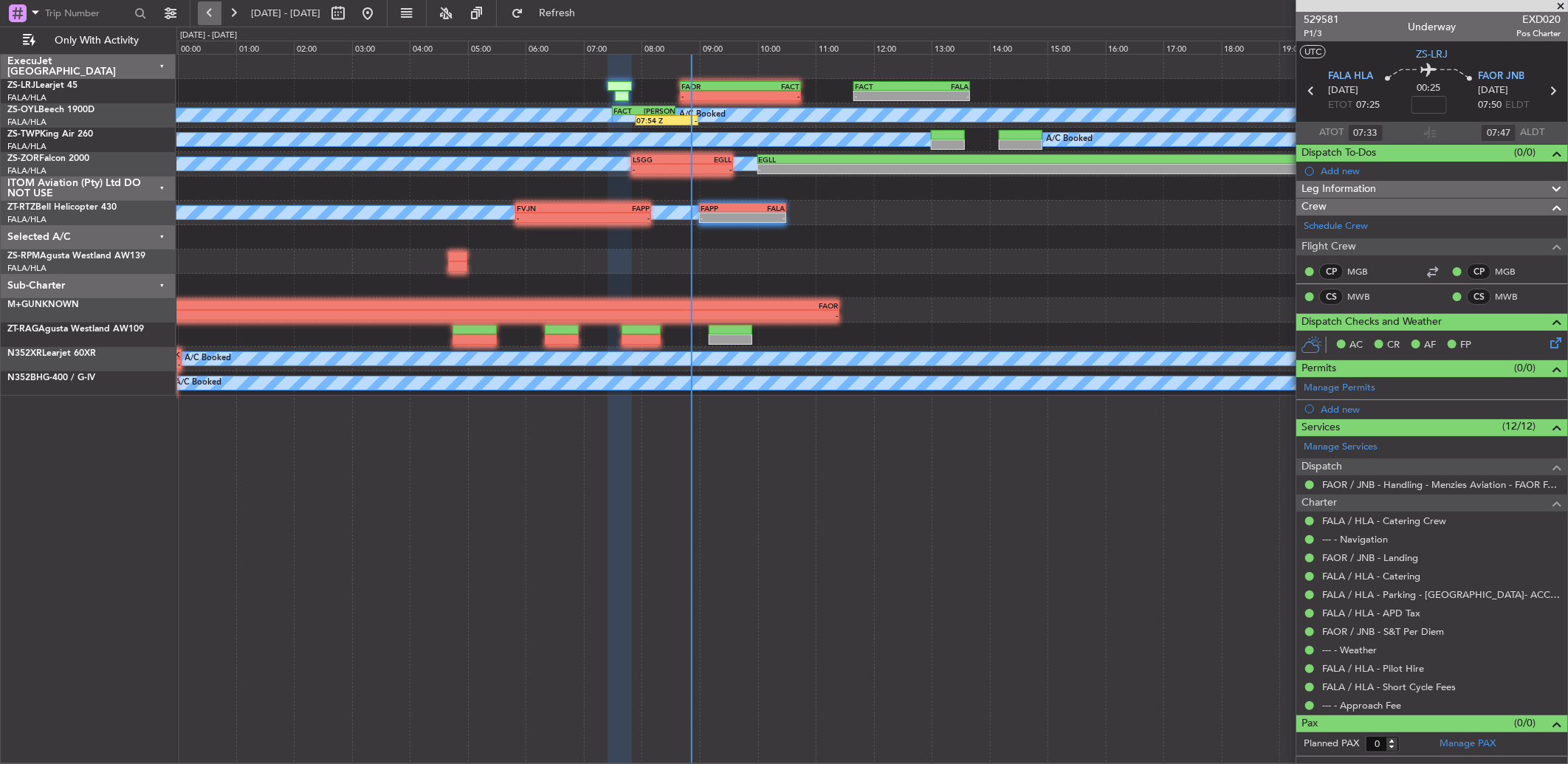
click at [211, 19] on button at bounding box center [210, 13] width 23 height 23
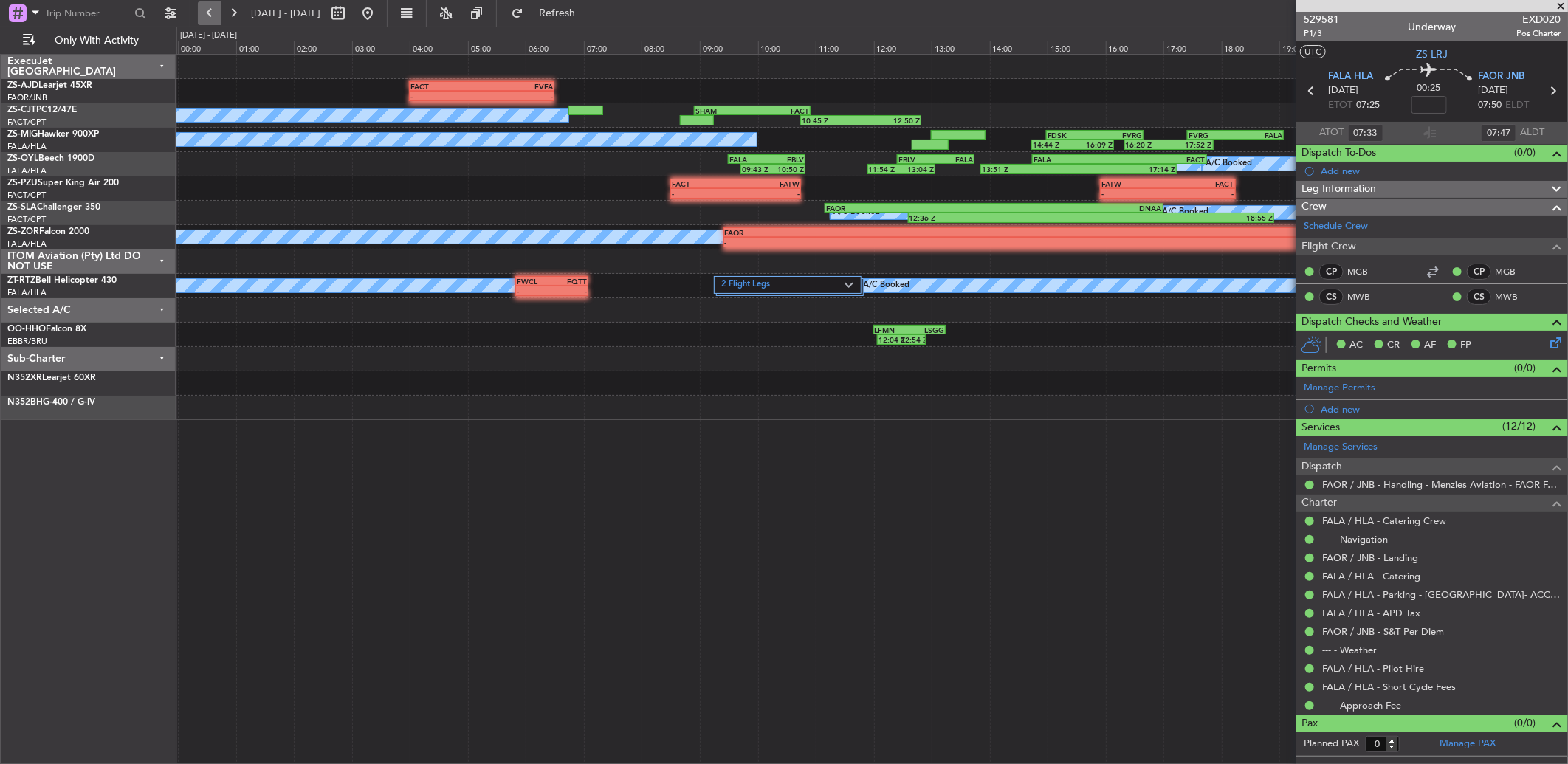
click at [211, 19] on button at bounding box center [210, 13] width 23 height 23
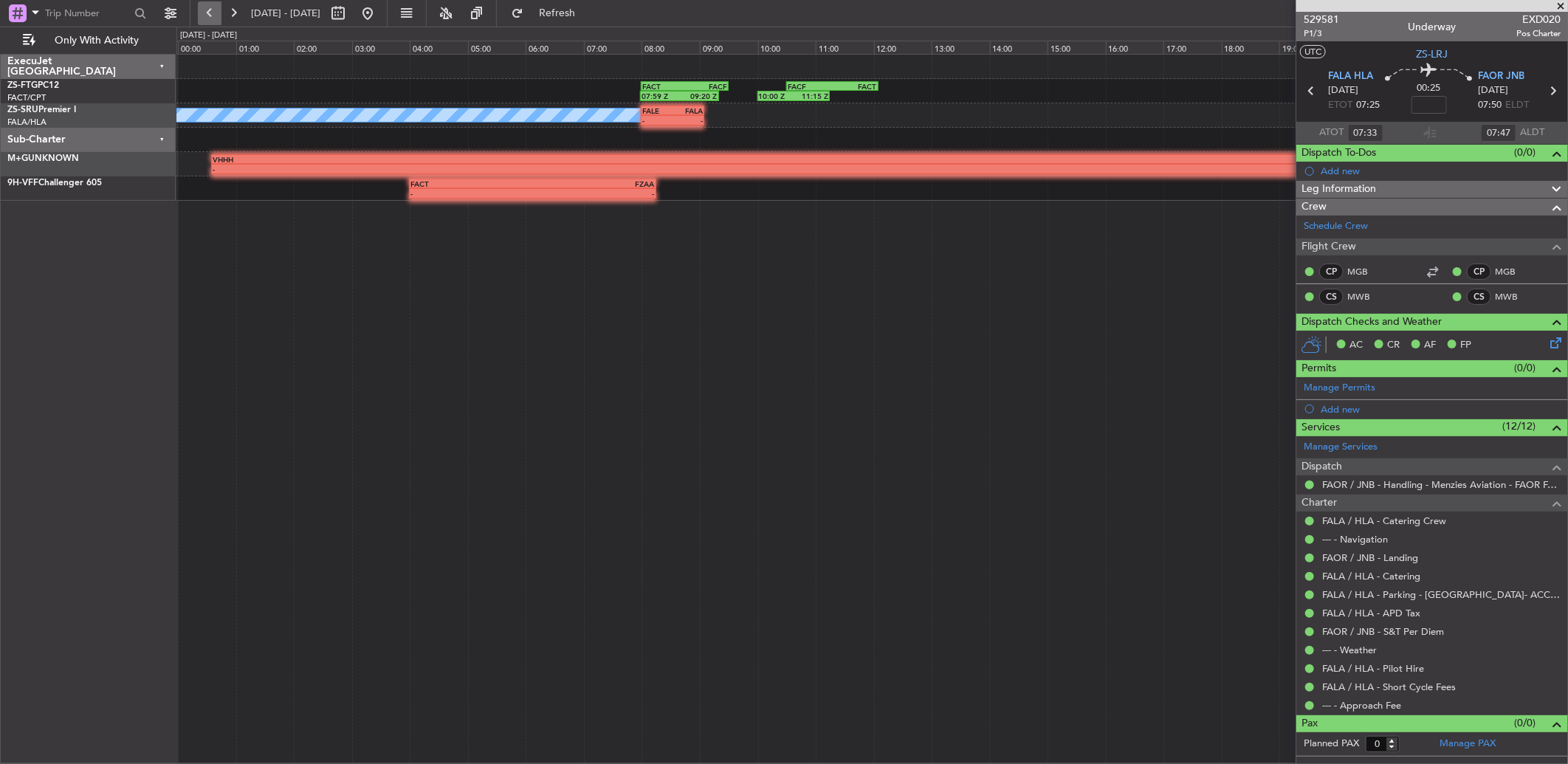
click at [203, 5] on button at bounding box center [210, 13] width 23 height 23
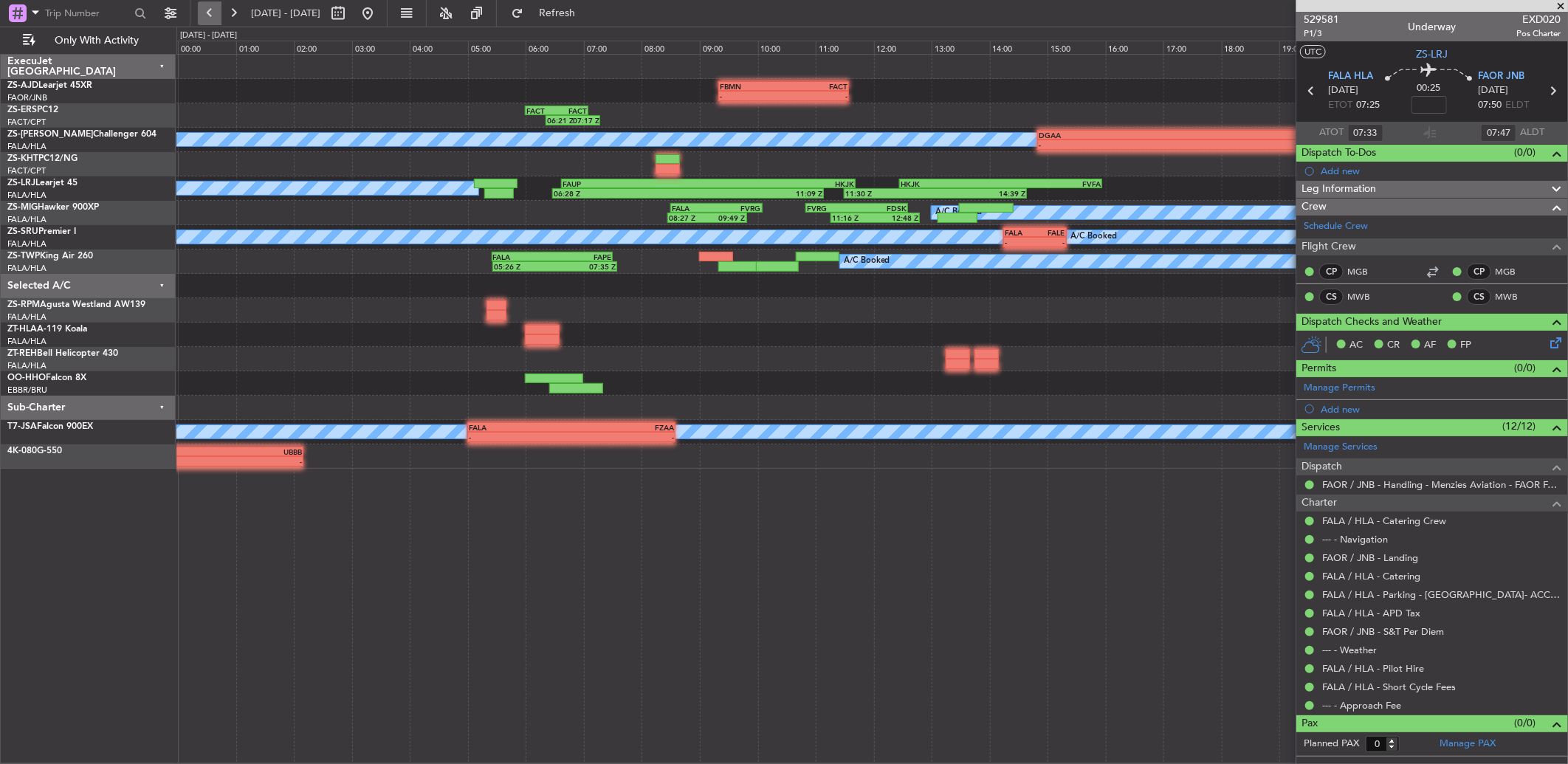
click at [204, 5] on button at bounding box center [210, 13] width 23 height 23
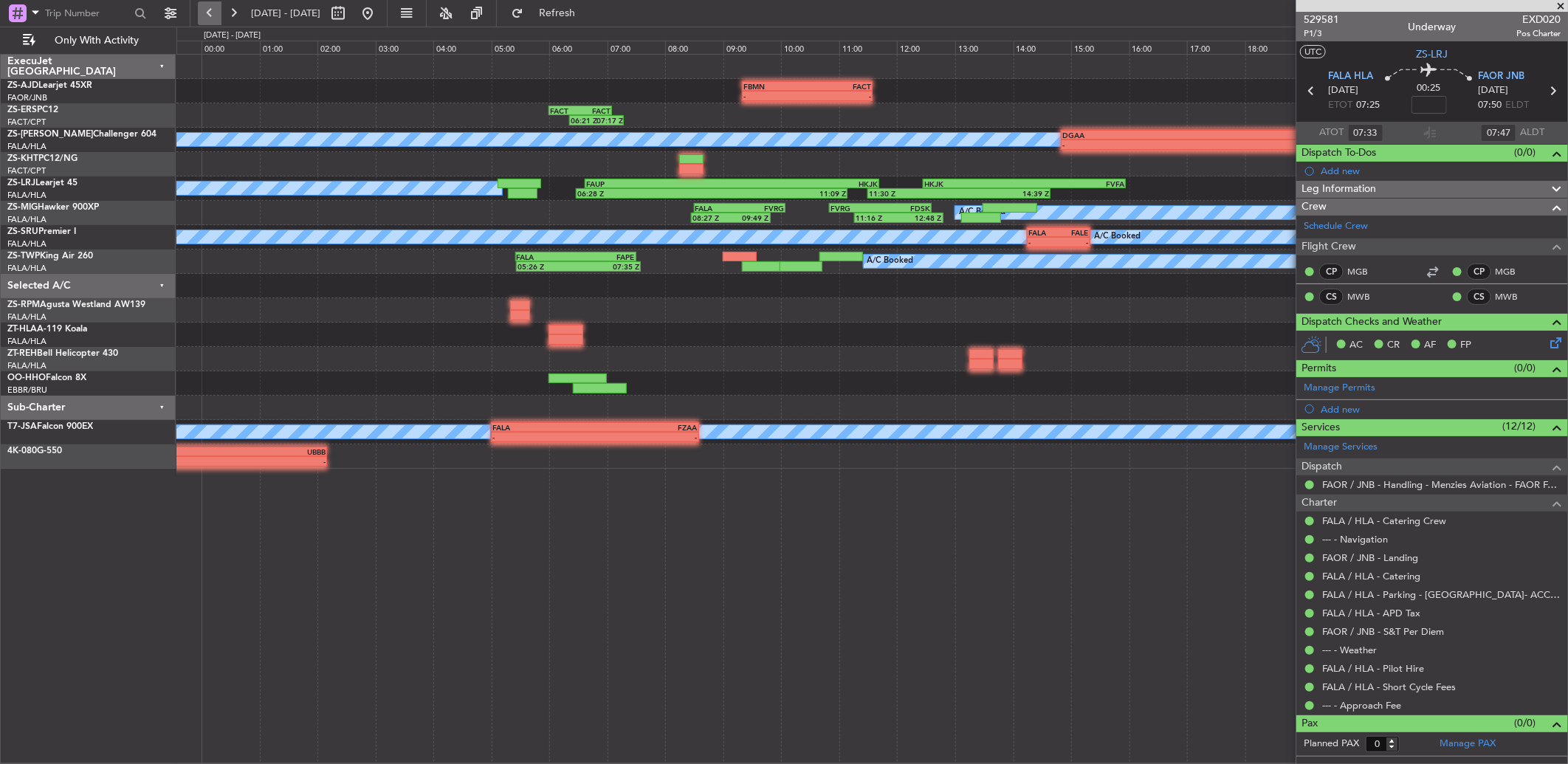
click at [204, 5] on button at bounding box center [210, 13] width 23 height 23
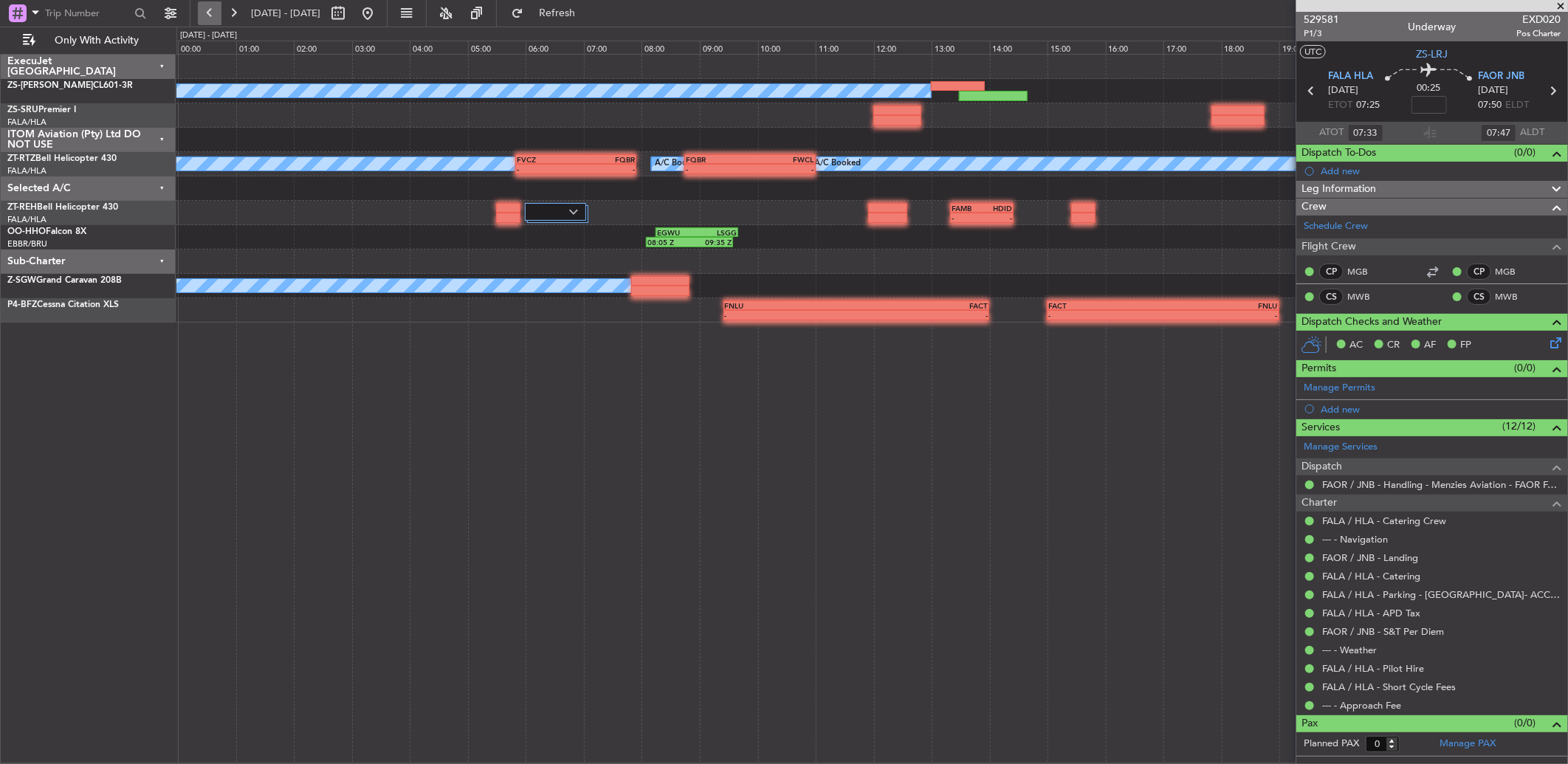
click at [219, 15] on button at bounding box center [210, 13] width 23 height 23
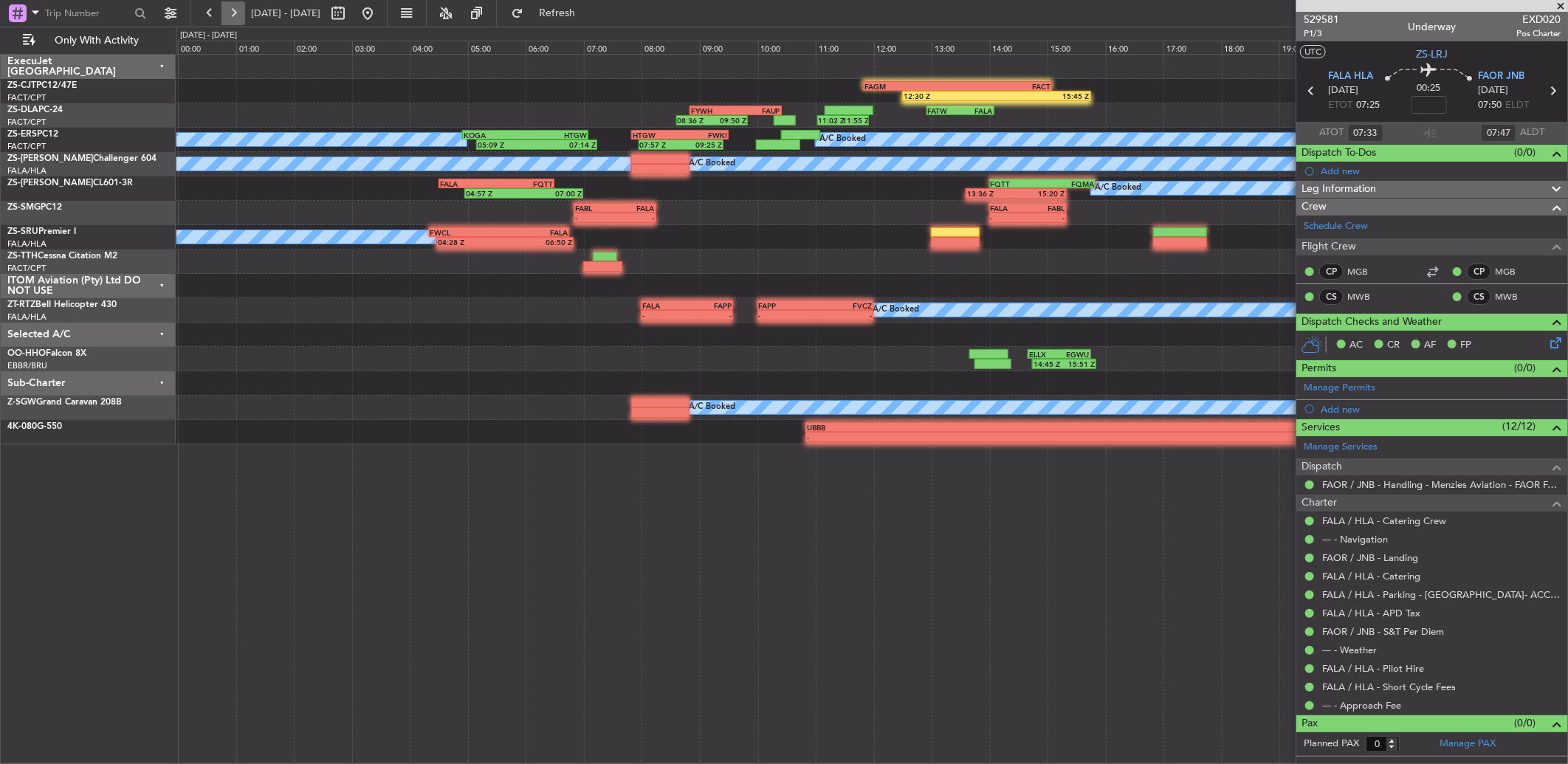
click at [237, 11] on button at bounding box center [233, 13] width 23 height 23
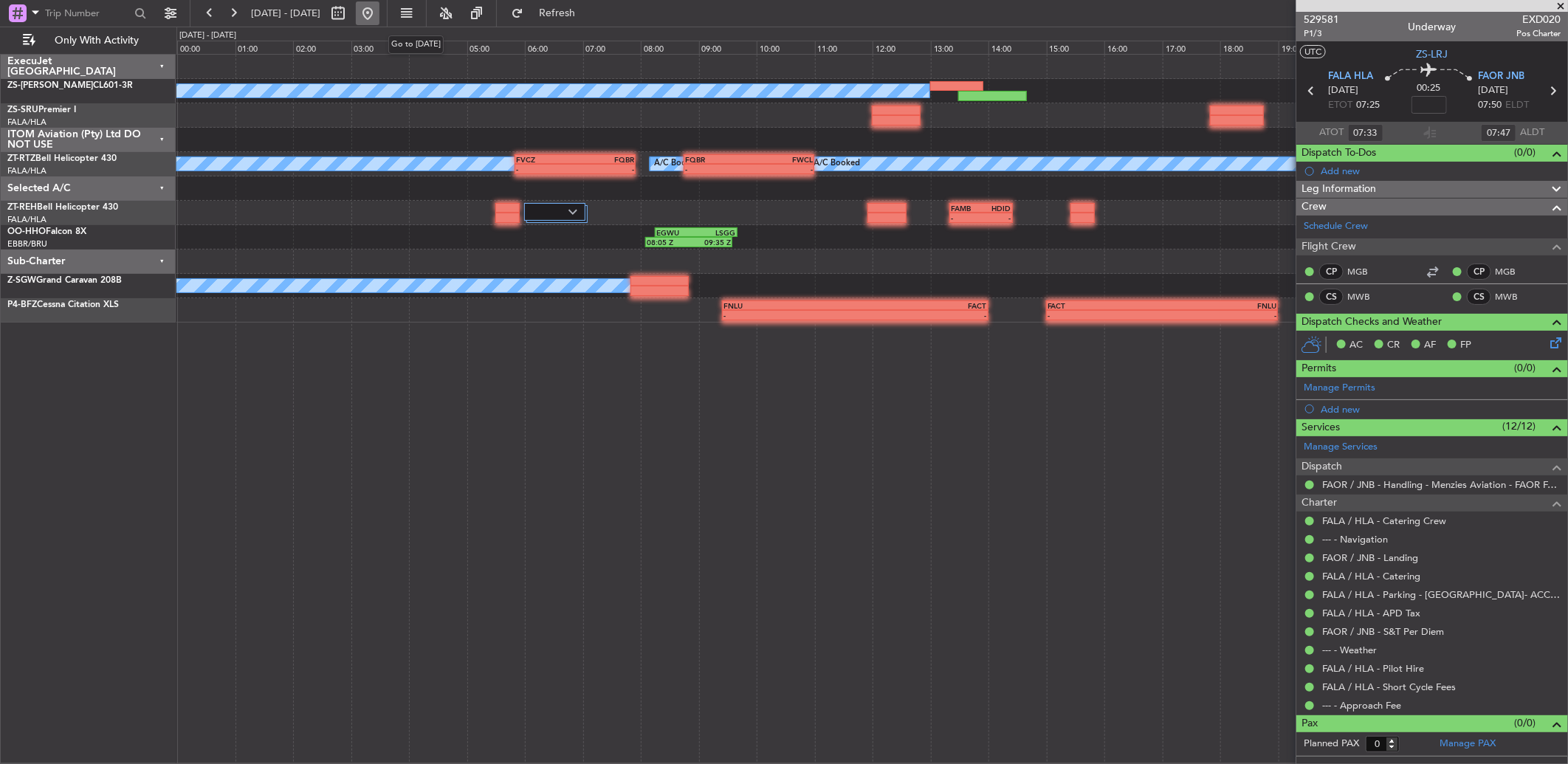
click at [379, 12] on button at bounding box center [368, 13] width 23 height 23
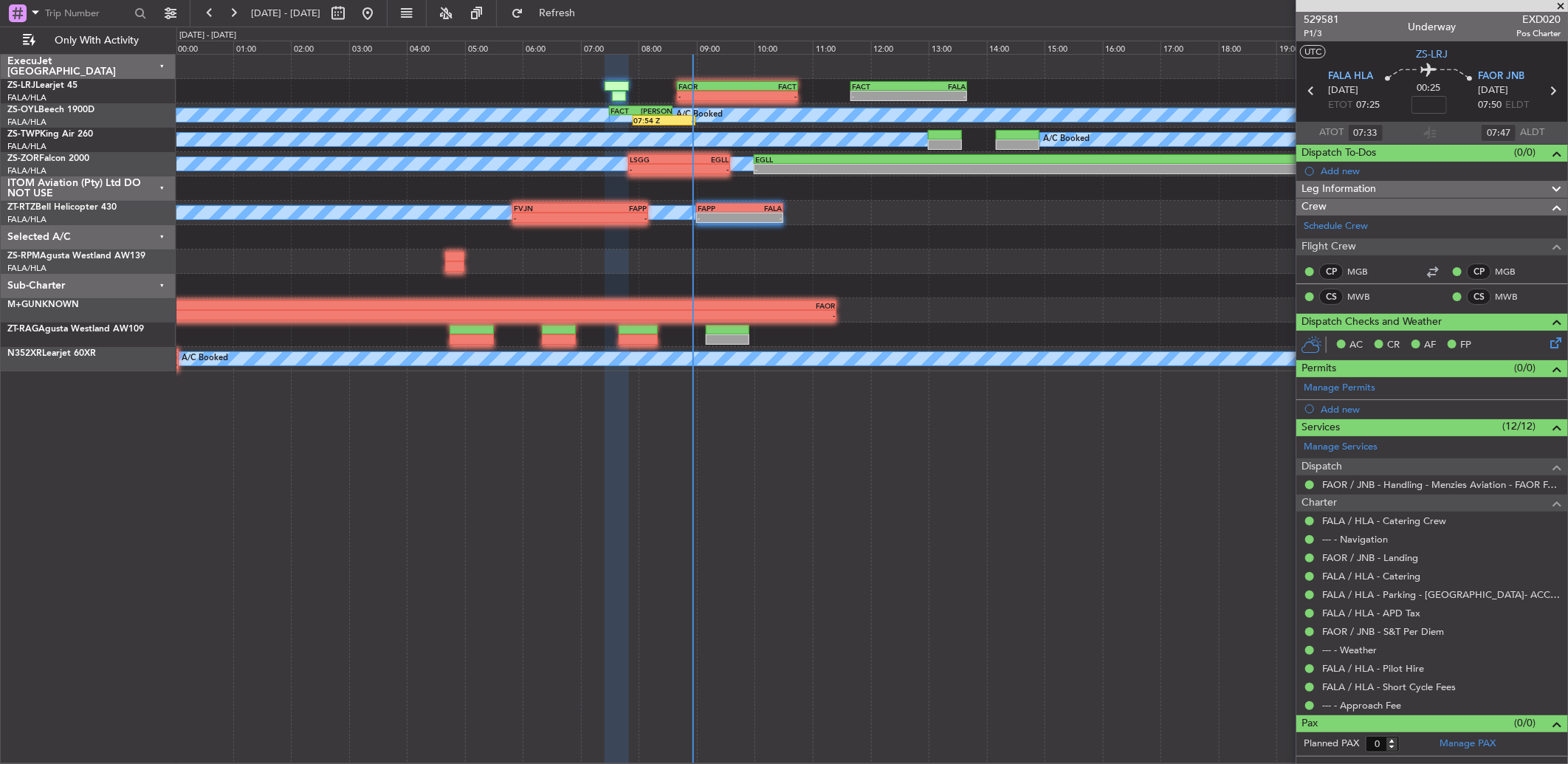
click at [665, 104] on div "A/C Booked A/C Booked A/C Booked A/C Booked A/C Booked A/C Booked A/C Booked A/…" at bounding box center [871, 115] width 1390 height 24
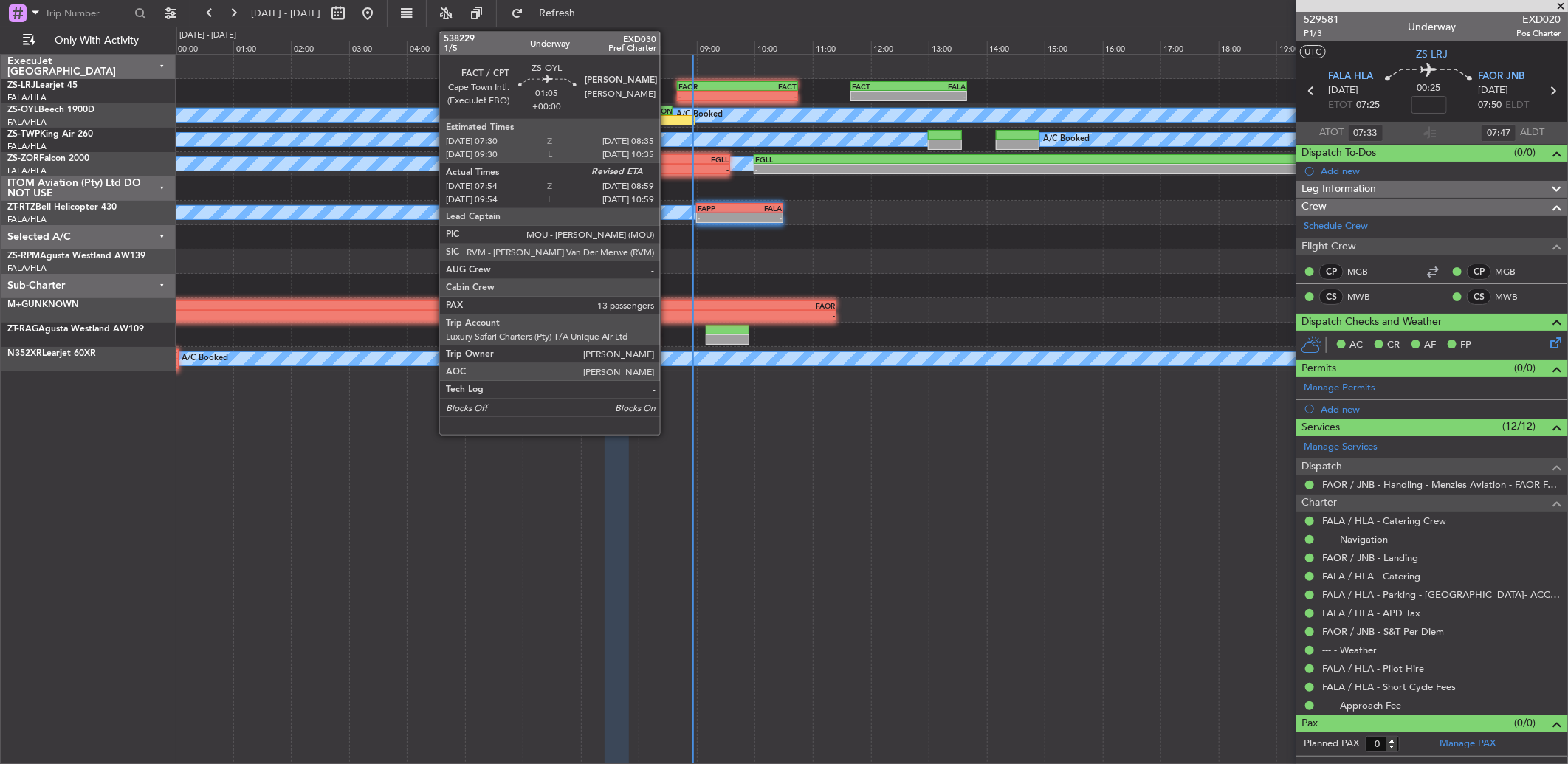
click at [667, 115] on div "07:54 Z -" at bounding box center [664, 120] width 64 height 11
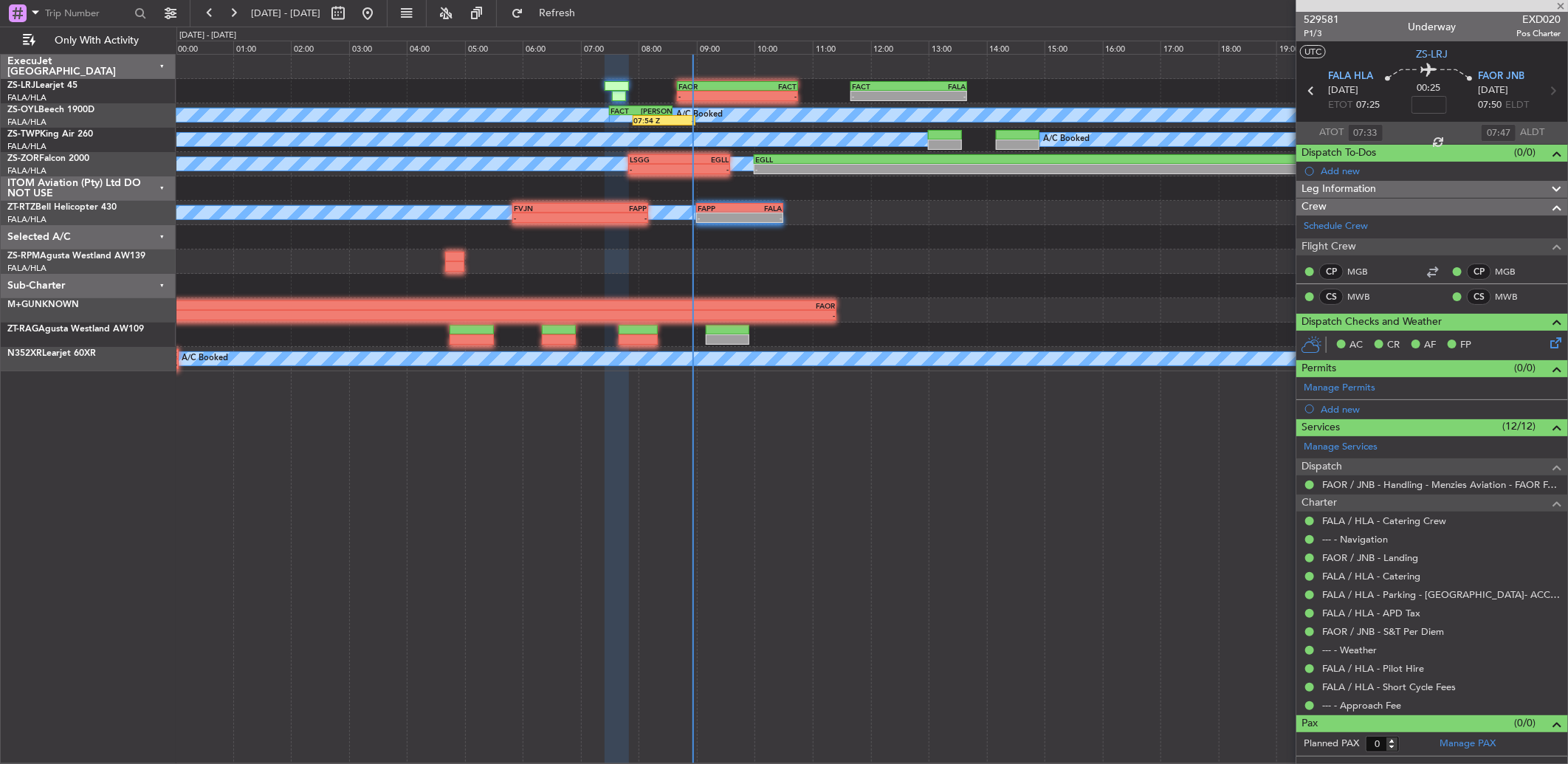
type input "07:54"
type input "13"
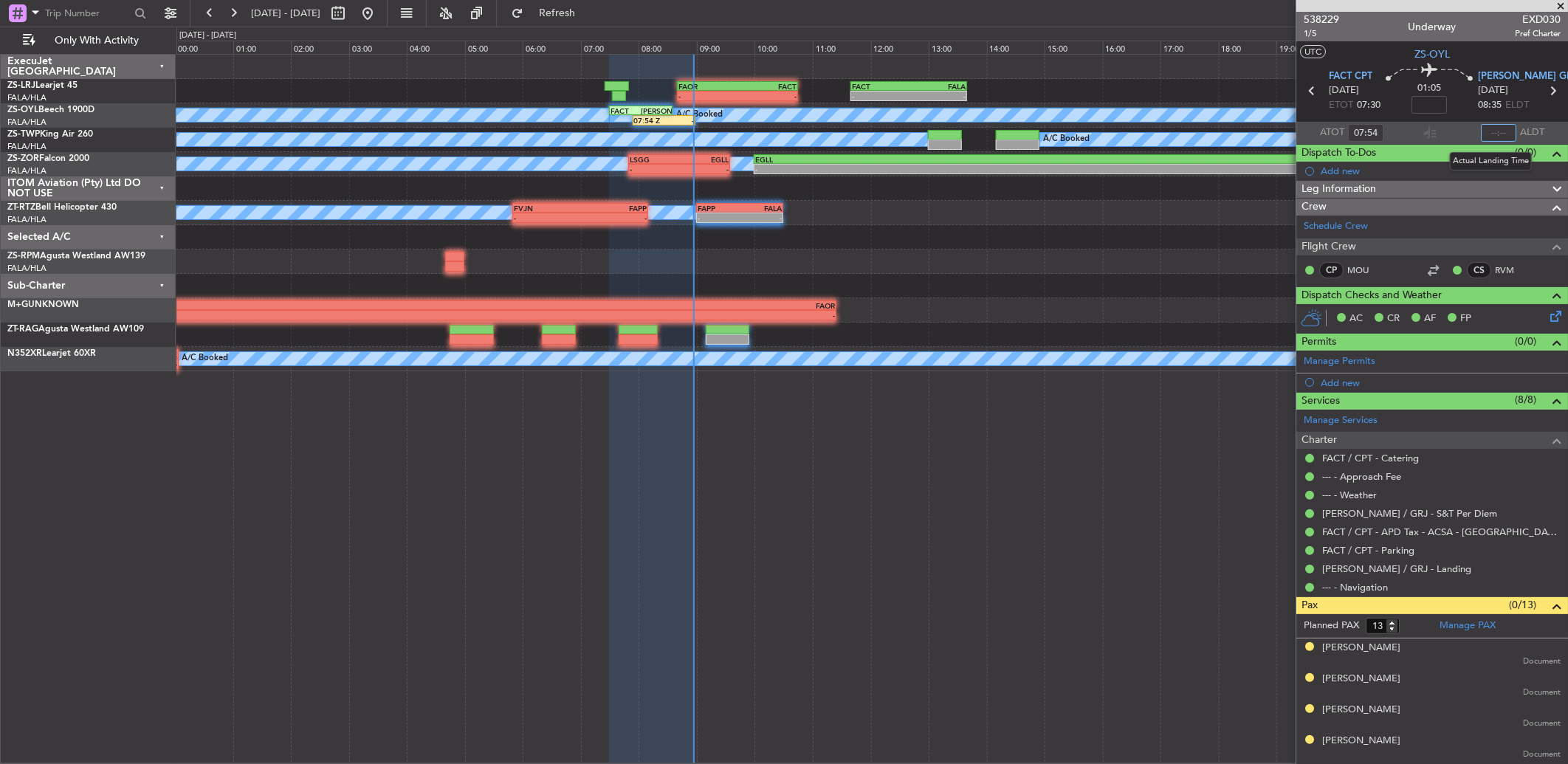
click at [1499, 137] on input "text" at bounding box center [1499, 133] width 36 height 18
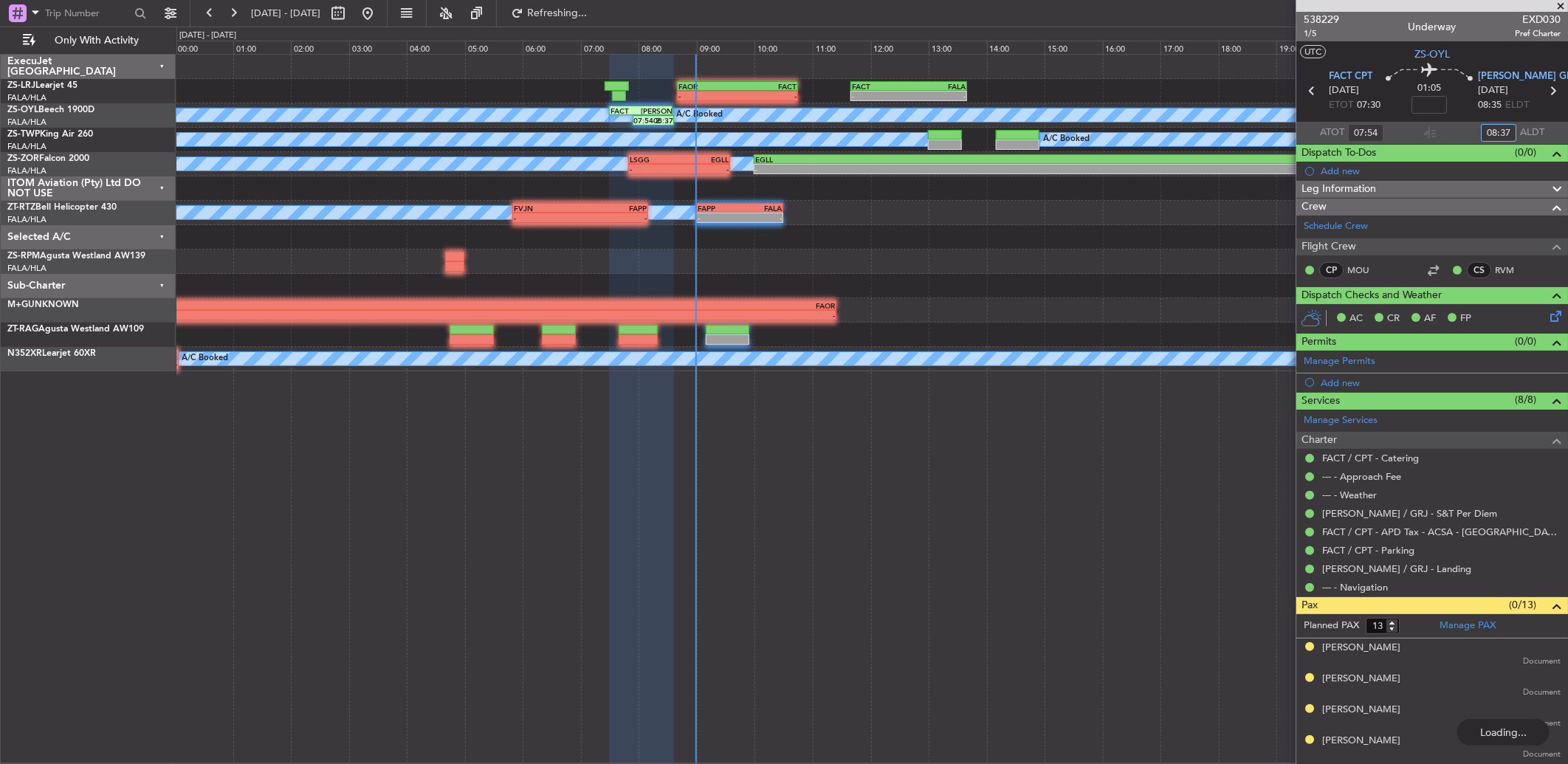
type input "08:37"
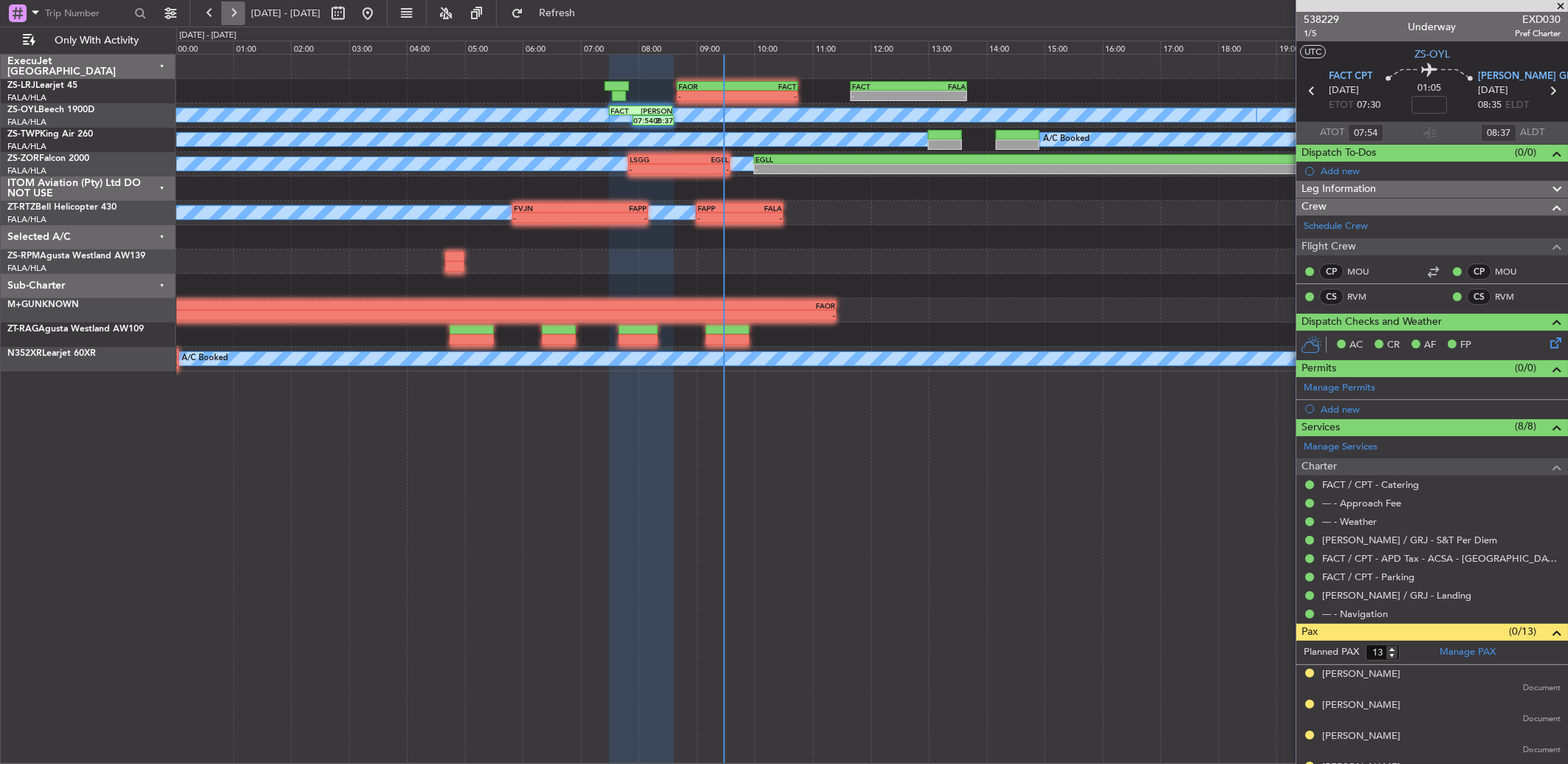
click at [235, 11] on button at bounding box center [233, 13] width 23 height 23
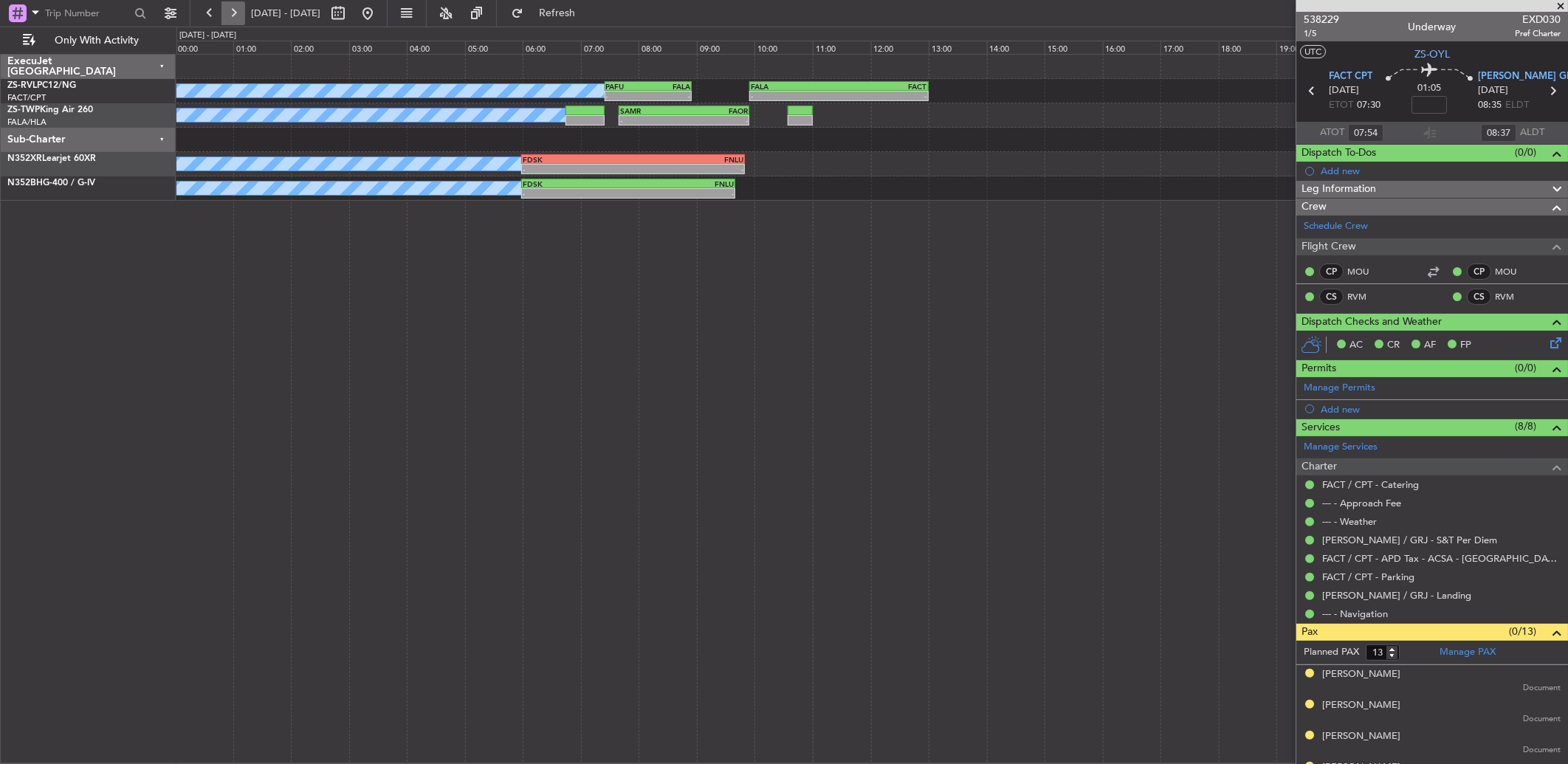
click at [235, 11] on button at bounding box center [233, 13] width 23 height 23
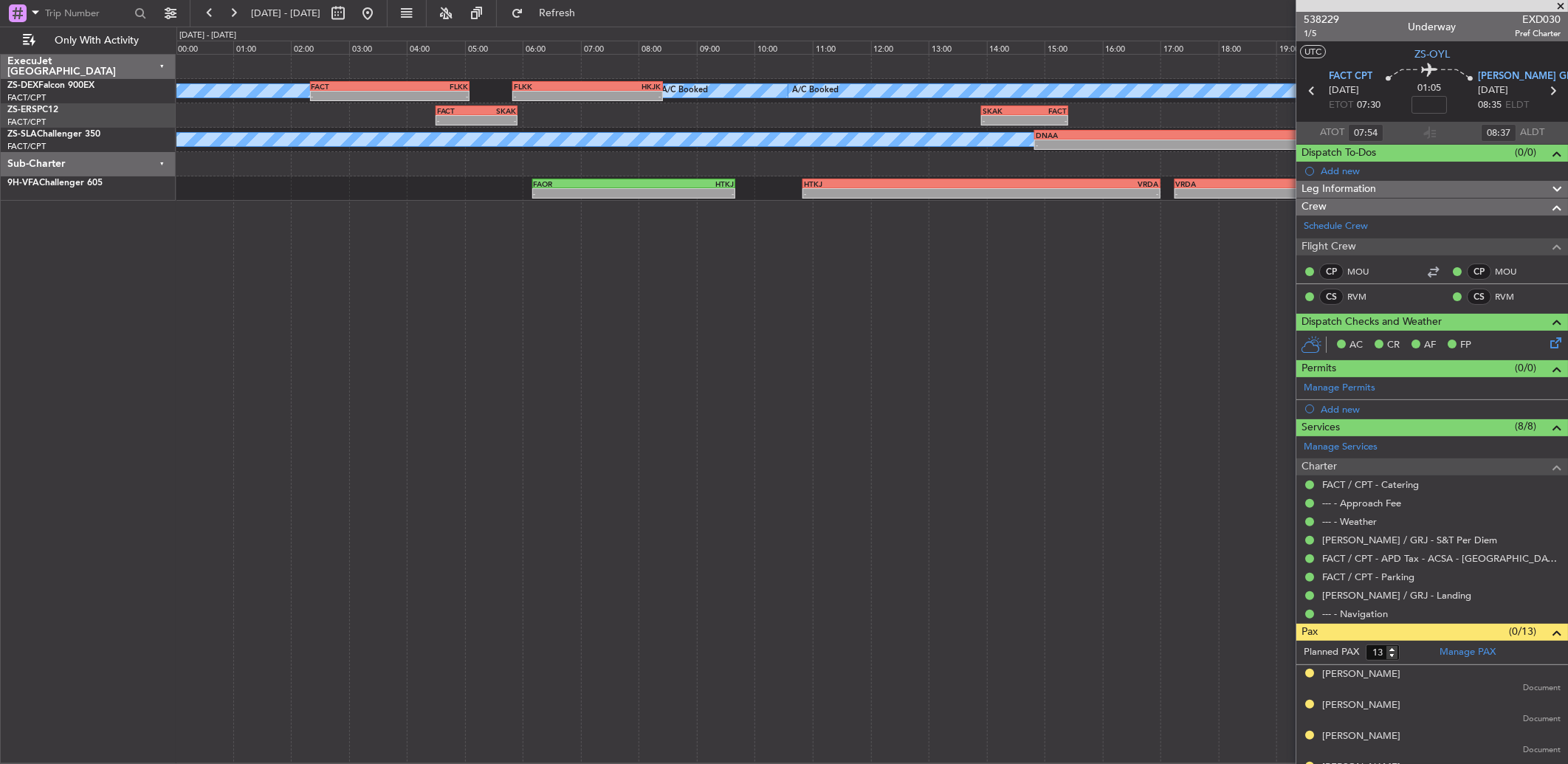
click at [1565, 4] on span at bounding box center [1560, 6] width 14 height 13
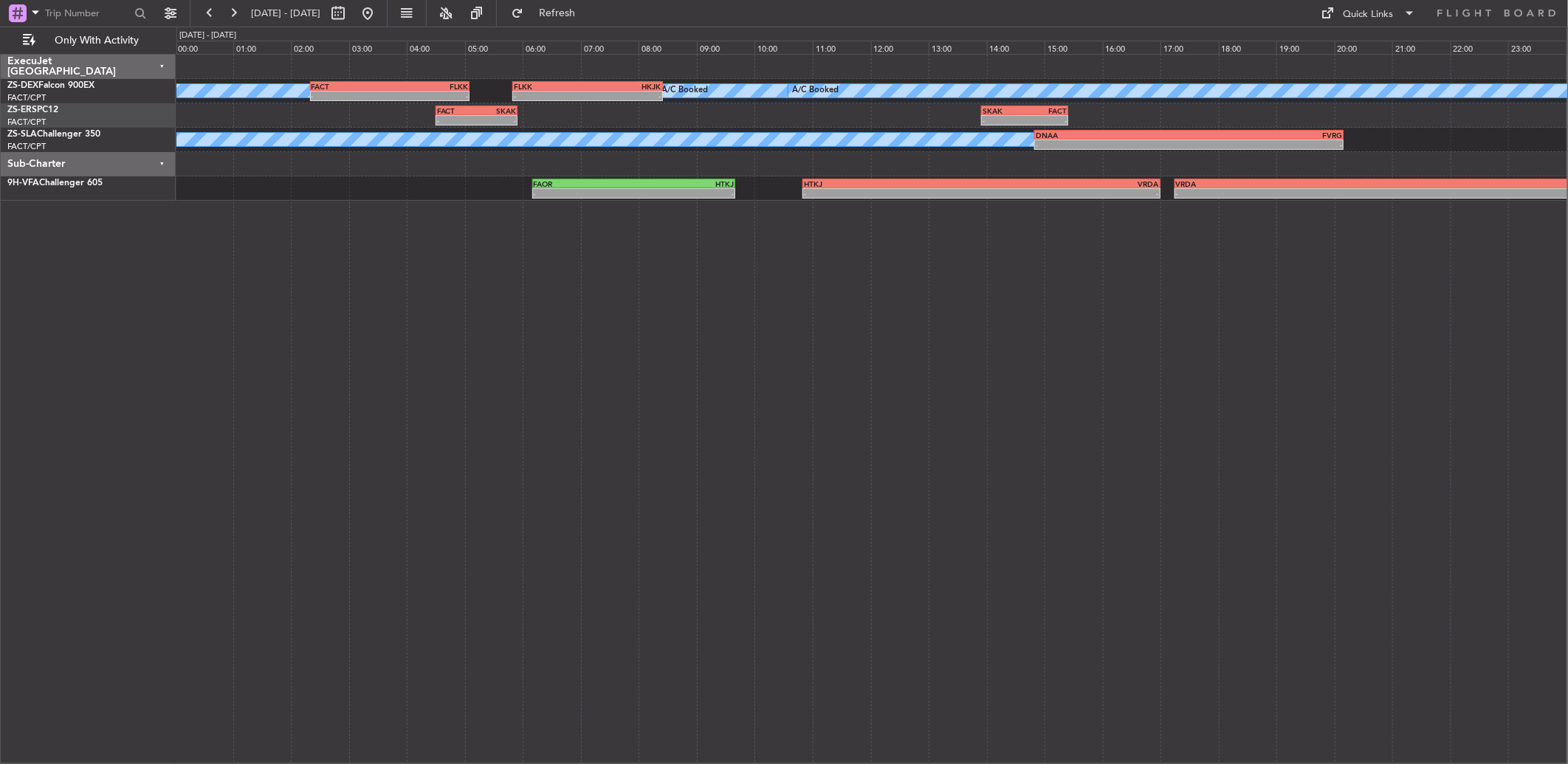
type input "0"
click at [234, 4] on button at bounding box center [233, 13] width 23 height 23
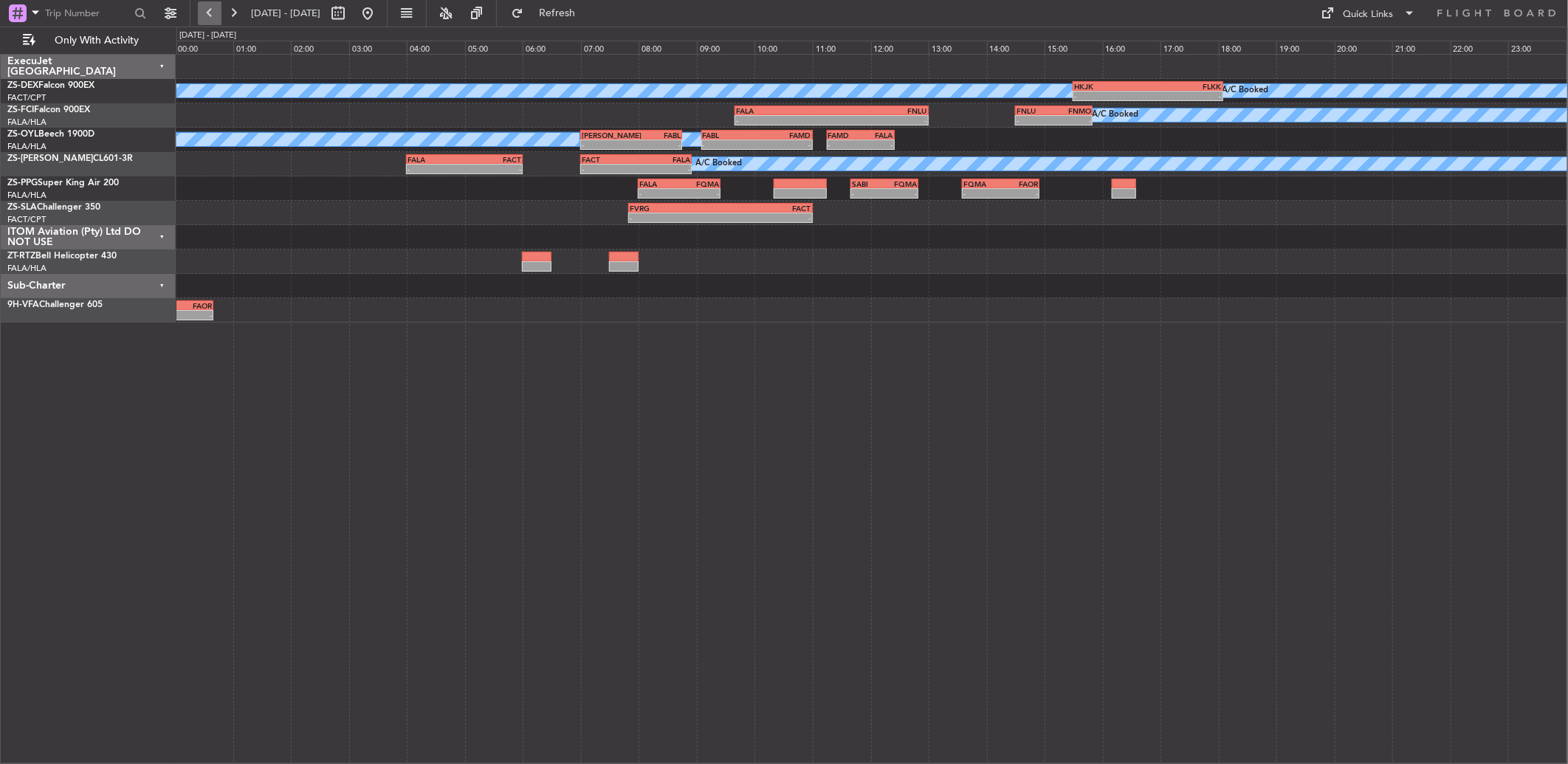
click at [209, 2] on button at bounding box center [210, 13] width 23 height 23
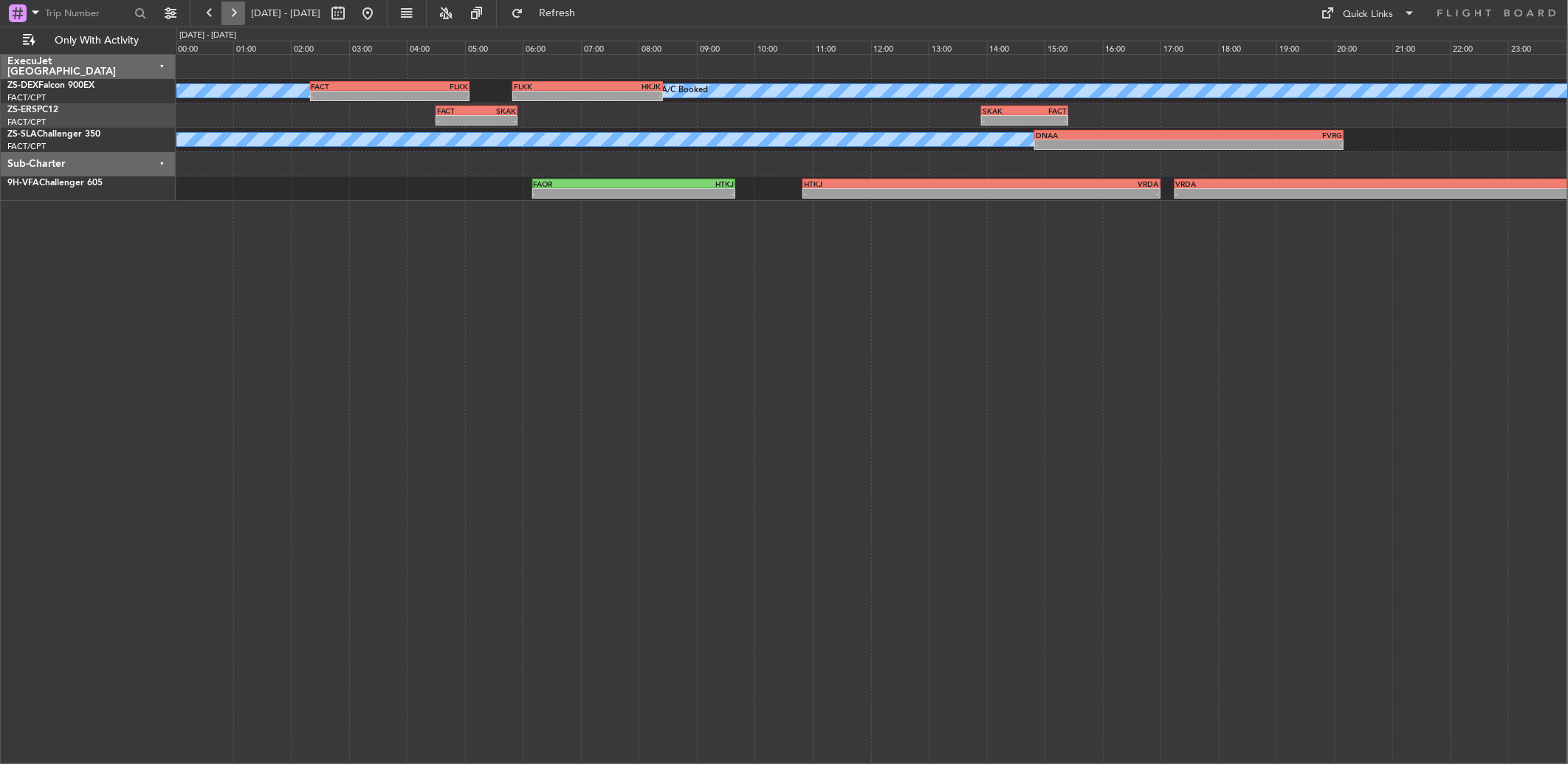
click at [229, 19] on button at bounding box center [233, 13] width 23 height 23
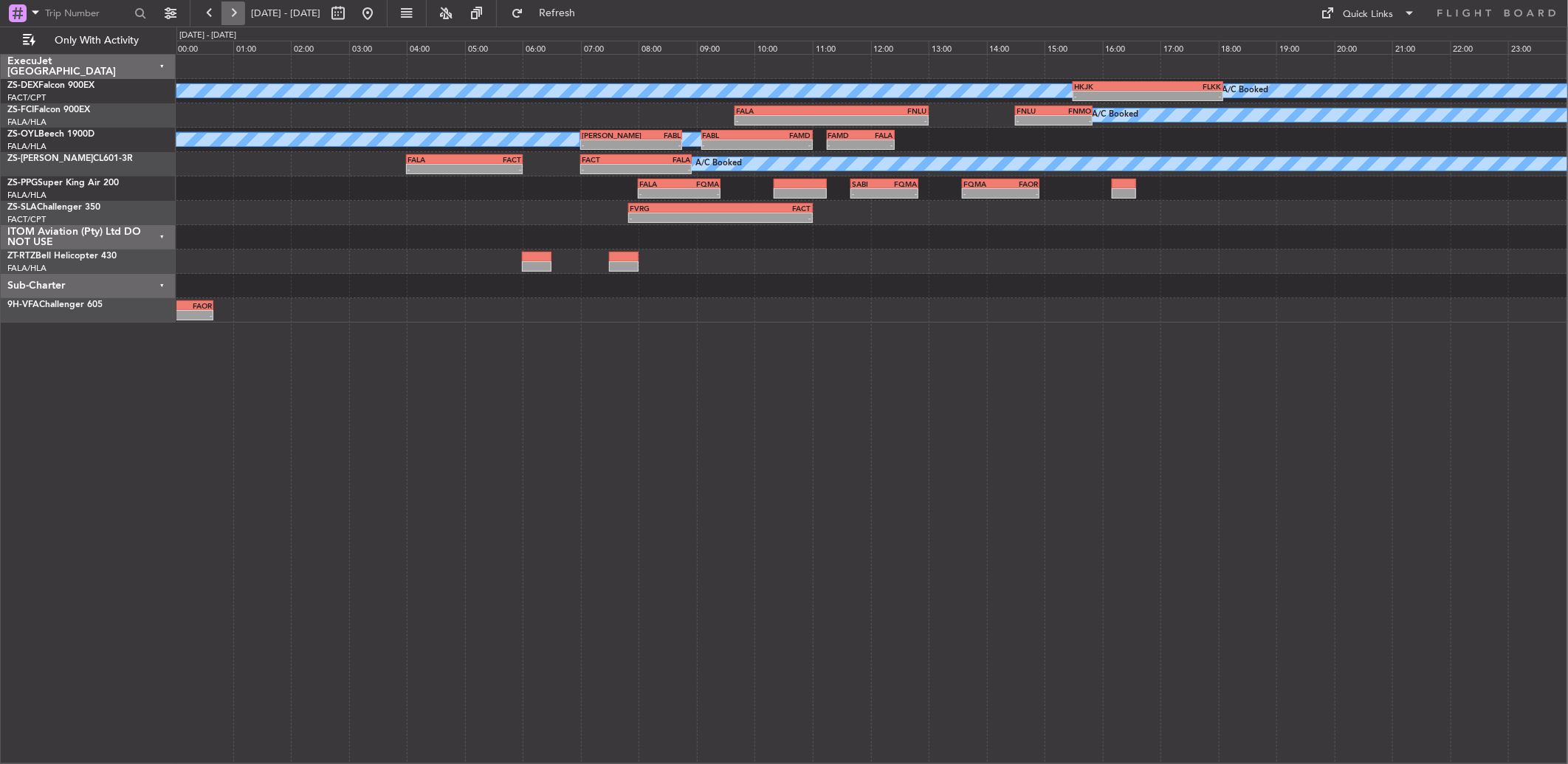
click at [229, 18] on button at bounding box center [233, 13] width 23 height 23
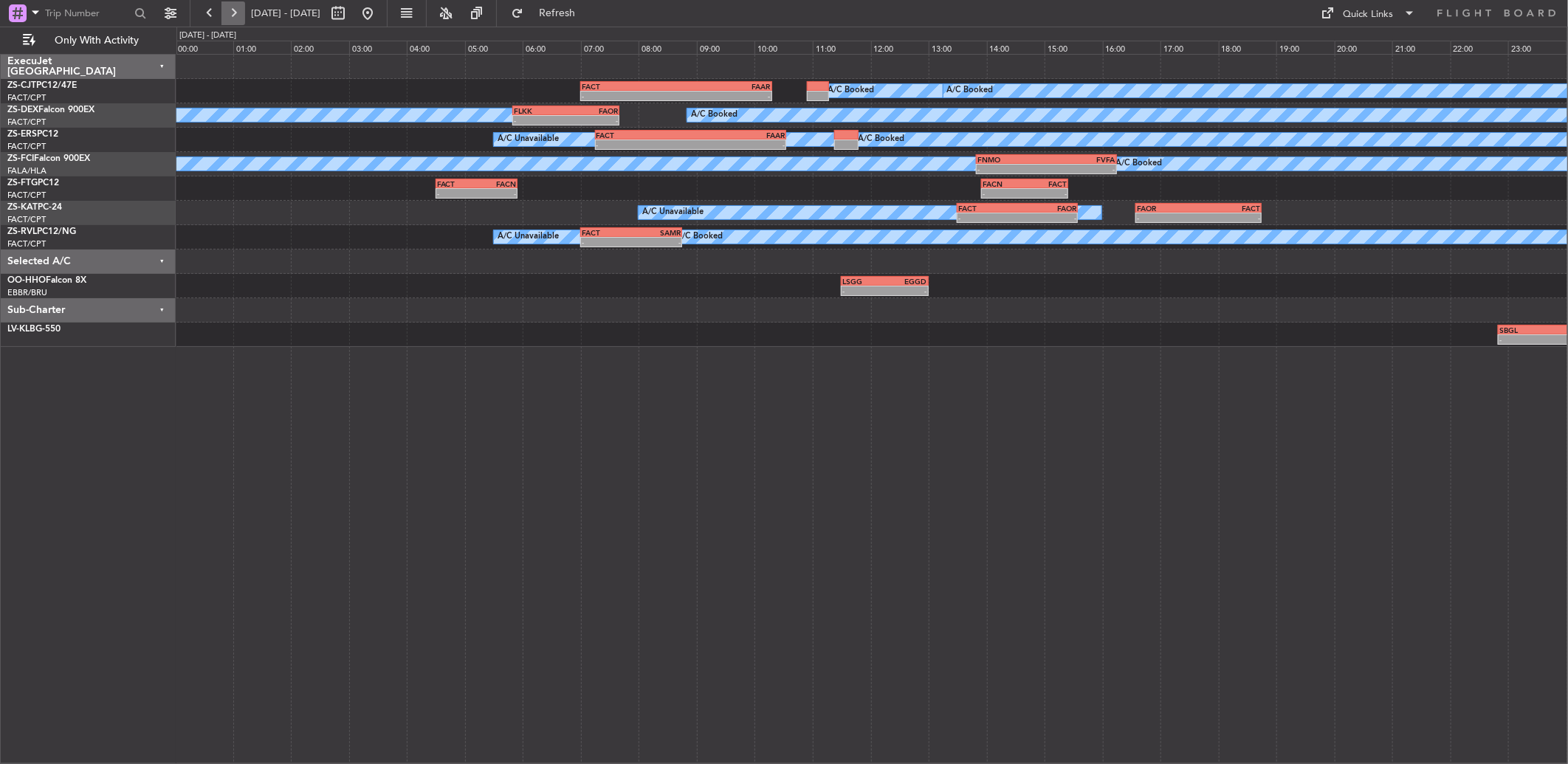
click at [228, 10] on button at bounding box center [233, 13] width 23 height 23
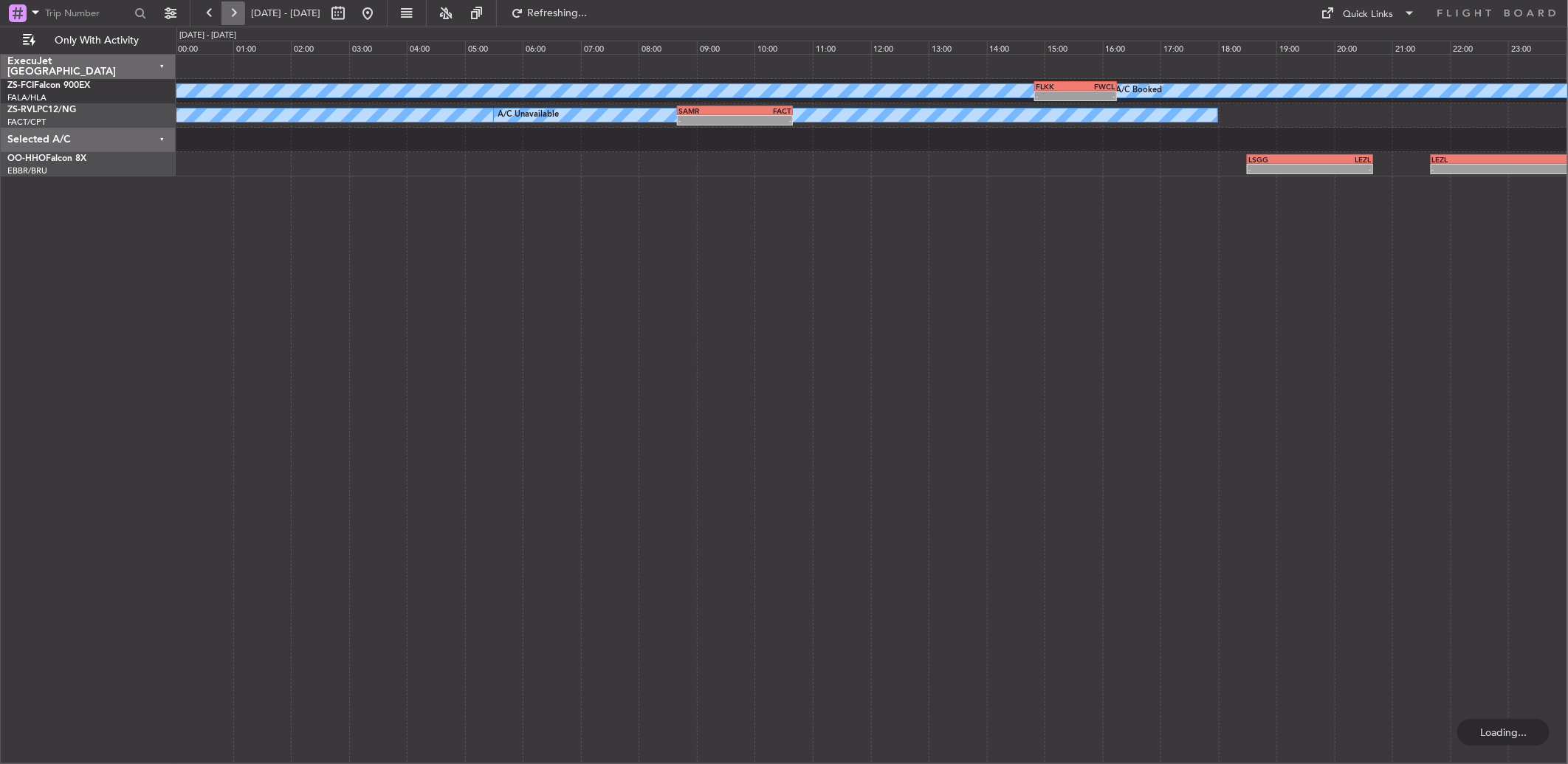
click at [228, 10] on button at bounding box center [233, 13] width 23 height 23
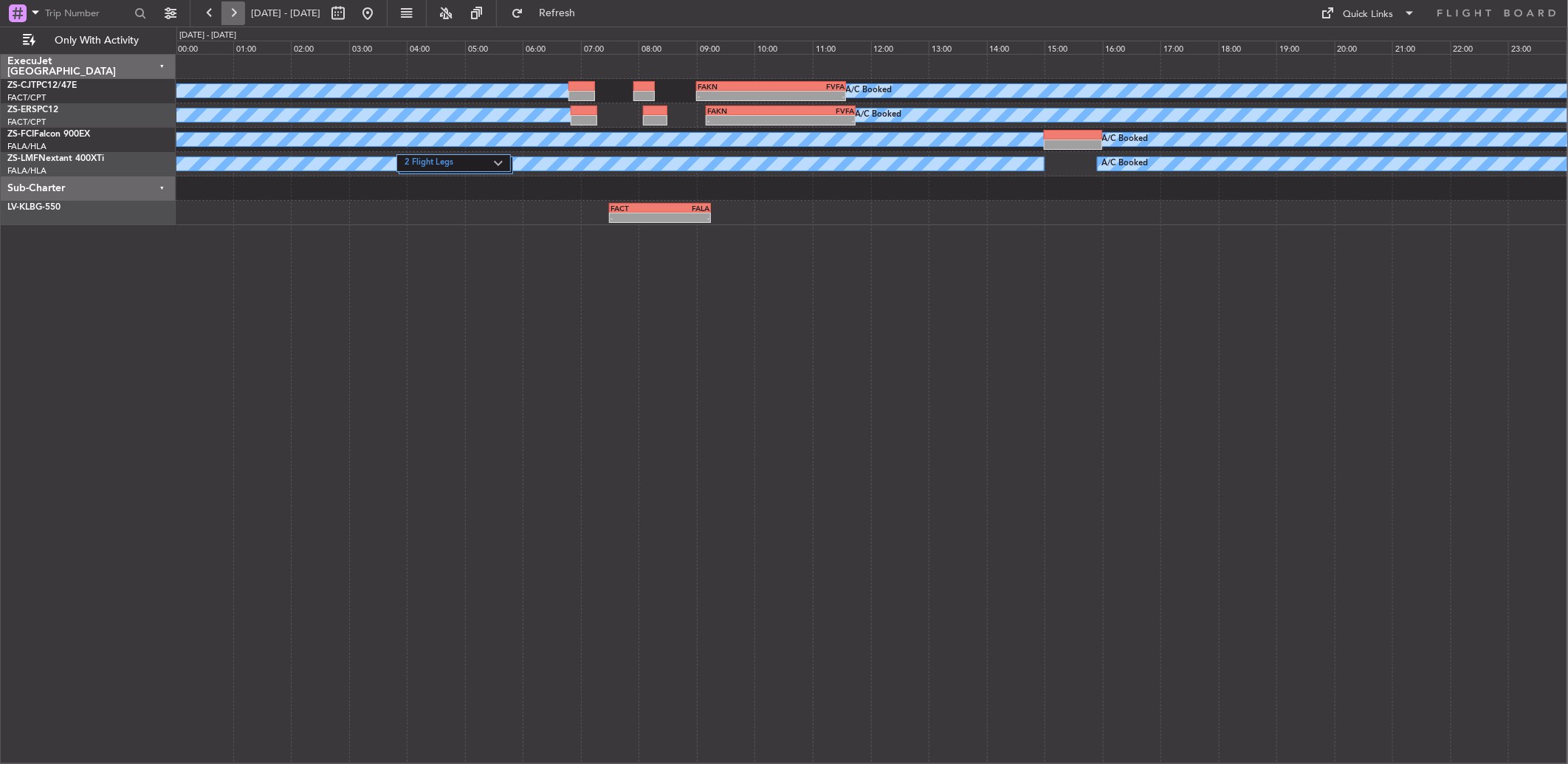
click at [228, 10] on button at bounding box center [233, 13] width 23 height 23
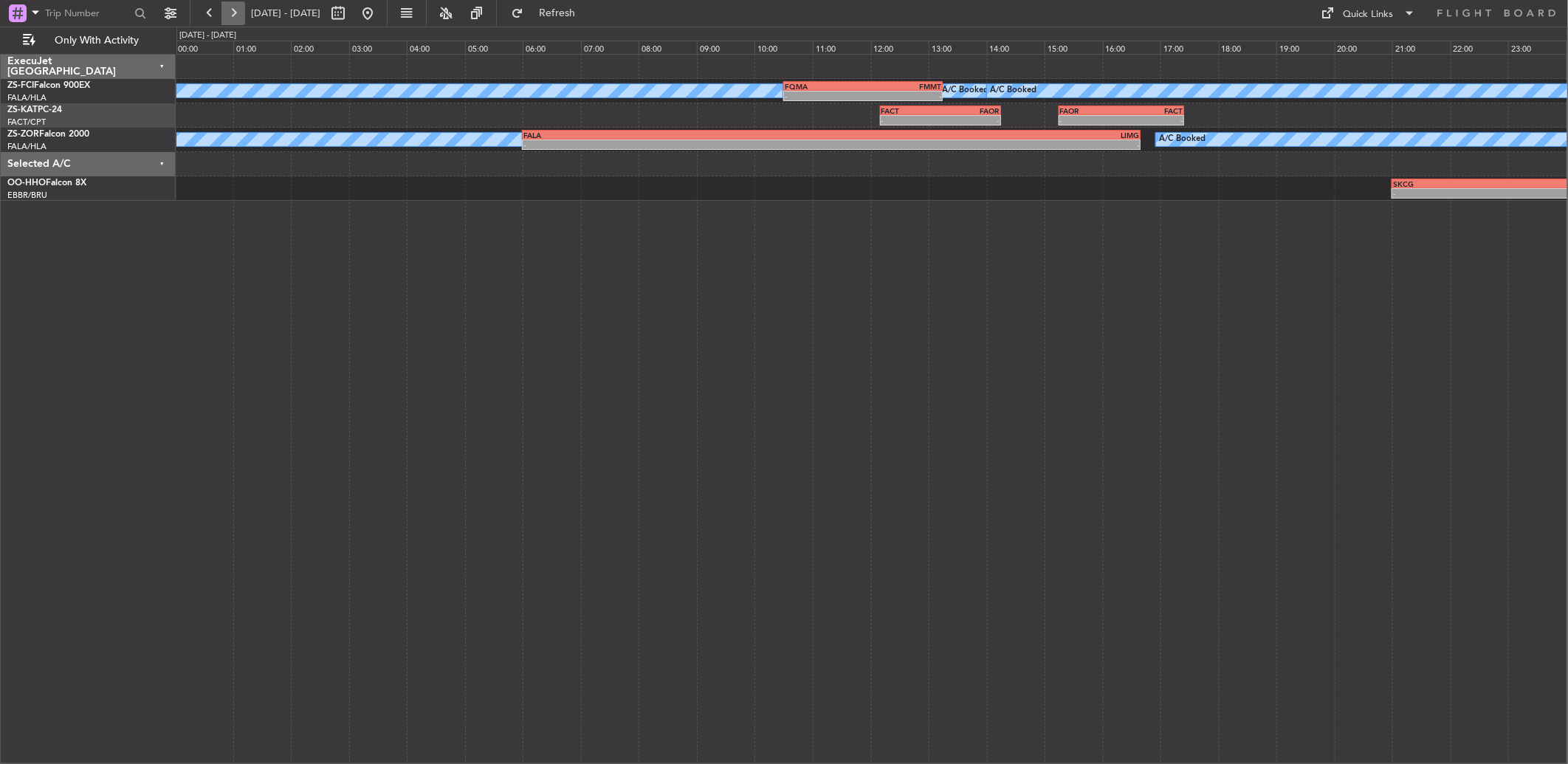
click at [228, 10] on button at bounding box center [233, 13] width 23 height 23
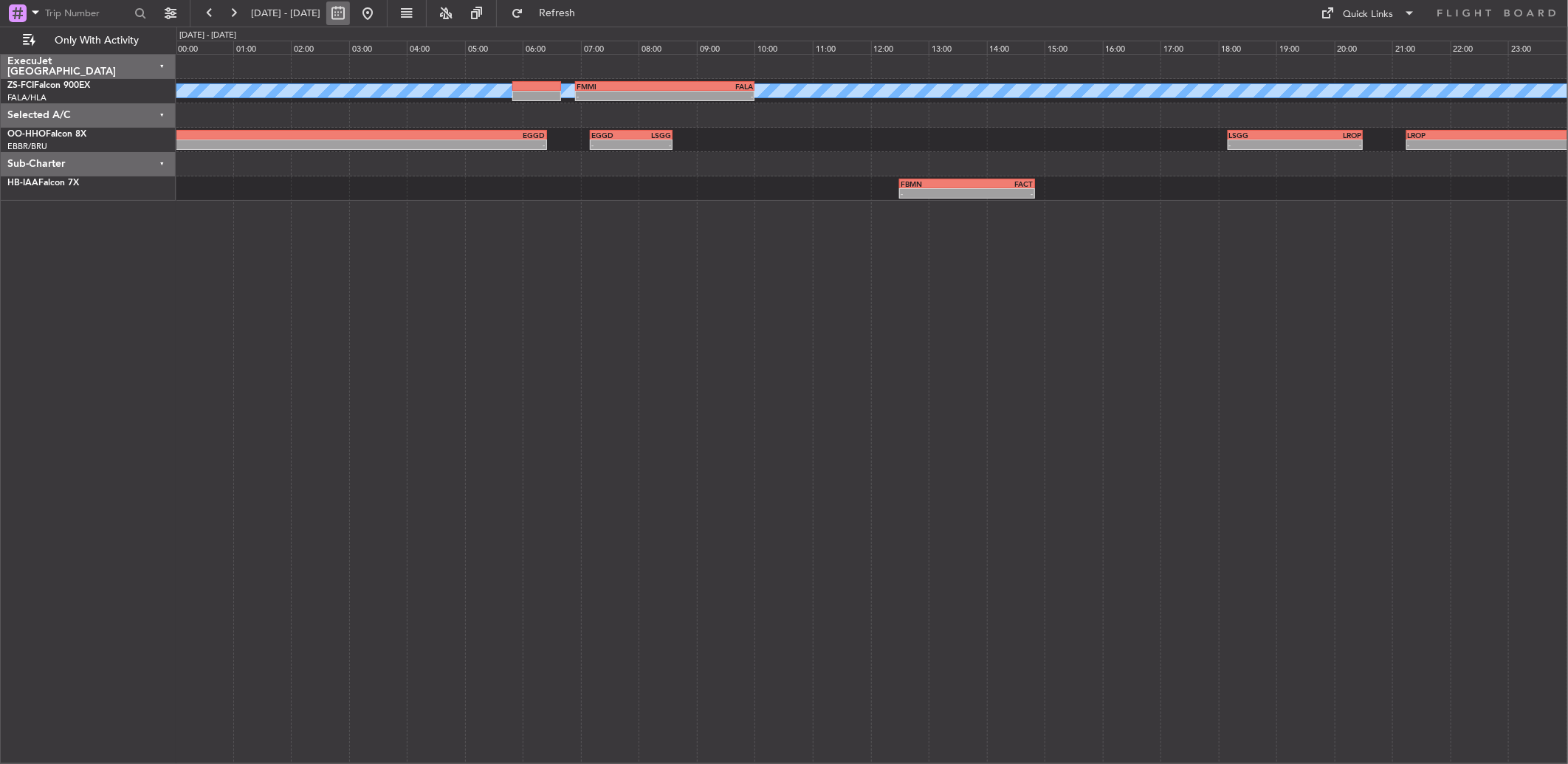
click at [350, 11] on button at bounding box center [338, 13] width 23 height 23
select select "10"
select select "2025"
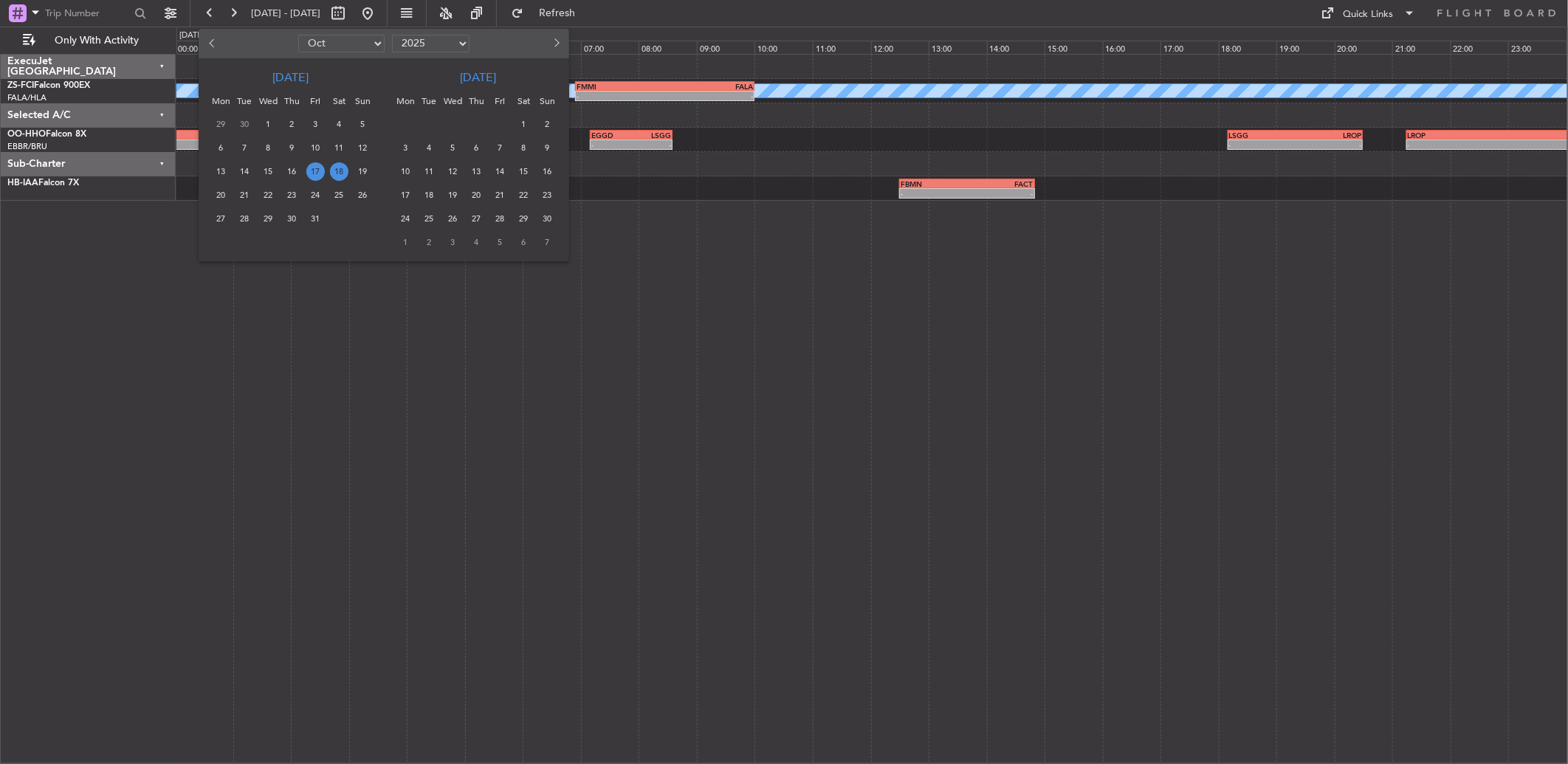
click at [314, 195] on span "24" at bounding box center [316, 195] width 19 height 19
click at [312, 224] on span "31" at bounding box center [316, 219] width 19 height 19
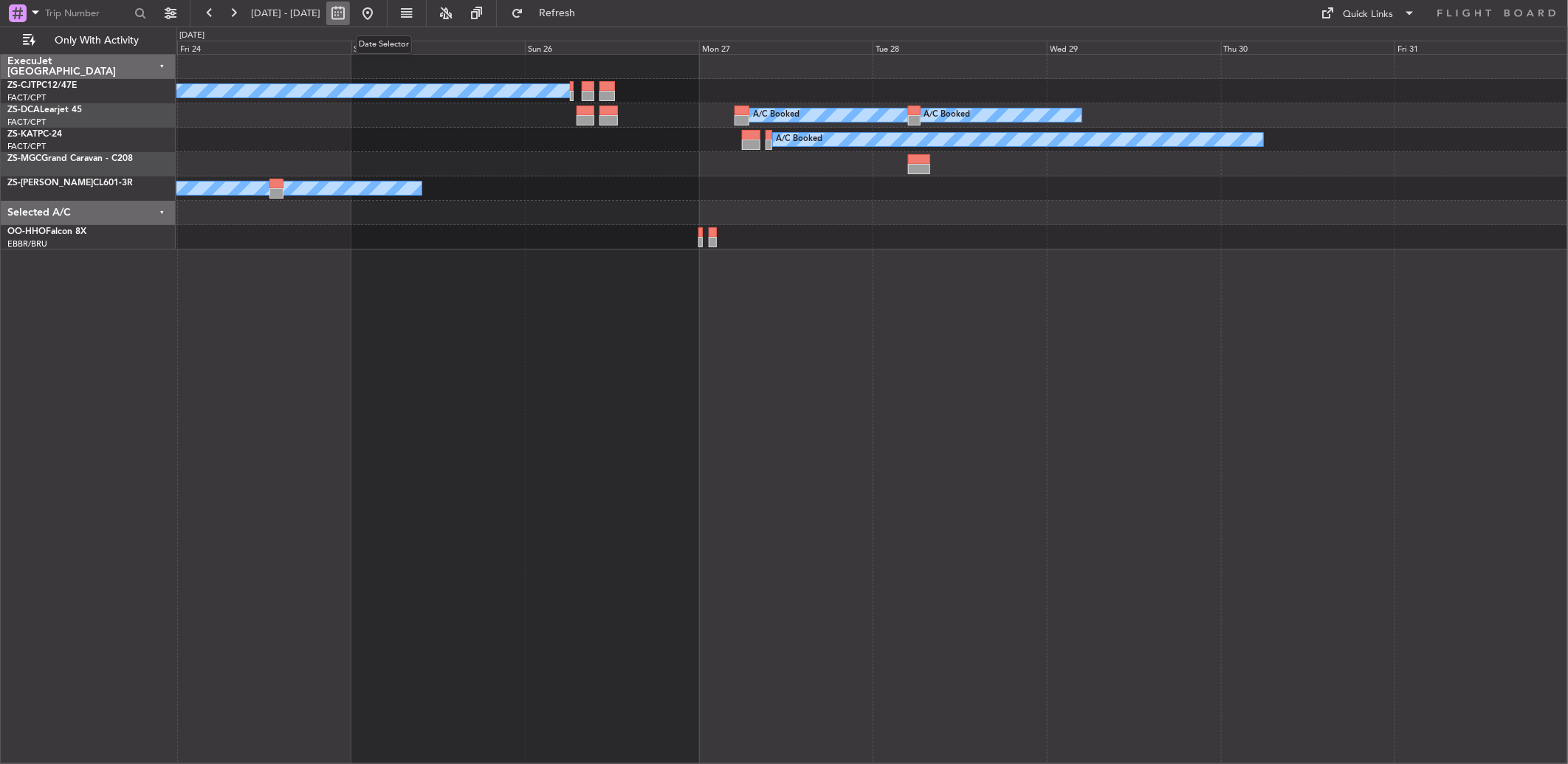
click at [350, 15] on button at bounding box center [338, 13] width 23 height 23
select select "10"
select select "2025"
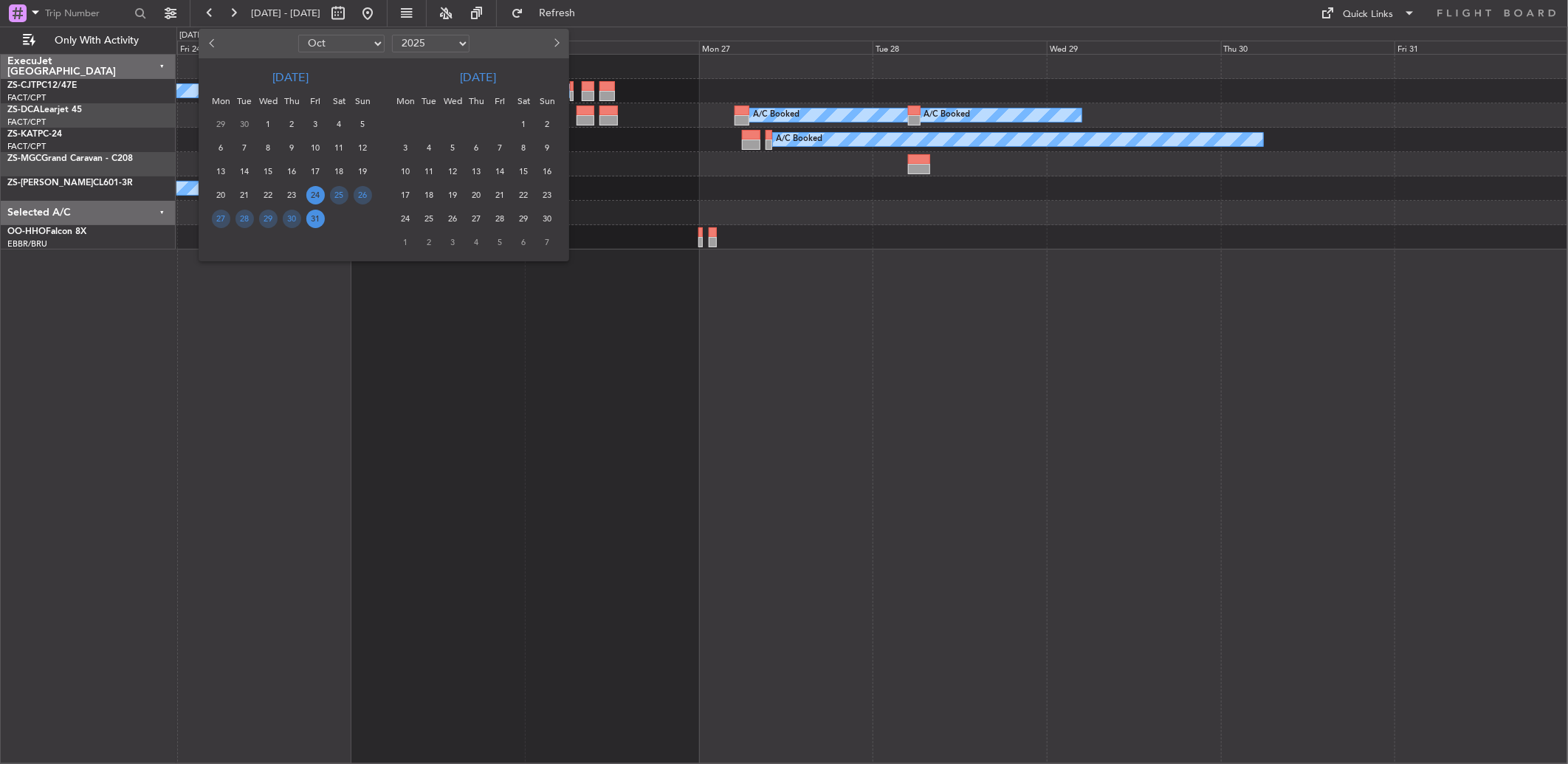
click at [1236, 520] on div at bounding box center [784, 382] width 1568 height 764
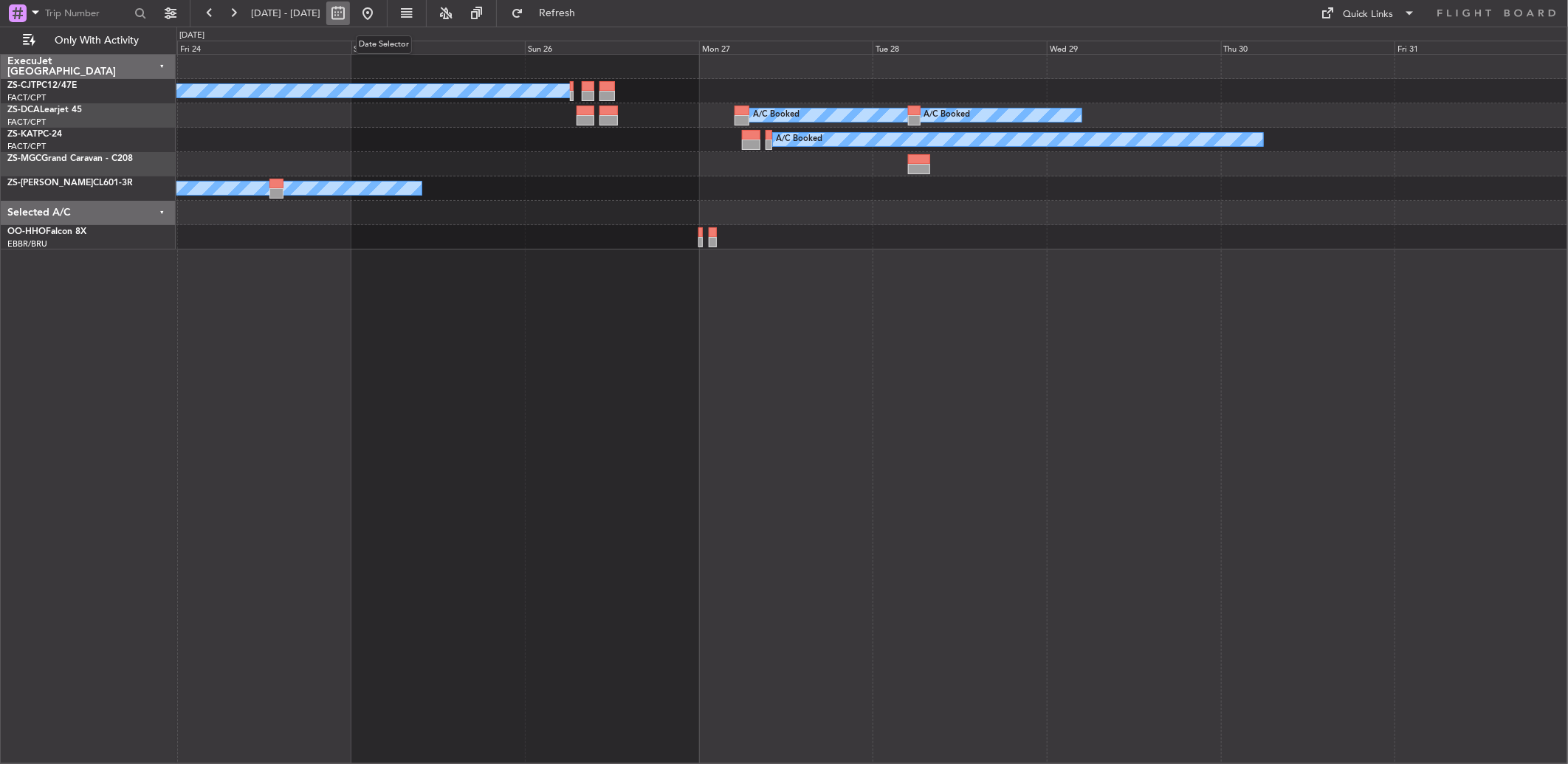
click at [350, 18] on button at bounding box center [338, 13] width 23 height 23
select select "10"
select select "2025"
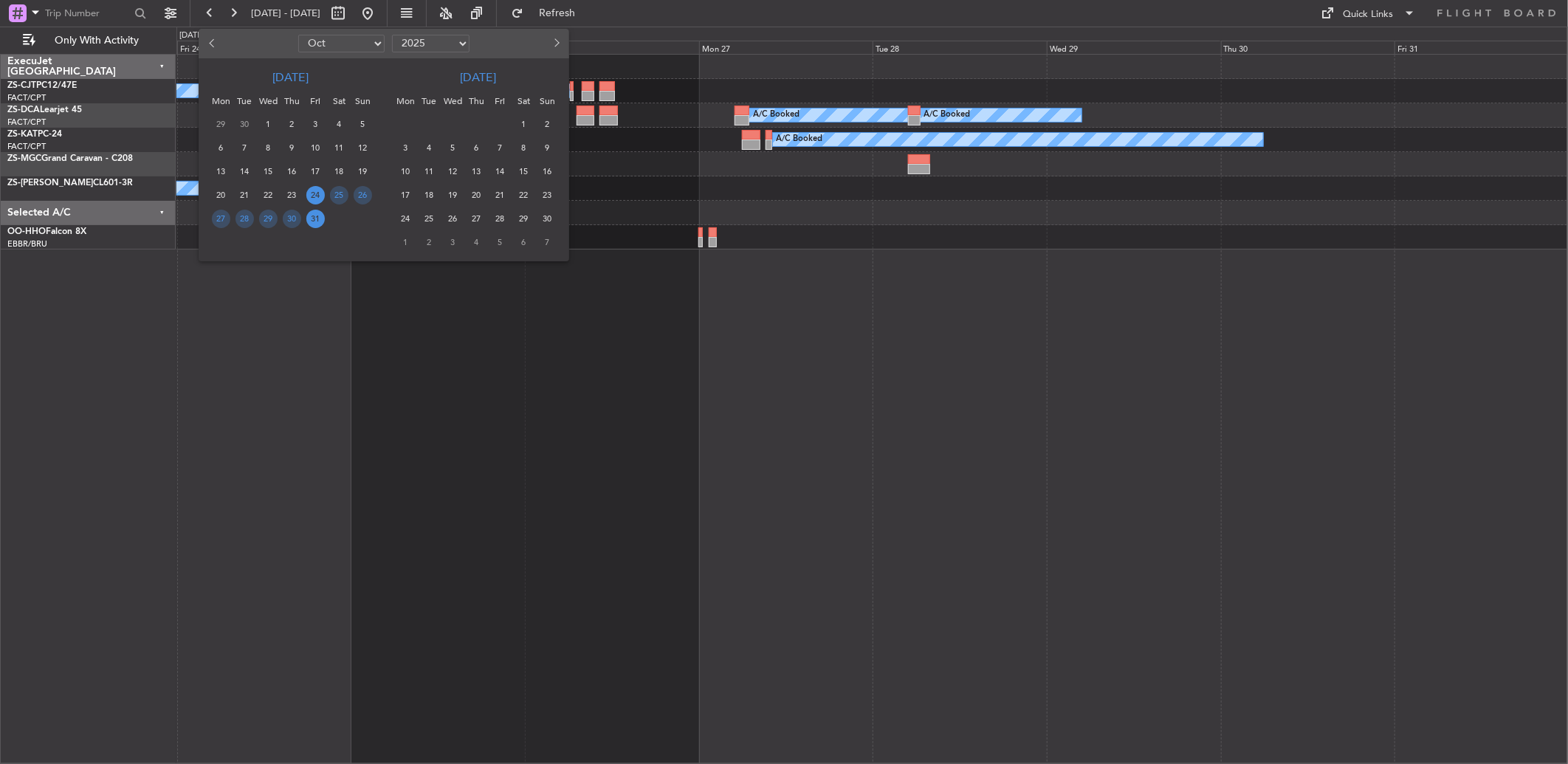
click at [313, 215] on span "31" at bounding box center [316, 219] width 19 height 19
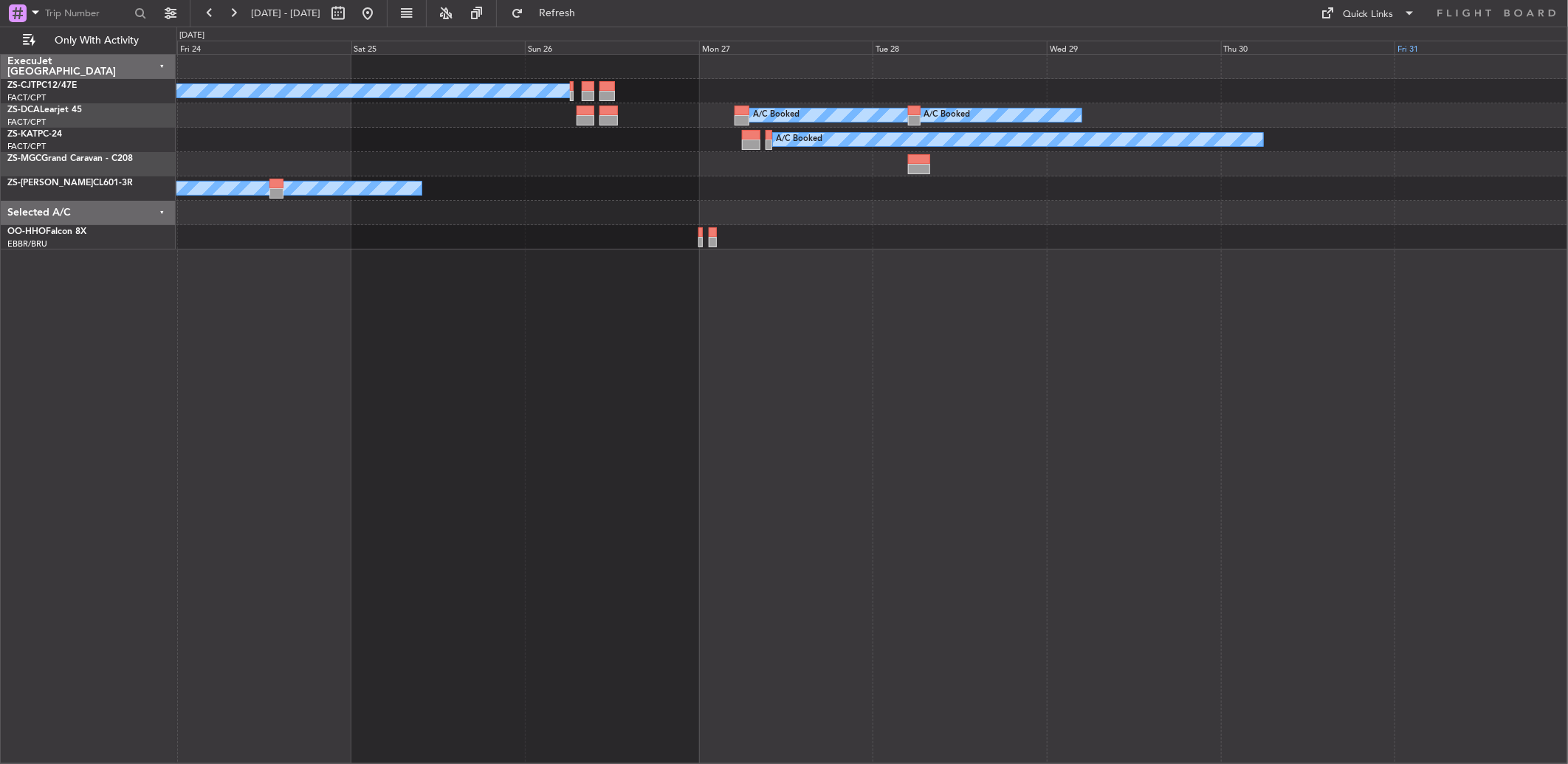
click at [1403, 50] on div "Fri 31" at bounding box center [1481, 47] width 174 height 13
click at [1411, 47] on div "Fri 31" at bounding box center [1481, 47] width 174 height 13
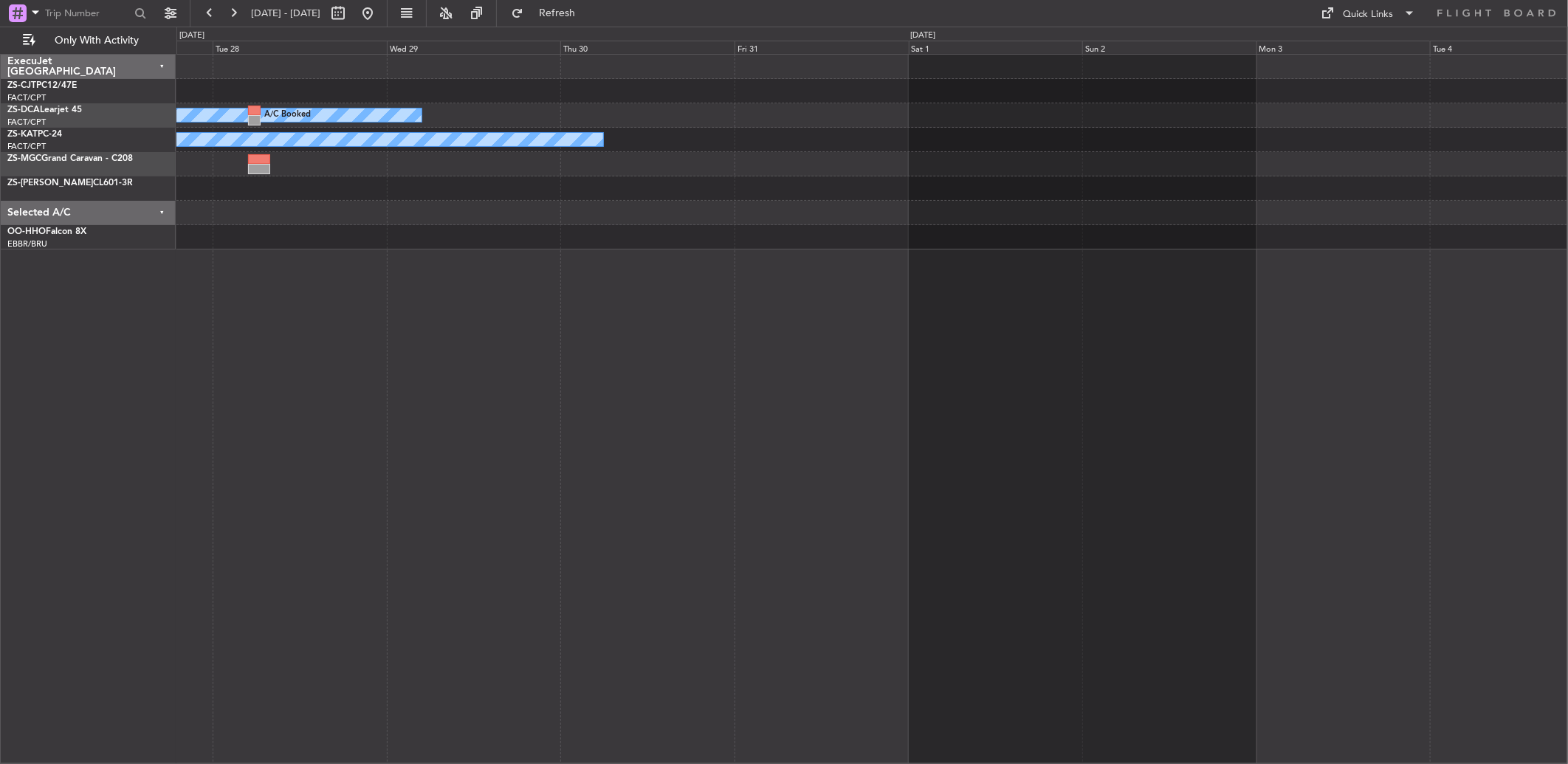
click at [834, 133] on div "A/C Booked A/C Booked A/C Booked A/C Booked" at bounding box center [871, 152] width 1390 height 195
click at [746, 48] on div "Fri 31" at bounding box center [821, 47] width 174 height 13
click at [350, 19] on button at bounding box center [338, 13] width 23 height 23
select select "10"
select select "2025"
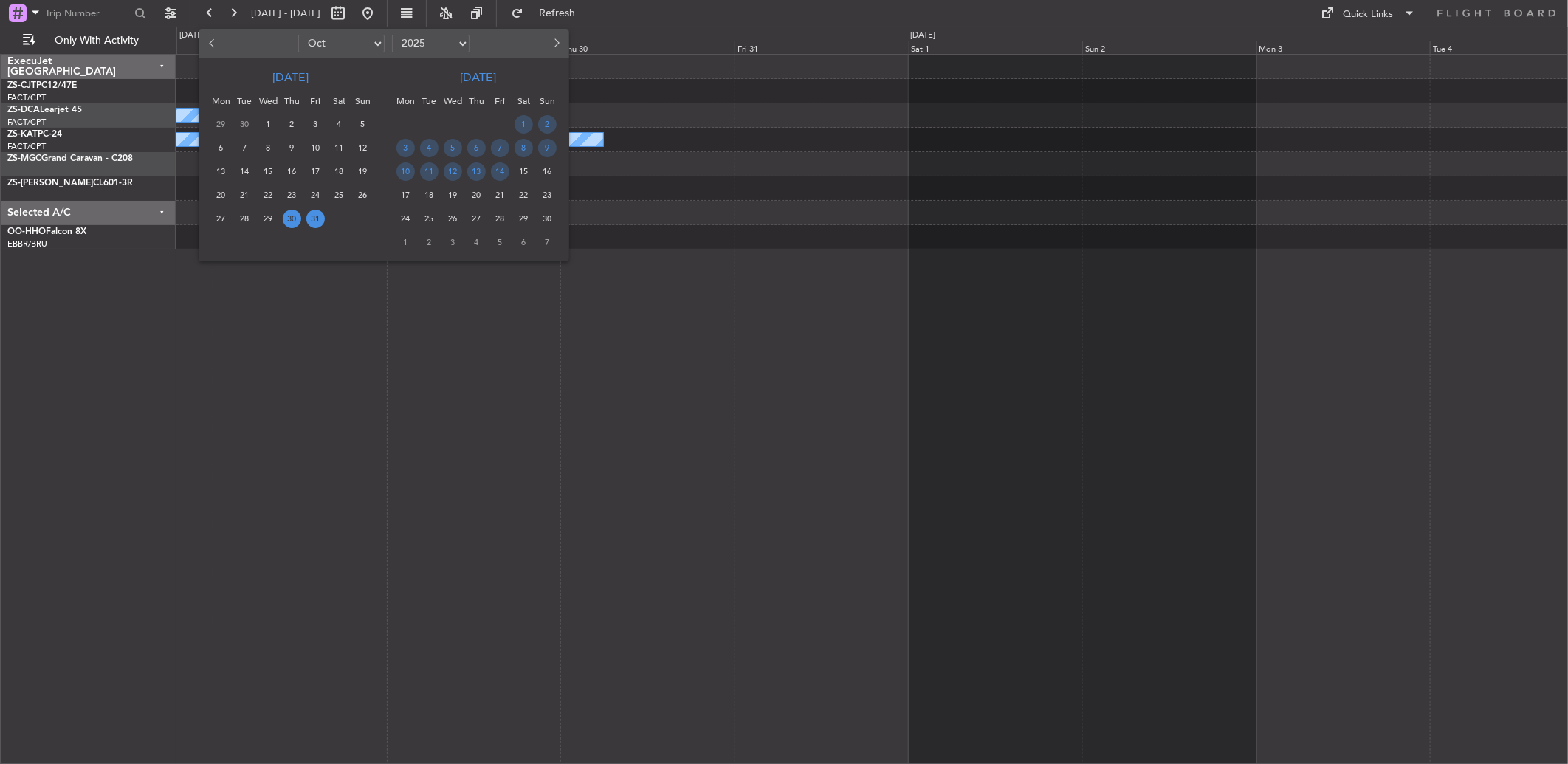
click at [290, 221] on span "30" at bounding box center [291, 219] width 19 height 19
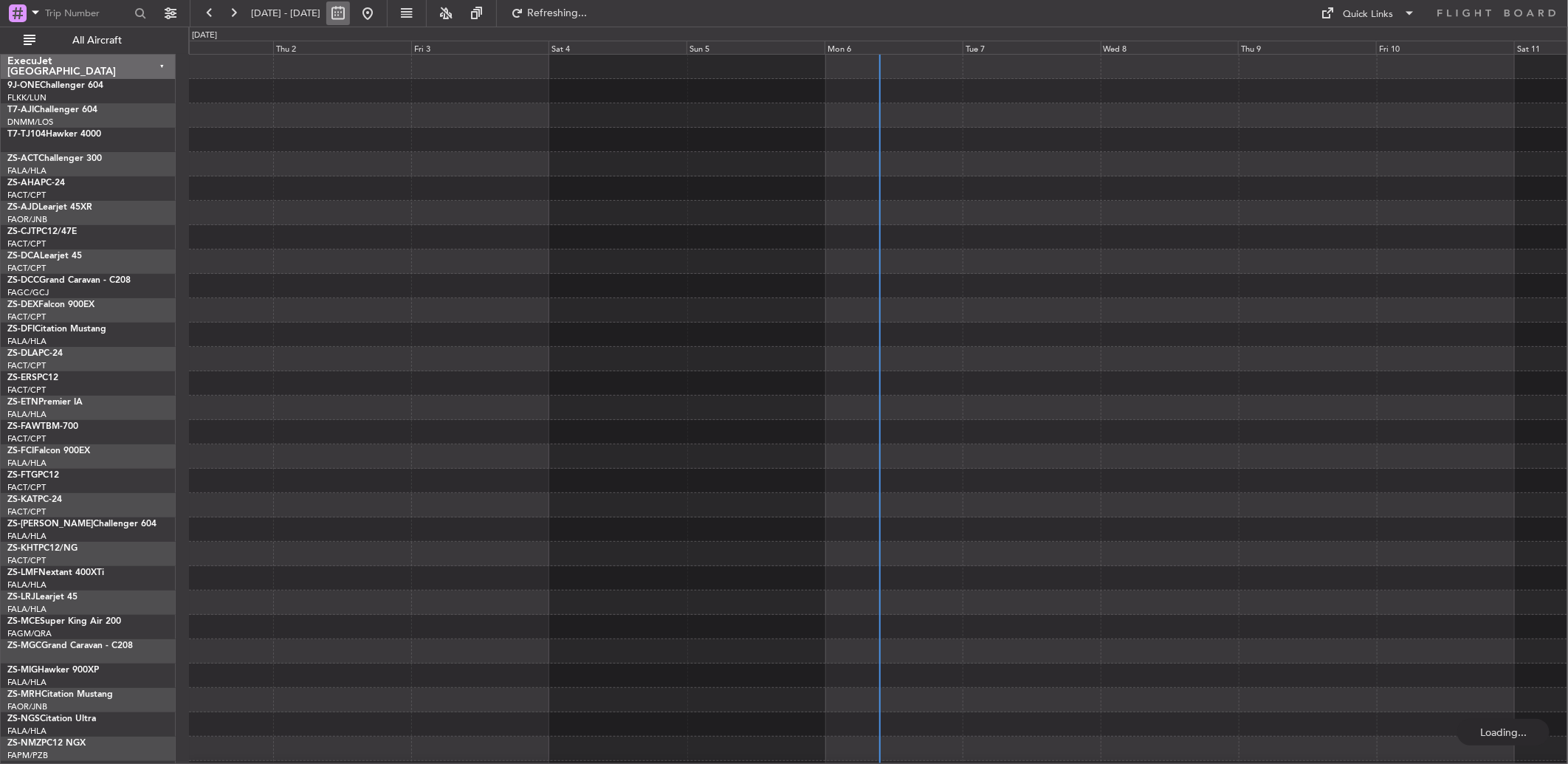
click at [350, 9] on button at bounding box center [338, 13] width 23 height 23
select select "10"
select select "2025"
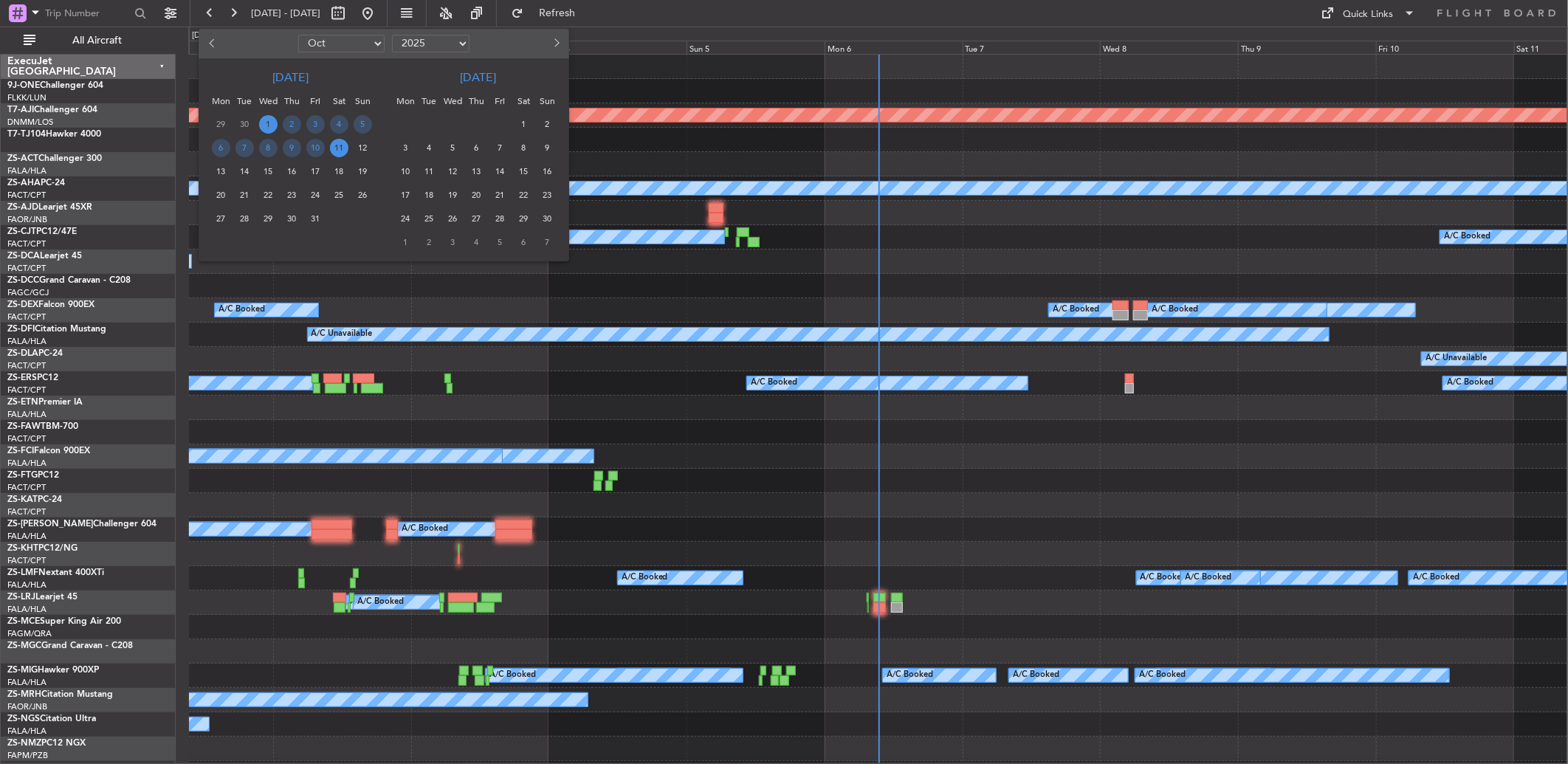
click at [312, 215] on span "31" at bounding box center [316, 219] width 19 height 19
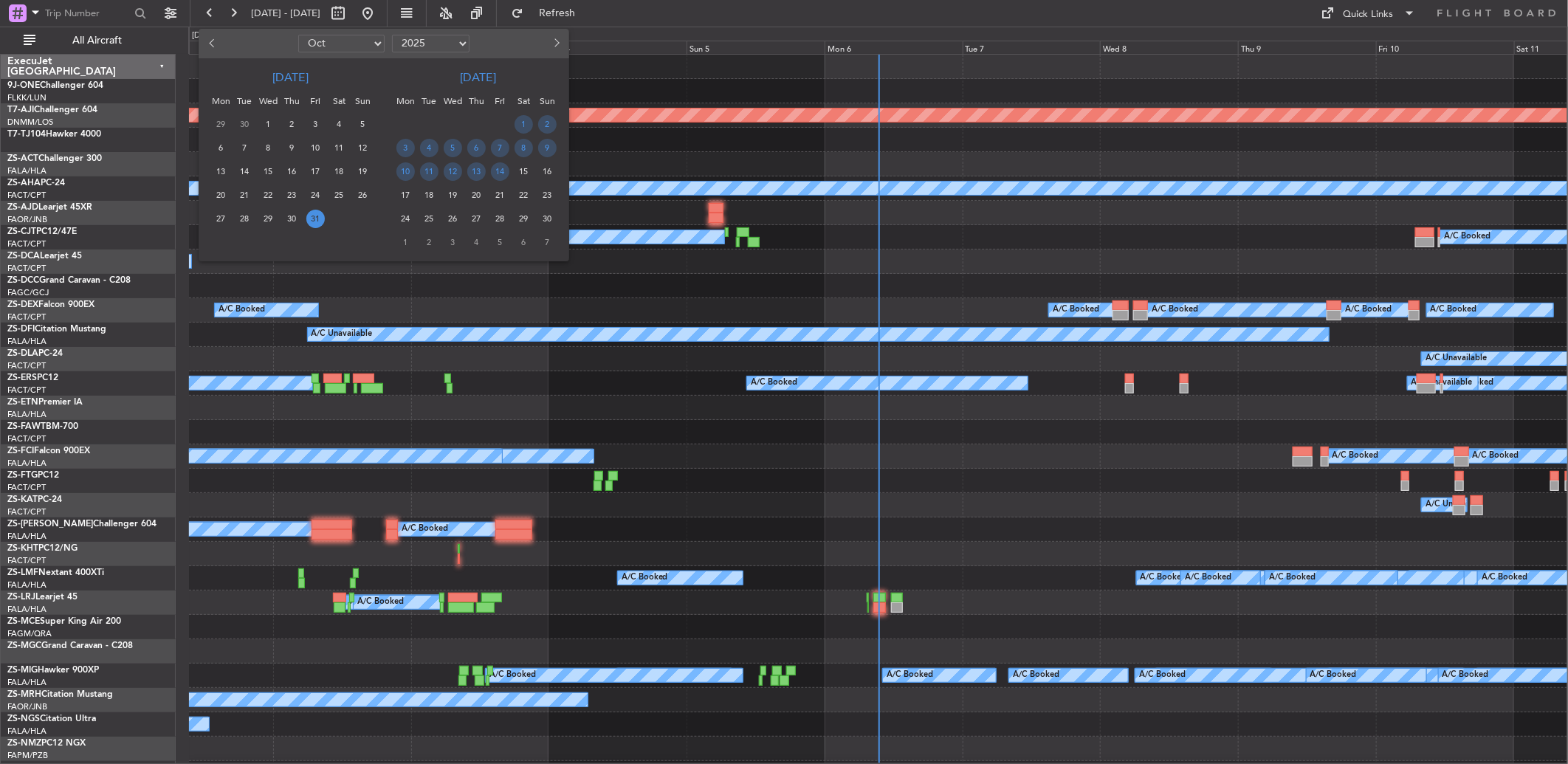
click at [312, 215] on span "31" at bounding box center [316, 219] width 19 height 19
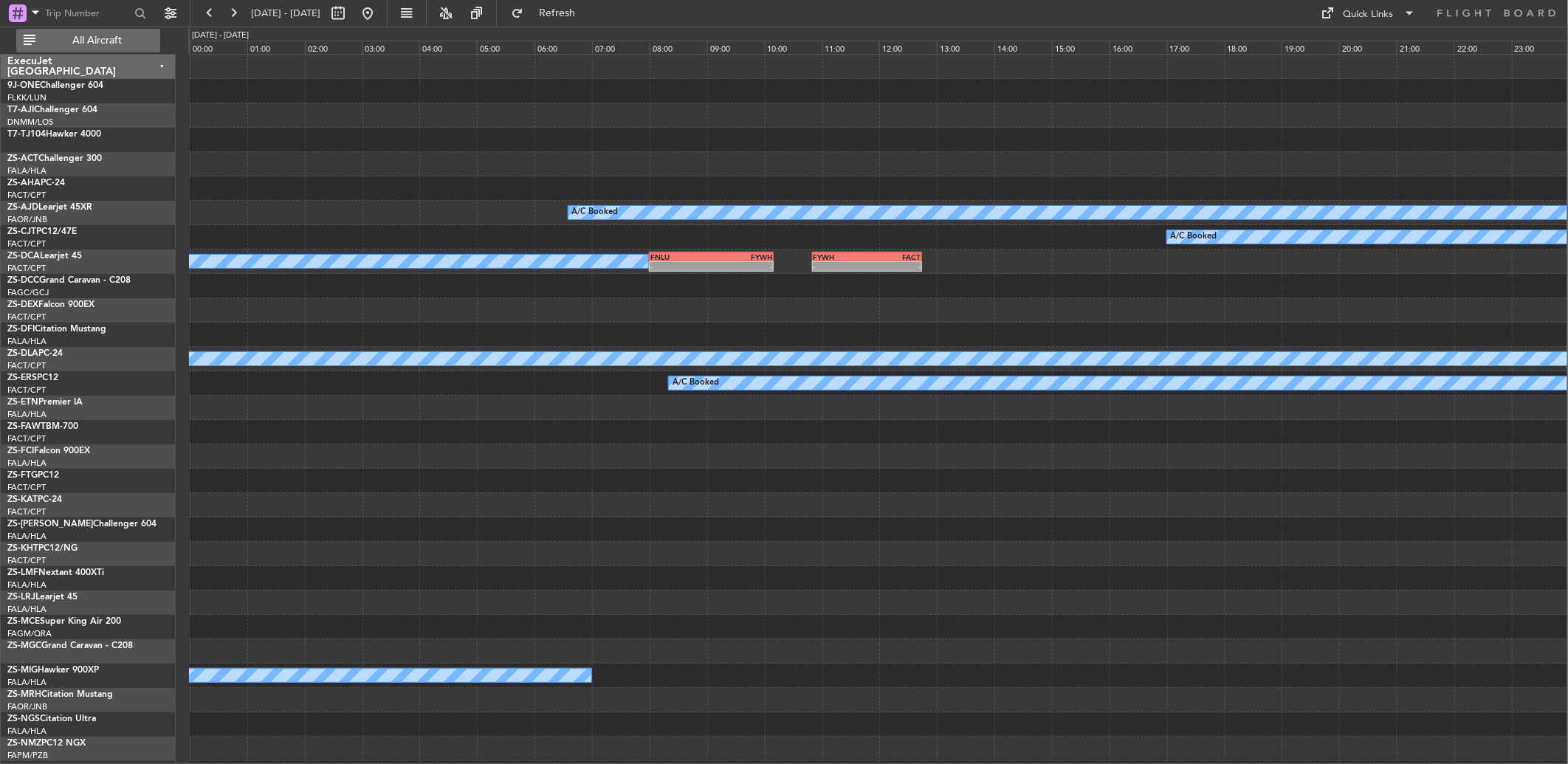
click at [99, 31] on button "All Aircraft" at bounding box center [88, 40] width 144 height 23
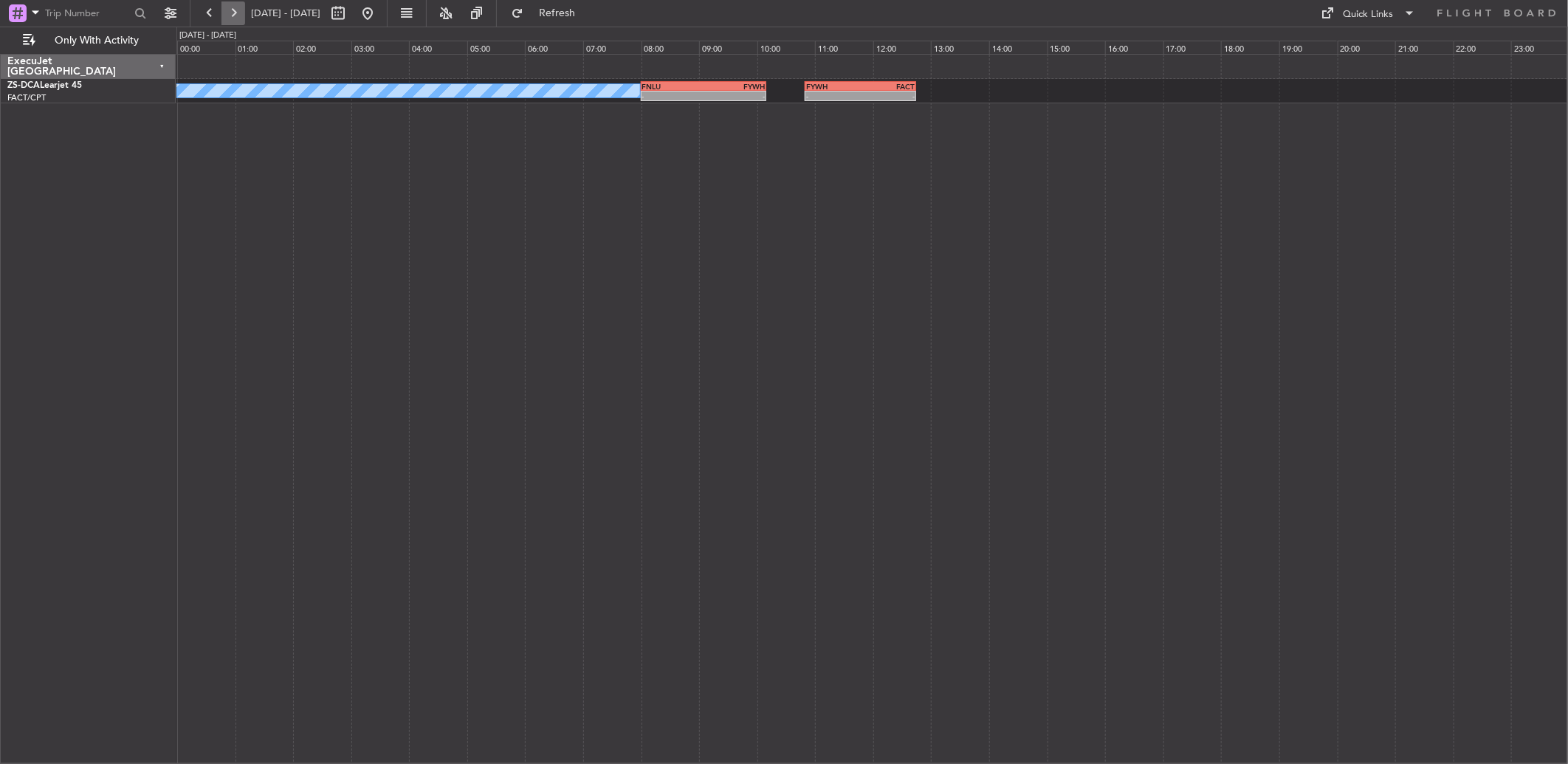
click at [240, 19] on button at bounding box center [233, 13] width 23 height 23
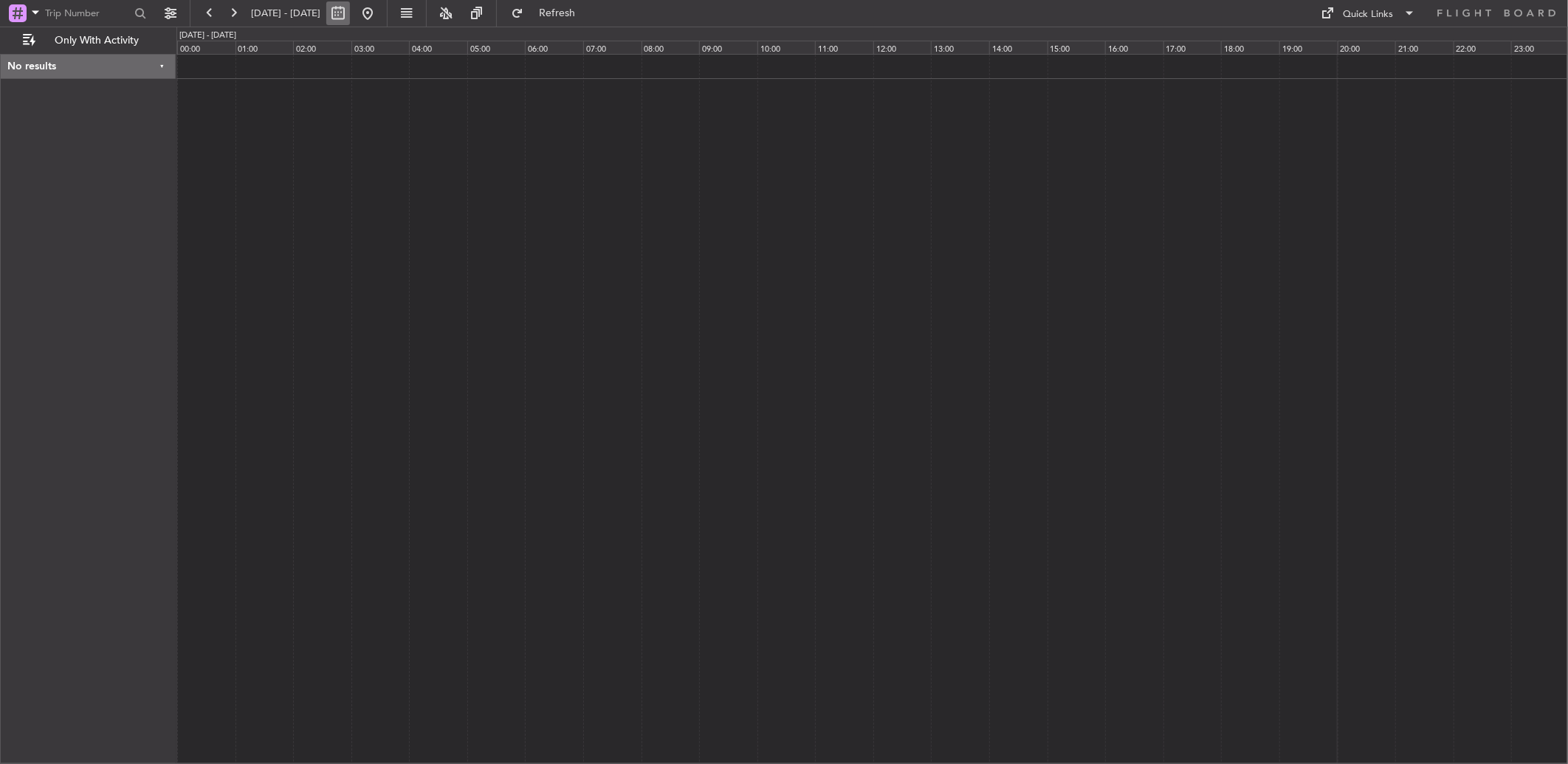
click at [350, 11] on button at bounding box center [338, 13] width 23 height 23
select select "11"
select select "2025"
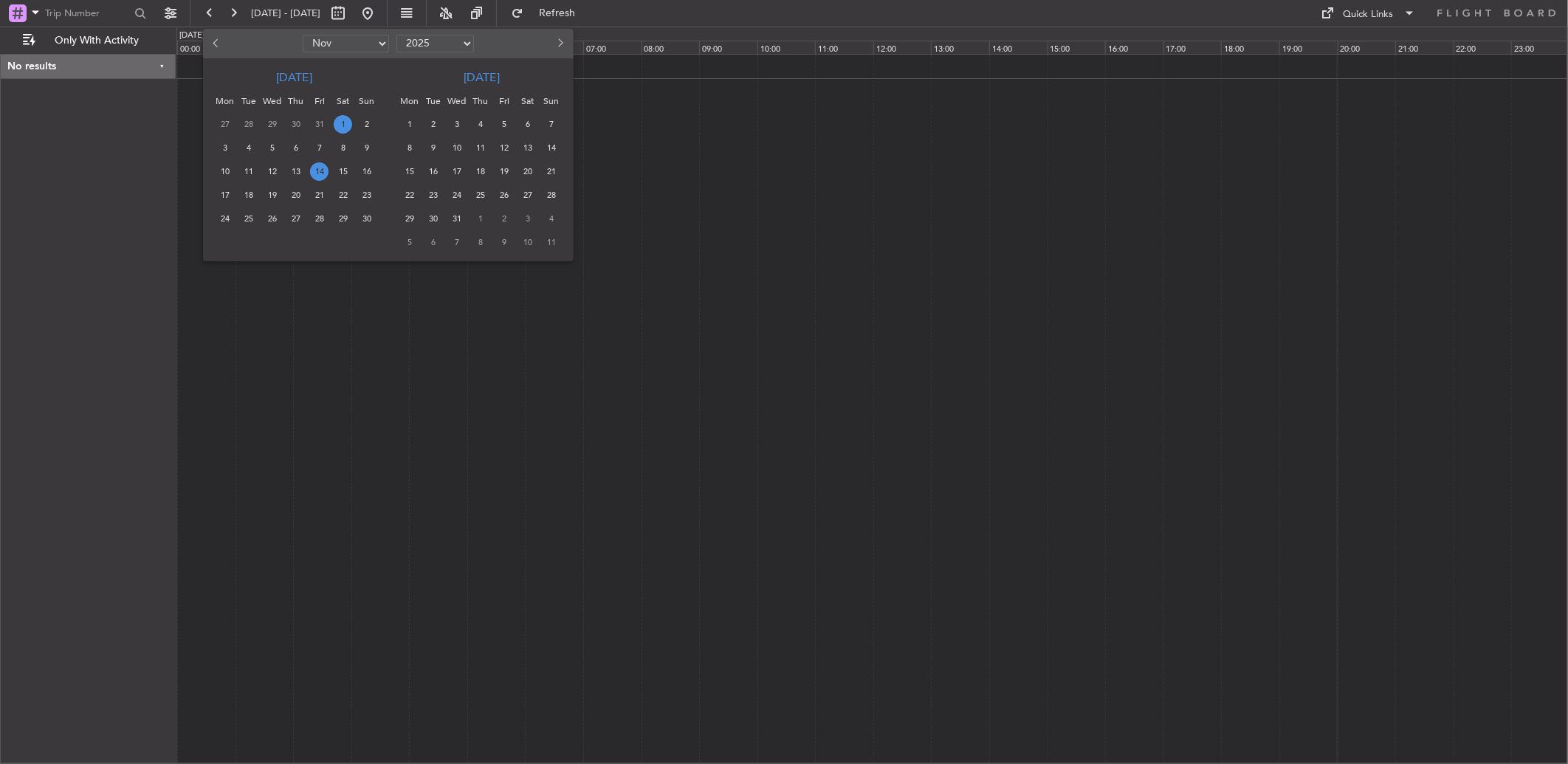
click at [325, 164] on span "14" at bounding box center [319, 171] width 19 height 19
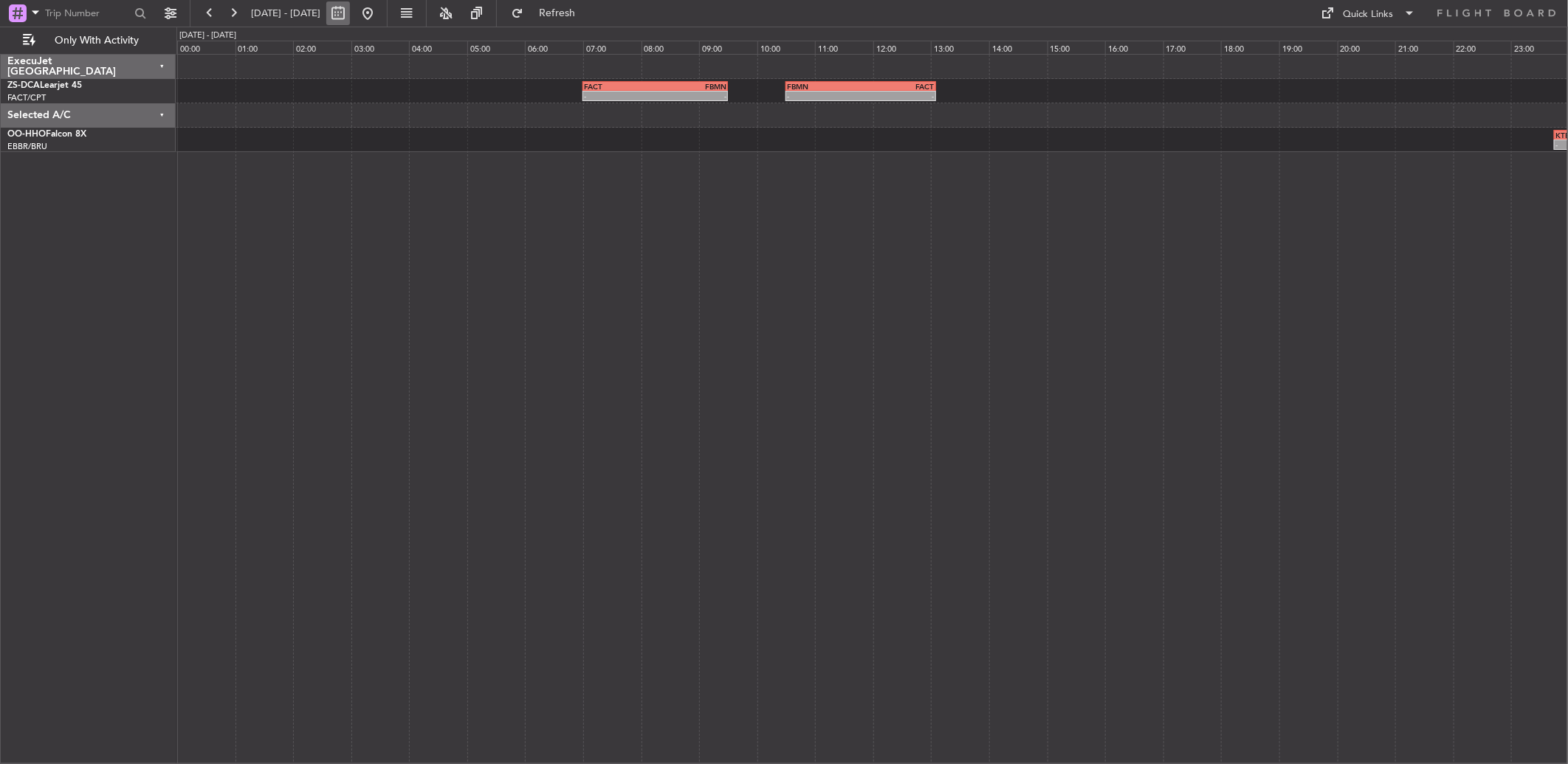
click at [350, 16] on button at bounding box center [338, 13] width 23 height 23
select select "11"
select select "2025"
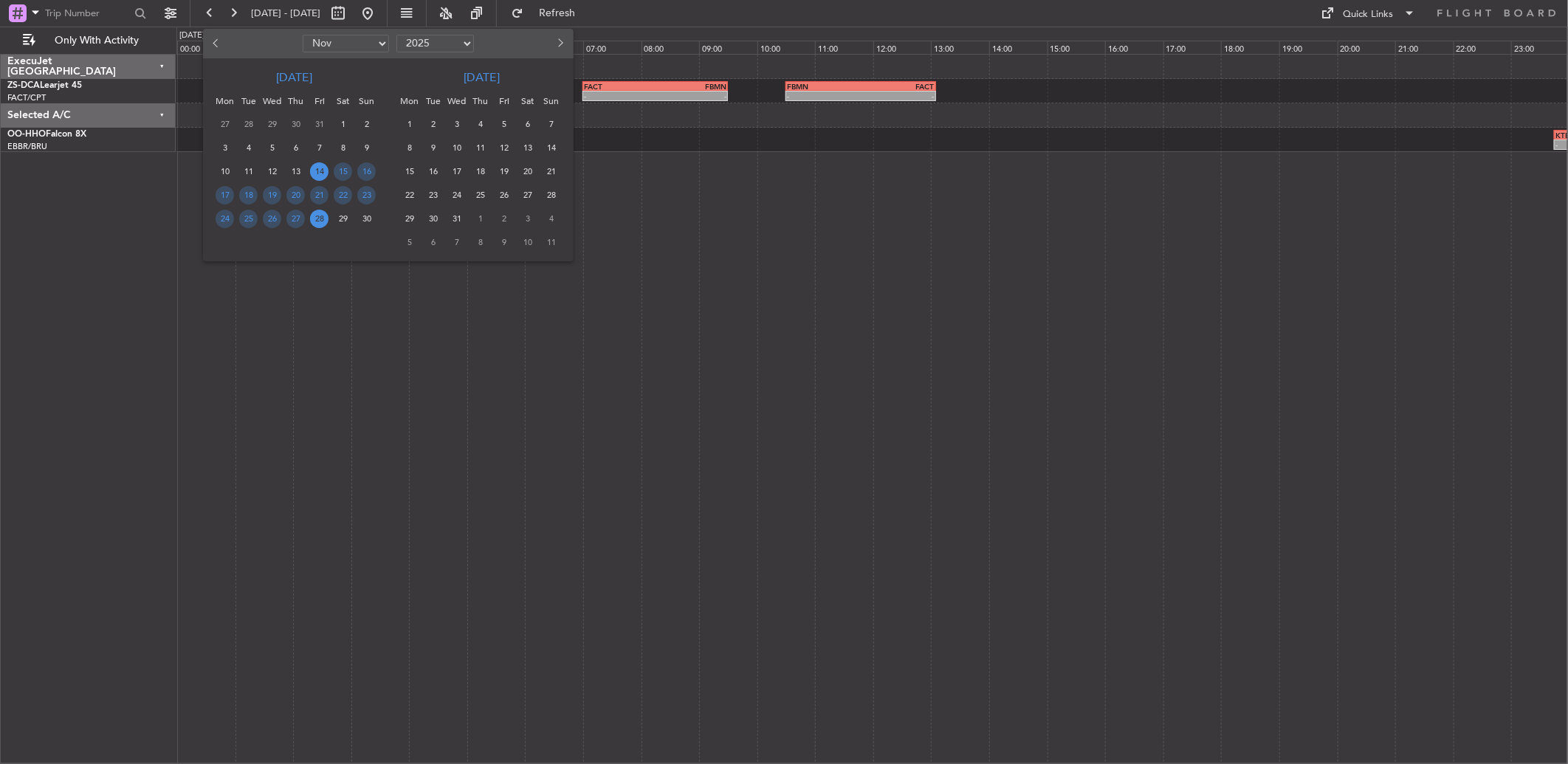
click at [312, 220] on span "28" at bounding box center [319, 219] width 19 height 19
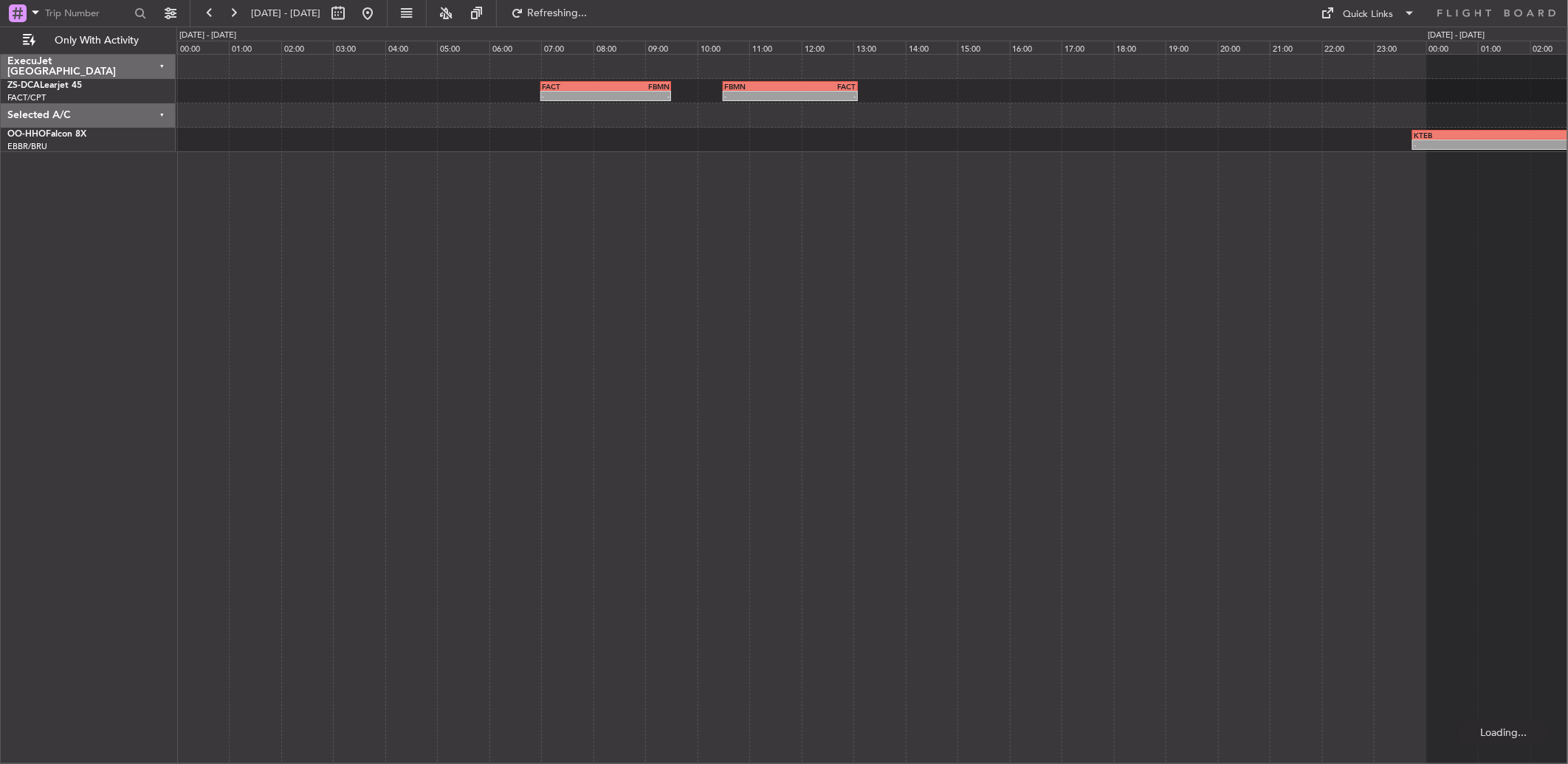
click at [312, 220] on span "28" at bounding box center [319, 219] width 19 height 19
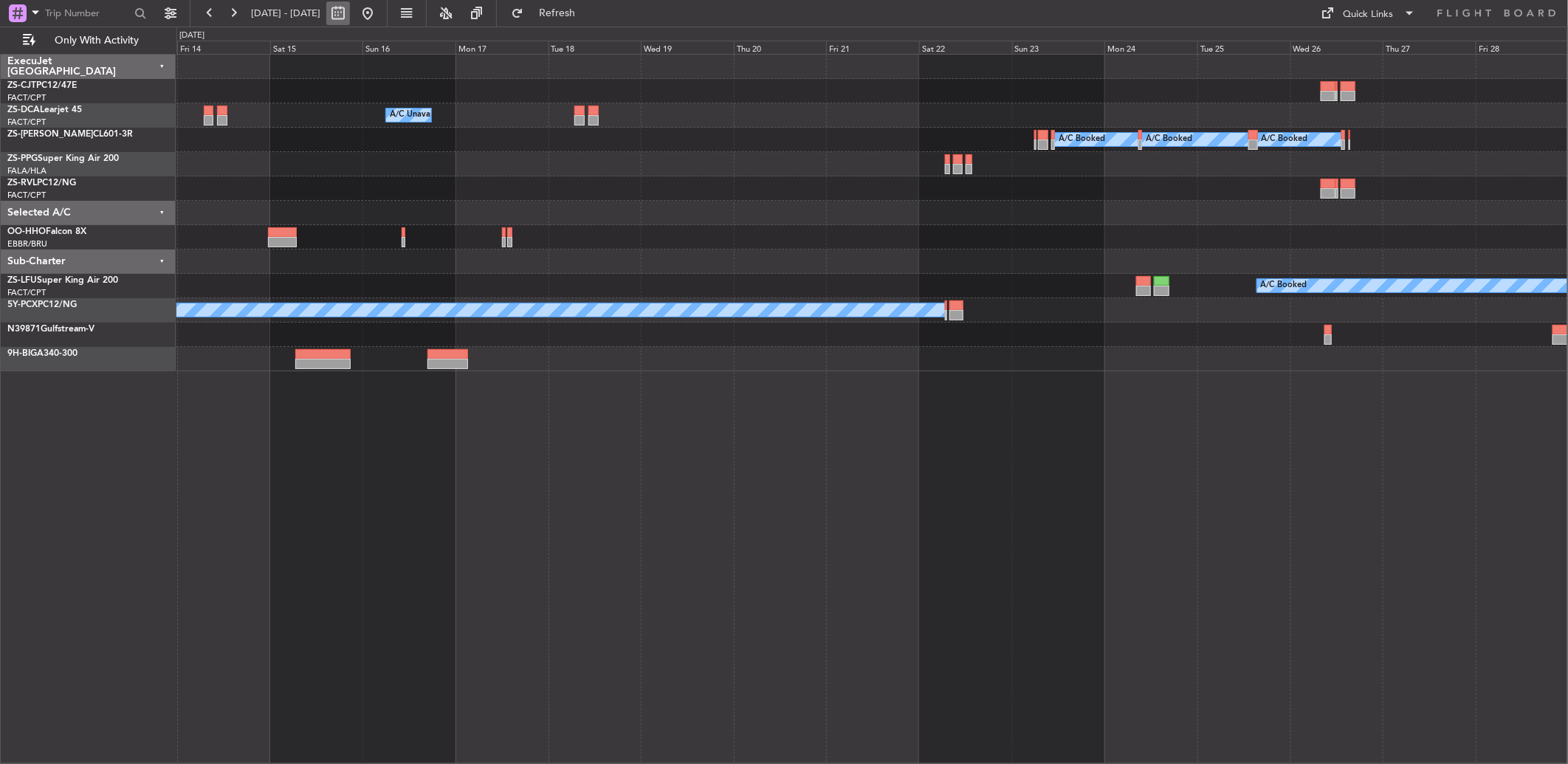
click at [350, 5] on button at bounding box center [338, 13] width 23 height 23
select select "11"
select select "2025"
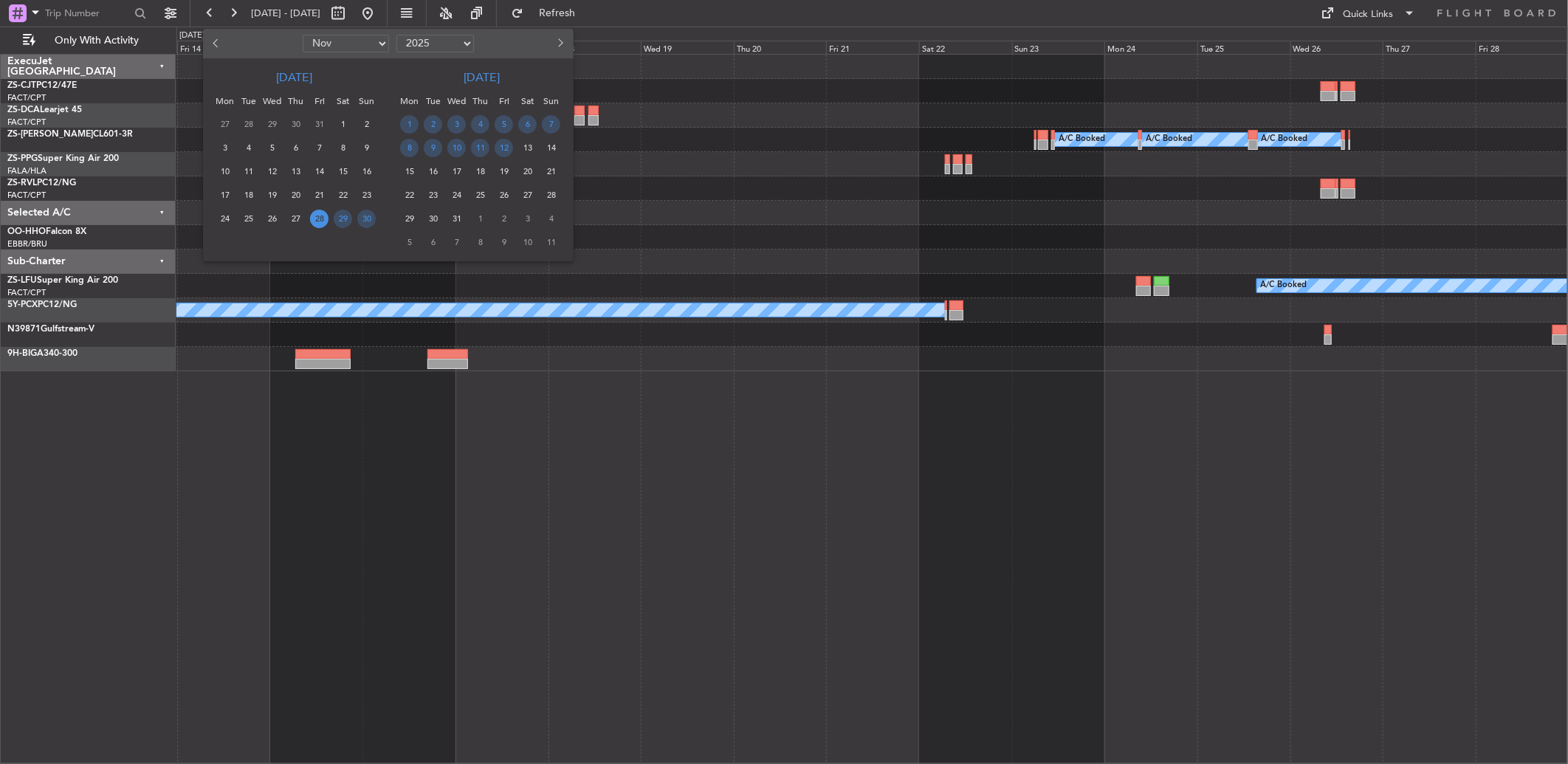
click at [320, 215] on span "28" at bounding box center [319, 219] width 19 height 19
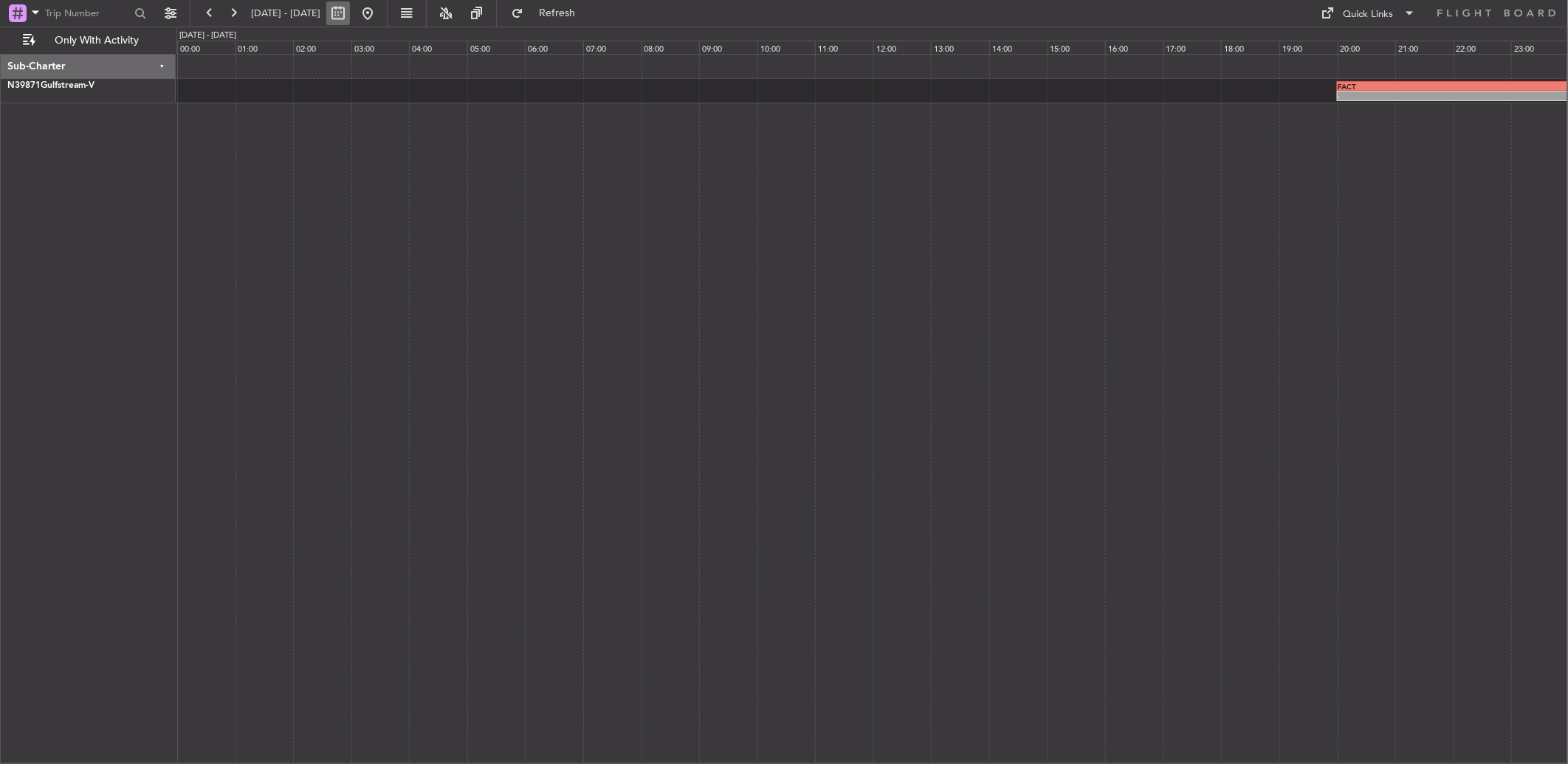
click at [350, 17] on button at bounding box center [338, 13] width 23 height 23
select select "11"
select select "2025"
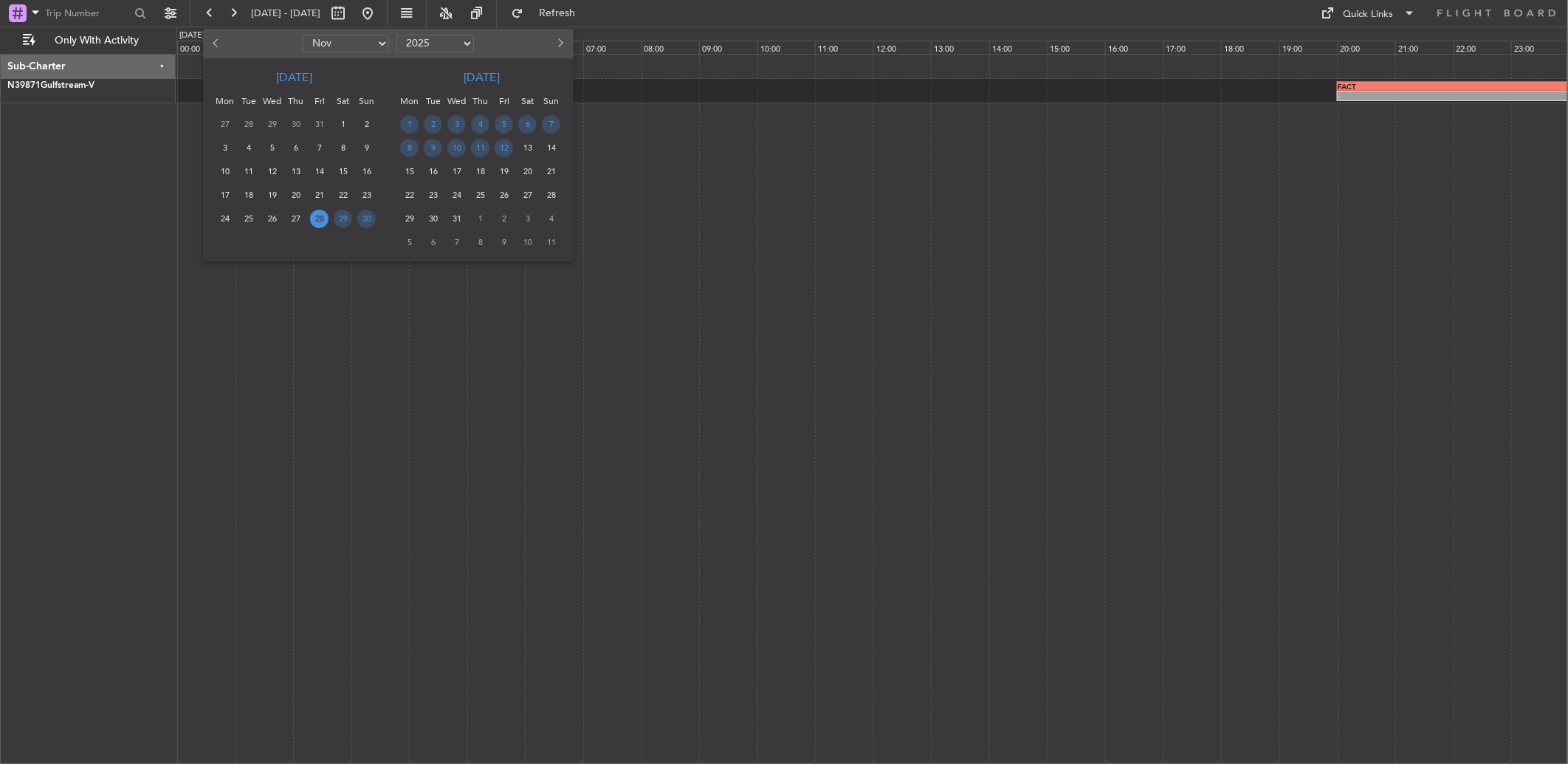
click at [212, 43] on span "Previous month" at bounding box center [217, 43] width 9 height 9
select select "10"
click at [316, 222] on span "31" at bounding box center [319, 219] width 19 height 19
click at [315, 222] on span "31" at bounding box center [319, 219] width 19 height 19
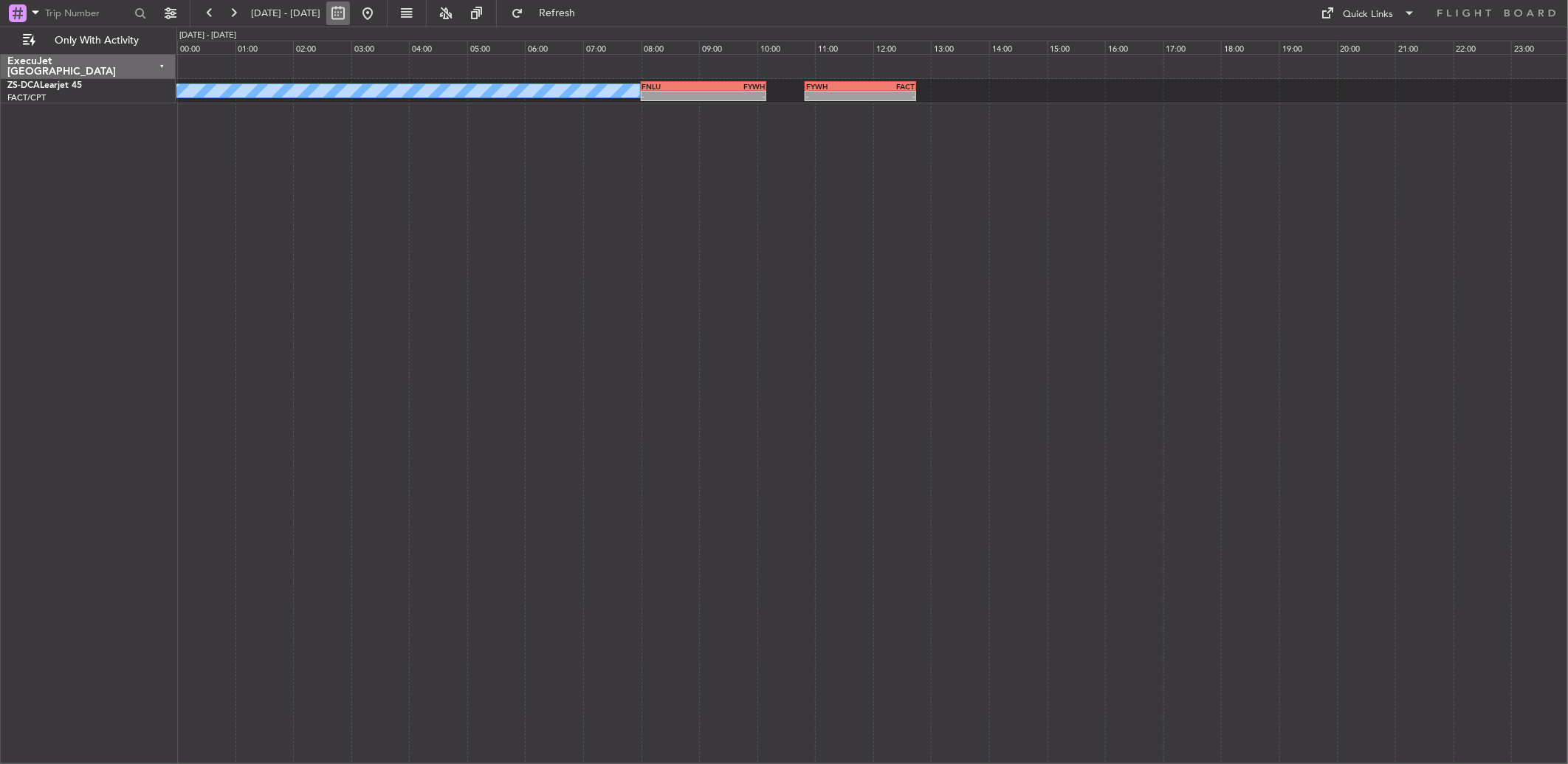
drag, startPoint x: 315, startPoint y: 222, endPoint x: 385, endPoint y: 13, distance: 220.4
click at [350, 13] on button at bounding box center [338, 13] width 23 height 23
select select "10"
select select "2025"
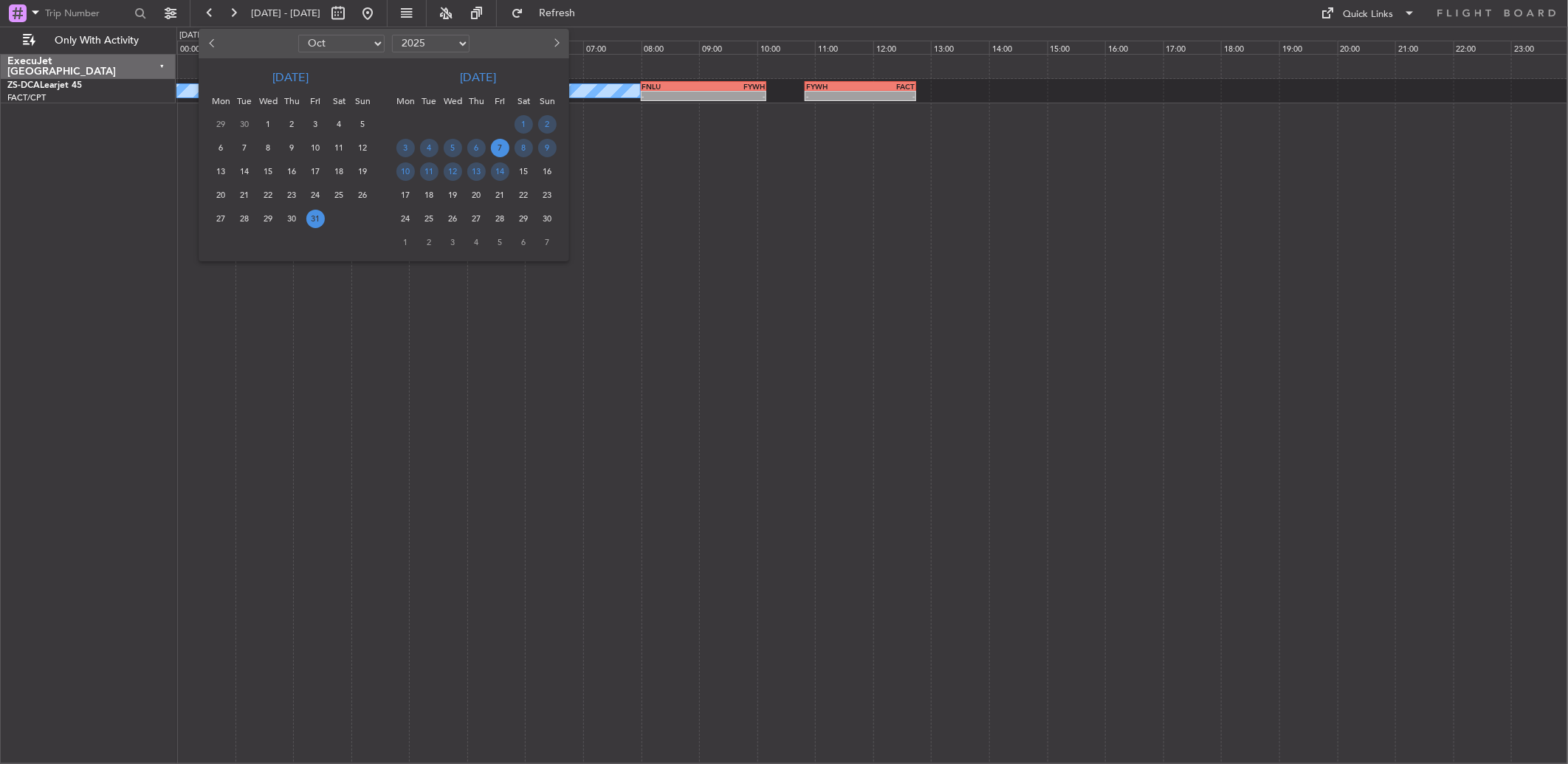
click at [493, 149] on span "7" at bounding box center [500, 148] width 19 height 19
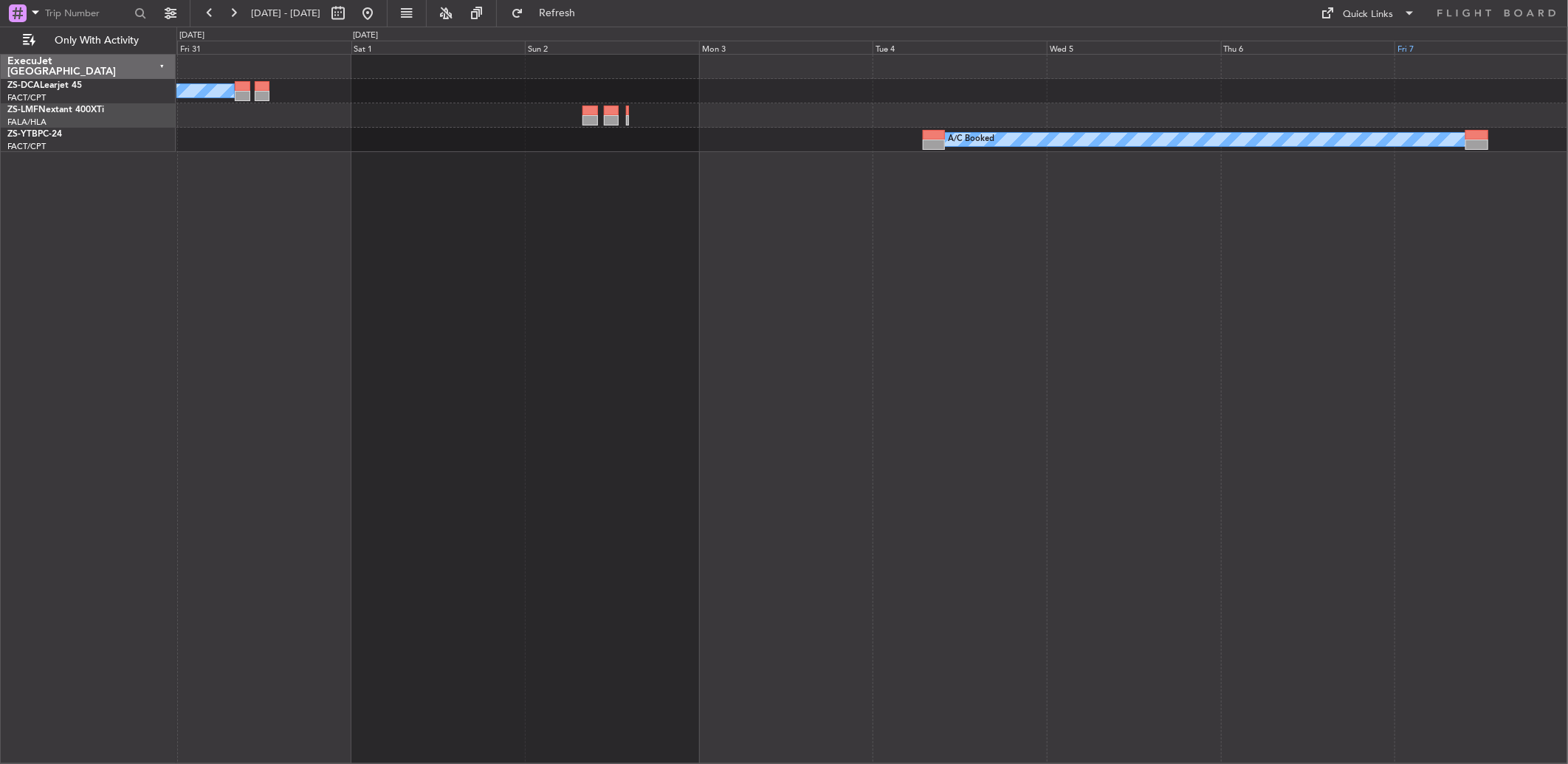
click at [1424, 49] on div "Fri 7" at bounding box center [1481, 47] width 174 height 13
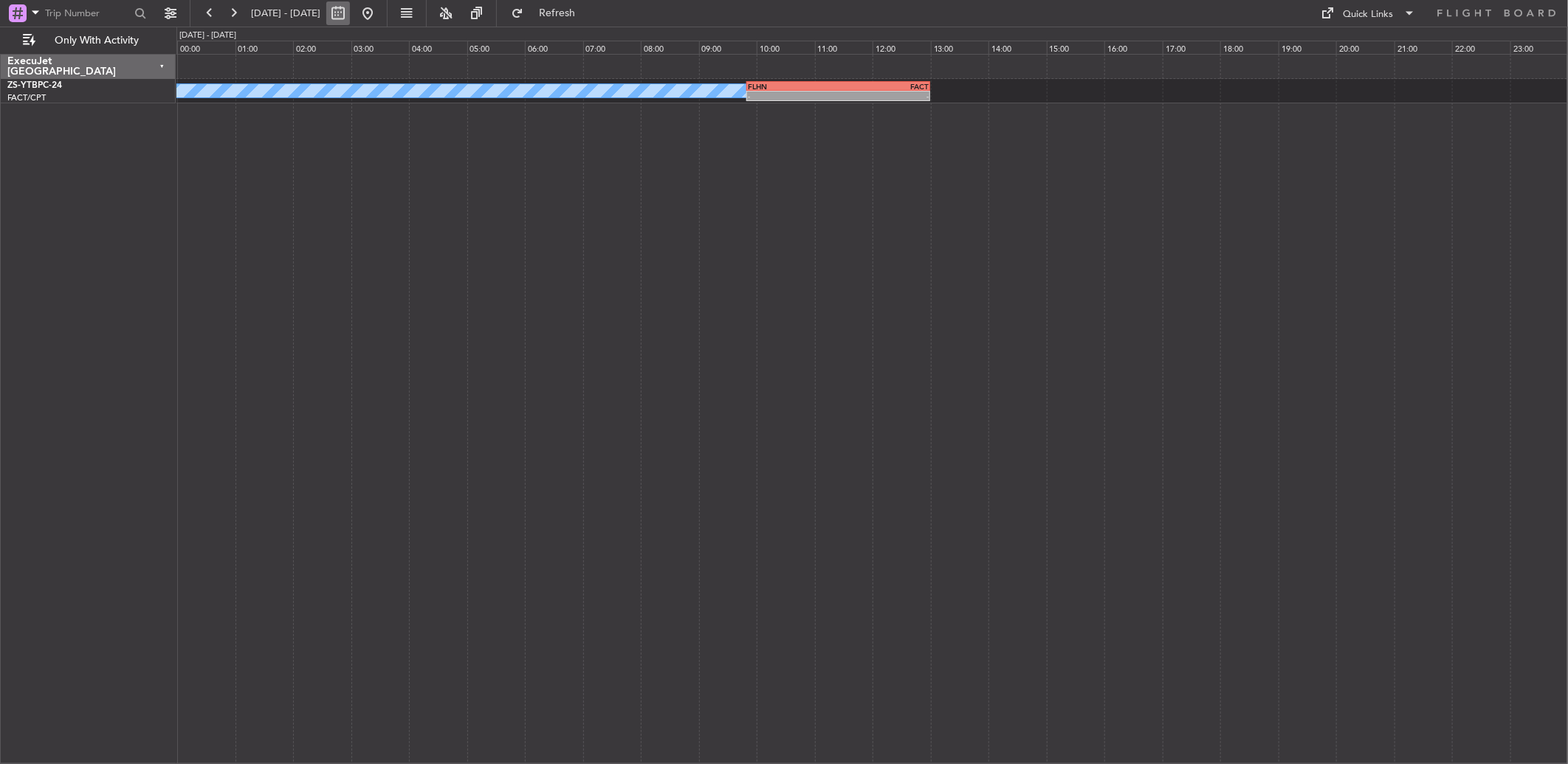
click at [350, 14] on button at bounding box center [338, 13] width 23 height 23
select select "11"
select select "2025"
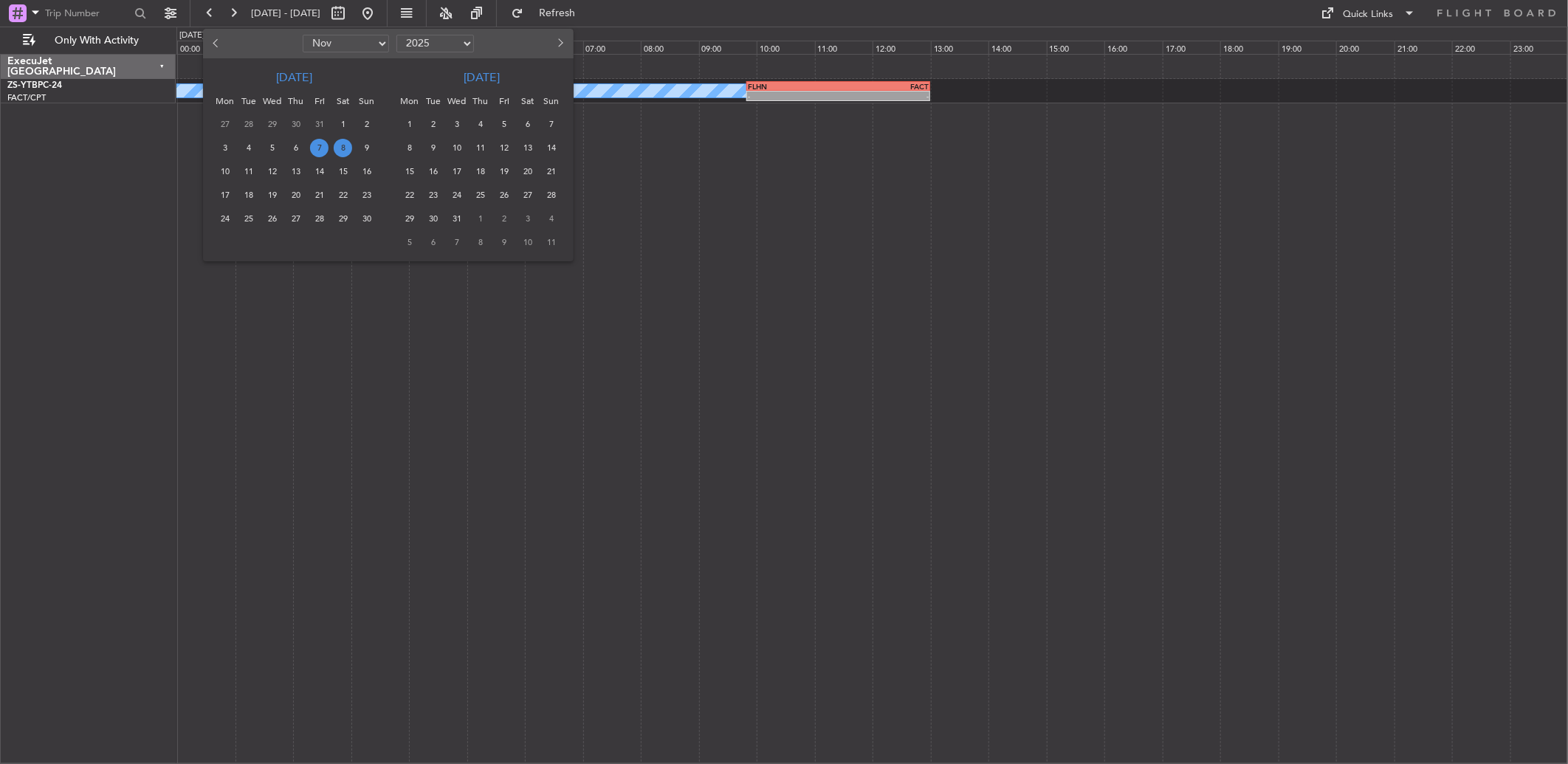
click at [316, 195] on span "21" at bounding box center [319, 195] width 19 height 19
click at [317, 196] on span "21" at bounding box center [319, 195] width 19 height 19
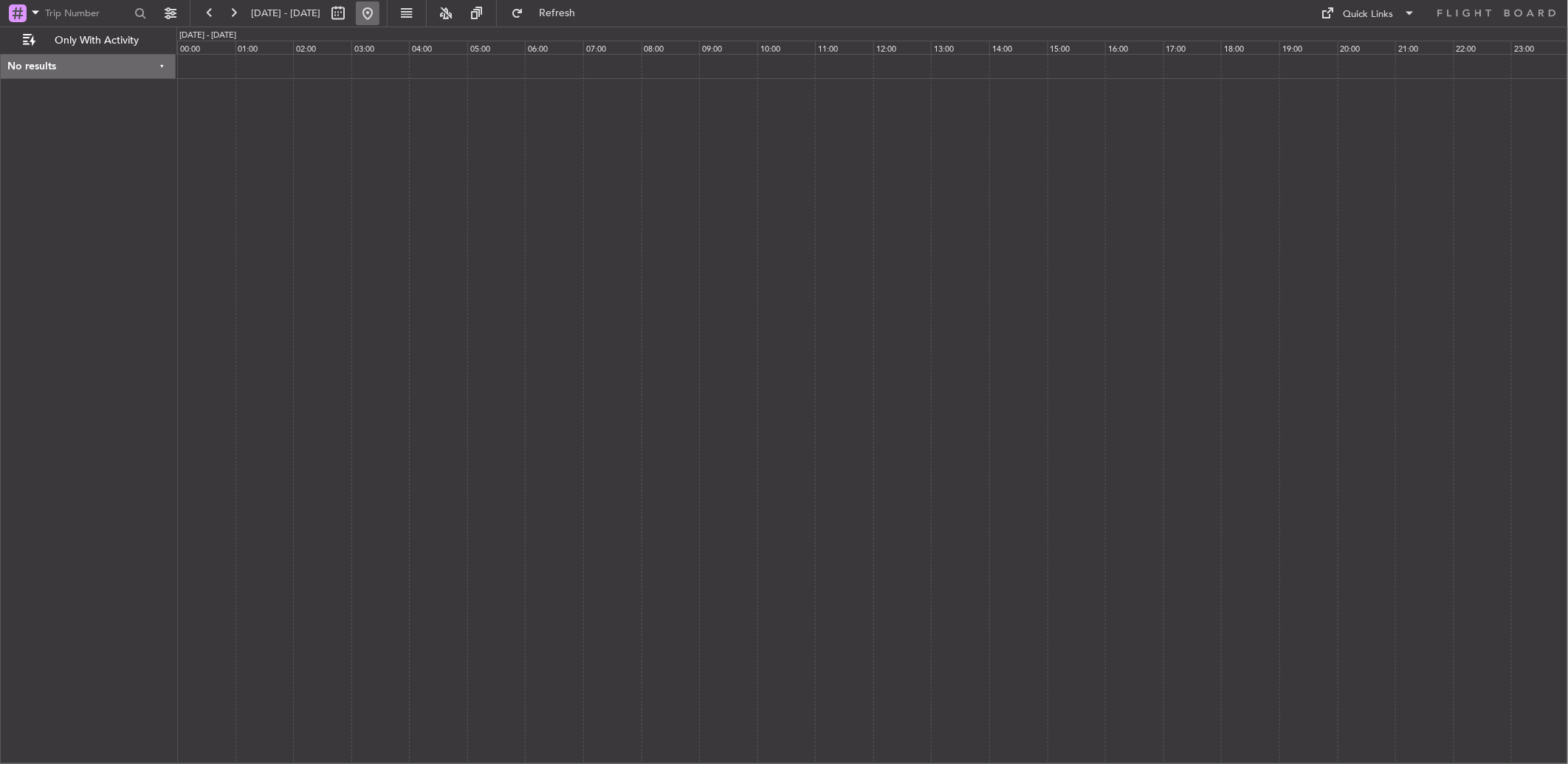
click at [379, 14] on button at bounding box center [368, 13] width 23 height 23
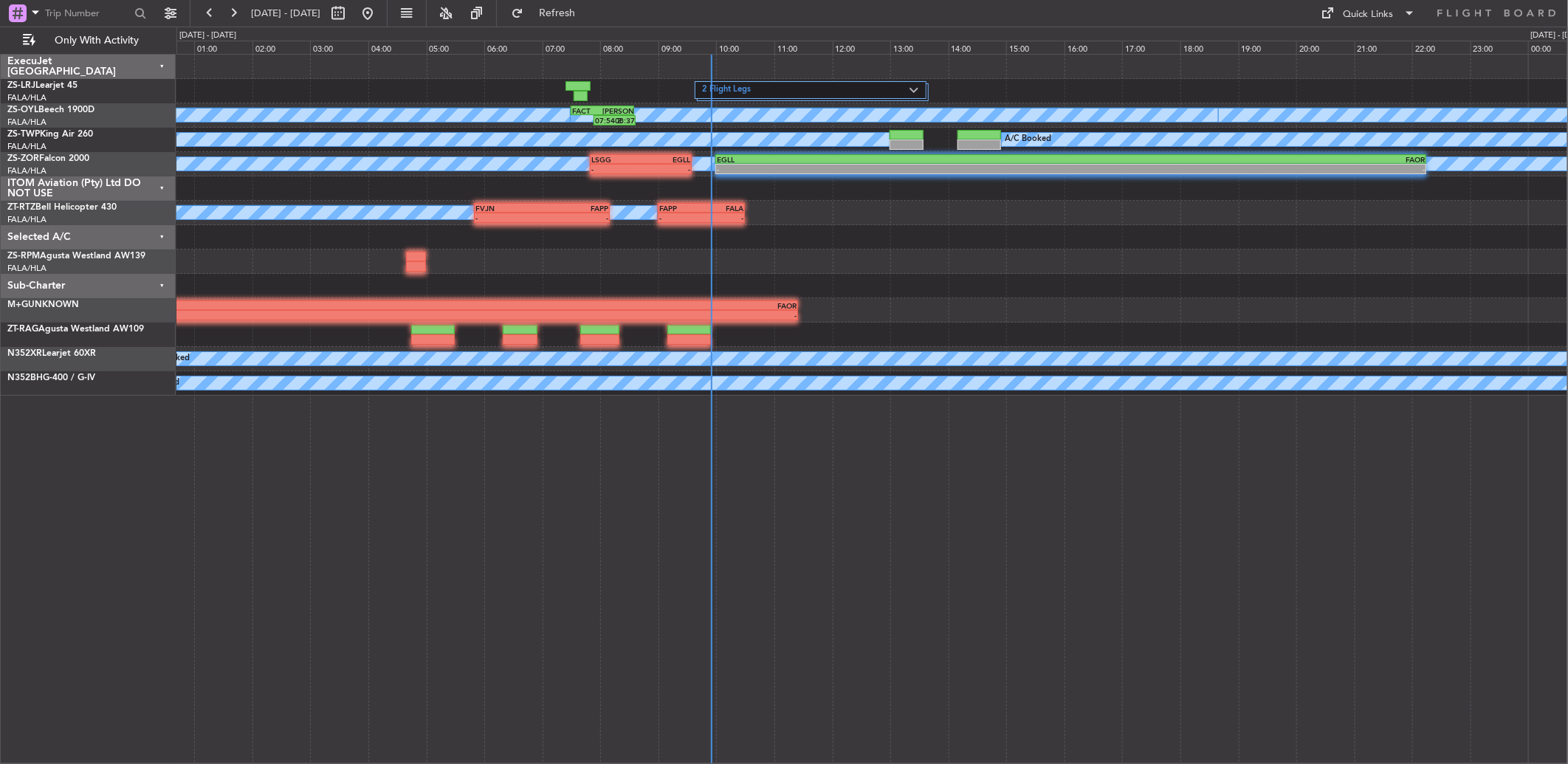
click at [860, 212] on div "2 Flight Legs A/C Booked A/C Booked A/C Booked A/C Booked A/C Booked A/C Booked…" at bounding box center [872, 409] width 1391 height 710
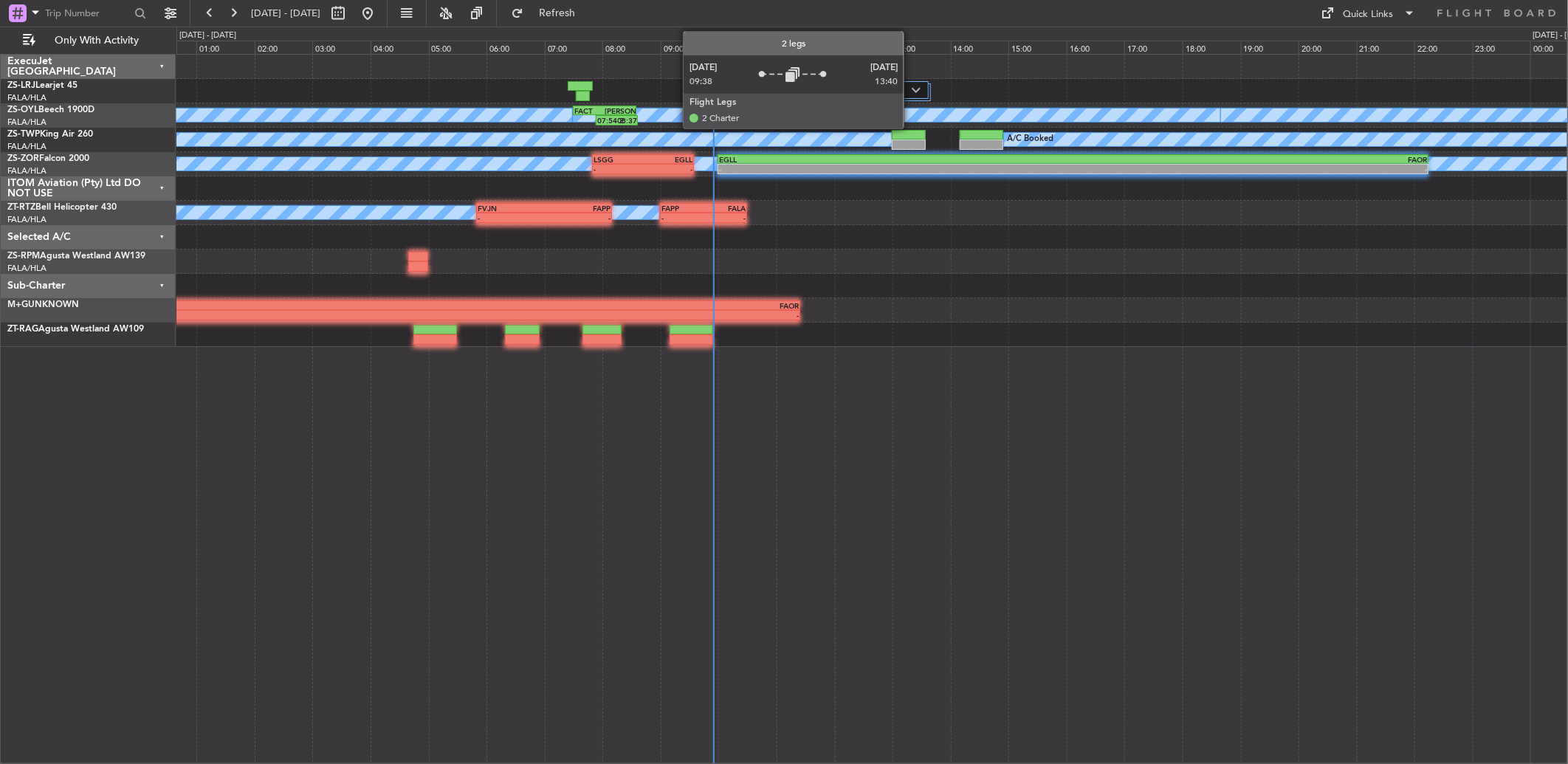
click at [912, 89] on img at bounding box center [916, 90] width 9 height 6
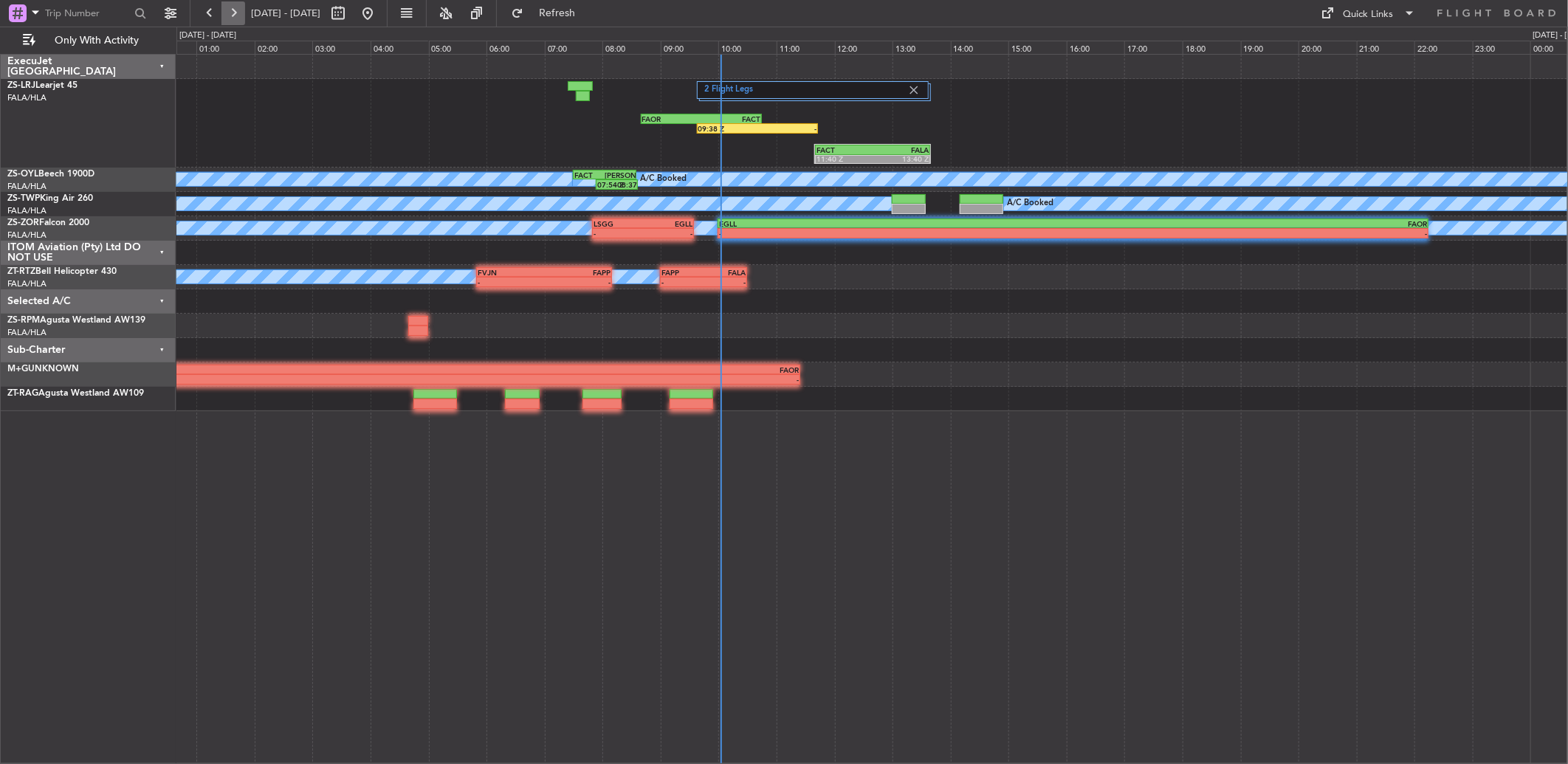
click at [232, 16] on button at bounding box center [233, 13] width 23 height 23
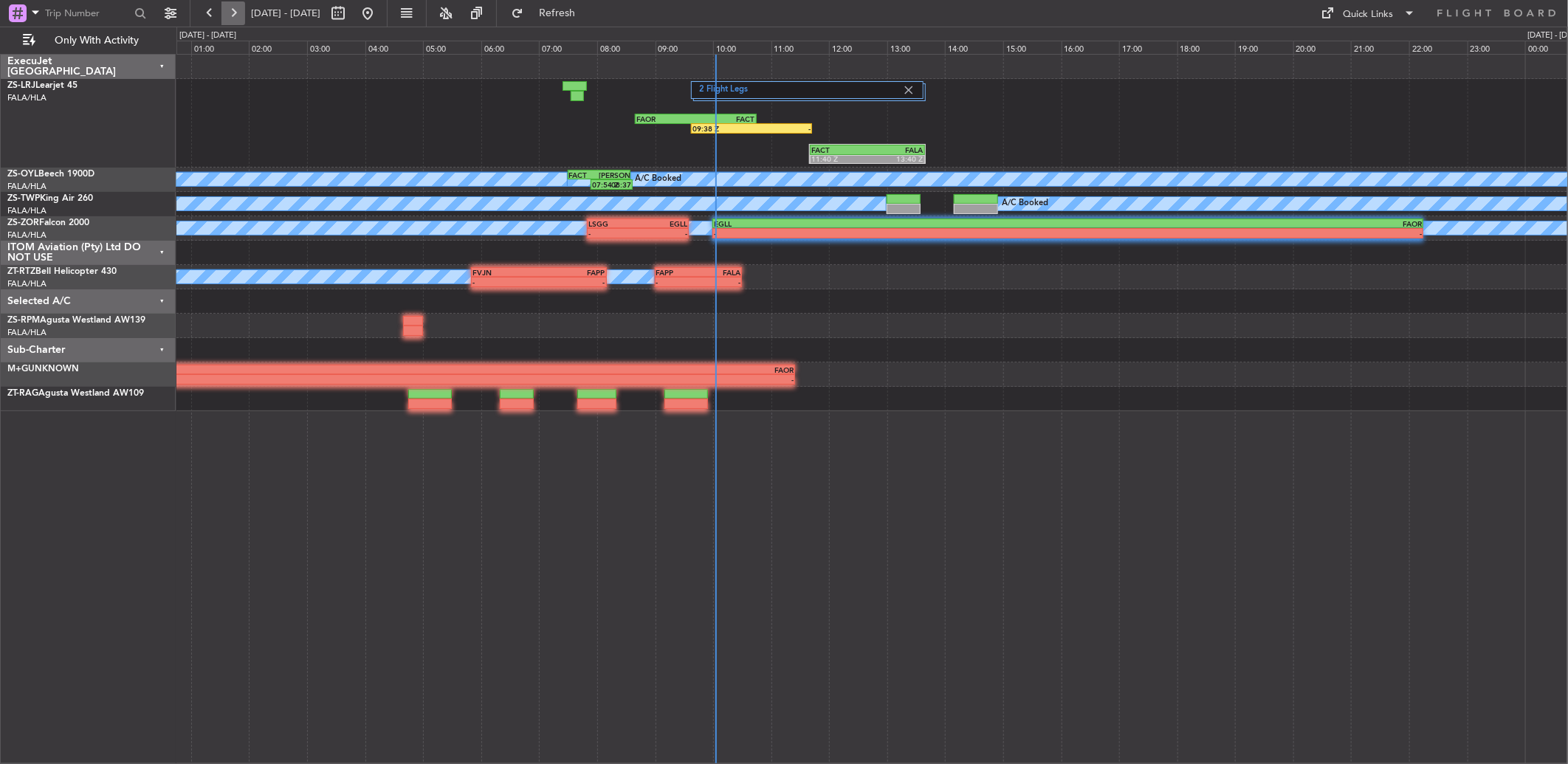
click at [232, 17] on button at bounding box center [233, 13] width 23 height 23
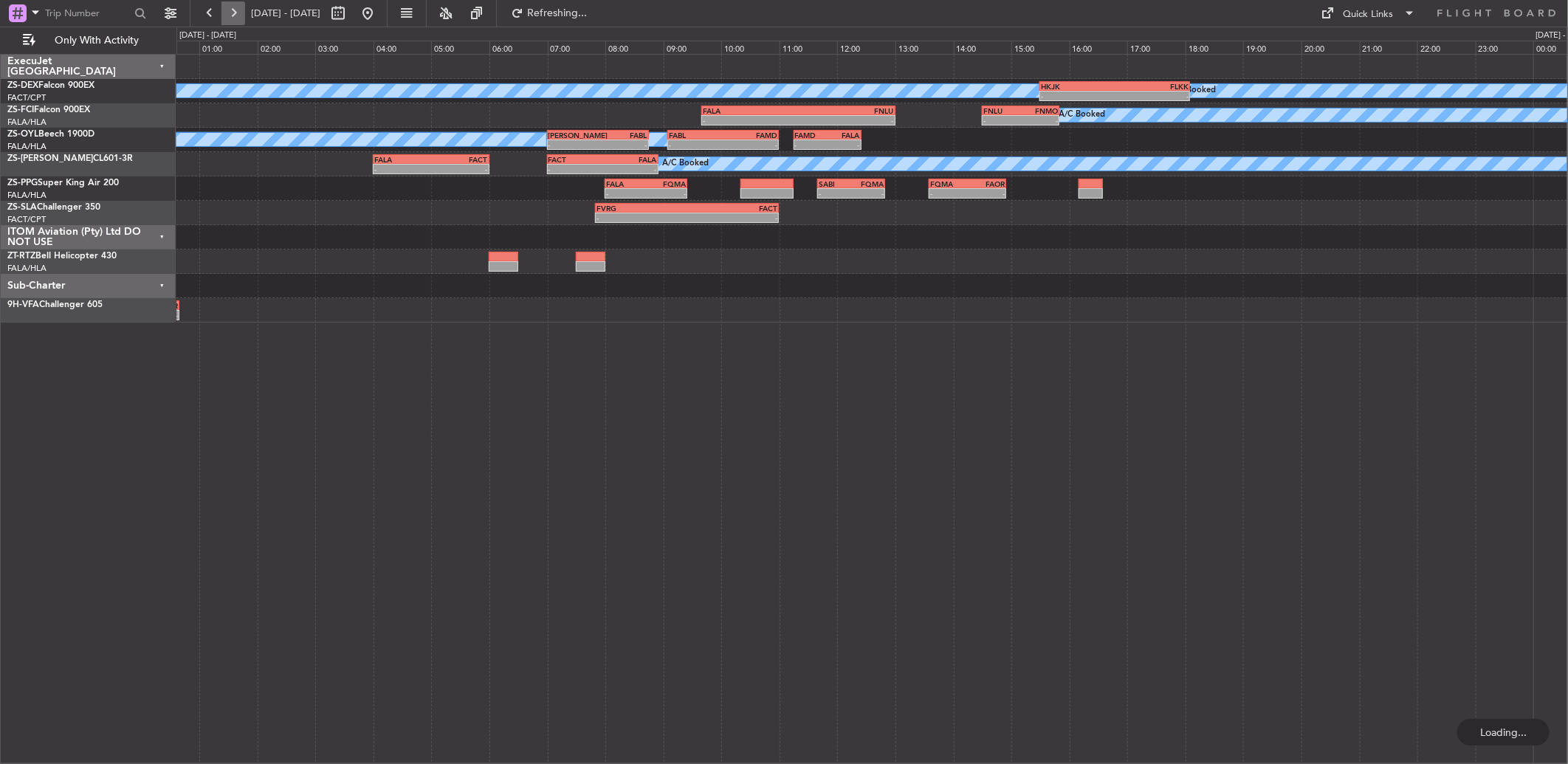
click at [237, 13] on button at bounding box center [233, 13] width 23 height 23
